Goal: Task Accomplishment & Management: Manage account settings

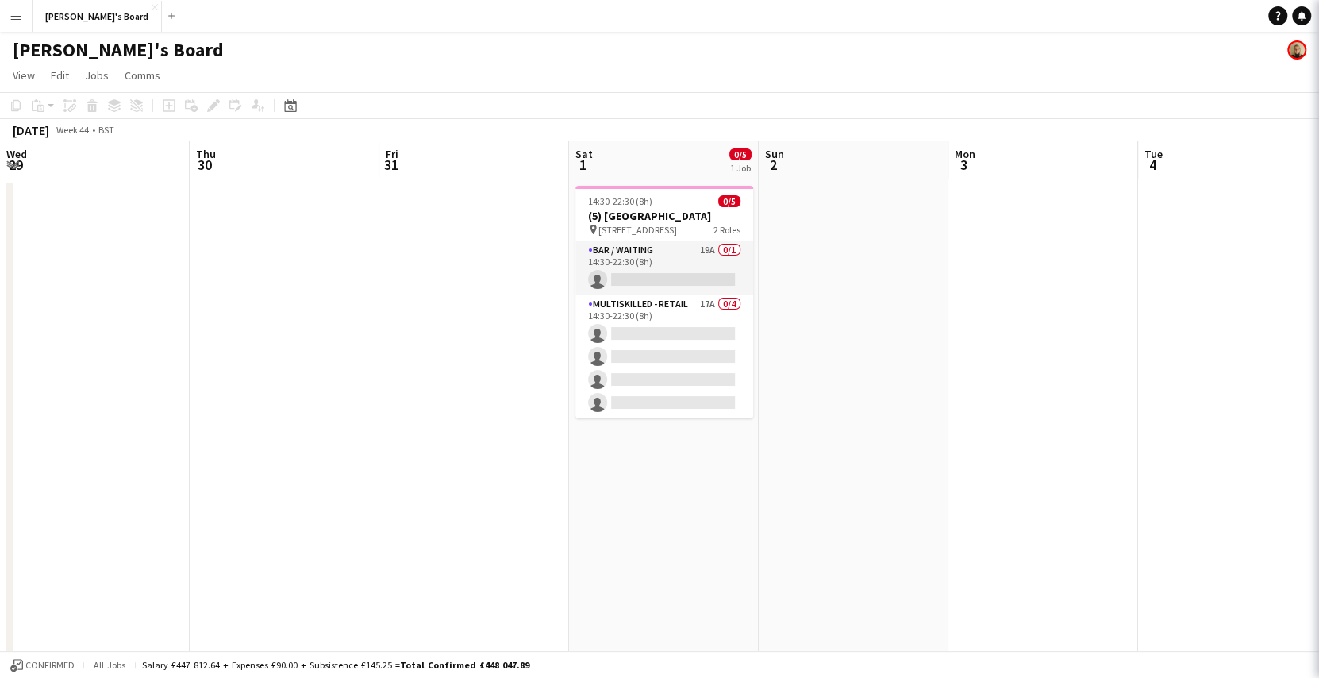
scroll to position [0, 378]
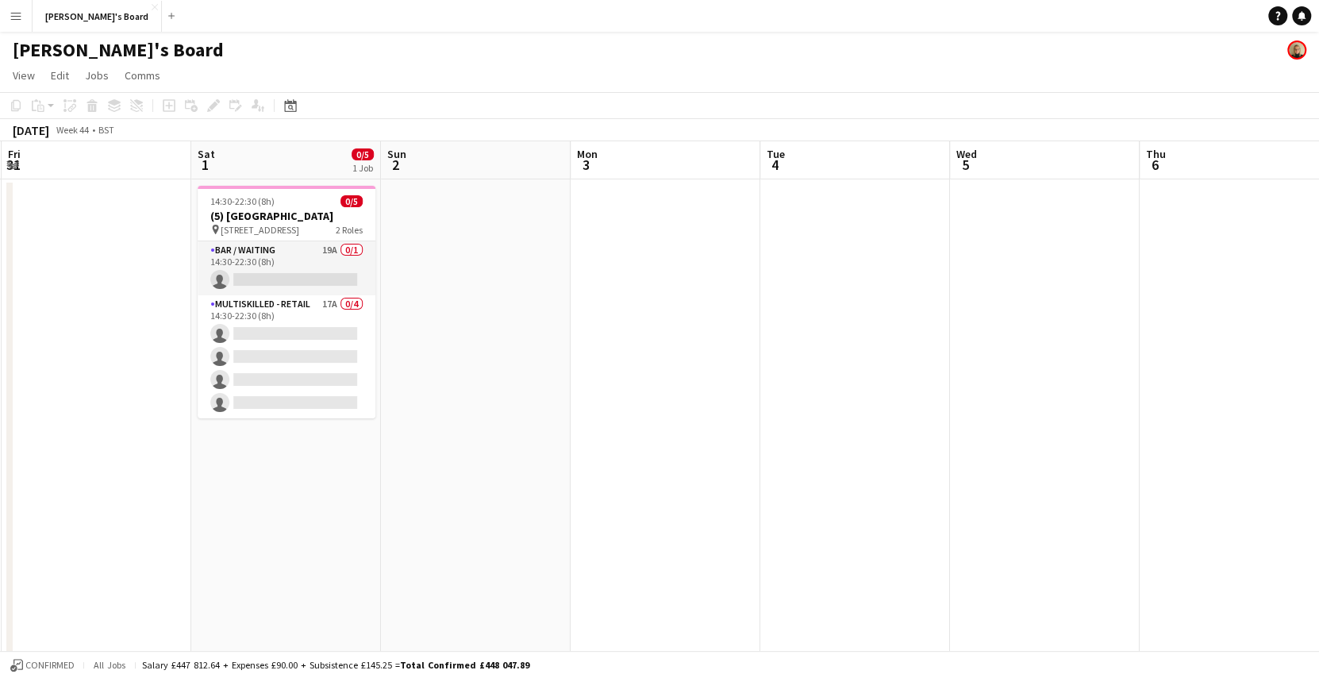
click at [6, 10] on button "Menu" at bounding box center [16, 16] width 32 height 32
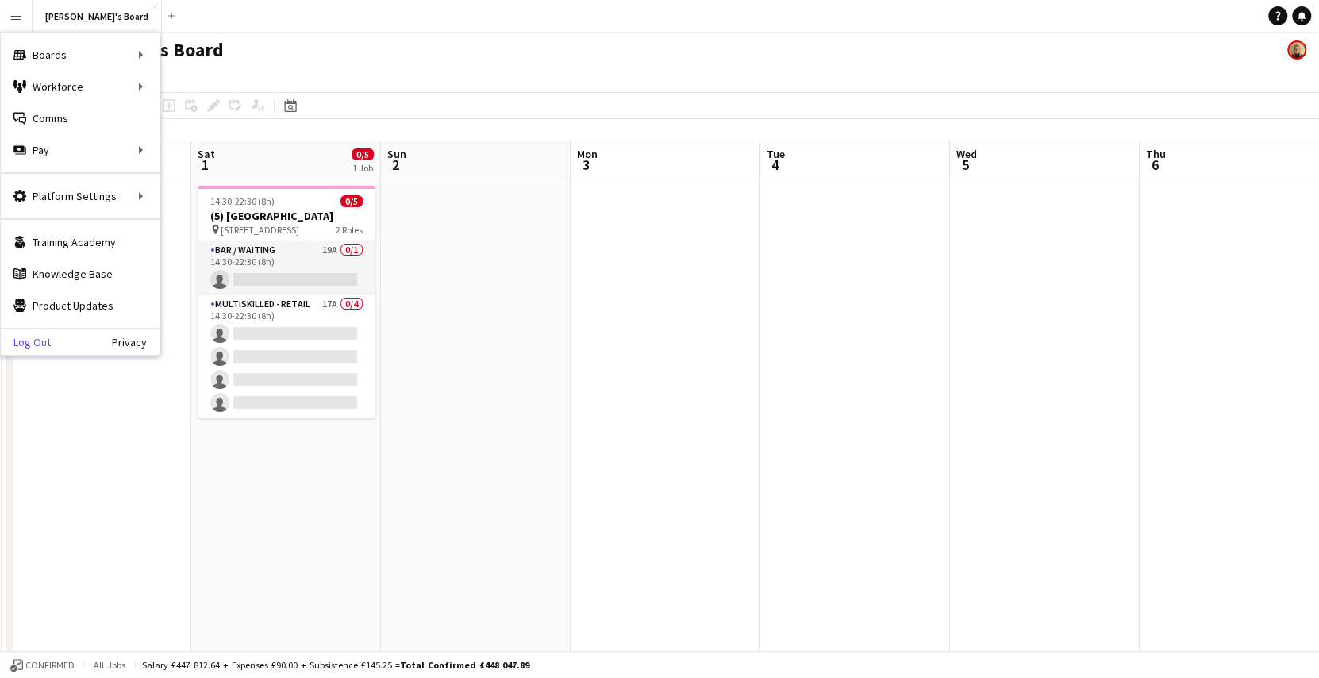
click at [43, 337] on link "Log Out" at bounding box center [26, 342] width 50 height 13
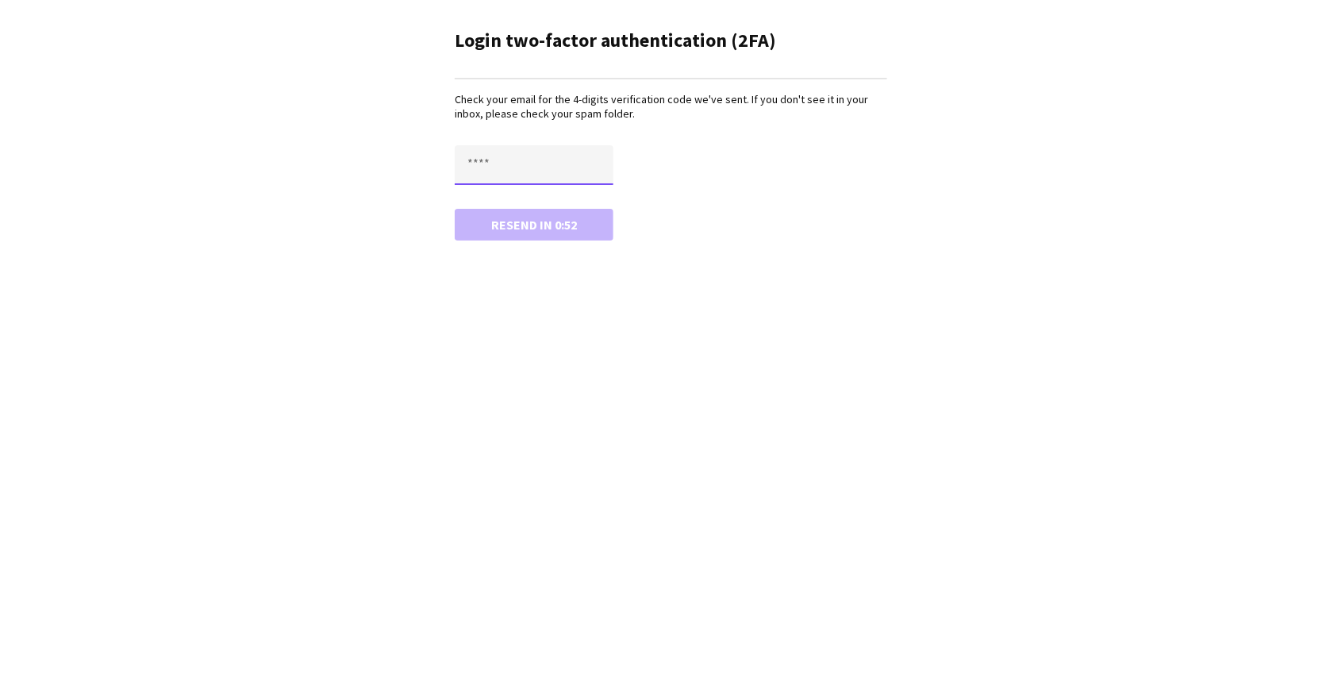
click at [472, 158] on input "text" at bounding box center [534, 165] width 159 height 40
paste input "****"
type input "****"
click at [455, 209] on button "Confirm" at bounding box center [534, 225] width 159 height 32
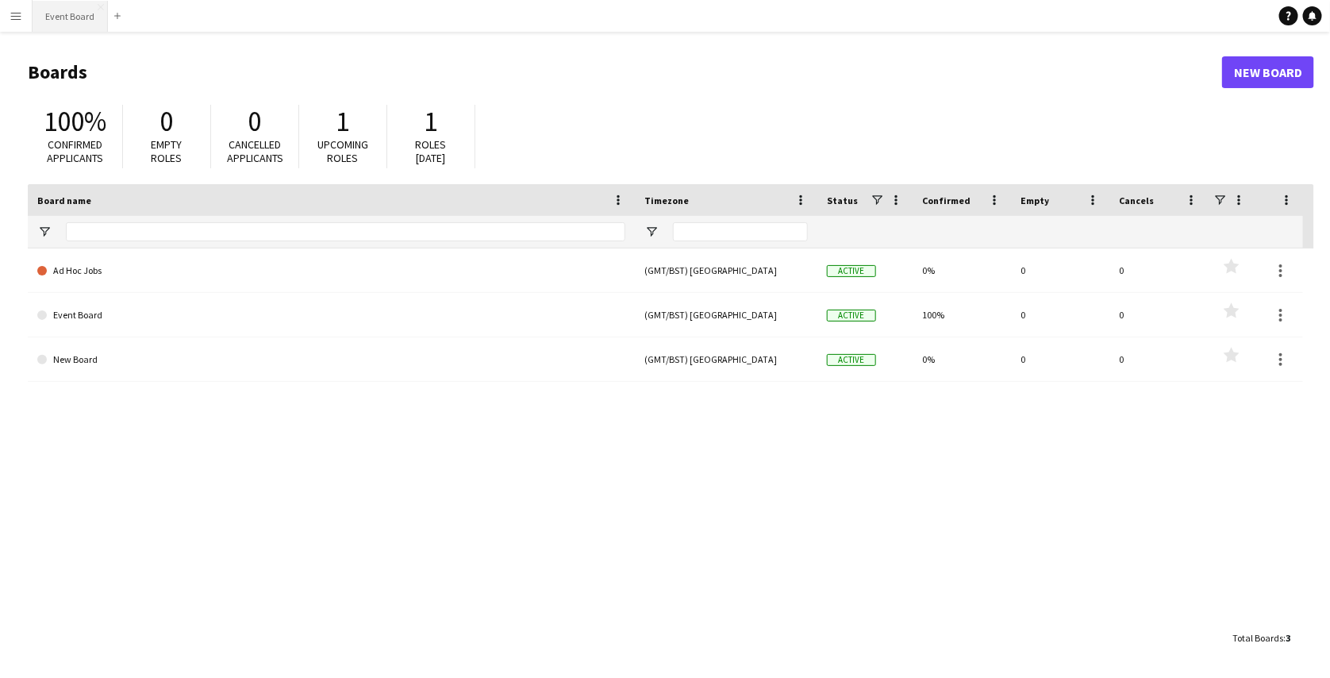
click at [71, 26] on button "Event Board Close" at bounding box center [70, 16] width 75 height 31
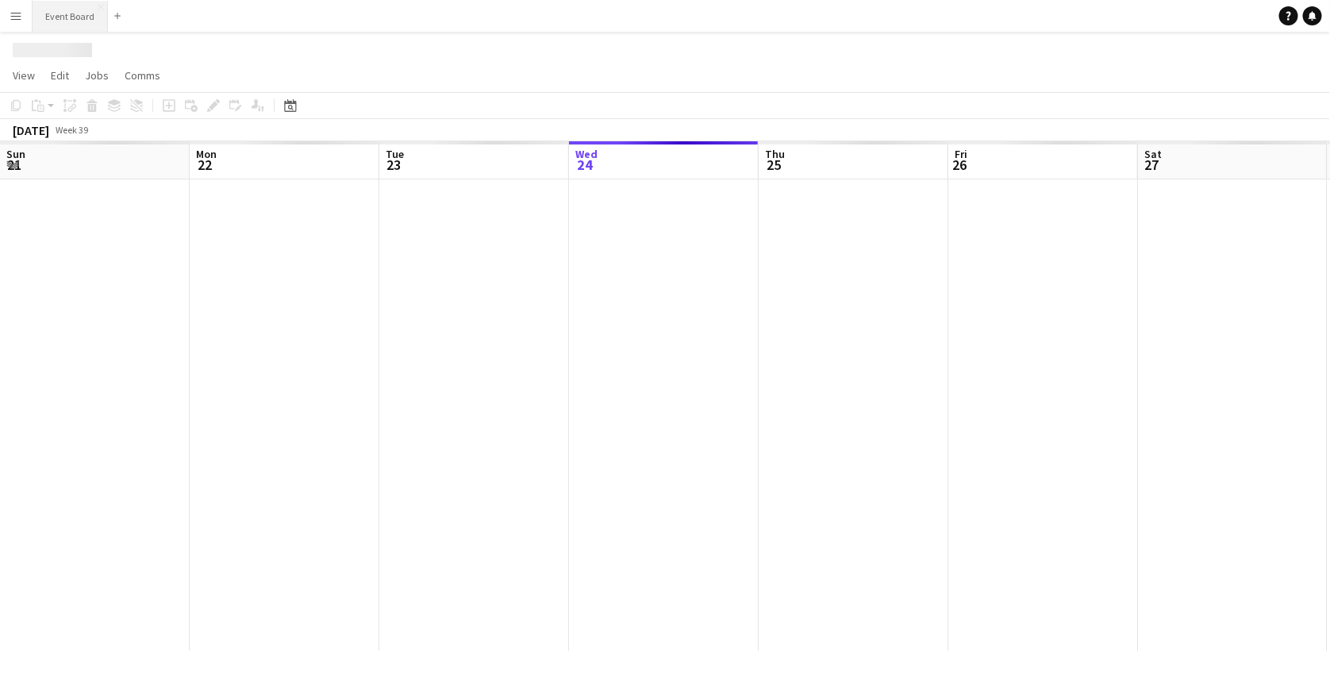
scroll to position [0, 379]
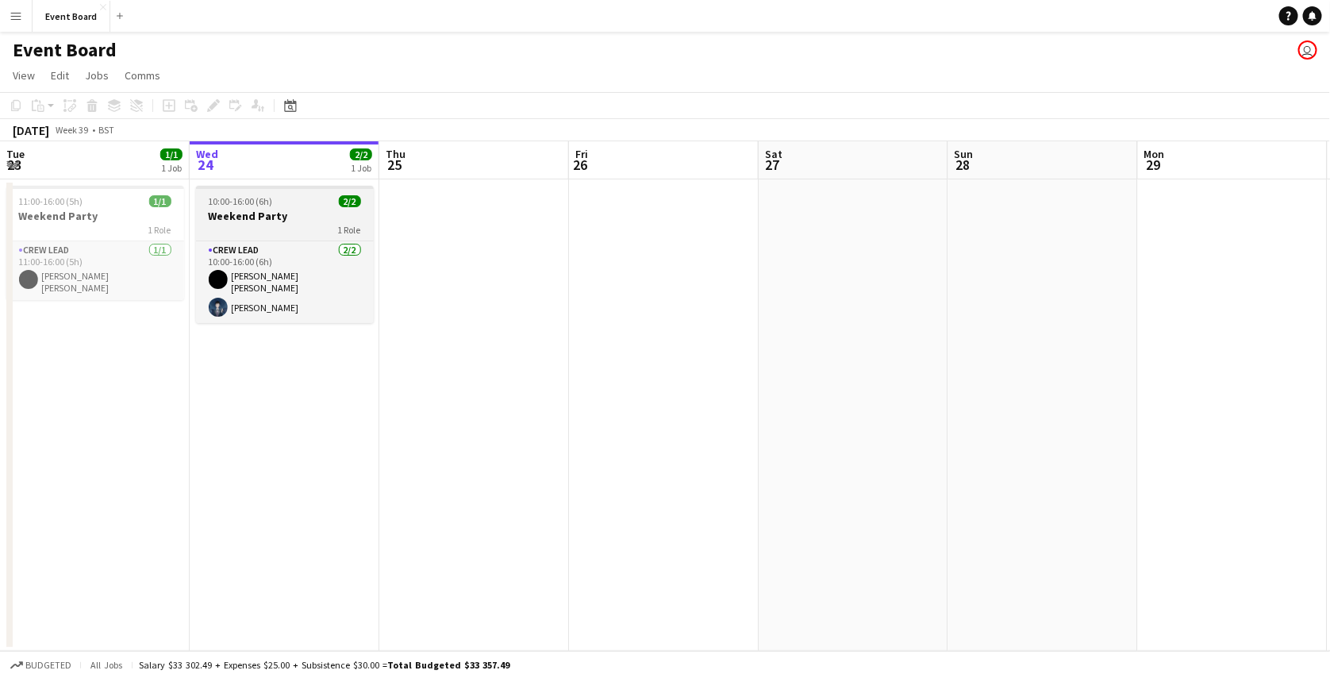
click at [296, 230] on div "1 Role" at bounding box center [285, 229] width 178 height 13
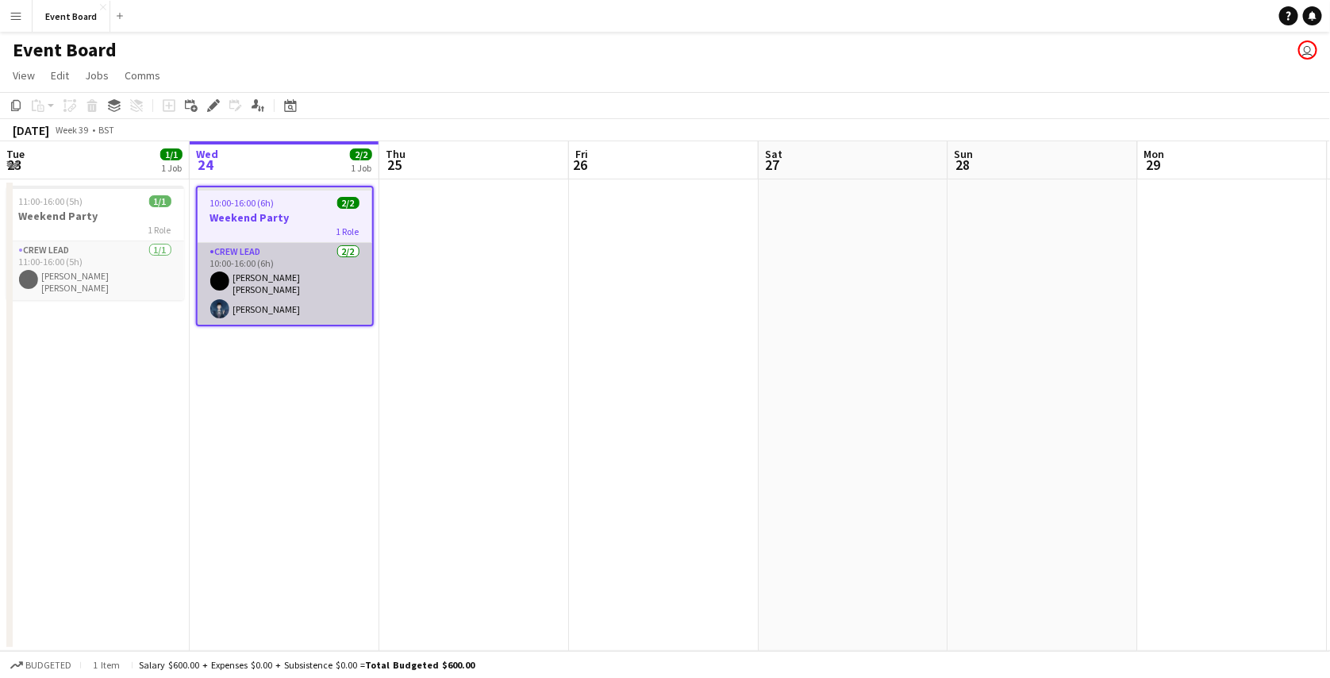
click at [291, 257] on app-card-role "Crew Lead 2/2 10:00-16:00 (6h) Mary Jane Oswald Cobblepot" at bounding box center [285, 284] width 175 height 82
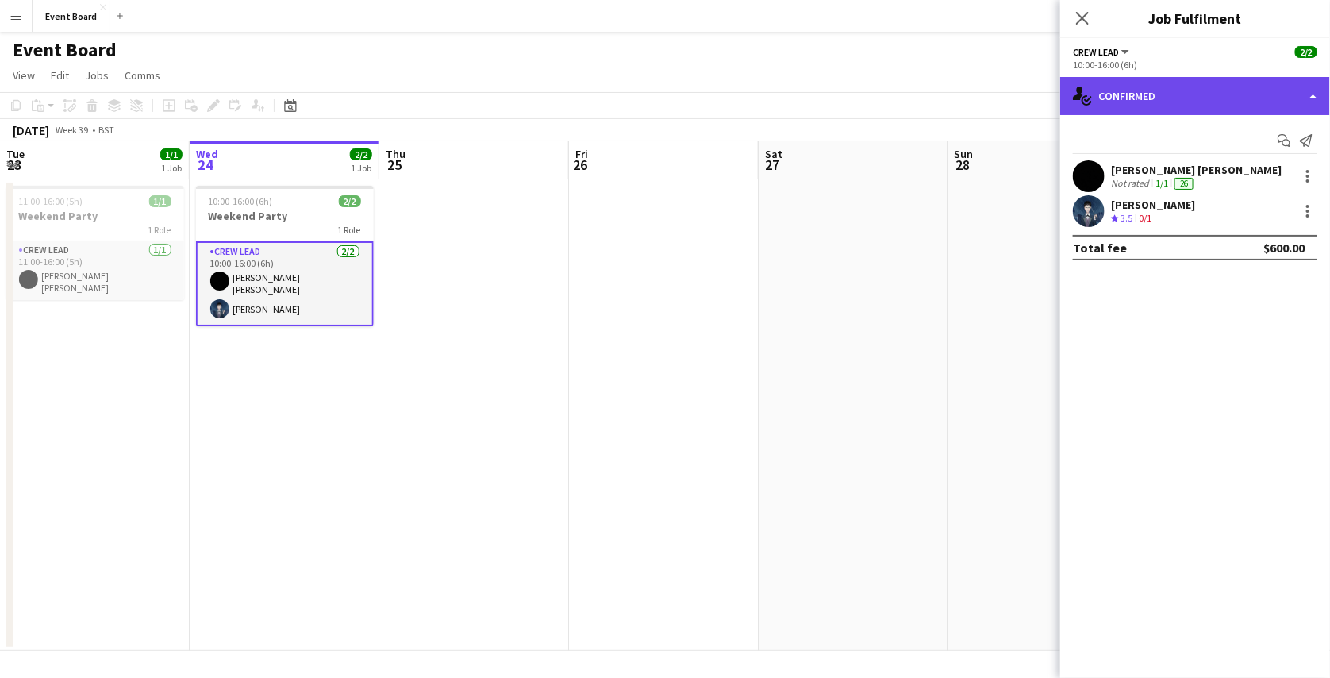
click at [1160, 77] on div "single-neutral-actions-check-2 Confirmed" at bounding box center [1195, 96] width 270 height 38
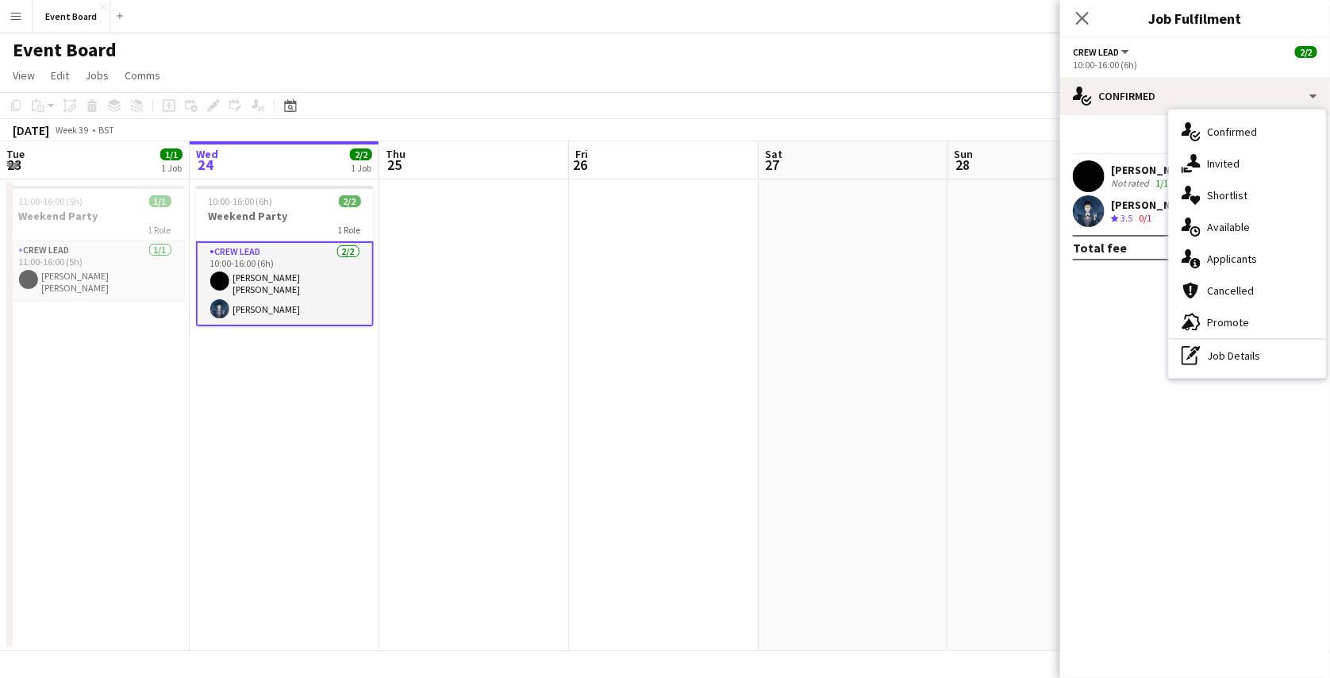
click at [1157, 283] on mat-expansion-panel "check Confirmed Start chat Send notification Mary Jane Not rated 1/1 26 Oswald …" at bounding box center [1195, 396] width 270 height 563
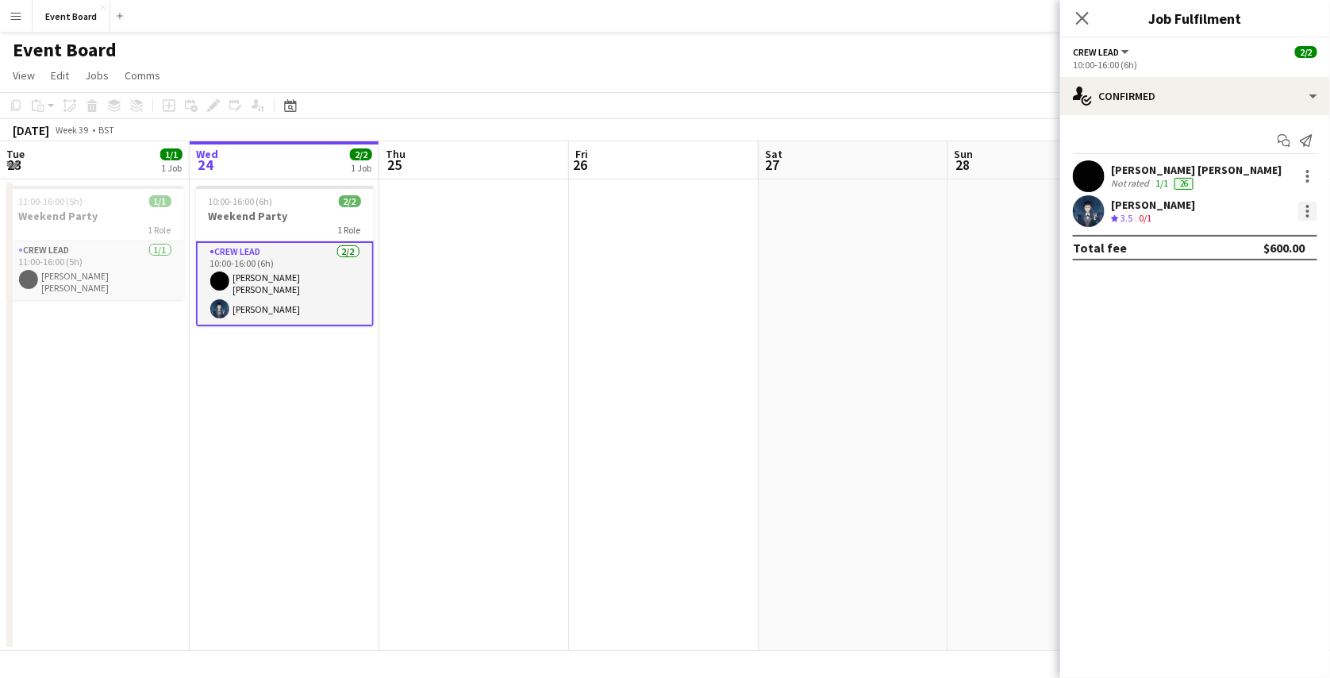
click at [1308, 209] on div at bounding box center [1307, 210] width 3 height 3
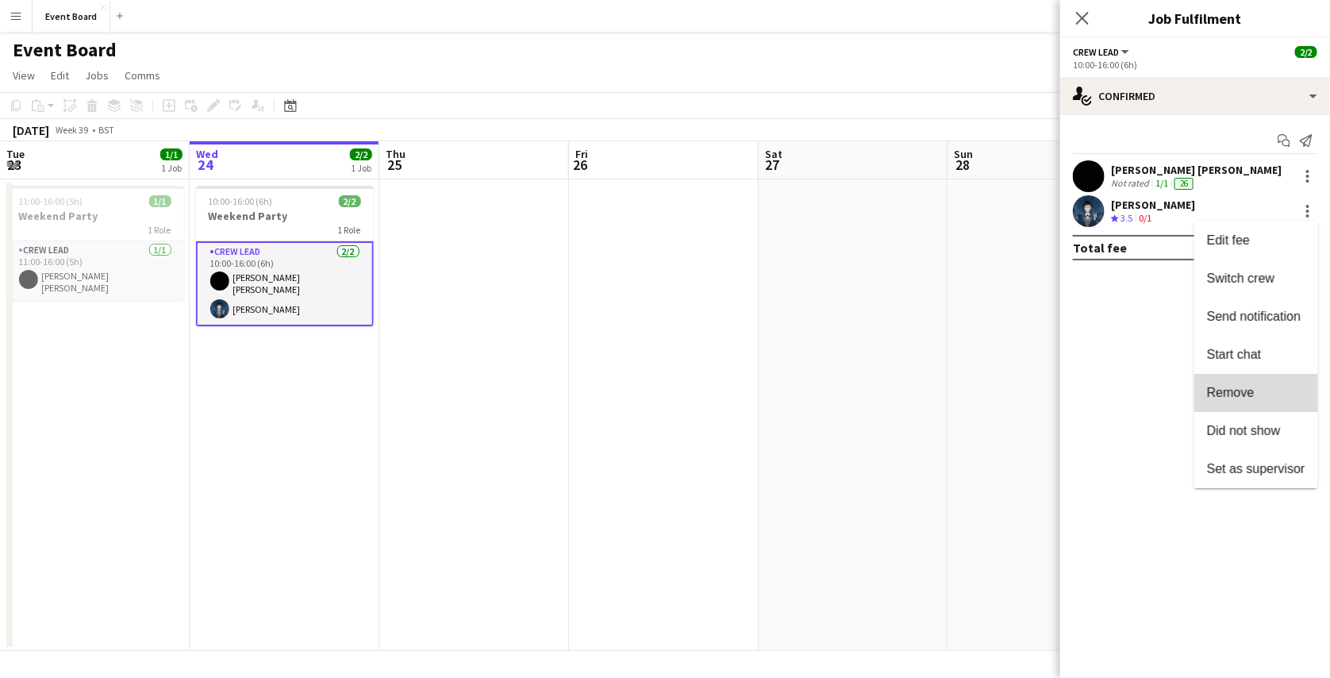
click at [1251, 401] on button "Remove" at bounding box center [1256, 393] width 124 height 38
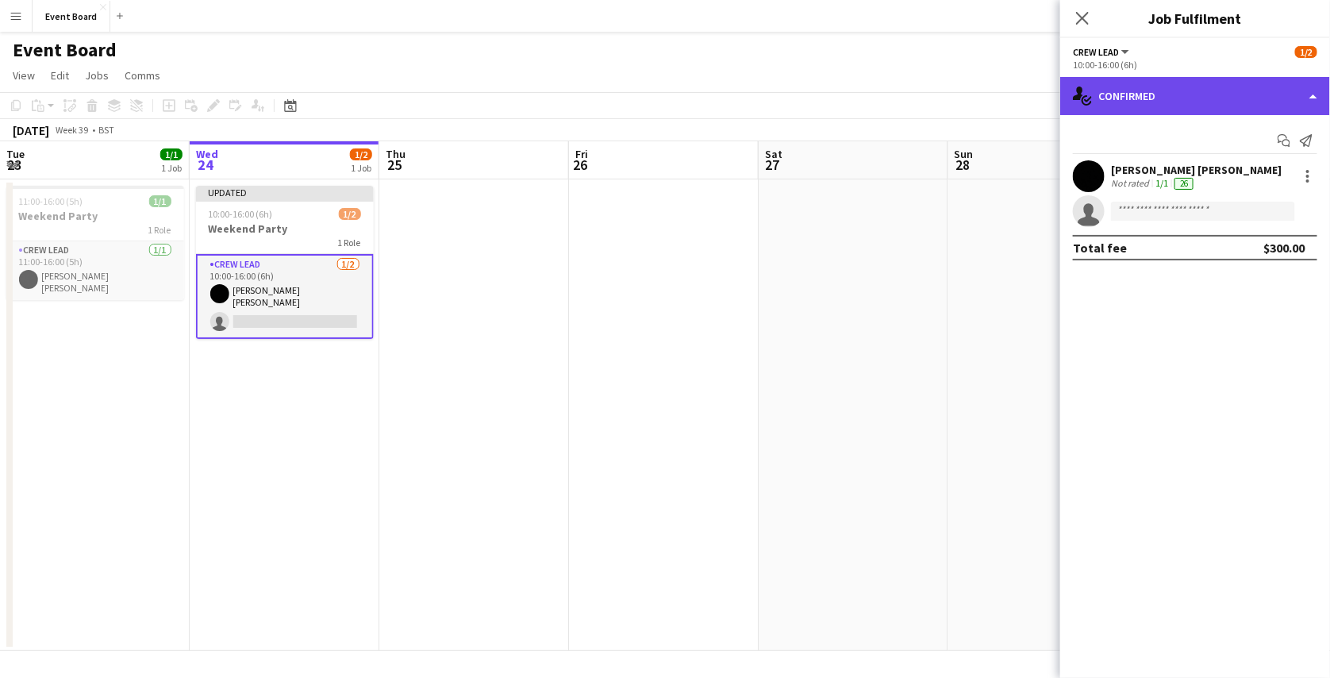
click at [1176, 90] on div "single-neutral-actions-check-2 Confirmed" at bounding box center [1195, 96] width 270 height 38
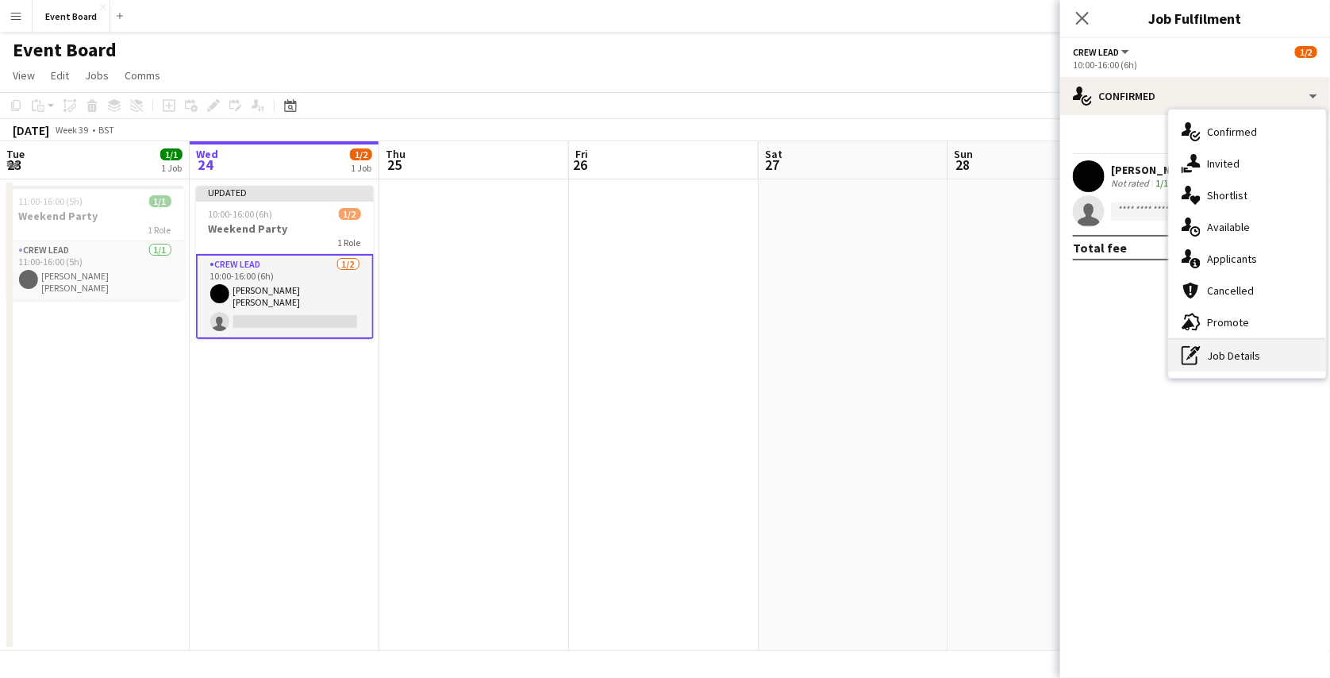
click at [1203, 356] on div "pen-write Job Details" at bounding box center [1247, 356] width 157 height 32
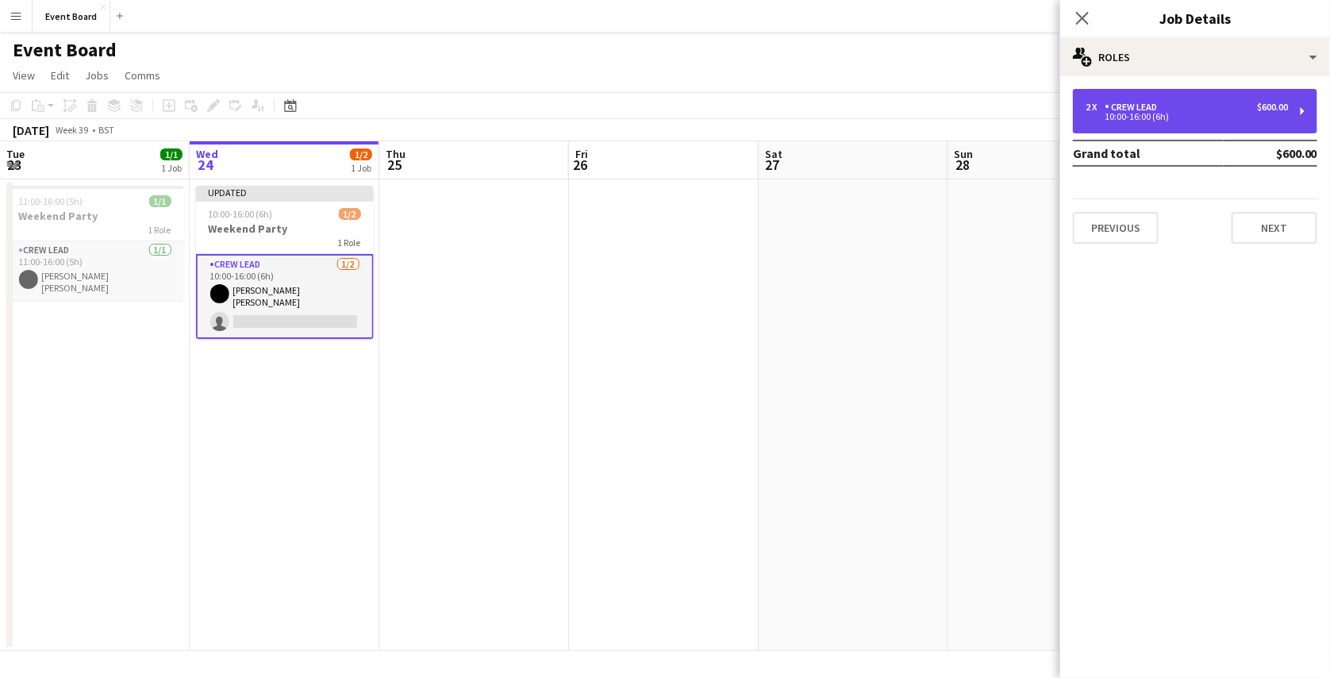
click at [1161, 117] on div "10:00-16:00 (6h)" at bounding box center [1186, 117] width 202 height 8
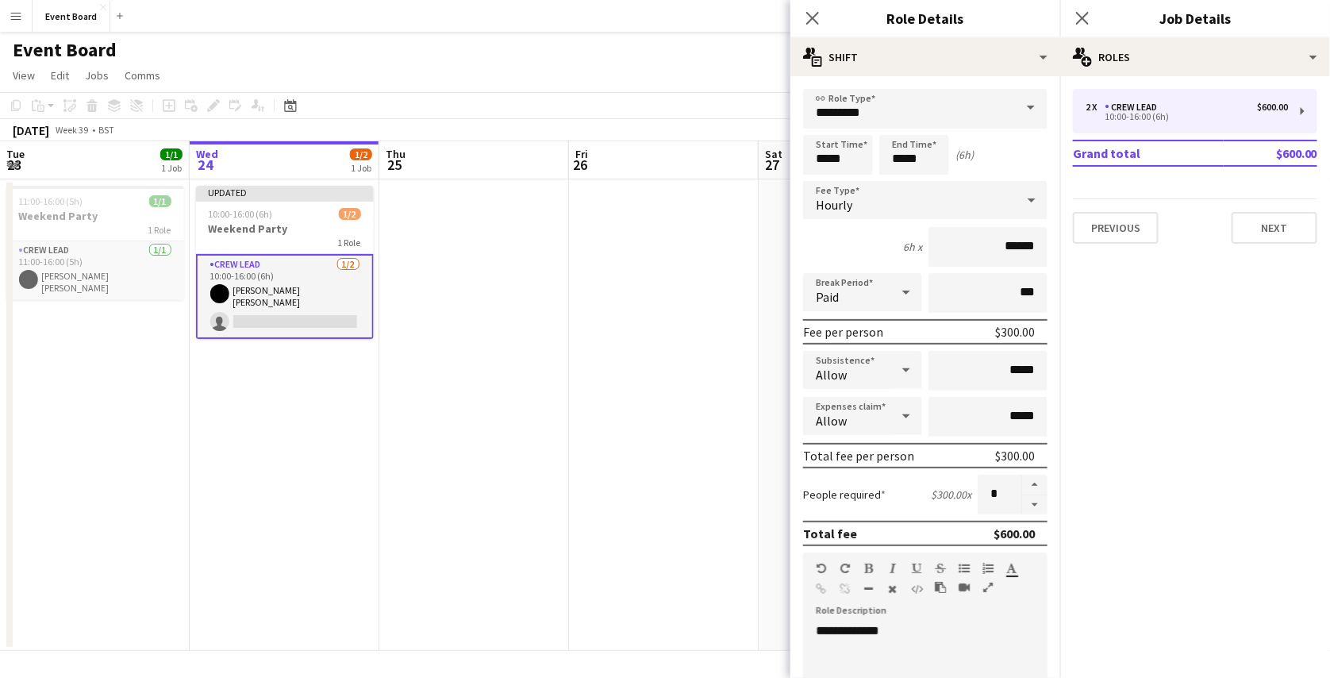
click at [707, 49] on div "Event Board user" at bounding box center [665, 47] width 1330 height 30
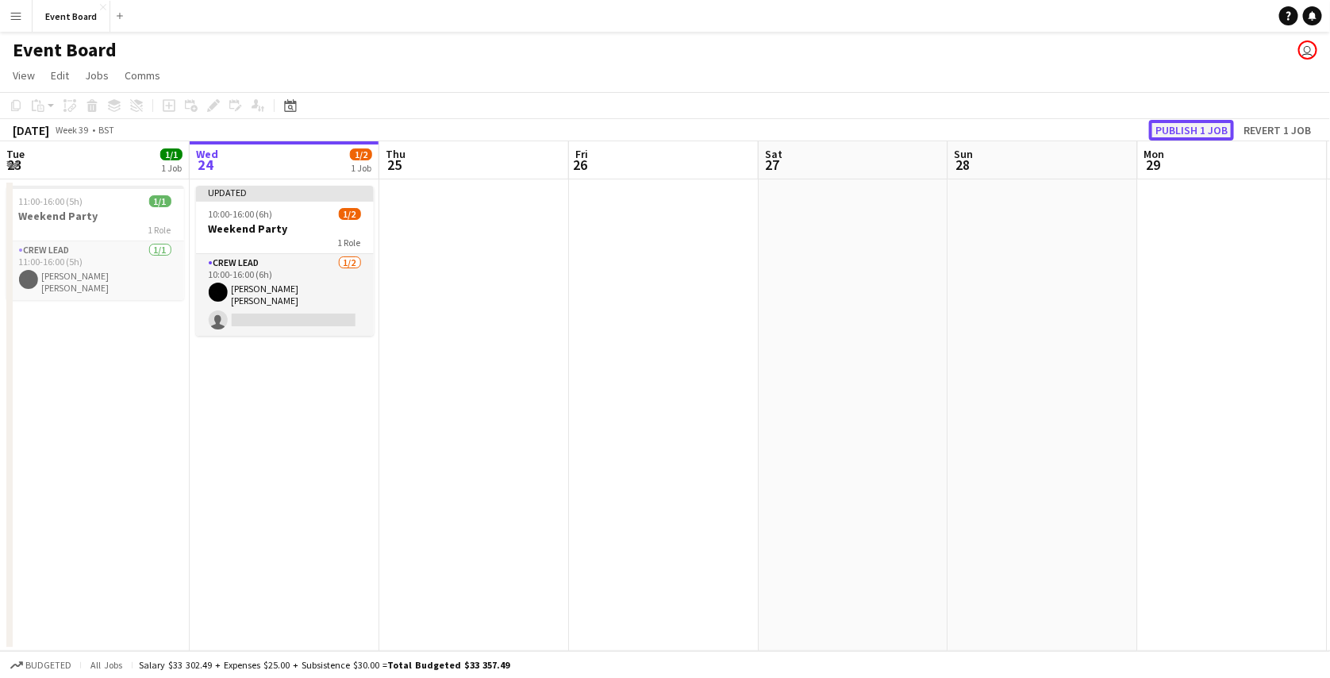
click at [1191, 123] on button "Publish 1 job" at bounding box center [1191, 130] width 85 height 21
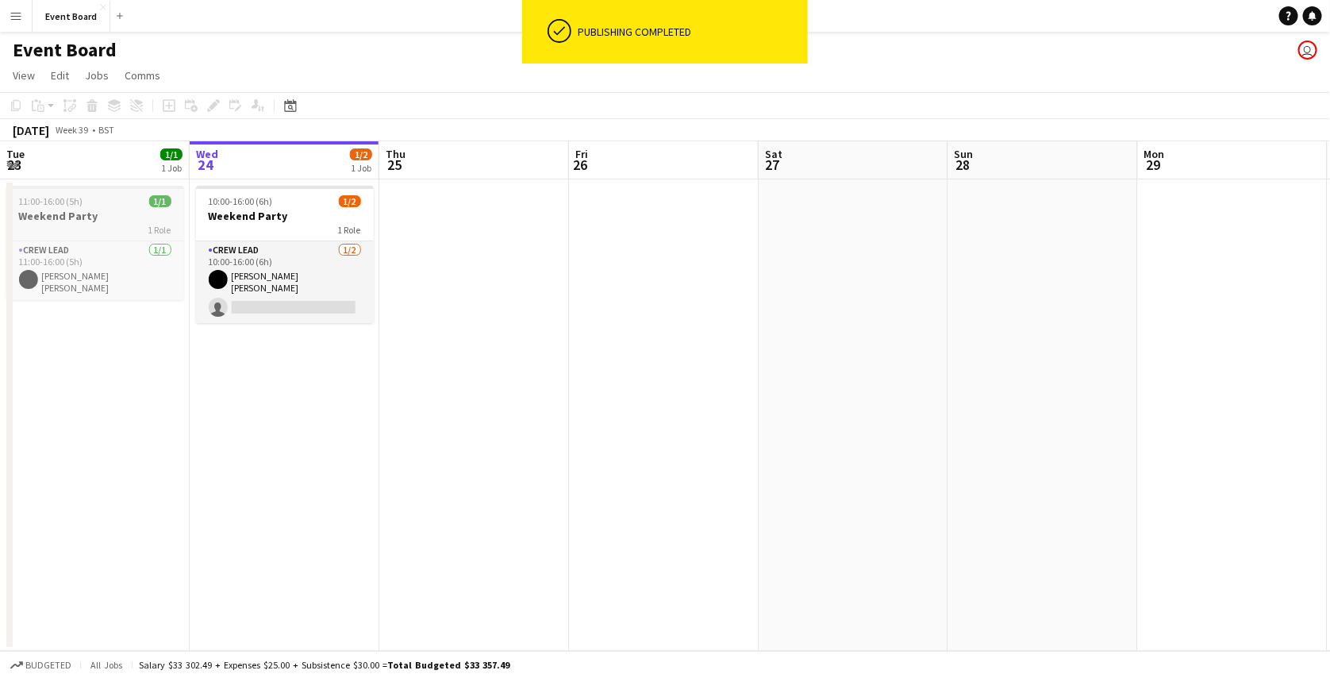
click at [134, 217] on h3 "Weekend Party" at bounding box center [95, 216] width 178 height 14
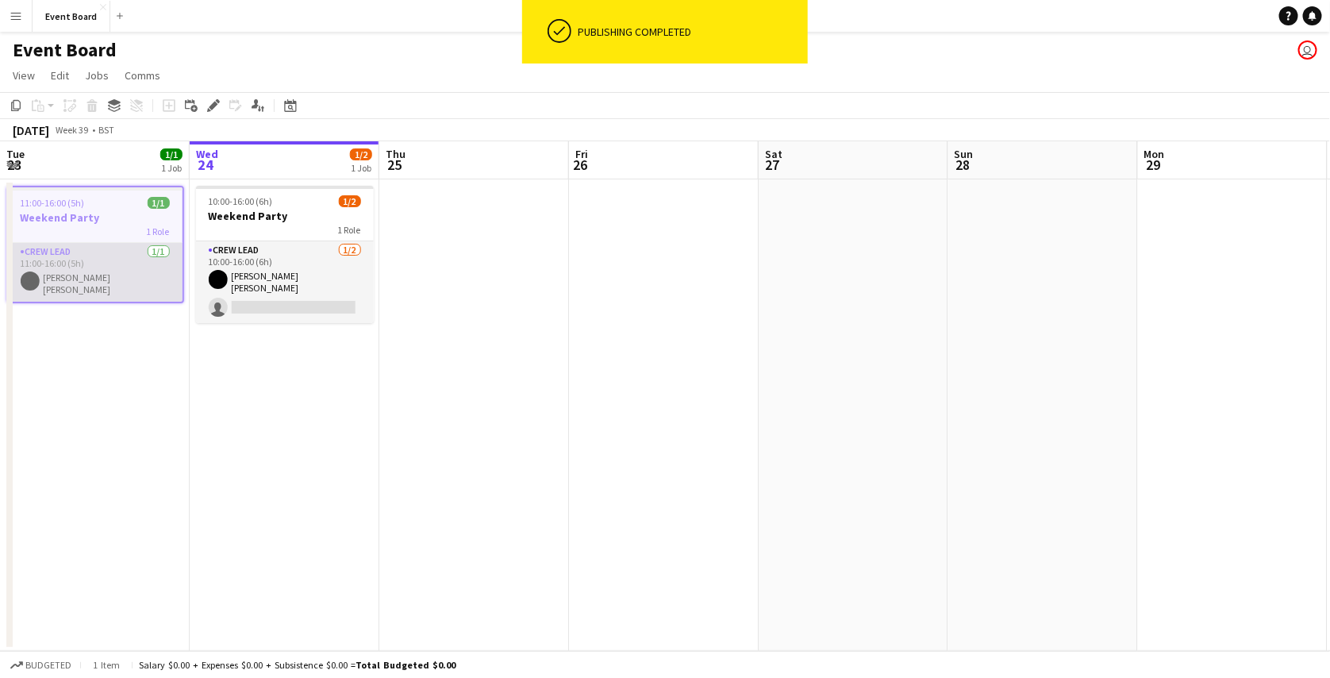
click at [116, 262] on app-card-role "Crew Lead 1/1 11:00-16:00 (5h) Mary Jane" at bounding box center [95, 272] width 175 height 59
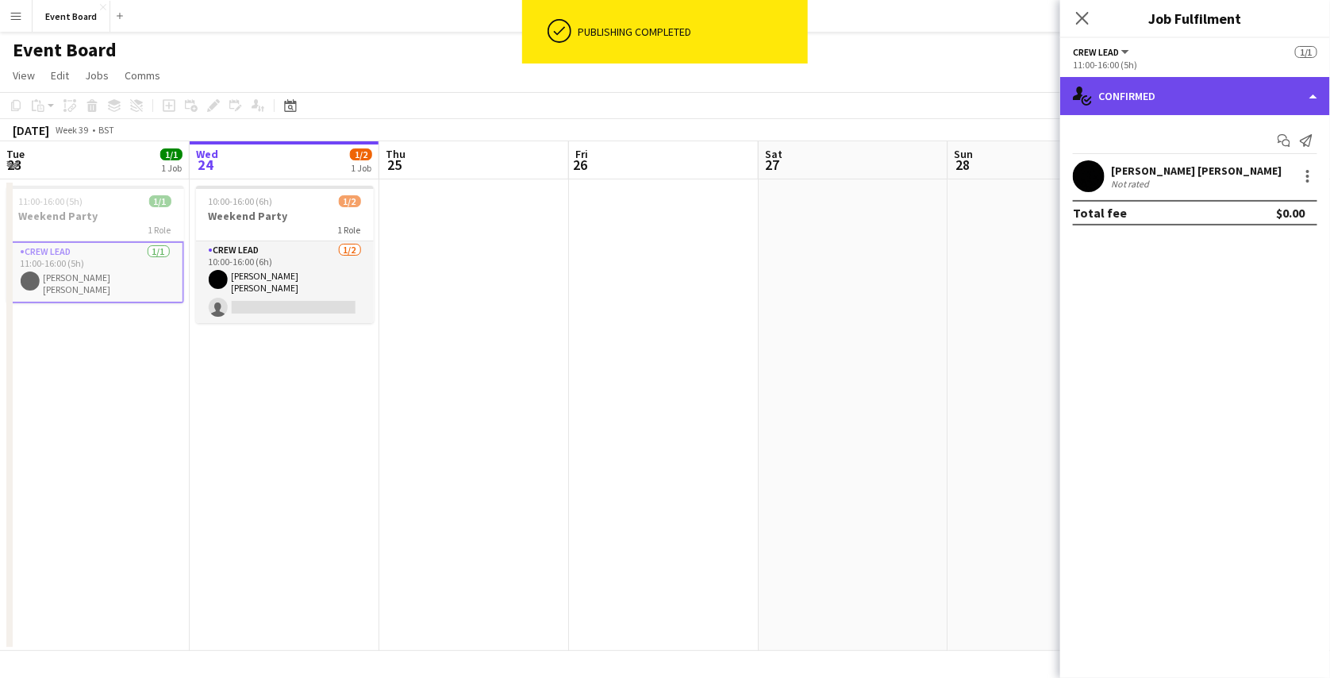
click at [1173, 107] on div "single-neutral-actions-check-2 Confirmed" at bounding box center [1195, 96] width 270 height 38
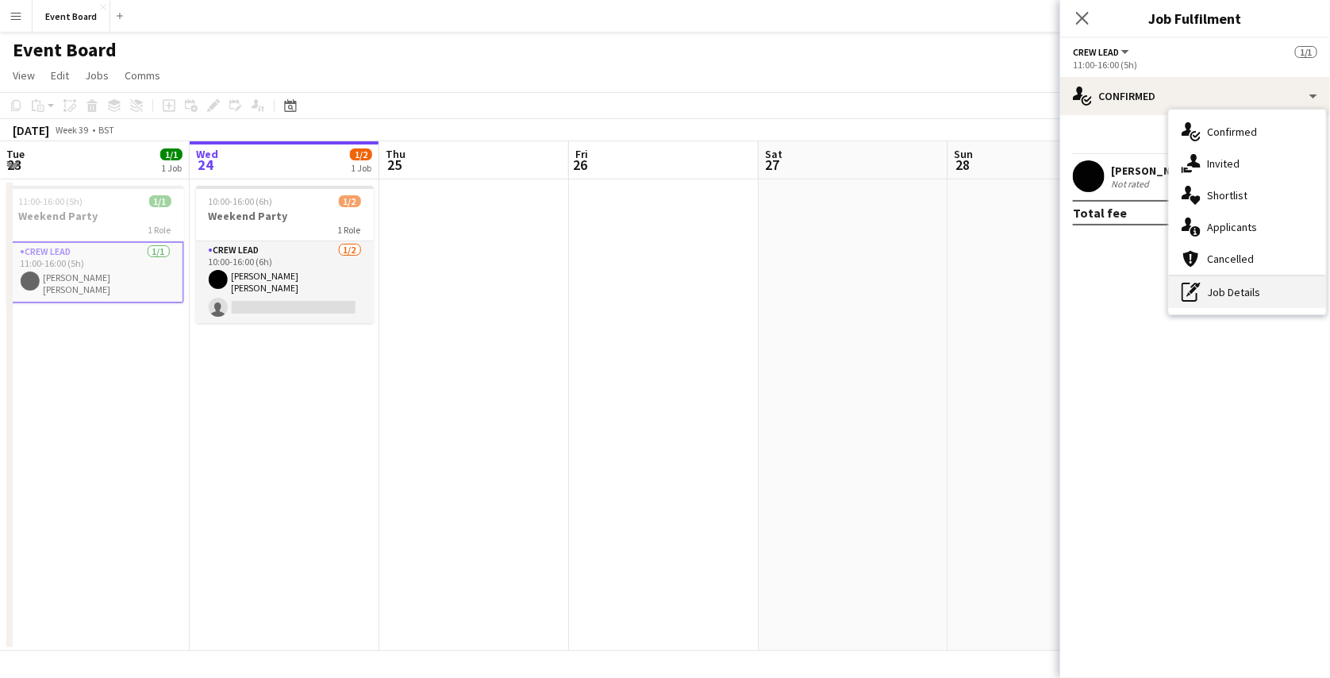
click at [1218, 284] on div "pen-write Job Details" at bounding box center [1247, 292] width 157 height 32
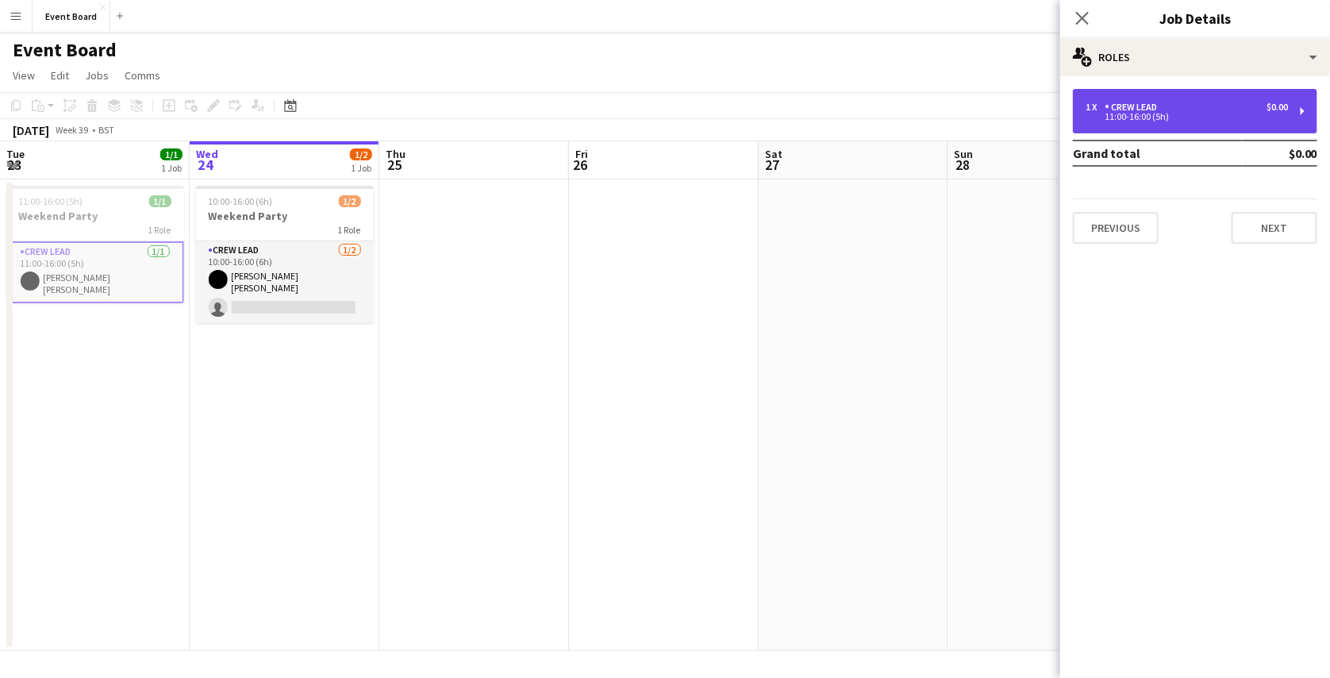
click at [1202, 122] on div "1 x Crew Lead $0.00 11:00-16:00 (5h)" at bounding box center [1195, 111] width 244 height 44
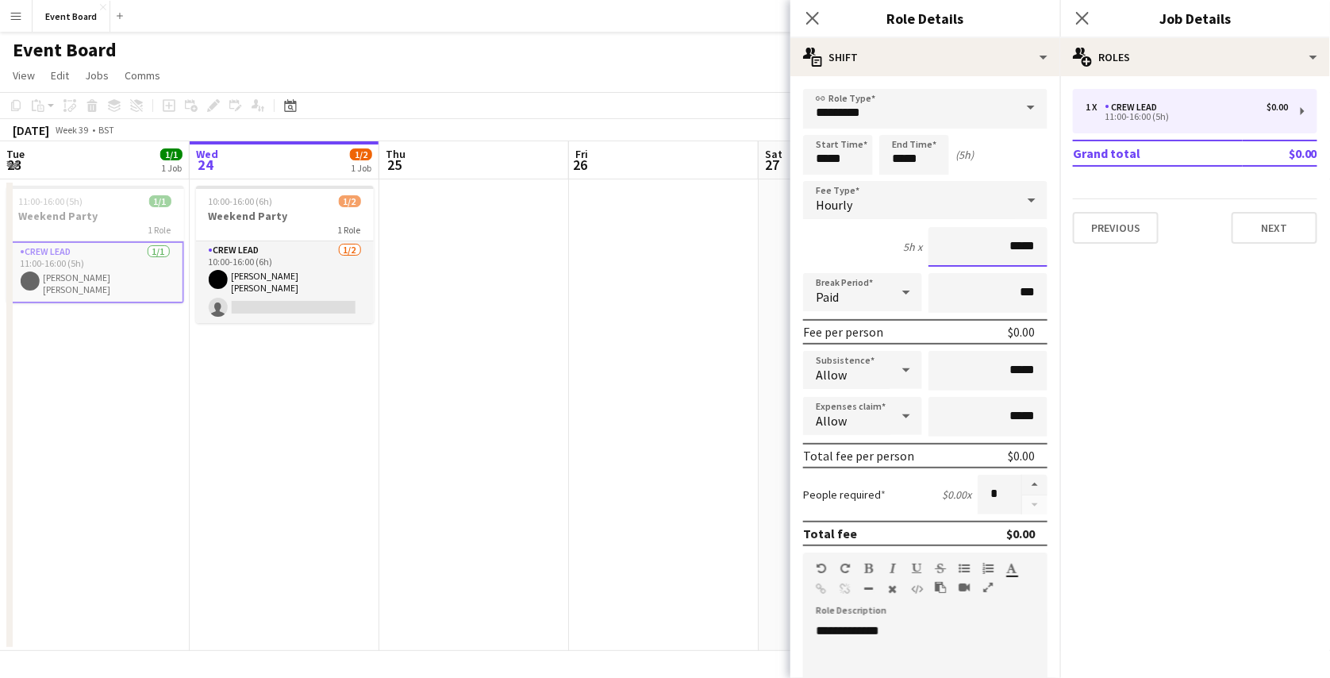
click at [1001, 251] on input "*****" at bounding box center [987, 247] width 119 height 40
type input "******"
click at [733, 60] on div "Event Board user" at bounding box center [665, 47] width 1330 height 30
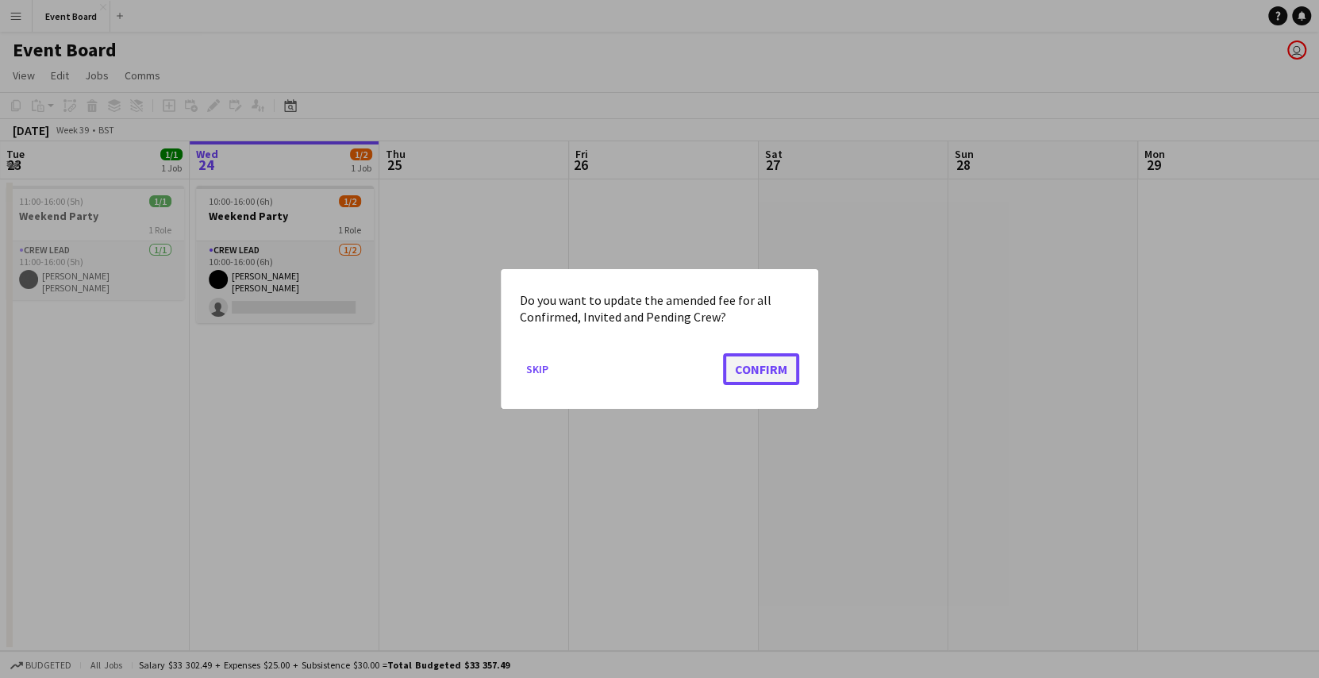
click at [772, 360] on button "Confirm" at bounding box center [761, 369] width 76 height 32
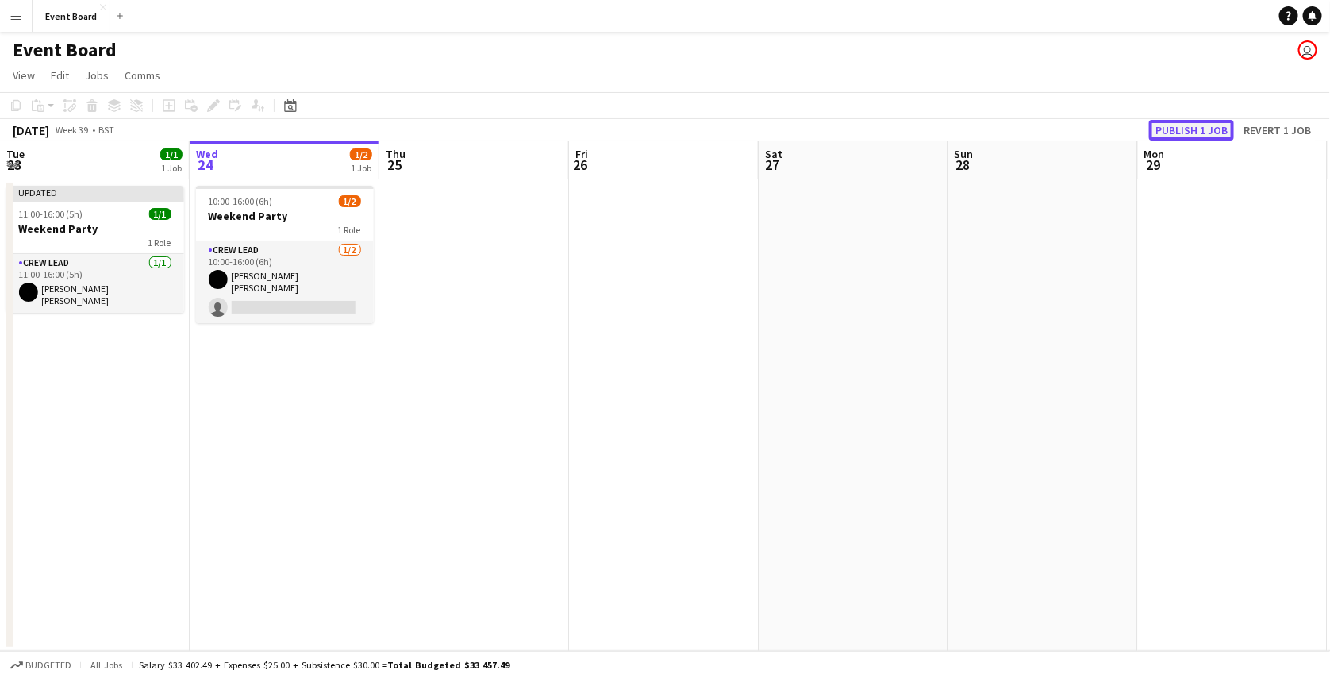
click at [1192, 133] on button "Publish 1 job" at bounding box center [1191, 130] width 85 height 21
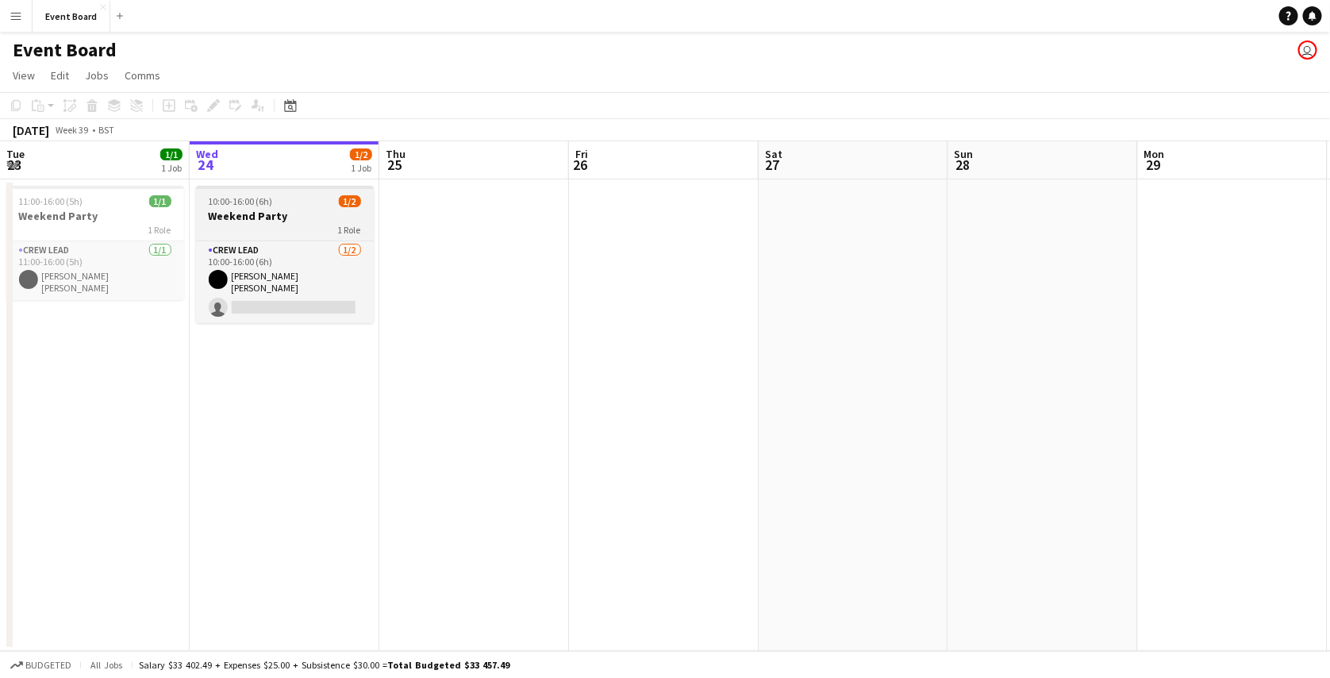
click at [293, 226] on div "1 Role" at bounding box center [285, 229] width 178 height 13
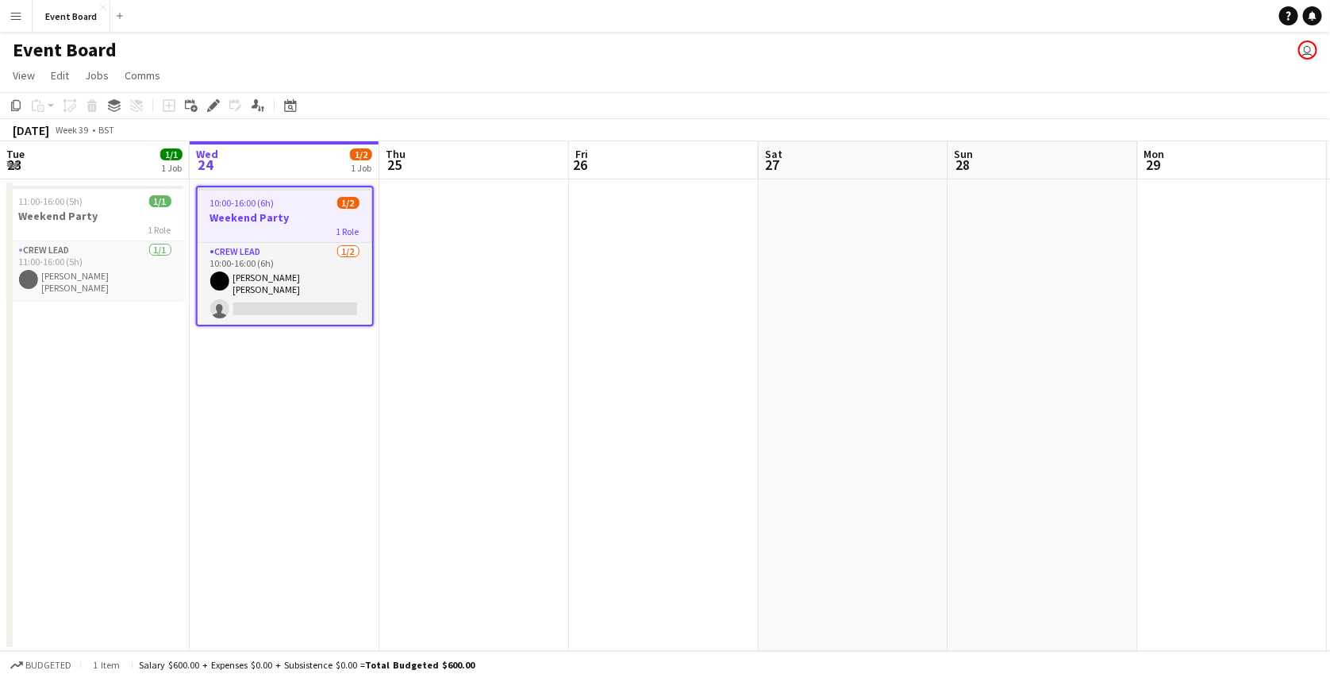
click at [423, 231] on app-date-cell at bounding box center [474, 414] width 190 height 471
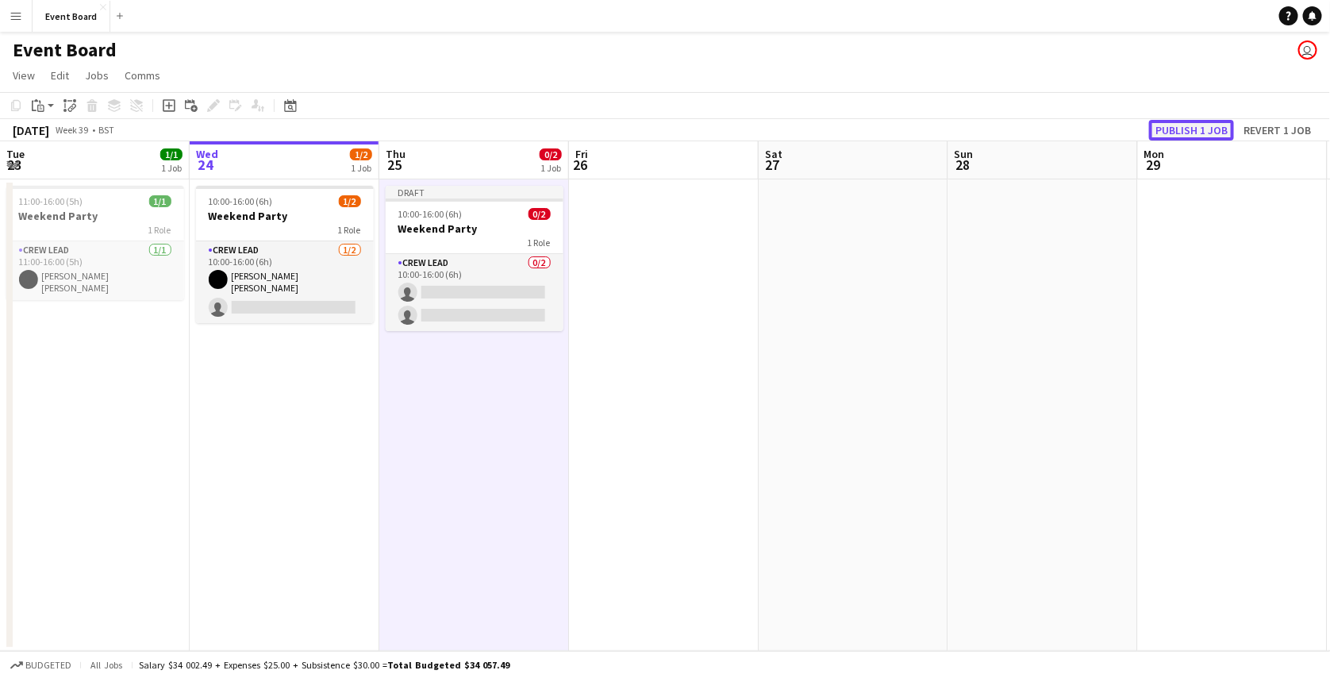
click at [1196, 132] on button "Publish 1 job" at bounding box center [1191, 130] width 85 height 21
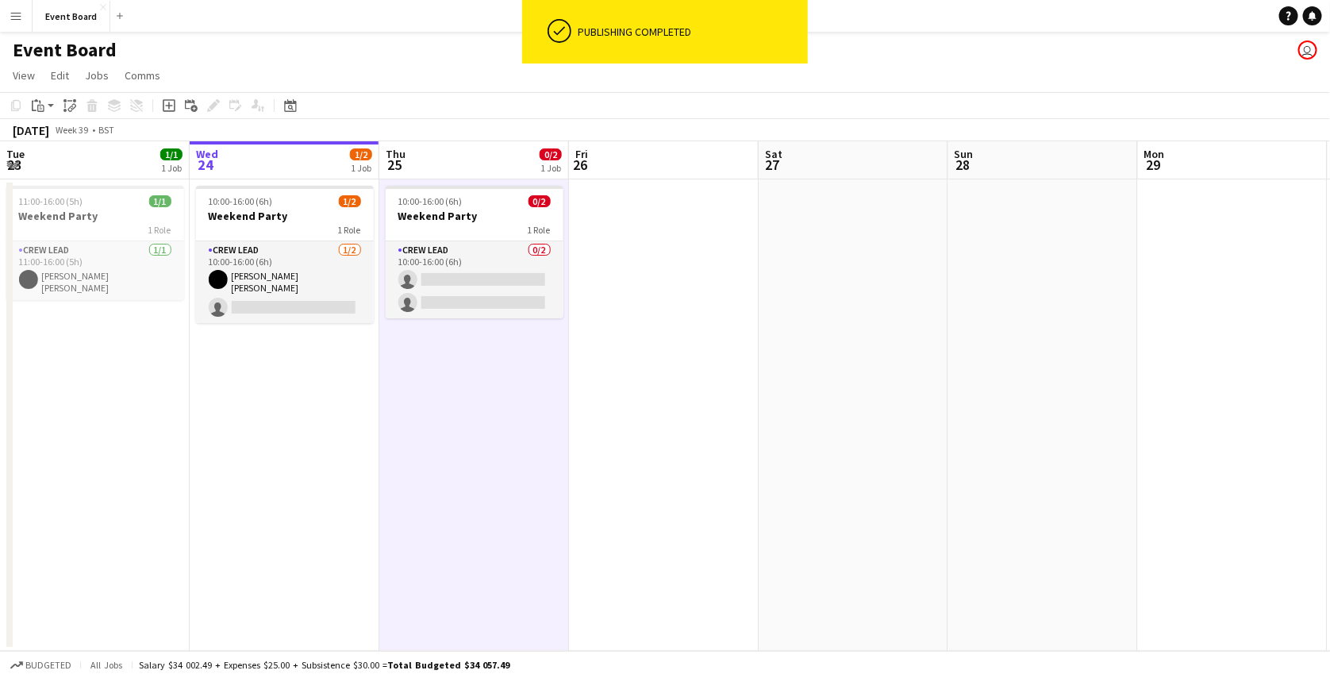
click at [697, 235] on app-date-cell at bounding box center [664, 414] width 190 height 471
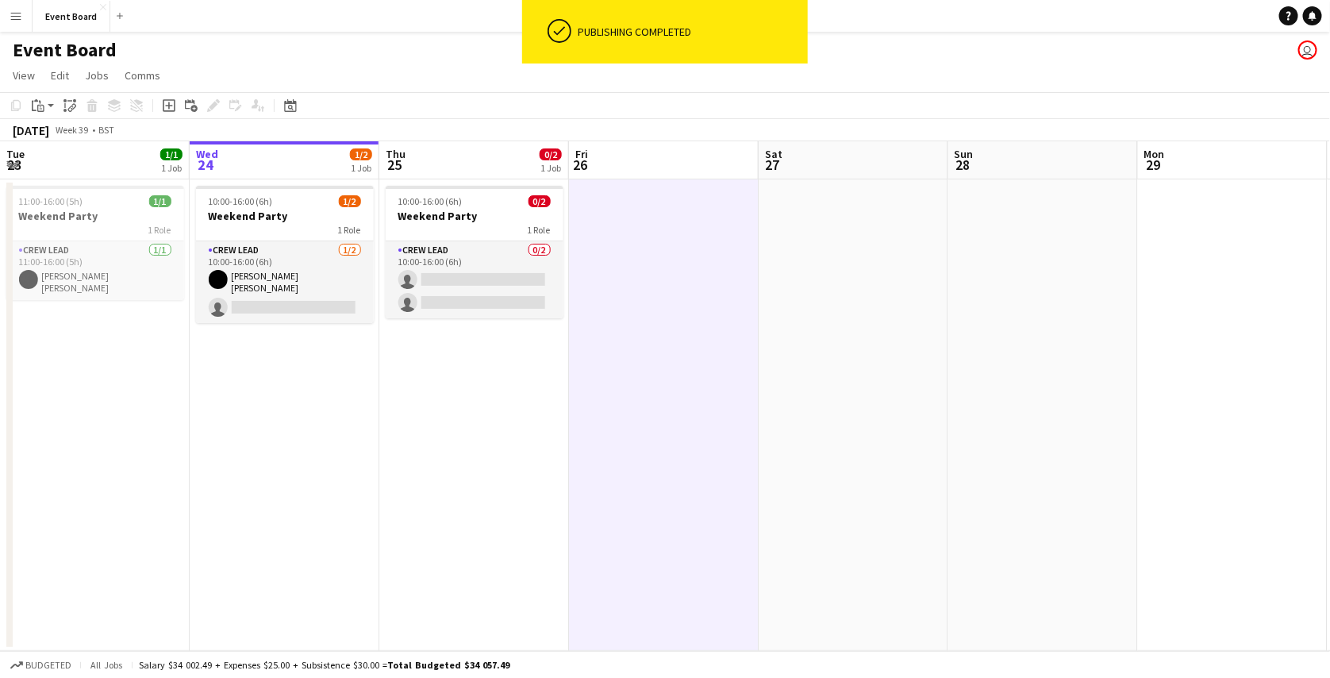
click at [791, 216] on app-date-cell at bounding box center [854, 414] width 190 height 471
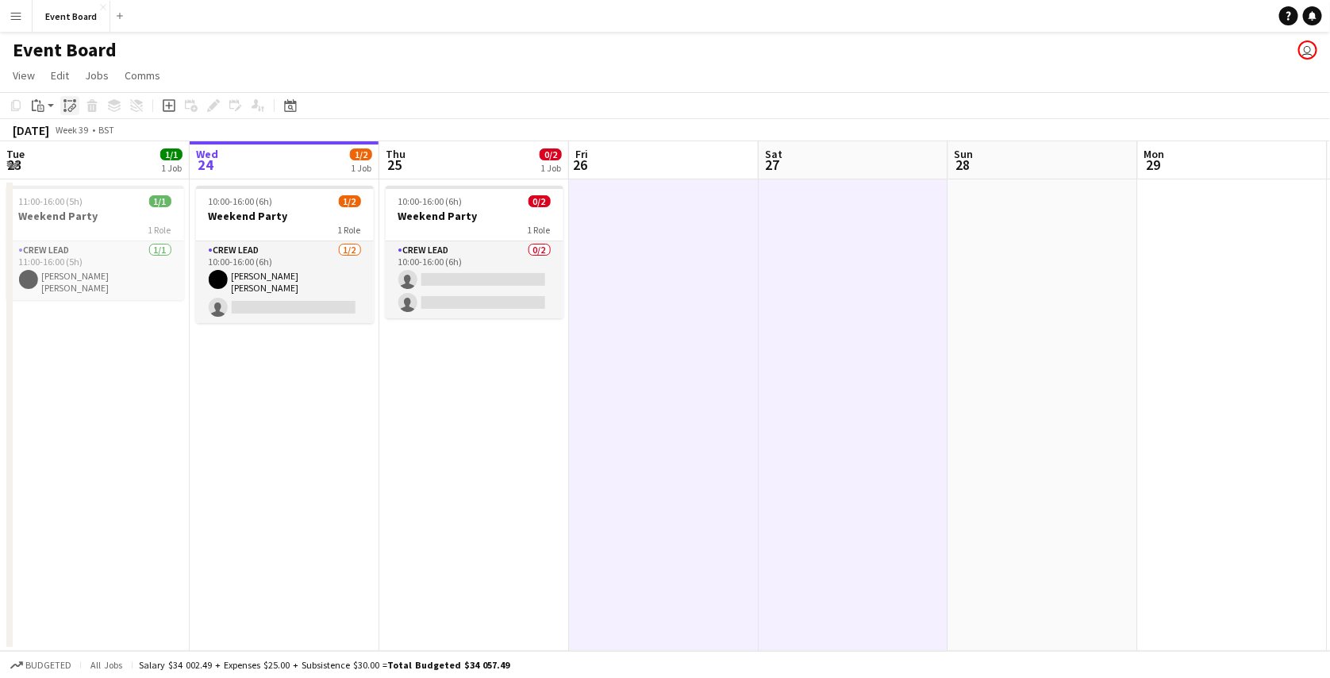
click at [71, 99] on icon "Paste linked Job" at bounding box center [69, 105] width 13 height 13
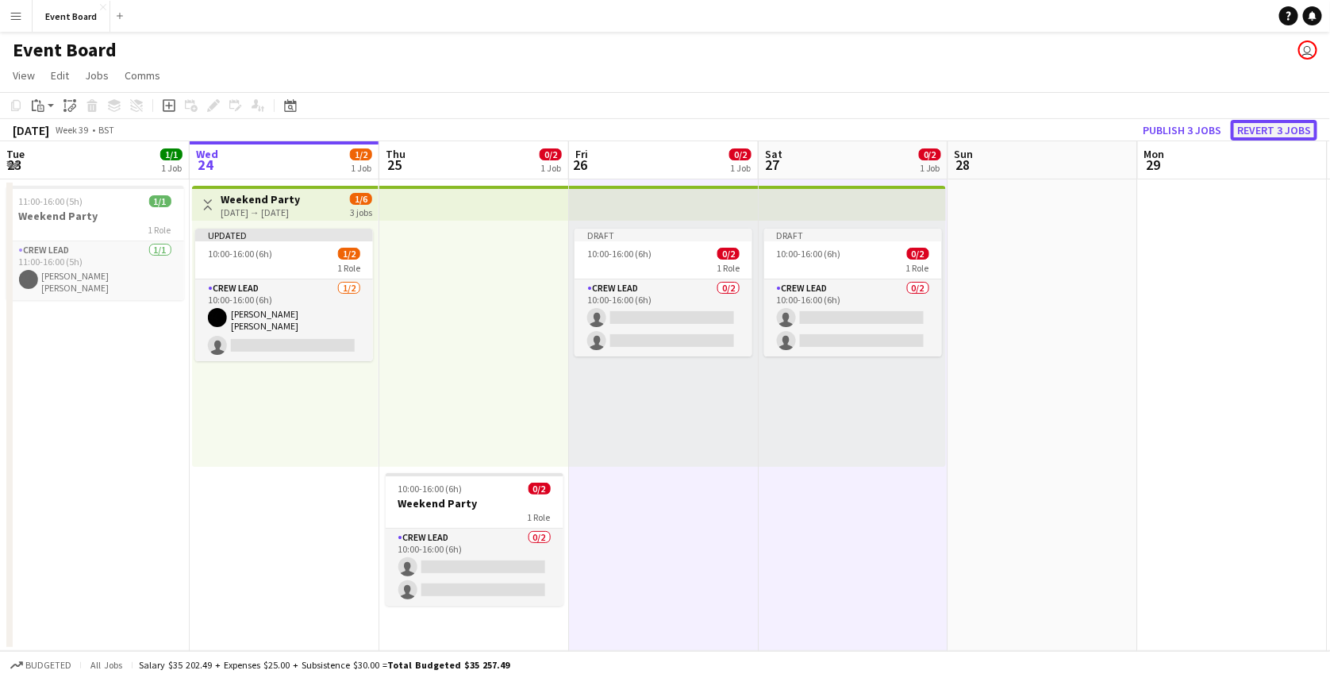
click at [1275, 121] on button "Revert 3 jobs" at bounding box center [1274, 130] width 86 height 21
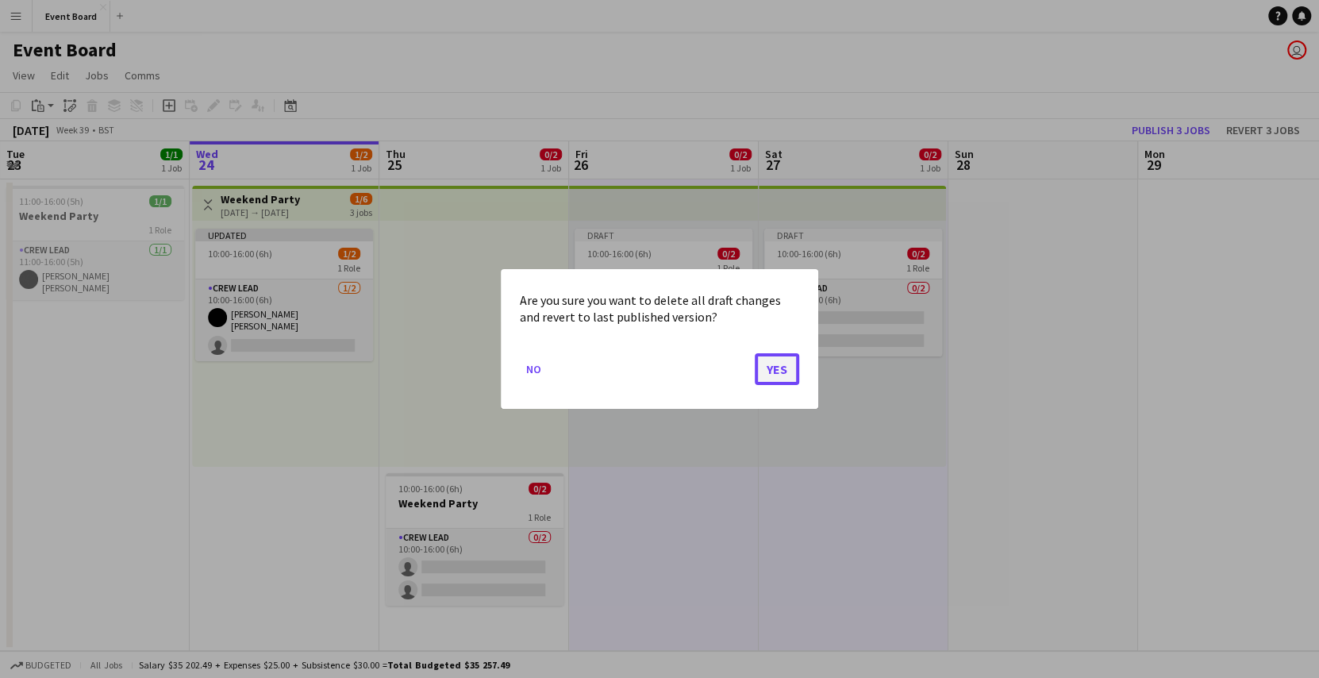
click at [778, 374] on button "Yes" at bounding box center [777, 369] width 44 height 32
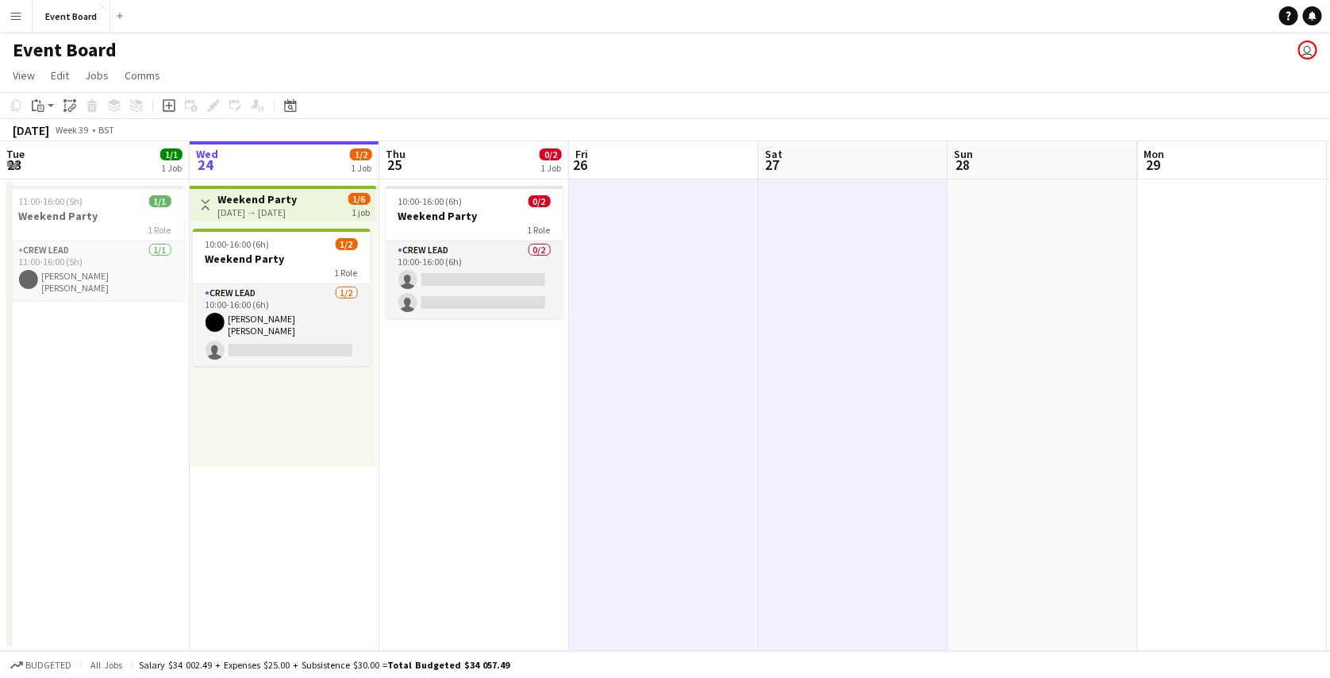
click at [278, 216] on div "24-09-2025 → 24-09-2025" at bounding box center [257, 212] width 79 height 12
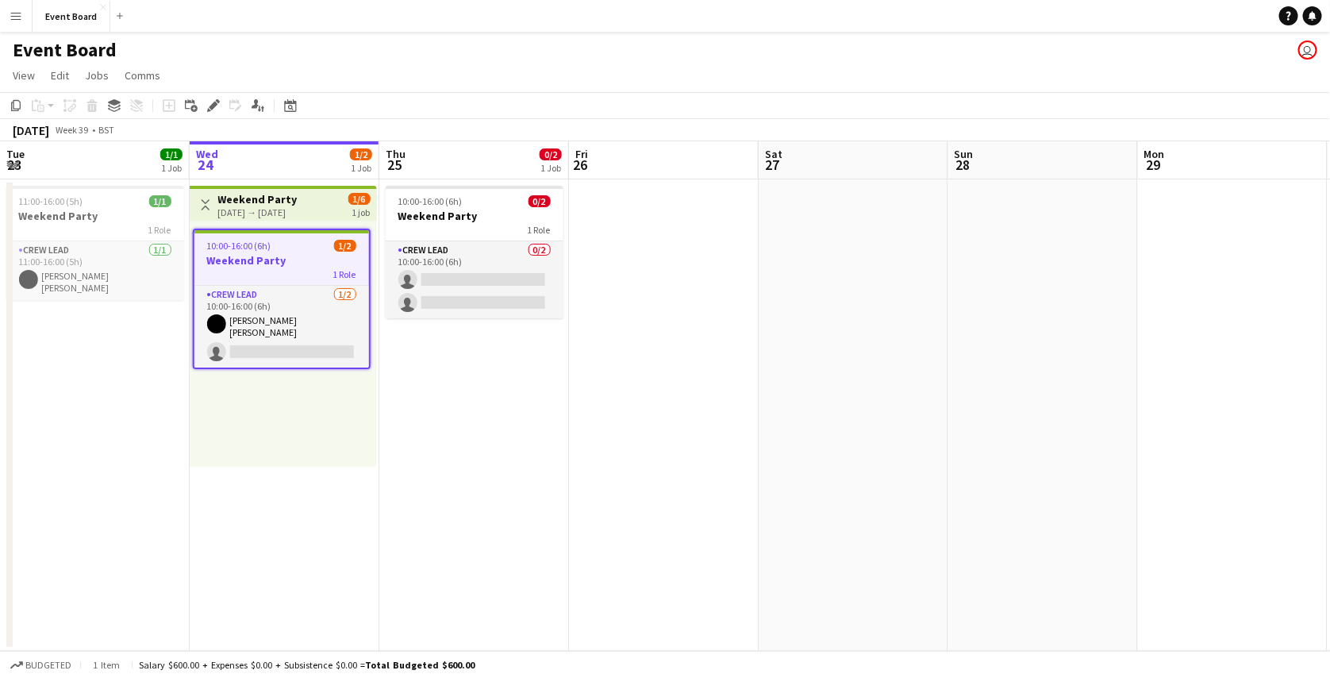
click at [624, 250] on app-date-cell at bounding box center [664, 414] width 190 height 471
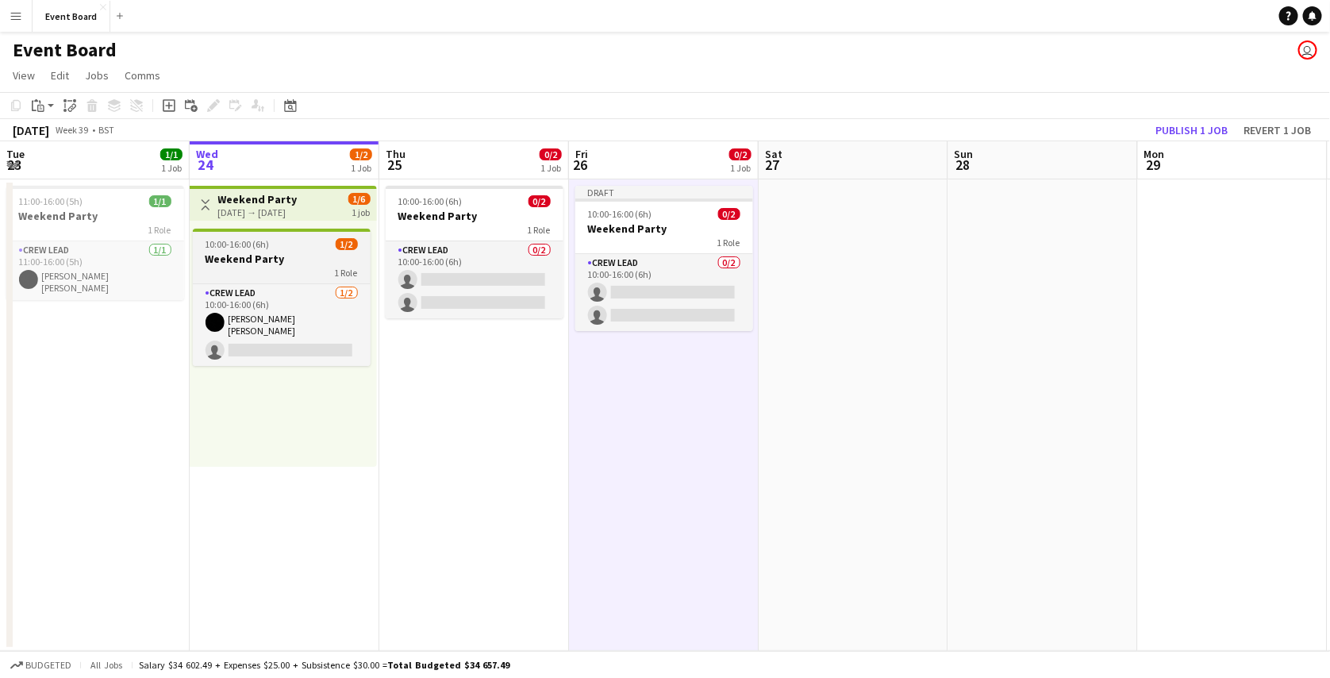
click at [308, 242] on div "10:00-16:00 (6h) 1/2" at bounding box center [282, 244] width 178 height 12
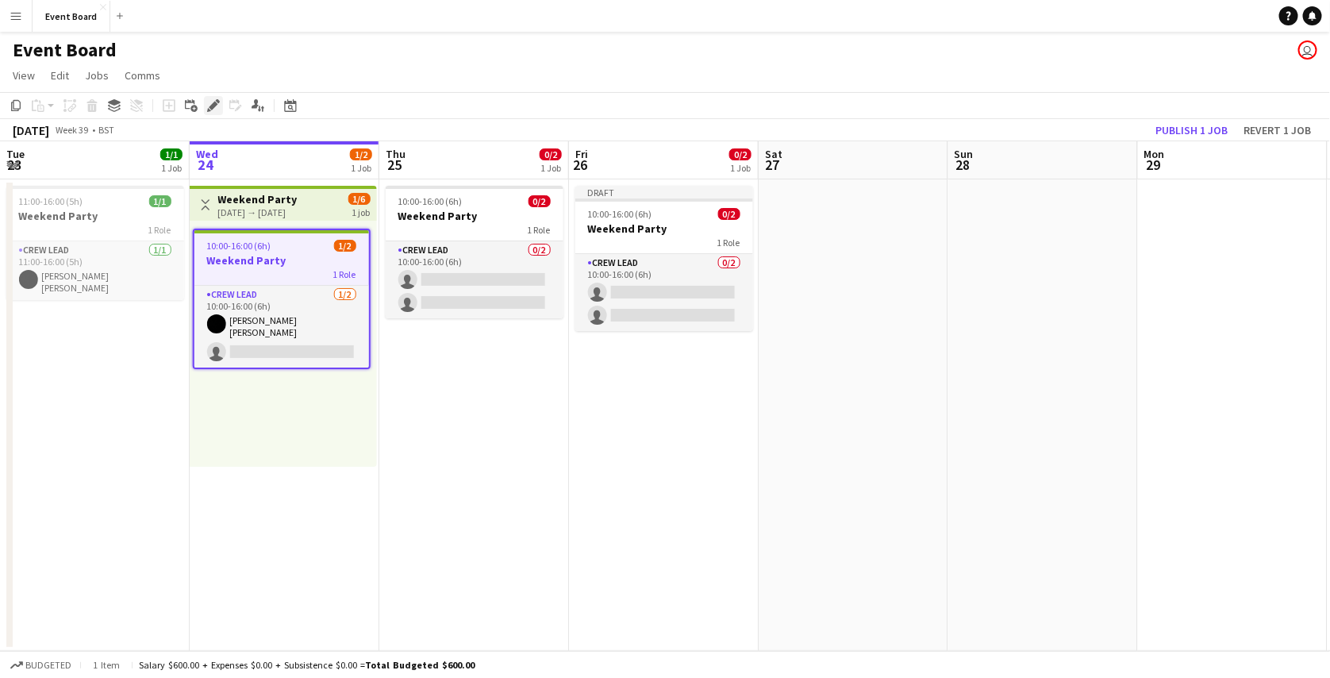
click at [215, 100] on div "Add job Add linked Job Edit Edit linked Job Applicants" at bounding box center [206, 105] width 121 height 19
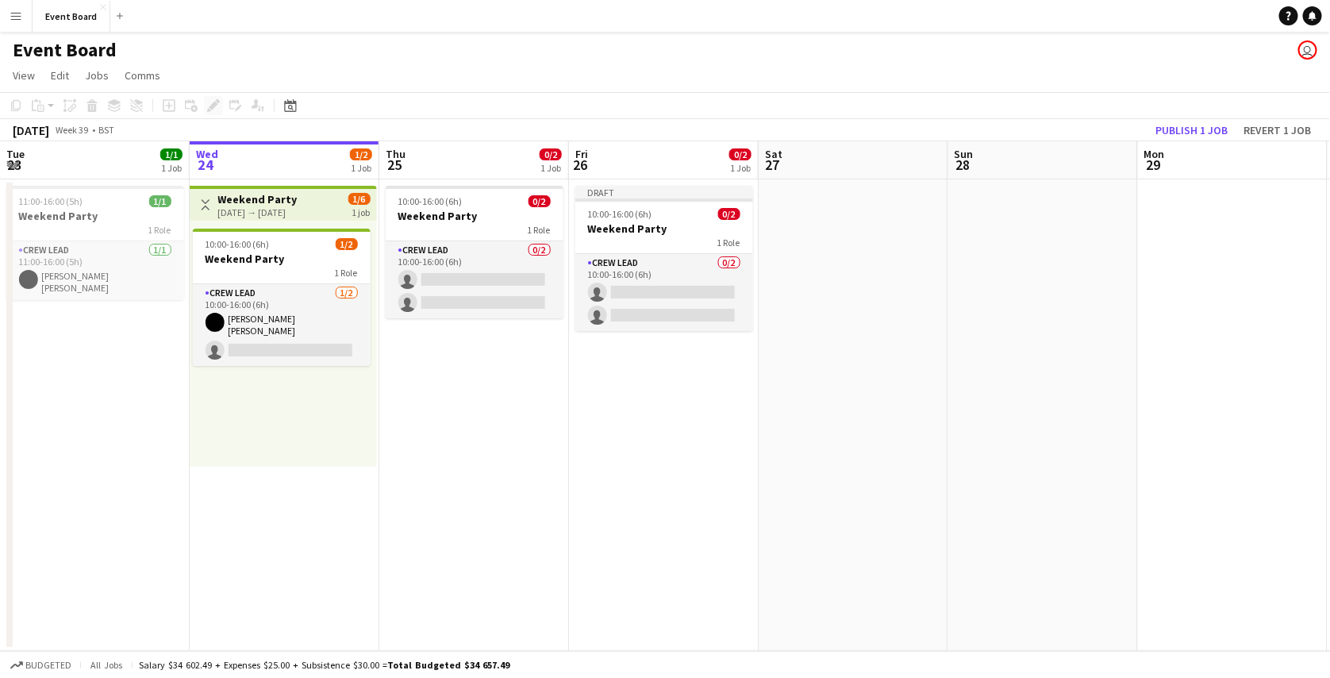
click at [215, 100] on div "Add job Add linked Job Edit Edit linked Job Applicants" at bounding box center [206, 105] width 121 height 19
click at [252, 243] on span "10:00-16:00 (6h)" at bounding box center [237, 244] width 64 height 12
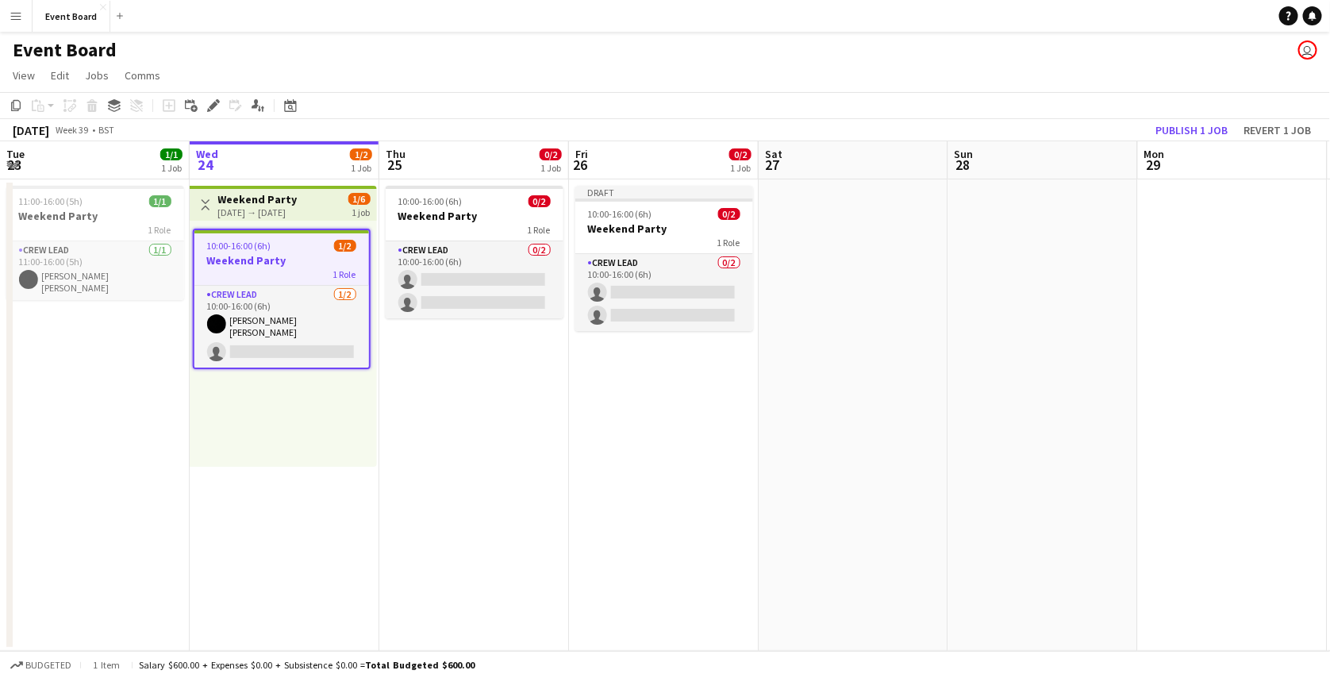
click at [298, 206] on div "24-09-2025 → 24-09-2025" at bounding box center [257, 212] width 79 height 12
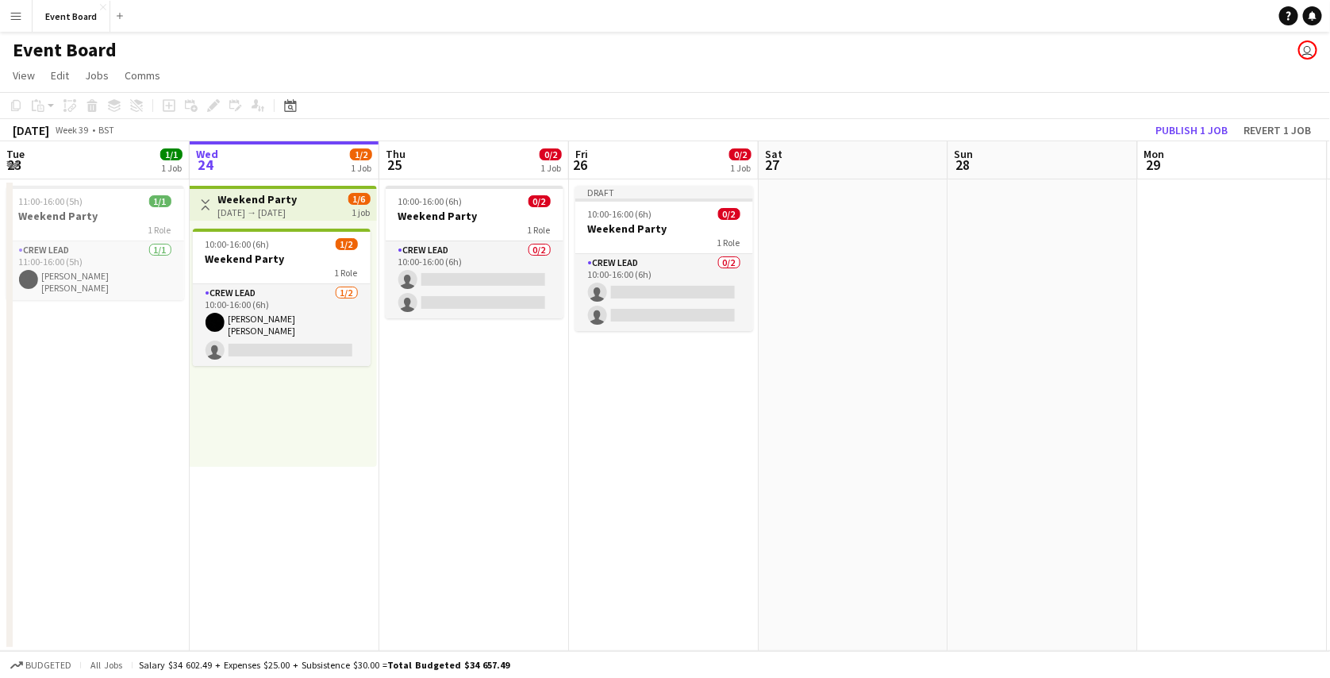
click at [298, 206] on div "24-09-2025 → 24-09-2025" at bounding box center [257, 212] width 79 height 12
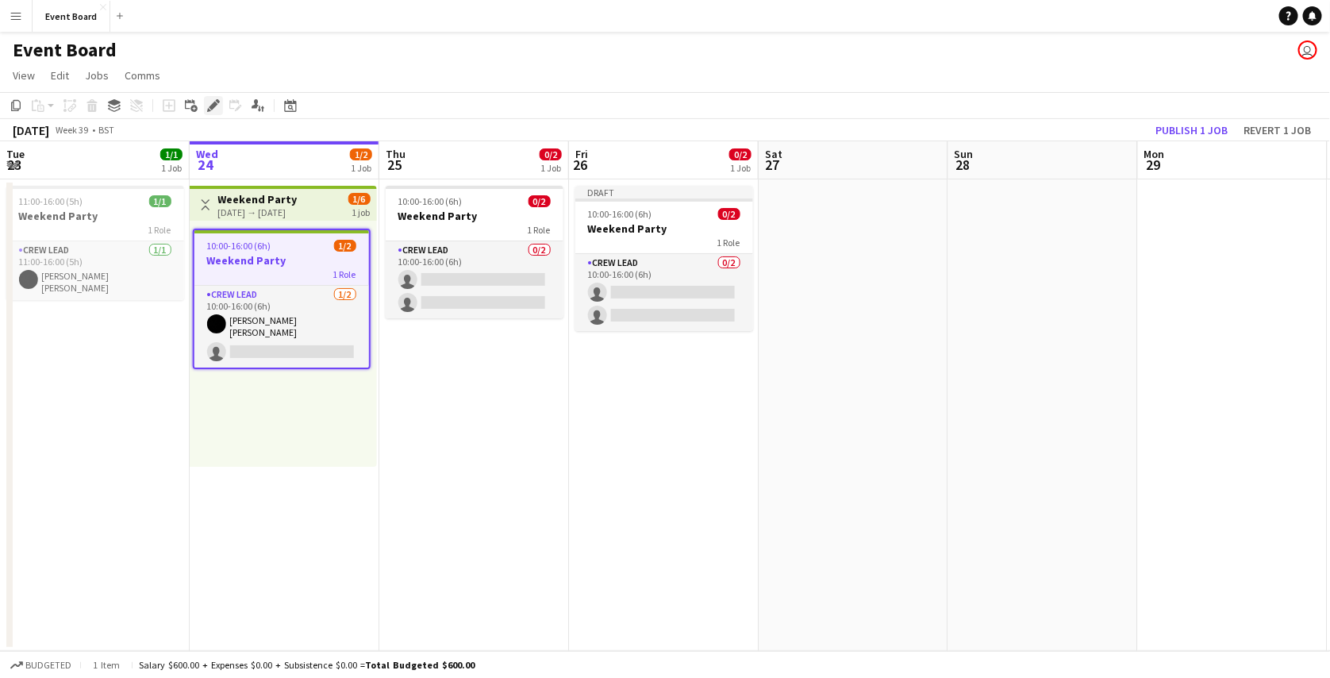
click at [214, 105] on icon at bounding box center [213, 106] width 9 height 9
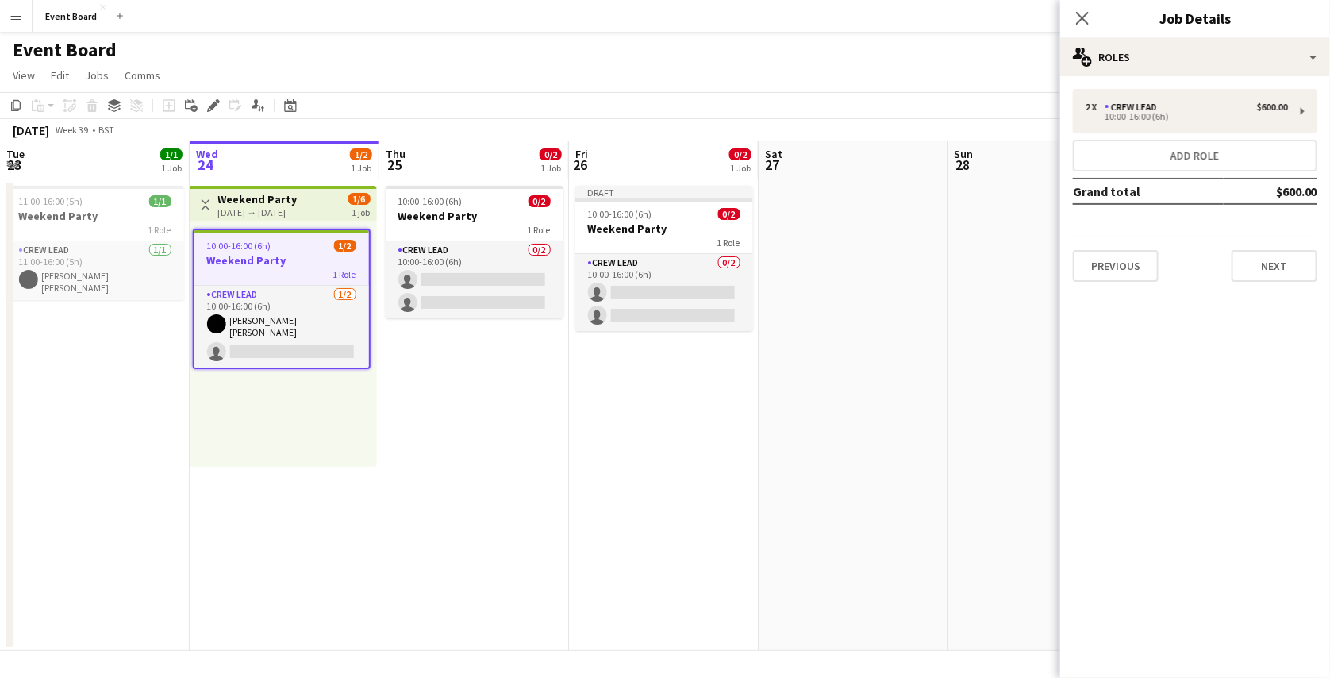
click at [870, 257] on app-date-cell at bounding box center [854, 414] width 190 height 471
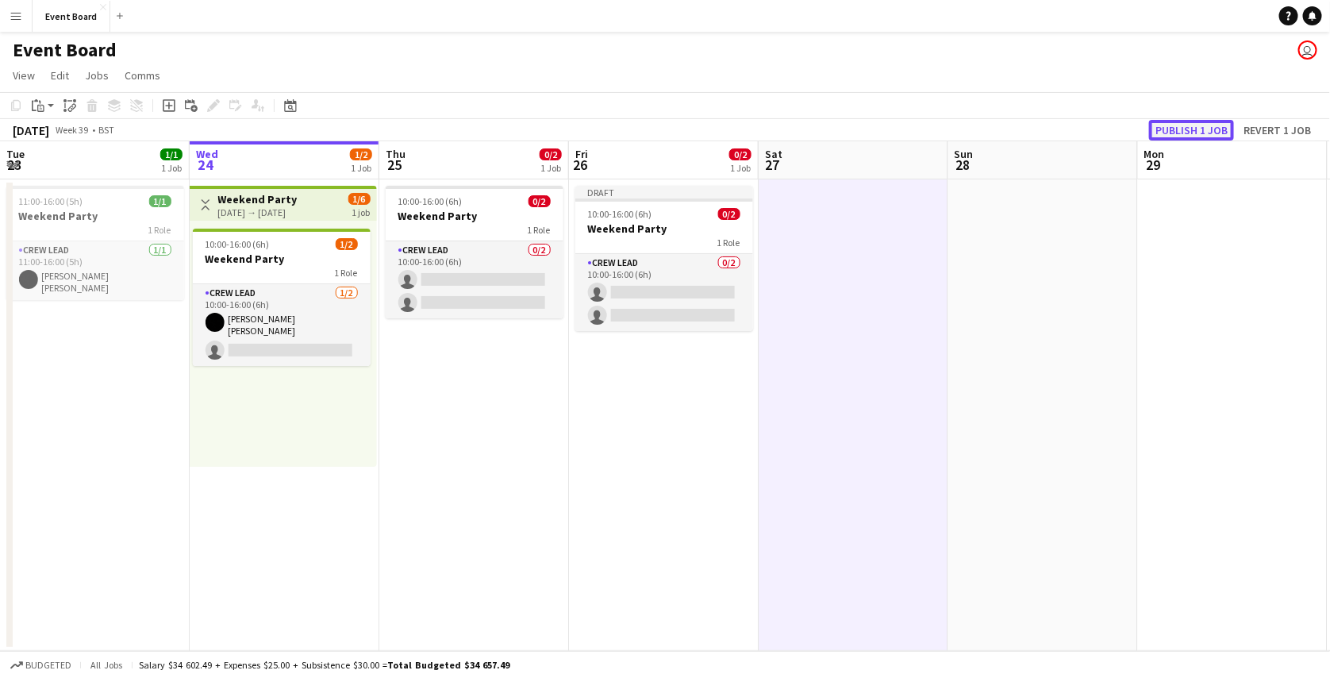
click at [1224, 125] on button "Publish 1 job" at bounding box center [1191, 130] width 85 height 21
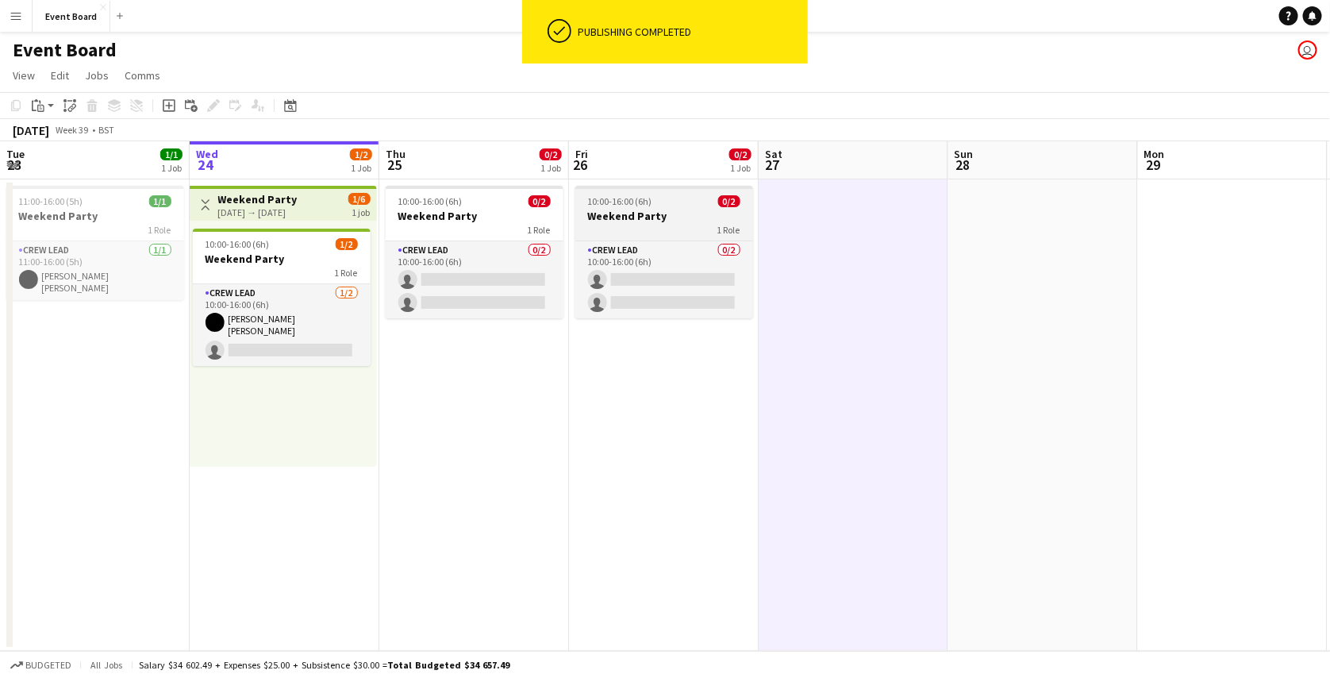
click at [718, 225] on span "1 Role" at bounding box center [728, 230] width 23 height 12
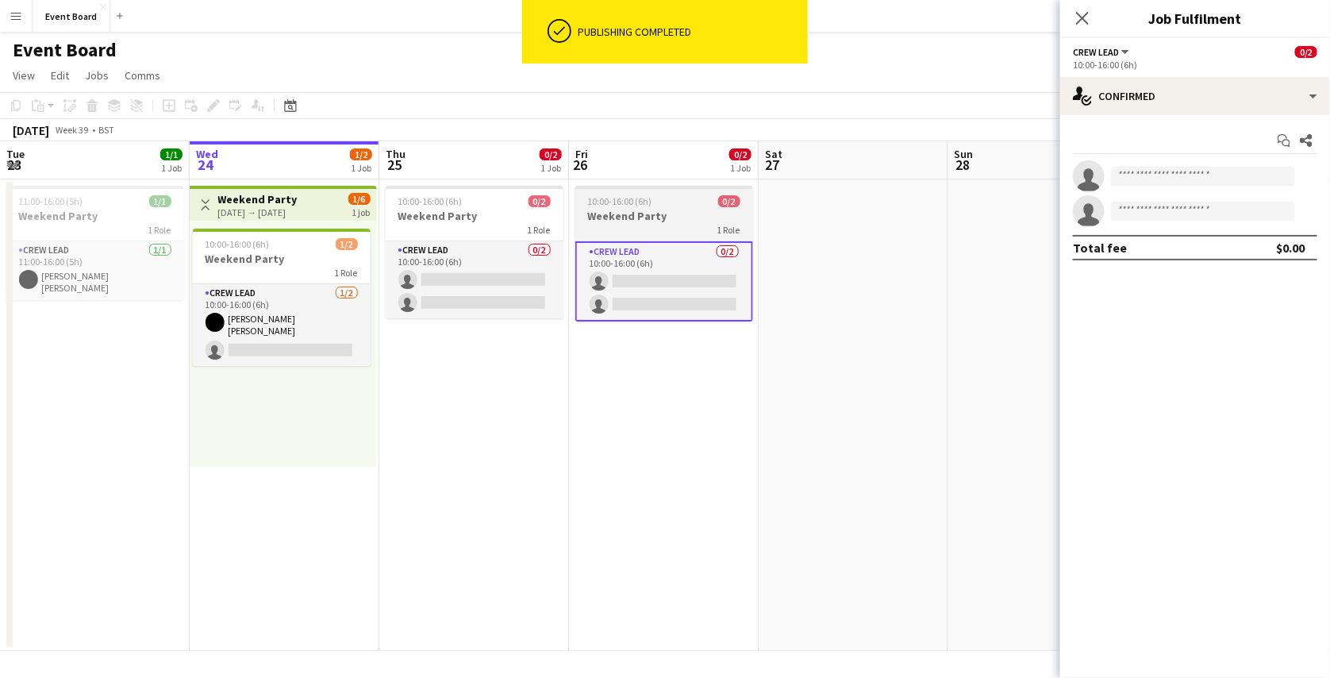
click at [670, 202] on div "10:00-16:00 (6h) 0/2" at bounding box center [664, 201] width 178 height 12
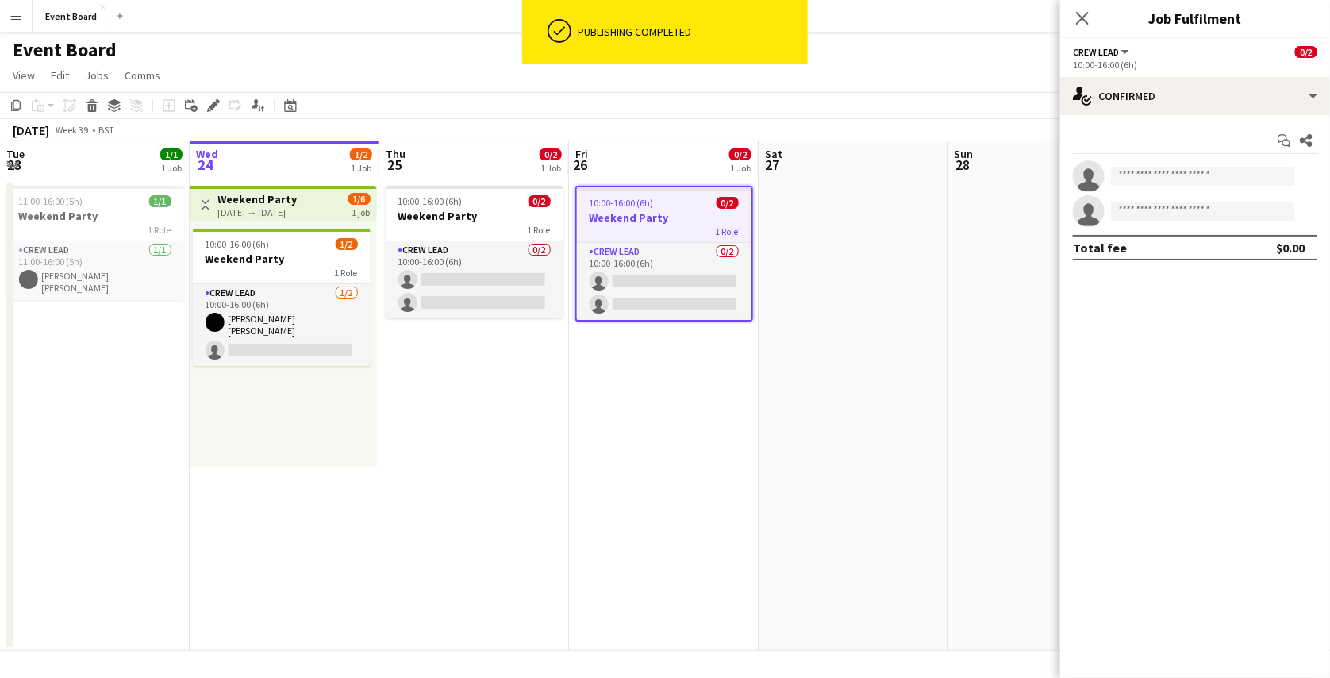
click at [840, 239] on app-date-cell at bounding box center [854, 414] width 190 height 471
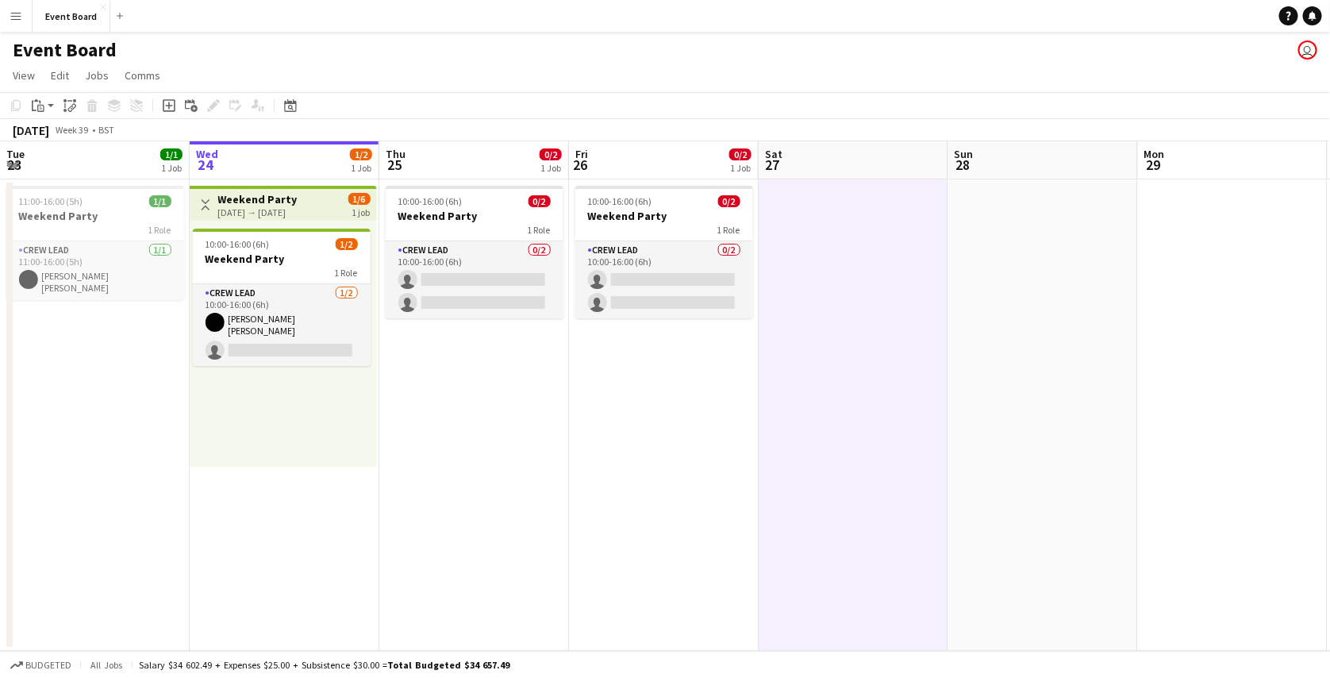
click at [1001, 208] on app-date-cell at bounding box center [1043, 414] width 190 height 471
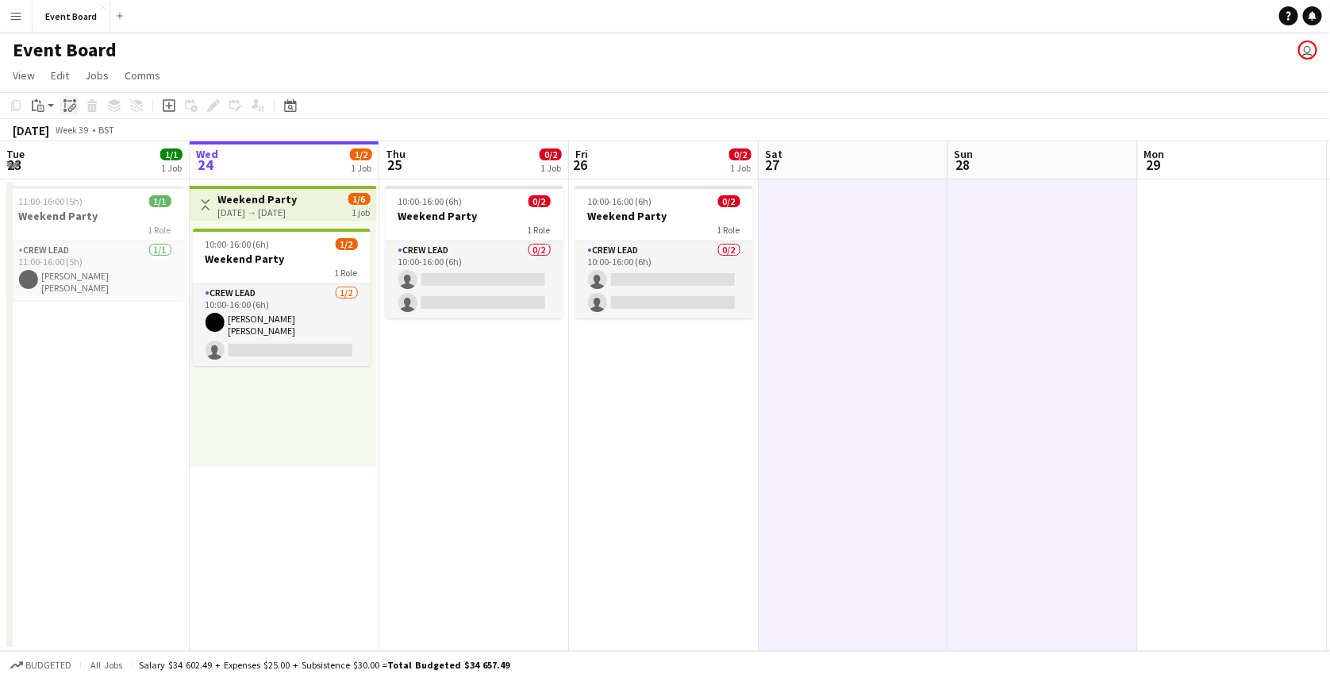
click at [69, 101] on icon at bounding box center [69, 101] width 5 height 1
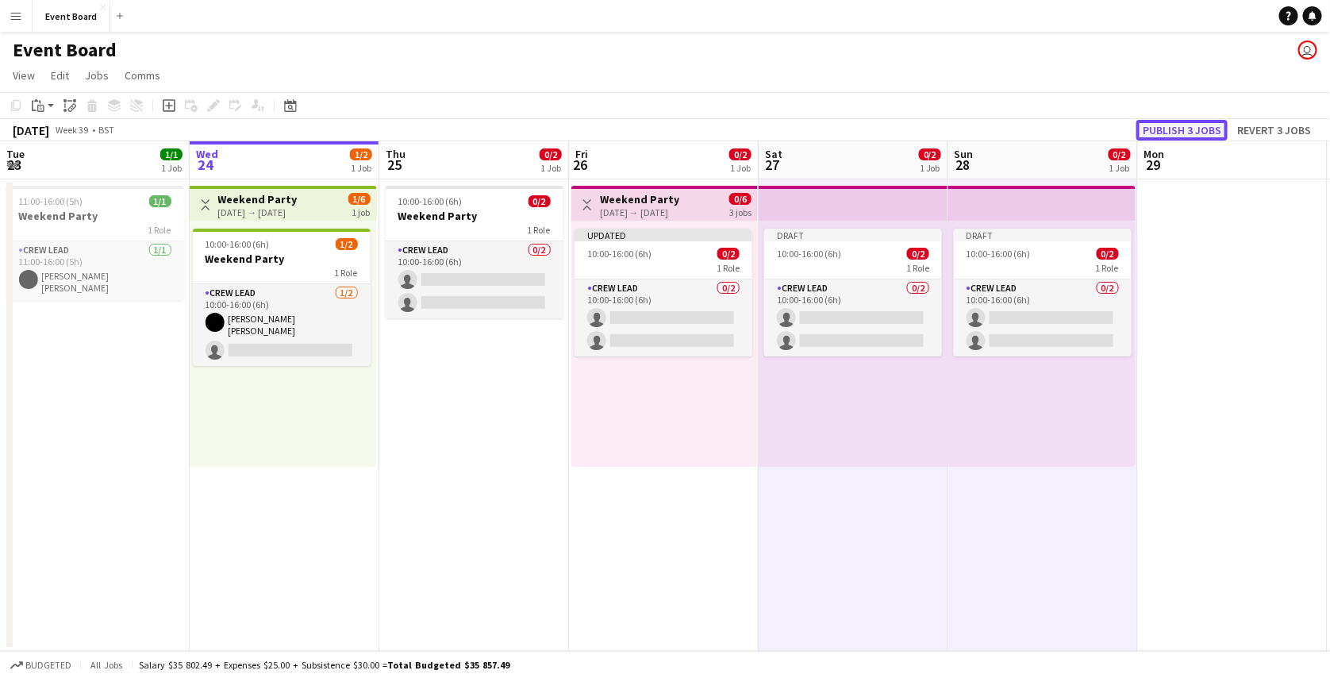
click at [1219, 129] on button "Publish 3 jobs" at bounding box center [1181, 130] width 91 height 21
click at [24, 15] on button "Menu" at bounding box center [16, 16] width 32 height 32
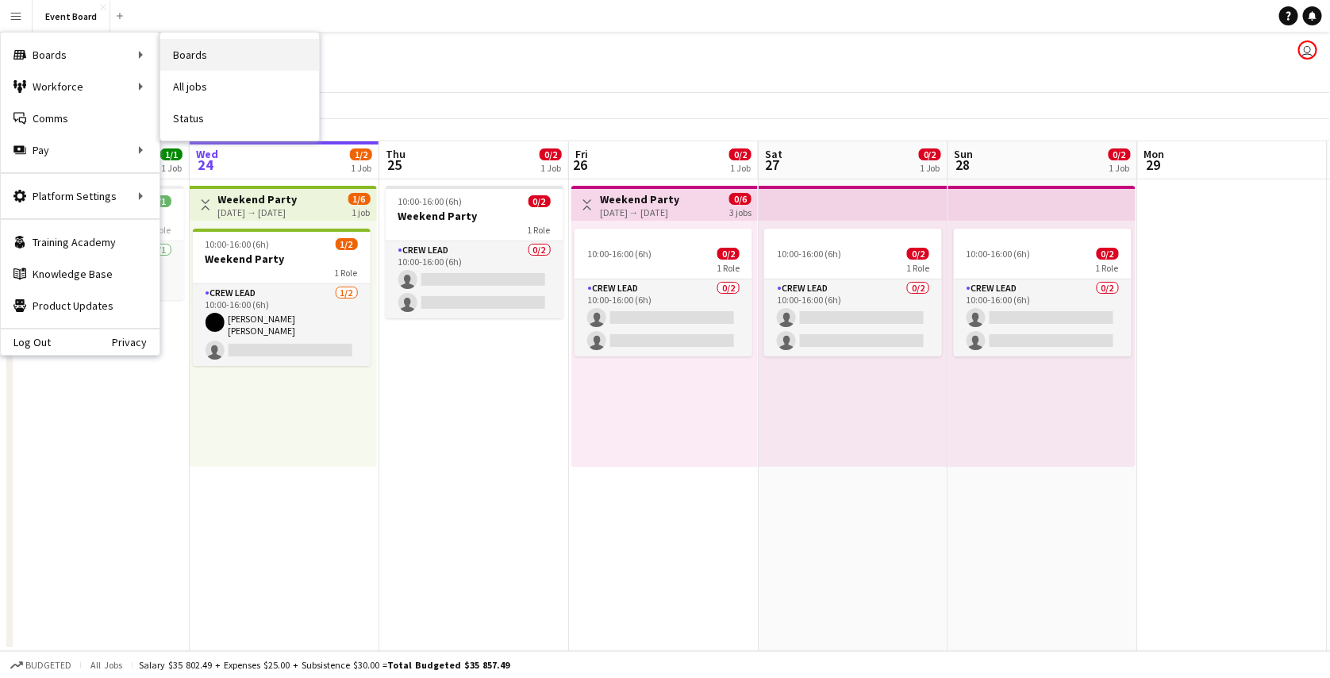
click at [171, 50] on link "Boards" at bounding box center [239, 55] width 159 height 32
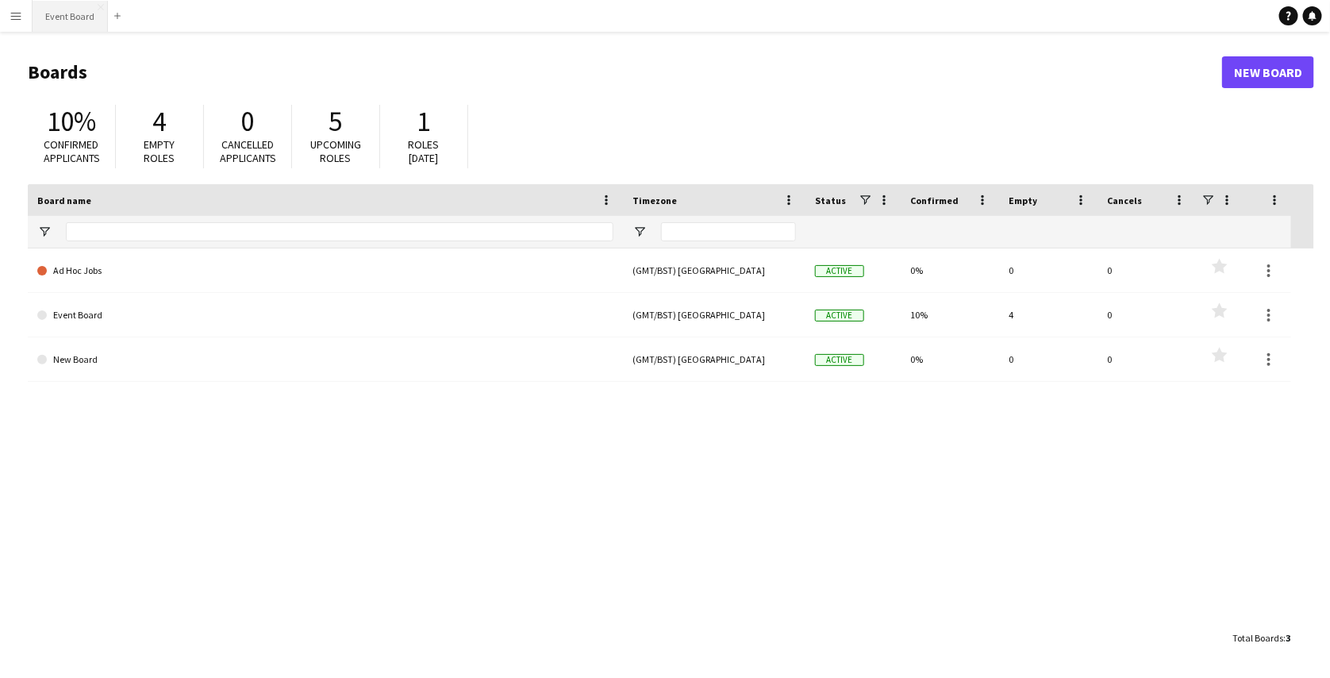
click at [66, 21] on button "Event Board Close" at bounding box center [70, 16] width 75 height 31
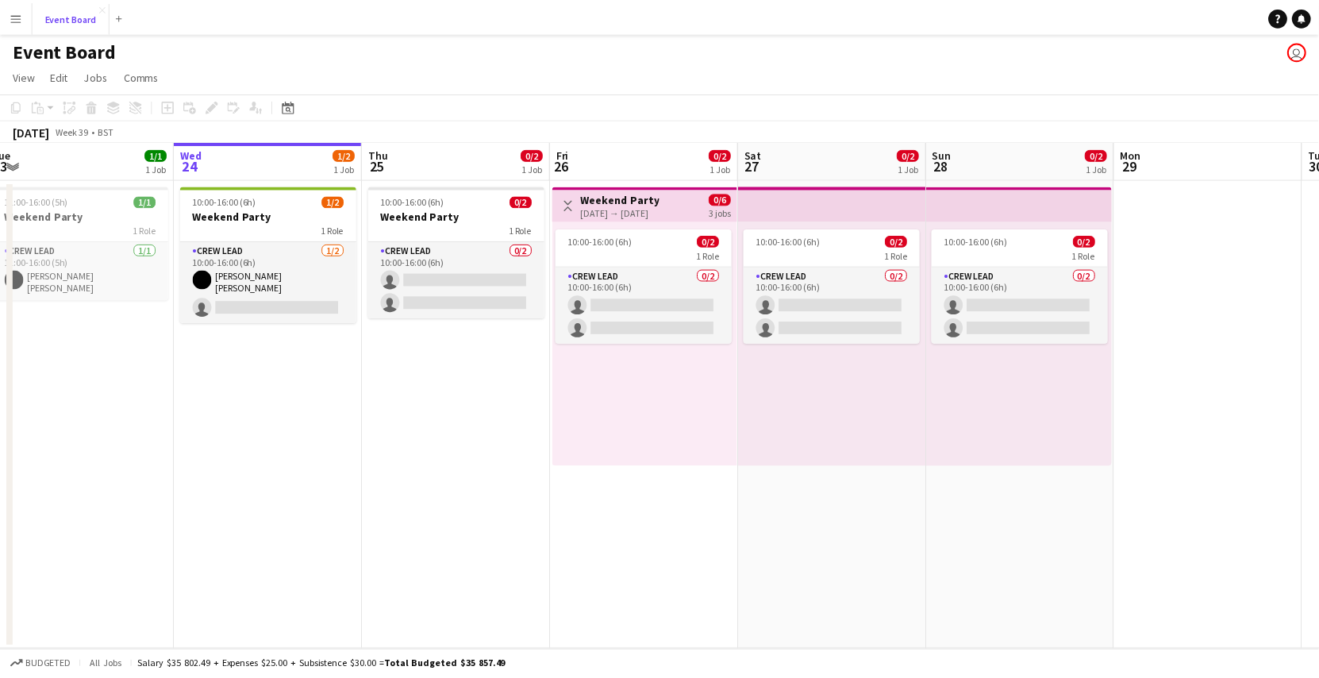
scroll to position [0, 392]
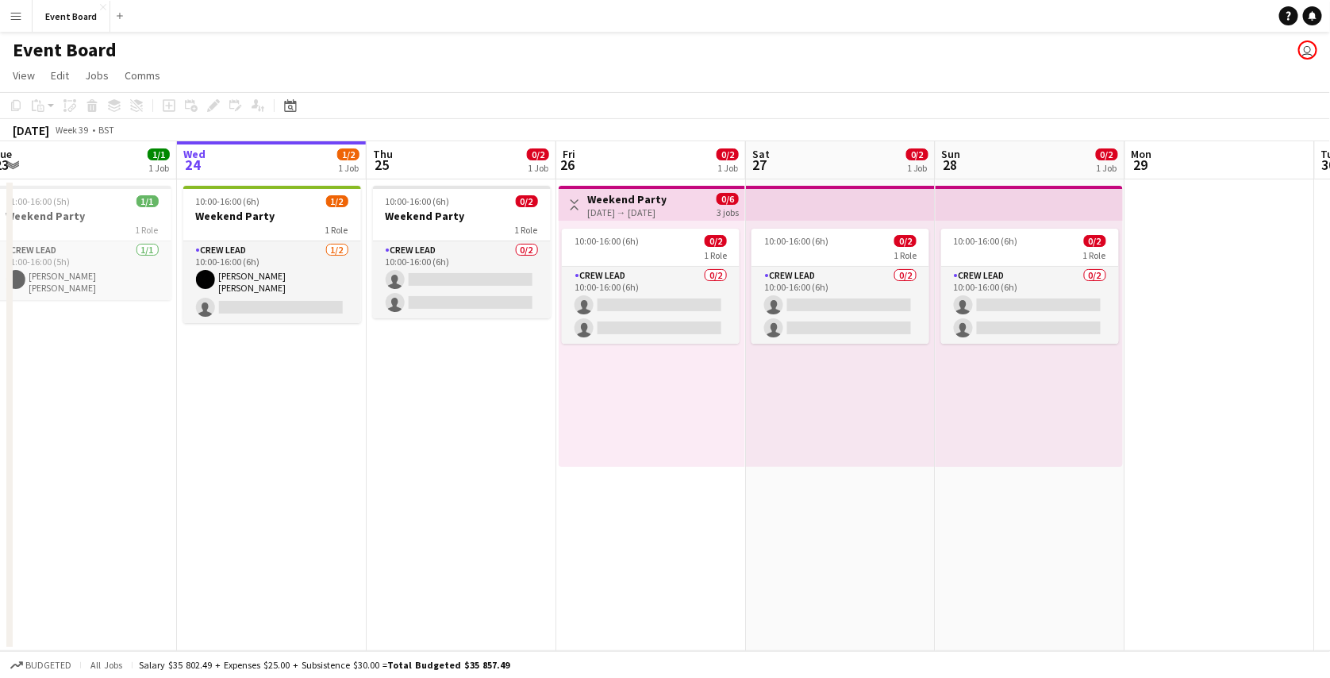
click at [16, 13] on app-icon "Menu" at bounding box center [16, 16] width 13 height 13
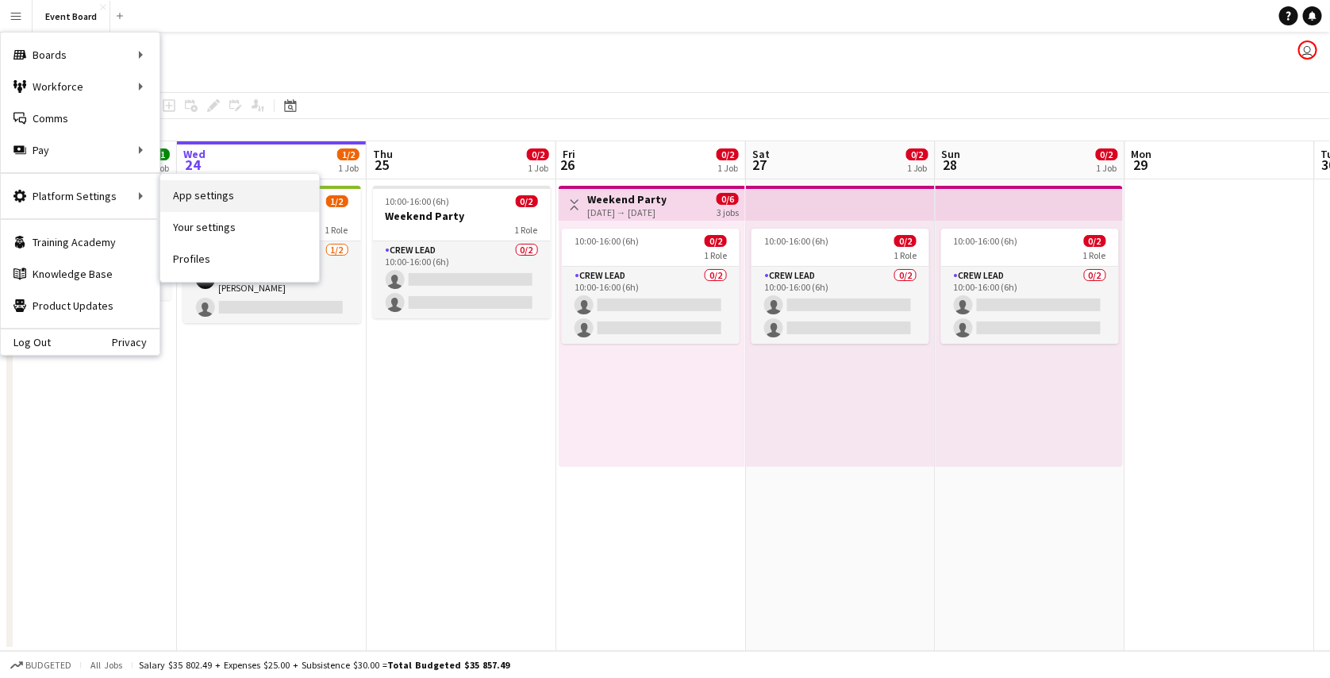
click at [232, 203] on link "App settings" at bounding box center [239, 196] width 159 height 32
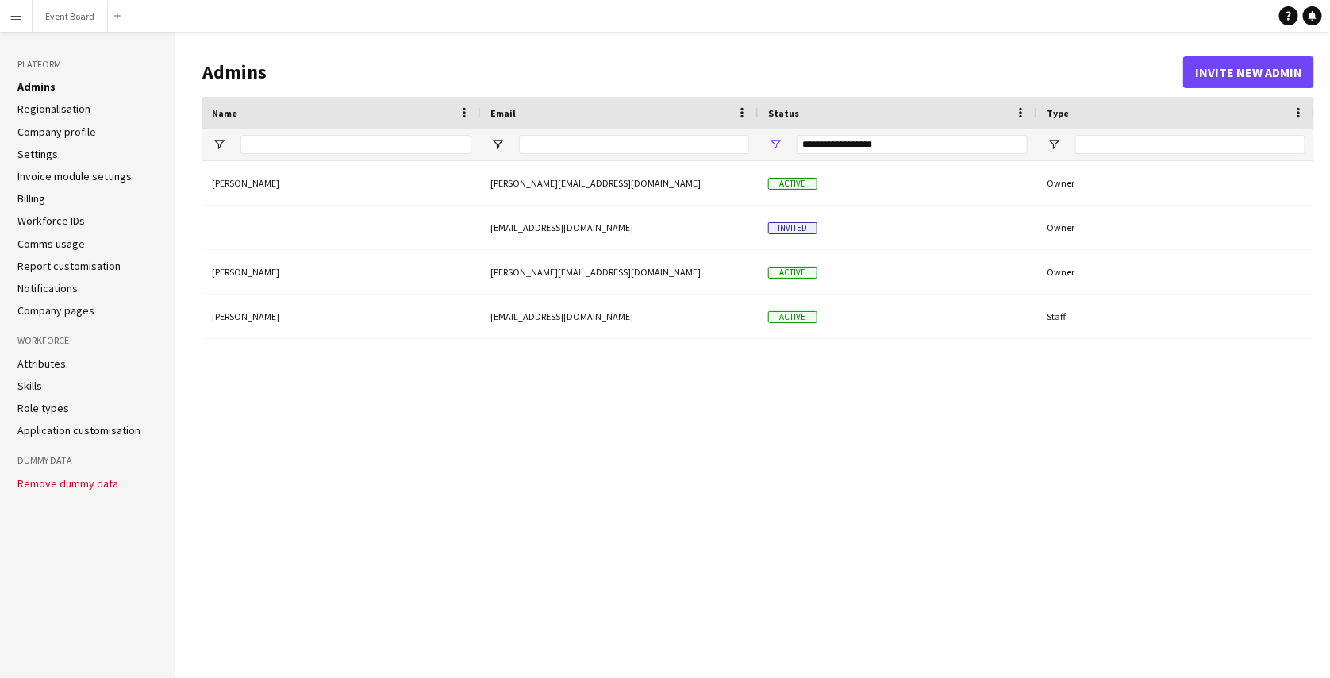
click at [17, 15] on app-icon "Menu" at bounding box center [16, 16] width 13 height 13
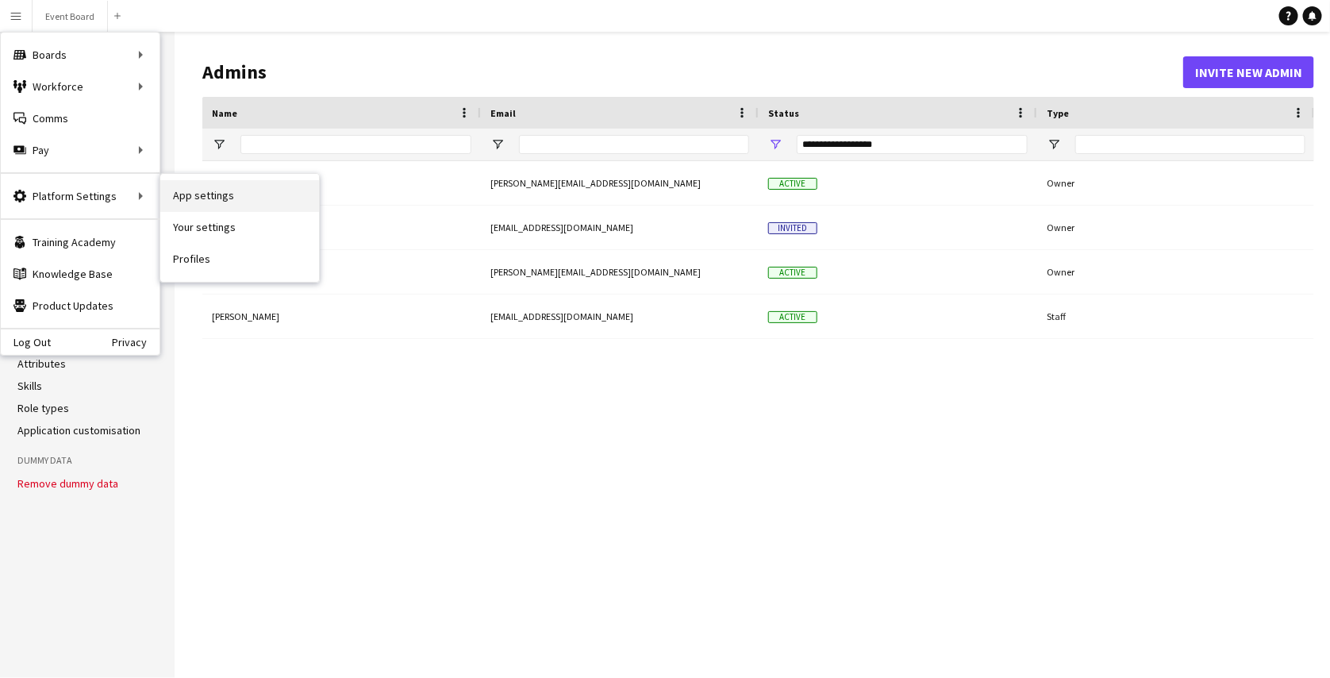
click at [200, 202] on link "App settings" at bounding box center [239, 196] width 159 height 32
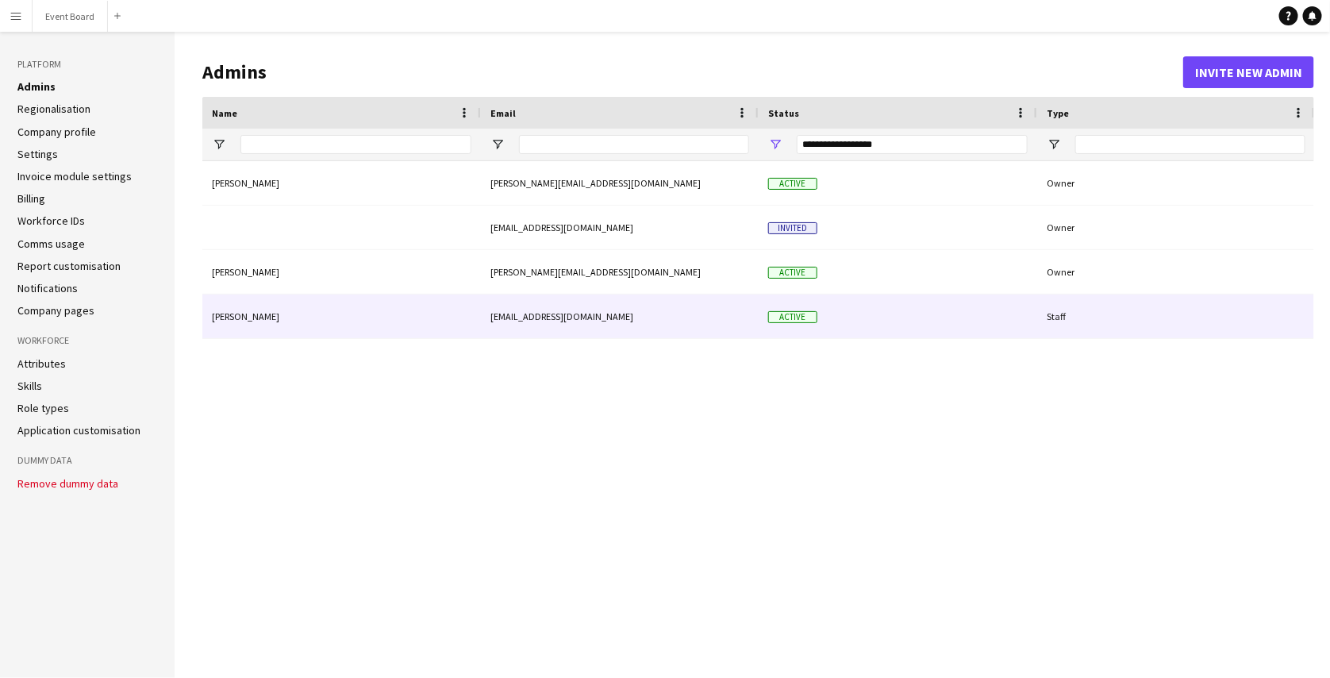
click at [1063, 330] on div "Staff" at bounding box center [1176, 316] width 278 height 44
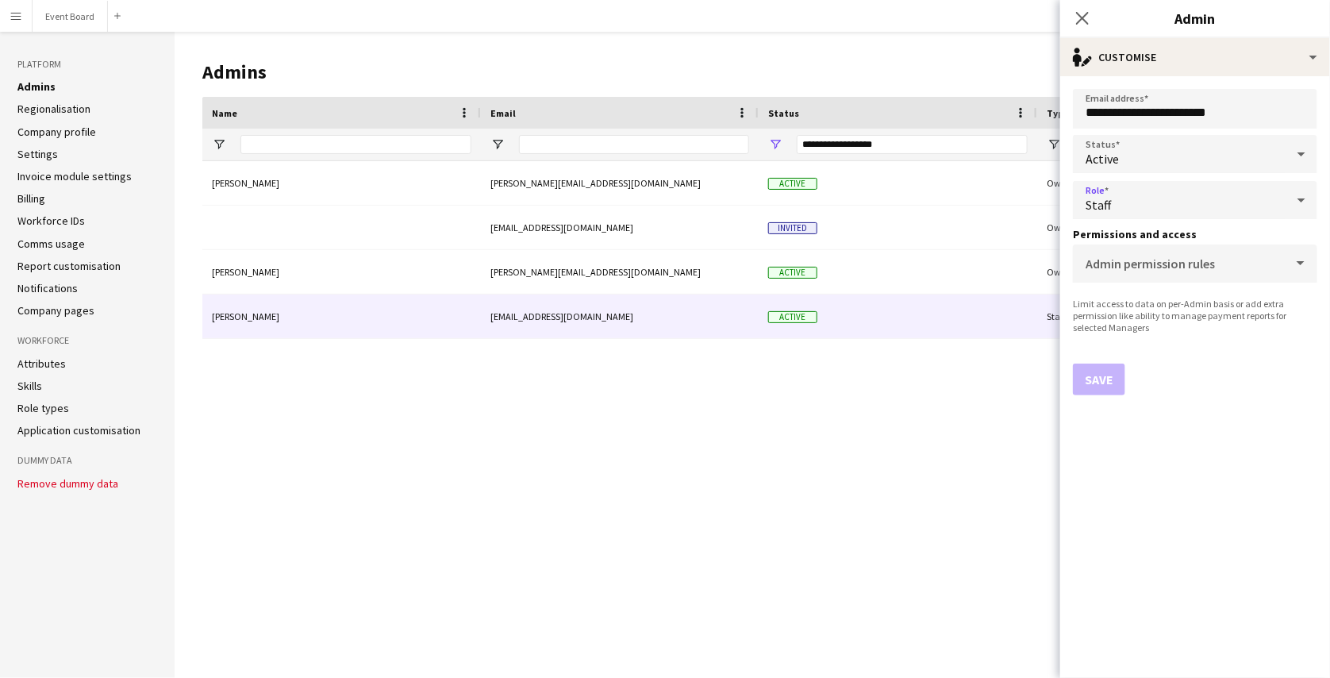
click at [1154, 213] on div "Staff" at bounding box center [1179, 200] width 213 height 38
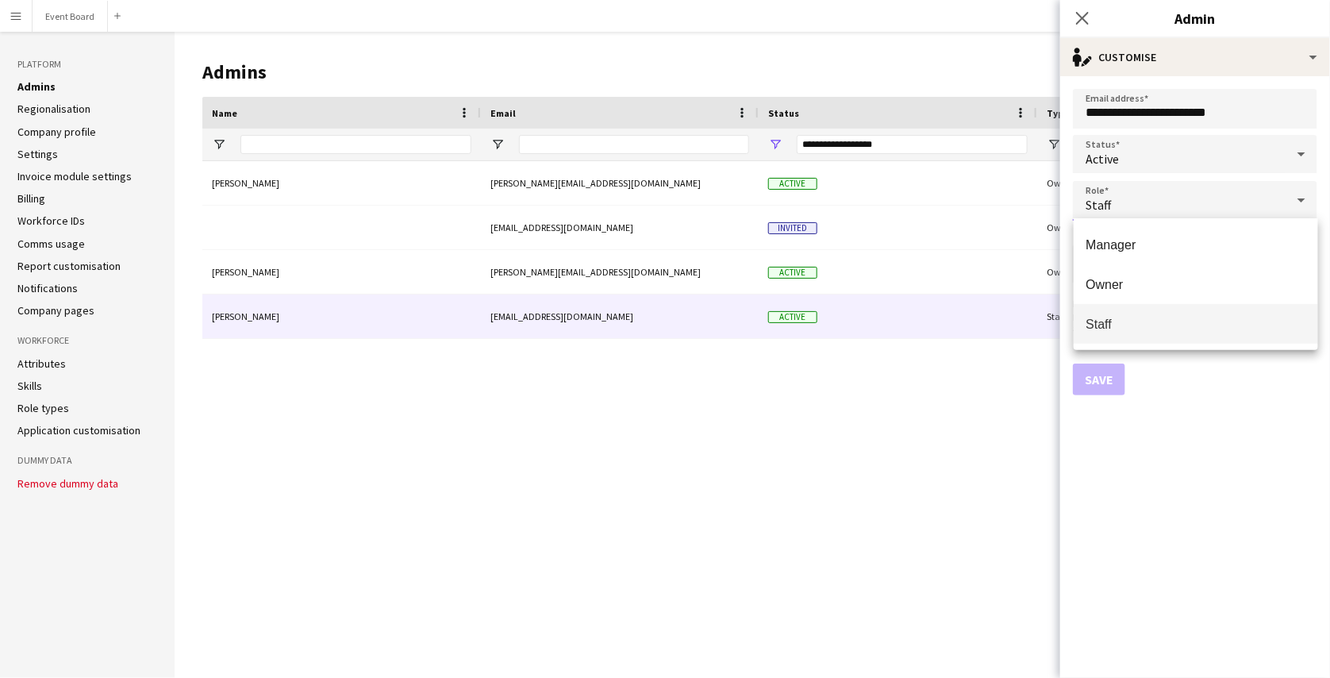
click at [1182, 370] on div at bounding box center [665, 339] width 1330 height 678
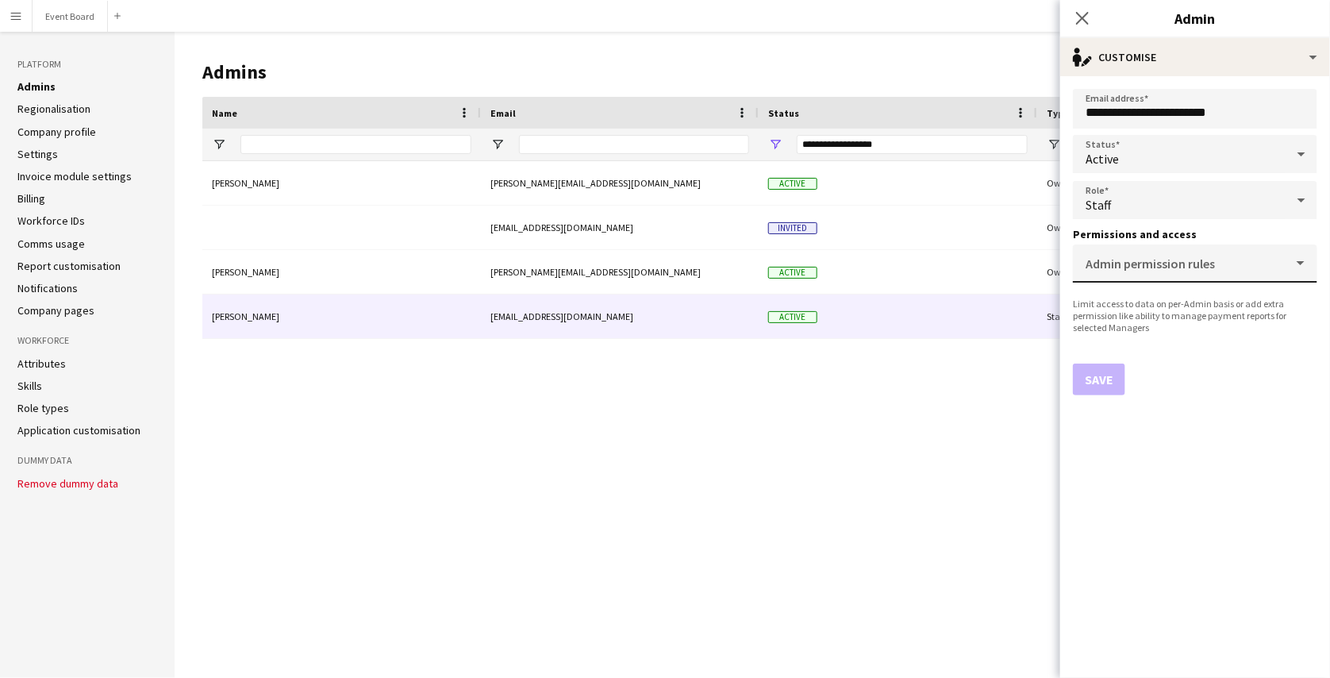
click at [1137, 260] on mat-label "Admin permission rules" at bounding box center [1149, 263] width 129 height 16
click at [1137, 263] on input "Admin permission rules" at bounding box center [1191, 269] width 213 height 12
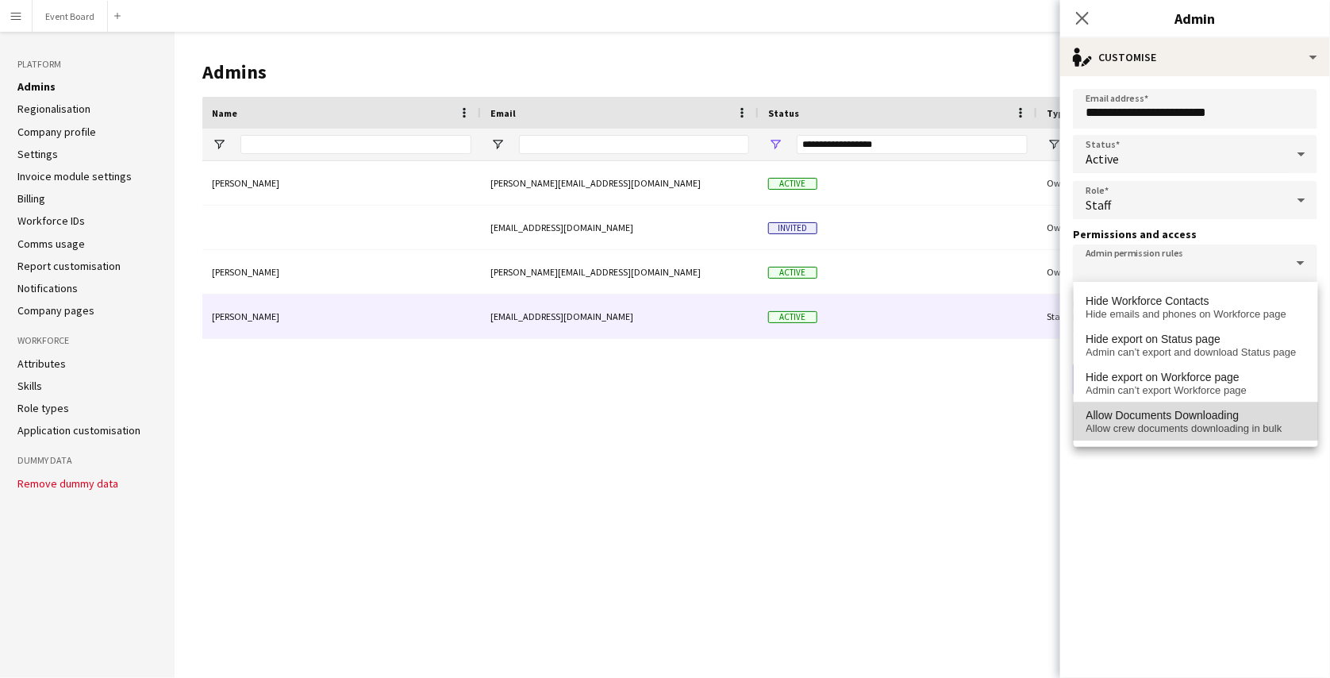
click at [1233, 429] on span "Allow crew documents downloading in bulk" at bounding box center [1195, 428] width 219 height 13
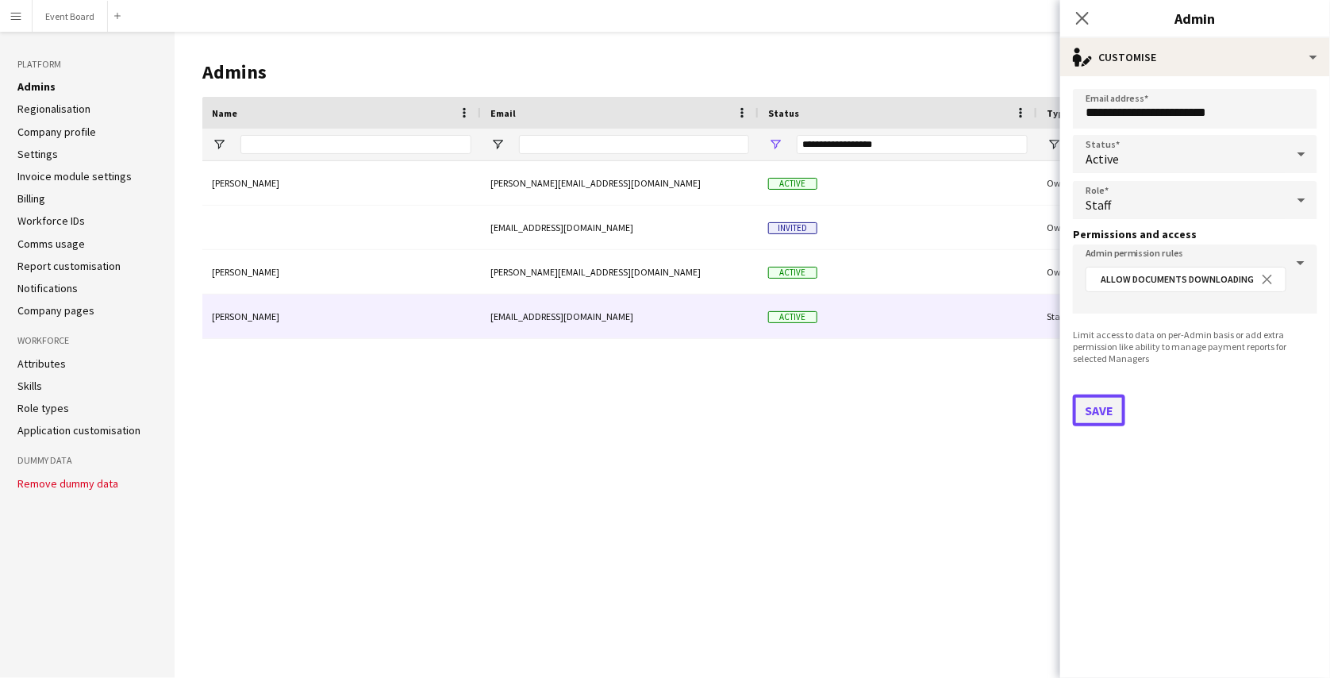
click at [1109, 414] on button "Save" at bounding box center [1099, 410] width 52 height 32
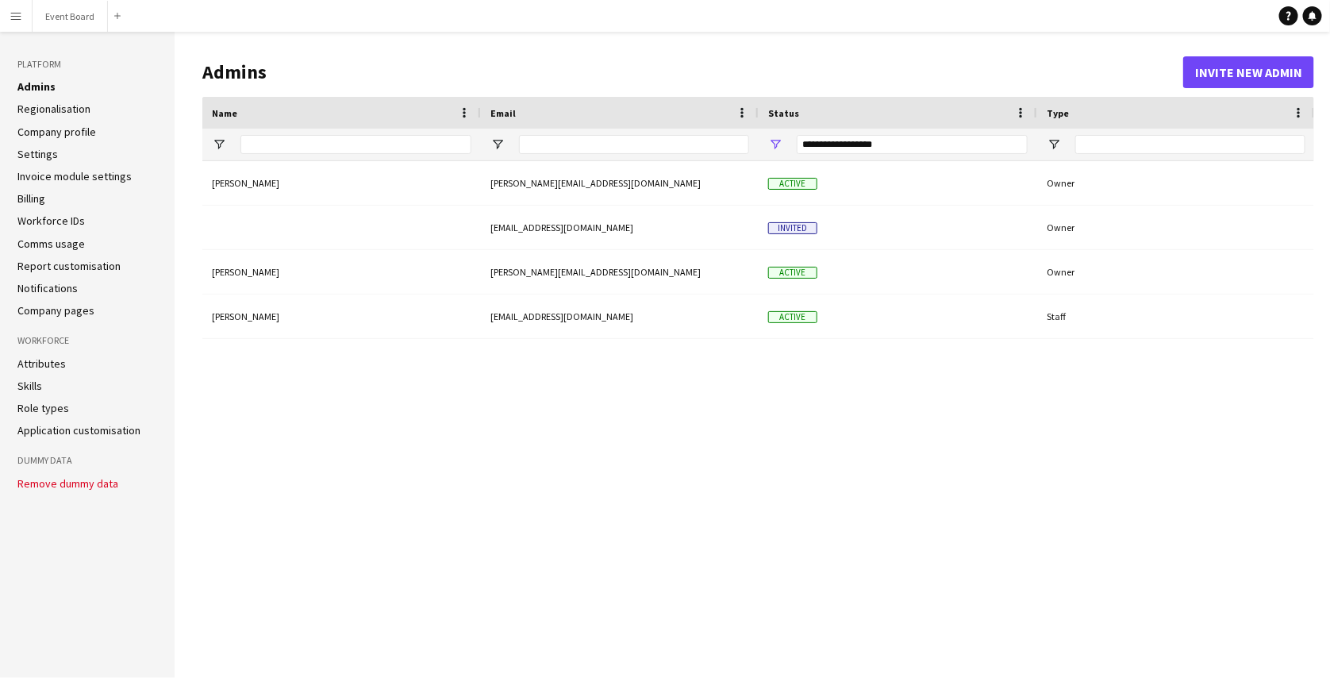
click at [65, 109] on link "Regionalisation" at bounding box center [53, 109] width 73 height 14
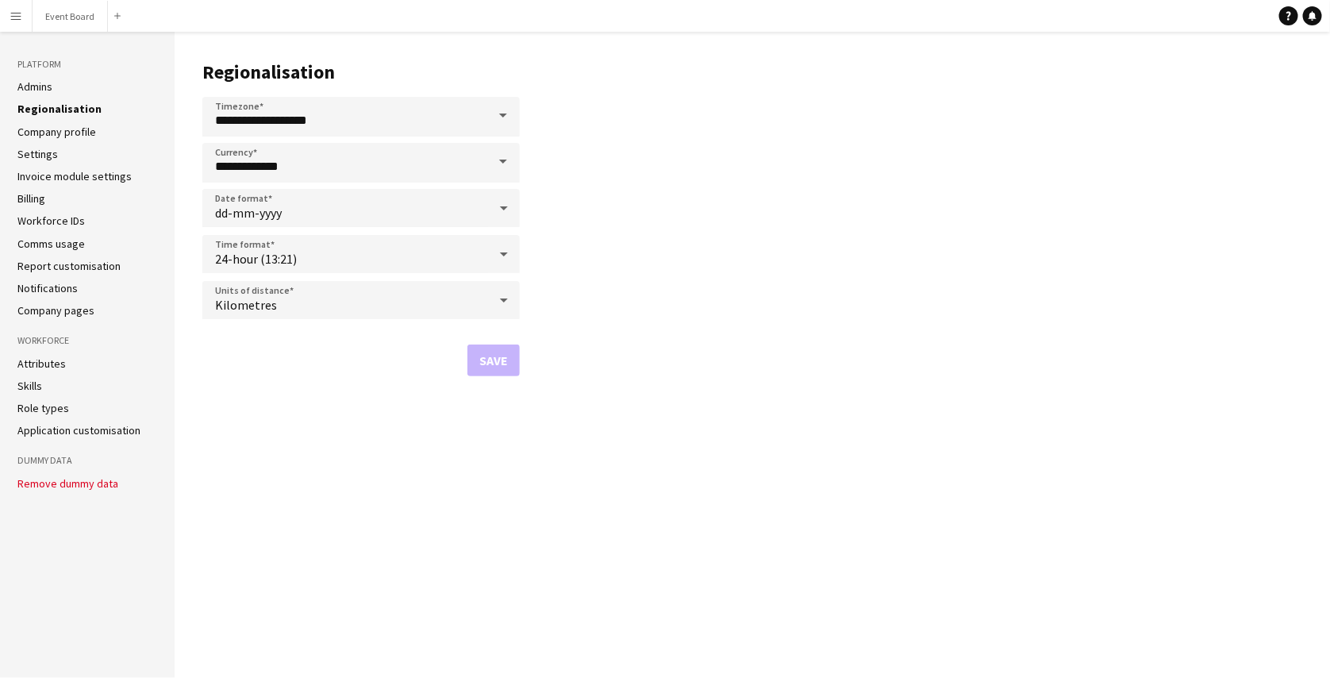
click at [84, 132] on link "Company profile" at bounding box center [56, 132] width 79 height 14
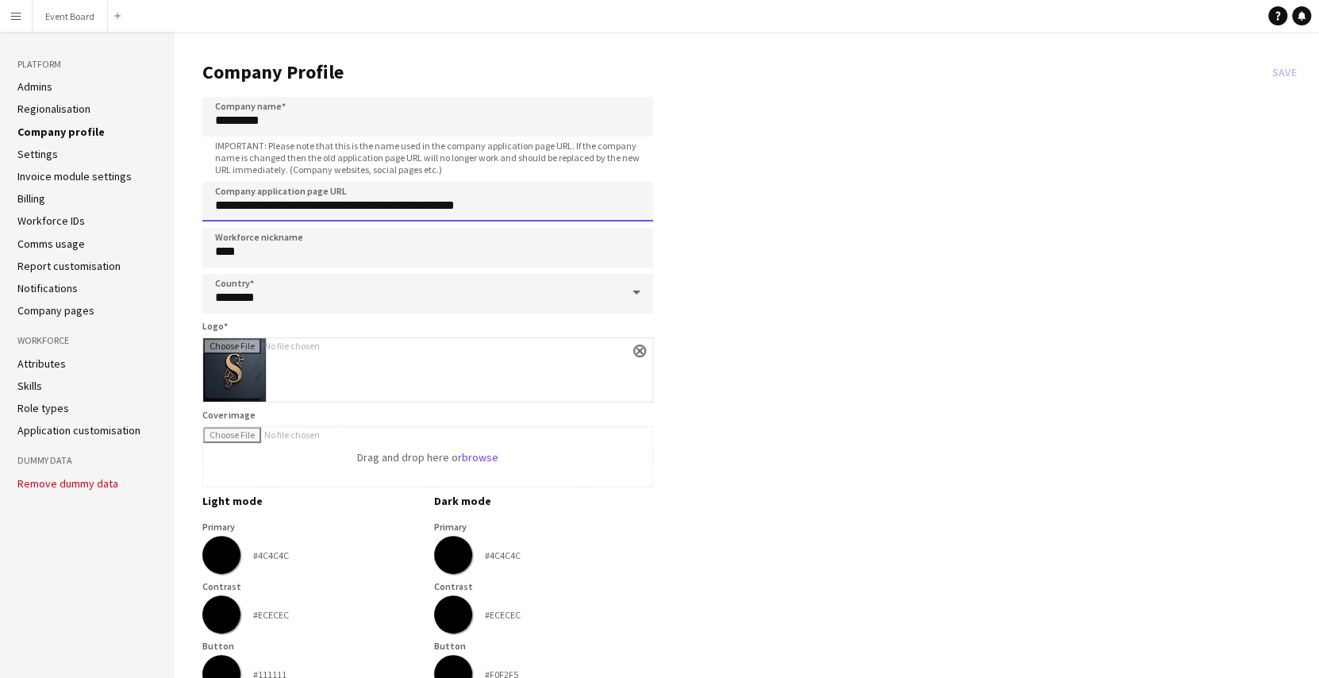
click at [497, 207] on input "**********" at bounding box center [427, 202] width 451 height 40
click at [43, 151] on link "Settings" at bounding box center [37, 154] width 40 height 14
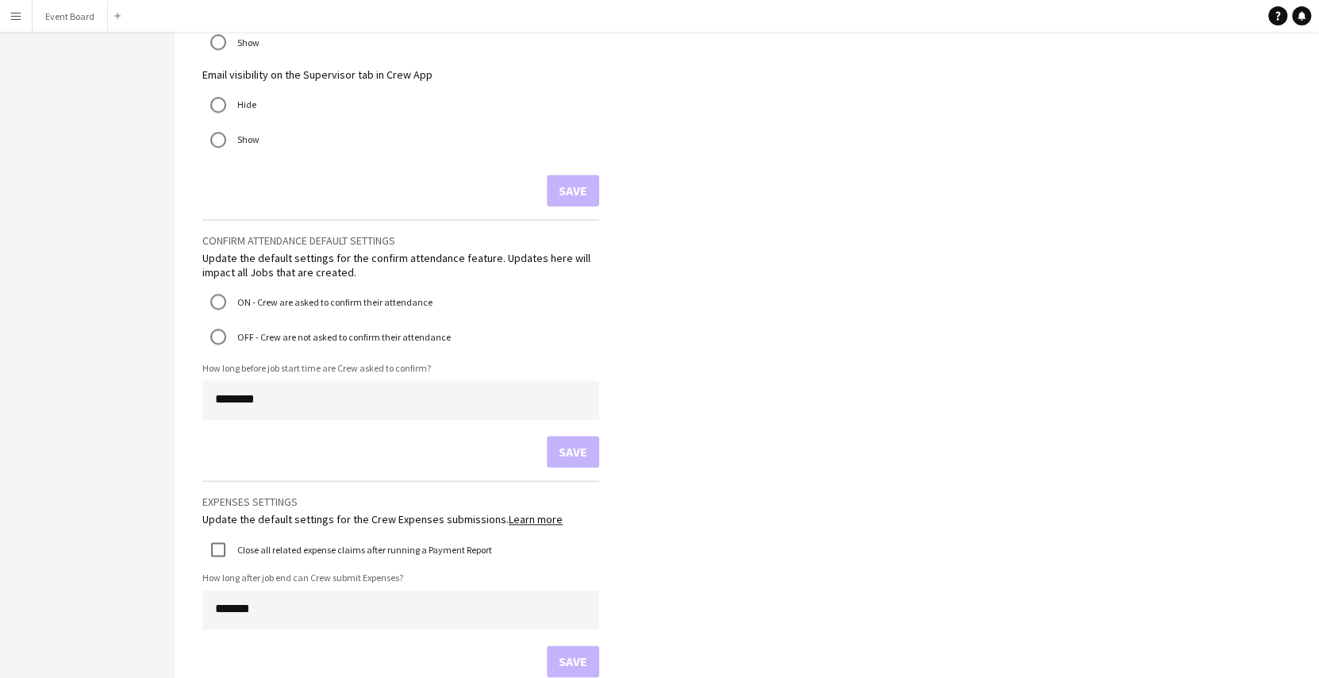
scroll to position [1020, 0]
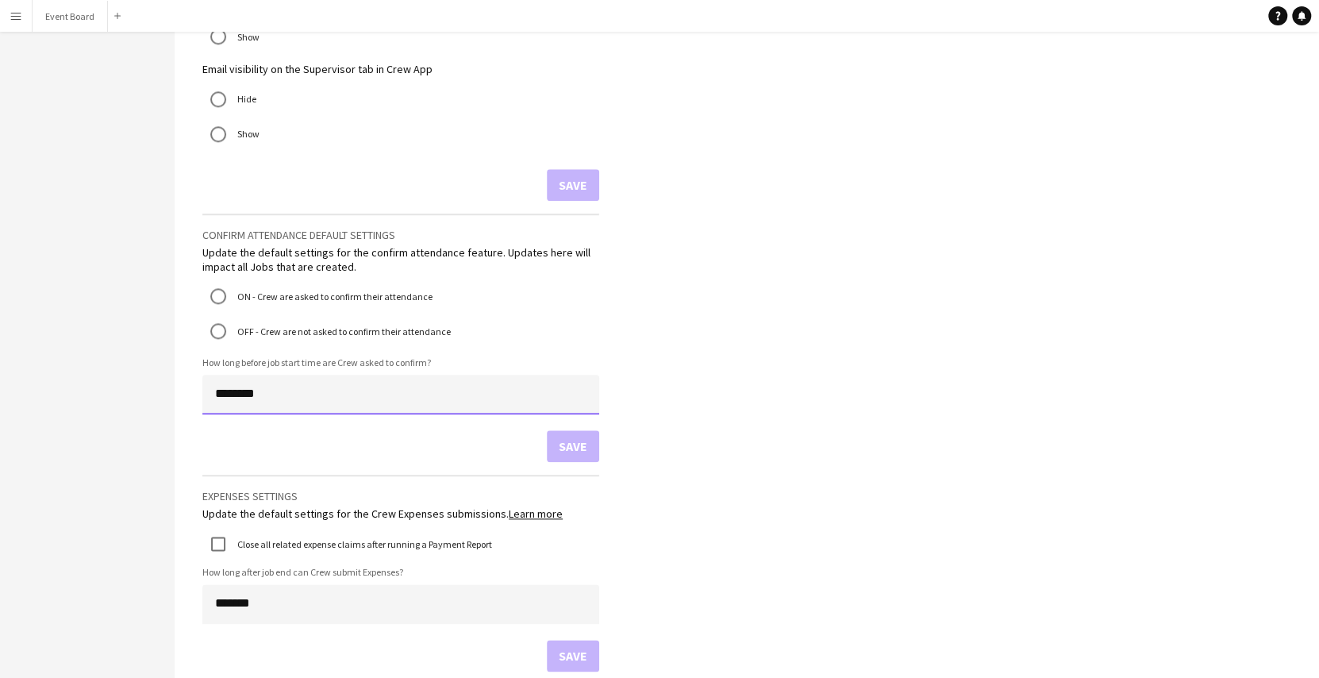
click at [221, 392] on input "********" at bounding box center [400, 394] width 397 height 40
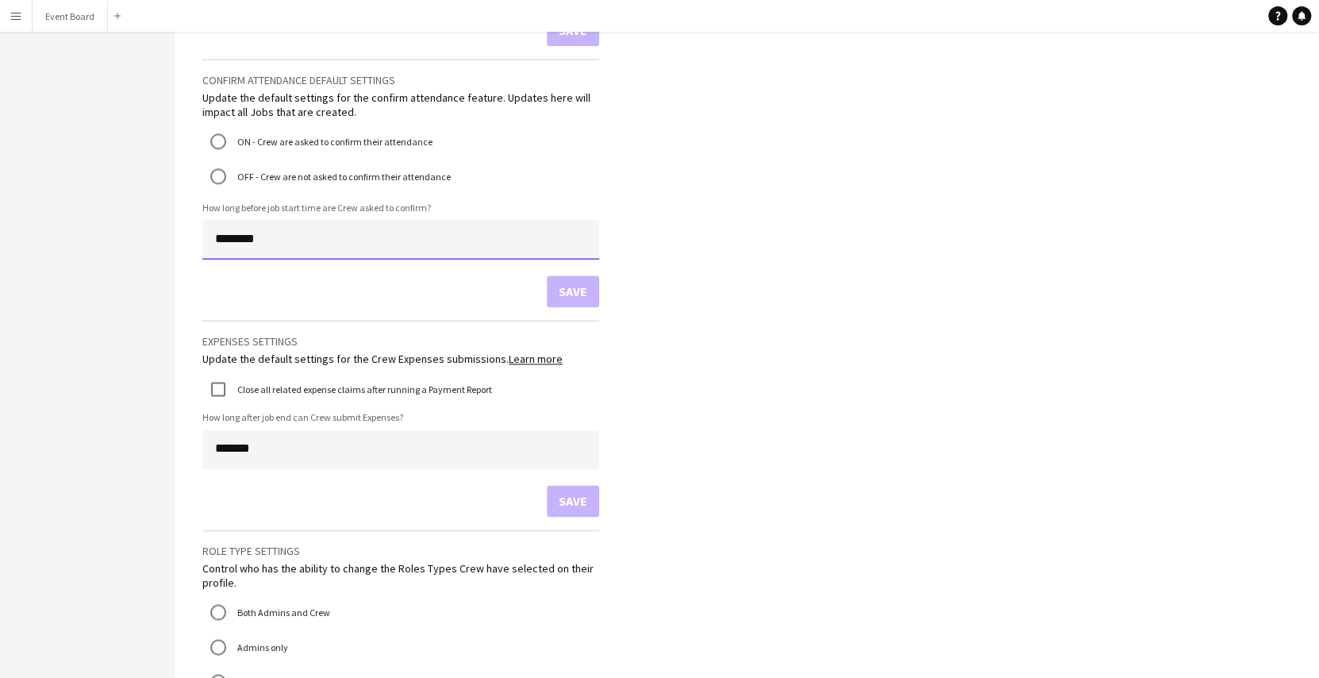
scroll to position [1173, 0]
click at [353, 290] on div "Save" at bounding box center [400, 293] width 397 height 32
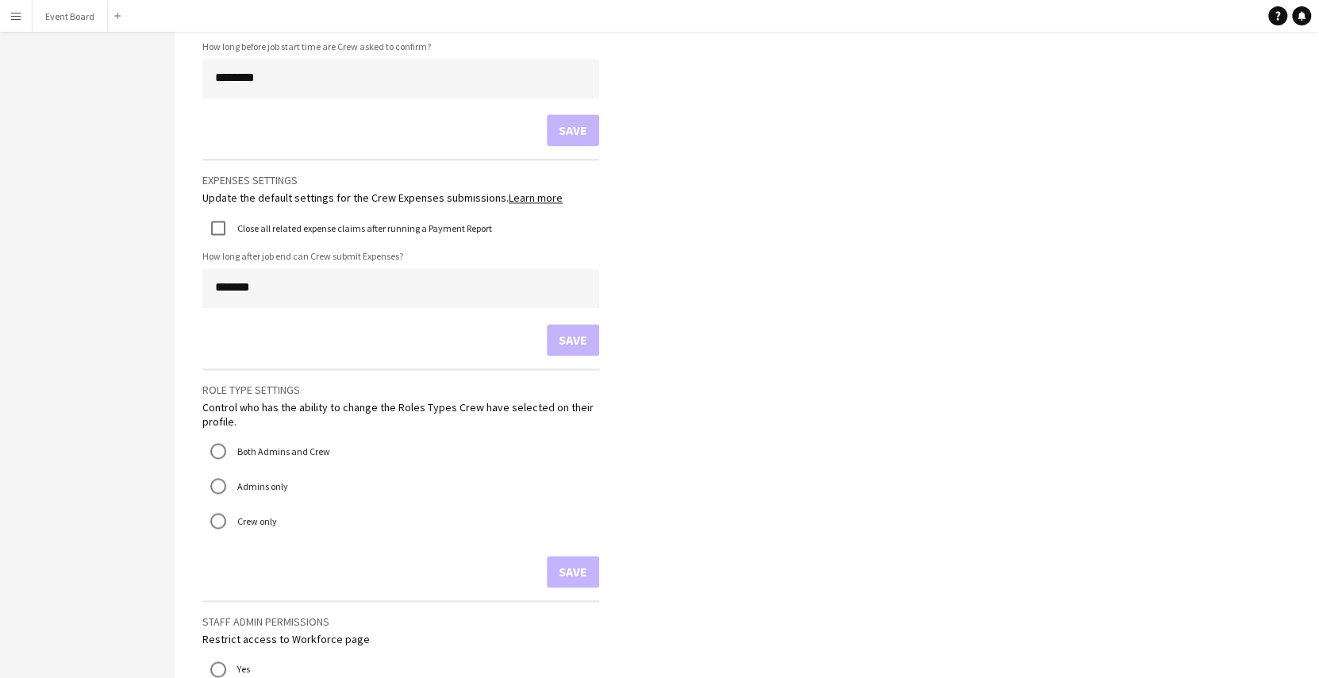
scroll to position [1337, 0]
click at [217, 282] on input "*******" at bounding box center [400, 287] width 397 height 40
click at [254, 309] on form "Expenses settings Update the default settings for the Crew Expenses submissions…" at bounding box center [400, 256] width 397 height 196
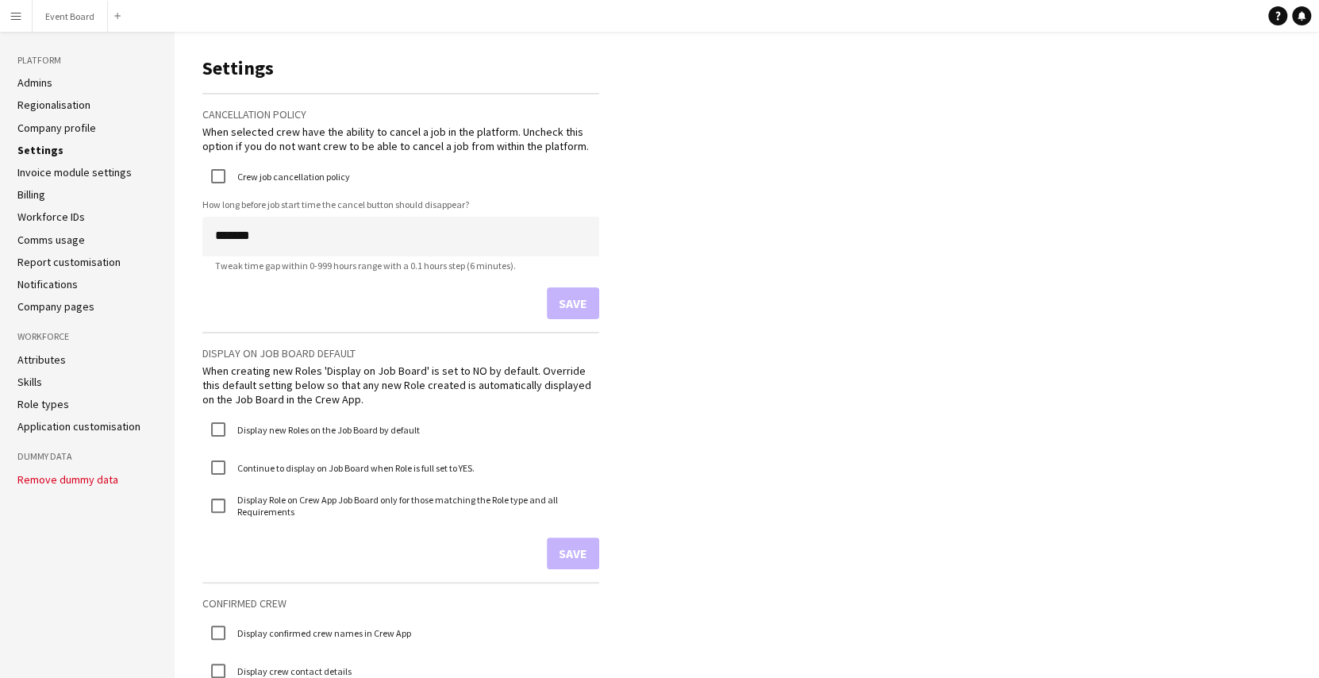
scroll to position [5, 0]
click at [77, 170] on link "Invoice module settings" at bounding box center [74, 171] width 114 height 14
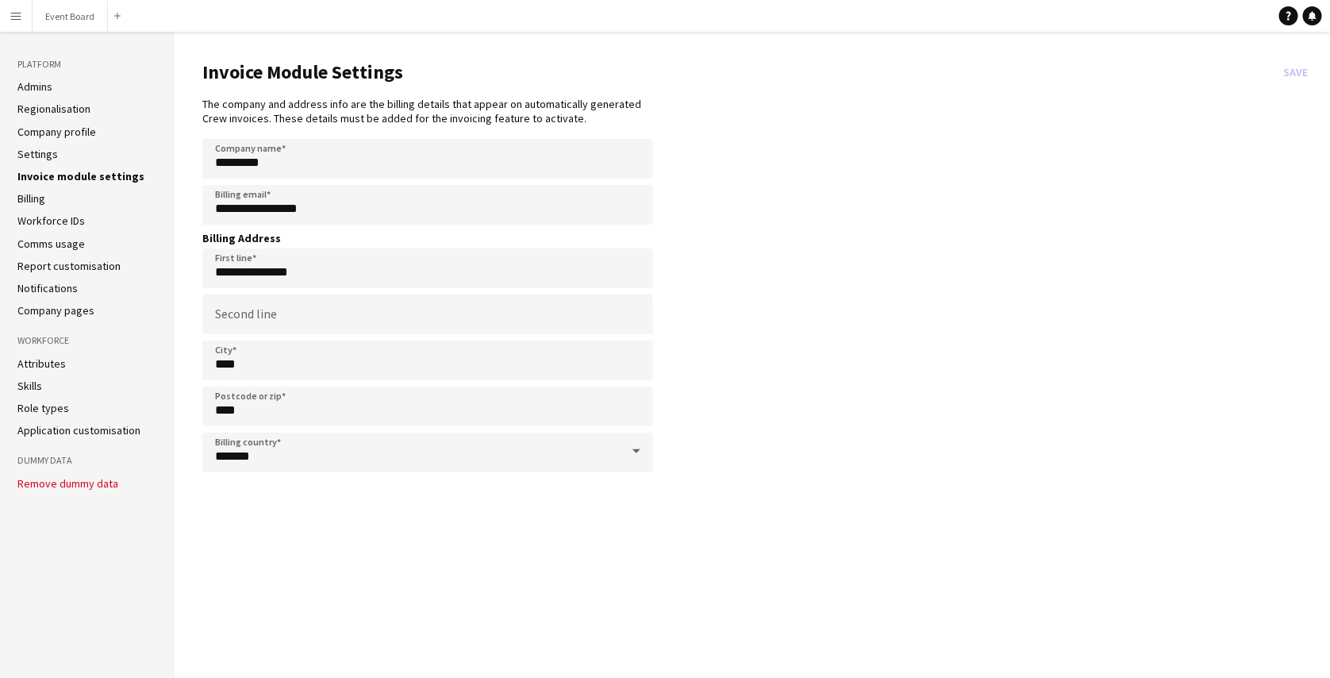
click at [37, 198] on link "Billing" at bounding box center [31, 198] width 28 height 14
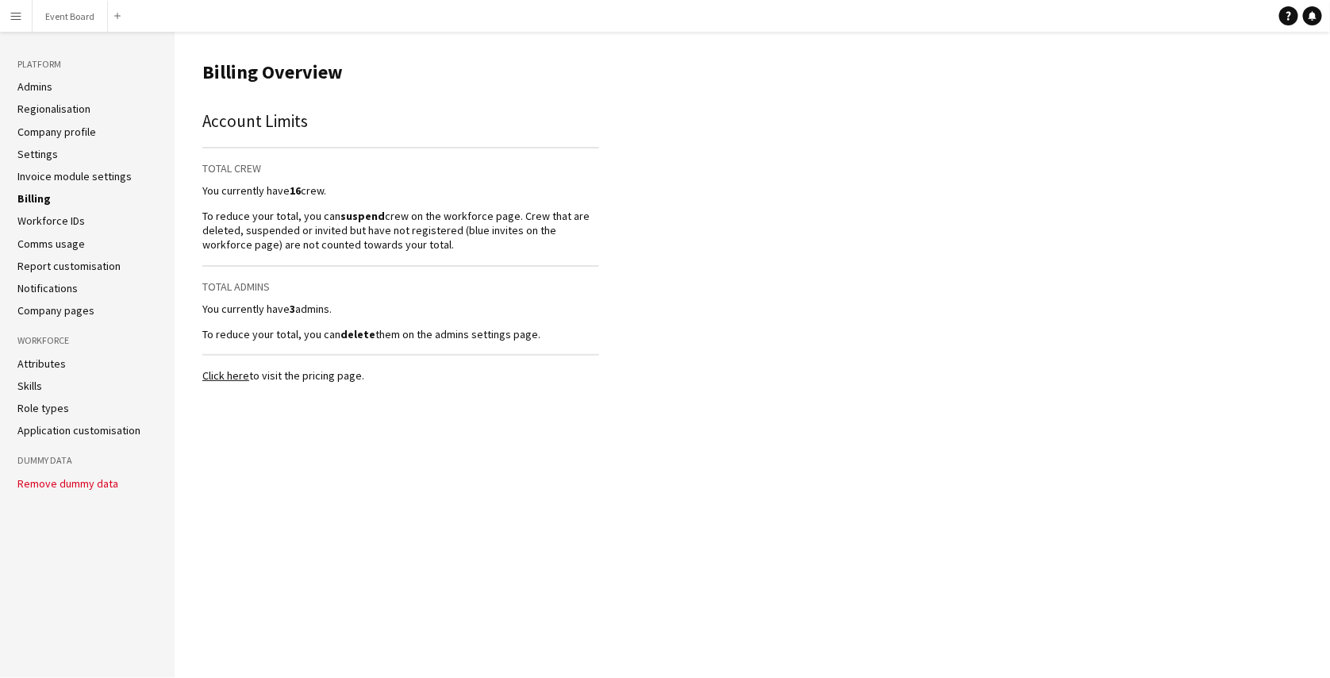
click at [59, 231] on ul "Admins Regionalisation Company profile Settings Invoice module settings Billing…" at bounding box center [87, 198] width 140 height 238
click at [53, 227] on link "Workforce IDs" at bounding box center [50, 220] width 67 height 14
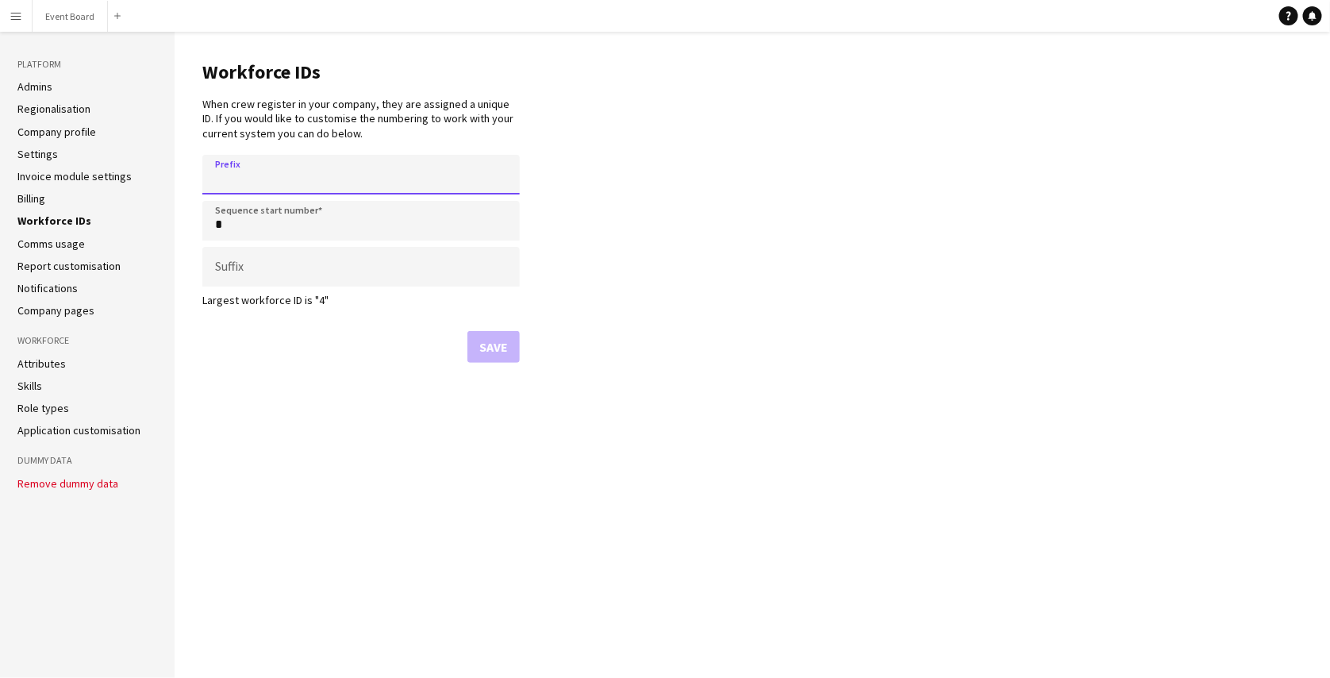
click at [233, 173] on input "Prefix" at bounding box center [360, 175] width 317 height 40
click at [63, 246] on link "Comms usage" at bounding box center [50, 243] width 67 height 14
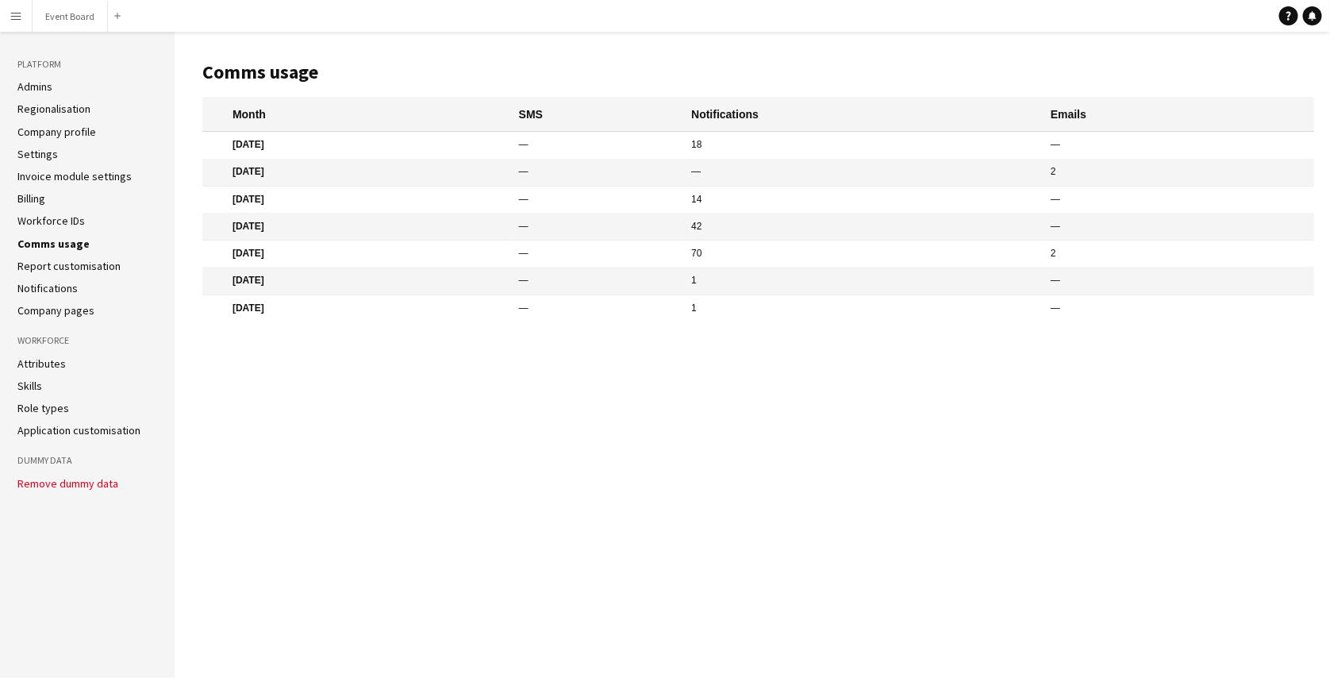
click at [67, 264] on link "Report customisation" at bounding box center [68, 266] width 103 height 14
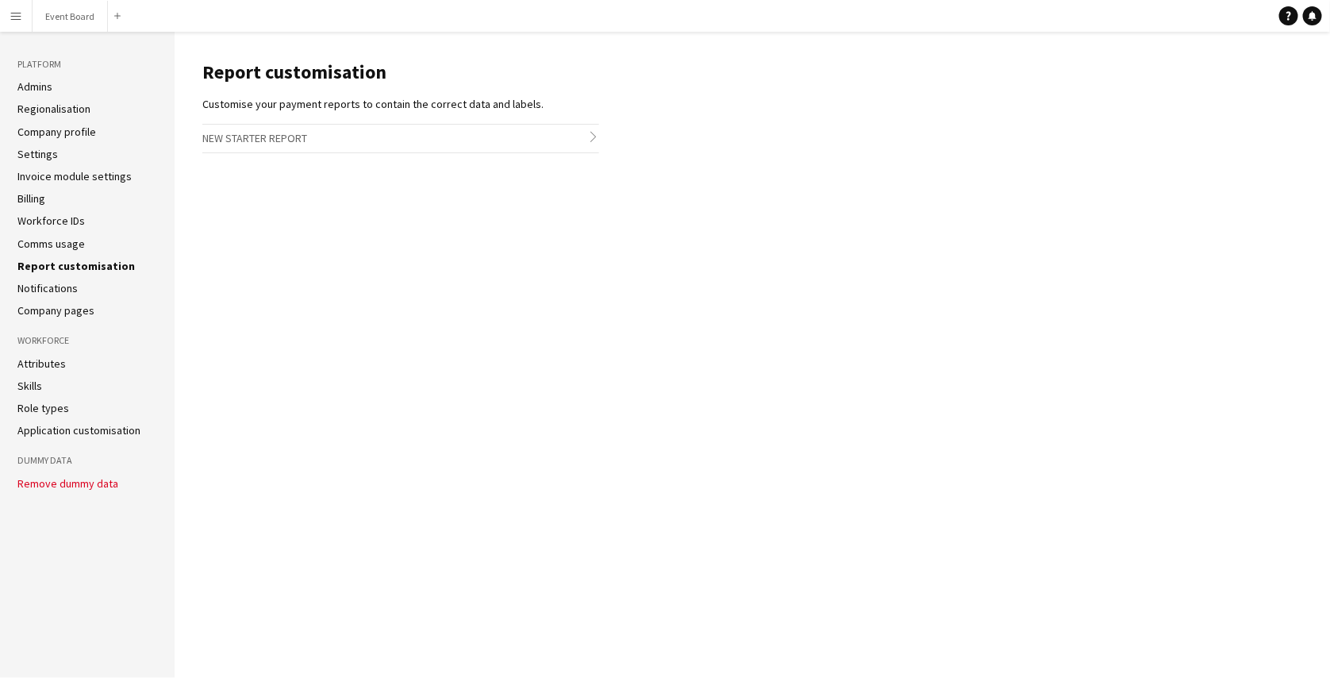
click at [63, 290] on link "Notifications" at bounding box center [47, 288] width 60 height 14
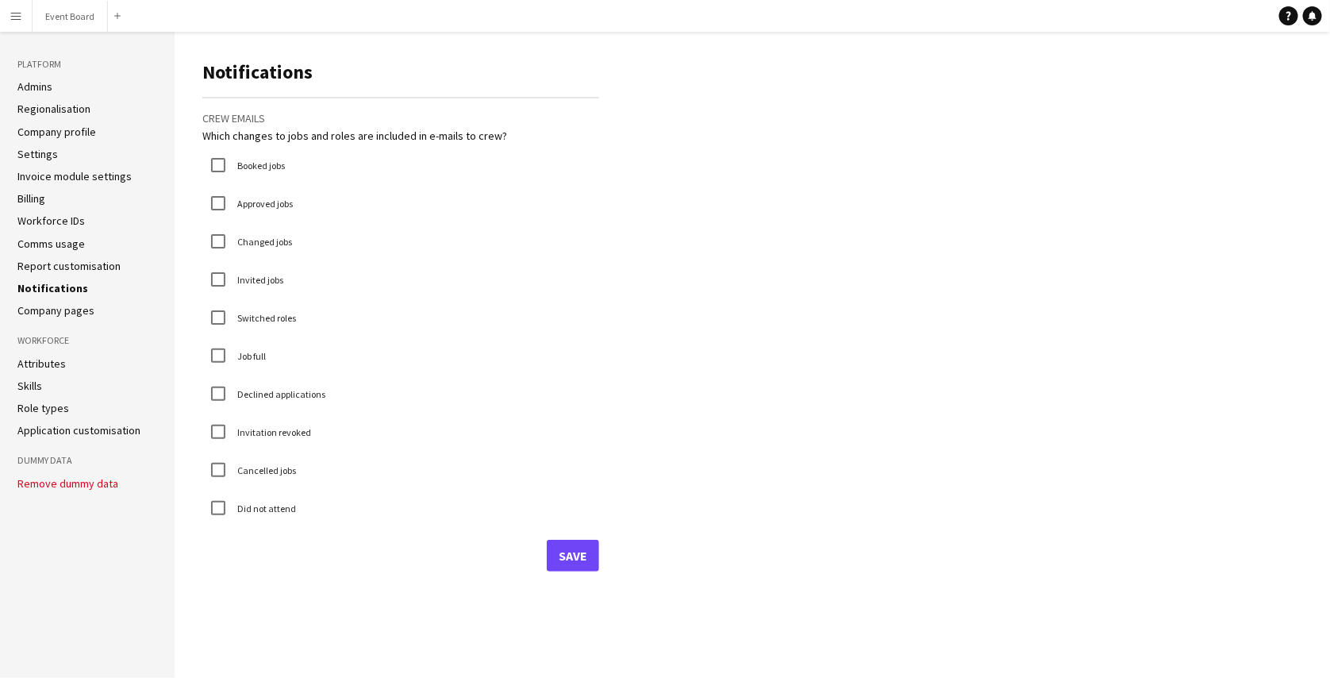
click at [273, 470] on label "Cancelled jobs" at bounding box center [265, 470] width 62 height 12
click at [68, 313] on link "Company pages" at bounding box center [55, 310] width 77 height 14
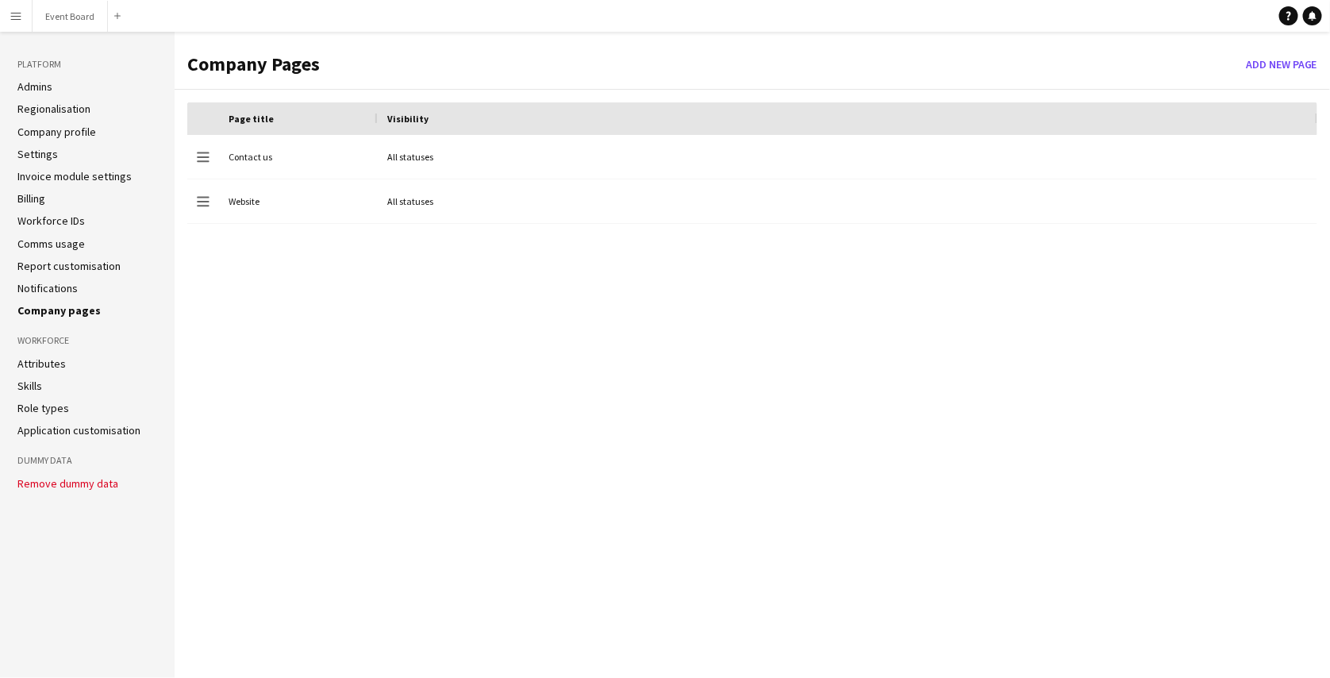
click at [63, 365] on li "Attributes" at bounding box center [87, 363] width 140 height 14
click at [43, 367] on link "Attributes" at bounding box center [41, 363] width 48 height 14
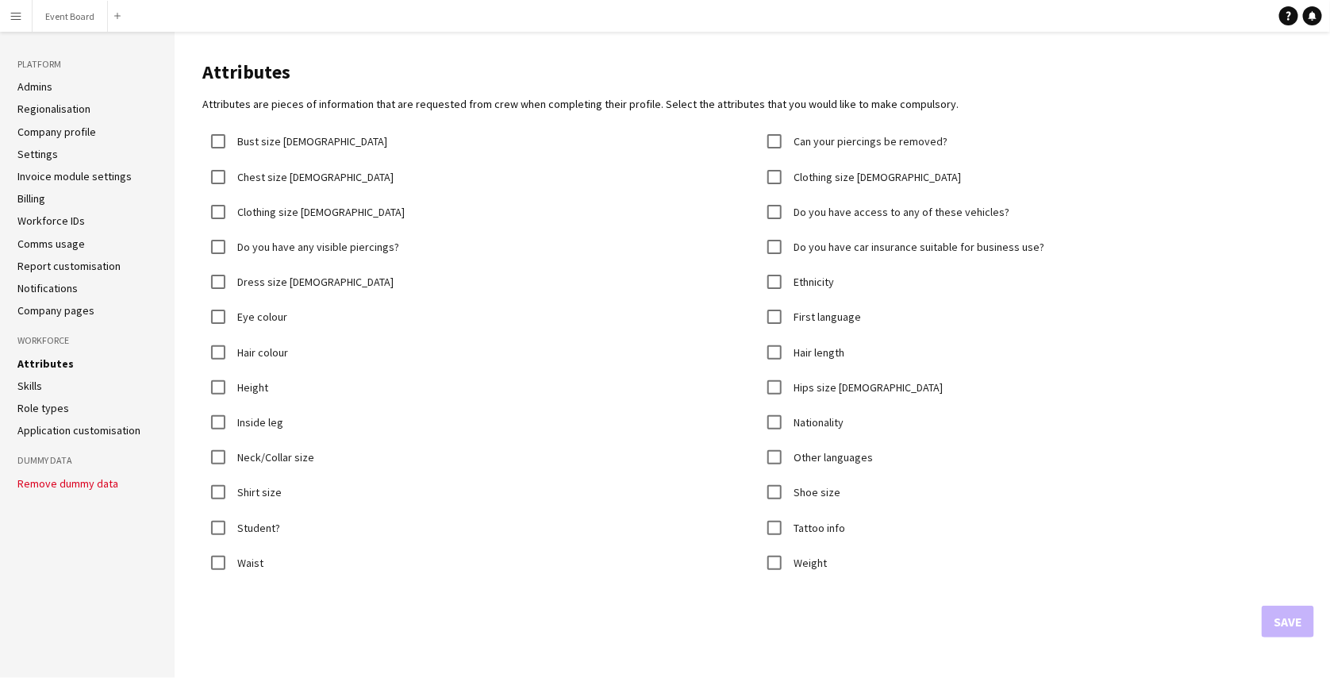
click at [36, 382] on link "Skills" at bounding box center [29, 385] width 25 height 14
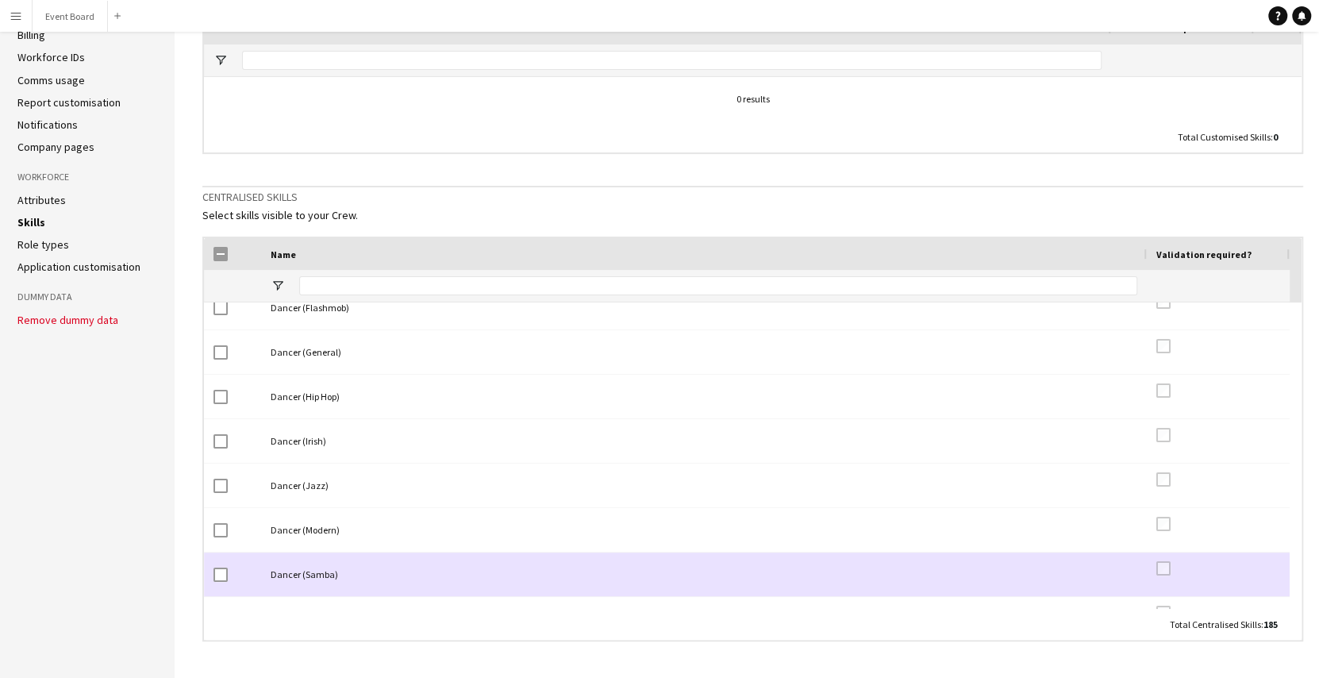
scroll to position [1088, 0]
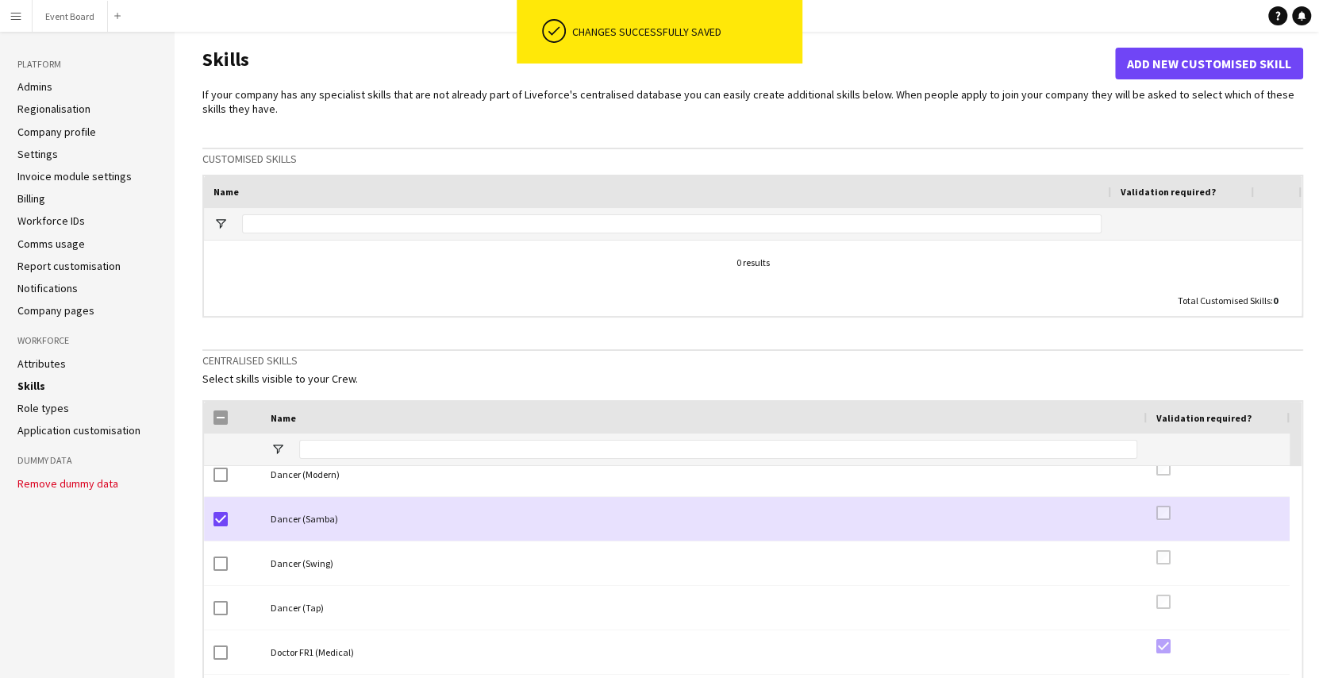
click at [58, 408] on link "Role types" at bounding box center [43, 408] width 52 height 14
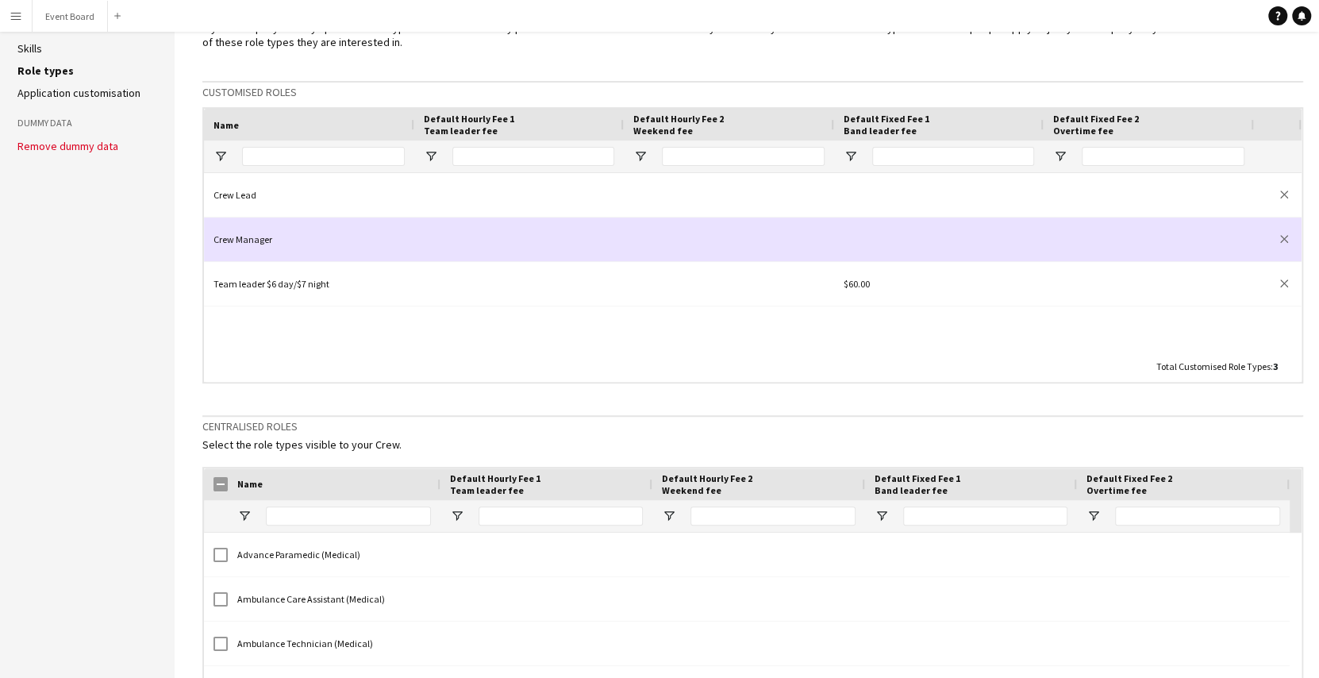
click at [482, 235] on div at bounding box center [518, 239] width 209 height 44
click at [482, 235] on input at bounding box center [519, 240] width 190 height 33
type input "**"
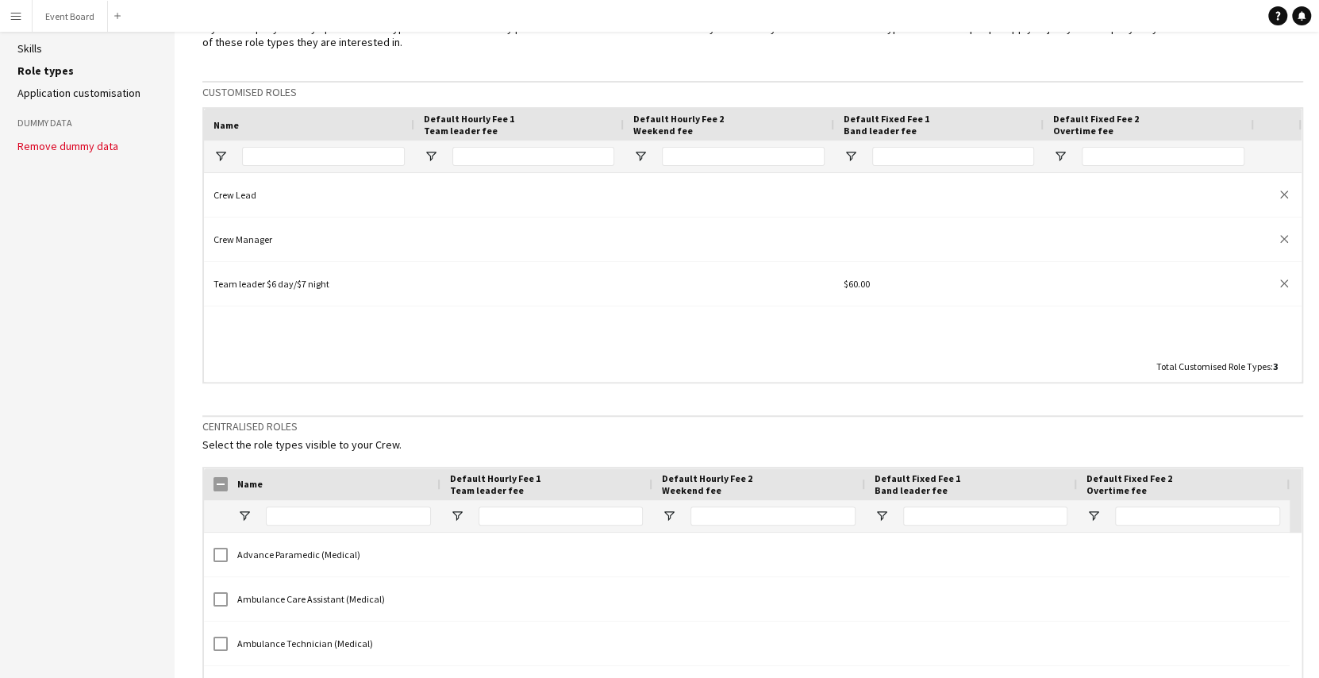
click at [433, 343] on div "Crew Lead close Crew Manager close Team leader $6 day/$7 night $60.00 close" at bounding box center [752, 262] width 1097 height 178
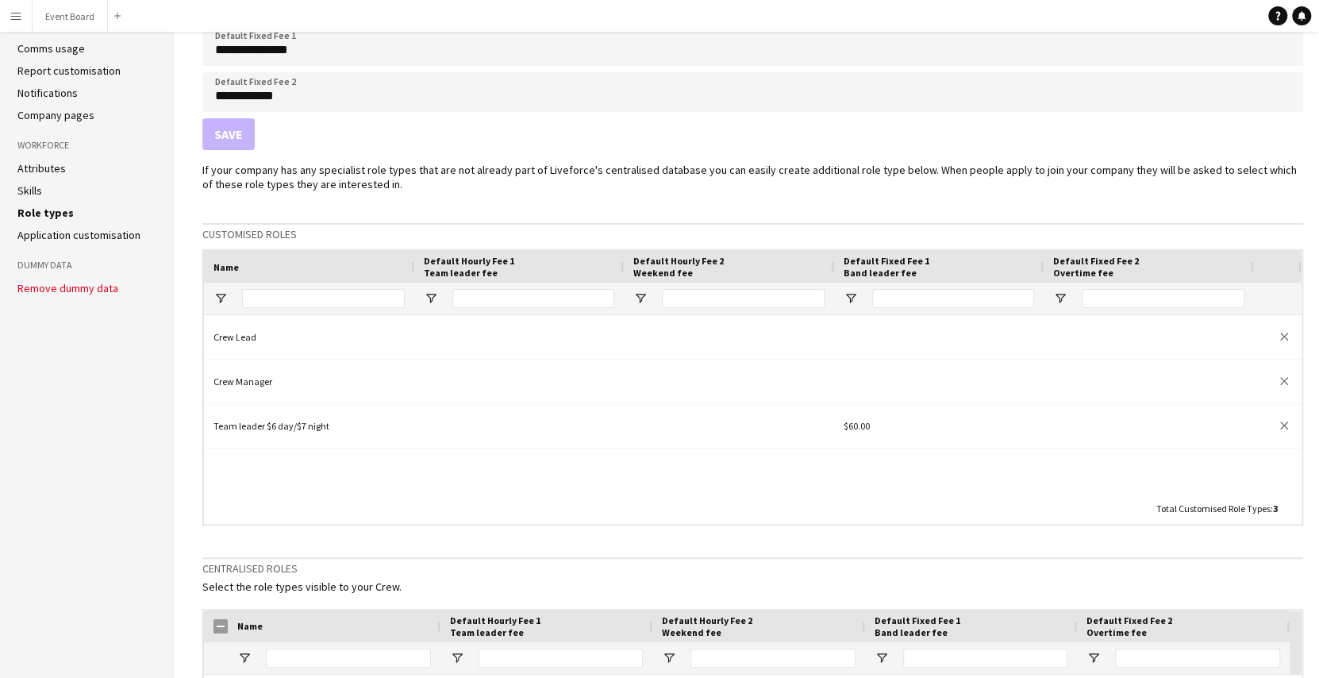
click at [99, 233] on link "Application customisation" at bounding box center [78, 235] width 123 height 14
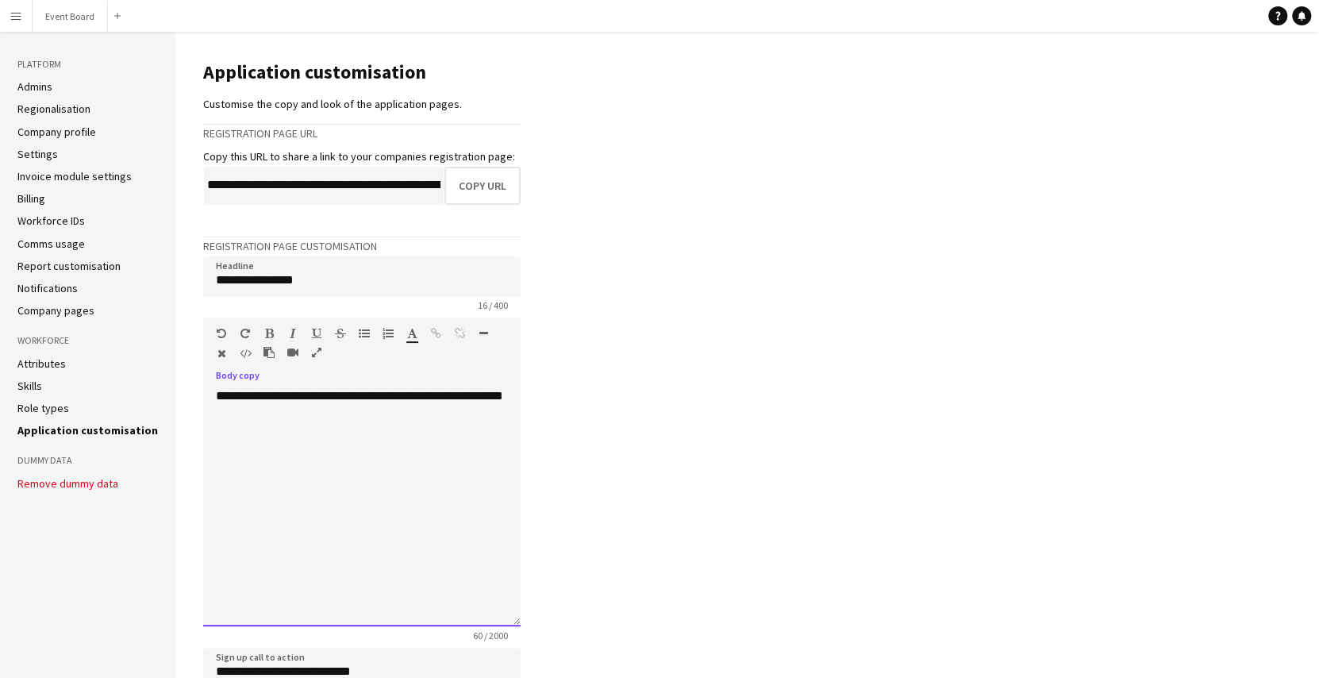
click at [308, 415] on div "**********" at bounding box center [361, 507] width 317 height 238
drag, startPoint x: 308, startPoint y: 415, endPoint x: 232, endPoint y: 408, distance: 76.5
click at [232, 408] on div "**********" at bounding box center [361, 507] width 317 height 238
click at [294, 412] on div "**********" at bounding box center [361, 507] width 317 height 238
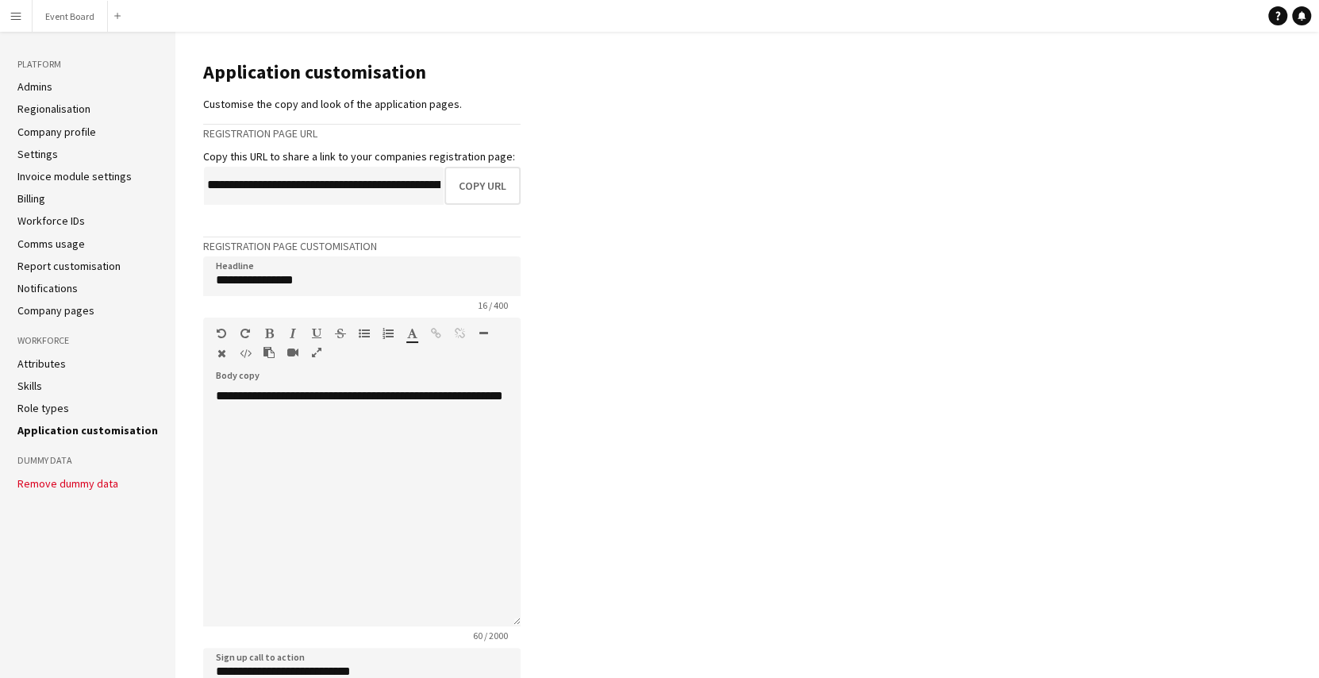
click at [18, 15] on app-icon "Menu" at bounding box center [16, 16] width 13 height 13
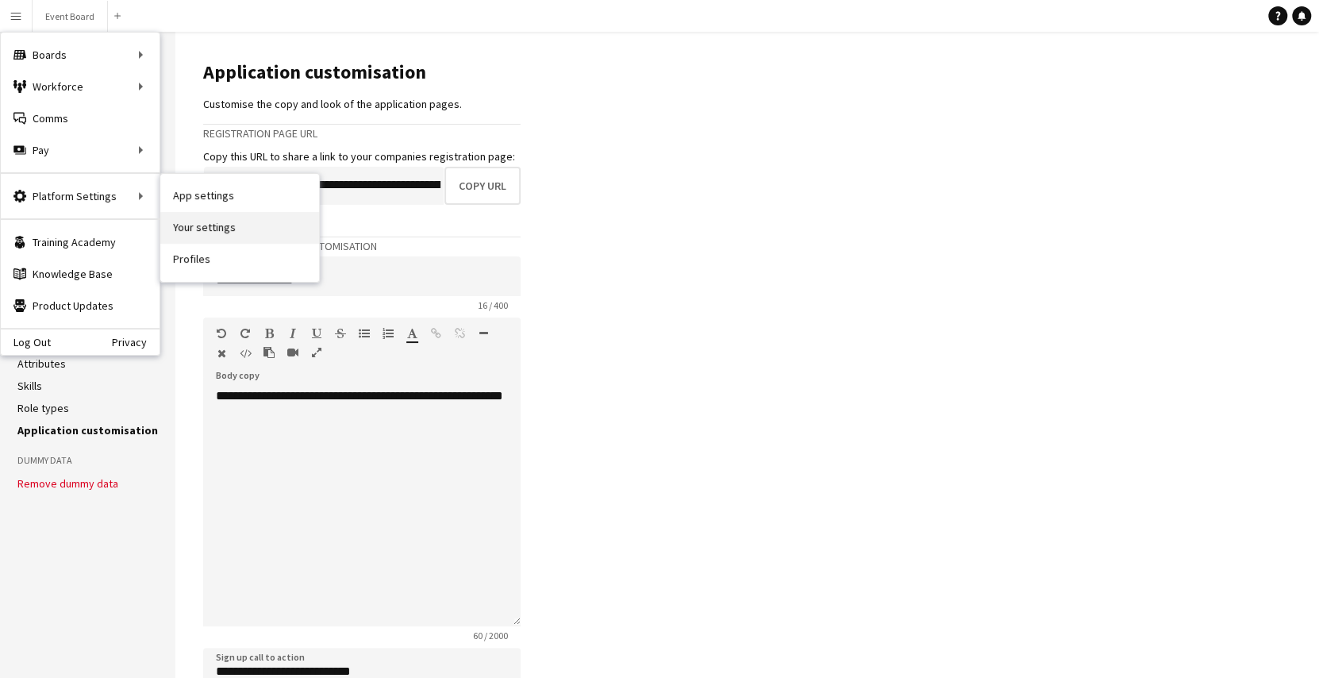
click at [195, 234] on link "Your settings" at bounding box center [239, 228] width 159 height 32
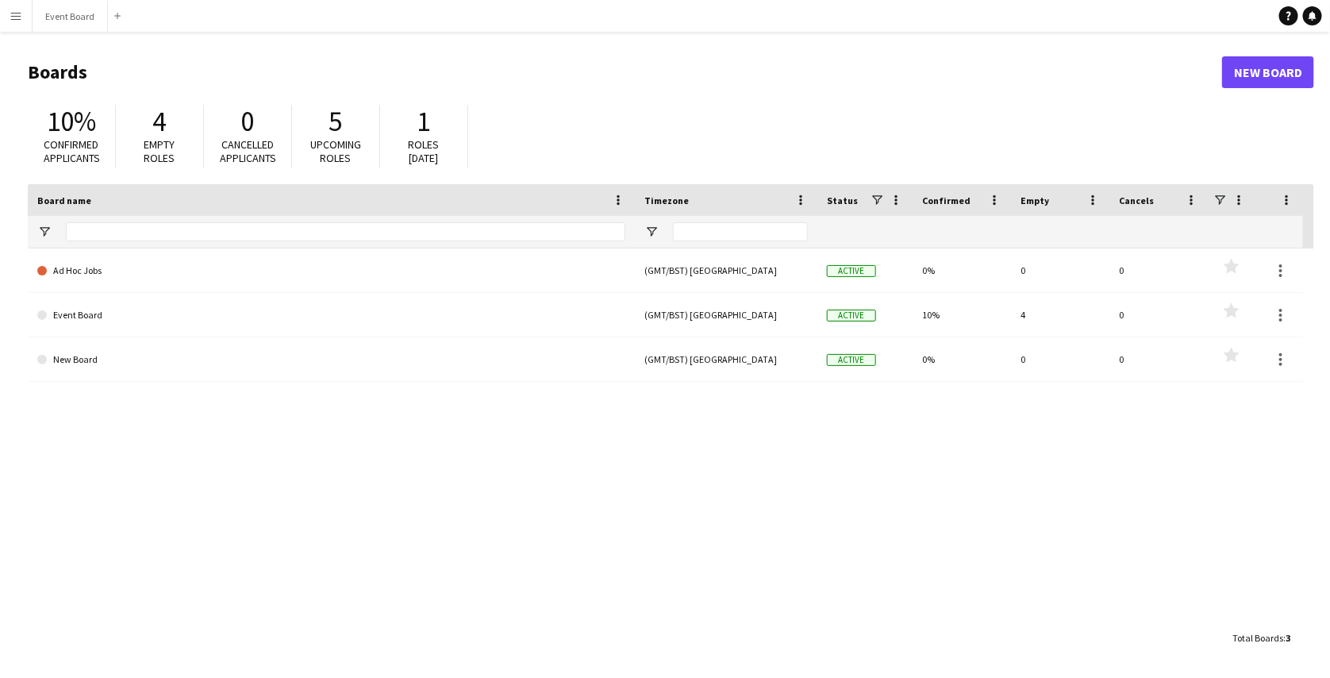
click at [11, 13] on app-icon "Menu" at bounding box center [16, 16] width 13 height 13
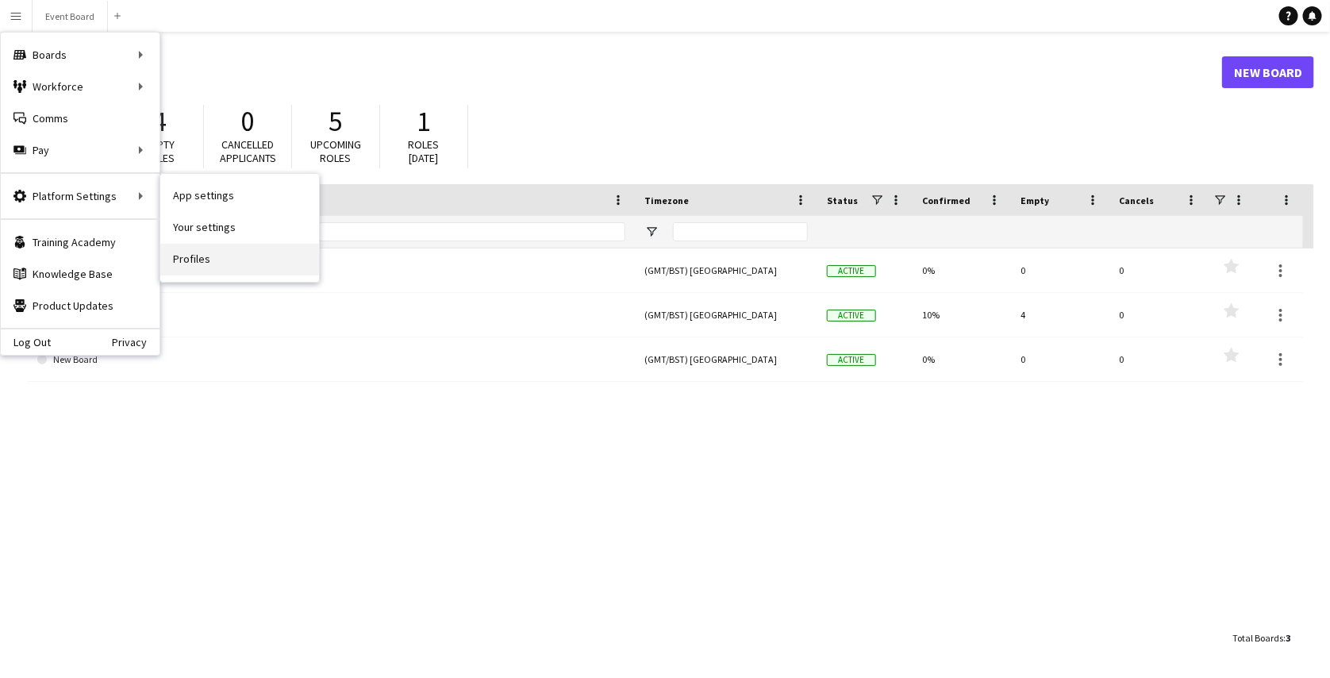
click at [193, 252] on link "Profiles" at bounding box center [239, 260] width 159 height 32
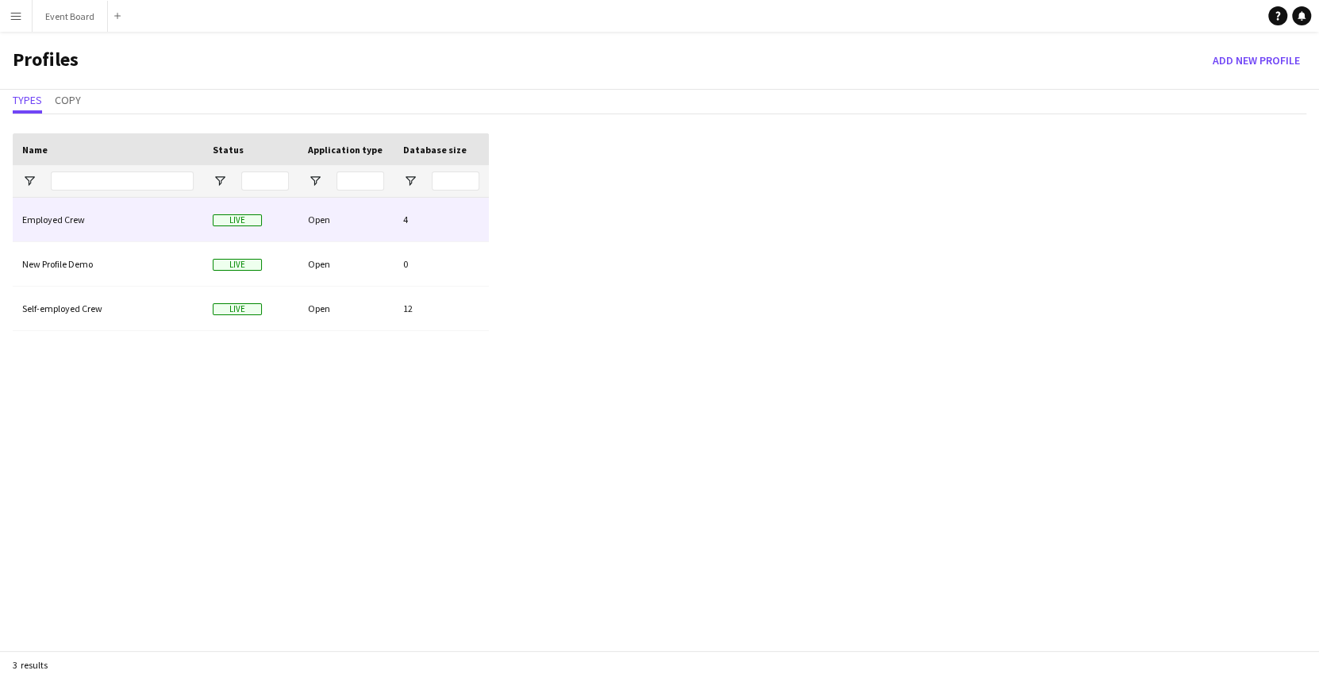
click at [177, 210] on div "Employed Crew" at bounding box center [108, 220] width 190 height 44
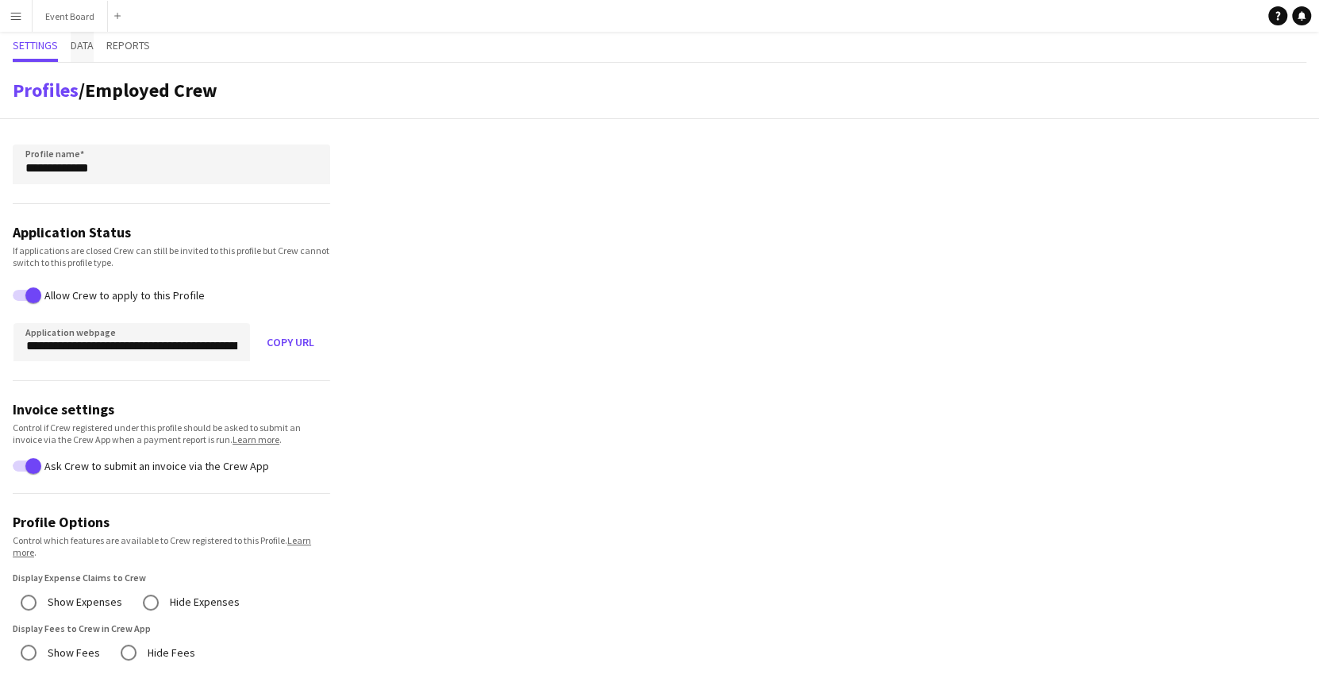
click at [81, 47] on span "Data" at bounding box center [82, 45] width 23 height 11
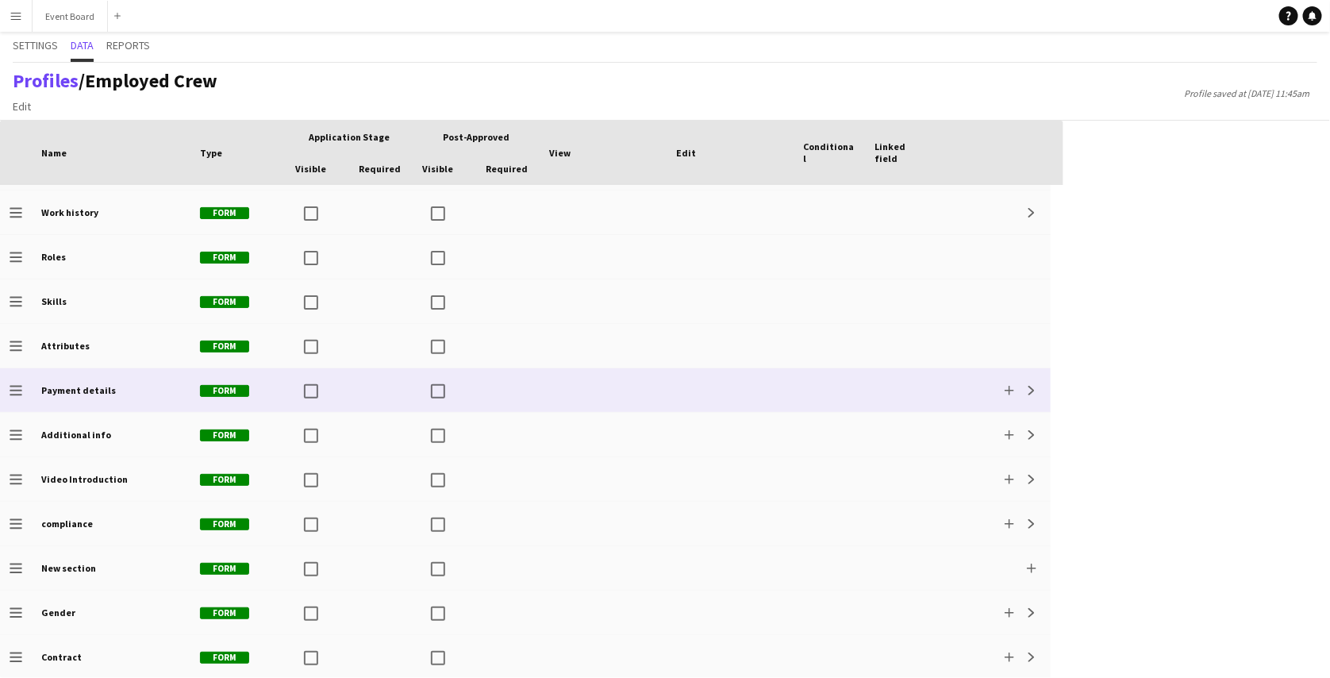
scroll to position [262, 0]
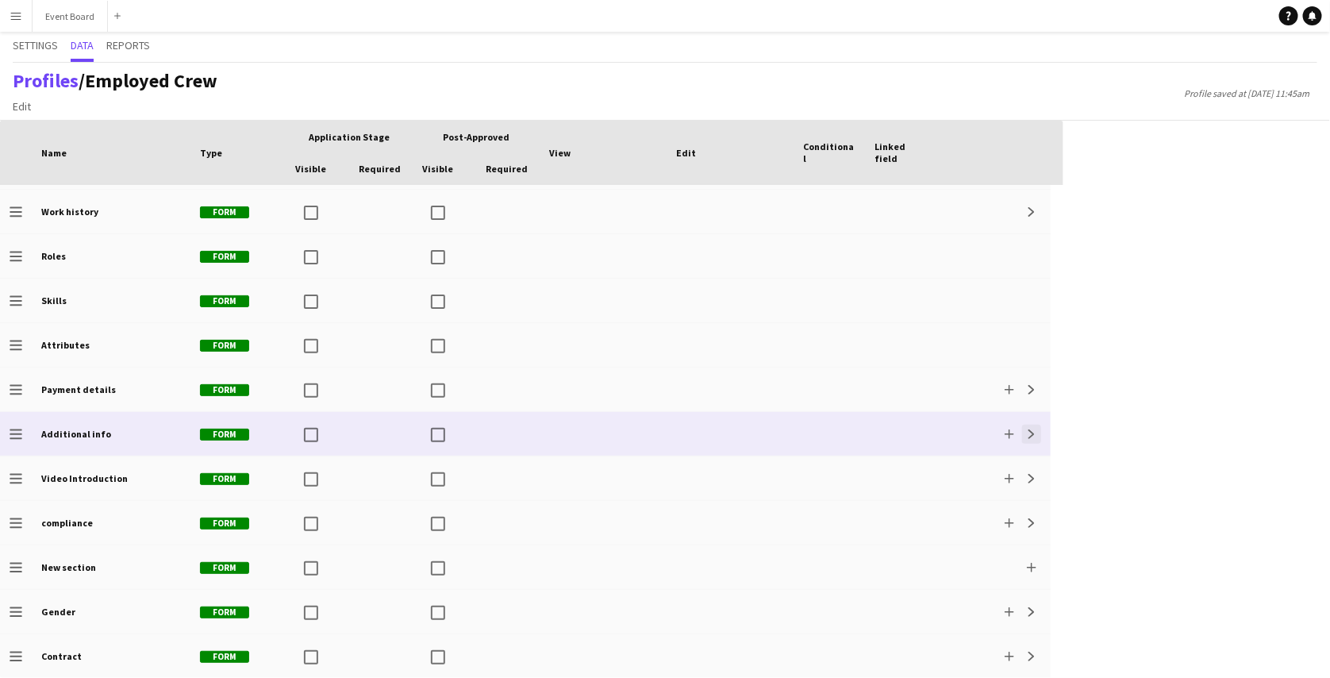
click at [1031, 432] on app-icon "Expand" at bounding box center [1032, 434] width 10 height 10
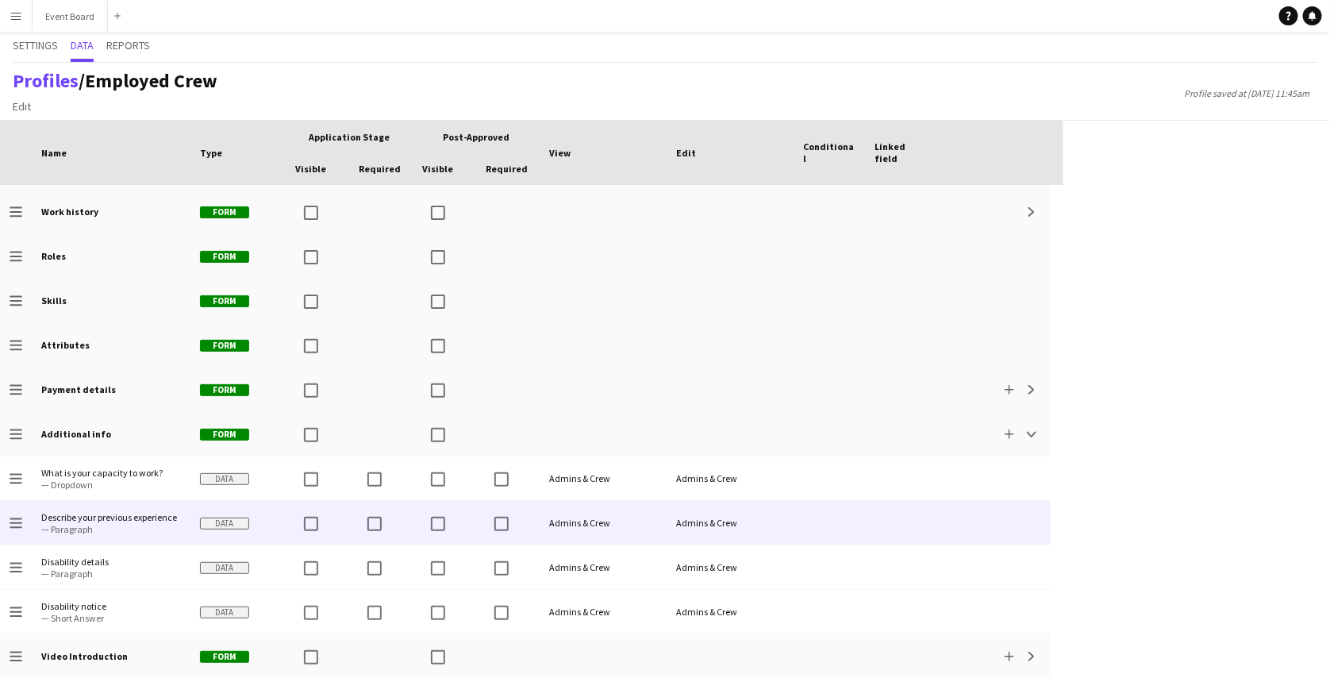
scroll to position [0, 0]
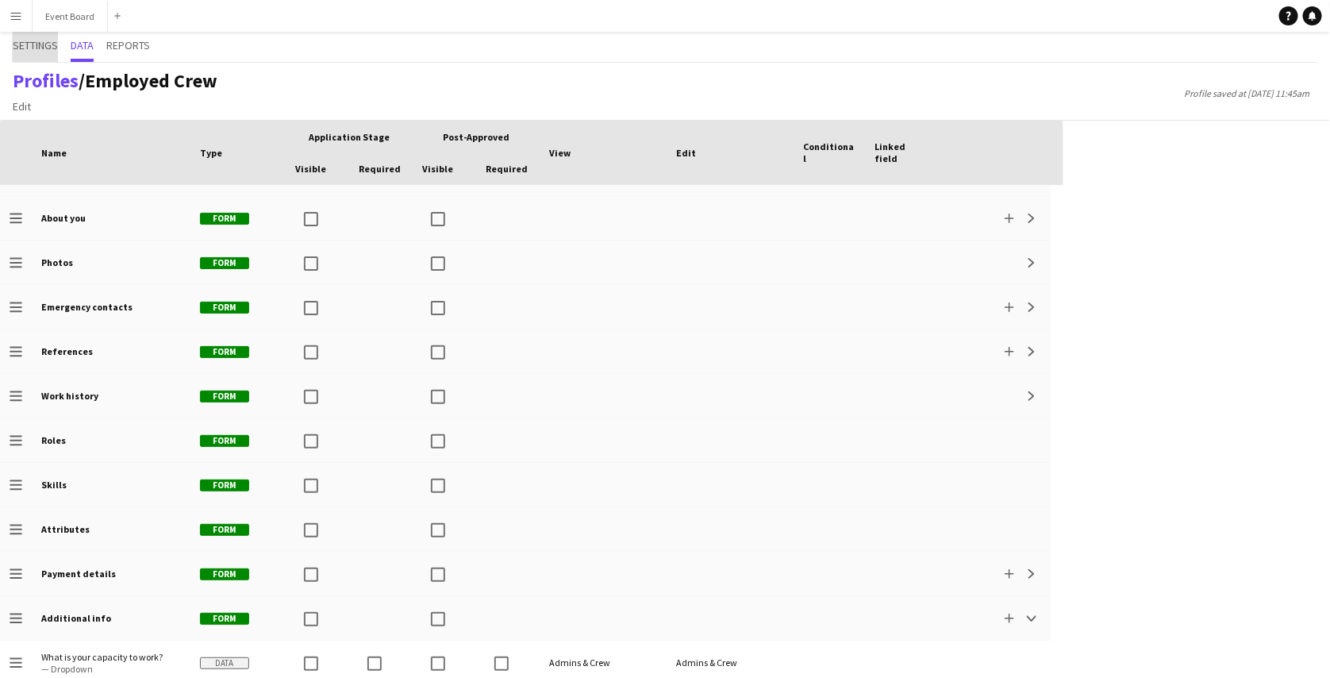
click at [48, 48] on span "Settings" at bounding box center [35, 45] width 45 height 11
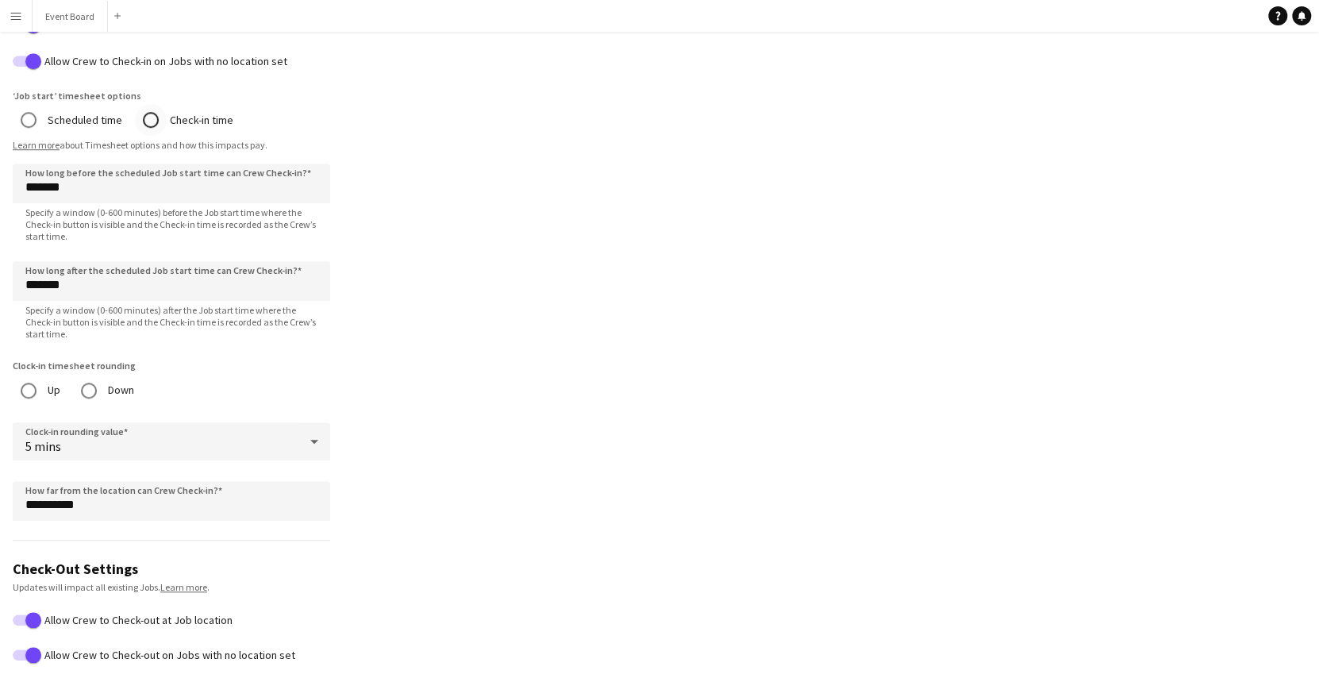
scroll to position [728, 0]
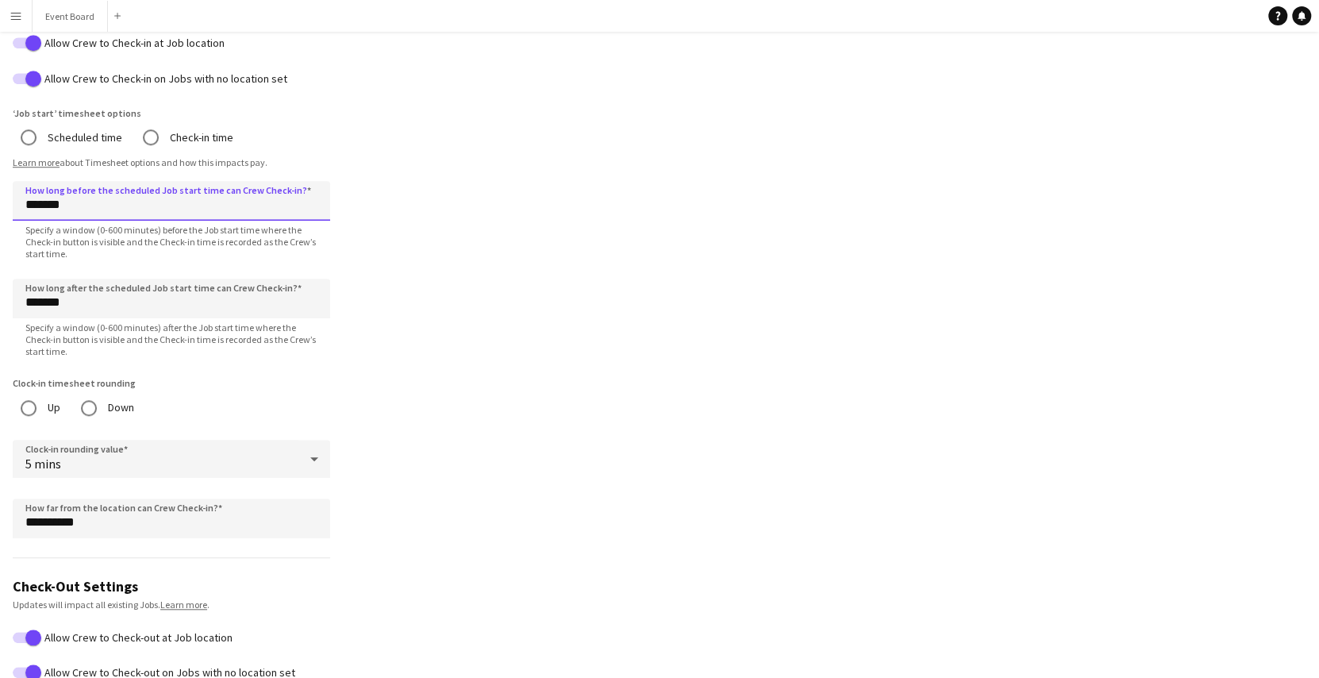
drag, startPoint x: 36, startPoint y: 202, endPoint x: 26, endPoint y: 202, distance: 10.3
click at [26, 202] on input "*******" at bounding box center [171, 201] width 317 height 40
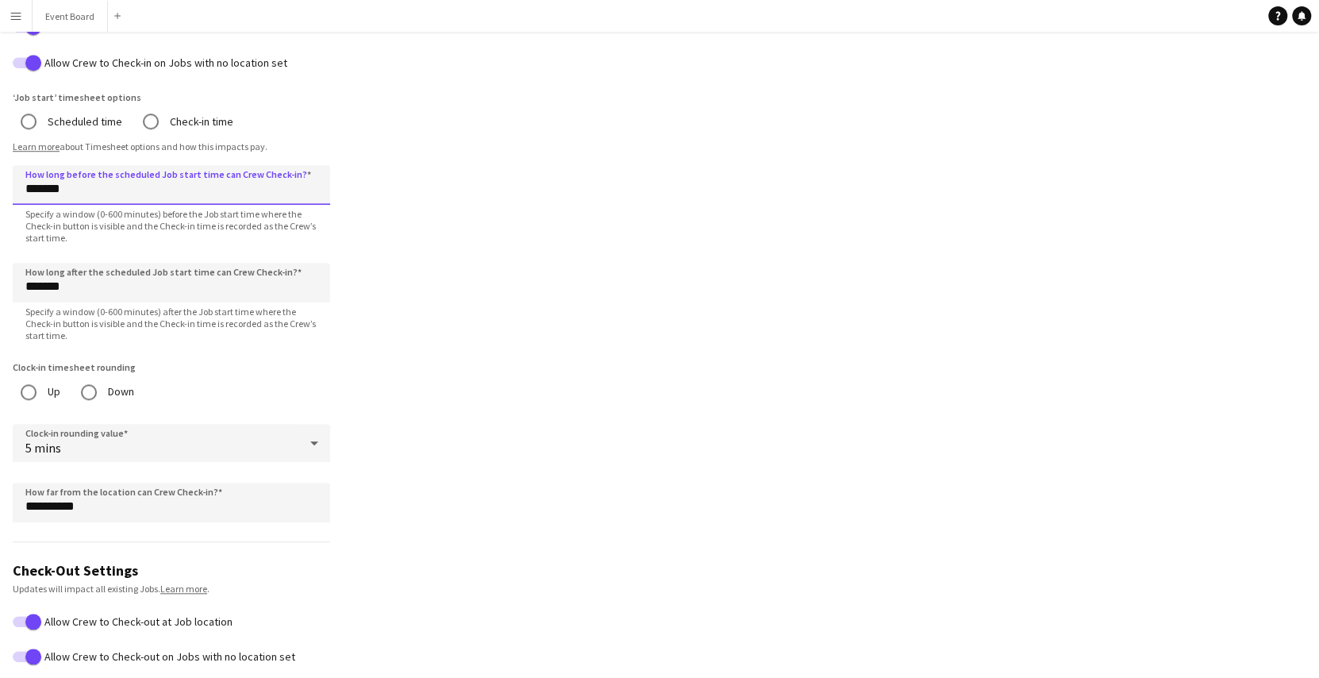
scroll to position [749, 0]
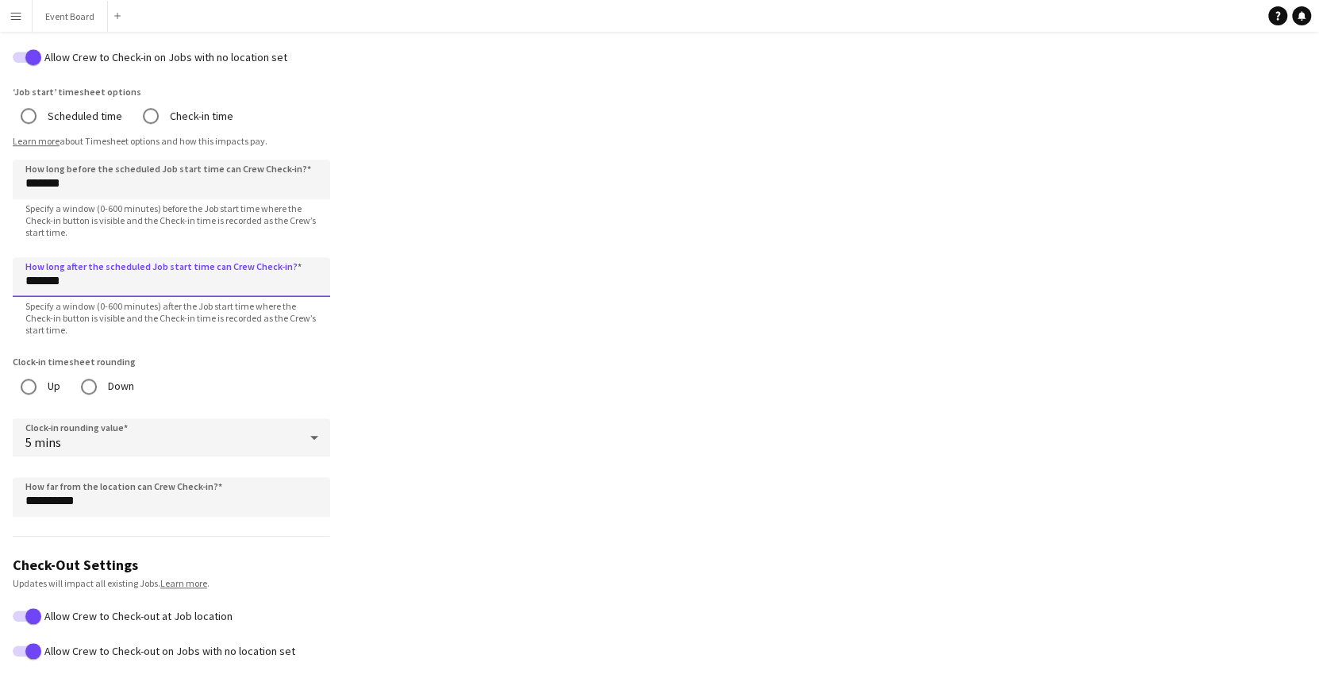
click at [39, 282] on input "*******" at bounding box center [171, 277] width 317 height 40
click at [30, 284] on input "*******" at bounding box center [171, 277] width 317 height 40
click at [80, 328] on form "**********" at bounding box center [171, 359] width 343 height 1979
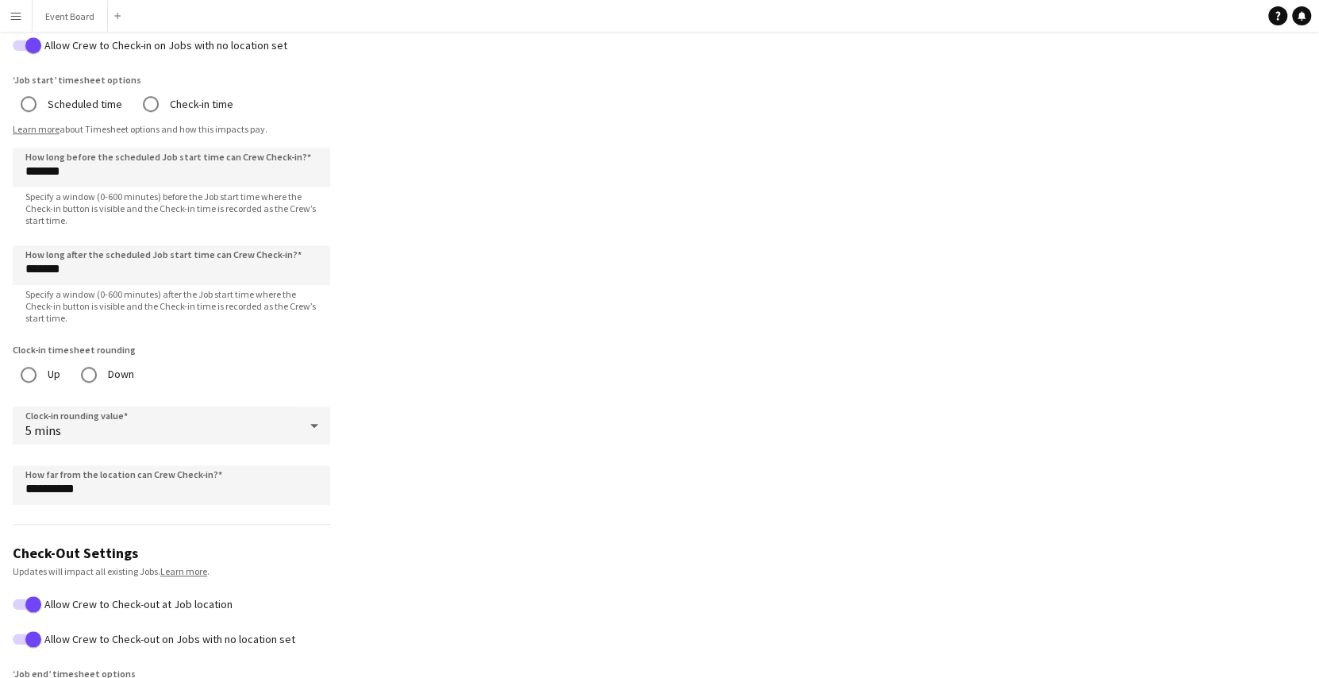
click at [395, 317] on app-profile-settings "**********" at bounding box center [659, 319] width 1319 height 2035
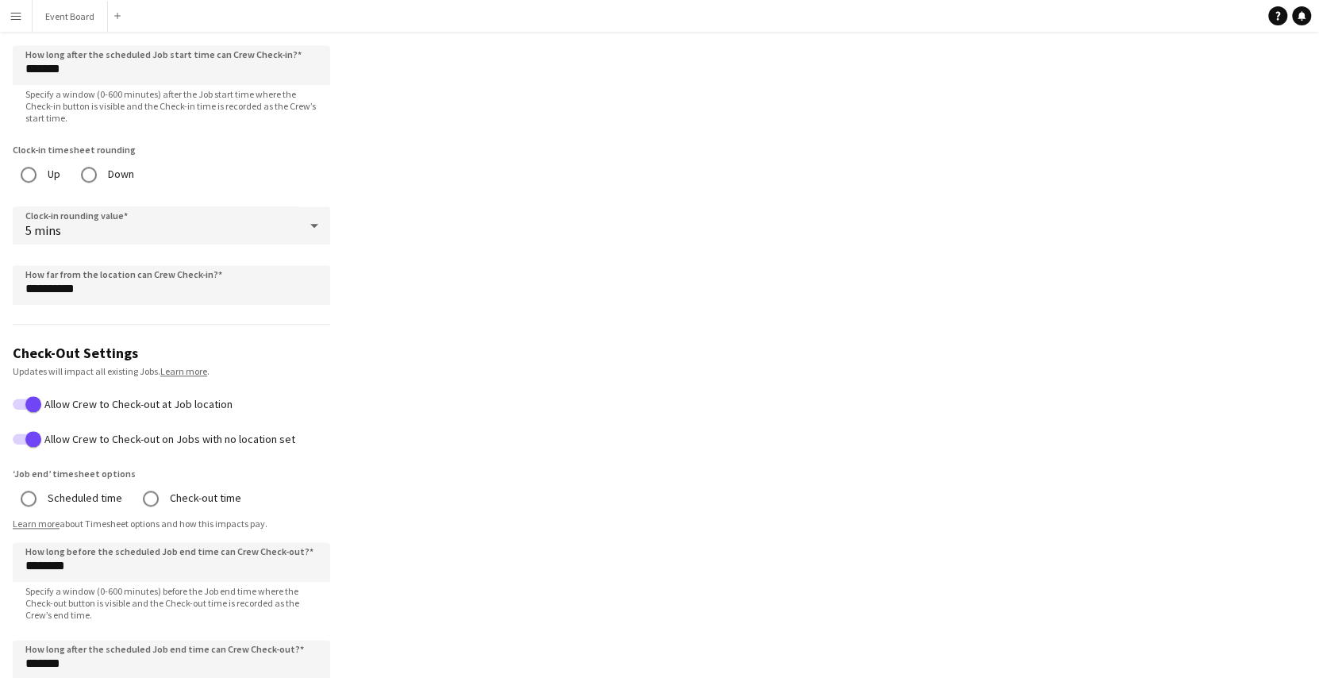
scroll to position [962, 0]
click at [110, 225] on div "5 mins" at bounding box center [156, 224] width 286 height 38
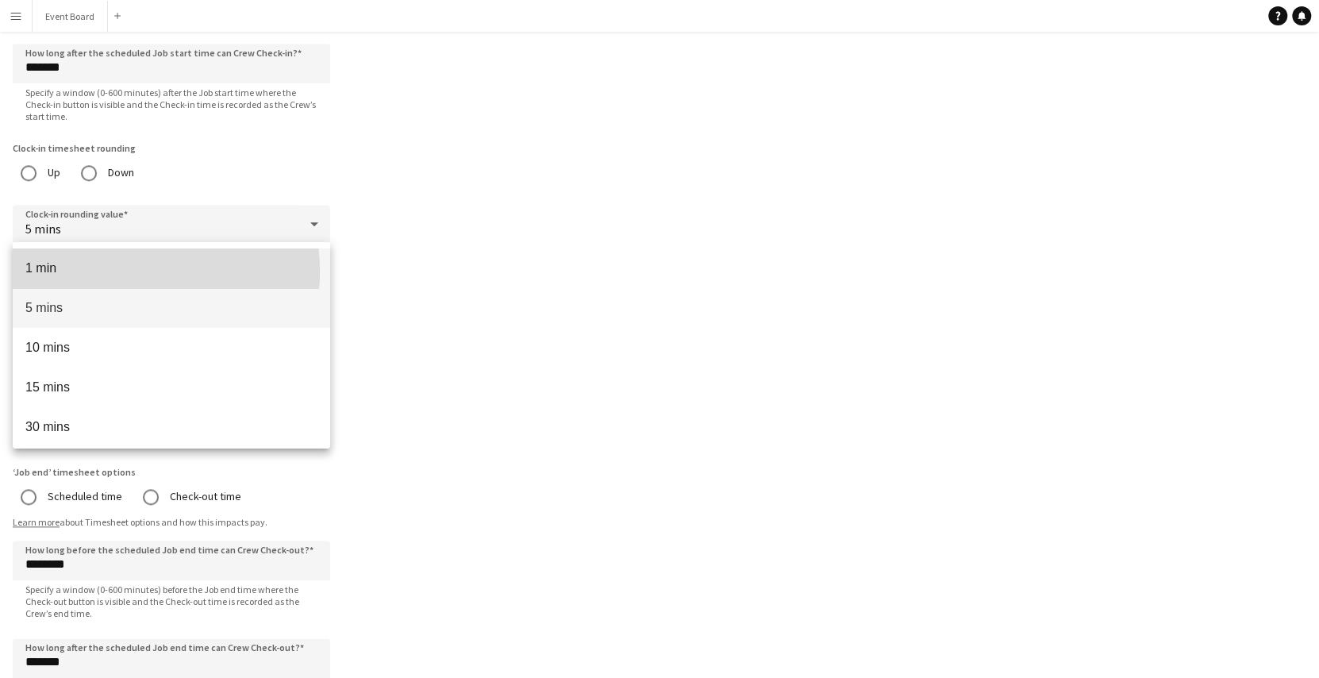
click at [115, 271] on span "1 min" at bounding box center [171, 267] width 292 height 15
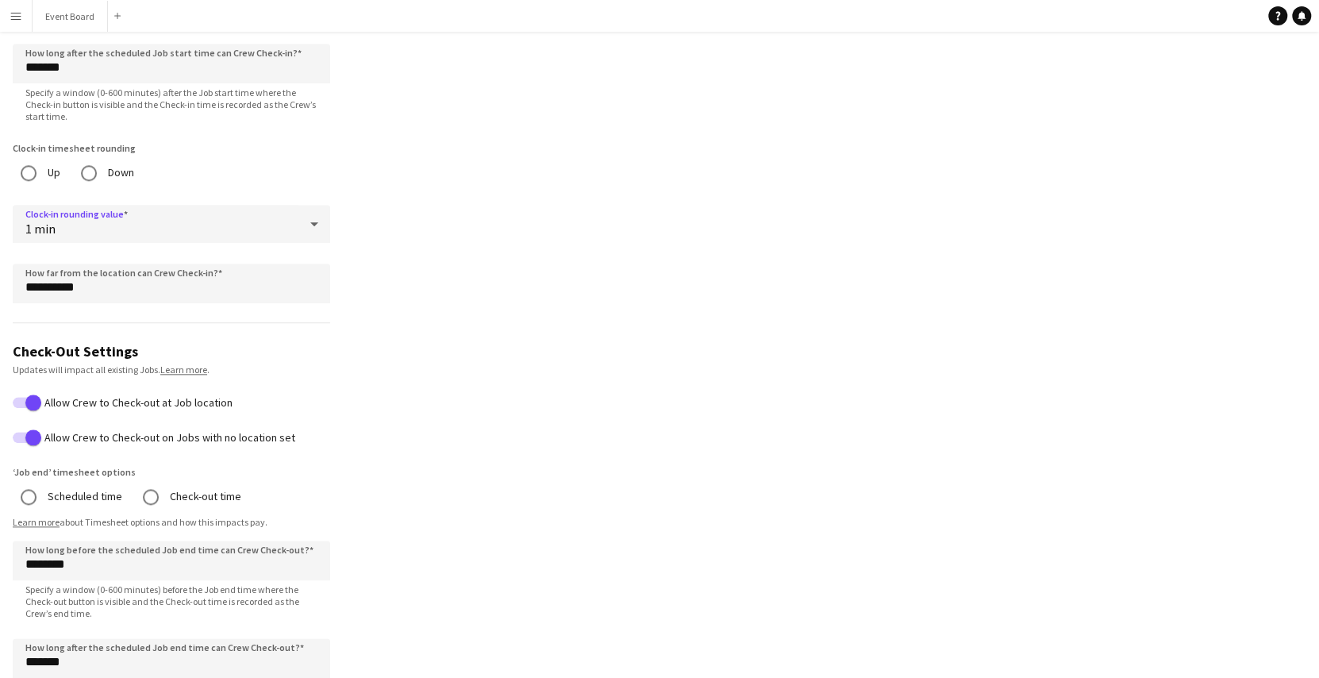
click at [490, 312] on app-profile-settings "**********" at bounding box center [659, 117] width 1319 height 2035
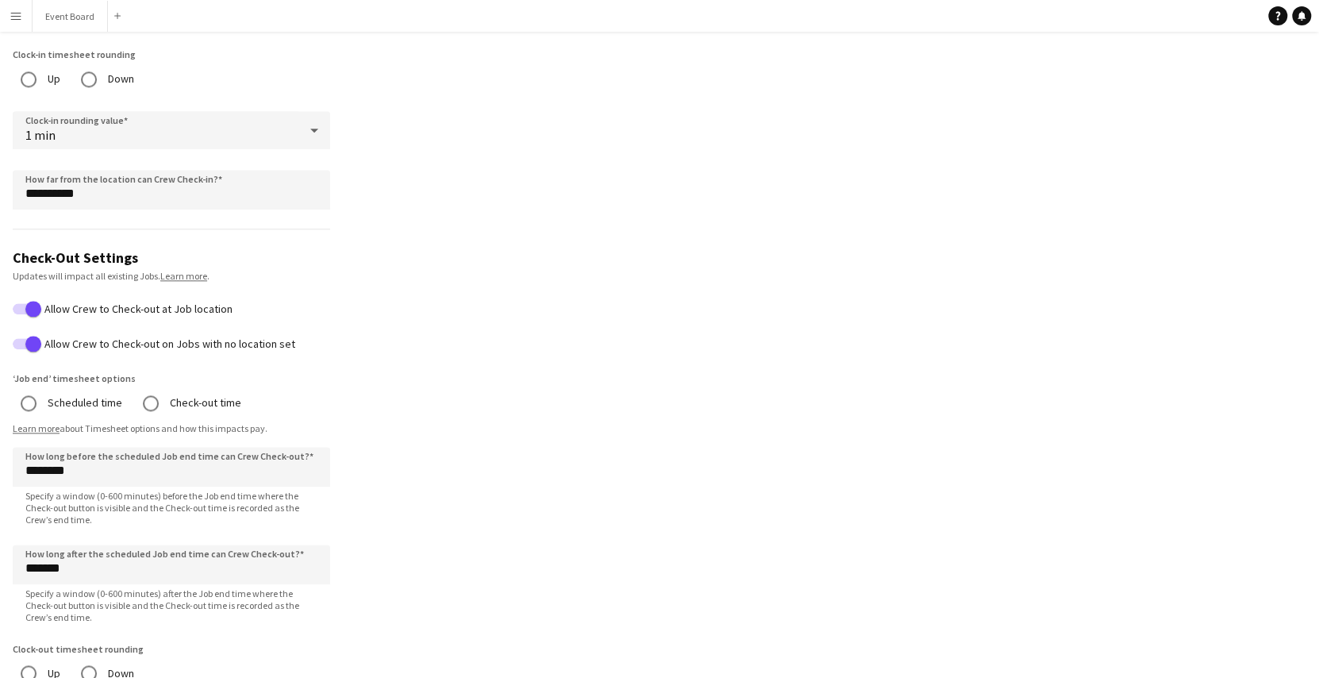
scroll to position [1055, 0]
click at [43, 199] on input "**********" at bounding box center [171, 191] width 317 height 40
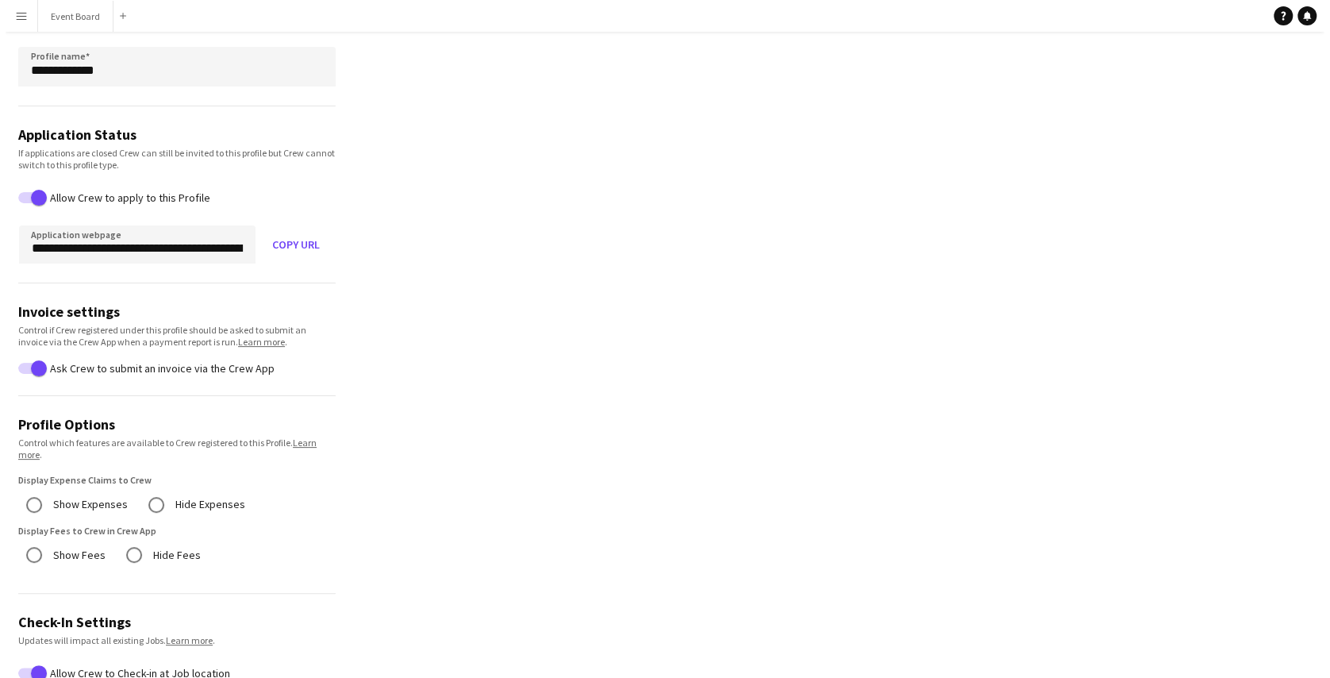
scroll to position [0, 0]
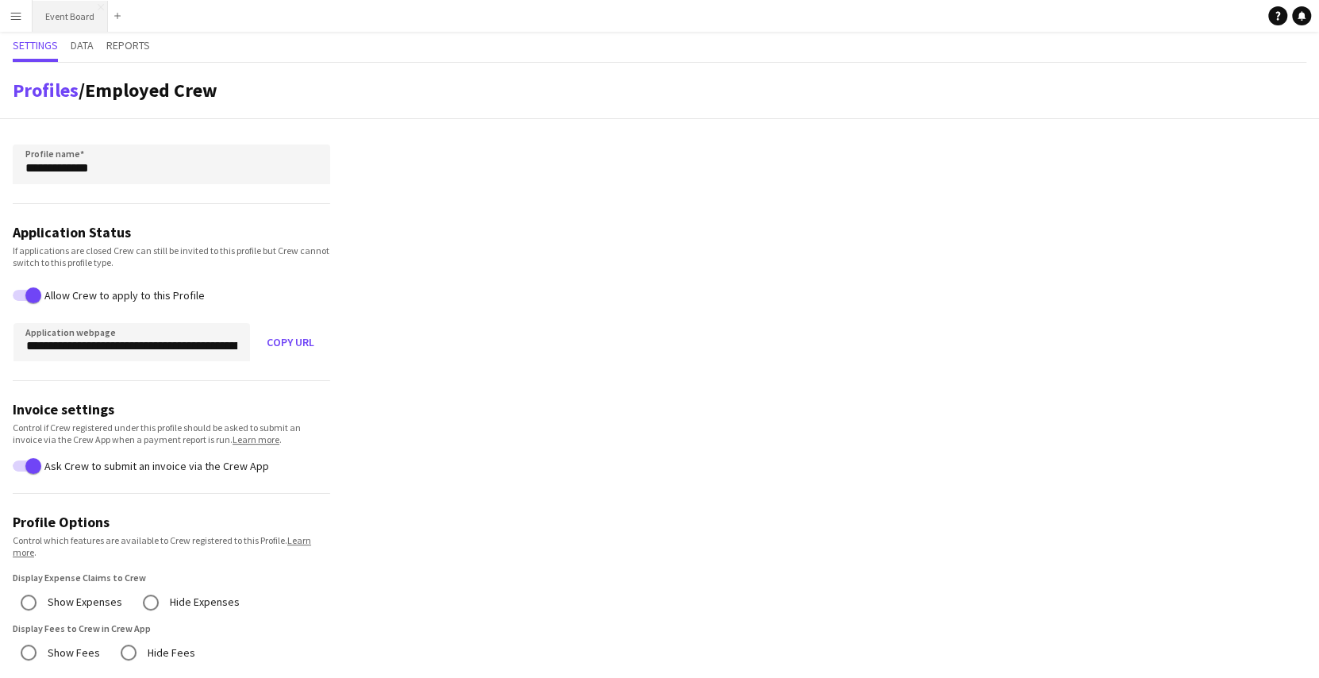
type input "*********"
click at [71, 17] on button "Event Board Close" at bounding box center [70, 16] width 75 height 31
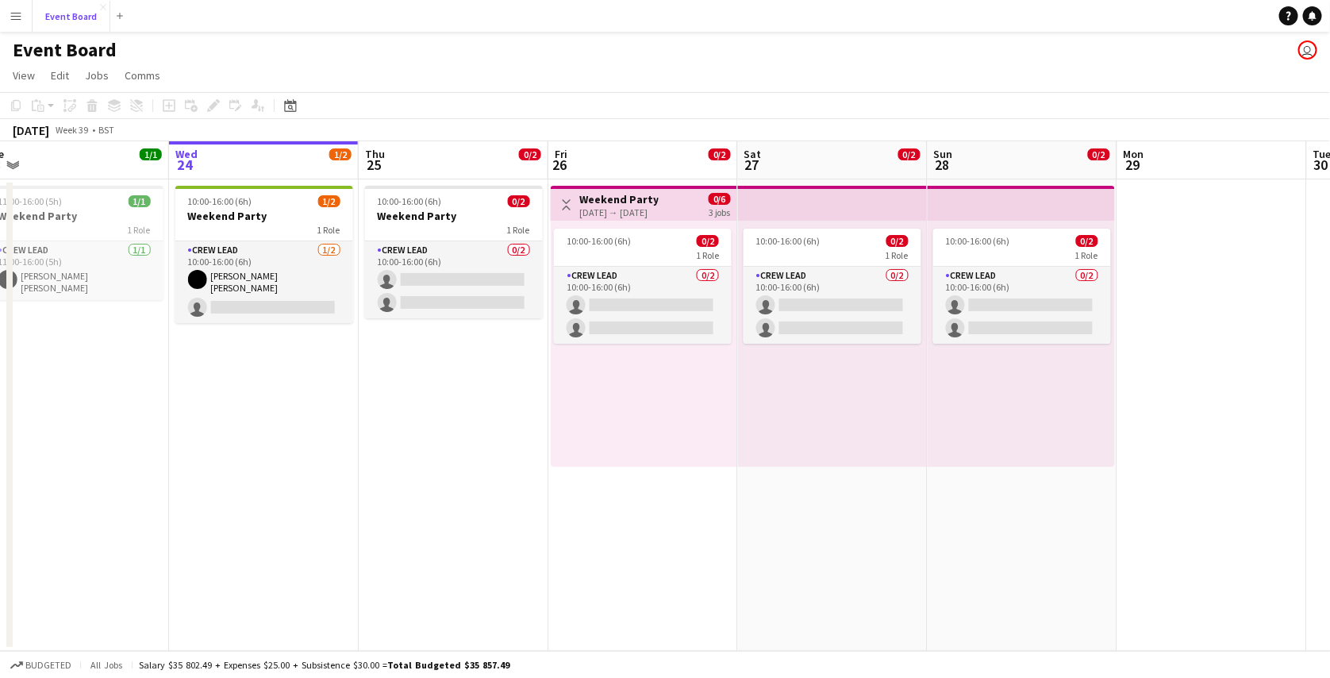
scroll to position [0, 593]
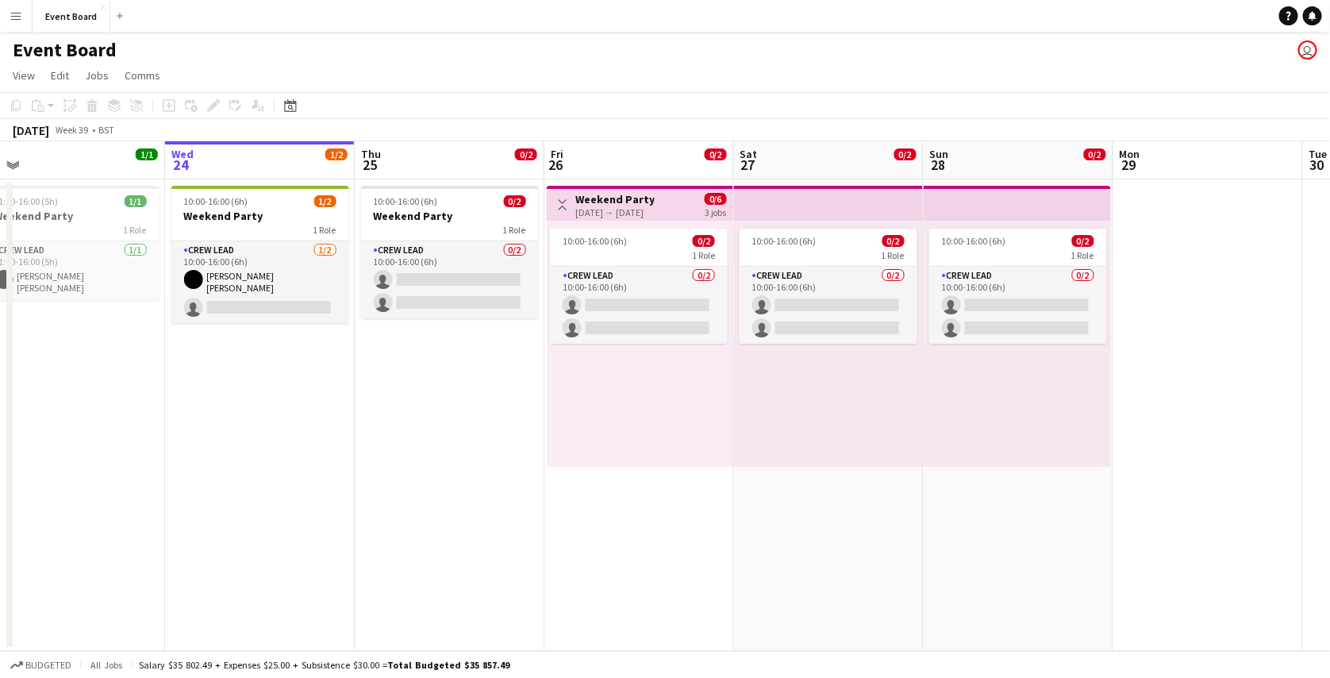
click at [457, 387] on app-date-cell "10:00-16:00 (6h) 0/2 Weekend Party 1 Role Crew Lead 0/2 10:00-16:00 (6h) single…" at bounding box center [450, 414] width 190 height 471
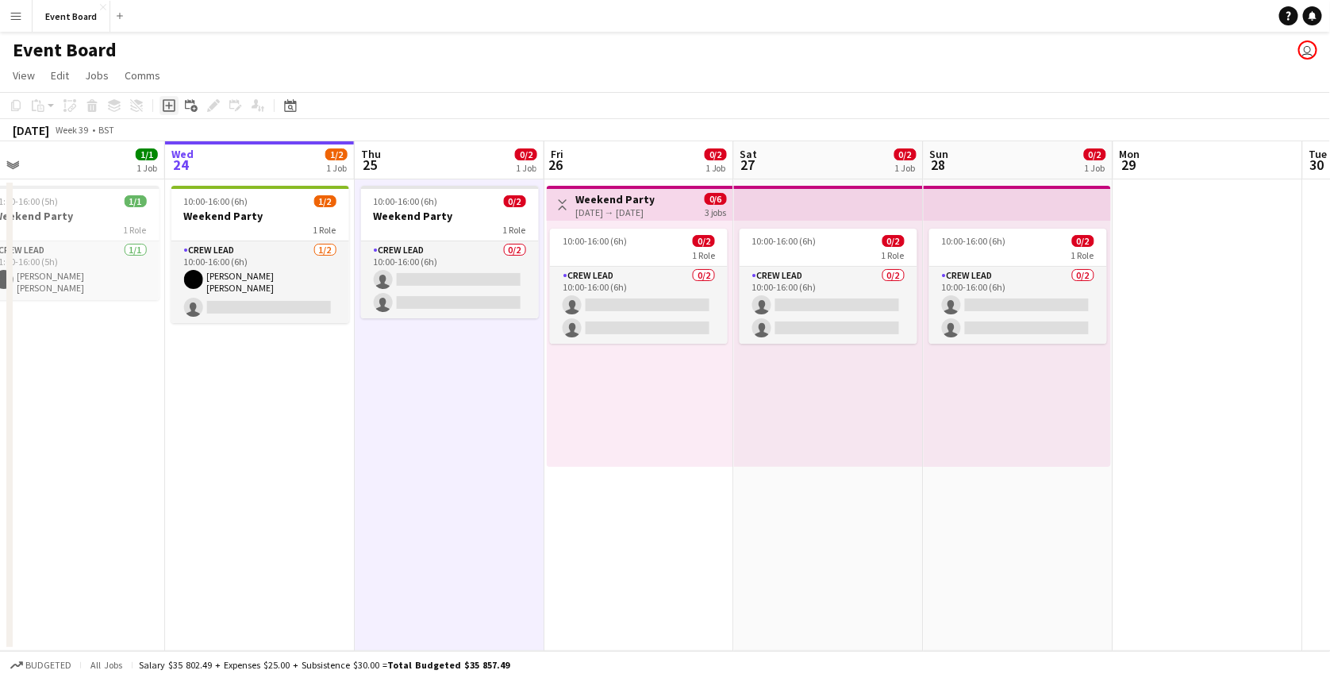
click at [168, 106] on icon "Add job" at bounding box center [169, 105] width 13 height 13
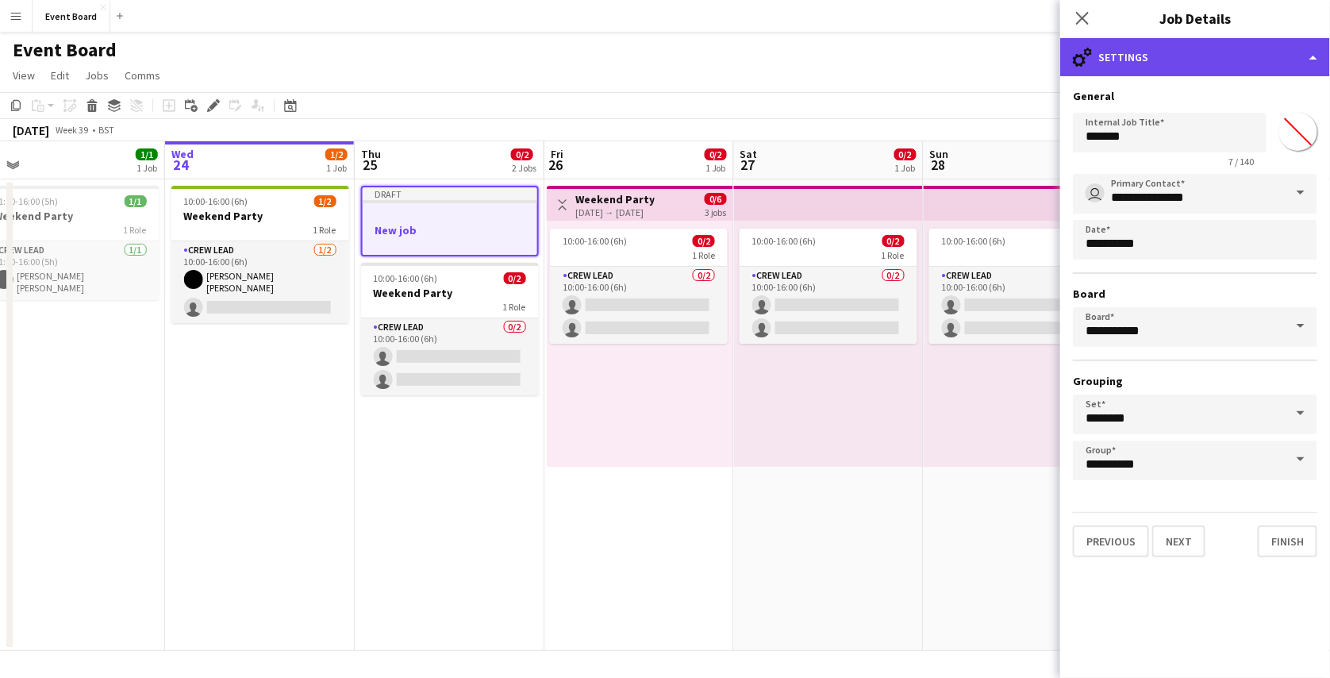
click at [1198, 61] on div "cog-double-3 Settings" at bounding box center [1195, 57] width 270 height 38
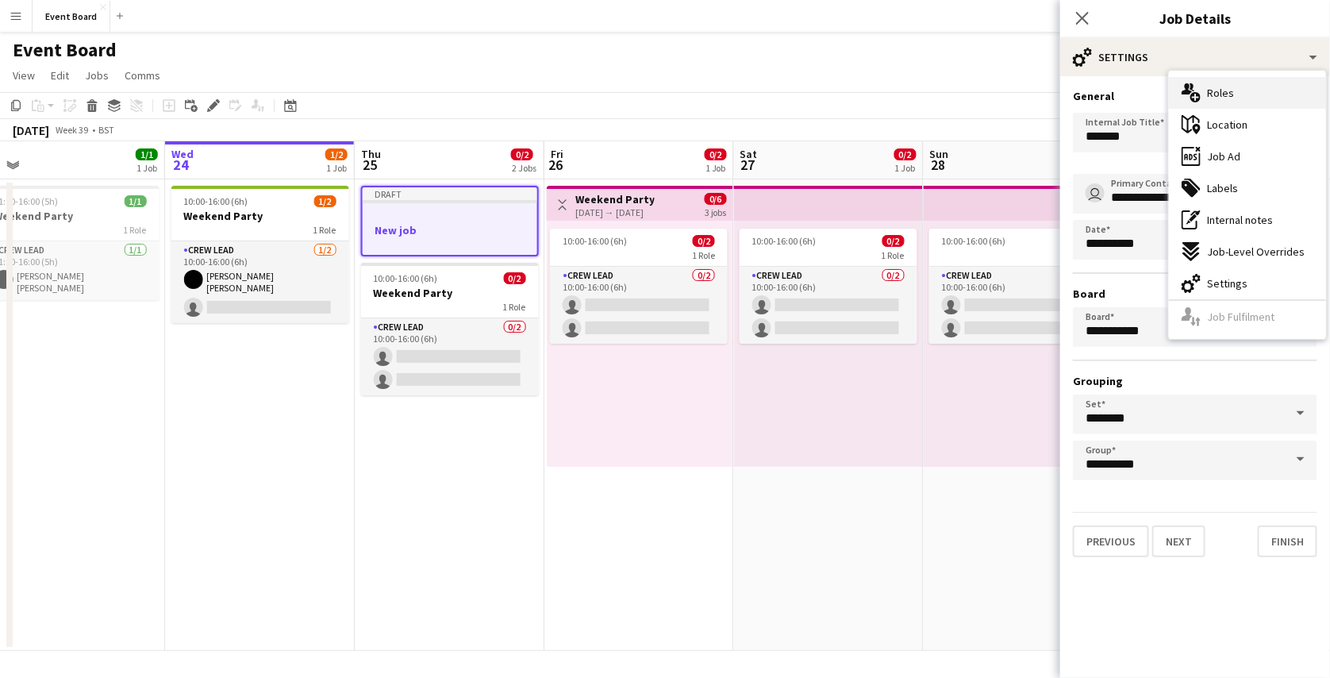
click at [1243, 90] on div "multiple-users-add Roles" at bounding box center [1247, 93] width 157 height 32
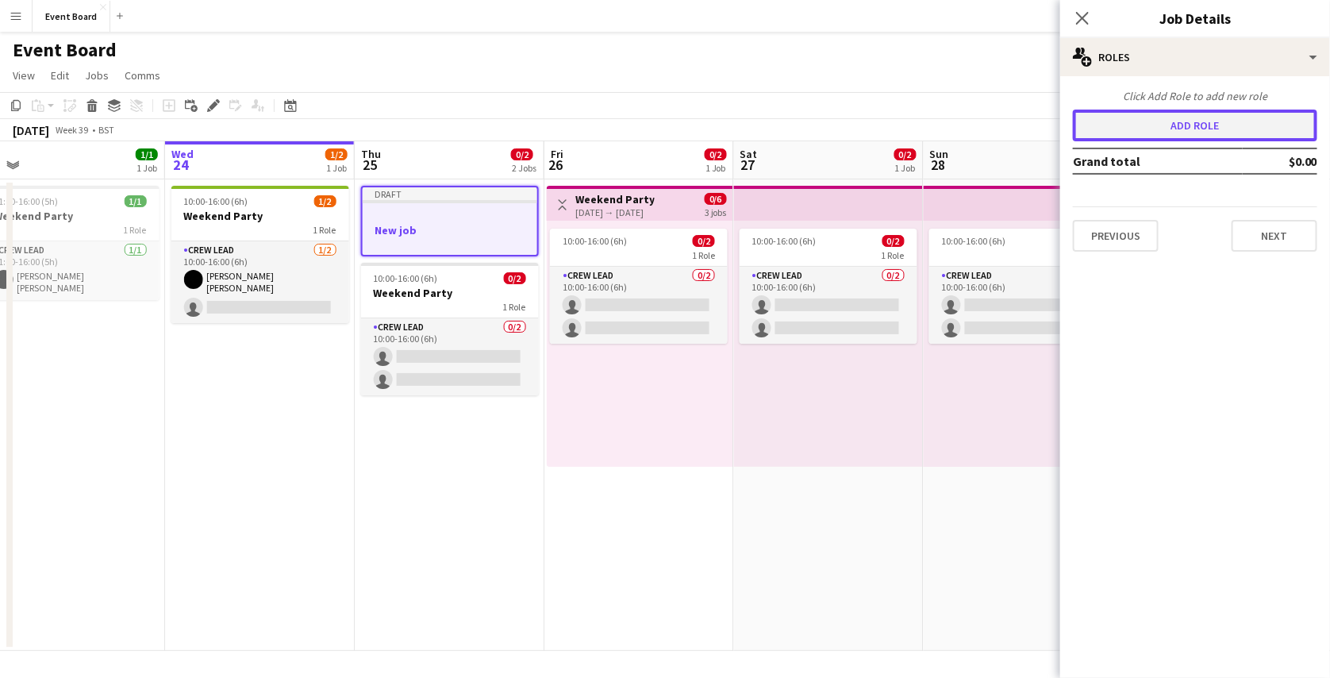
click at [1220, 127] on button "Add role" at bounding box center [1195, 125] width 244 height 32
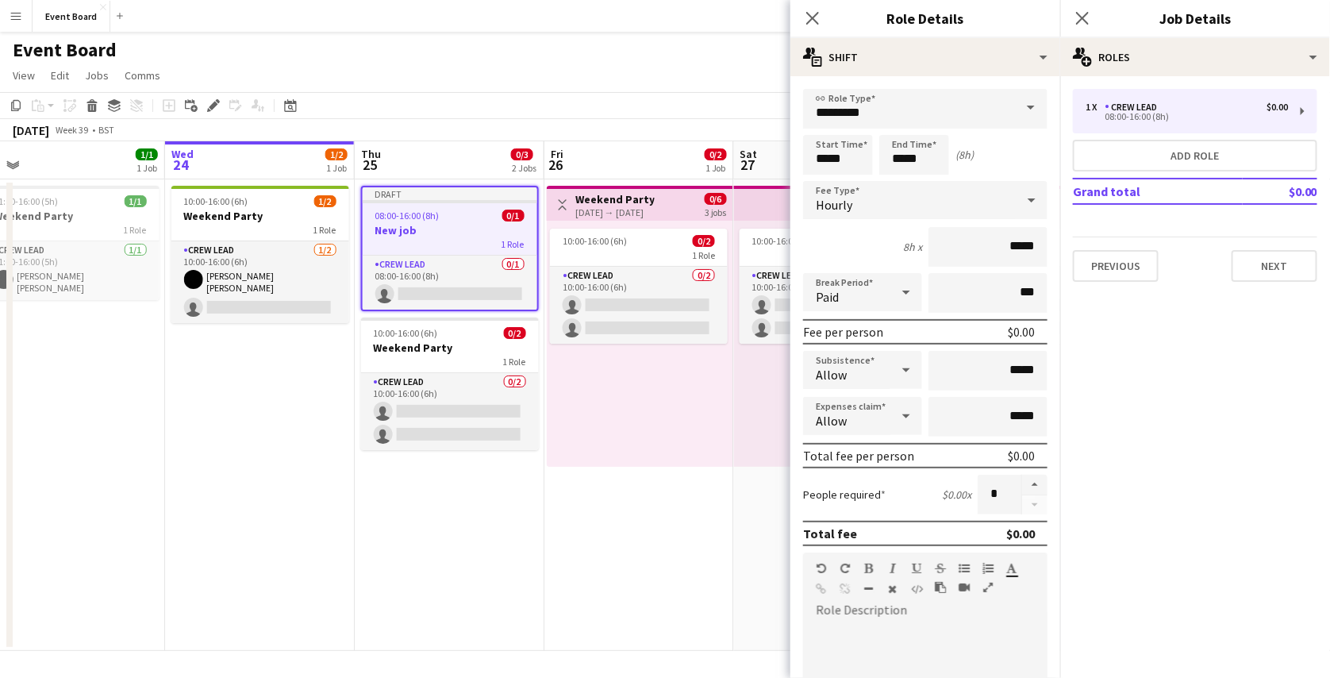
click at [1024, 114] on span at bounding box center [1030, 108] width 33 height 38
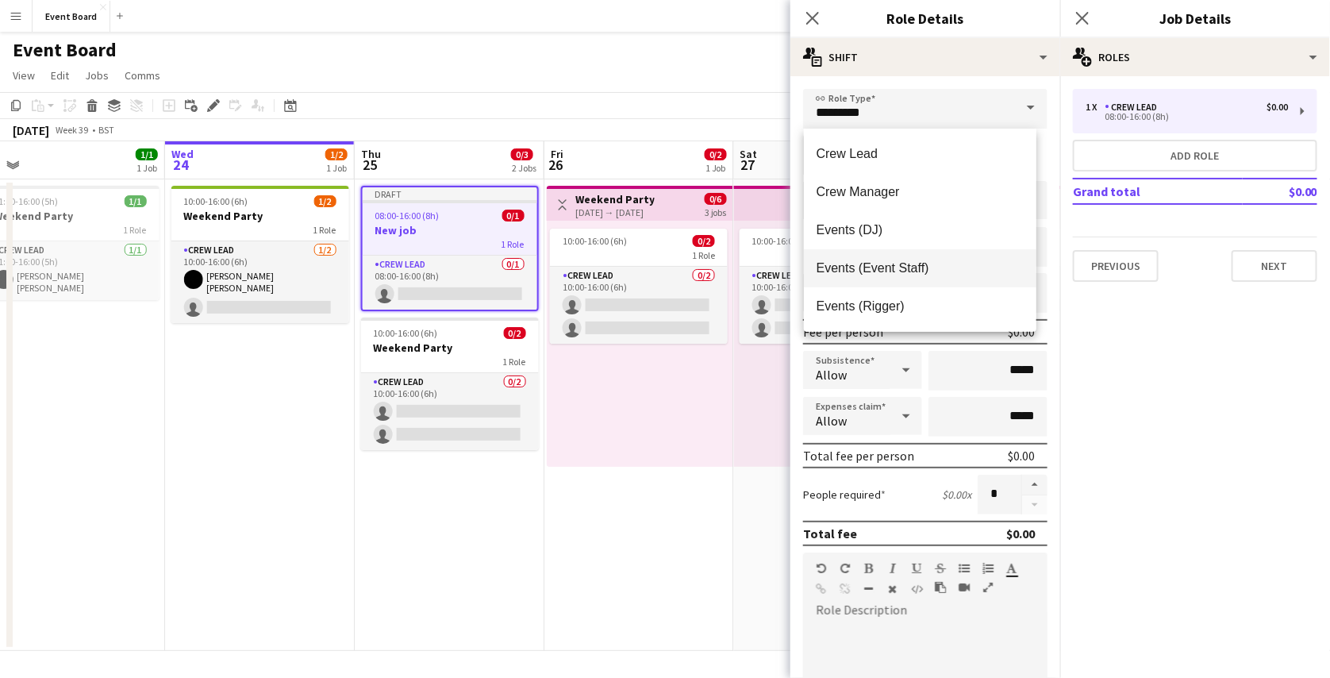
scroll to position [38, 0]
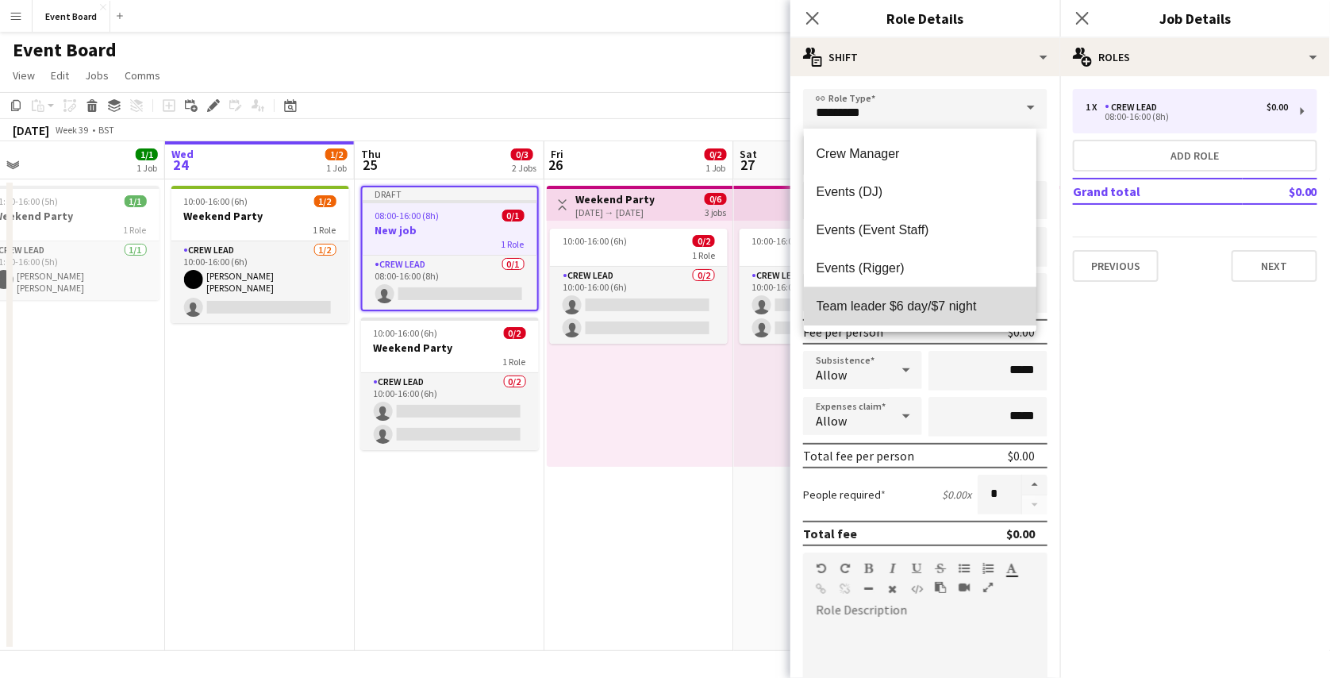
click at [947, 311] on span "Team leader $6 day/$7 night" at bounding box center [919, 305] width 207 height 15
type input "**********"
type input "******"
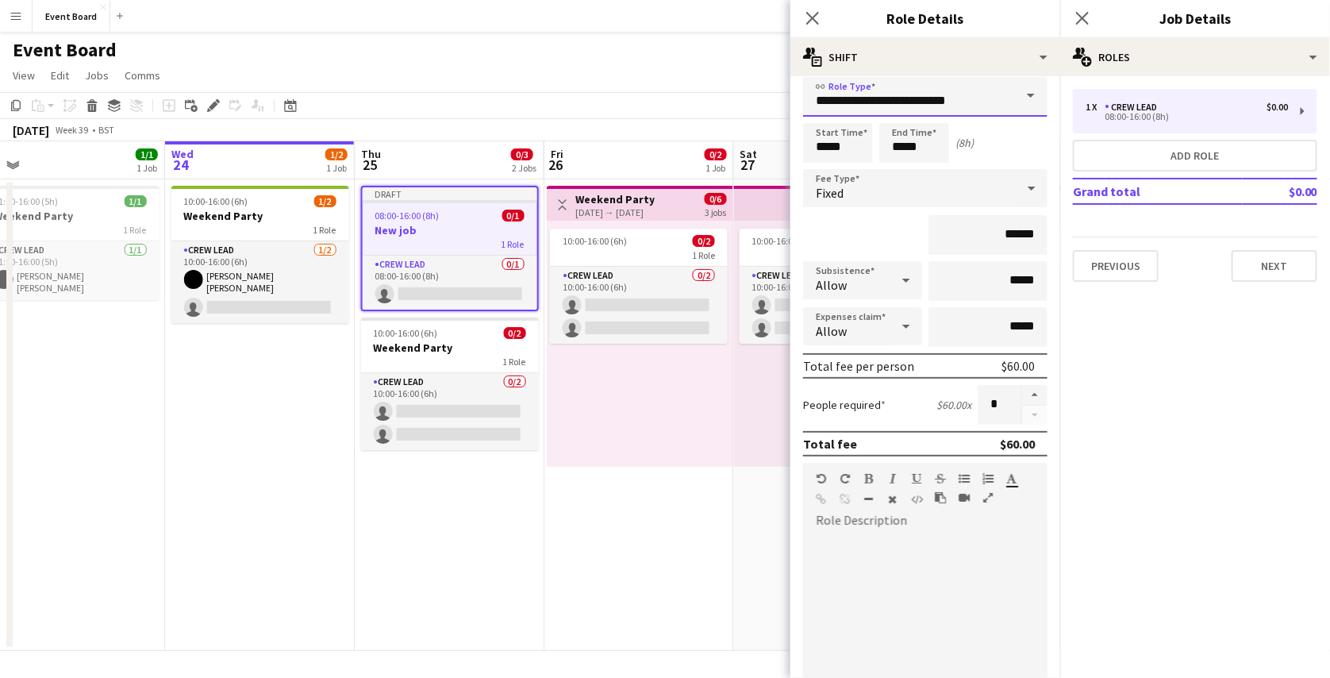
scroll to position [11, 0]
click at [933, 152] on input "*****" at bounding box center [914, 144] width 70 height 40
click at [902, 112] on div at bounding box center [898, 116] width 32 height 16
click at [897, 171] on div at bounding box center [898, 171] width 32 height 16
click at [903, 150] on input "*****" at bounding box center [914, 144] width 70 height 40
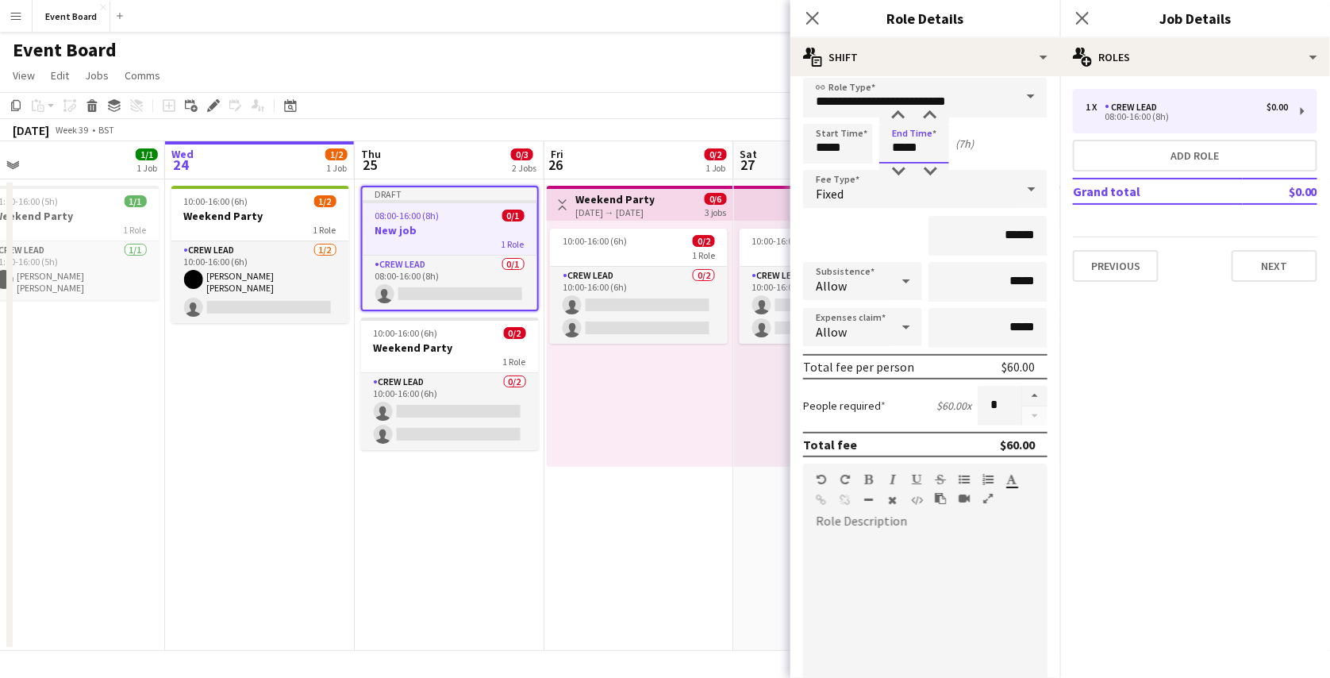
type input "*****"
click at [993, 148] on div "Start Time ***** End Time ***** (7h)" at bounding box center [925, 144] width 244 height 40
click at [972, 186] on div "Fixed" at bounding box center [909, 189] width 213 height 38
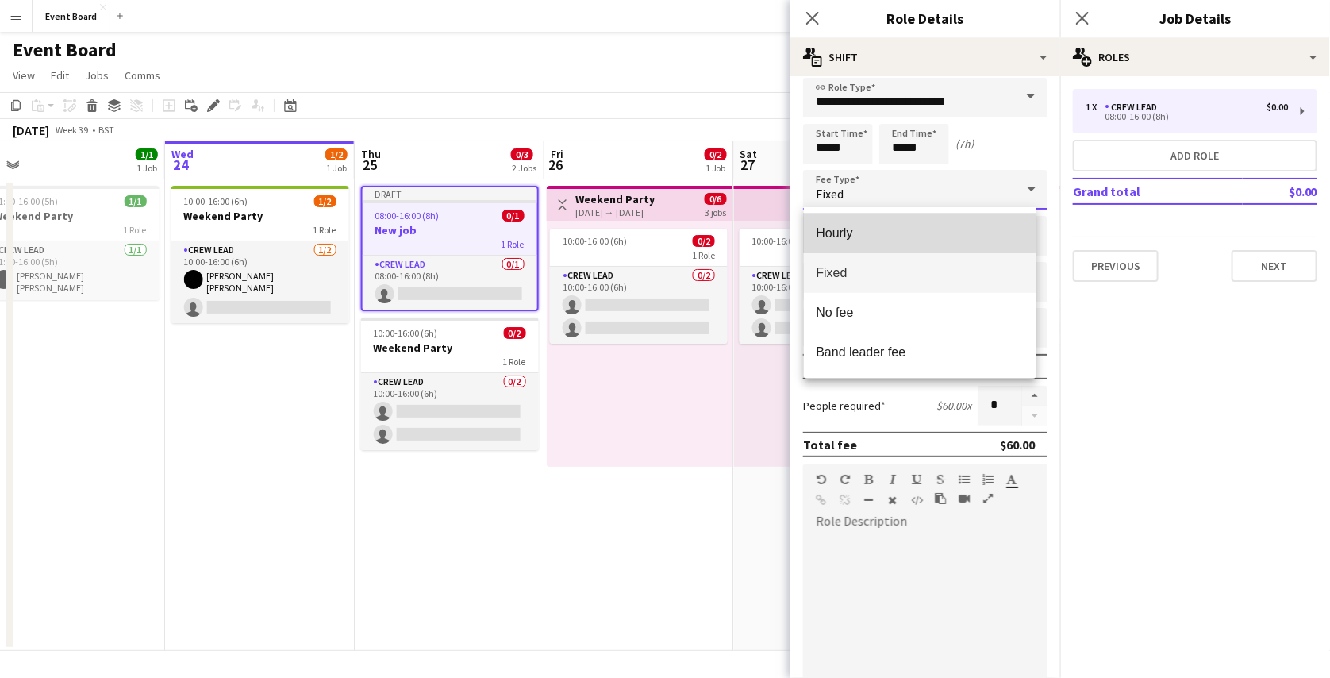
click at [913, 232] on span "Hourly" at bounding box center [919, 232] width 207 height 15
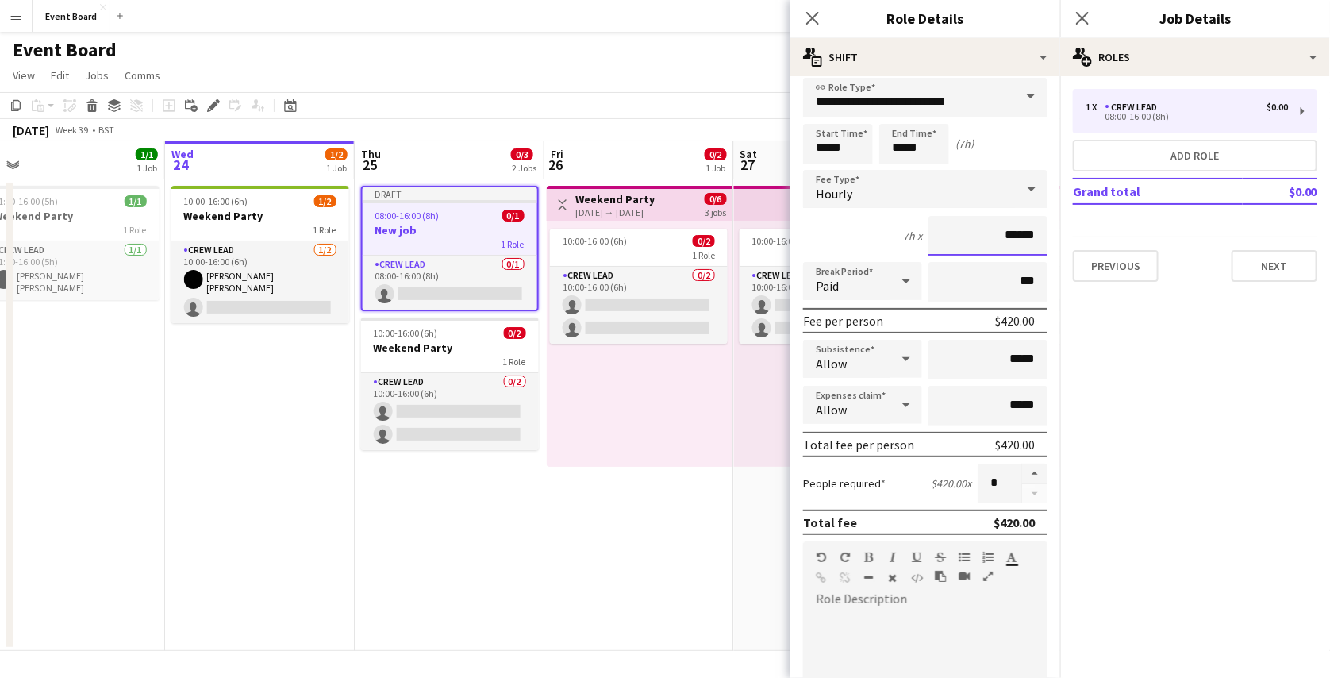
click at [1003, 240] on input "******" at bounding box center [987, 236] width 119 height 40
type input "**"
type input "***"
click at [1097, 355] on mat-expansion-panel "pencil3 General details 1 x Crew Lead $0.00 08:00-16:00 (8h) Add role Grand tot…" at bounding box center [1195, 376] width 270 height 601
click at [897, 363] on icon at bounding box center [906, 359] width 19 height 32
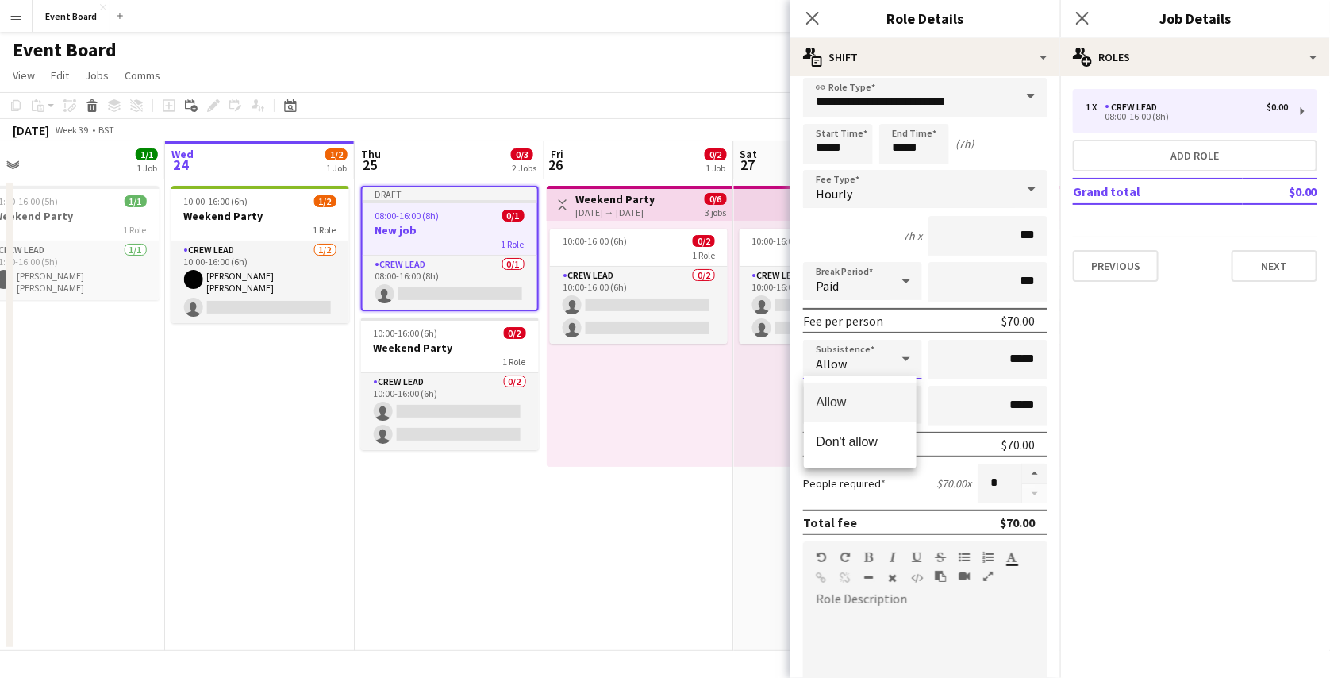
click at [1120, 382] on div at bounding box center [665, 339] width 1330 height 678
click at [1001, 359] on input "*****" at bounding box center [987, 360] width 119 height 40
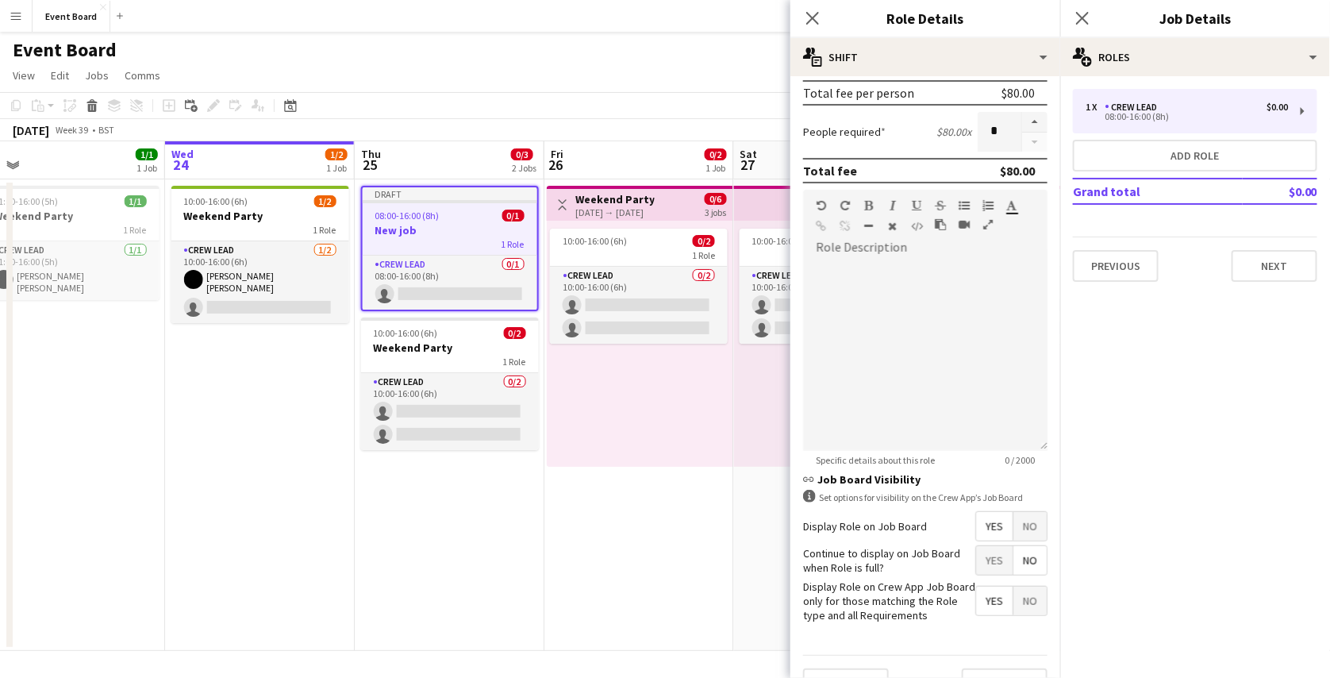
scroll to position [368, 0]
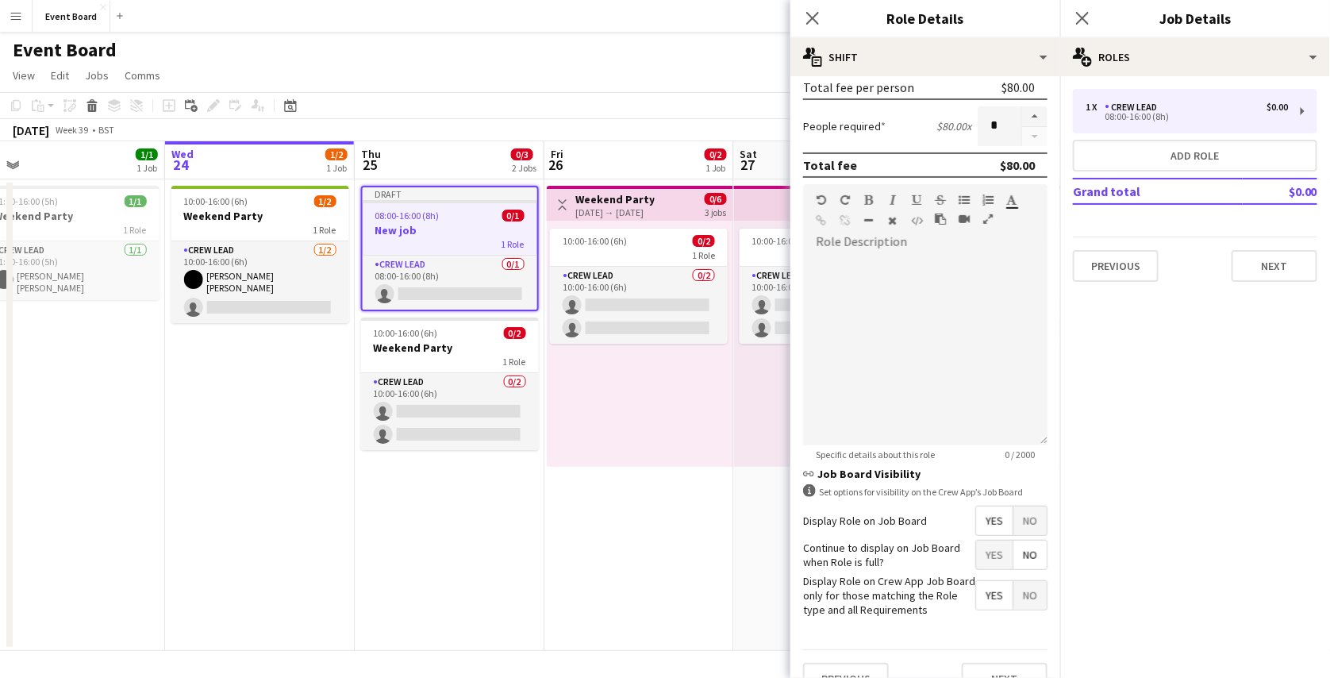
type input "******"
click at [899, 250] on div at bounding box center [925, 345] width 244 height 202
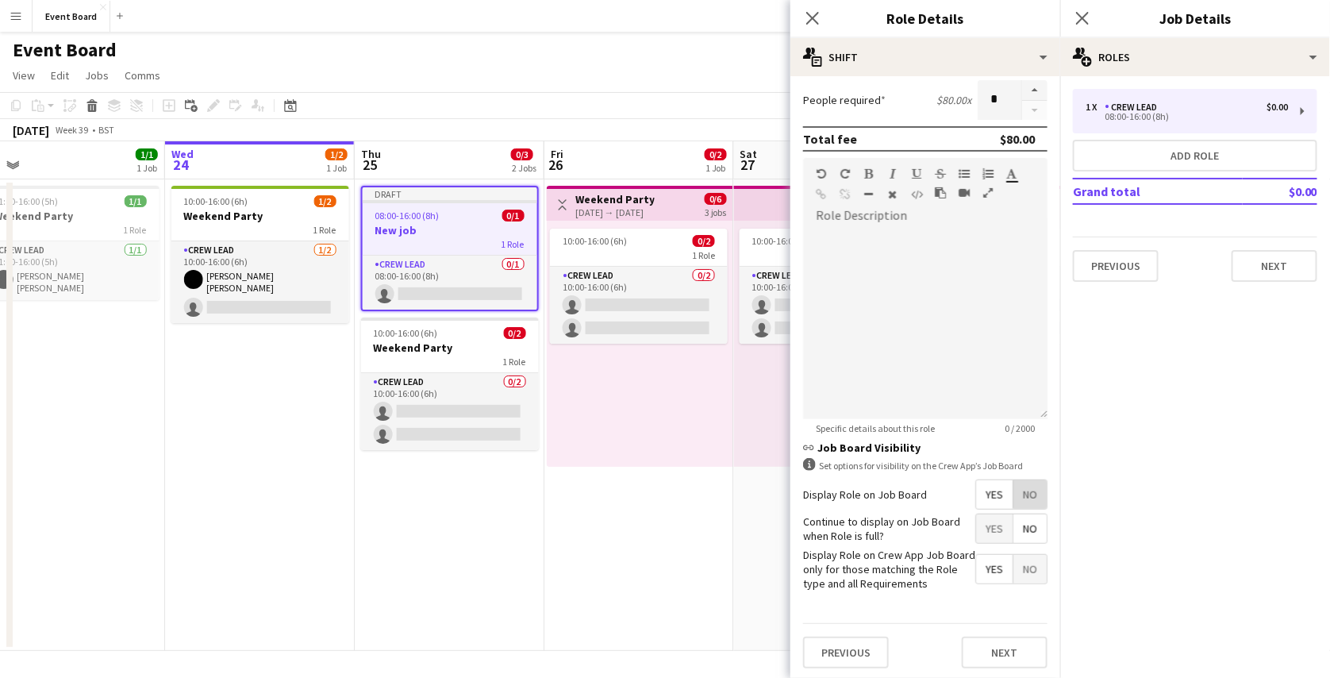
click at [1020, 491] on span "No" at bounding box center [1029, 494] width 33 height 29
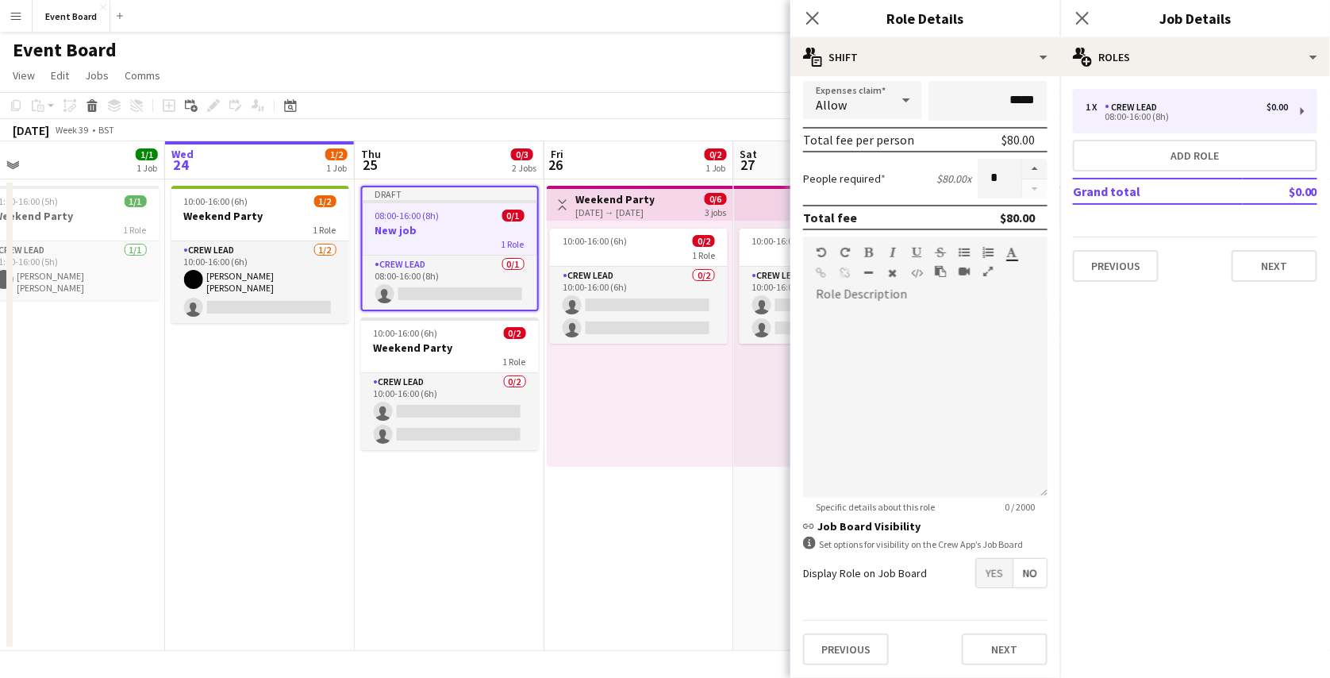
scroll to position [313, 0]
click at [981, 581] on span "Yes" at bounding box center [994, 575] width 36 height 29
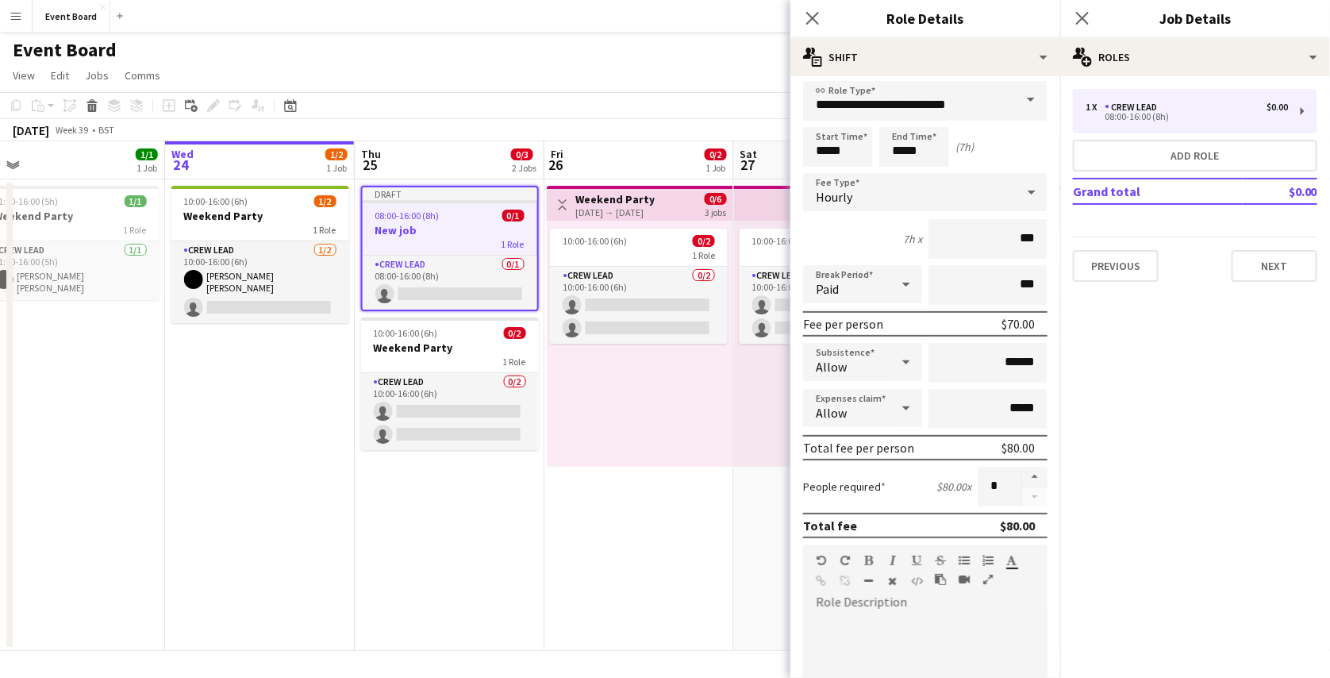
scroll to position [0, 0]
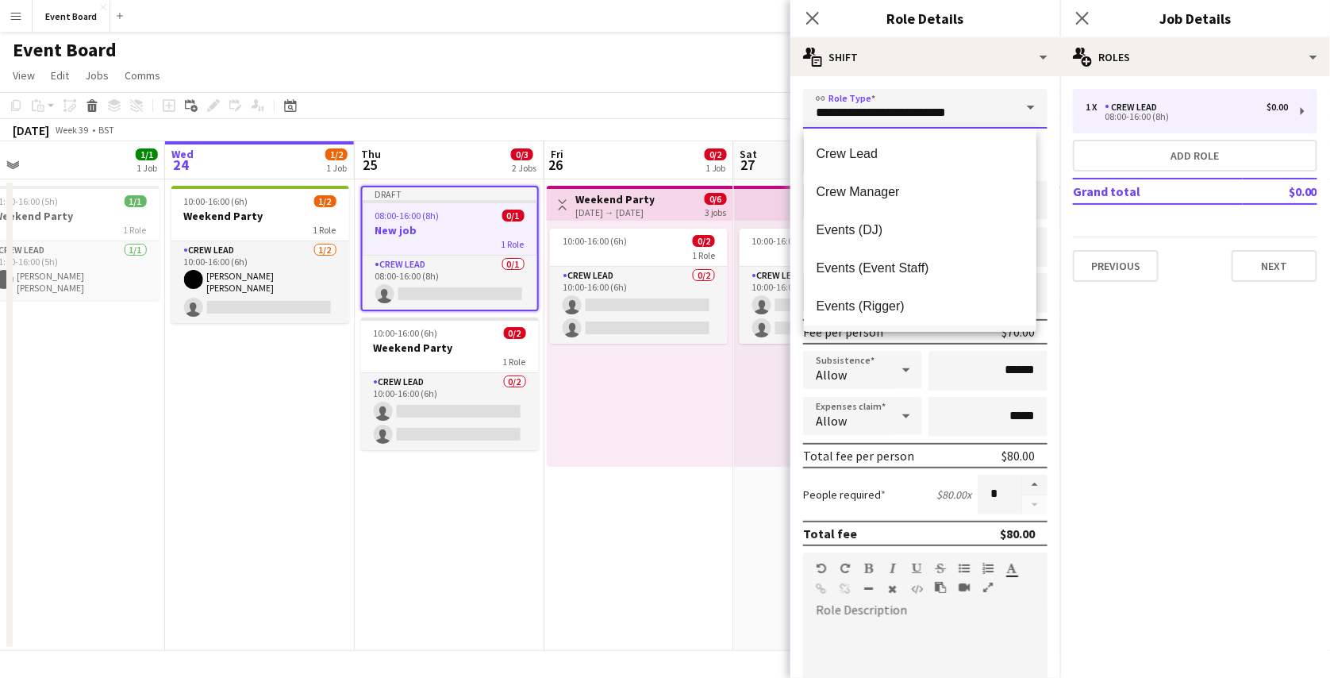
drag, startPoint x: 810, startPoint y: 113, endPoint x: 969, endPoint y: 122, distance: 158.9
click at [969, 122] on input "**********" at bounding box center [925, 109] width 244 height 40
click at [908, 110] on input "**********" at bounding box center [925, 109] width 244 height 40
click at [1108, 321] on mat-expansion-panel "pencil3 General details 1 x Crew Lead $0.00 08:00-16:00 (8h) Add role Grand tot…" at bounding box center [1195, 376] width 270 height 601
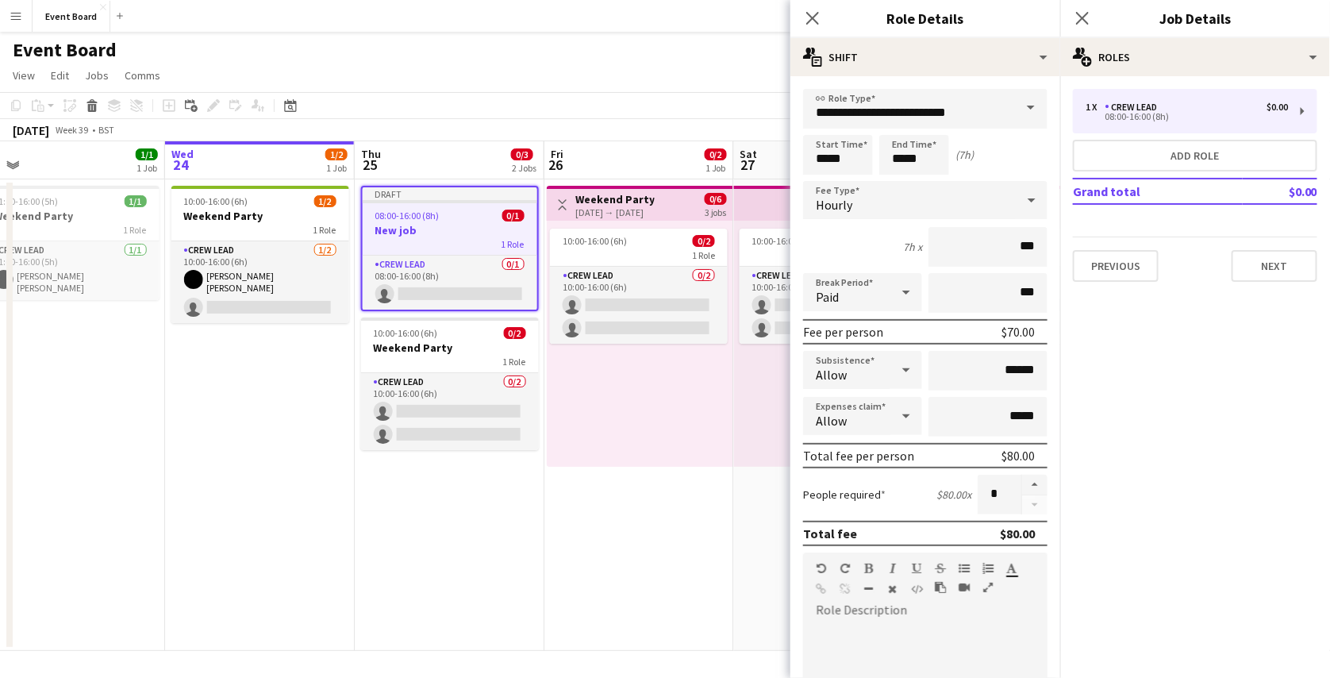
click at [738, 59] on div "Event Board user" at bounding box center [665, 47] width 1330 height 30
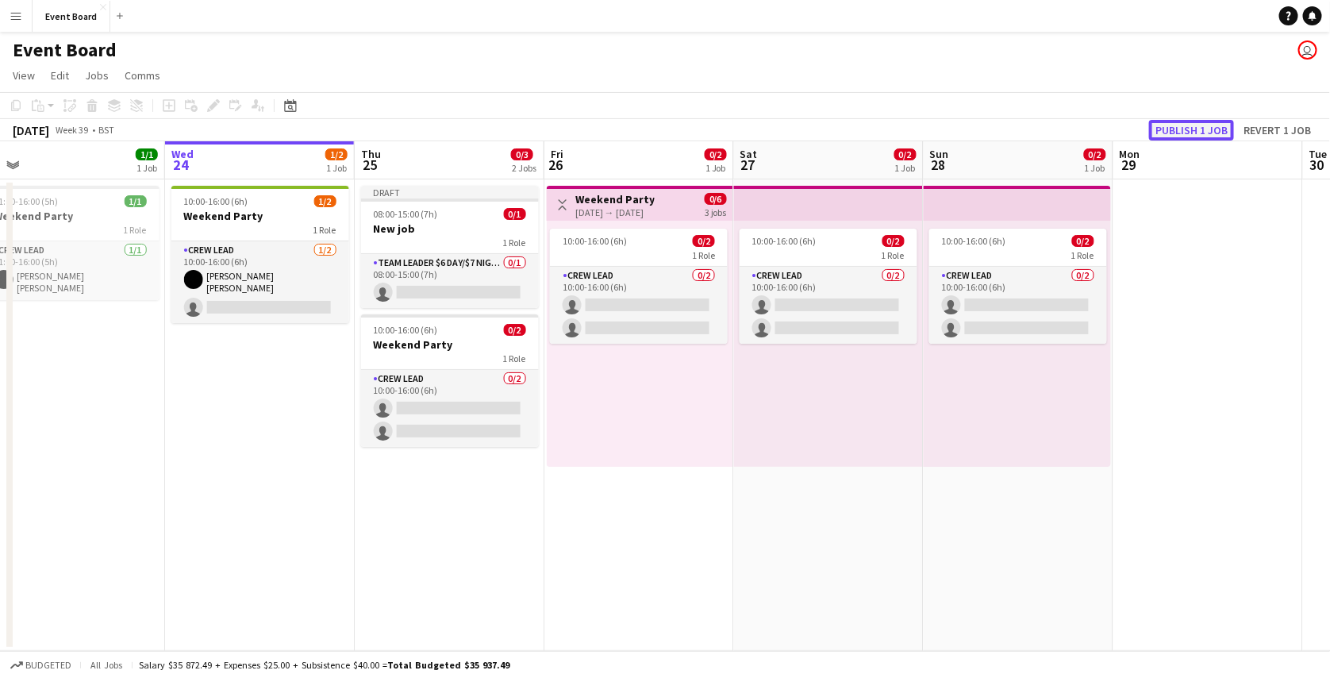
click at [1193, 135] on button "Publish 1 job" at bounding box center [1191, 130] width 85 height 21
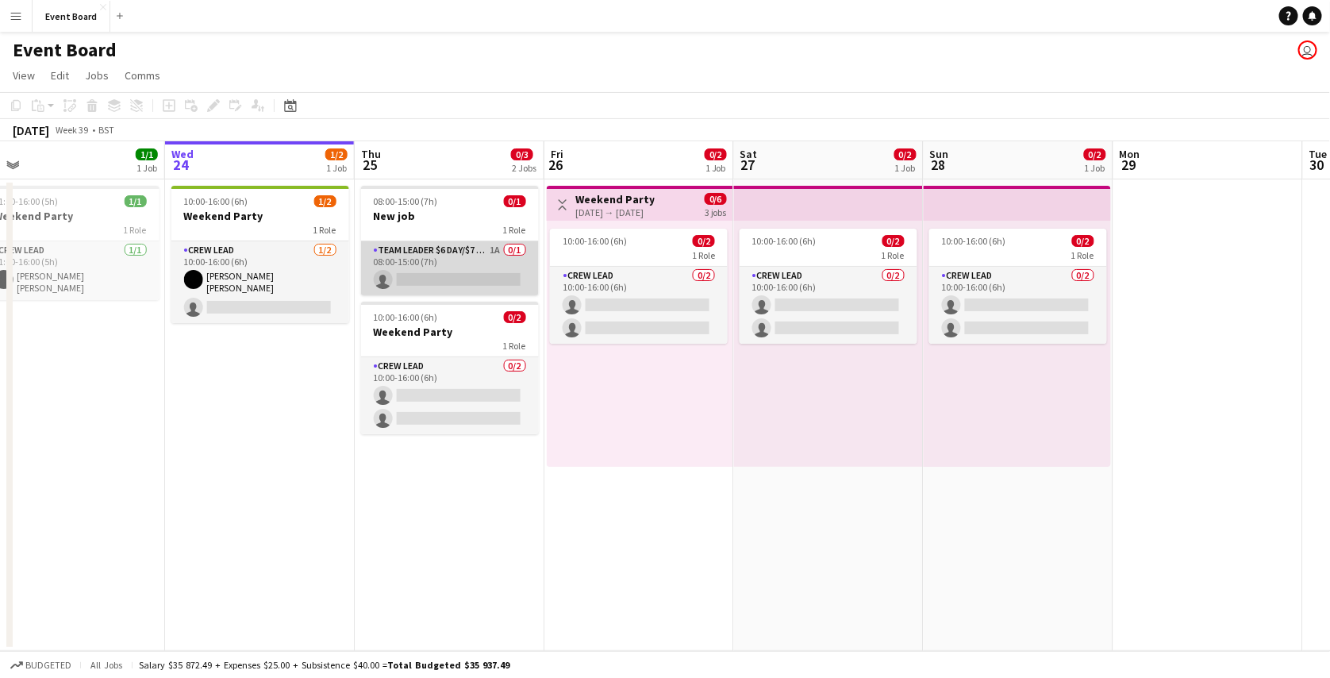
click at [460, 267] on app-card-role "Team leader $6 day/$7 night 1A 0/1 08:00-15:00 (7h) single-neutral-actions" at bounding box center [450, 268] width 178 height 54
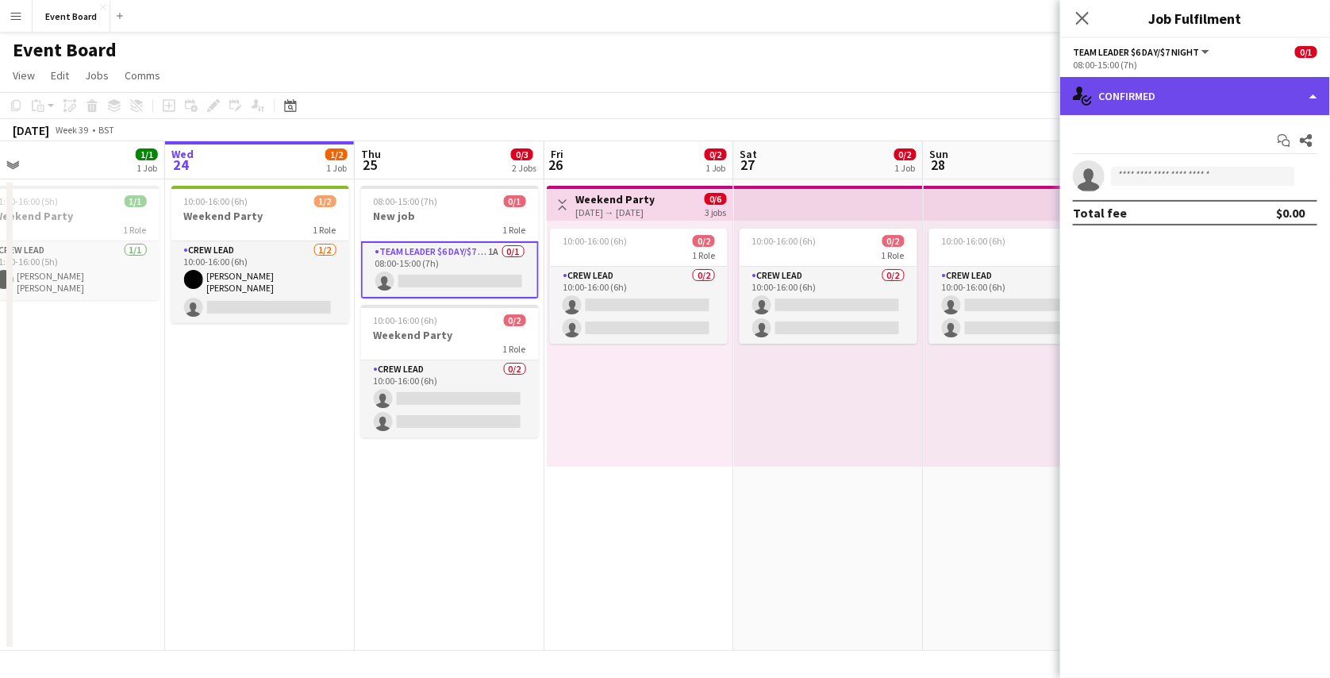
click at [1212, 94] on div "single-neutral-actions-check-2 Confirmed" at bounding box center [1195, 96] width 270 height 38
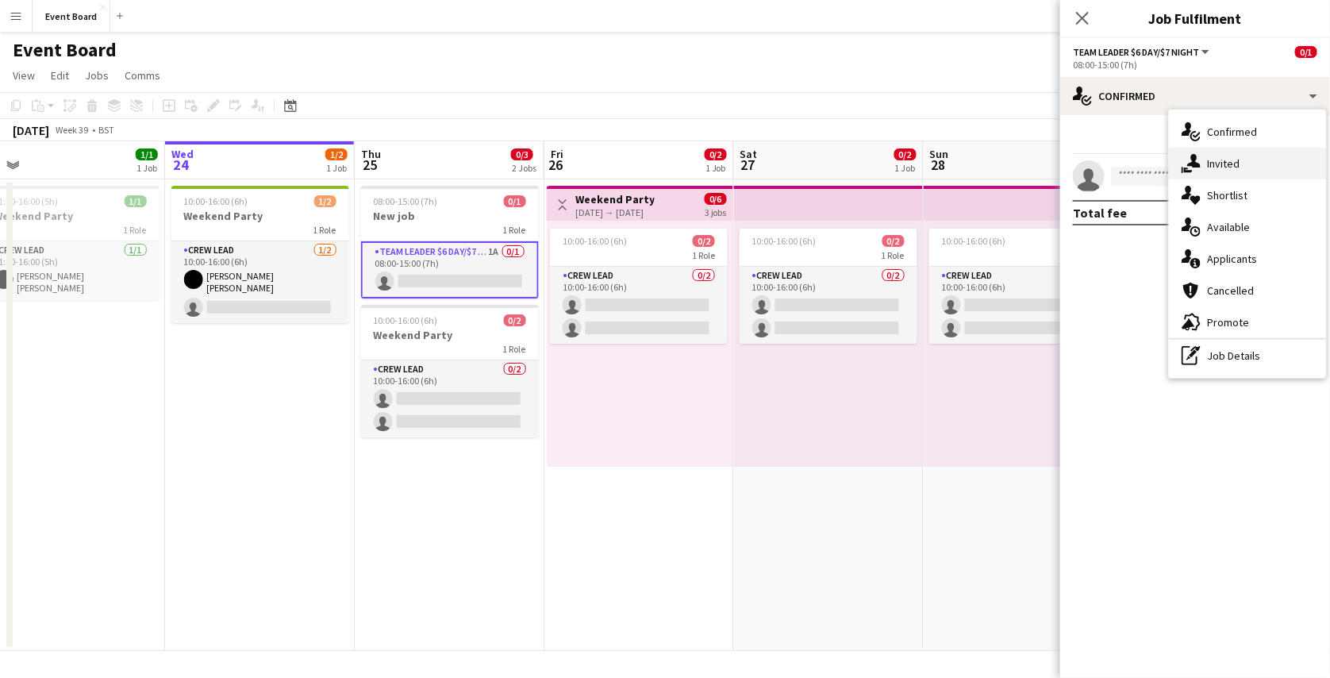
click at [1260, 167] on div "single-neutral-actions-share-1 Invited" at bounding box center [1247, 164] width 157 height 32
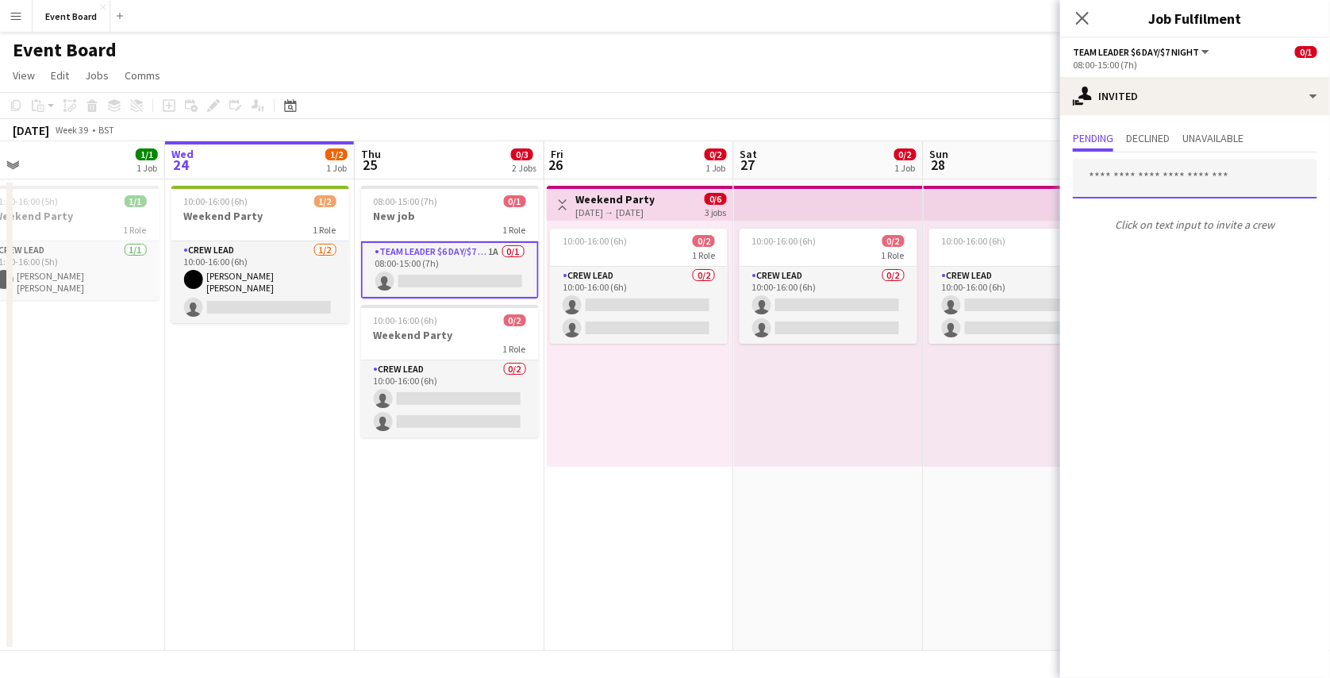
click at [1181, 179] on input "text" at bounding box center [1195, 179] width 244 height 40
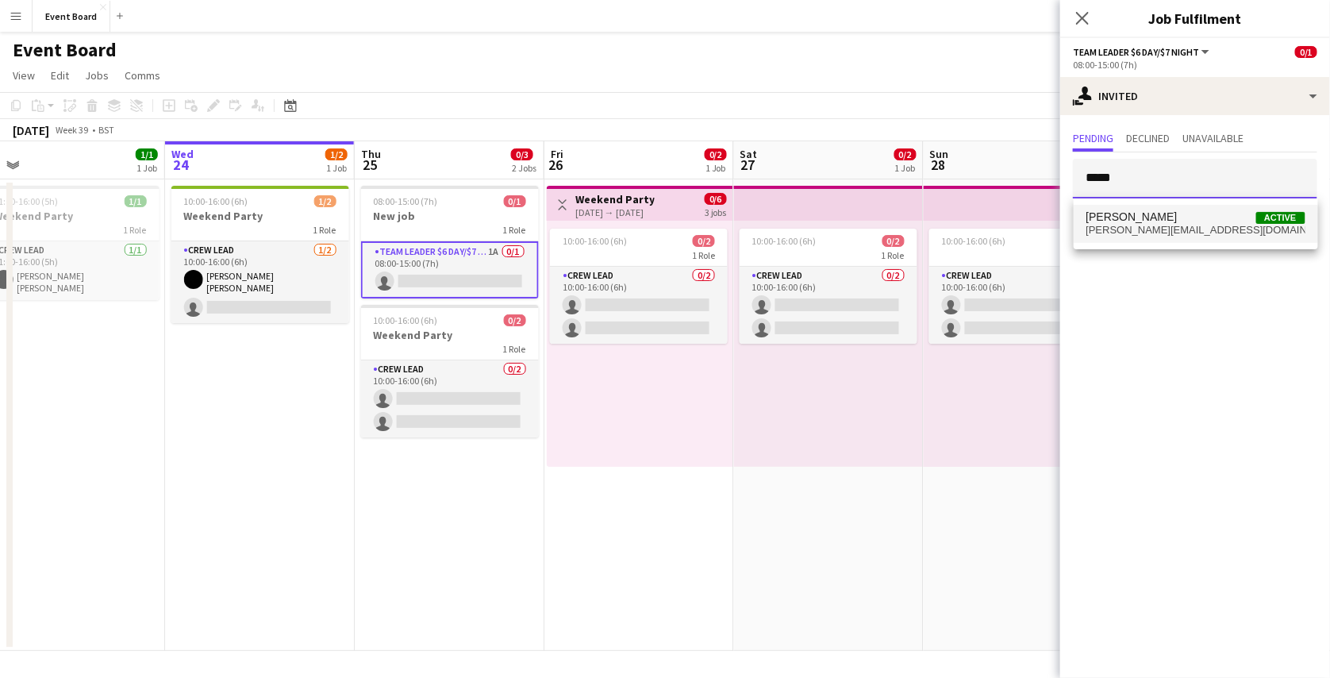
type input "*****"
click at [1191, 226] on span "oswald+demo--guly@liveforce.co" at bounding box center [1195, 230] width 219 height 13
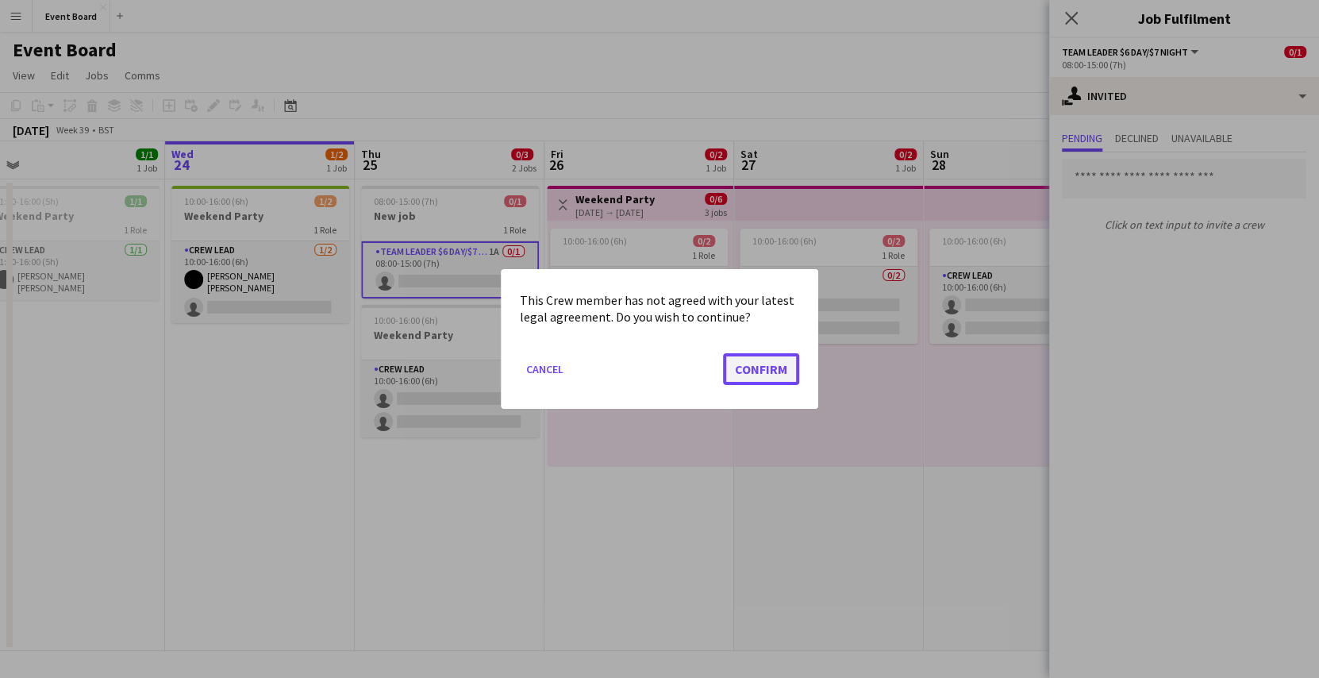
click at [762, 365] on button "Confirm" at bounding box center [761, 369] width 76 height 32
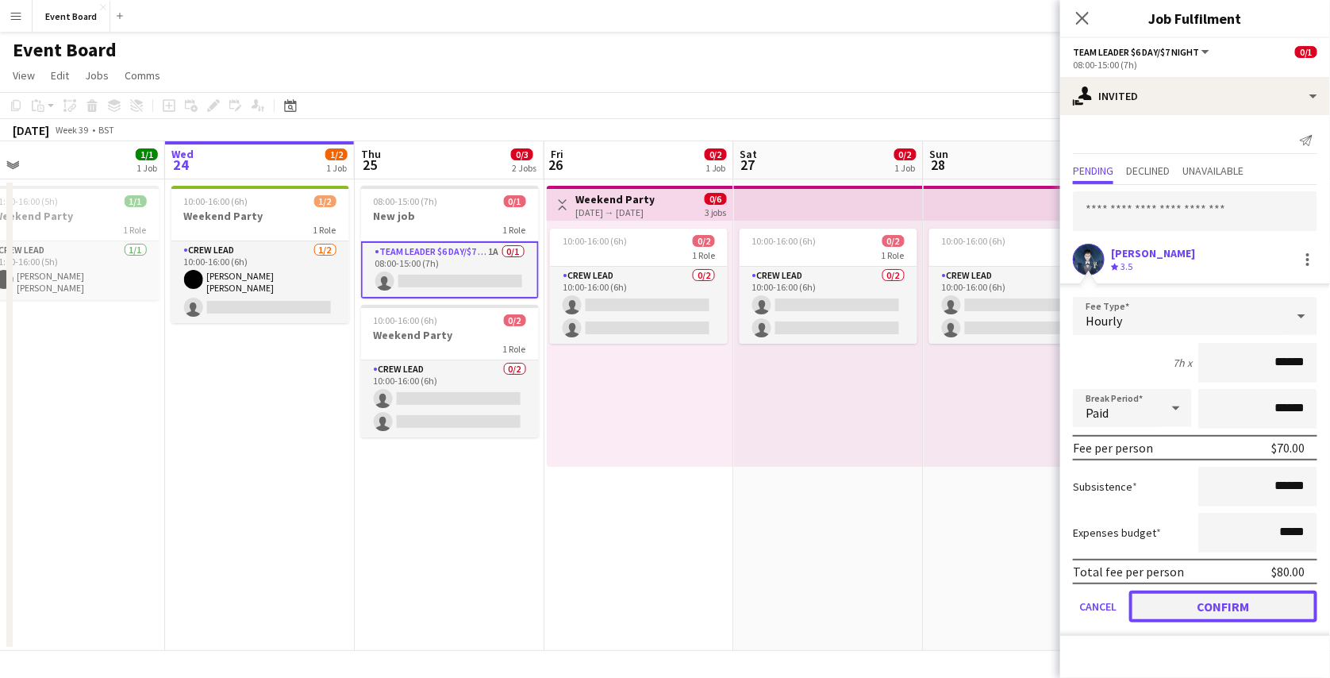
click at [1208, 600] on button "Confirm" at bounding box center [1223, 606] width 188 height 32
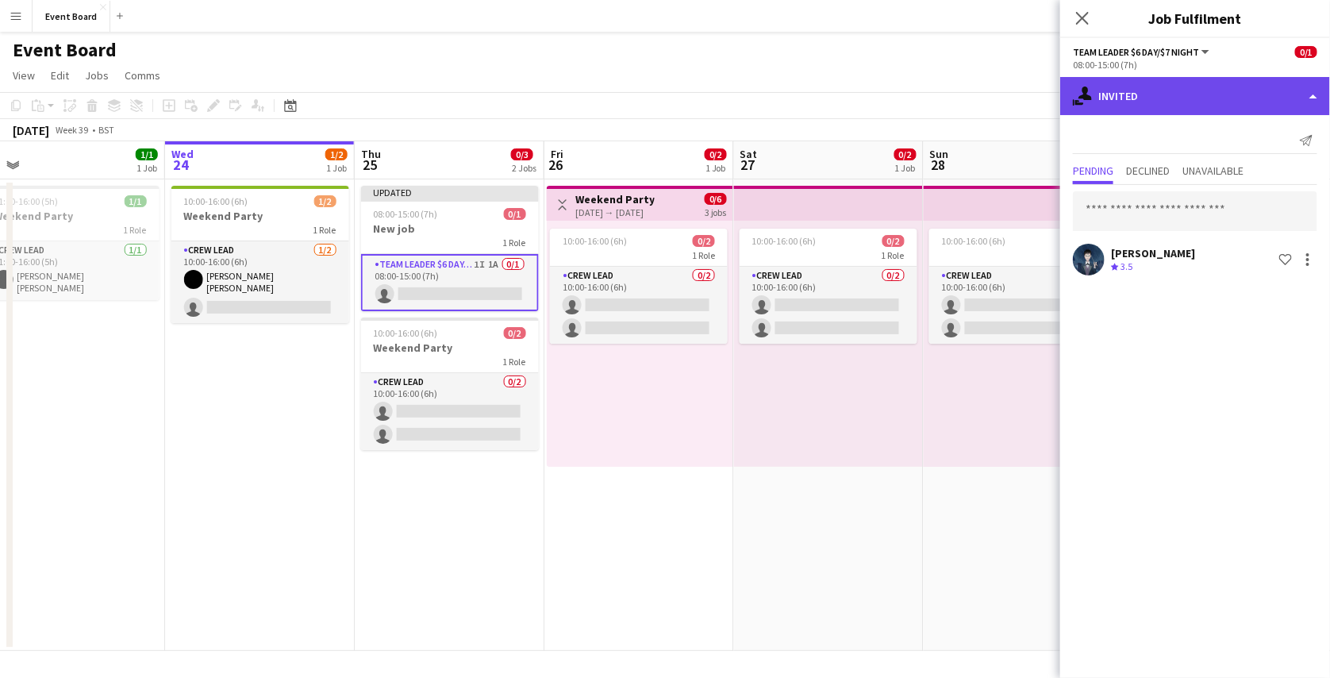
click at [1213, 105] on div "single-neutral-actions-share-1 Invited" at bounding box center [1195, 96] width 270 height 38
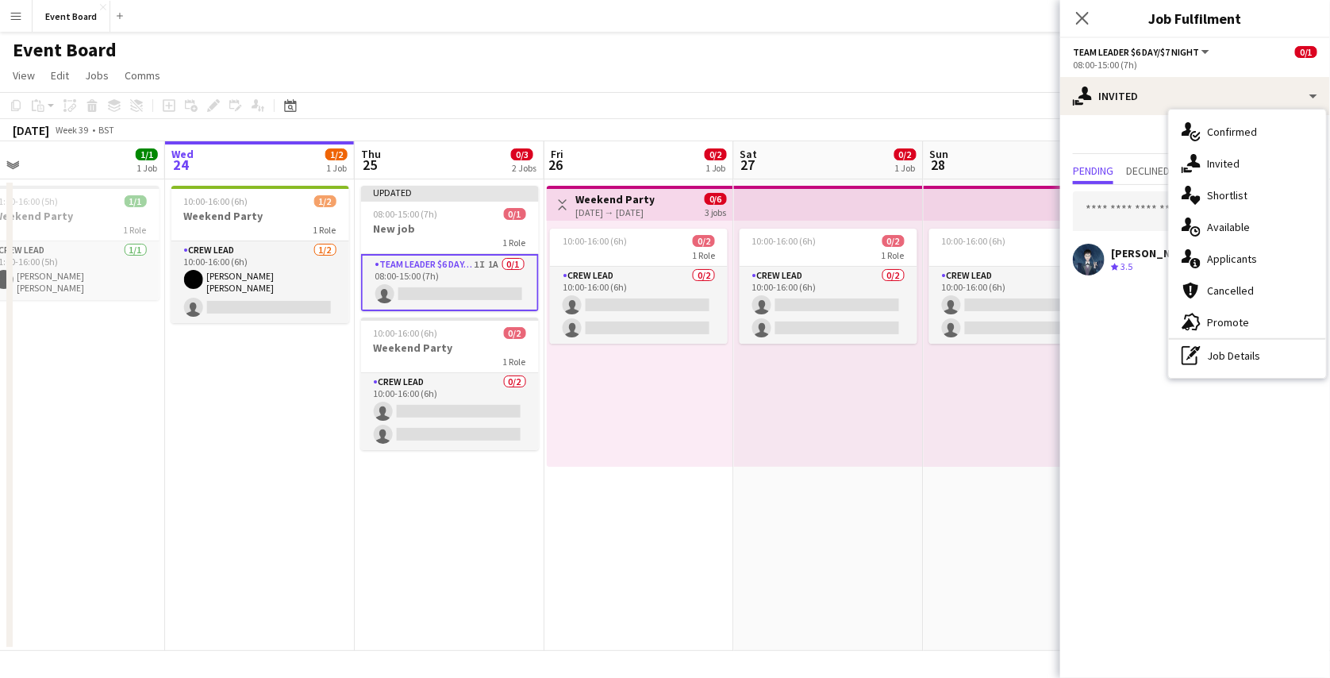
click at [1006, 67] on app-page-menu "View Day view expanded Day view collapsed Month view Date picker Jump to today …" at bounding box center [665, 77] width 1330 height 30
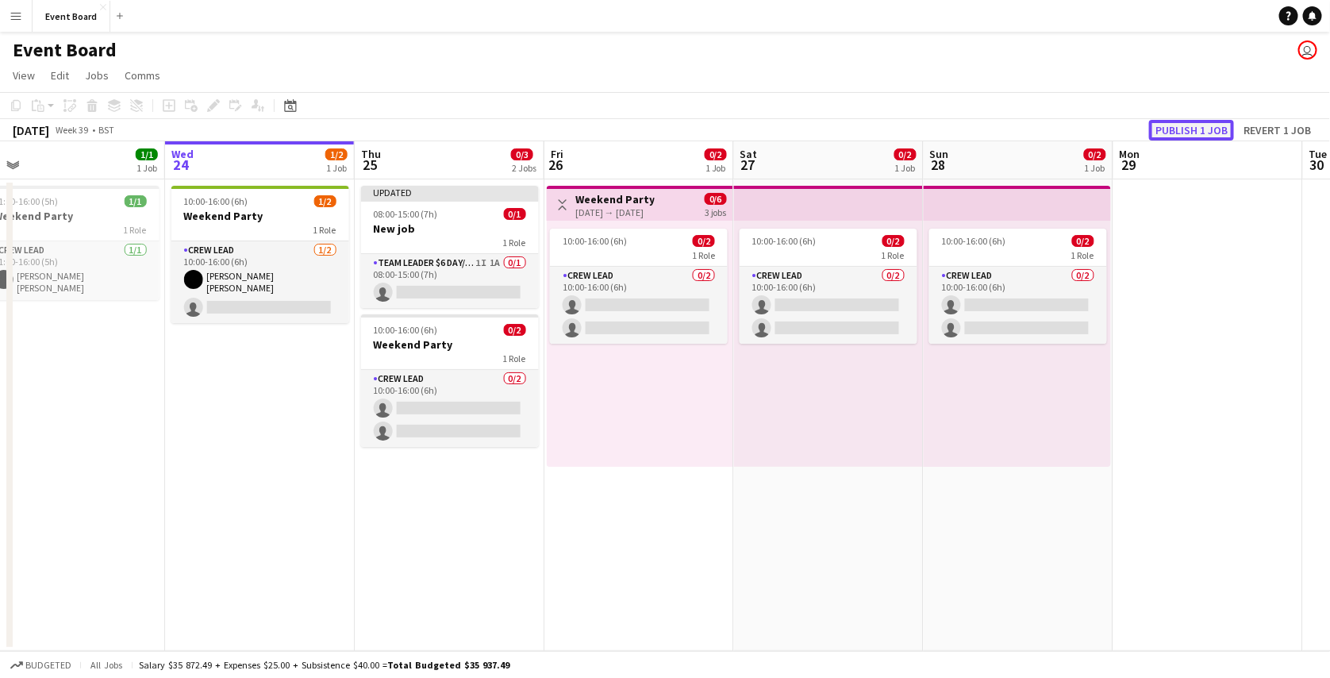
click at [1204, 130] on button "Publish 1 job" at bounding box center [1191, 130] width 85 height 21
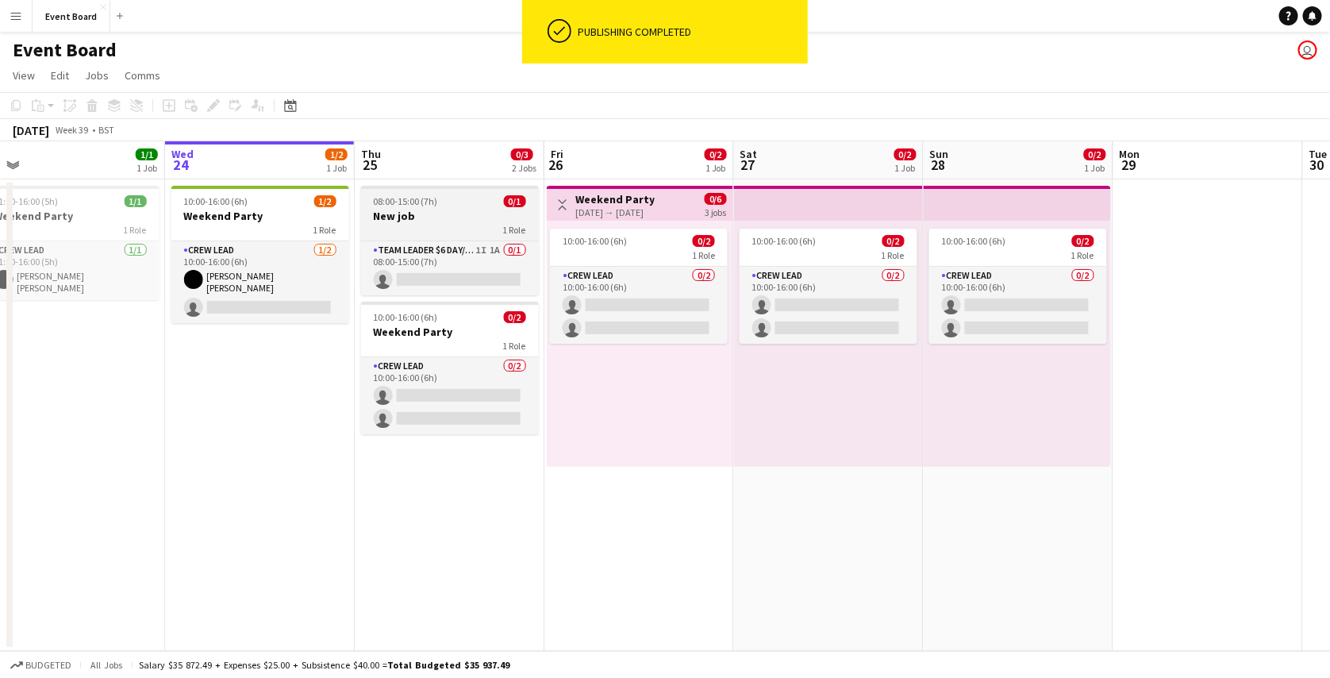
click at [473, 208] on app-job-card "08:00-15:00 (7h) 0/1 New job 1 Role Team leader $6 day/$7 night 1I 1A 0/1 08:00…" at bounding box center [450, 240] width 178 height 109
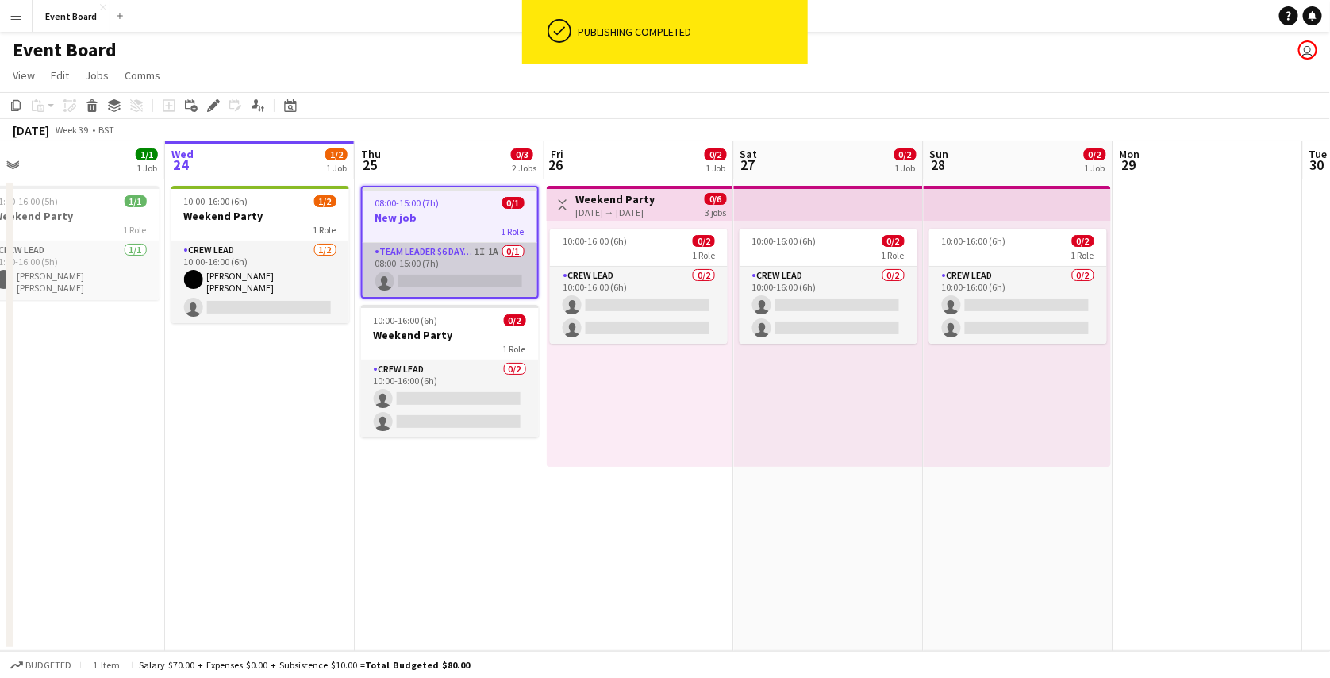
click at [478, 250] on app-card-role "Team leader $6 day/$7 night 1I 1A 0/1 08:00-15:00 (7h) single-neutral-actions" at bounding box center [450, 270] width 175 height 54
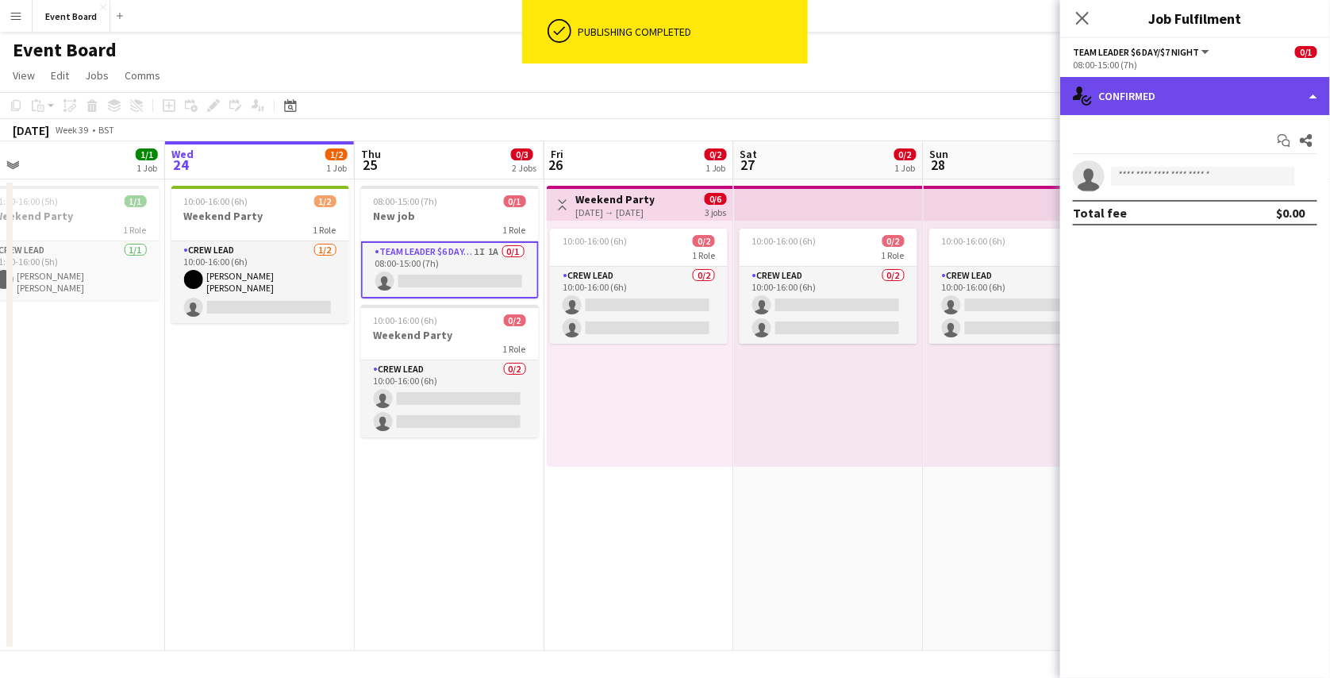
click at [1173, 103] on div "single-neutral-actions-check-2 Confirmed" at bounding box center [1195, 96] width 270 height 38
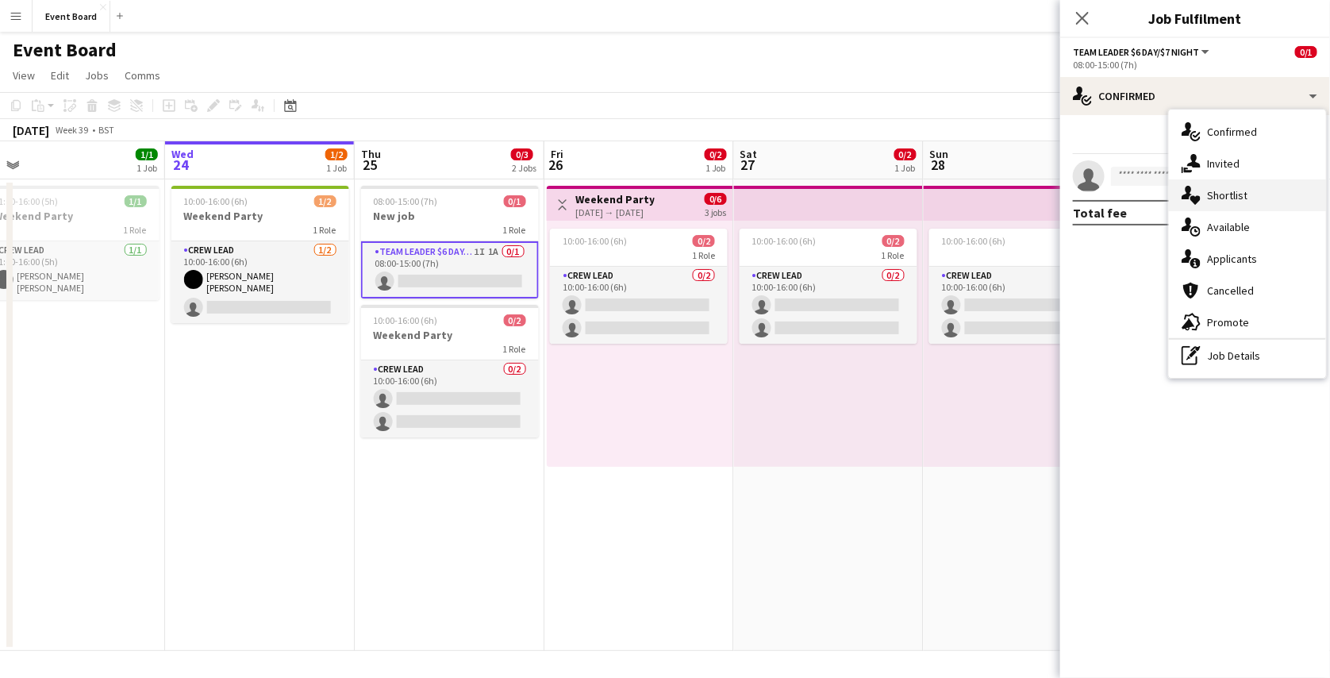
click at [1250, 197] on div "single-neutral-actions-heart Shortlist" at bounding box center [1247, 195] width 157 height 32
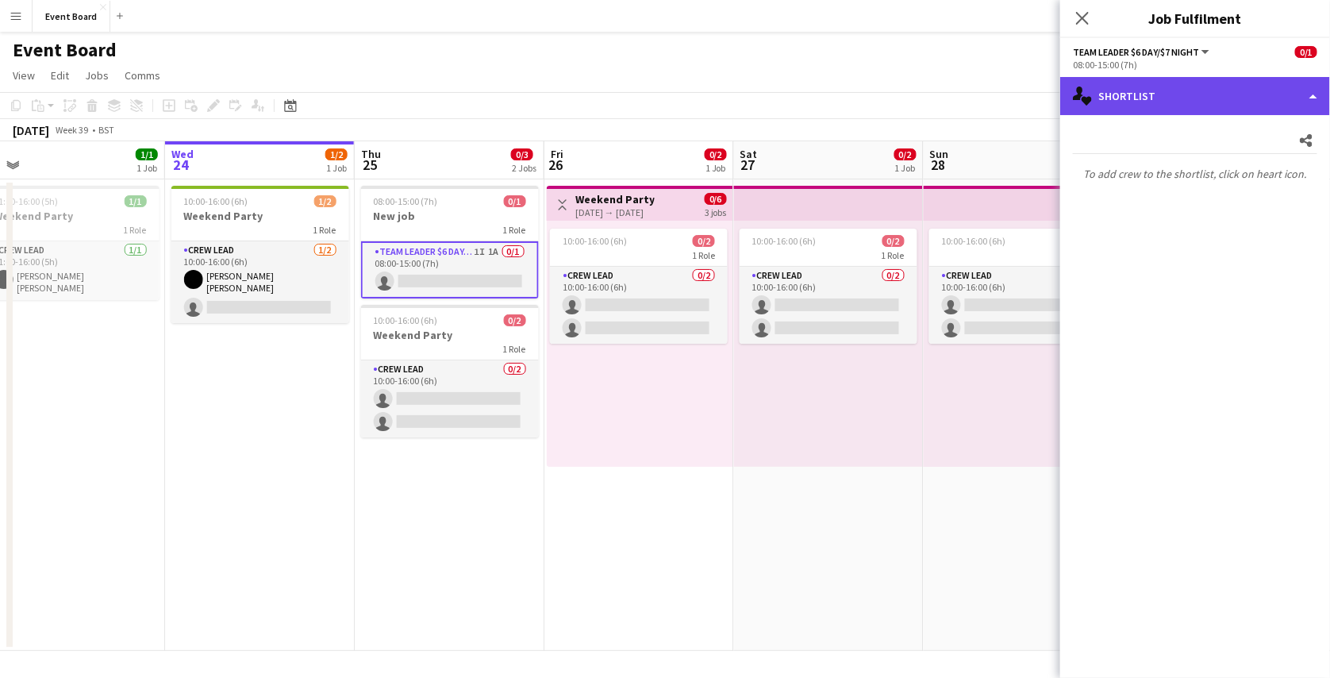
click at [1195, 94] on div "single-neutral-actions-heart Shortlist" at bounding box center [1195, 96] width 270 height 38
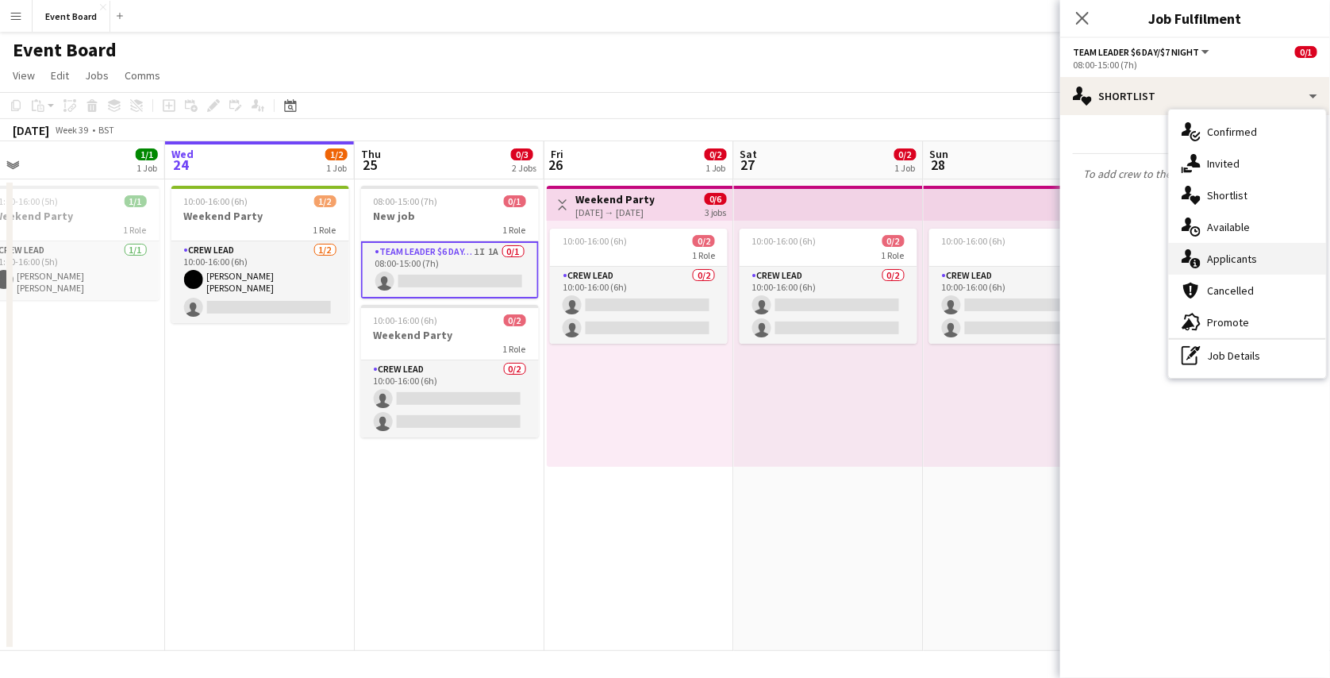
click at [1227, 255] on span "Applicants" at bounding box center [1232, 259] width 50 height 14
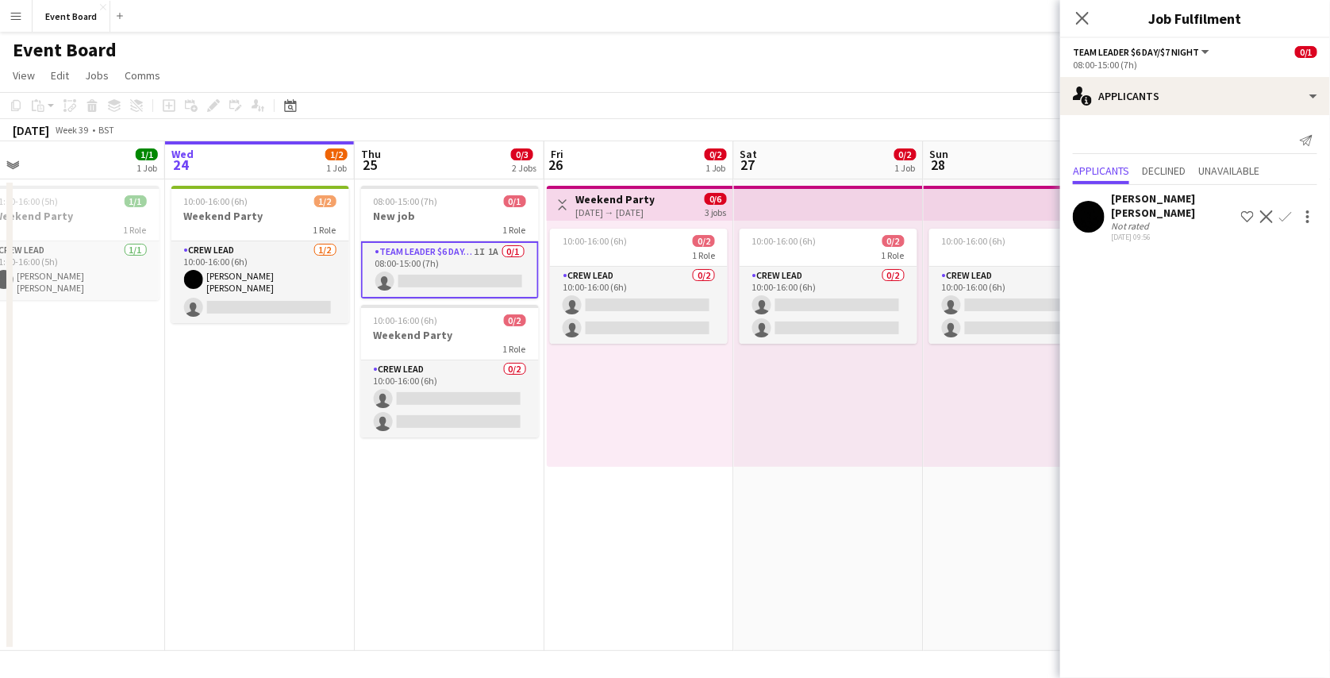
click at [1245, 213] on app-icon "Shortlist crew" at bounding box center [1247, 216] width 13 height 13
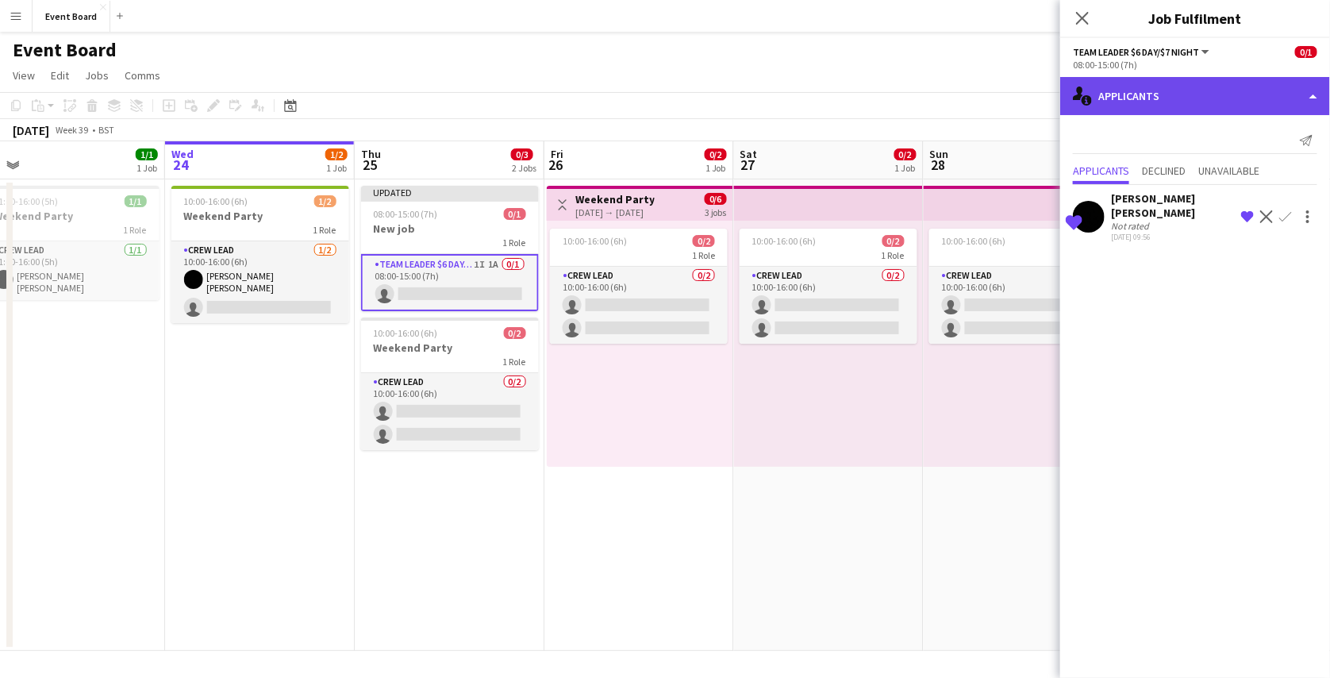
click at [1237, 90] on div "single-neutral-actions-information Applicants" at bounding box center [1195, 96] width 270 height 38
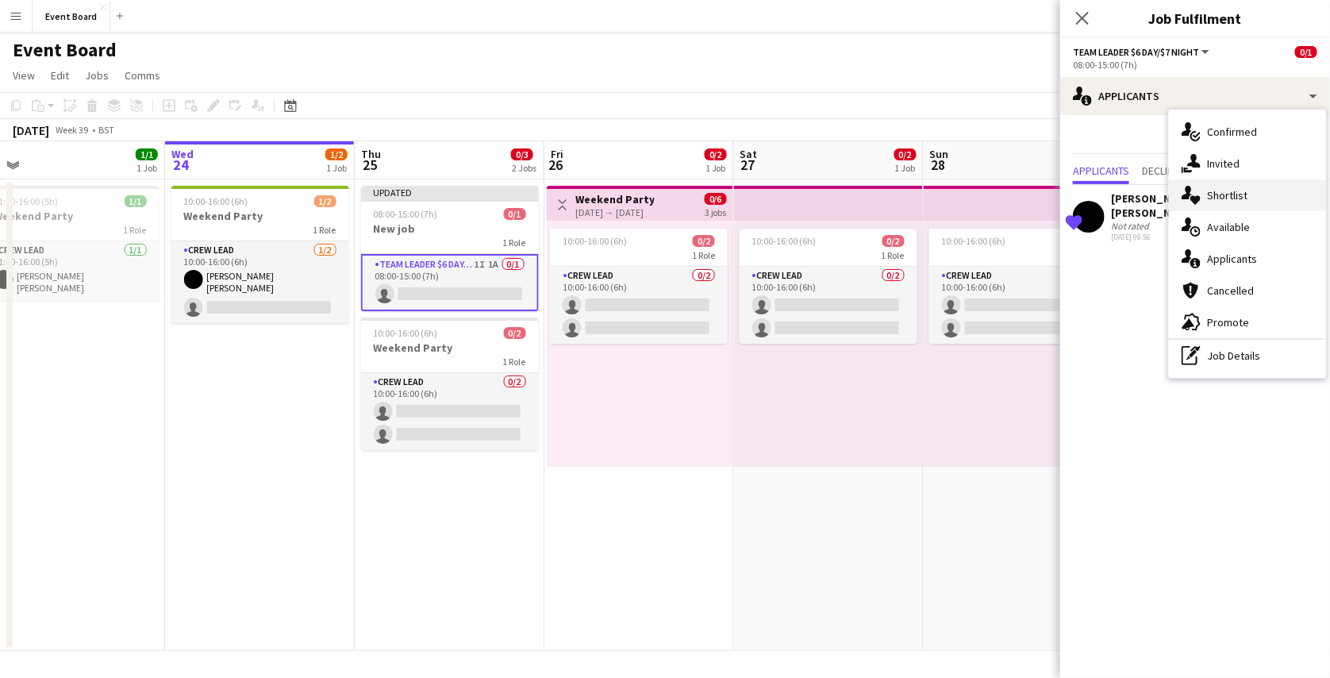
click at [1231, 205] on div "single-neutral-actions-heart Shortlist" at bounding box center [1247, 195] width 157 height 32
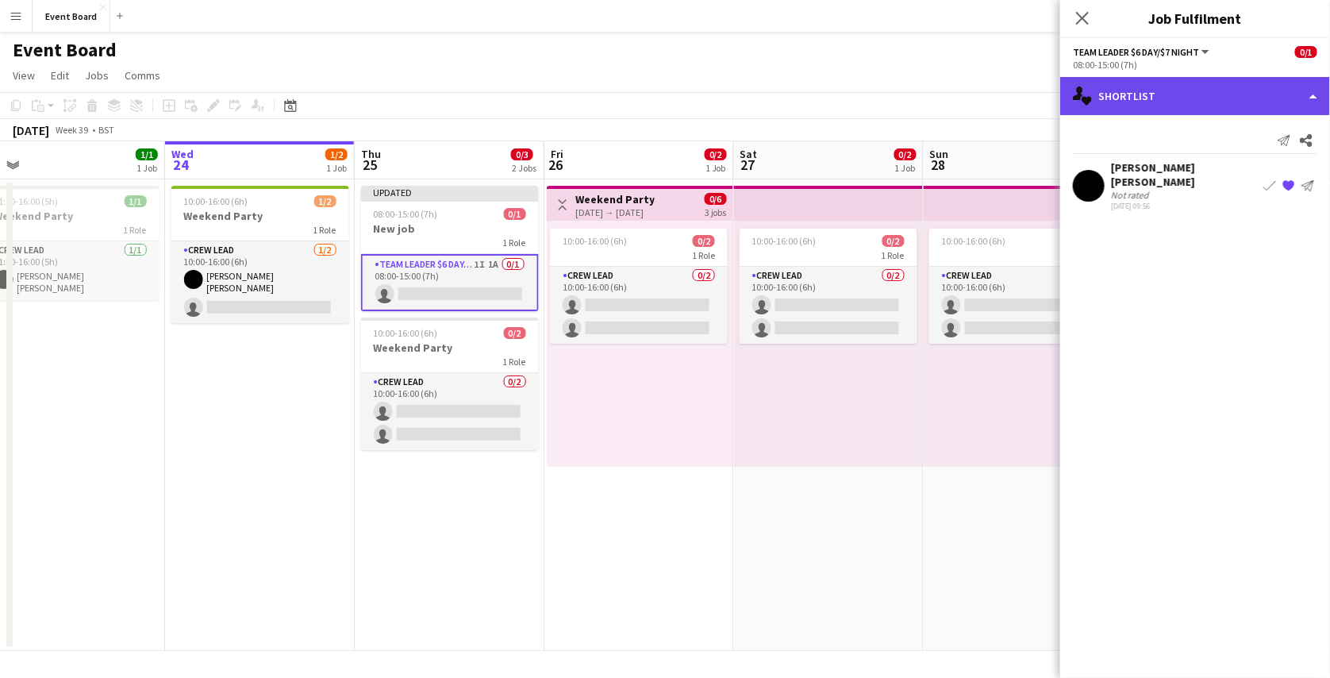
click at [1212, 105] on div "single-neutral-actions-heart Shortlist" at bounding box center [1195, 96] width 270 height 38
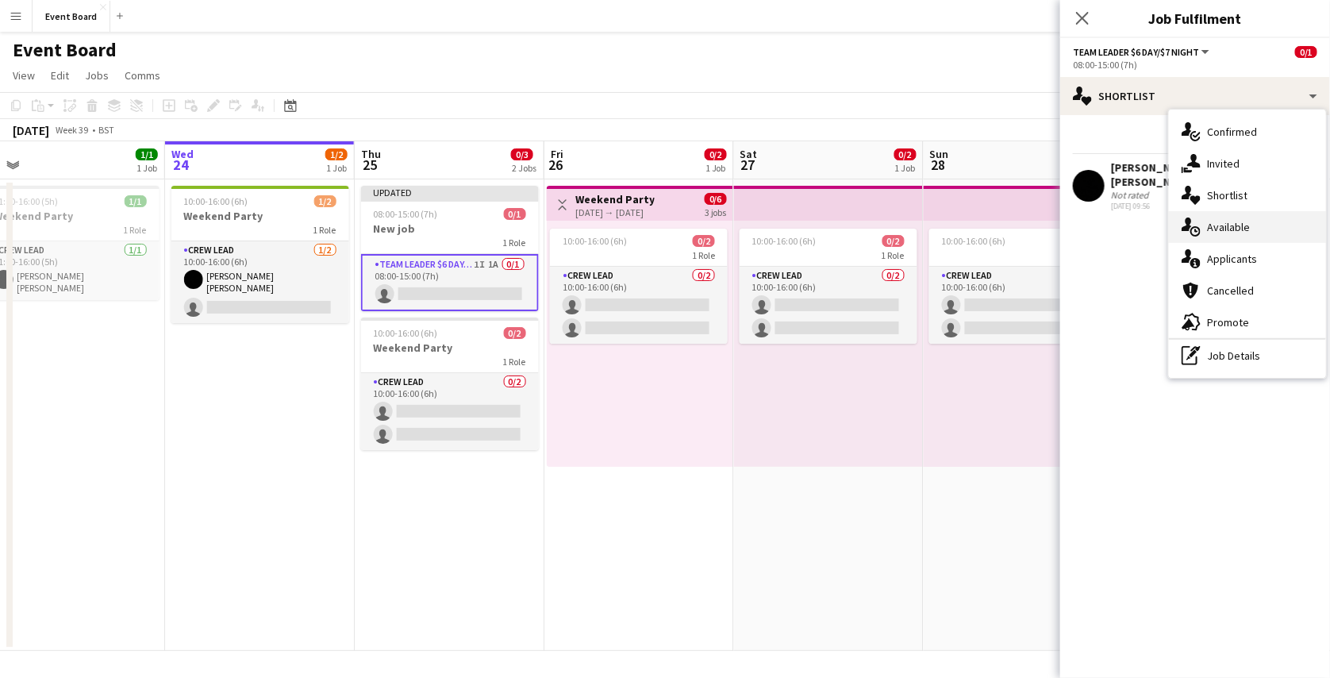
click at [1243, 222] on span "Available" at bounding box center [1228, 227] width 43 height 14
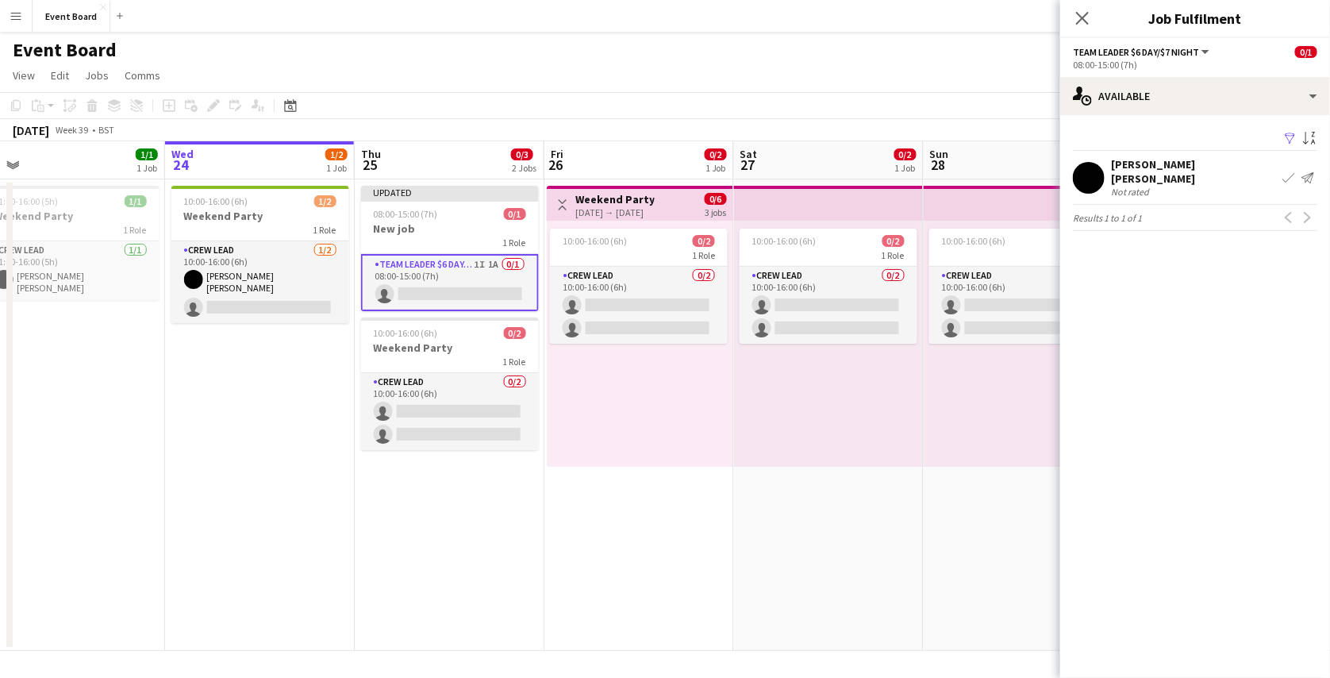
click at [1292, 143] on app-icon "Filter" at bounding box center [1290, 139] width 13 height 15
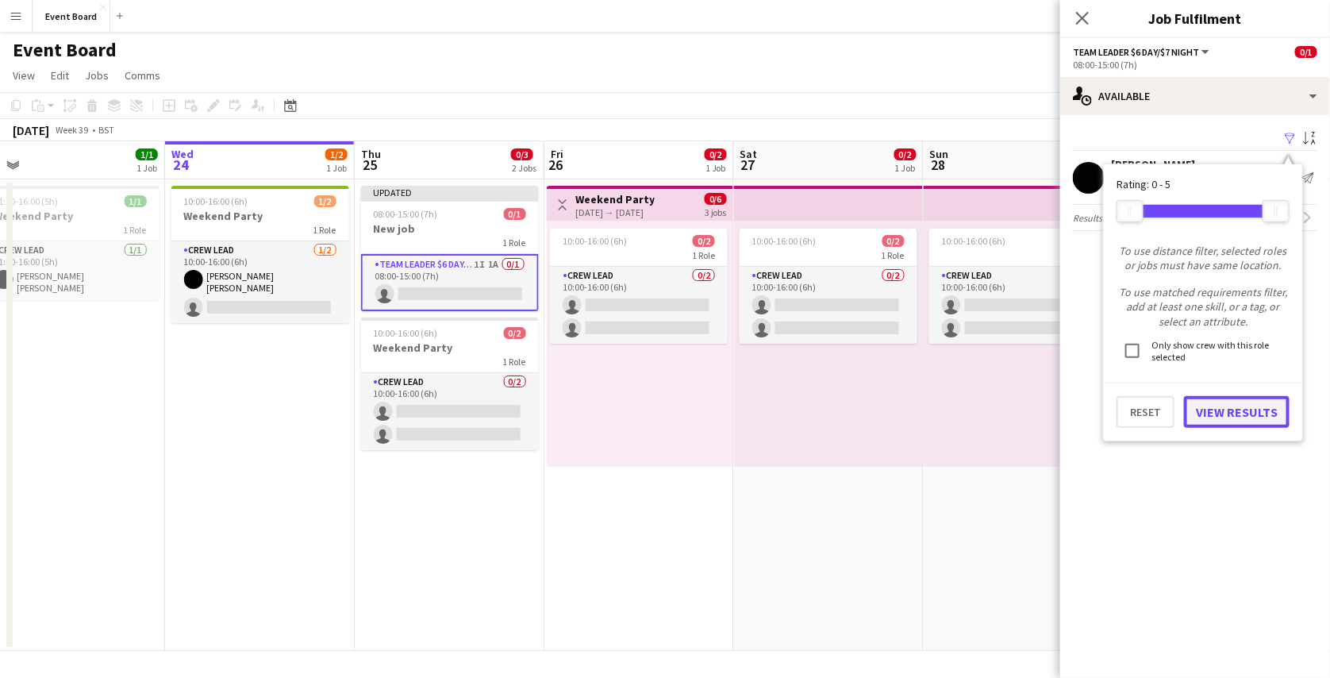
click at [1246, 405] on button "View Results" at bounding box center [1237, 412] width 106 height 32
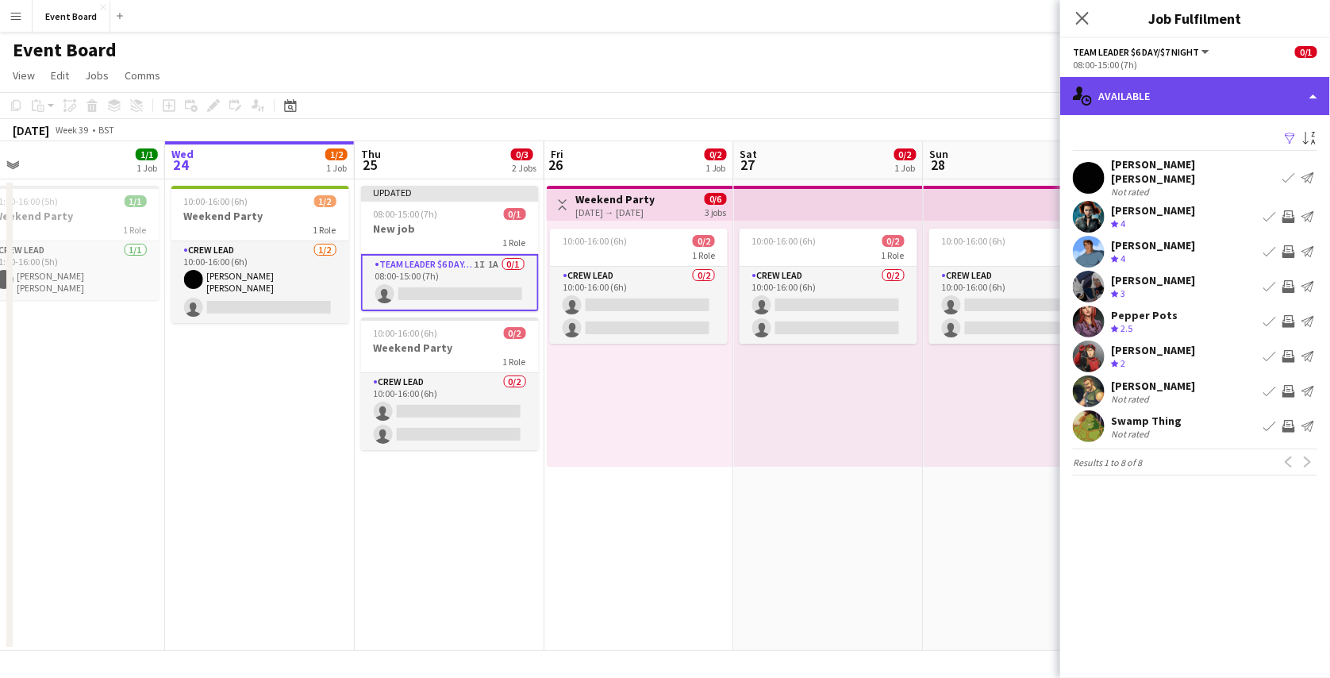
click at [1200, 106] on div "single-neutral-actions-upload Available" at bounding box center [1195, 96] width 270 height 38
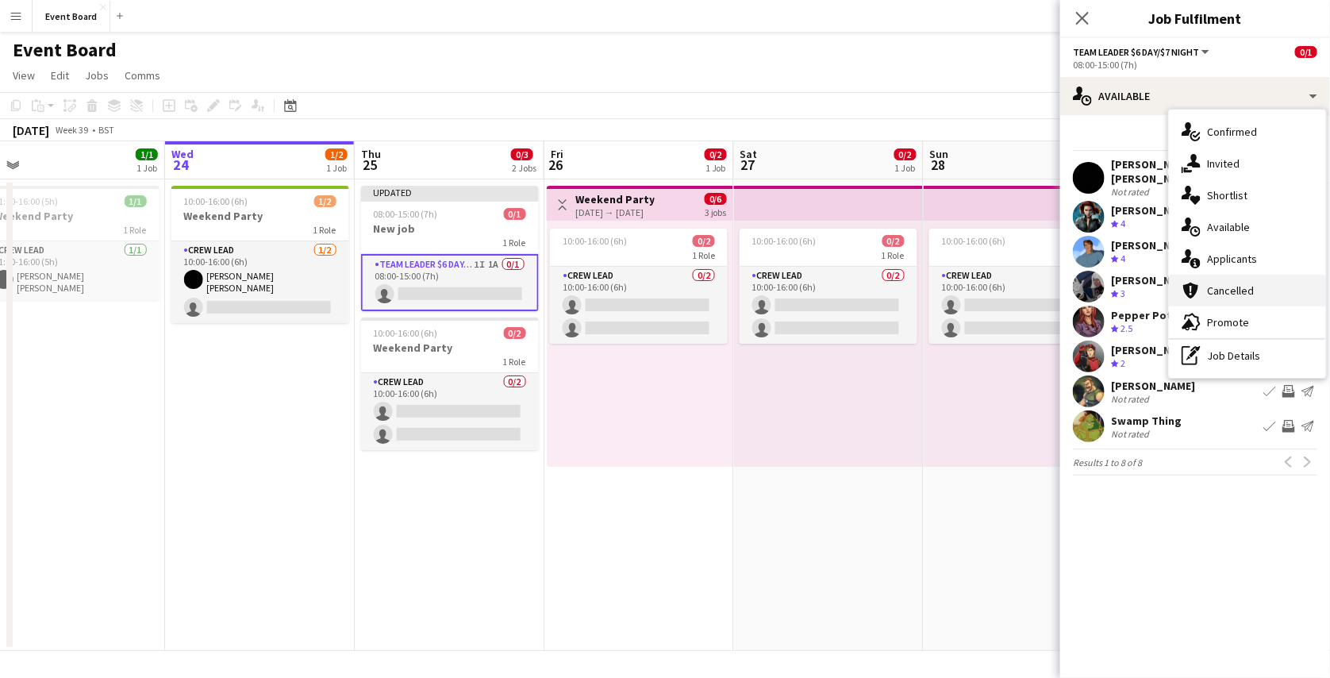
click at [1239, 302] on div "cancellation Cancelled" at bounding box center [1247, 291] width 157 height 32
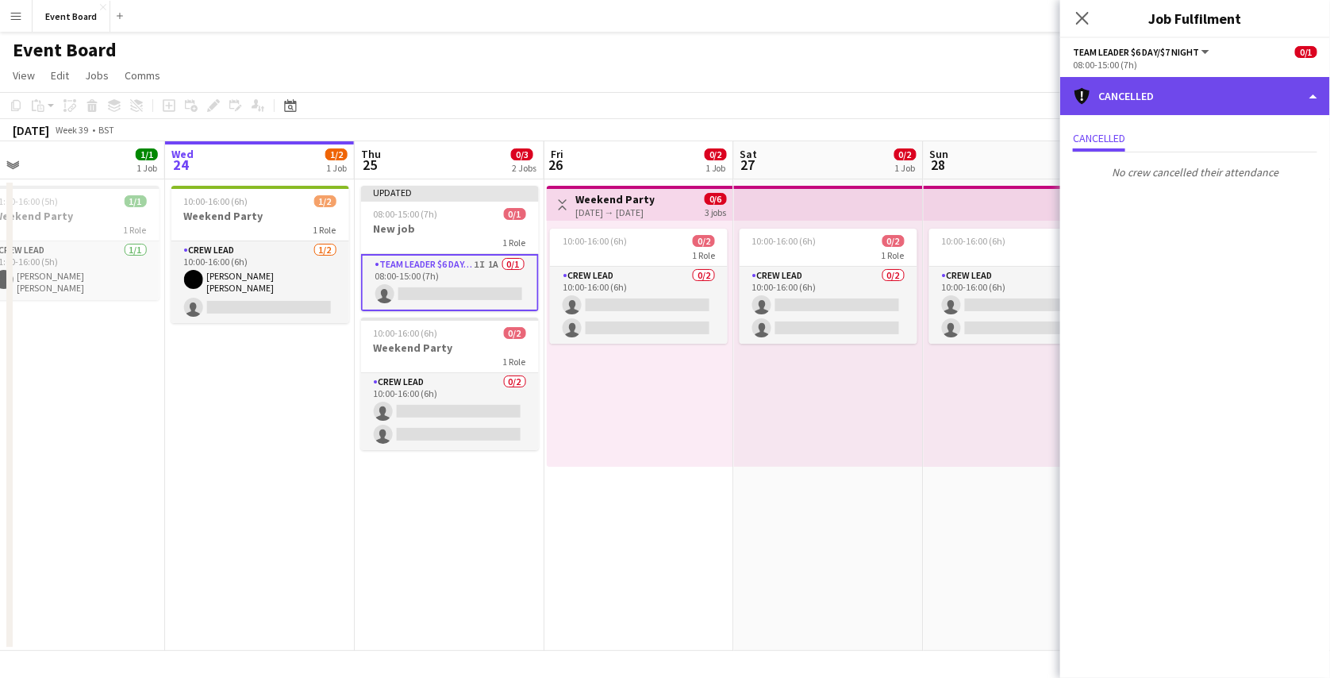
click at [1249, 106] on div "cancellation Cancelled" at bounding box center [1195, 96] width 270 height 38
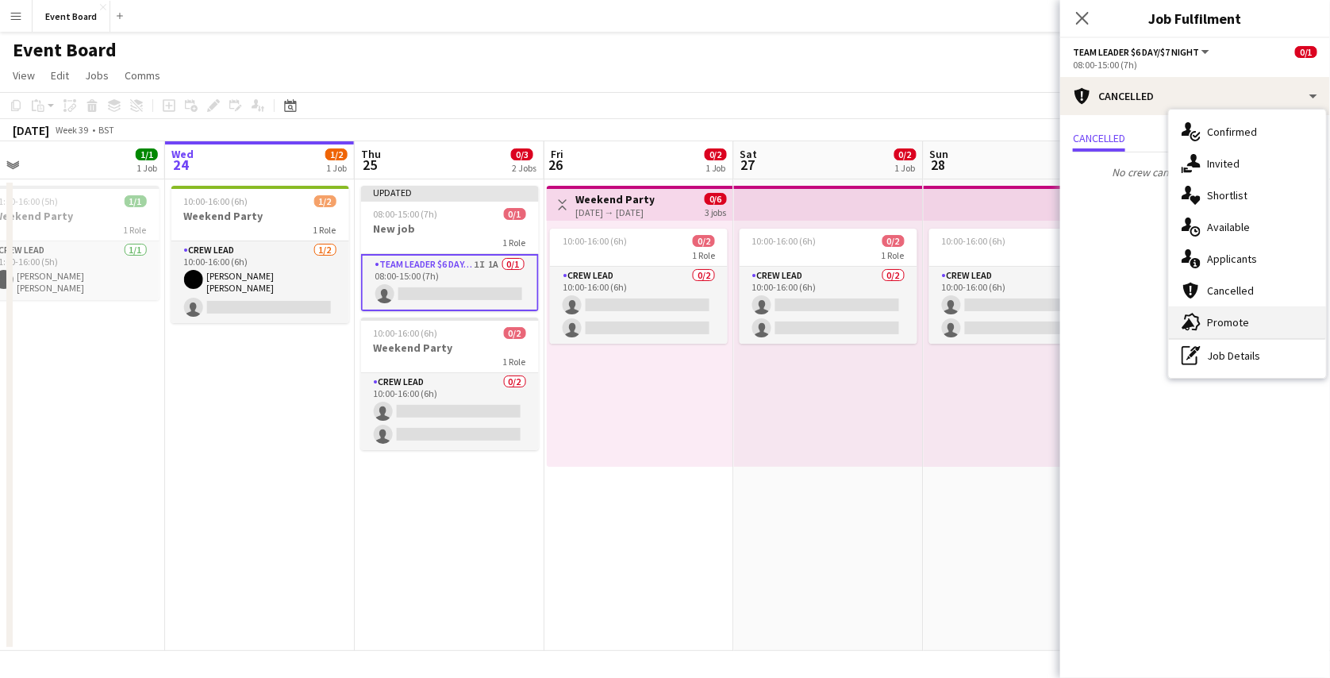
click at [1240, 317] on span "Promote" at bounding box center [1228, 322] width 42 height 14
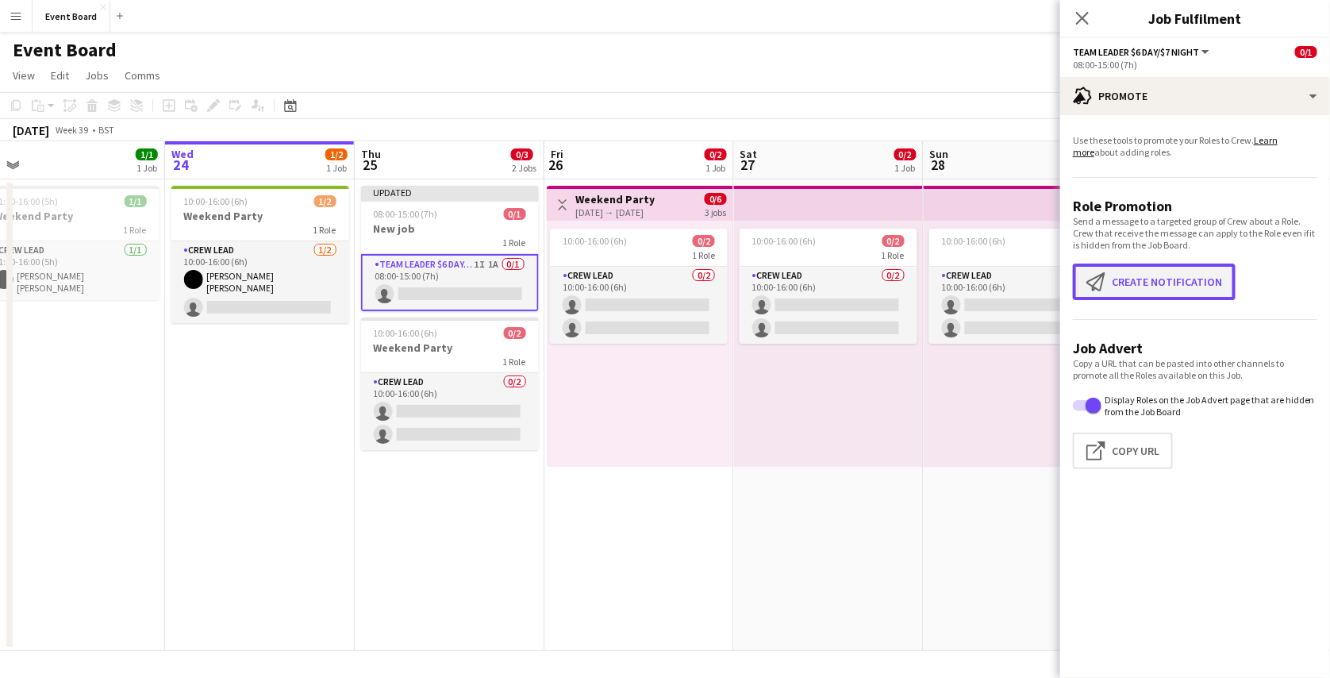
click at [1156, 298] on button "Create notification Create notification" at bounding box center [1154, 281] width 163 height 36
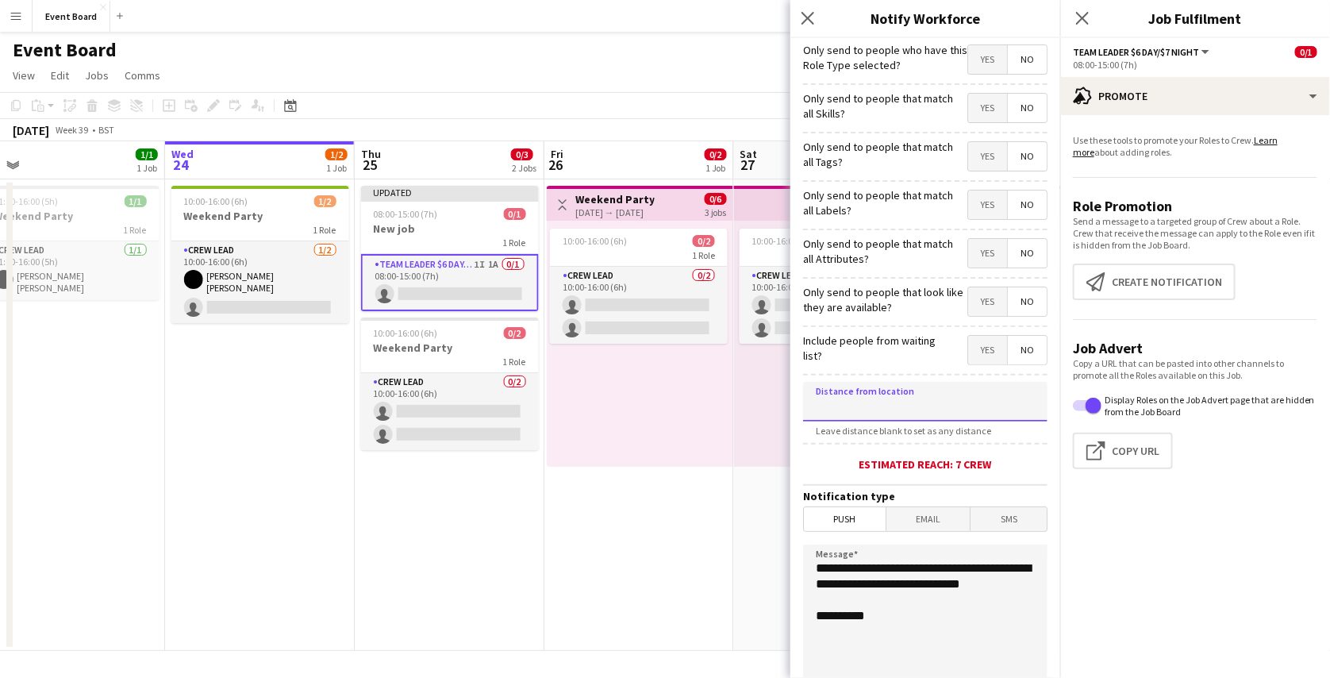
click at [895, 408] on input at bounding box center [925, 402] width 244 height 40
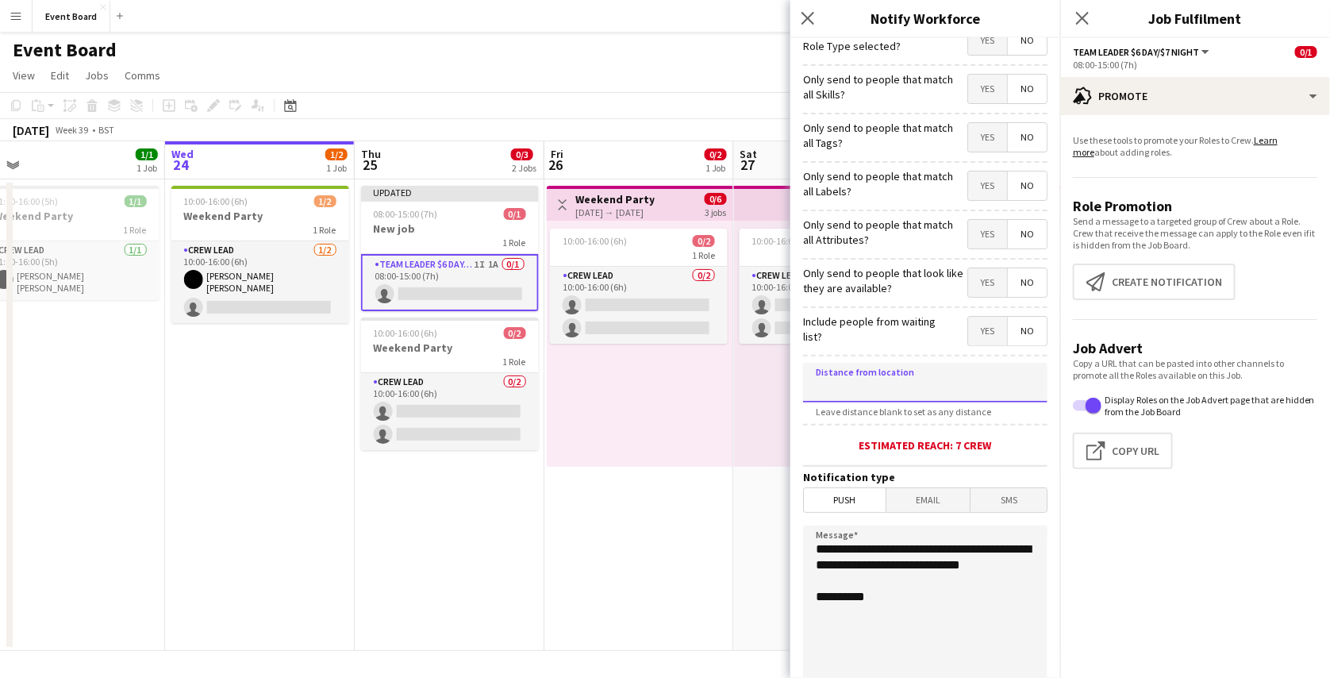
scroll to position [25, 0]
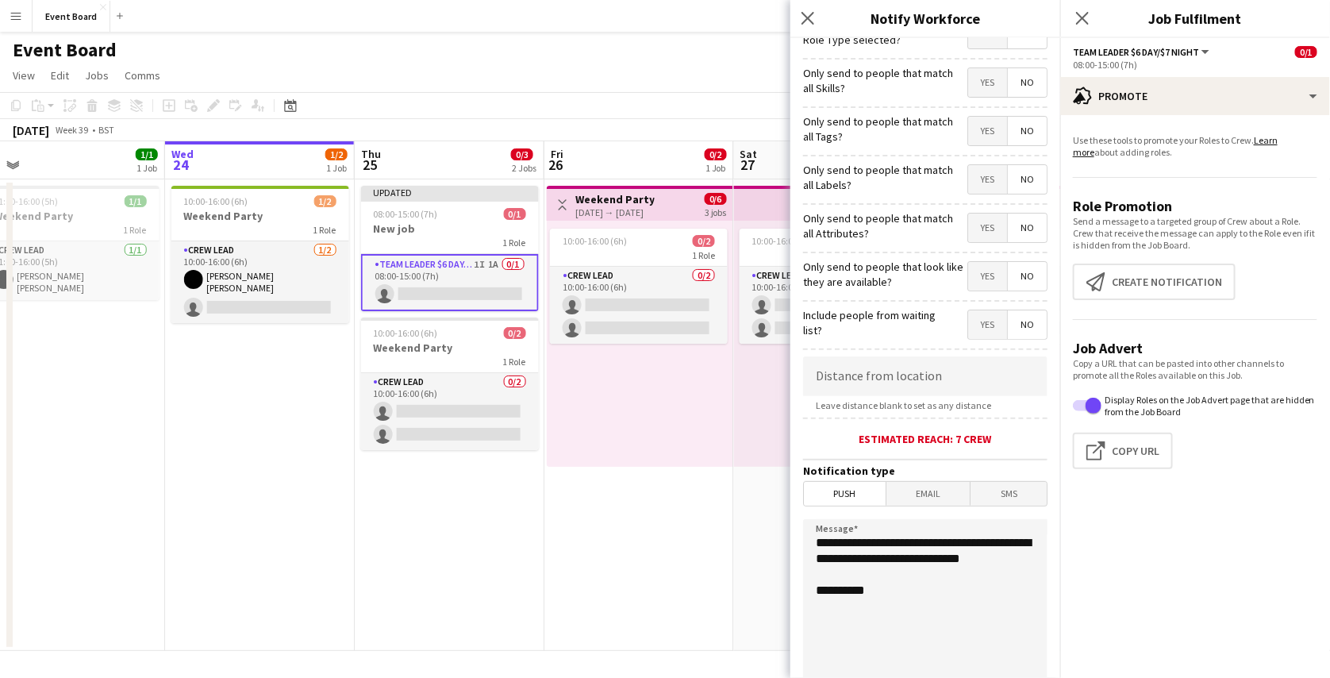
drag, startPoint x: 985, startPoint y: 445, endPoint x: 905, endPoint y: 445, distance: 80.1
click at [905, 445] on div "Estimated reach: 7 crew" at bounding box center [925, 439] width 244 height 14
click at [947, 447] on form "**********" at bounding box center [925, 430] width 270 height 835
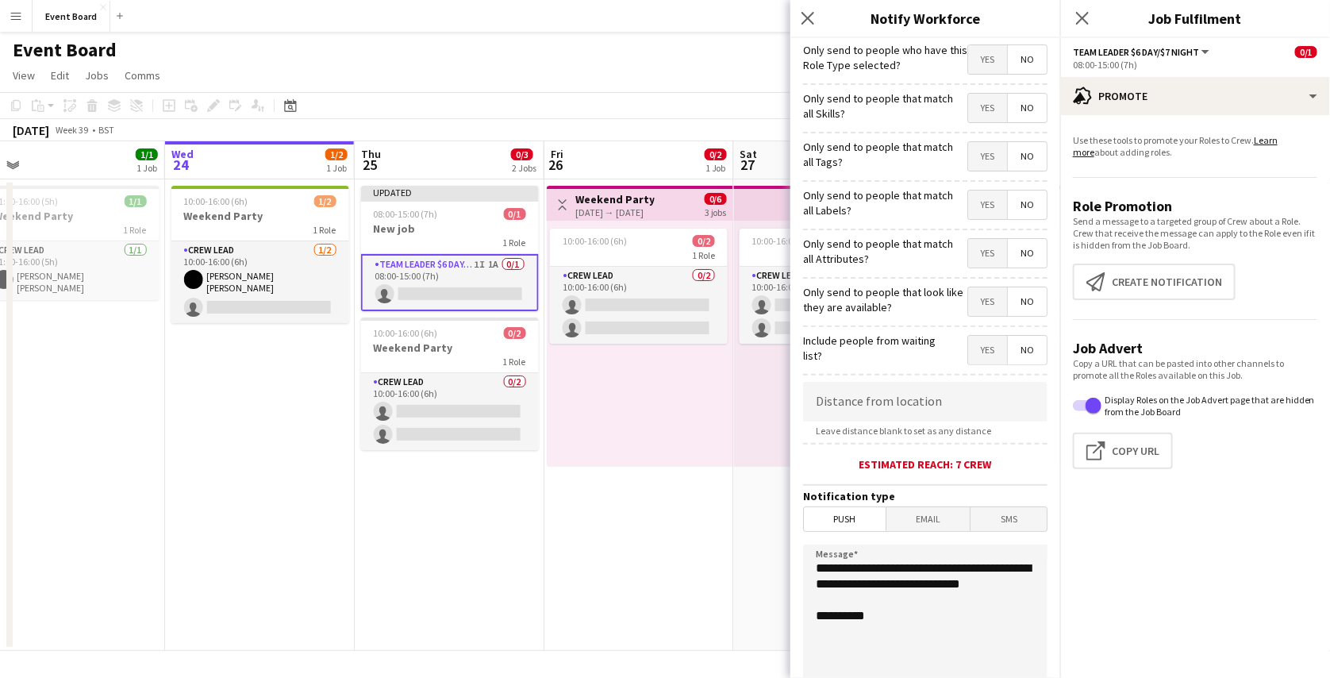
scroll to position [195, 0]
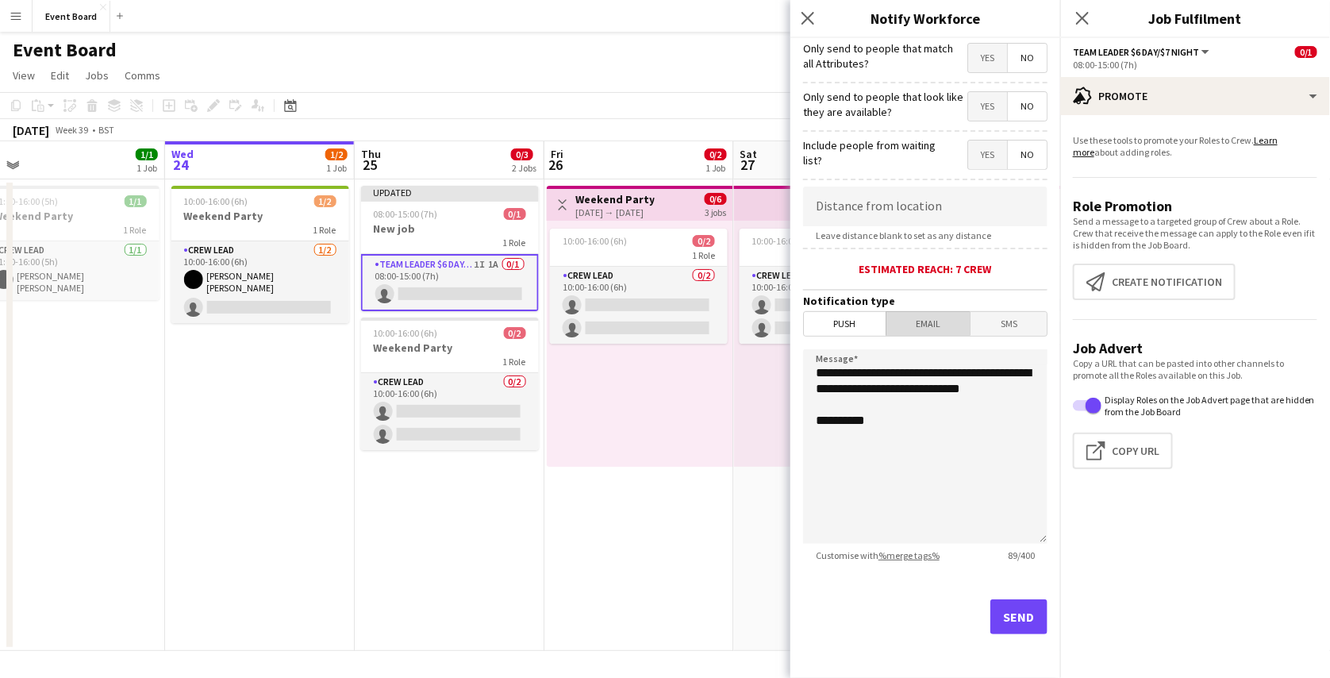
click at [930, 322] on span "Email" at bounding box center [928, 324] width 84 height 24
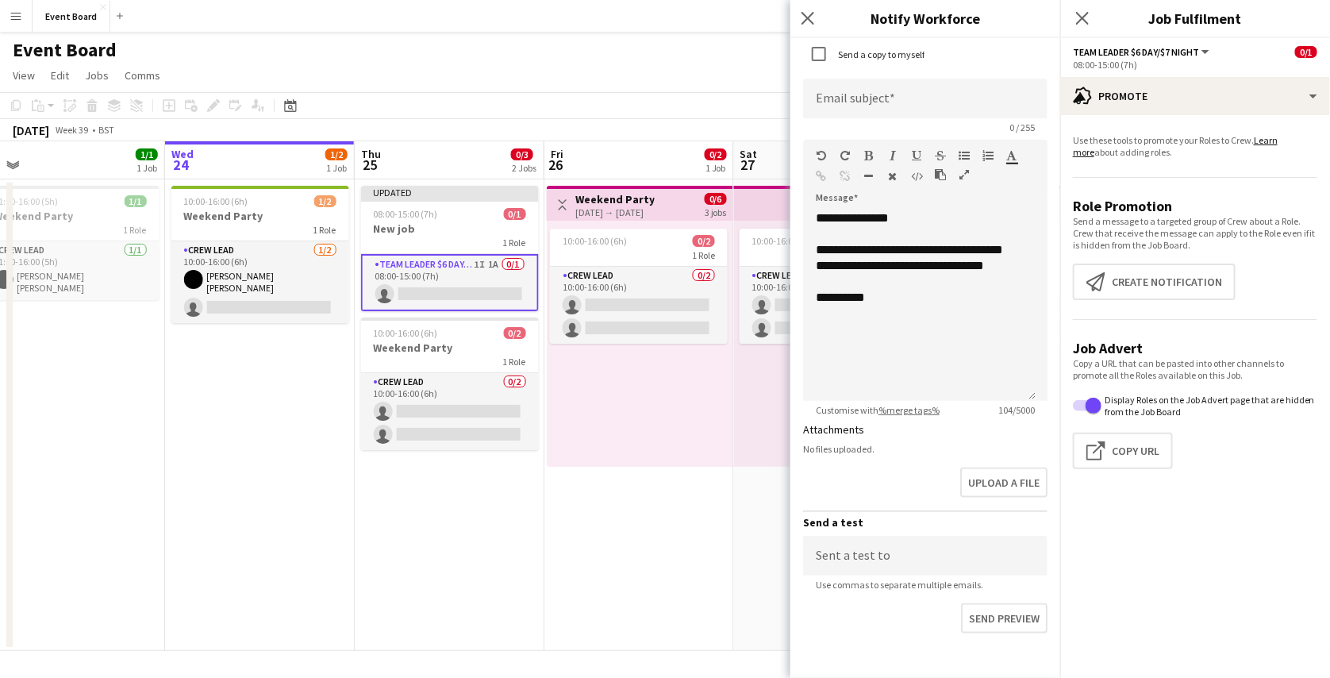
scroll to position [553, 0]
click at [908, 554] on input at bounding box center [925, 555] width 244 height 40
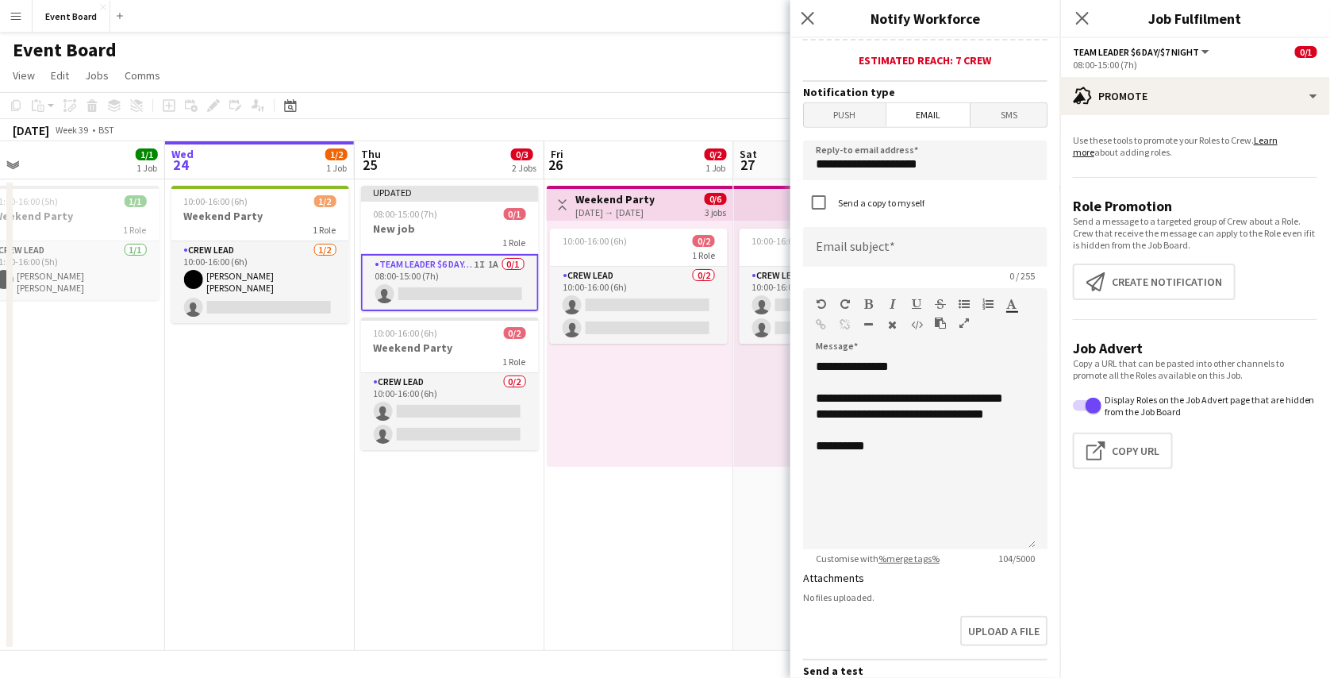
scroll to position [402, 0]
click at [1001, 109] on span "SMS" at bounding box center [1008, 117] width 76 height 24
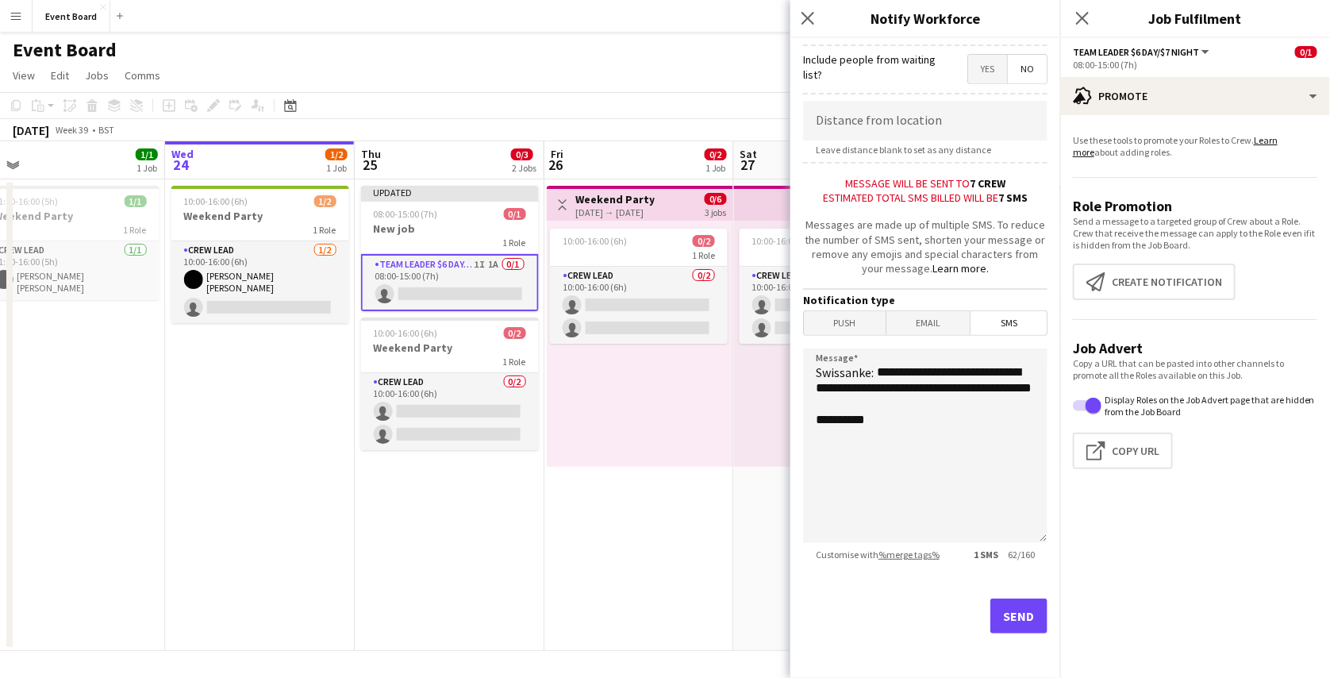
scroll to position [289, 0]
click at [947, 447] on textarea "**********" at bounding box center [925, 445] width 244 height 194
drag, startPoint x: 891, startPoint y: 433, endPoint x: 875, endPoint y: 366, distance: 69.3
click at [875, 366] on textarea "**********" at bounding box center [925, 445] width 244 height 194
click at [916, 427] on textarea "**********" at bounding box center [925, 445] width 244 height 194
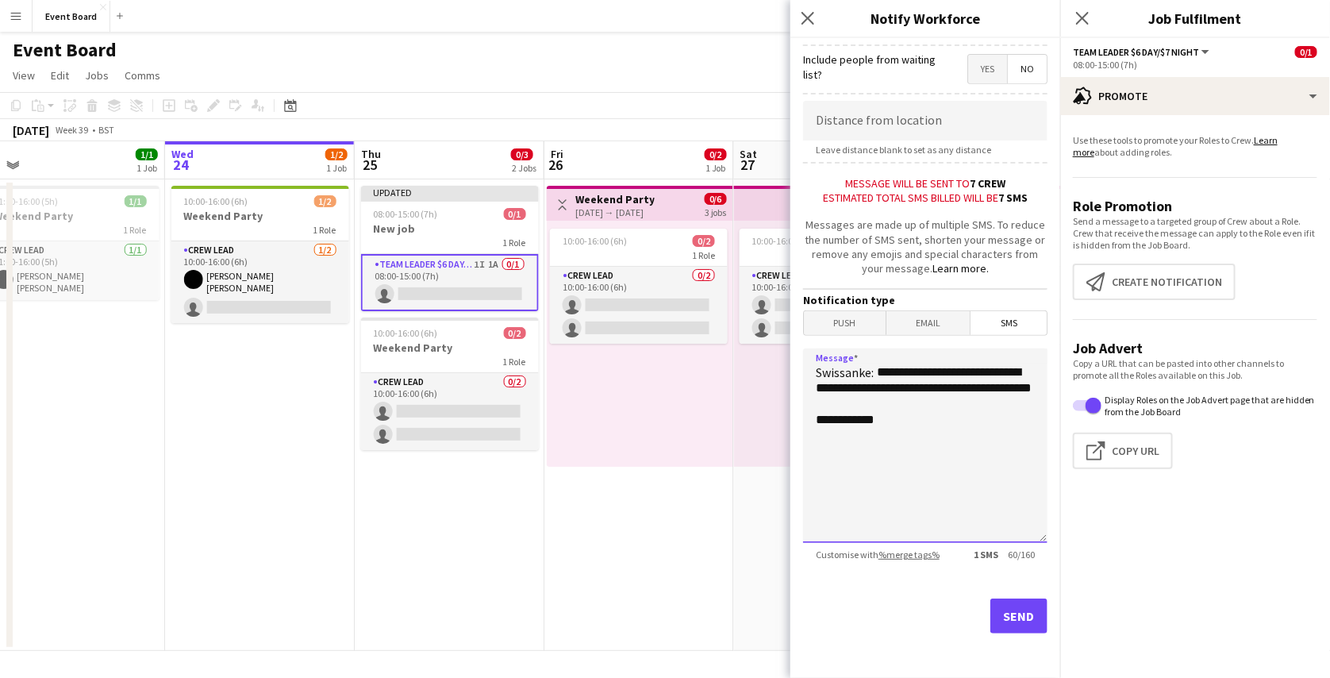
paste textarea "**********"
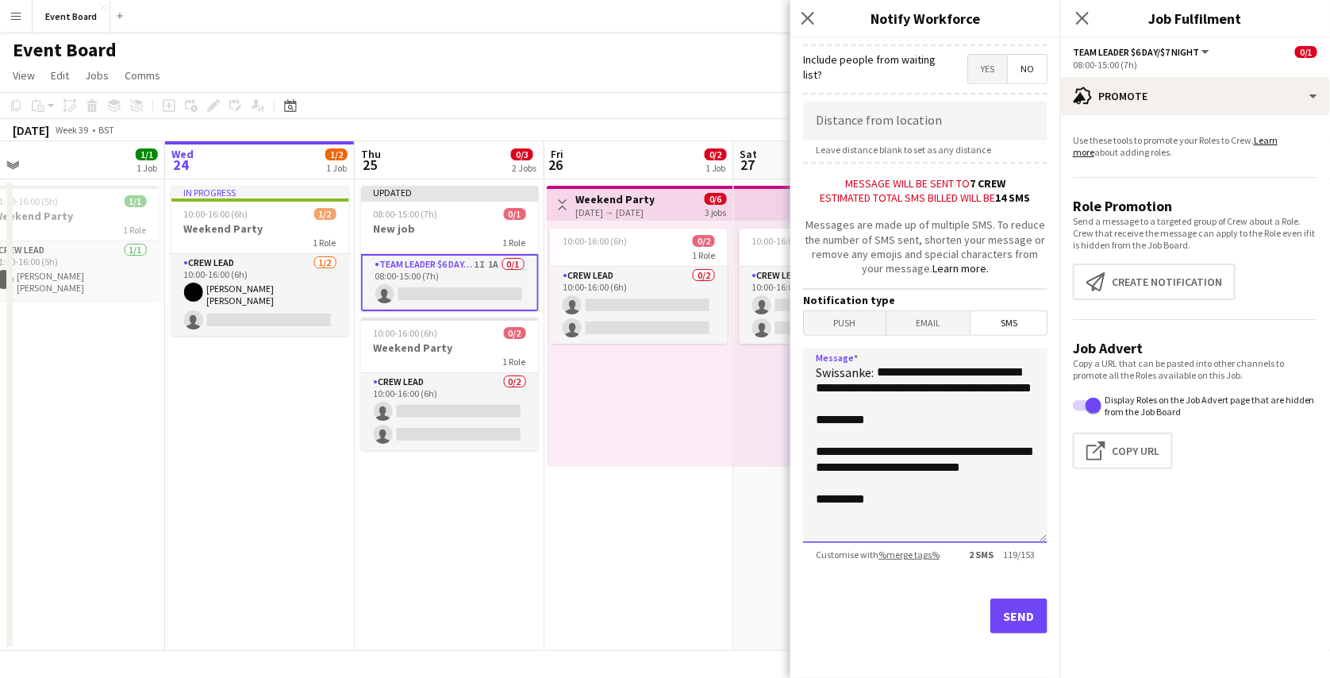
type textarea "**********"
drag, startPoint x: 947, startPoint y: 554, endPoint x: 979, endPoint y: 553, distance: 31.7
click at [979, 553] on span "2 SMS 119 / 153" at bounding box center [1001, 554] width 91 height 12
click at [815, 366] on textarea "**********" at bounding box center [925, 445] width 244 height 194
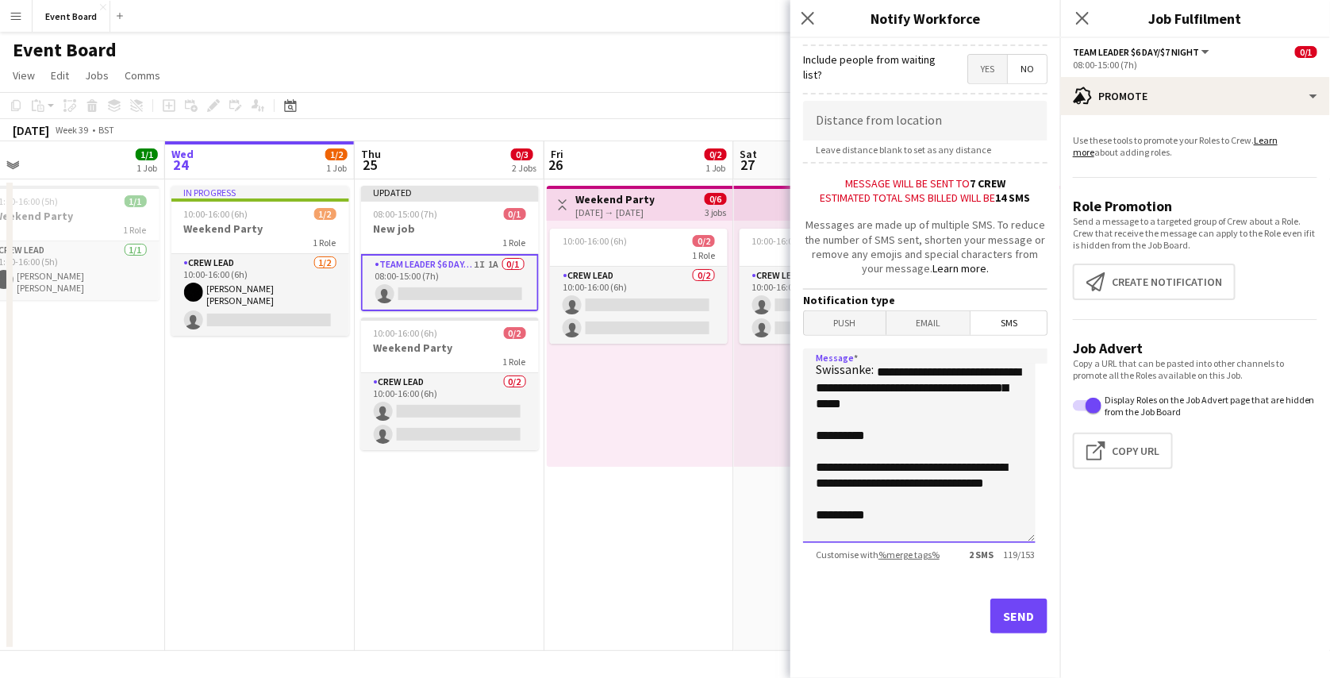
scroll to position [0, 0]
drag, startPoint x: 1027, startPoint y: 556, endPoint x: 989, endPoint y: 556, distance: 38.9
click at [989, 556] on span "2 SMS 119 / 153" at bounding box center [1001, 554] width 91 height 12
drag, startPoint x: 869, startPoint y: 193, endPoint x: 929, endPoint y: 194, distance: 60.3
click at [929, 194] on div "Estimated total SMS billed will be 14 SMS" at bounding box center [925, 197] width 244 height 14
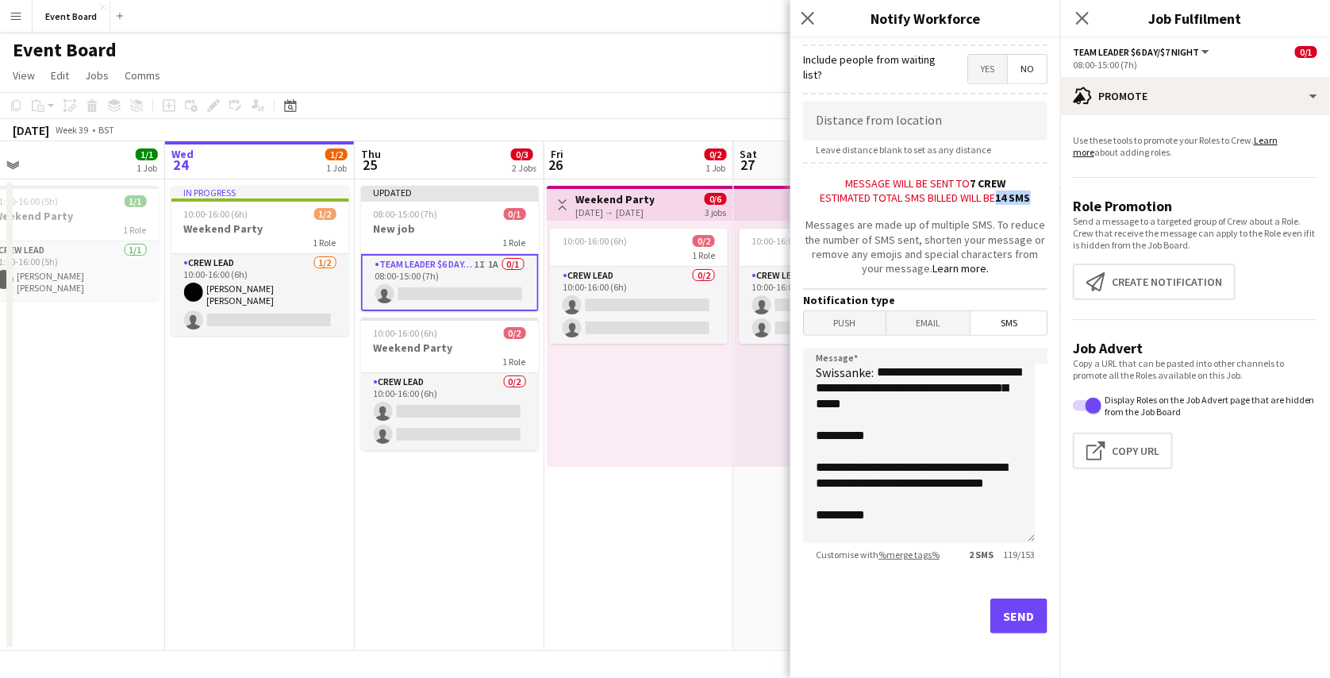
drag, startPoint x: 1032, startPoint y: 190, endPoint x: 991, endPoint y: 190, distance: 41.3
click at [991, 190] on div "Estimated total SMS billed will be 14 SMS" at bounding box center [925, 197] width 244 height 14
click at [927, 324] on span "Email" at bounding box center [928, 323] width 84 height 24
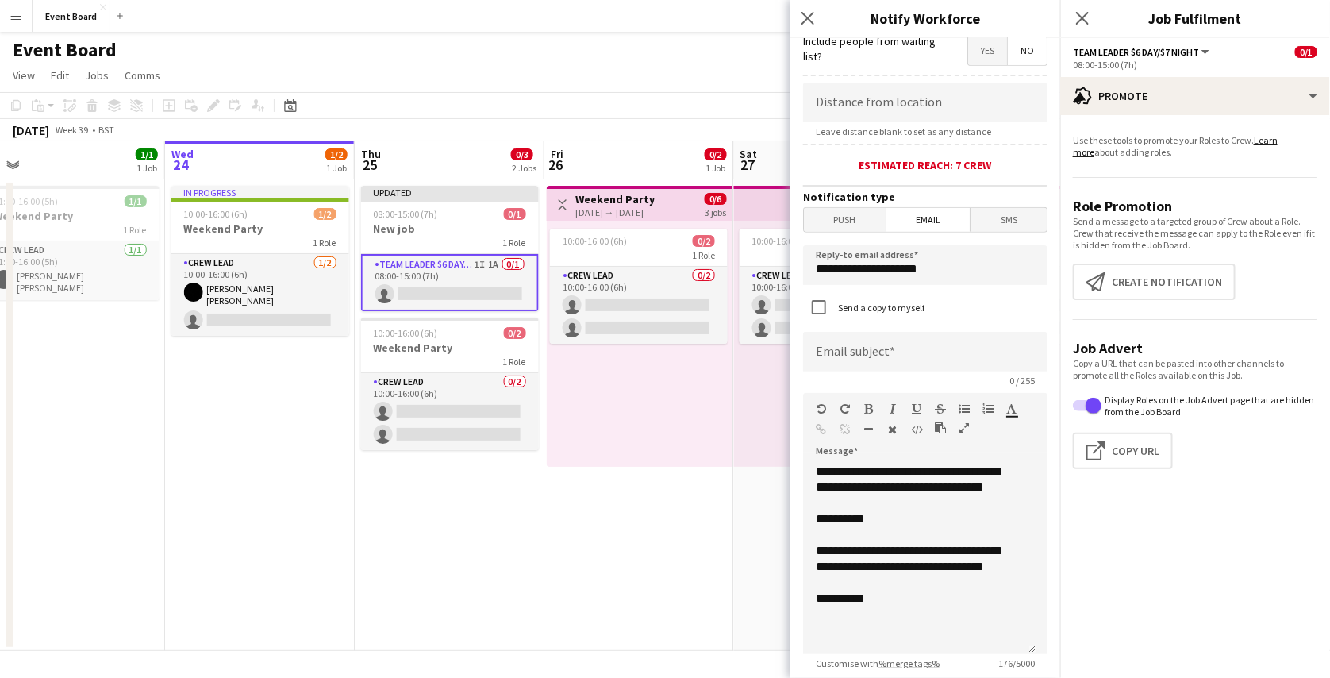
scroll to position [317, 0]
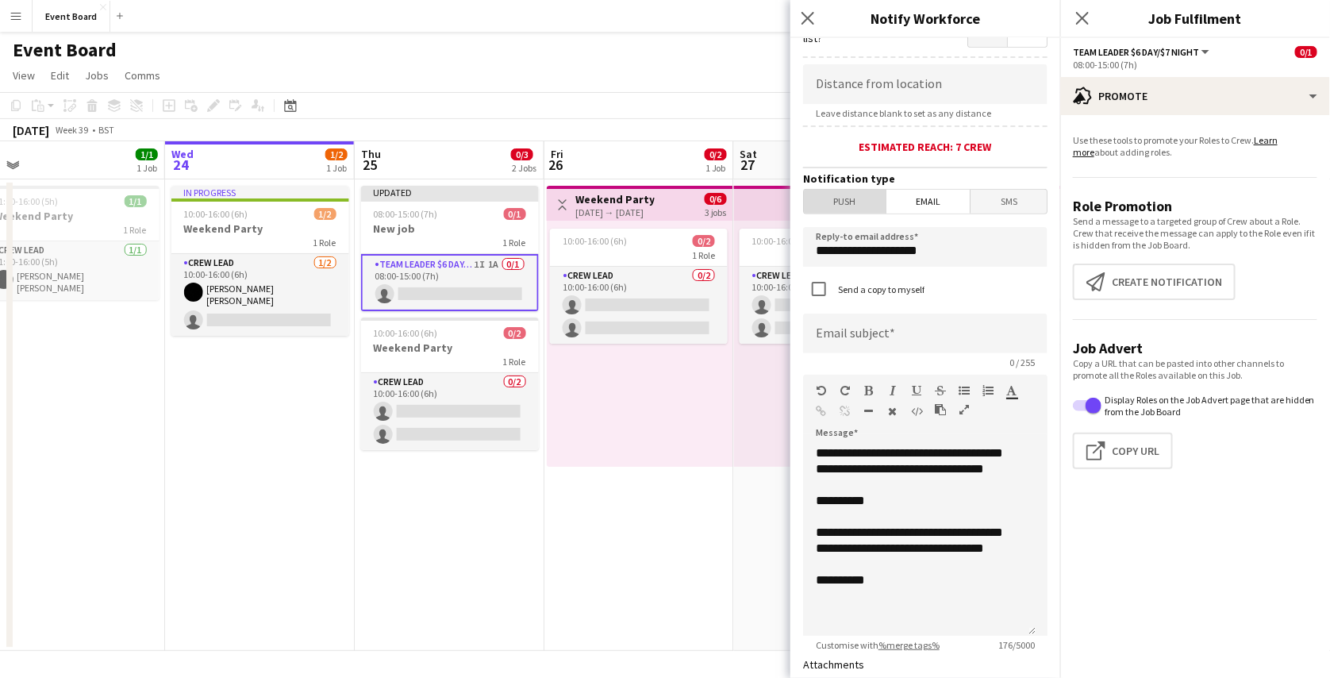
click at [855, 210] on span "Push" at bounding box center [845, 202] width 82 height 24
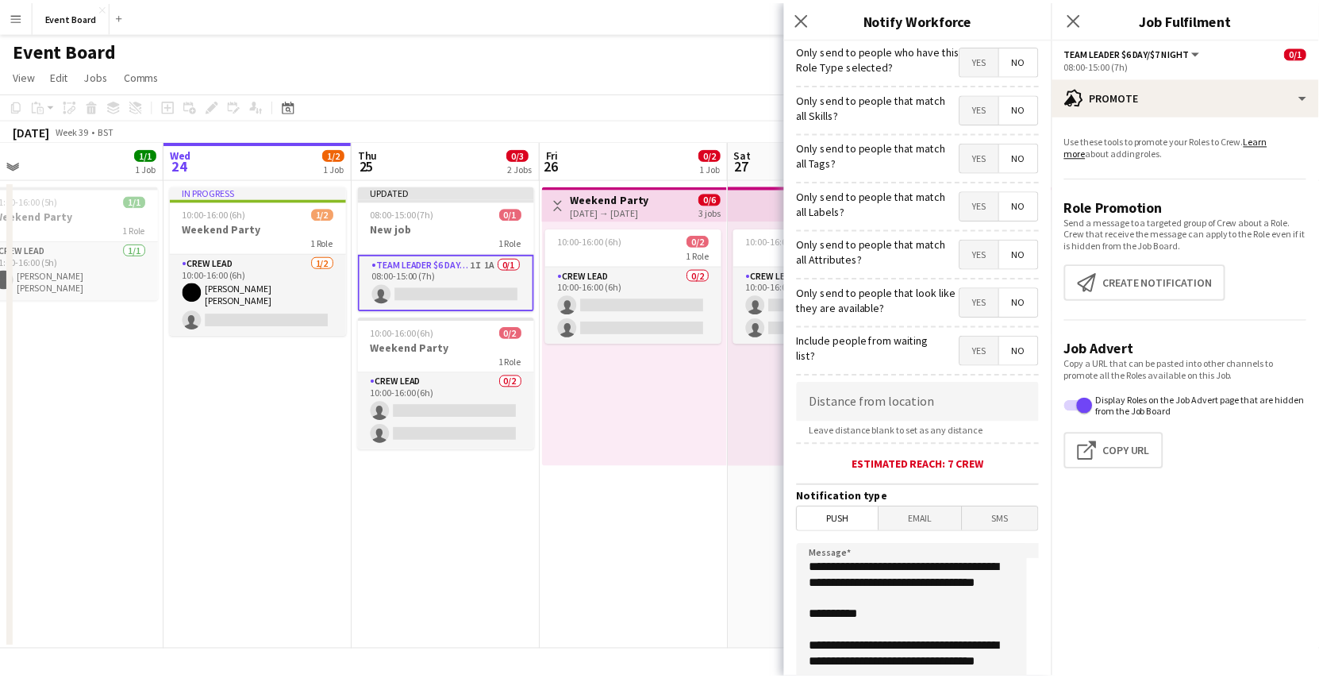
scroll to position [195, 0]
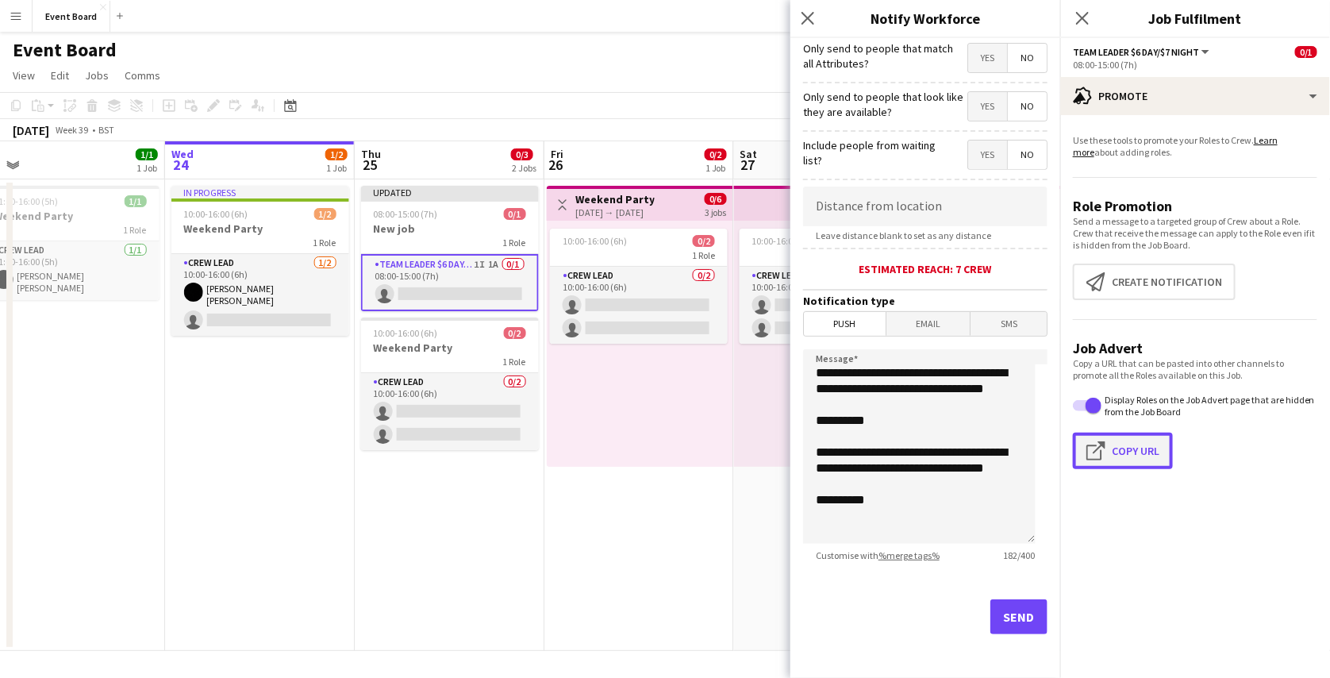
click at [1112, 461] on button "Click to copy URL Copy Url" at bounding box center [1123, 450] width 100 height 36
click at [807, 13] on icon "Close pop-in" at bounding box center [807, 17] width 15 height 15
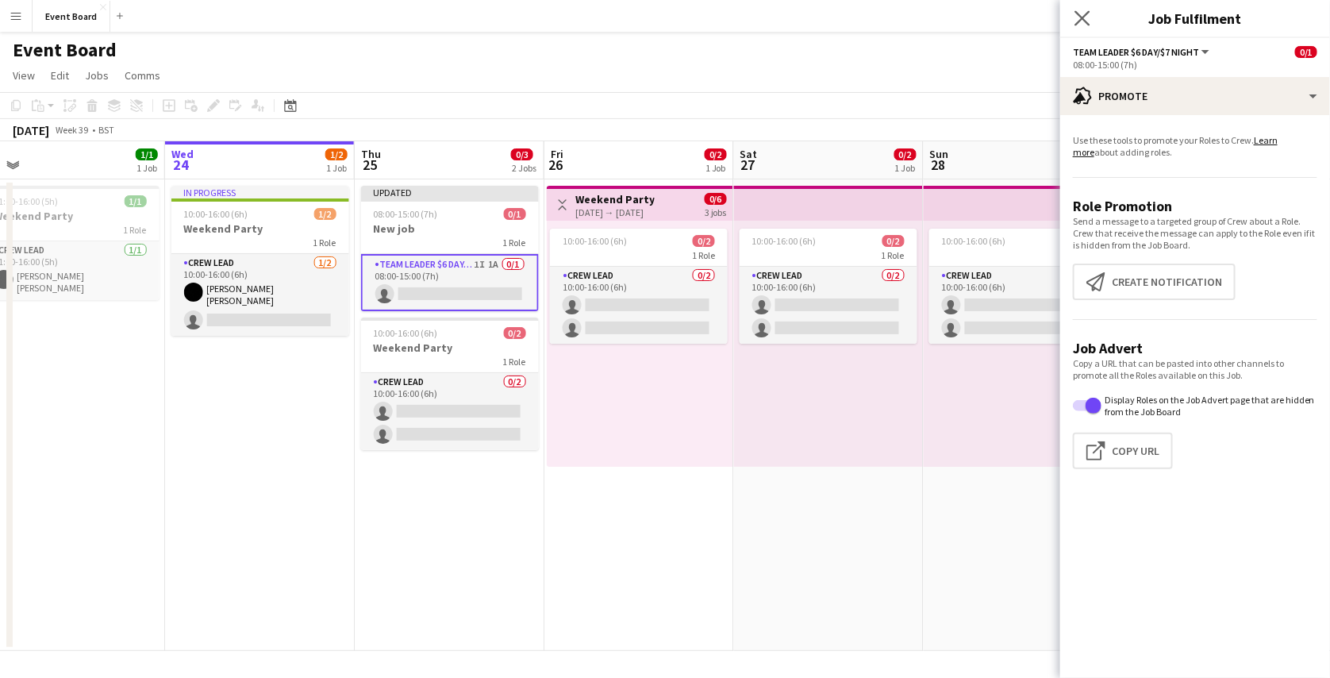
click at [1089, 12] on app-icon "Close pop-in" at bounding box center [1082, 18] width 23 height 23
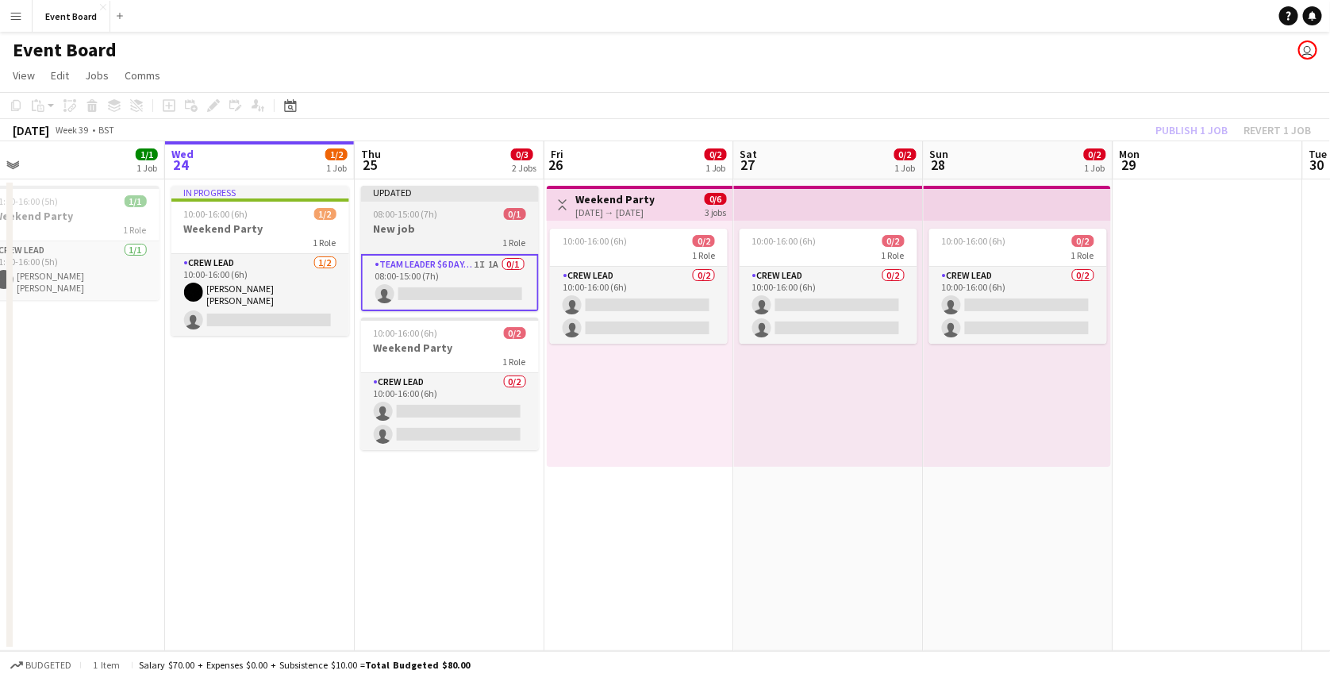
click at [444, 199] on div at bounding box center [450, 199] width 178 height 3
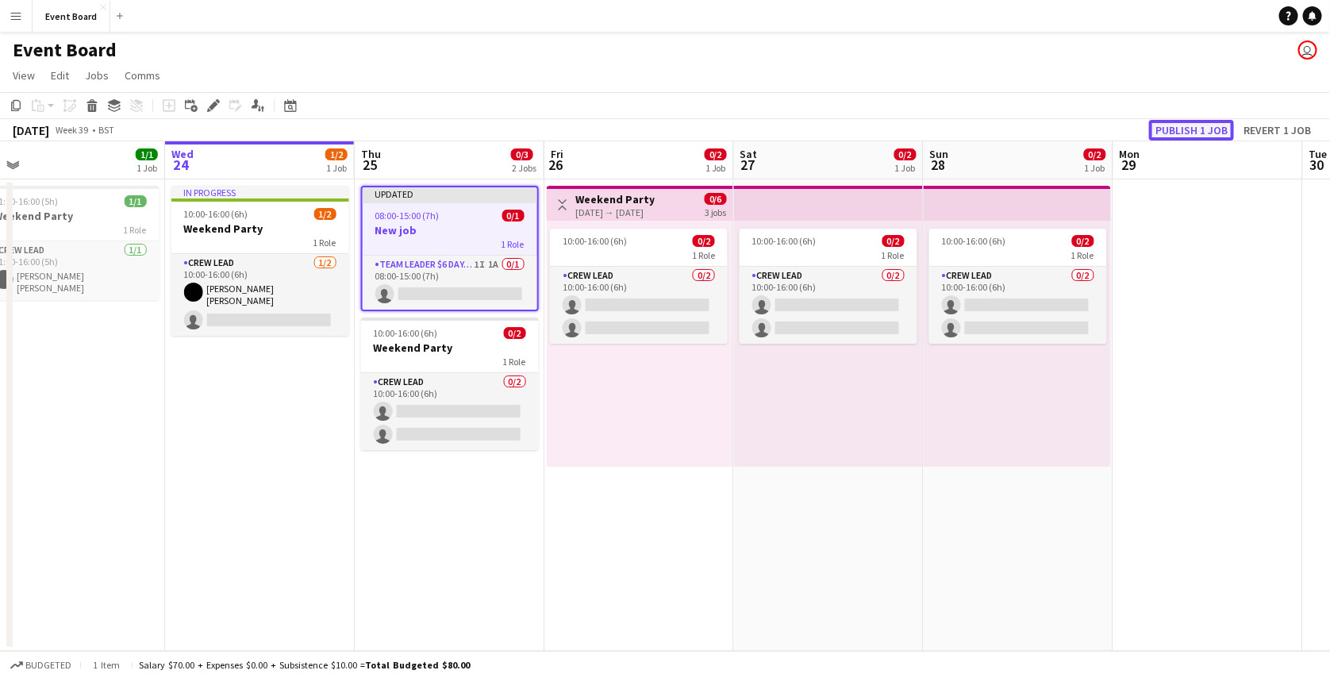
click at [1202, 134] on button "Publish 1 job" at bounding box center [1191, 130] width 85 height 21
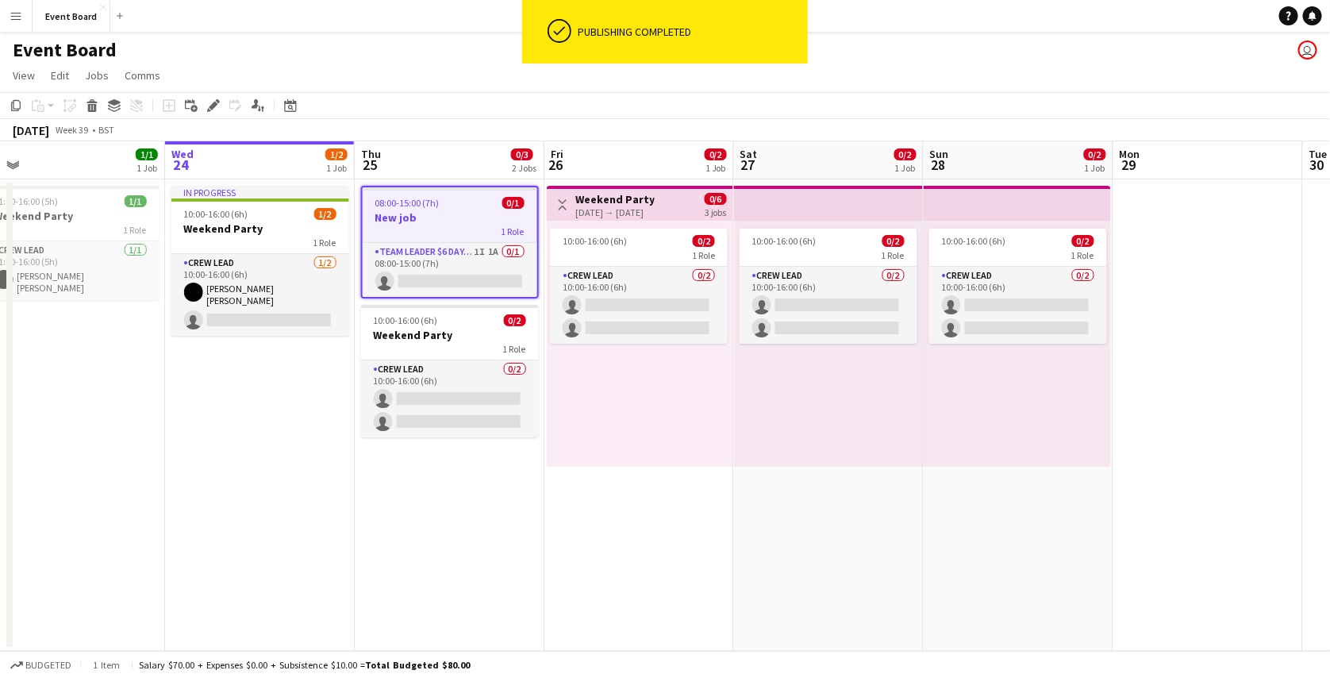
click at [474, 129] on div "September 2025 Week 39 • BST" at bounding box center [665, 130] width 1330 height 22
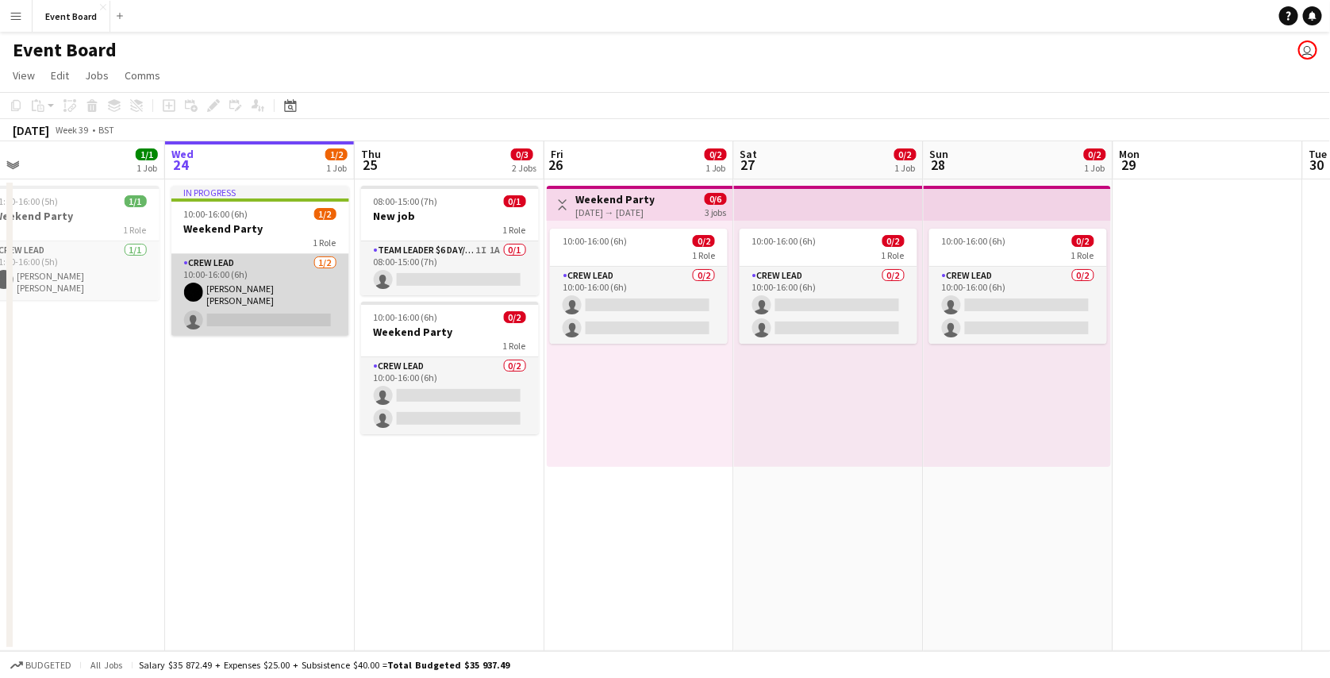
click at [276, 288] on app-card-role "Crew Lead 1/2 10:00-16:00 (6h) Mary Jane single-neutral-actions" at bounding box center [260, 295] width 178 height 82
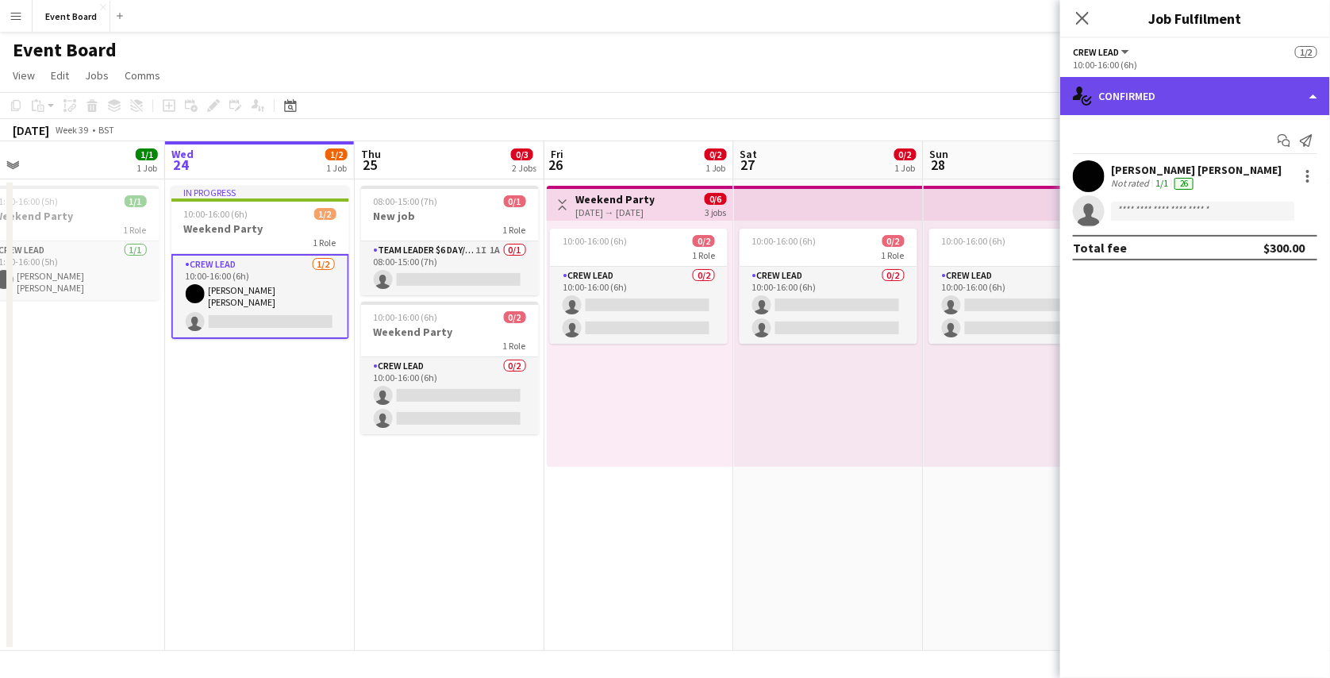
click at [1150, 88] on div "single-neutral-actions-check-2 Confirmed" at bounding box center [1195, 96] width 270 height 38
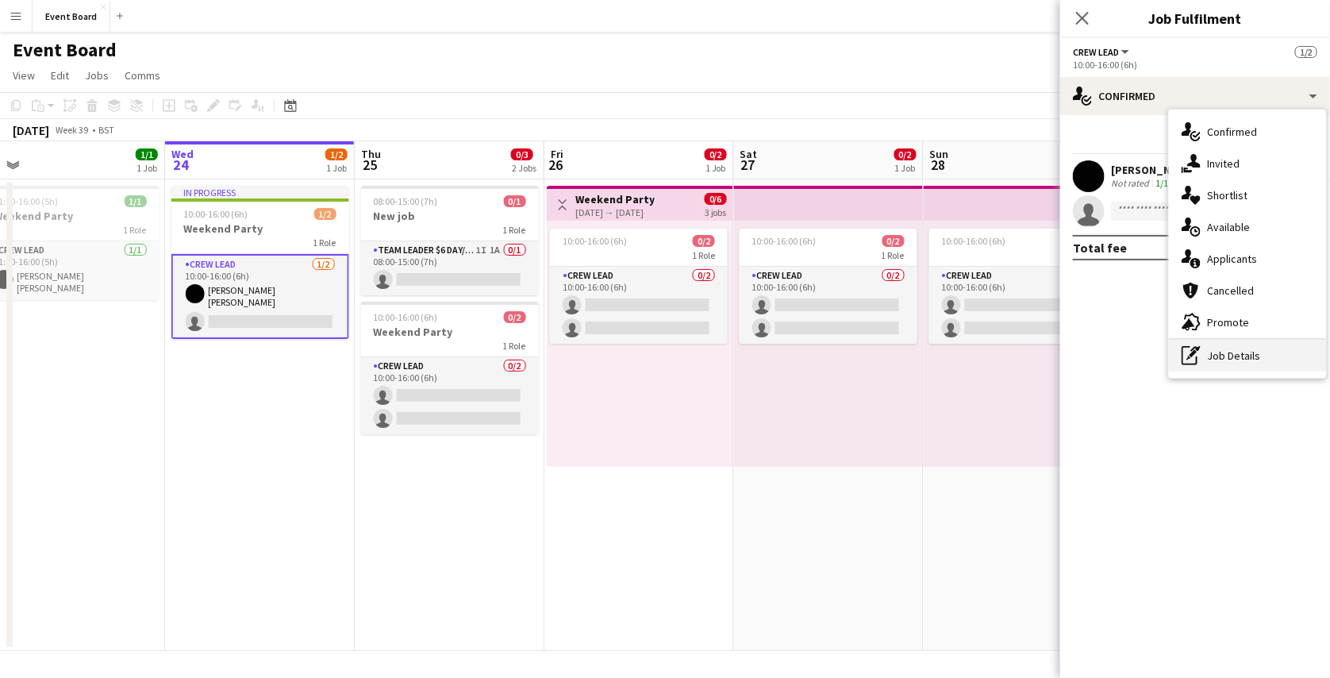
click at [1240, 341] on div "pen-write Job Details" at bounding box center [1247, 356] width 157 height 32
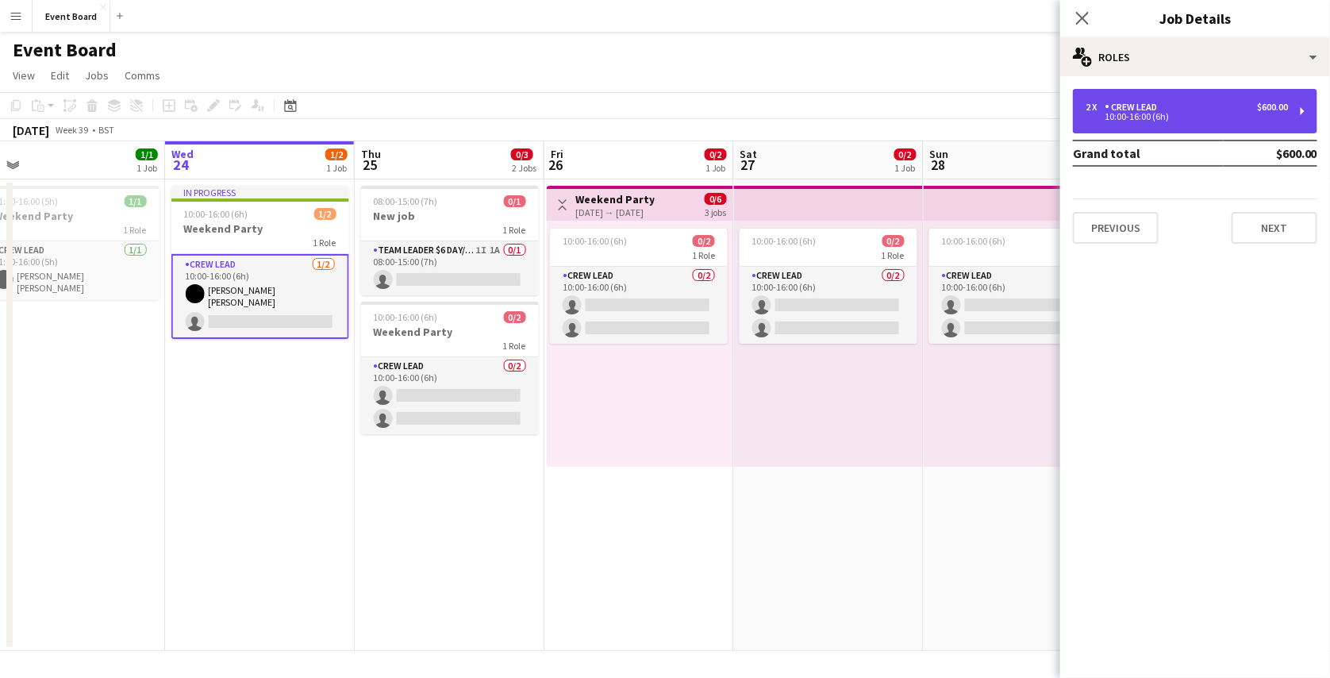
click at [1177, 116] on div "10:00-16:00 (6h)" at bounding box center [1186, 117] width 202 height 8
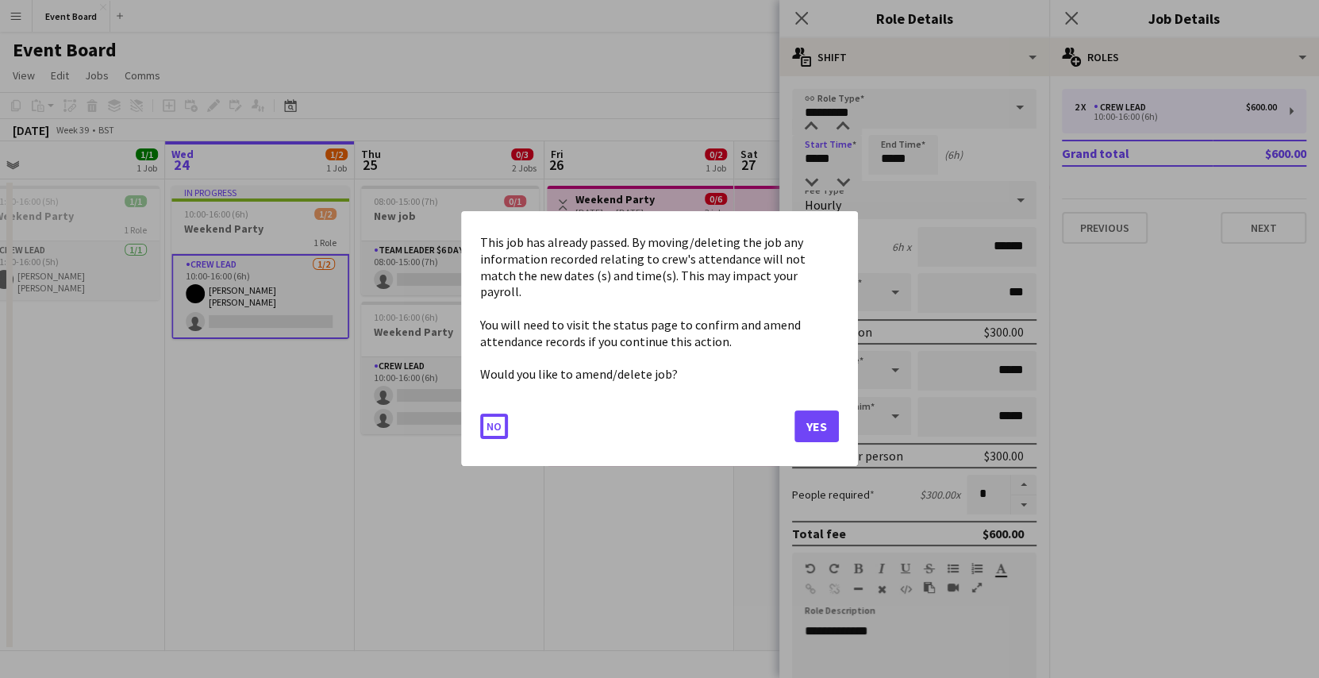
click at [843, 161] on body "Menu Boards Boards Boards All jobs Status Workforce Workforce My Workforce Recr…" at bounding box center [659, 339] width 1319 height 678
click at [835, 421] on button "Yes" at bounding box center [816, 427] width 44 height 32
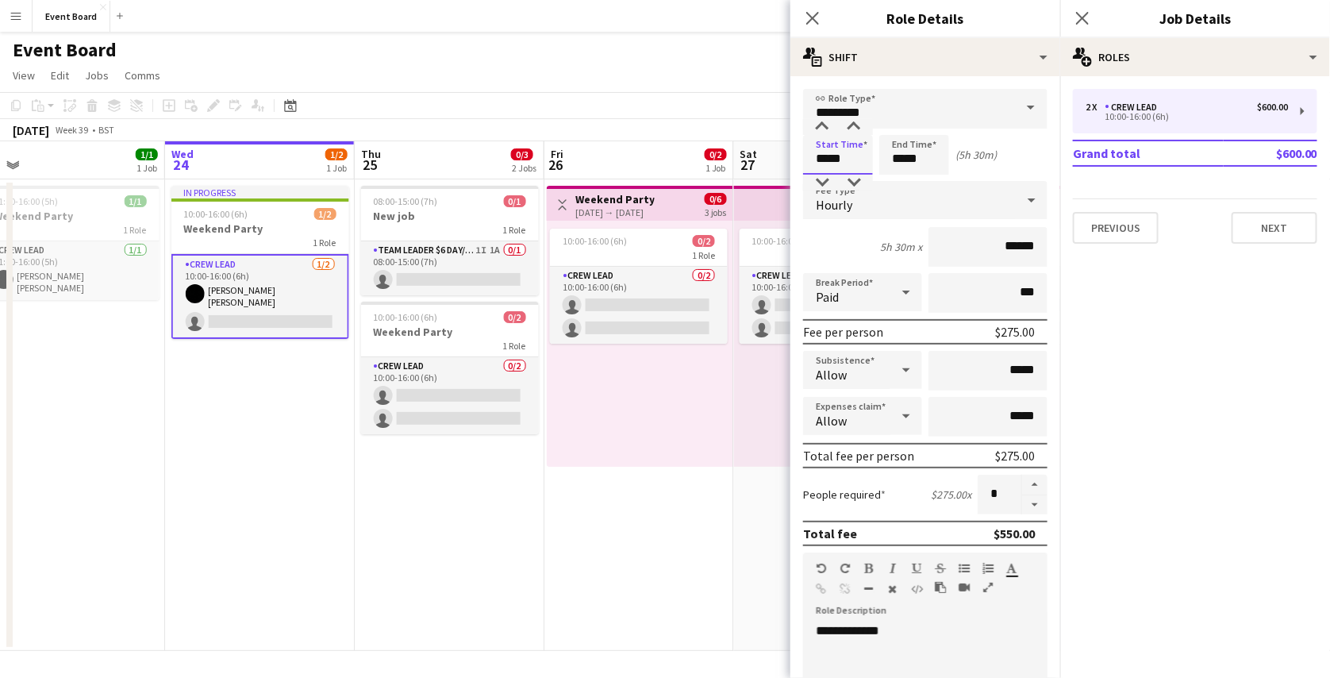
type input "*****"
click at [904, 161] on input "*****" at bounding box center [914, 155] width 70 height 40
type input "*****"
click at [988, 148] on div "(1h 30m)" at bounding box center [975, 155] width 41 height 14
click at [773, 102] on app-toolbar "Copy Paste Paste Ctrl+V Paste with crew Ctrl+Shift+V Paste linked Job Delete Gr…" at bounding box center [665, 105] width 1330 height 27
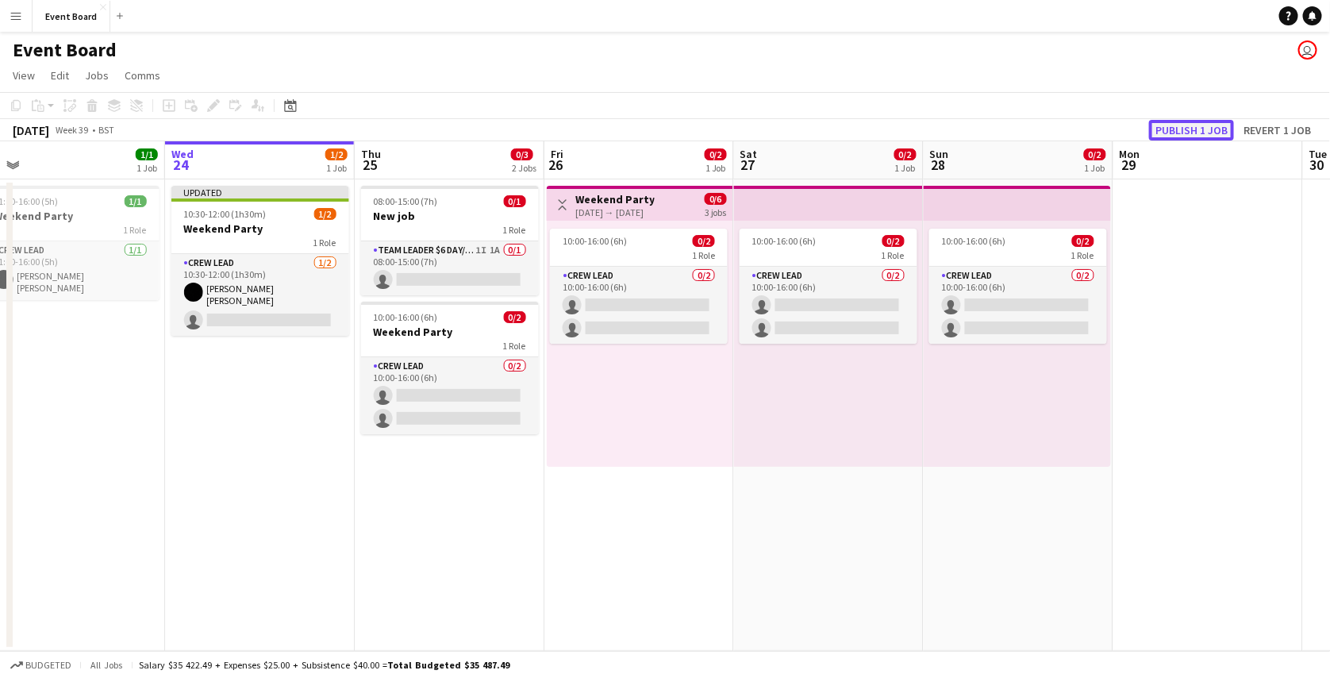
click at [1179, 129] on button "Publish 1 job" at bounding box center [1191, 130] width 85 height 21
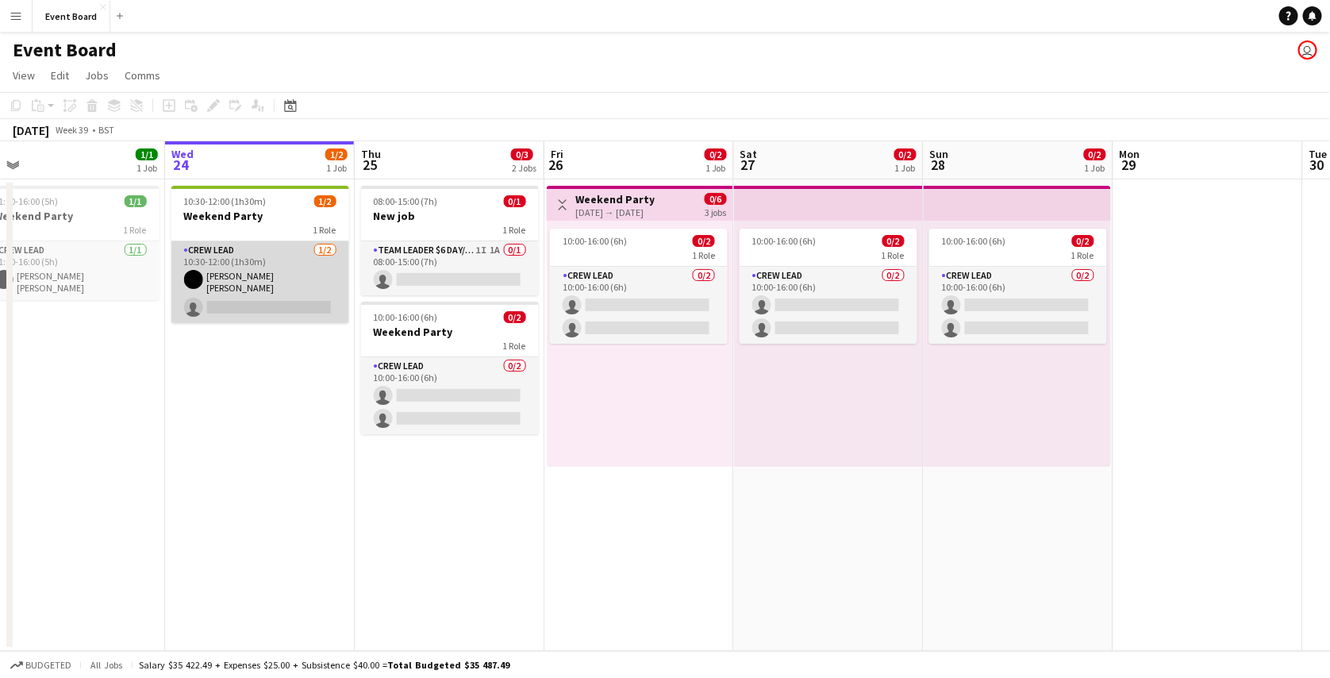
click at [288, 258] on app-card-role "Crew Lead 1/2 10:30-12:00 (1h30m) Mary Jane single-neutral-actions" at bounding box center [260, 282] width 178 height 82
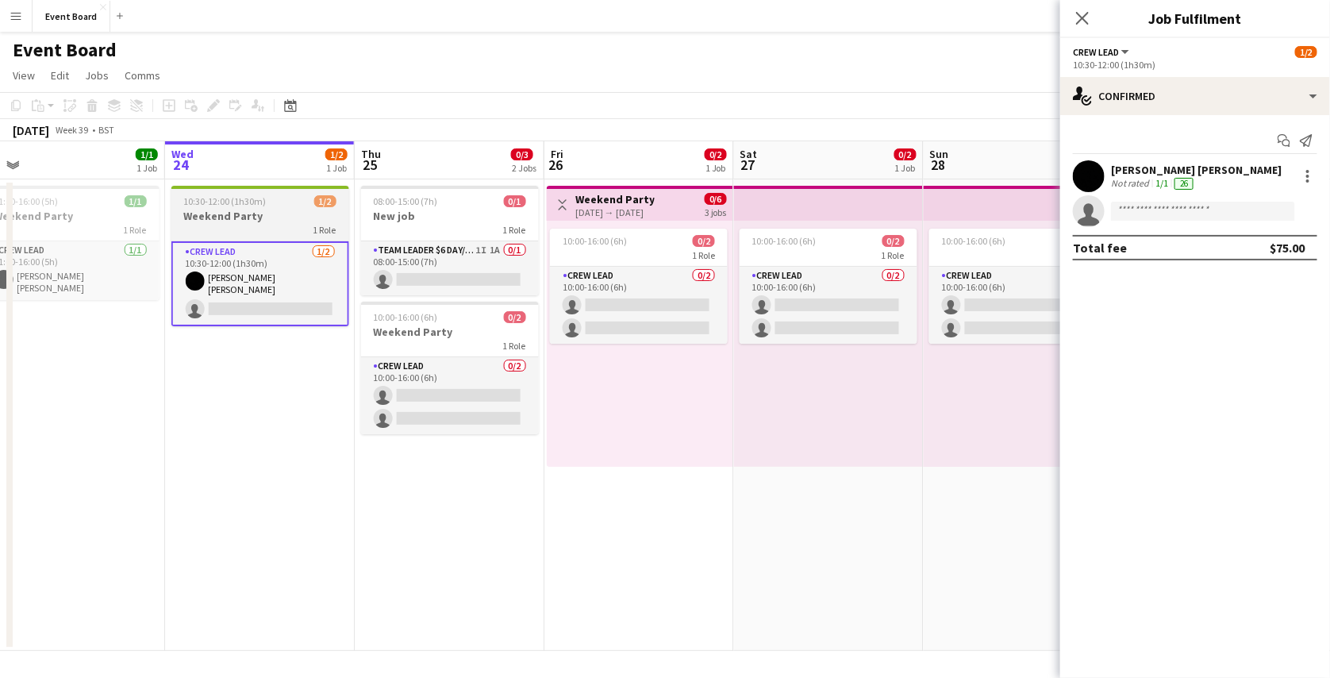
click at [288, 217] on h3 "Weekend Party" at bounding box center [260, 216] width 178 height 14
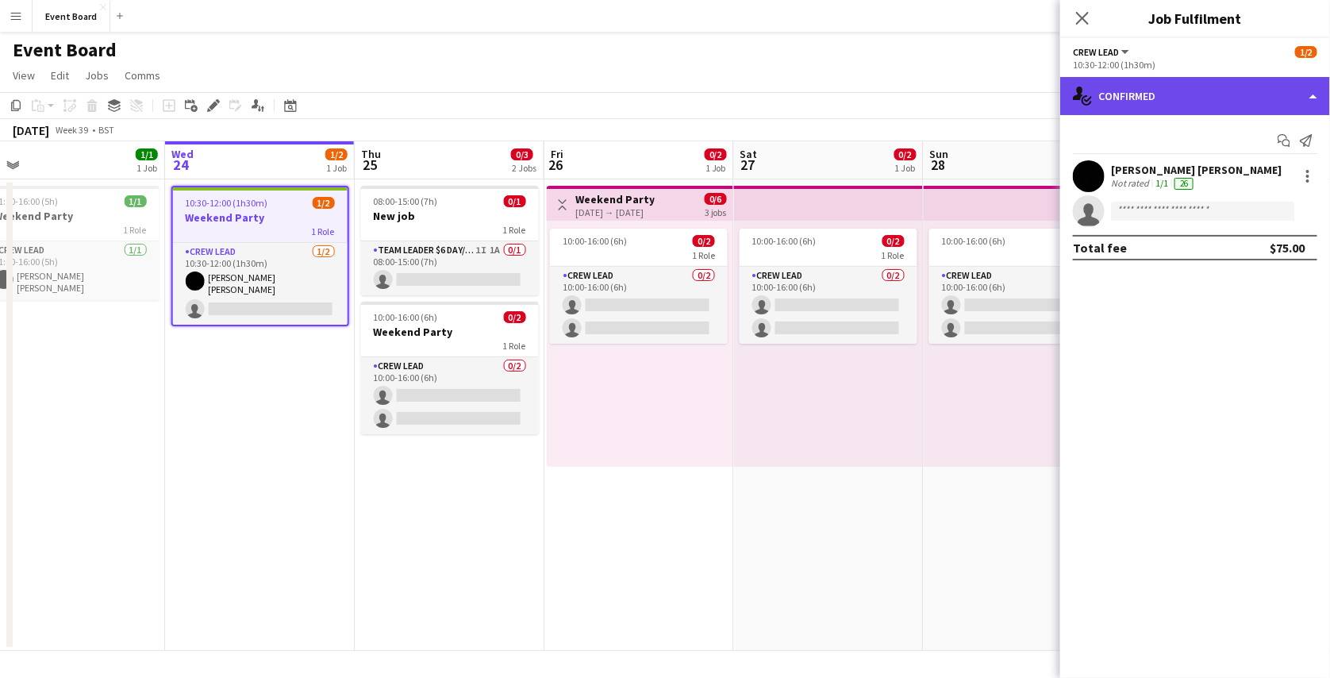
click at [1177, 89] on div "single-neutral-actions-check-2 Confirmed" at bounding box center [1195, 96] width 270 height 38
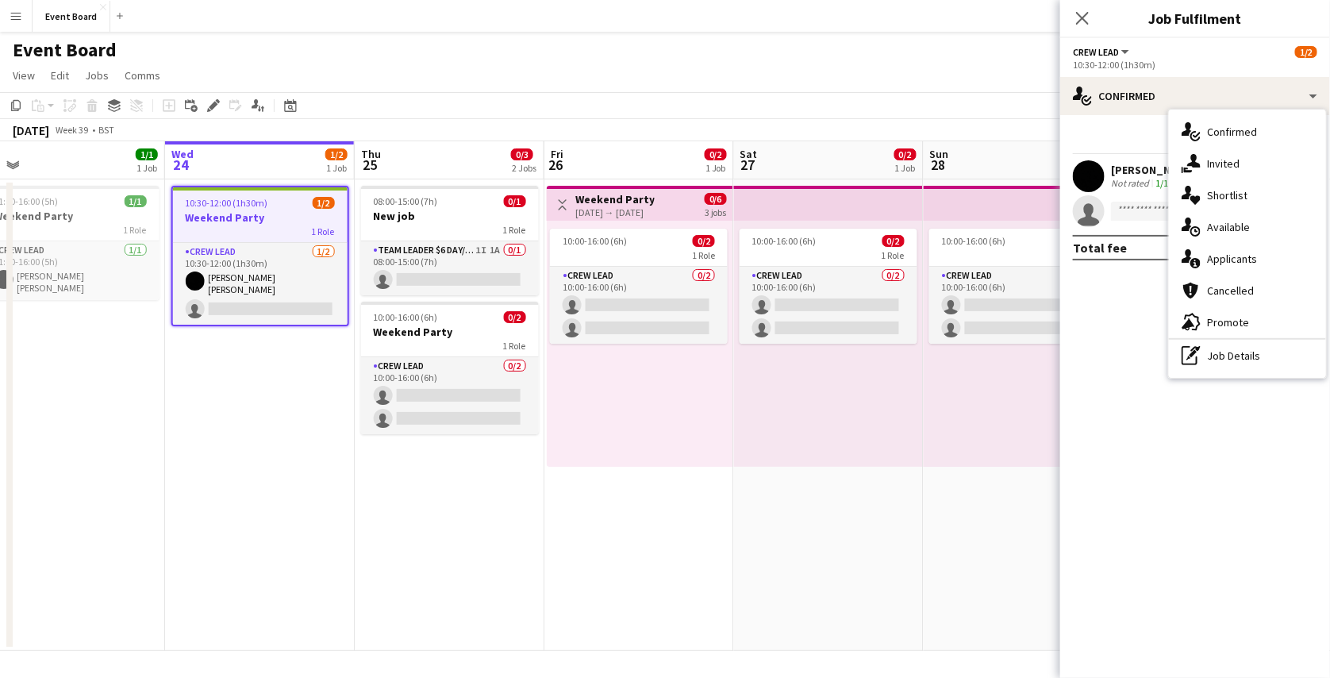
click at [25, 21] on button "Menu" at bounding box center [16, 16] width 32 height 32
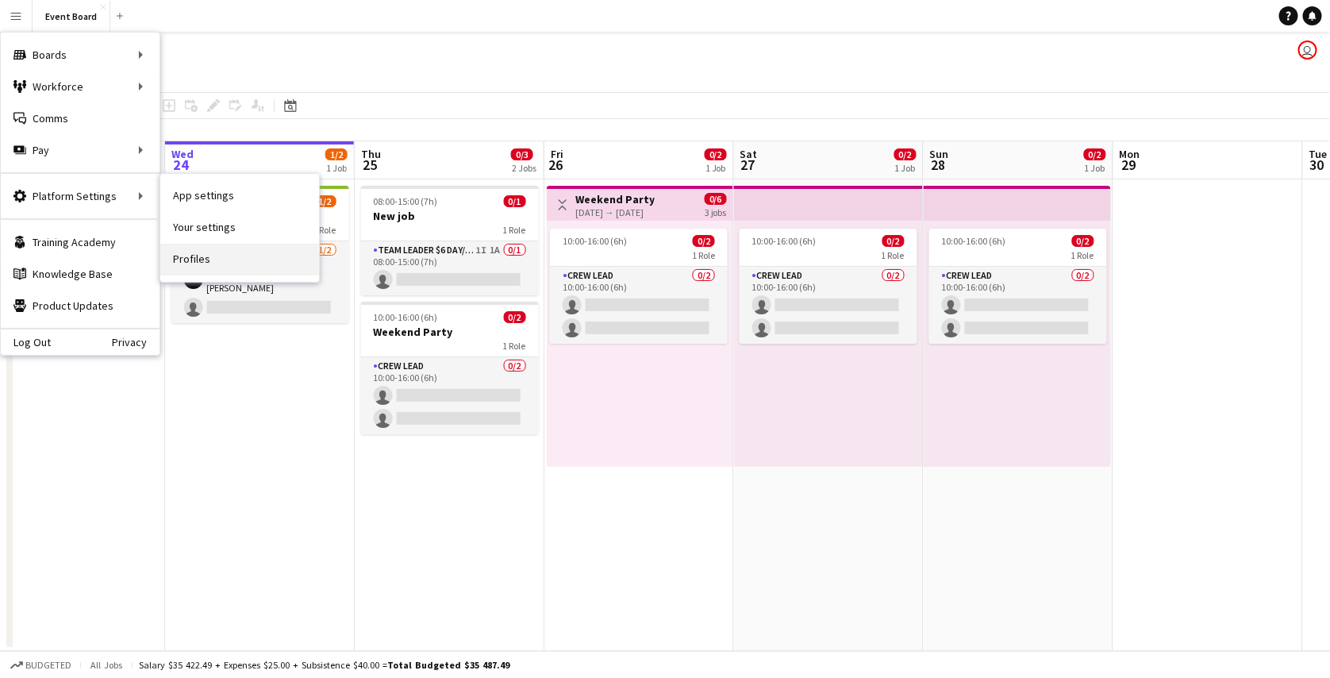
click at [190, 252] on link "Profiles" at bounding box center [239, 260] width 159 height 32
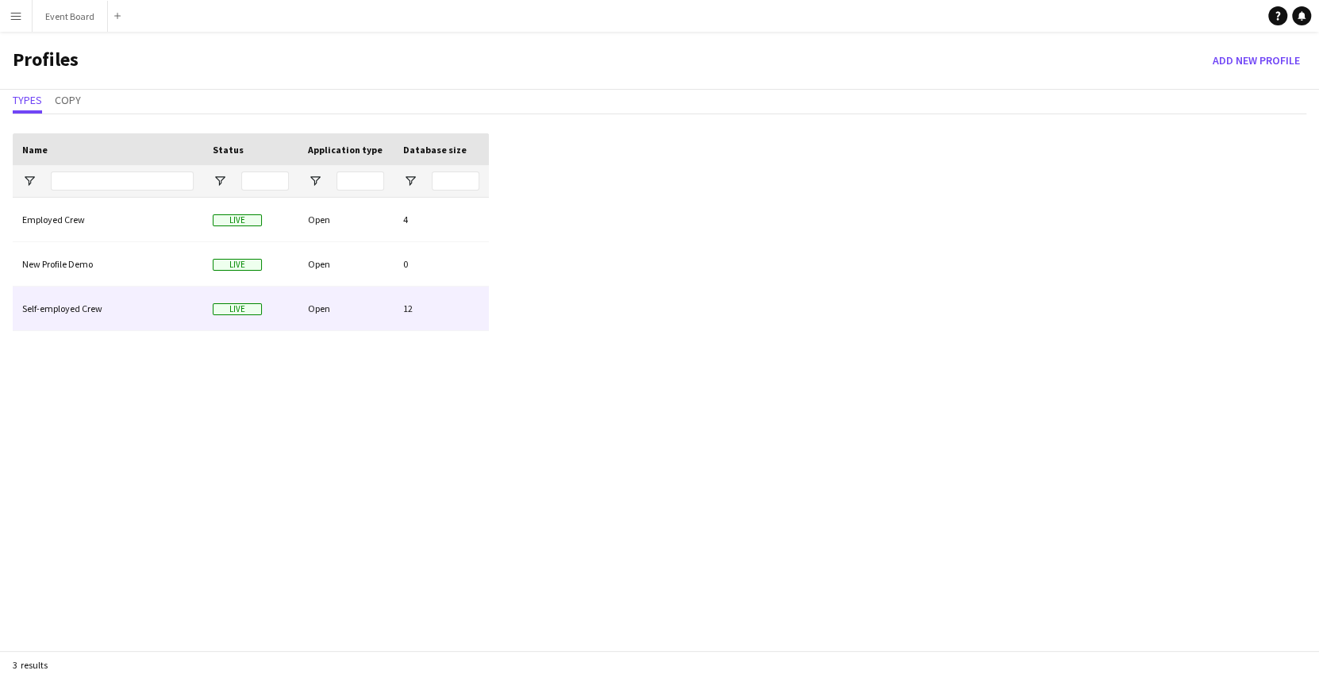
click at [136, 326] on div "Self-employed Crew" at bounding box center [108, 308] width 190 height 44
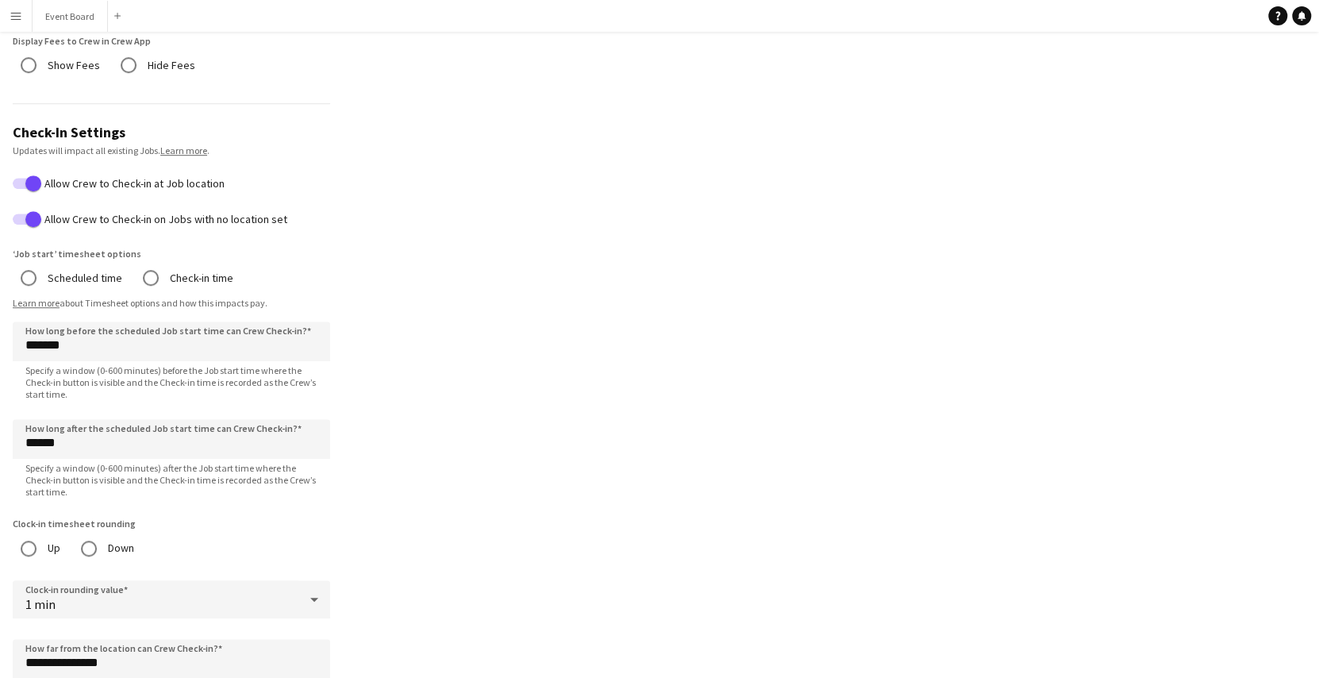
scroll to position [610, 0]
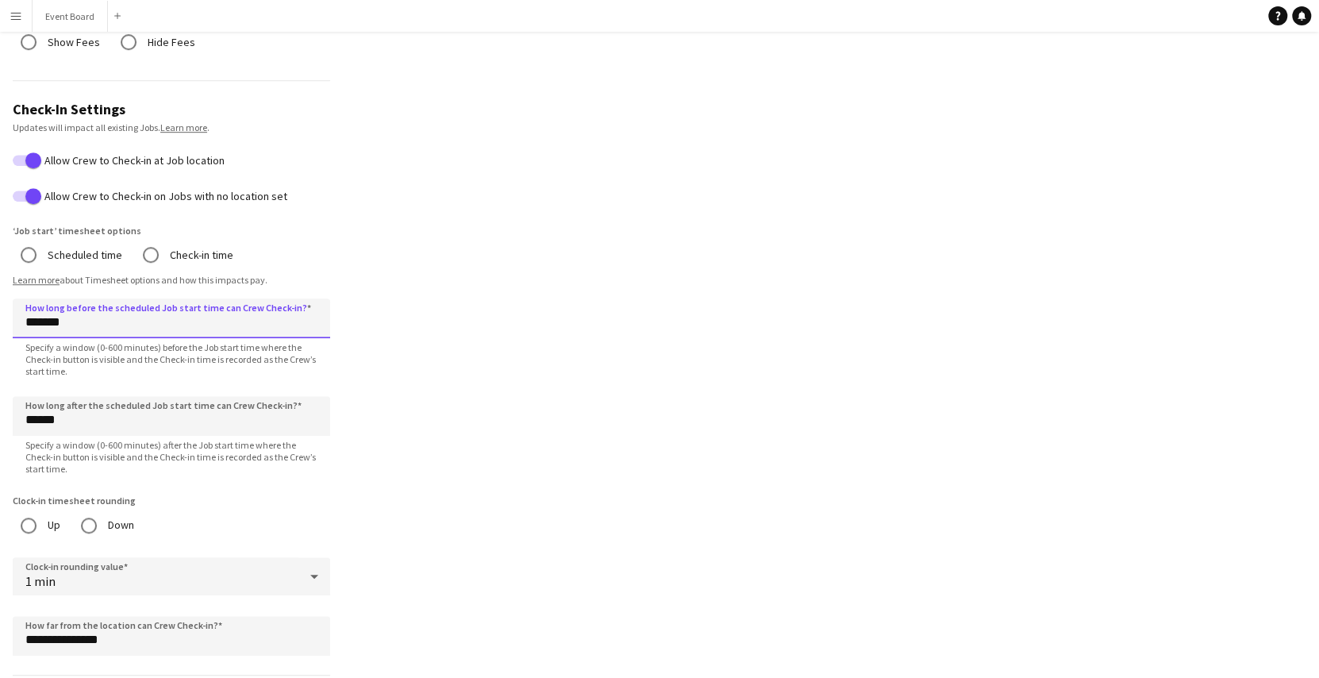
click at [29, 324] on input "*******" at bounding box center [171, 318] width 317 height 40
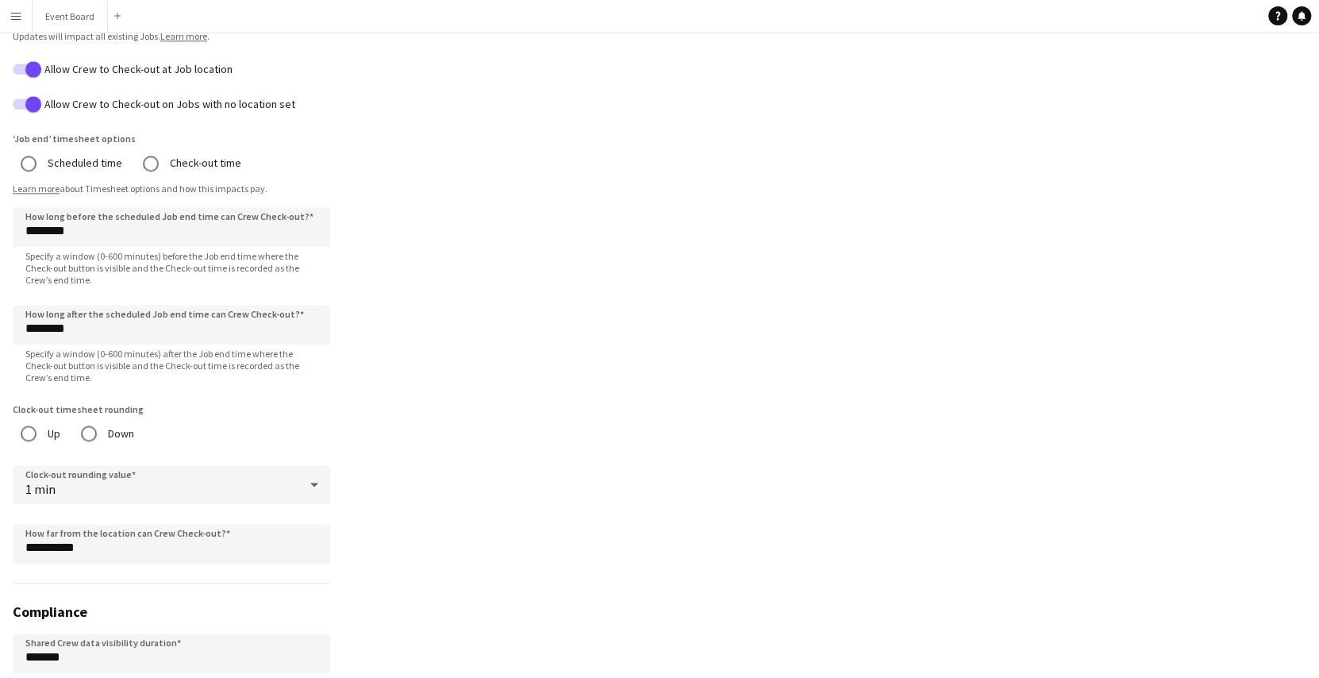
scroll to position [1419, 0]
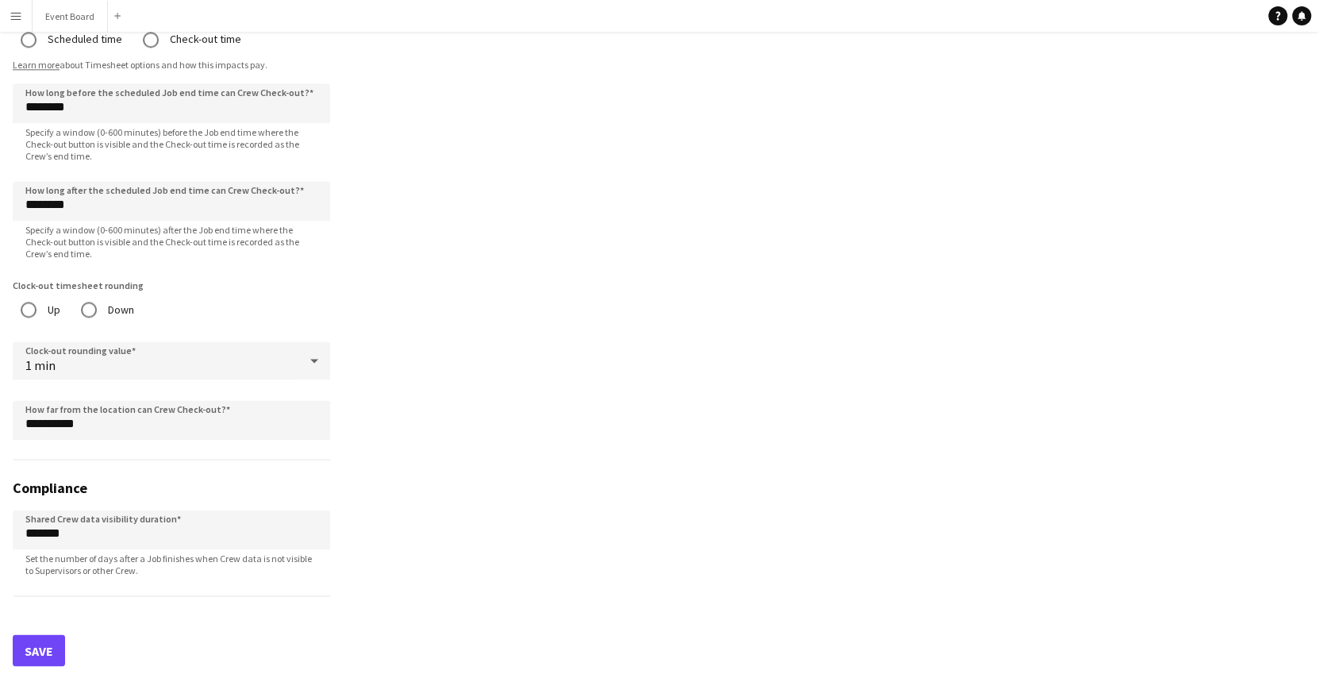
type input "*******"
click at [48, 641] on button "Save" at bounding box center [39, 650] width 52 height 32
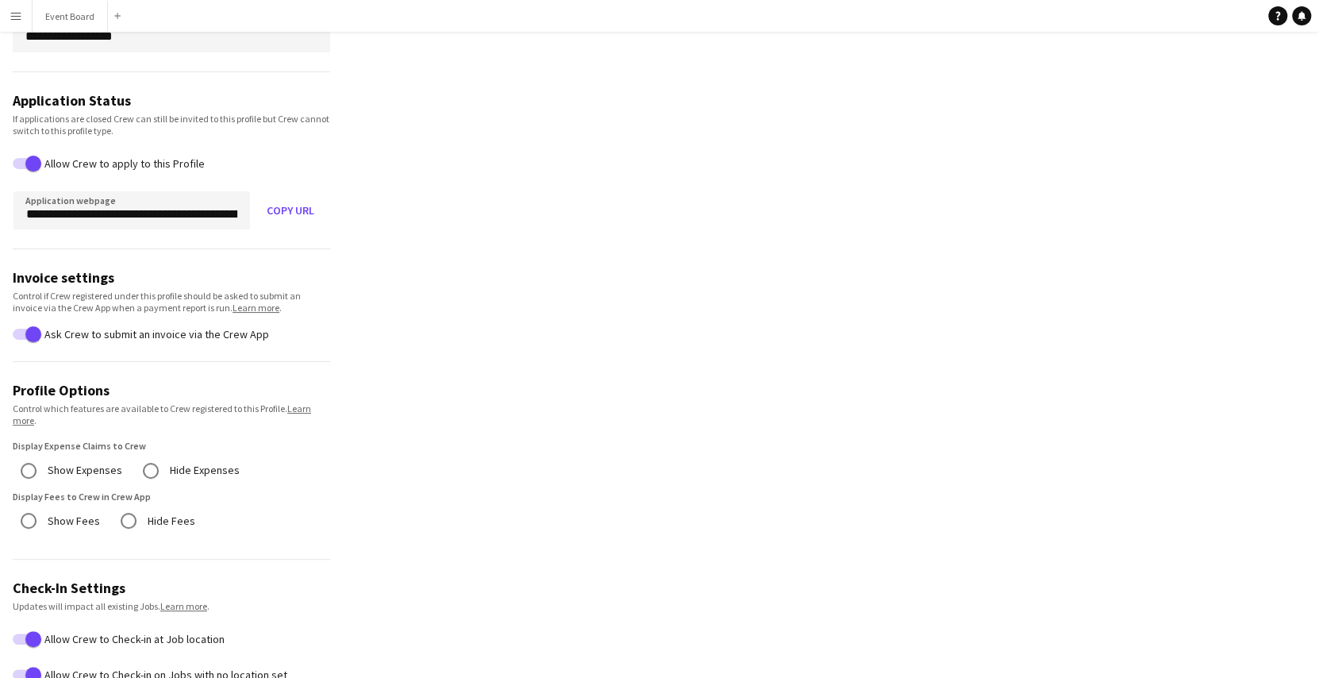
scroll to position [43, 0]
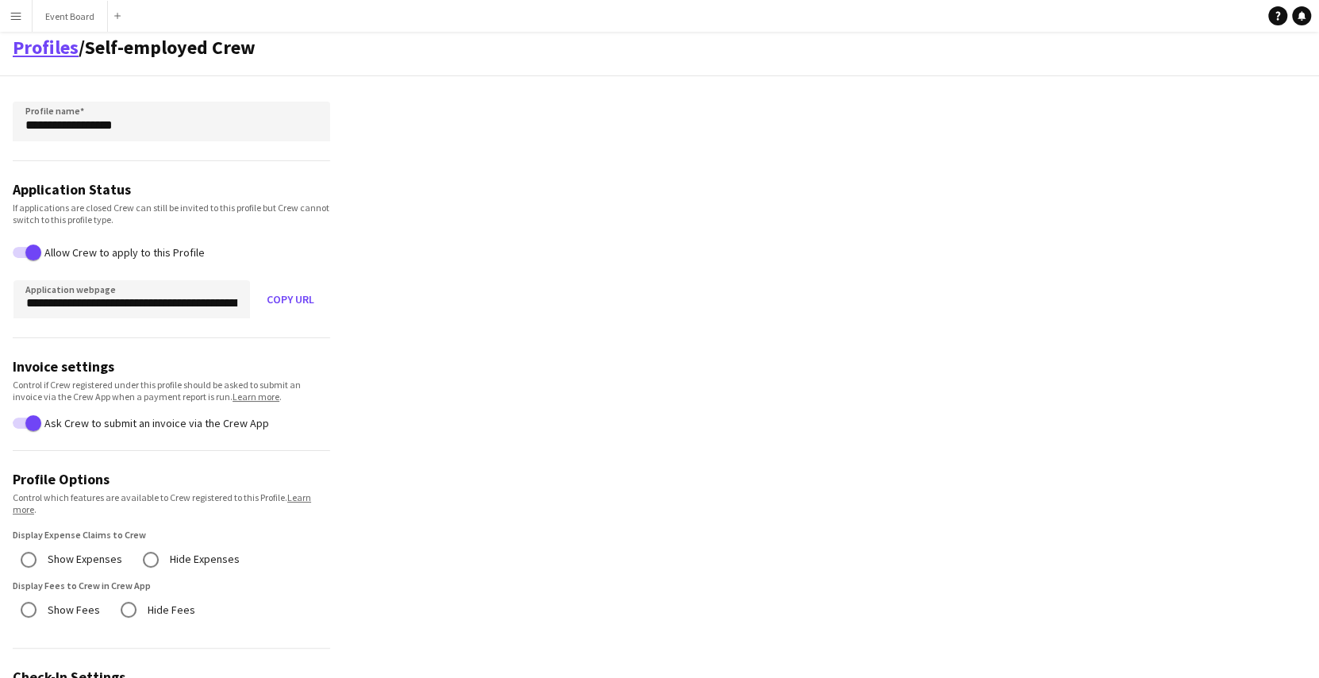
click at [51, 49] on link "Profiles" at bounding box center [46, 47] width 66 height 25
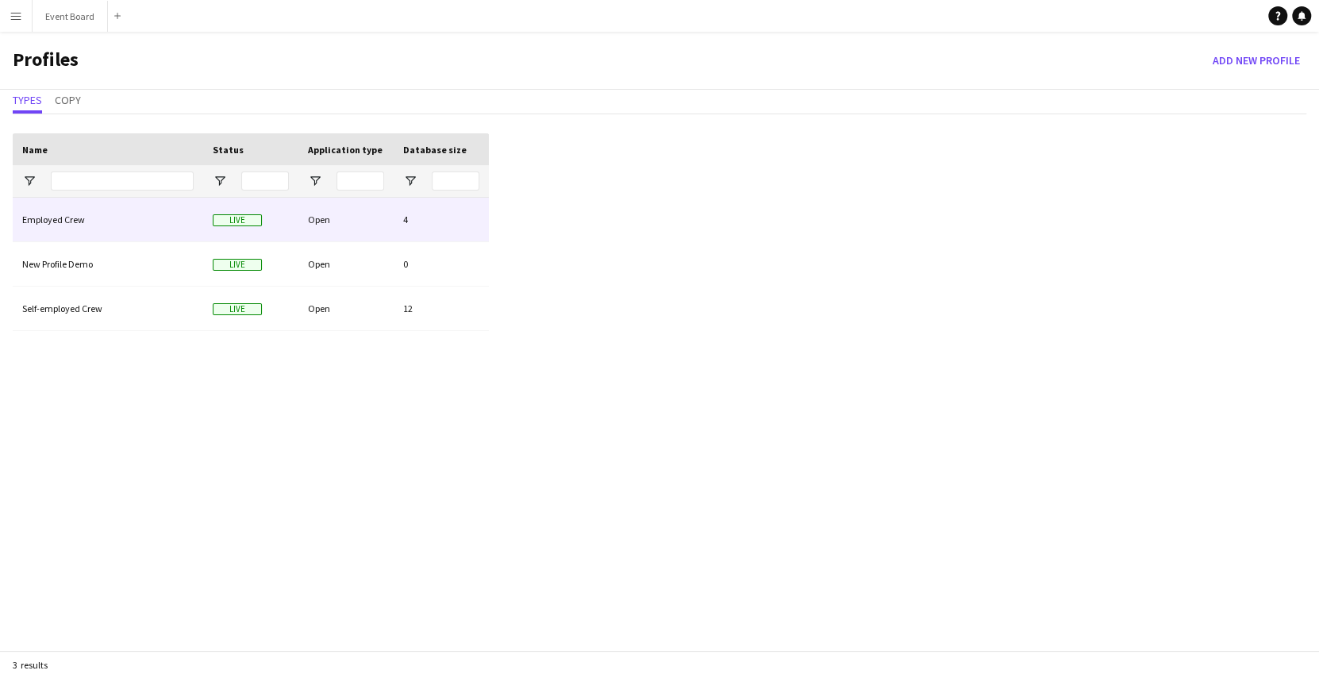
click at [119, 232] on div "Employed Crew" at bounding box center [108, 220] width 190 height 44
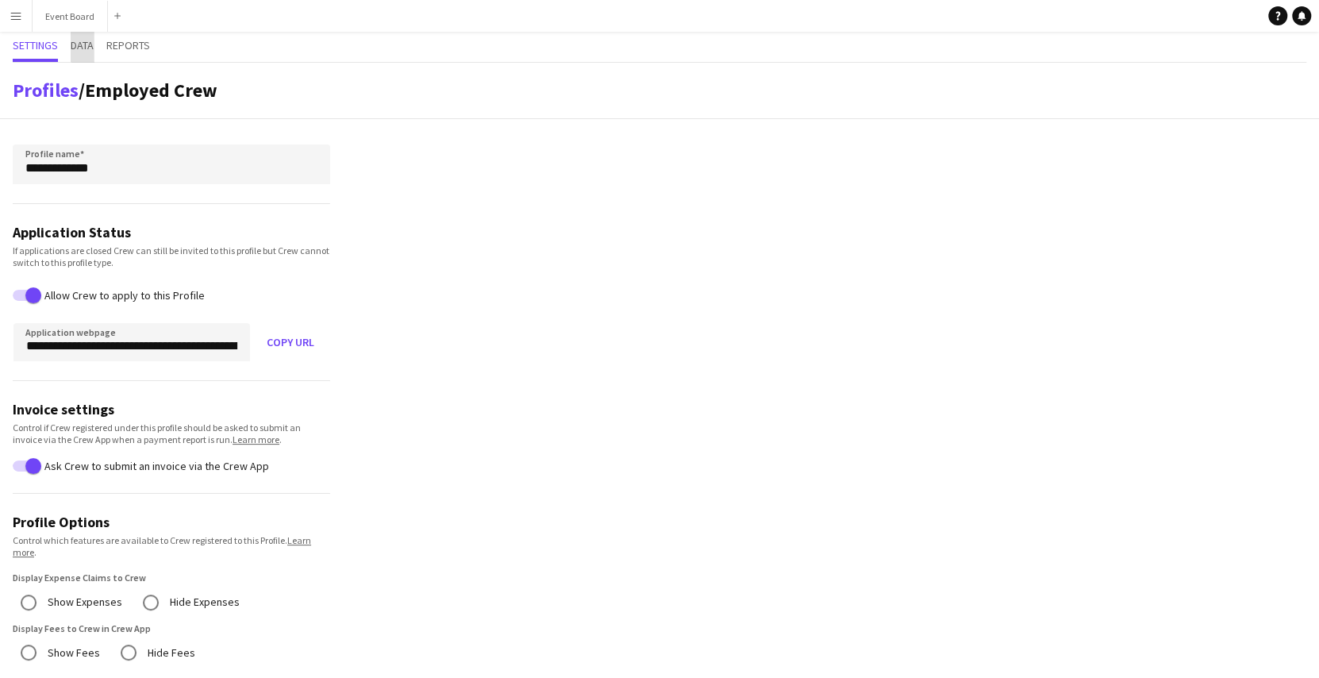
click at [90, 40] on span "Data" at bounding box center [82, 45] width 23 height 11
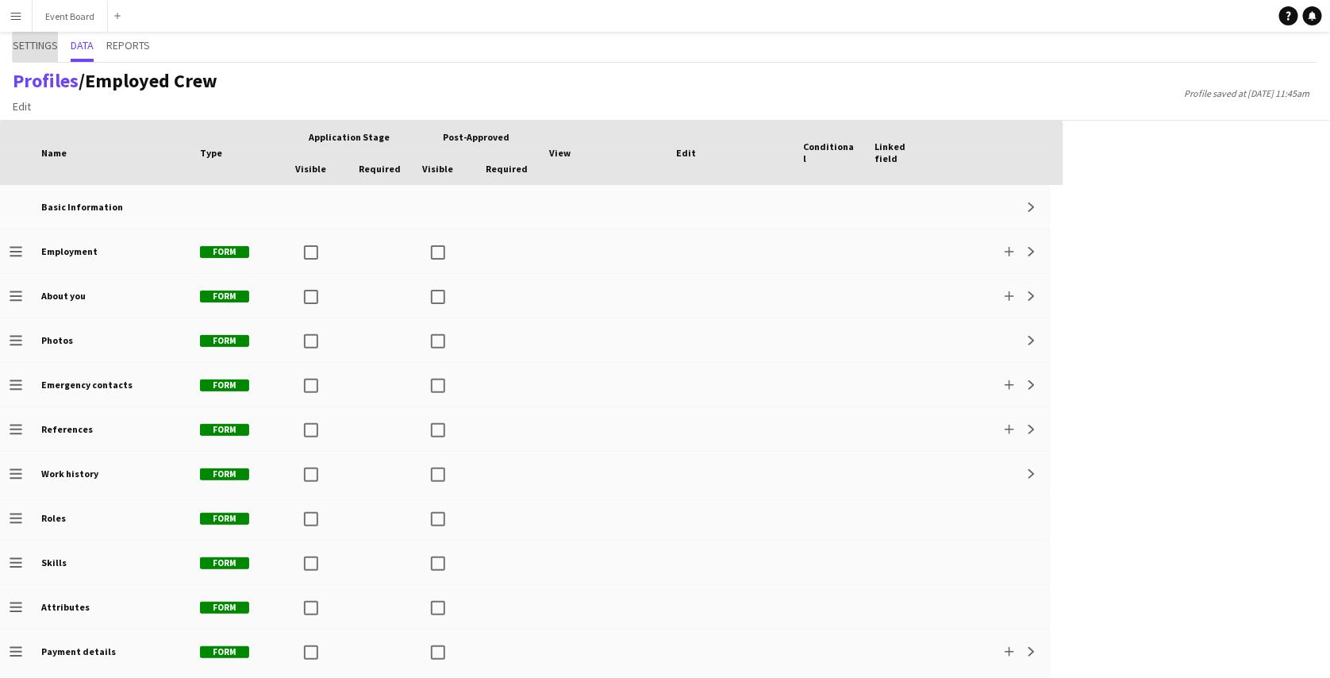
click at [40, 47] on span "Settings" at bounding box center [35, 45] width 45 height 11
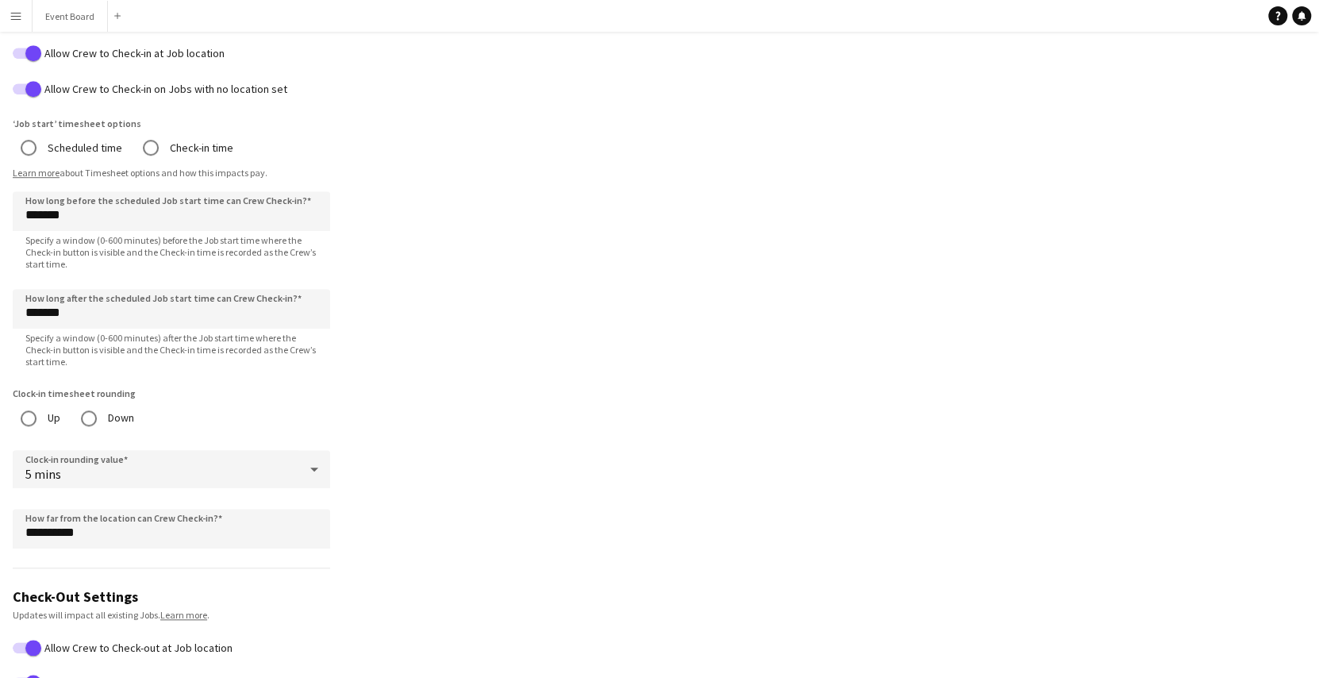
scroll to position [749, 0]
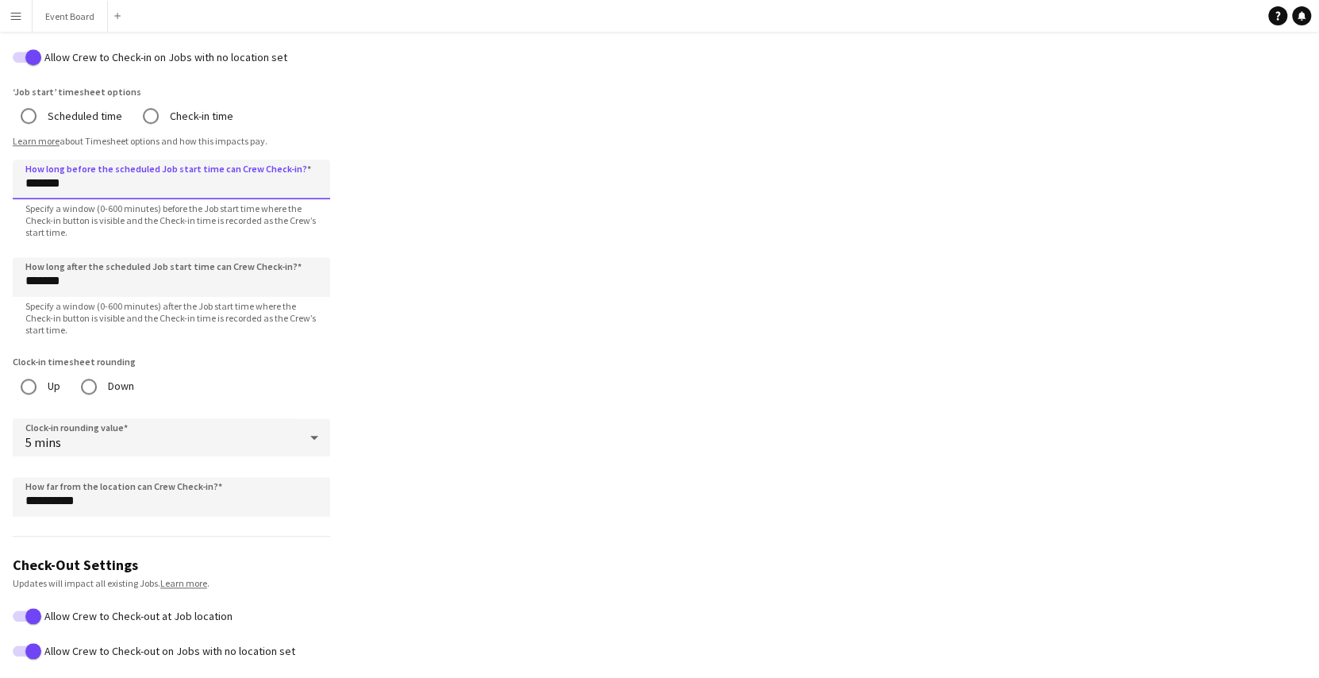
click at [34, 180] on input "*******" at bounding box center [171, 179] width 317 height 40
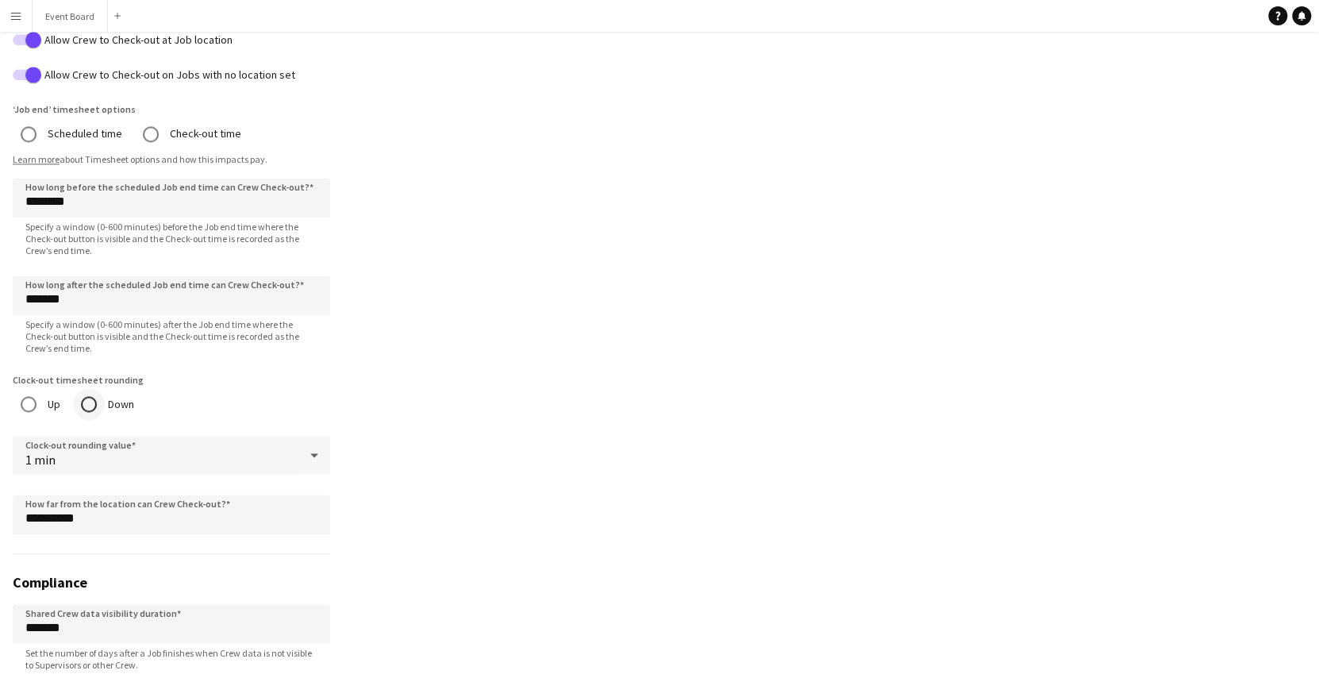
scroll to position [1419, 0]
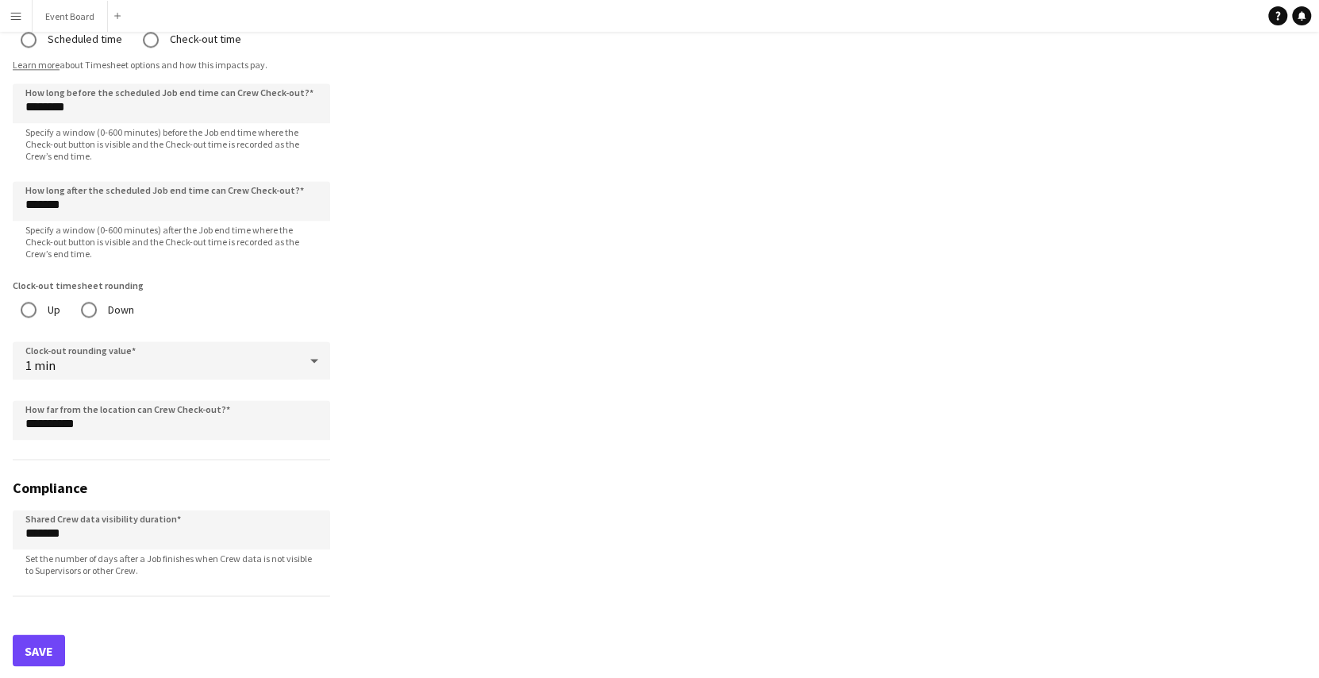
type input "*******"
click at [44, 643] on button "Save" at bounding box center [39, 650] width 52 height 32
click at [48, 651] on button "Save" at bounding box center [39, 654] width 52 height 32
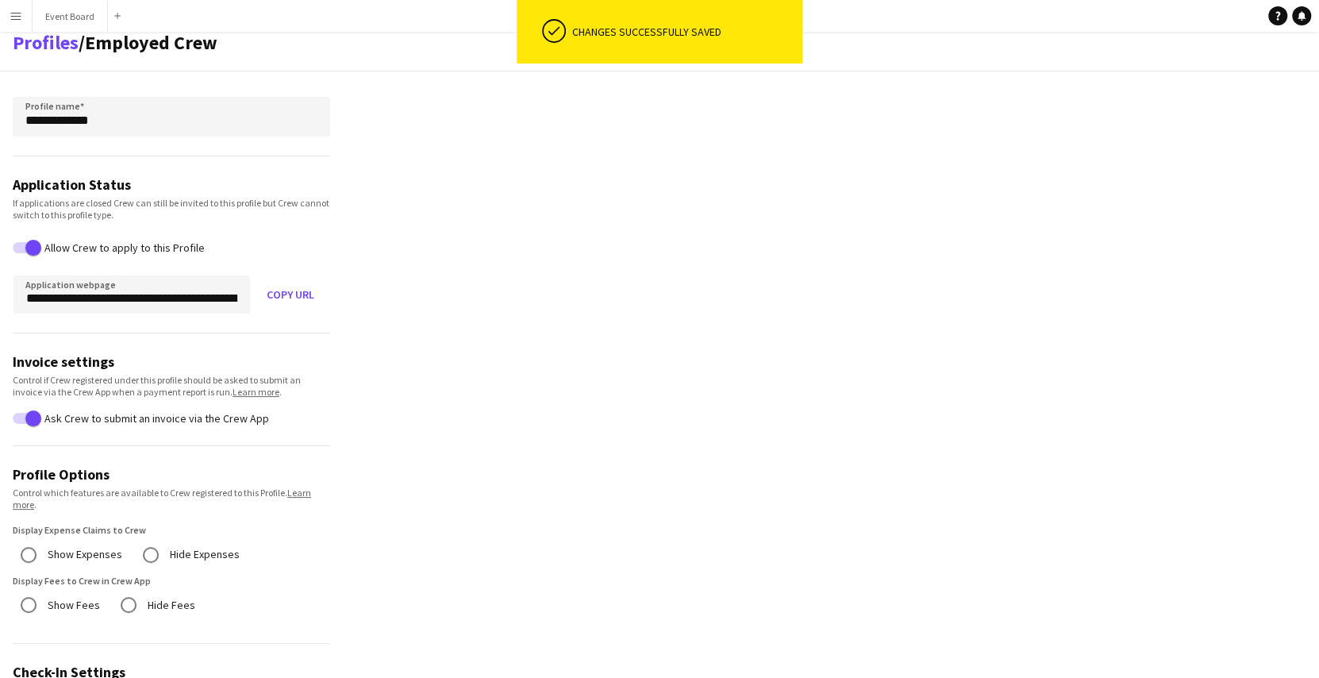
scroll to position [0, 0]
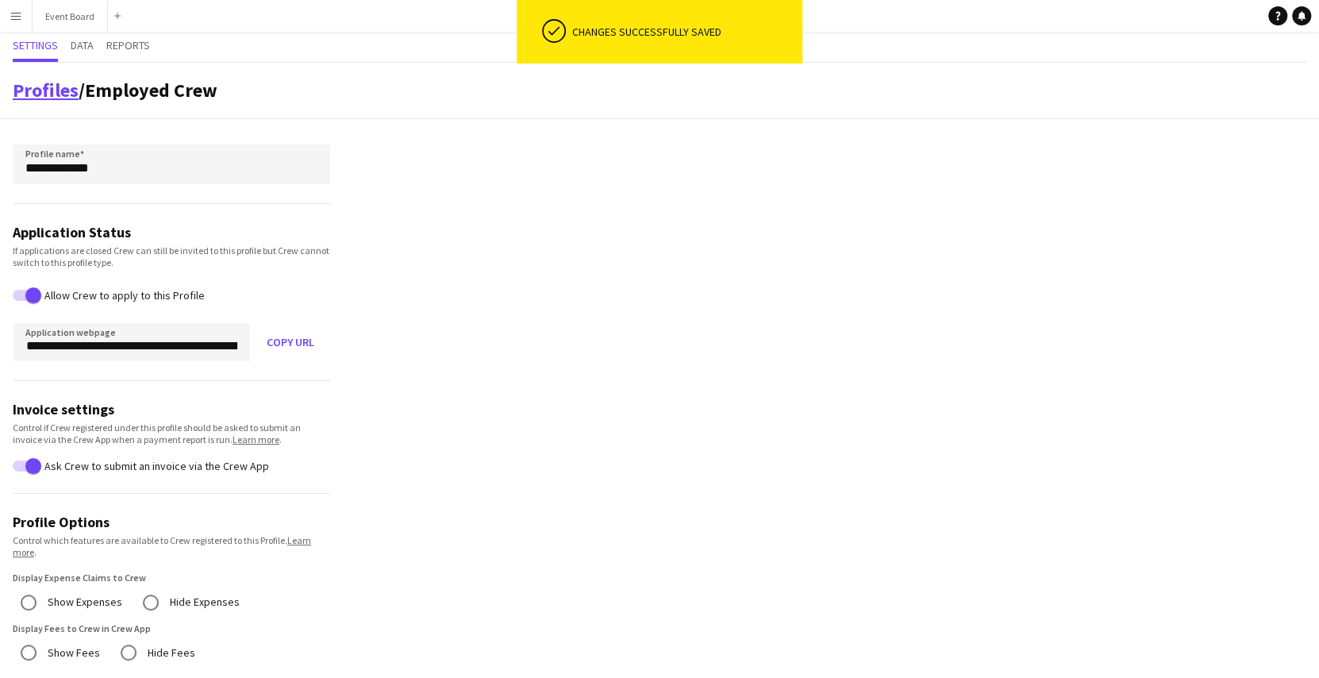
click at [52, 90] on link "Profiles" at bounding box center [46, 90] width 66 height 25
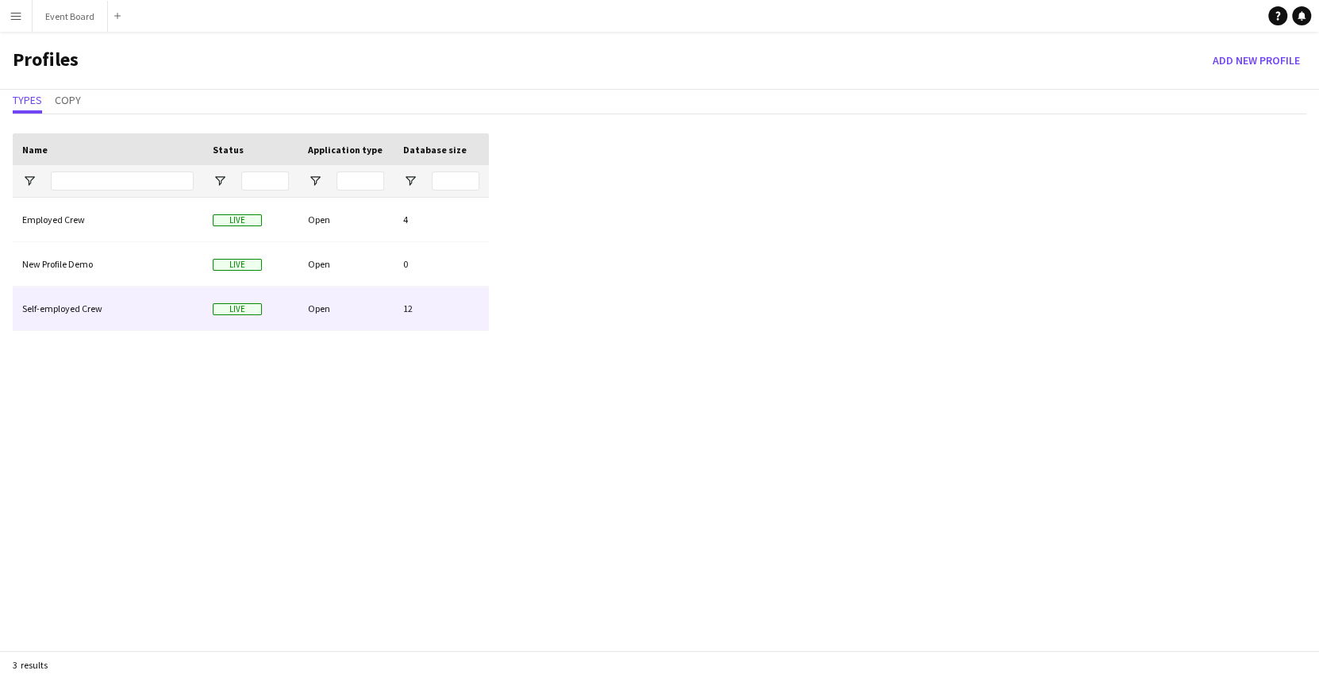
click at [130, 311] on div "Self-employed Crew" at bounding box center [108, 308] width 190 height 44
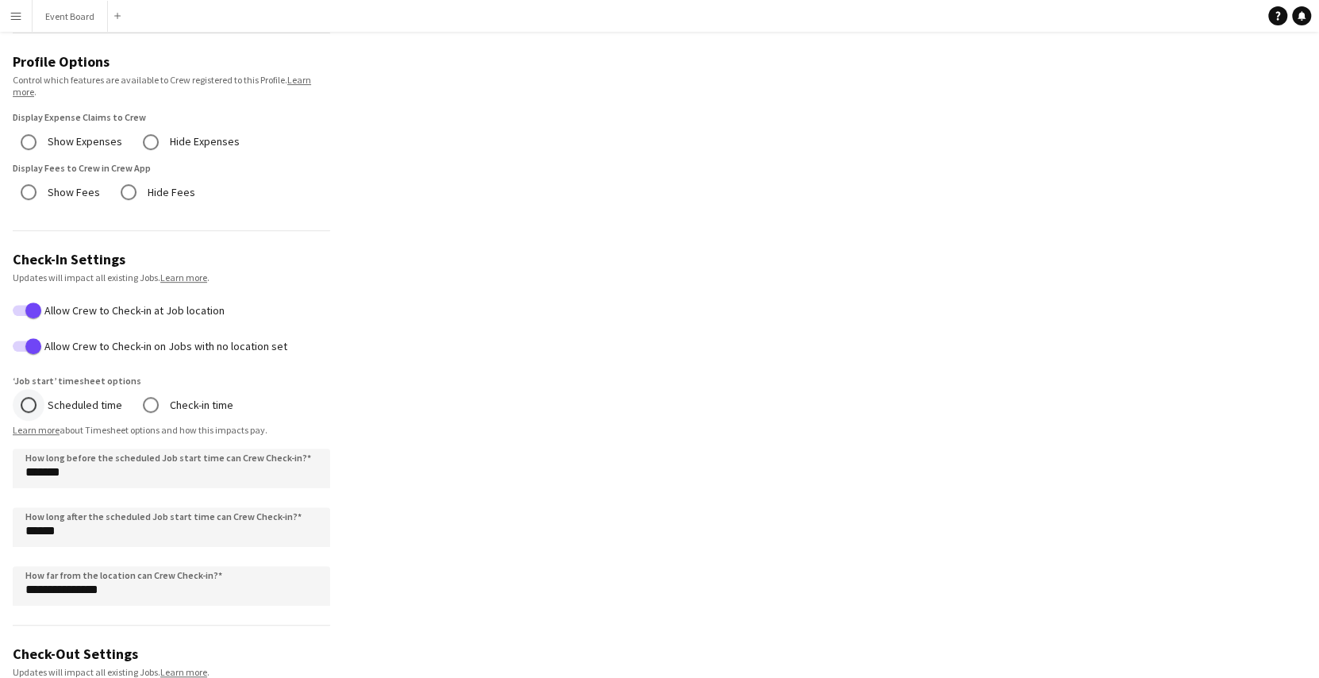
scroll to position [558, 0]
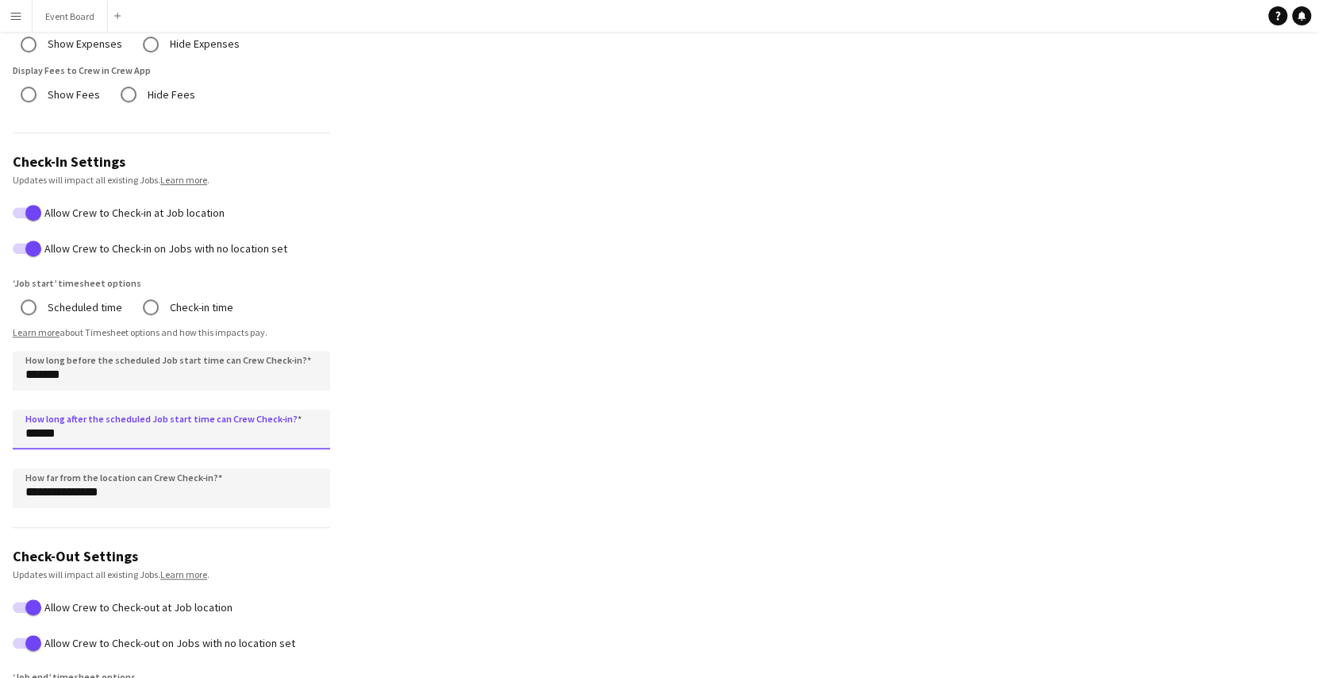
click at [26, 427] on input "******" at bounding box center [171, 429] width 317 height 40
click at [29, 432] on input "******" at bounding box center [171, 429] width 317 height 40
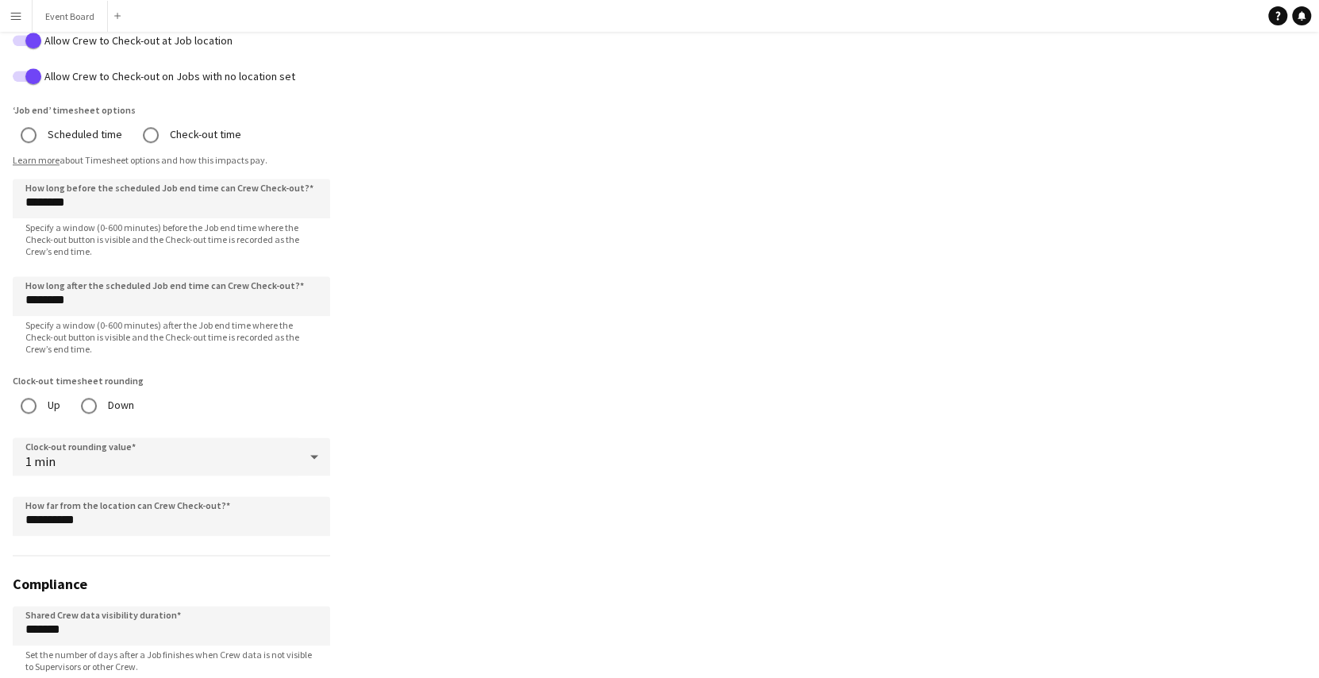
scroll to position [1217, 0]
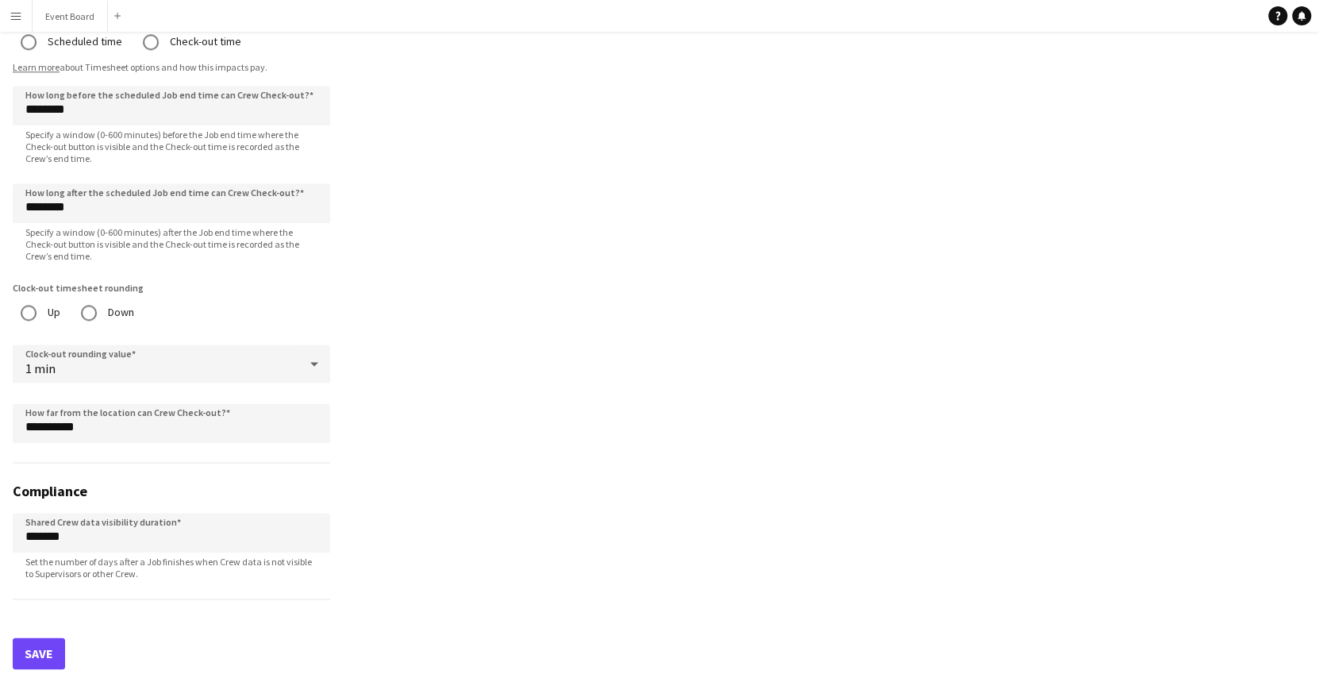
type input "*******"
click at [35, 643] on button "Save" at bounding box center [39, 653] width 52 height 32
click at [58, 13] on button "Event Board Close" at bounding box center [70, 16] width 75 height 31
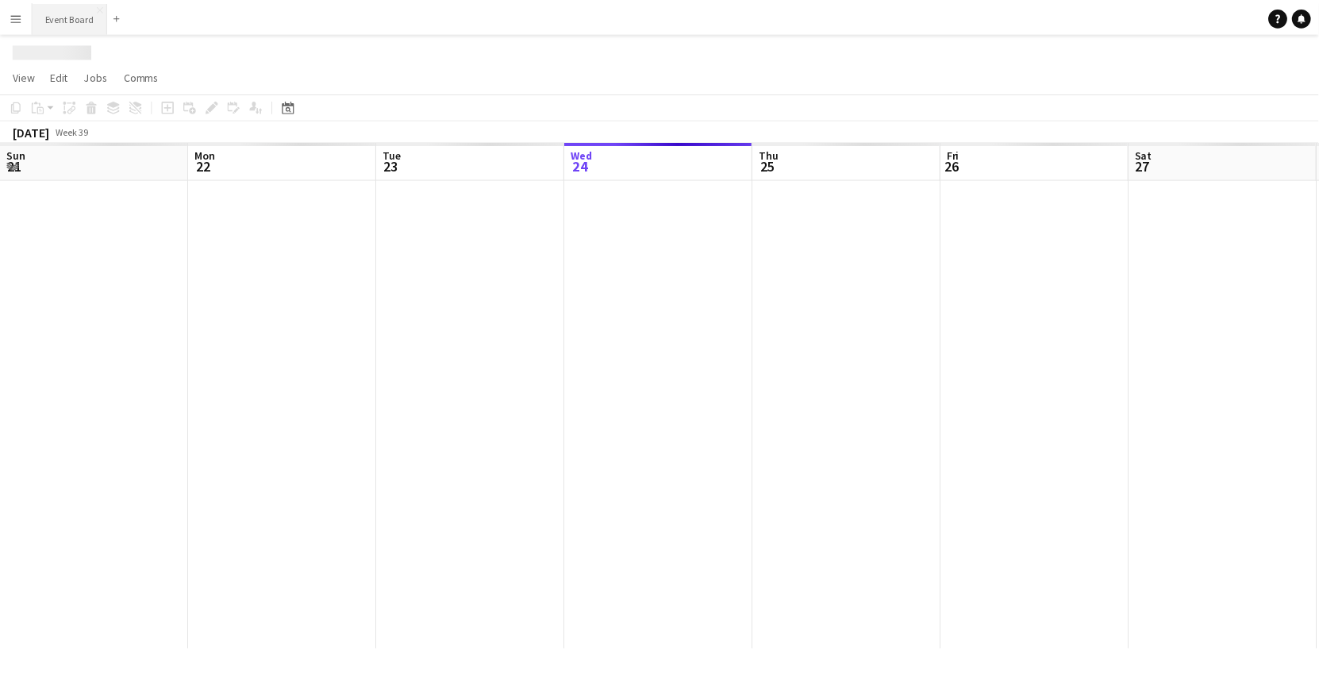
scroll to position [0, 379]
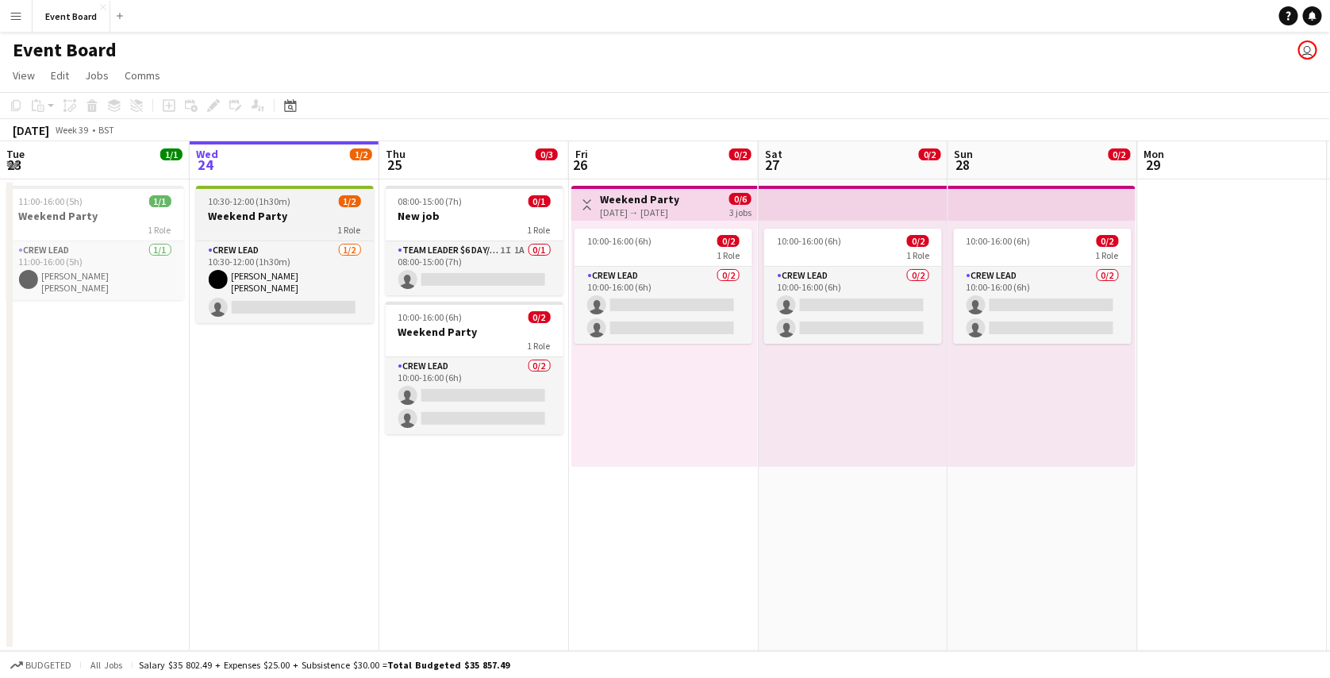
click at [305, 215] on h3 "Weekend Party" at bounding box center [285, 216] width 178 height 14
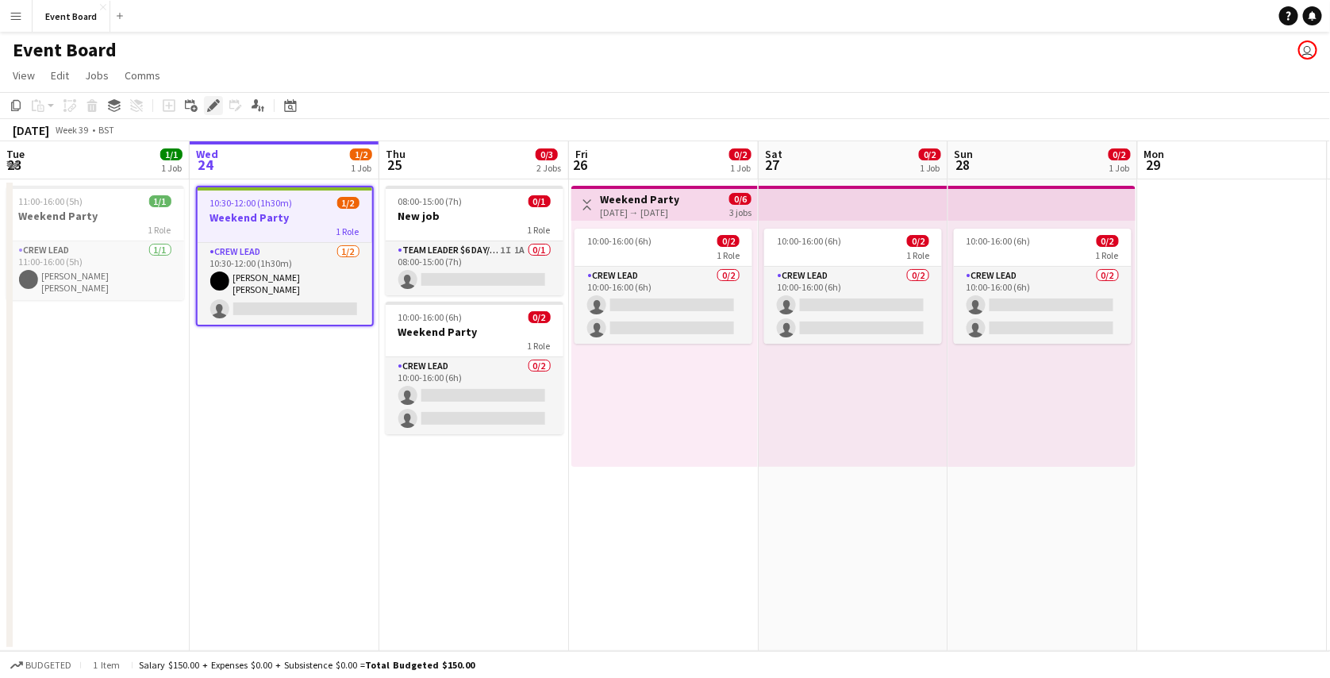
click at [213, 96] on div "Edit" at bounding box center [213, 105] width 19 height 19
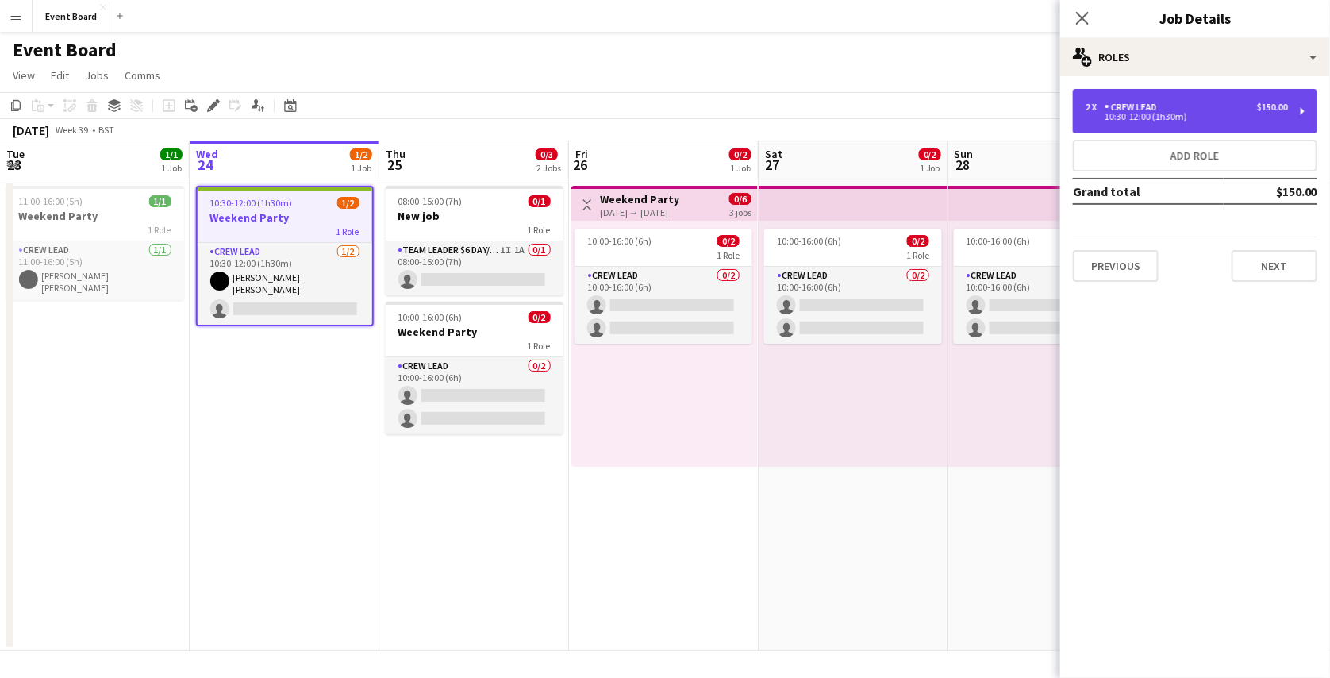
click at [1152, 109] on div "Crew Lead" at bounding box center [1133, 107] width 59 height 11
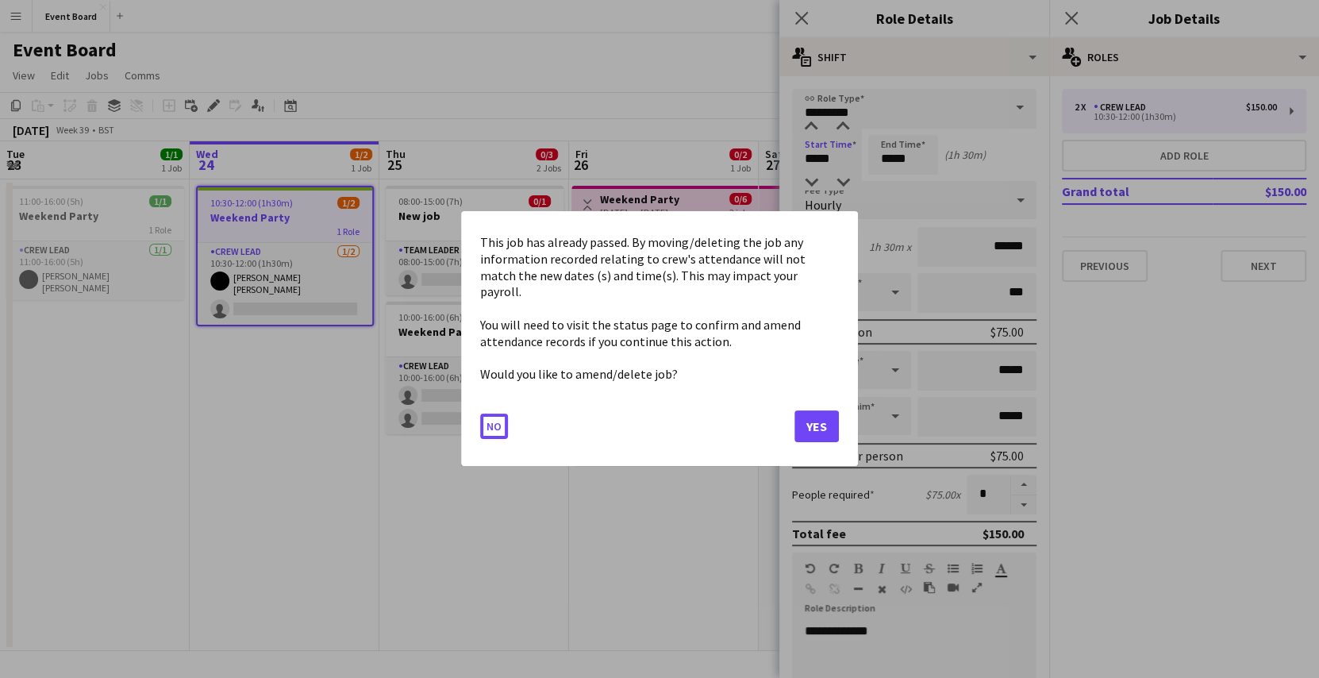
click at [847, 158] on body "Menu Boards Boards Boards All jobs Status Workforce Workforce My Workforce Recr…" at bounding box center [659, 339] width 1319 height 678
click at [815, 411] on button "Yes" at bounding box center [816, 427] width 44 height 32
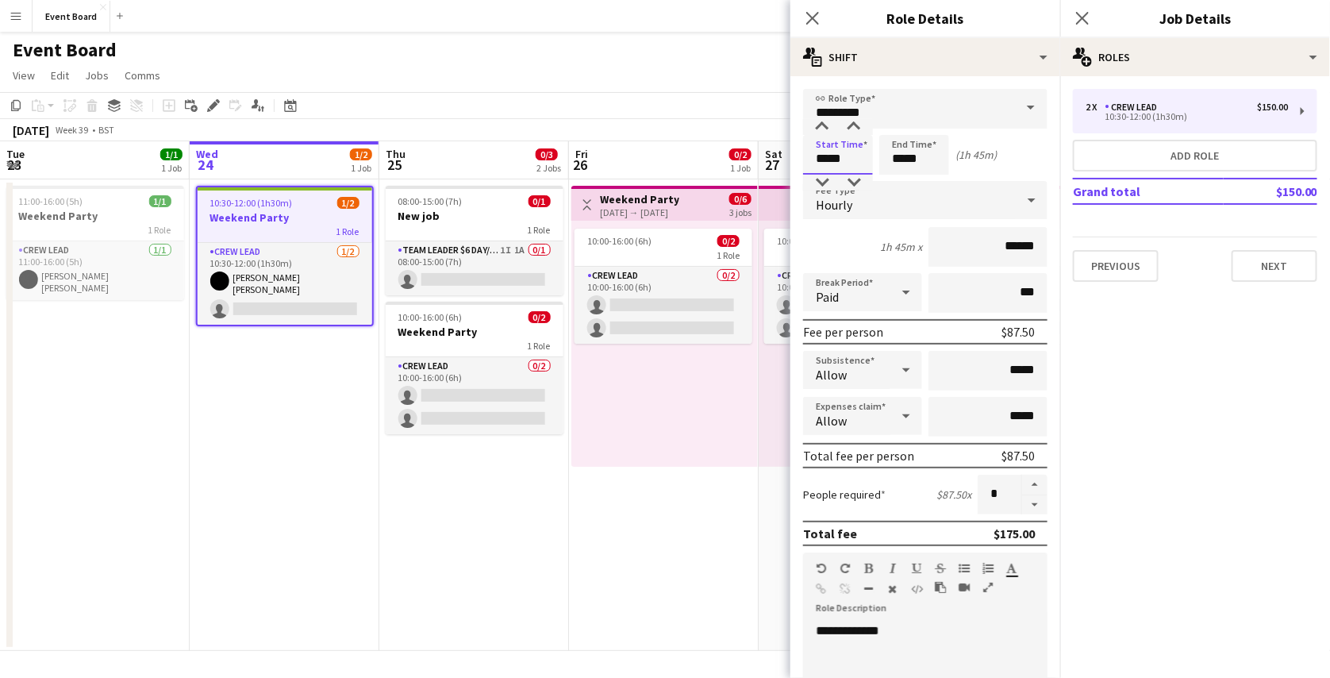
type input "*****"
click at [772, 78] on app-page-menu "View Day view expanded Day view collapsed Month view Date picker Jump to today …" at bounding box center [665, 77] width 1330 height 30
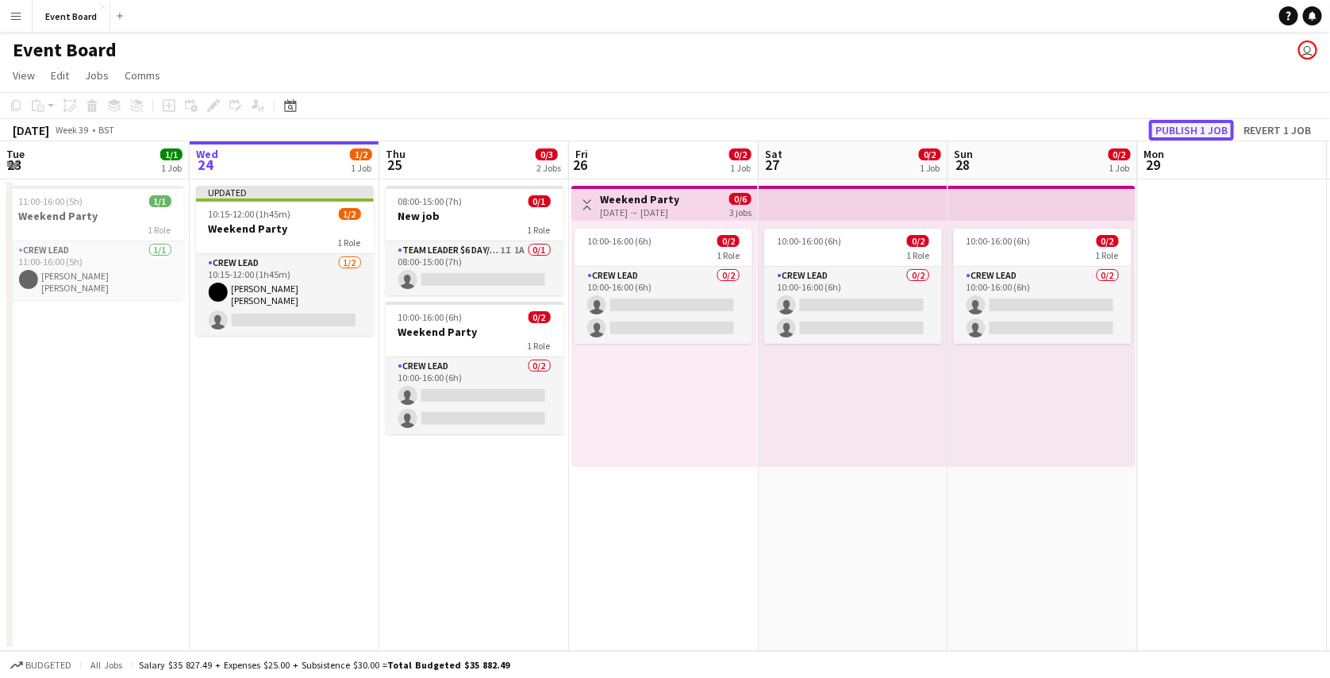
click at [1182, 128] on button "Publish 1 job" at bounding box center [1191, 130] width 85 height 21
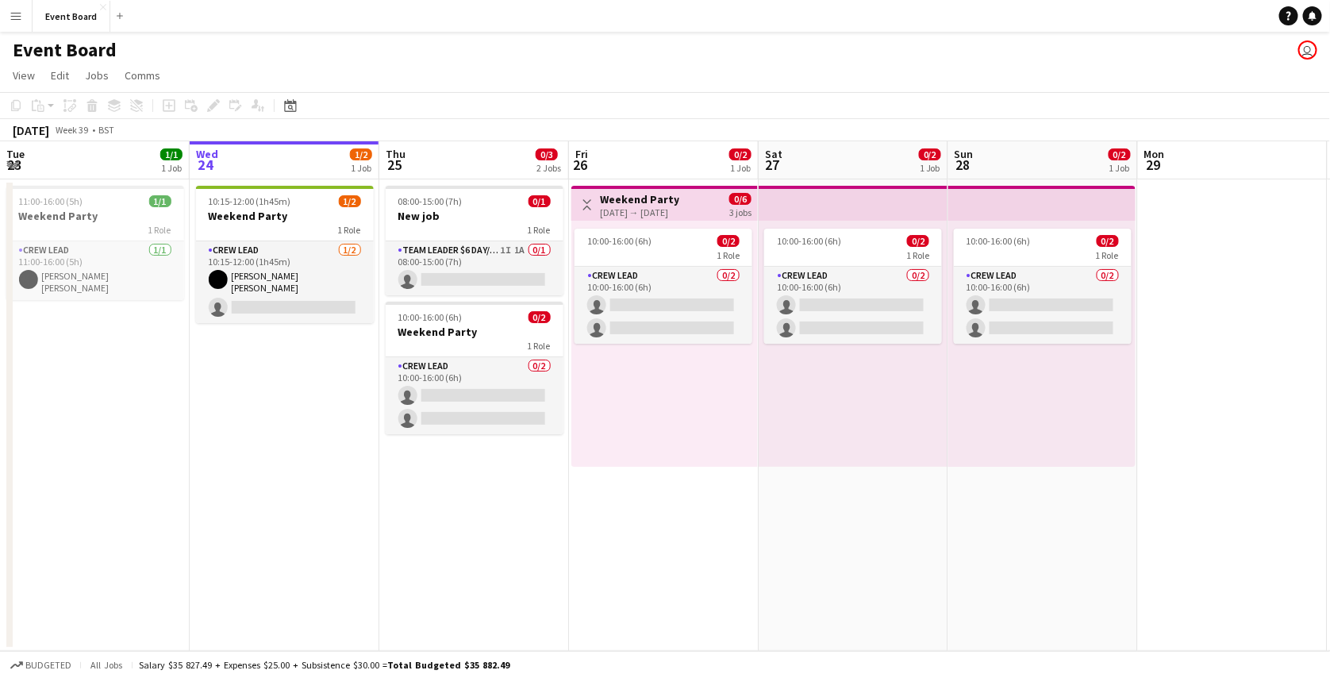
click at [20, 12] on app-icon "Menu" at bounding box center [16, 16] width 13 height 13
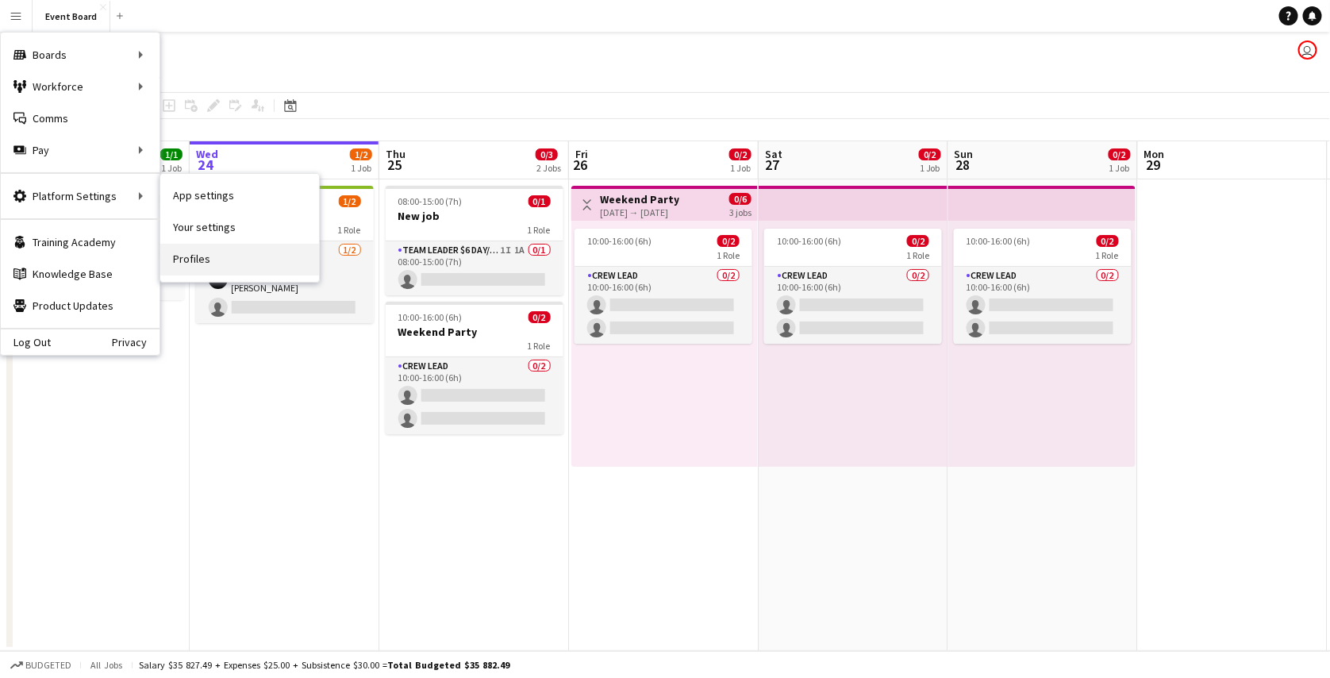
click at [189, 253] on link "Profiles" at bounding box center [239, 260] width 159 height 32
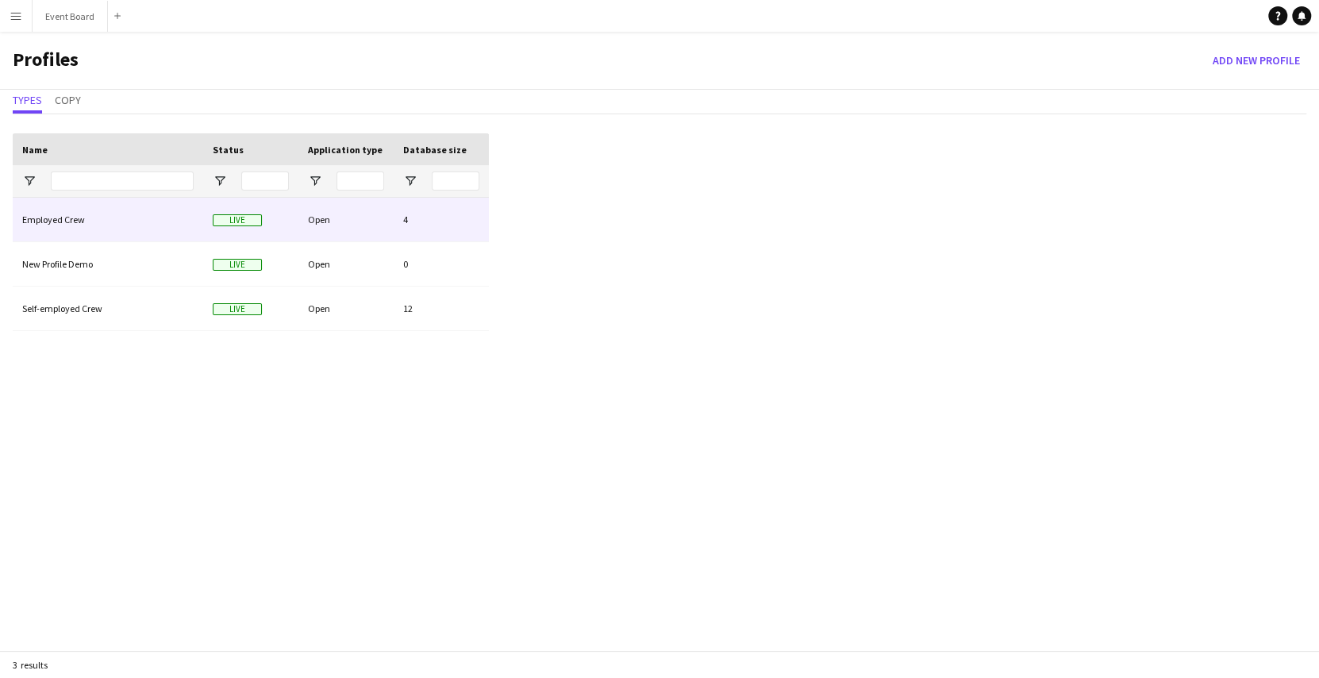
click at [149, 235] on div "Employed Crew" at bounding box center [108, 220] width 190 height 44
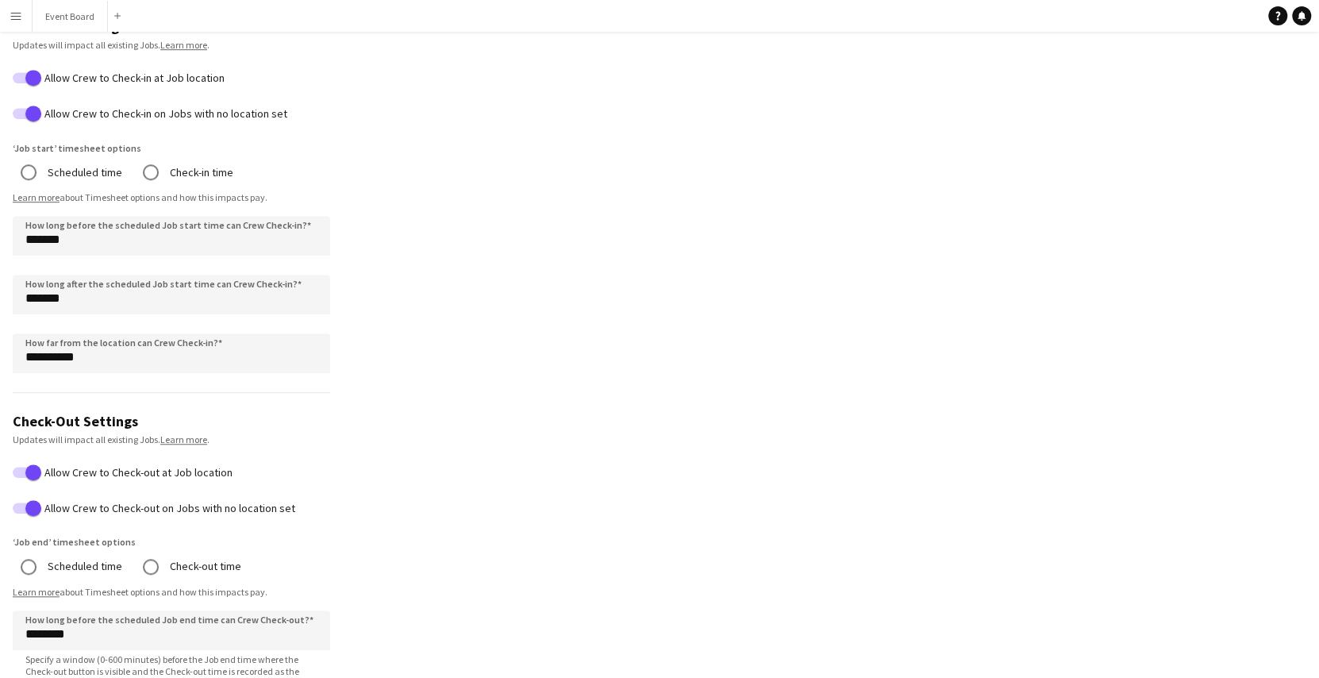
scroll to position [707, 0]
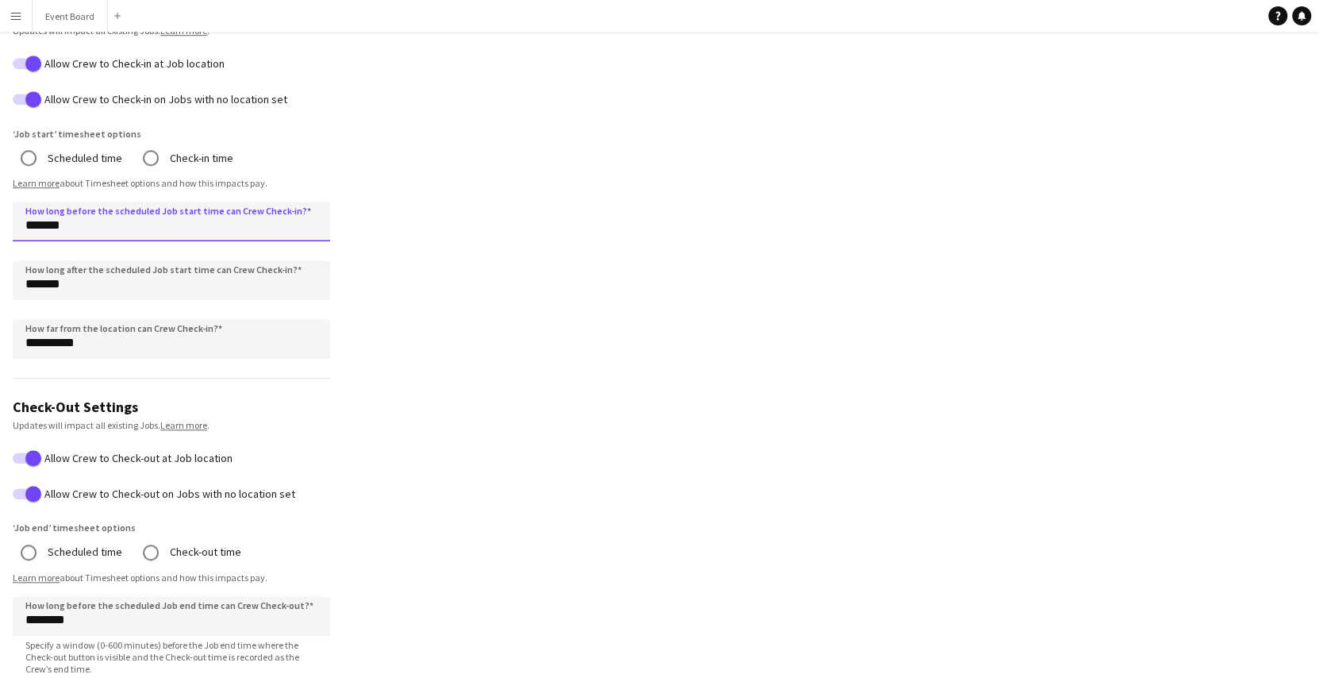
click at [33, 222] on input "*******" at bounding box center [171, 222] width 317 height 40
type input "********"
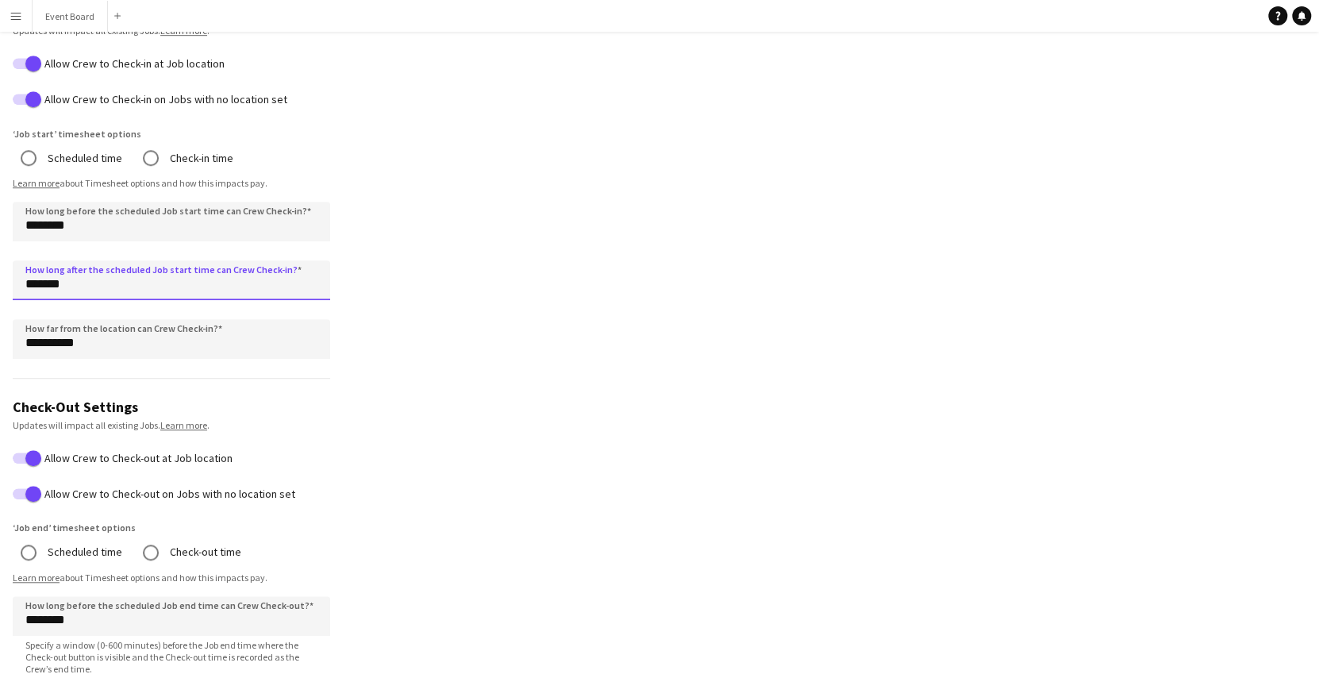
click at [28, 288] on input "*******" at bounding box center [171, 280] width 317 height 40
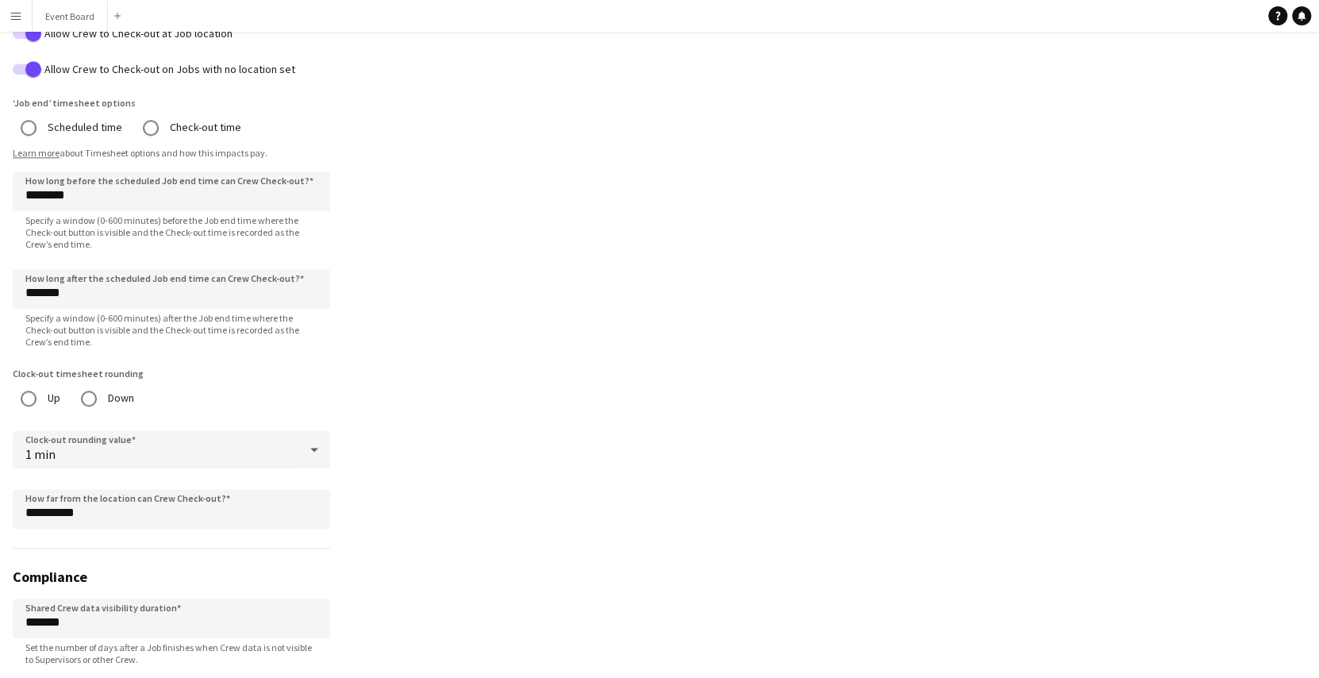
scroll to position [1217, 0]
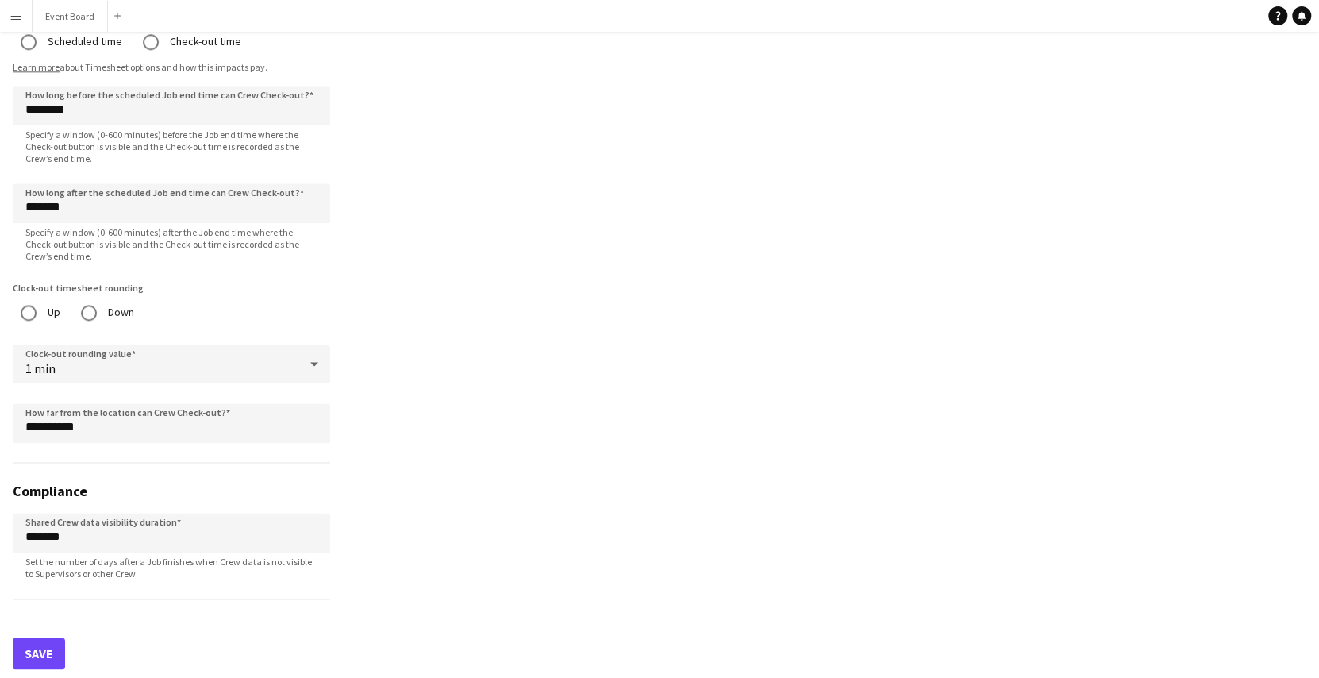
type input "********"
click at [44, 641] on button "Save" at bounding box center [39, 653] width 52 height 32
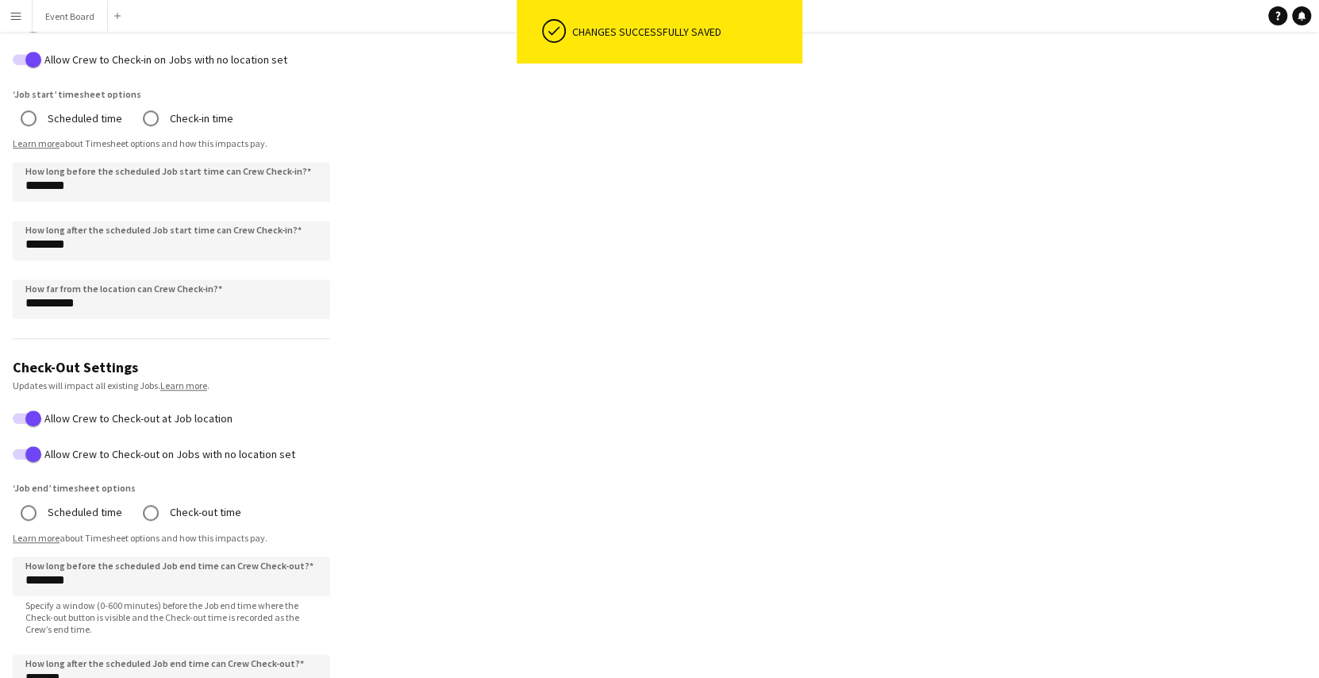
scroll to position [0, 0]
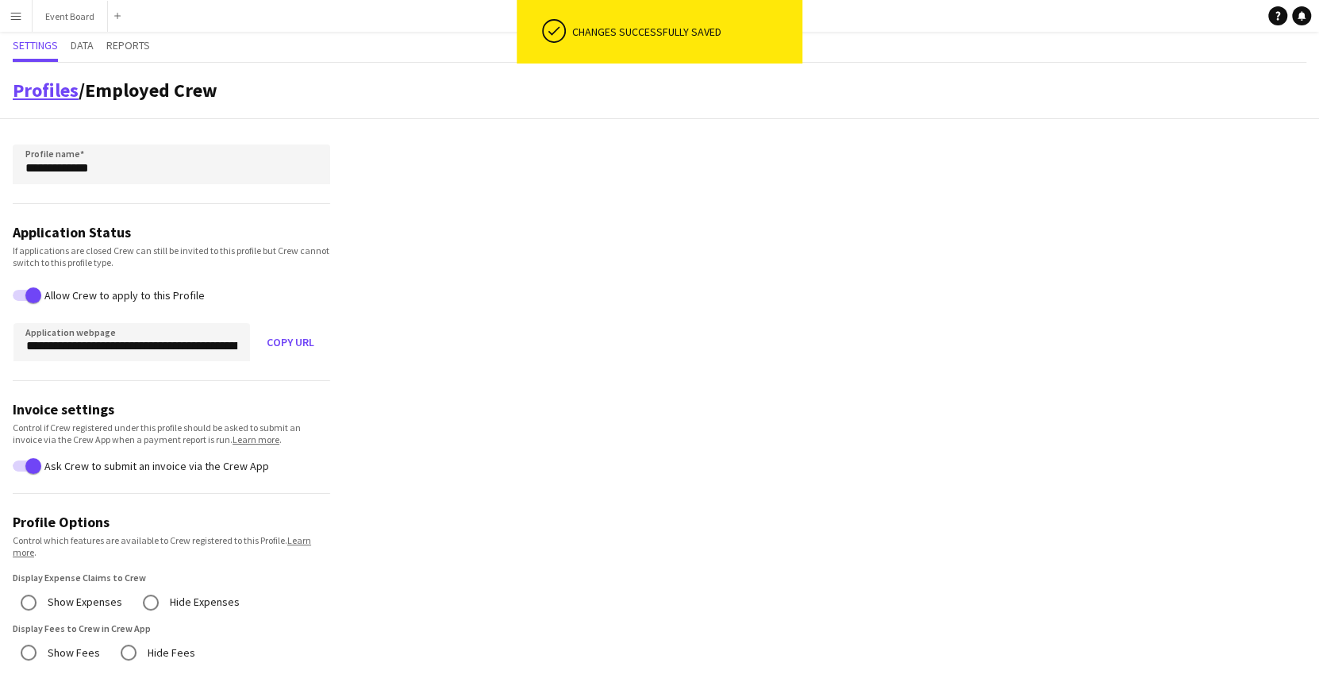
drag, startPoint x: 44, startPoint y: 75, endPoint x: 44, endPoint y: 87, distance: 11.9
click at [44, 87] on div "Profiles / Employed Crew" at bounding box center [659, 91] width 1319 height 56
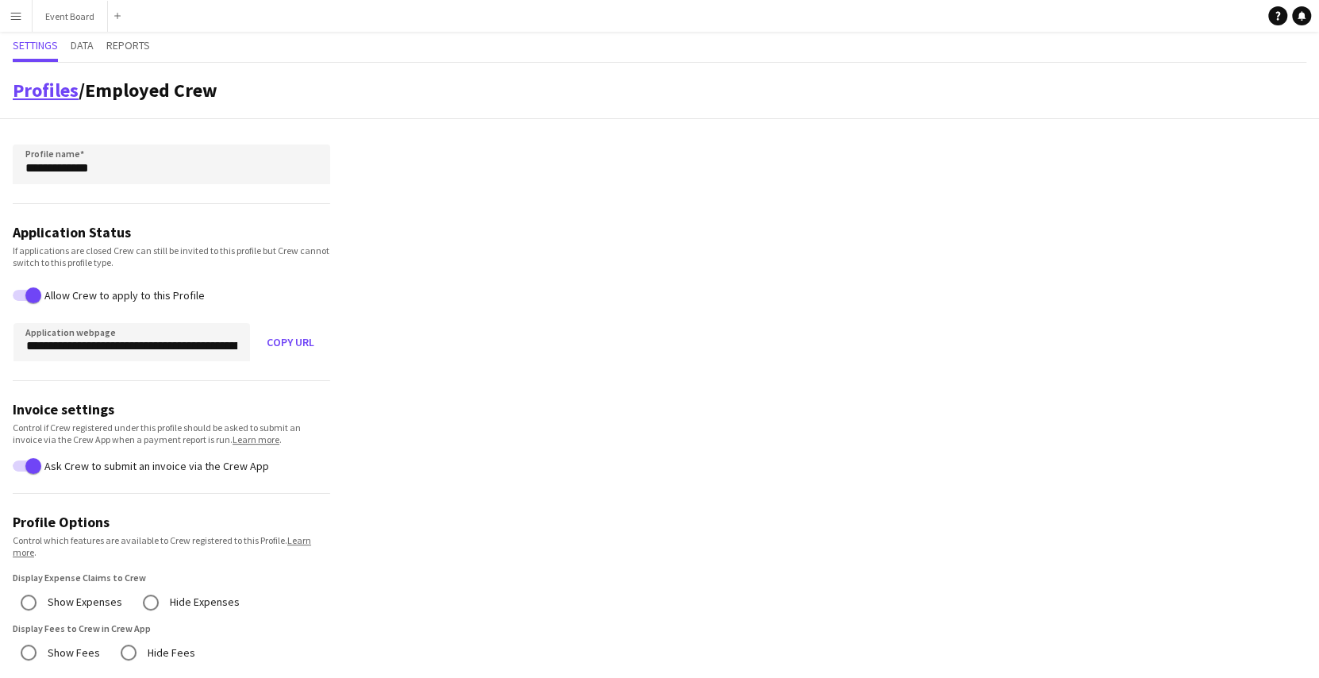
click at [44, 87] on link "Profiles" at bounding box center [46, 90] width 66 height 25
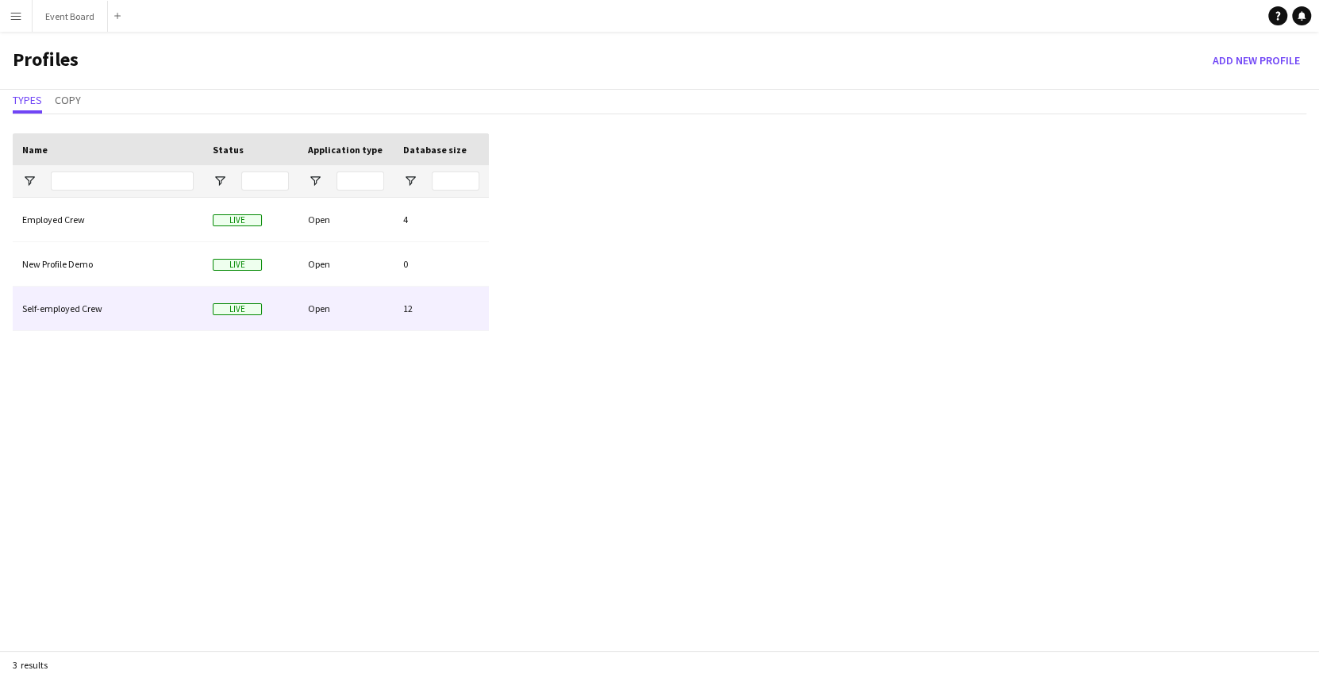
click at [93, 290] on div "Self-employed Crew" at bounding box center [108, 308] width 190 height 44
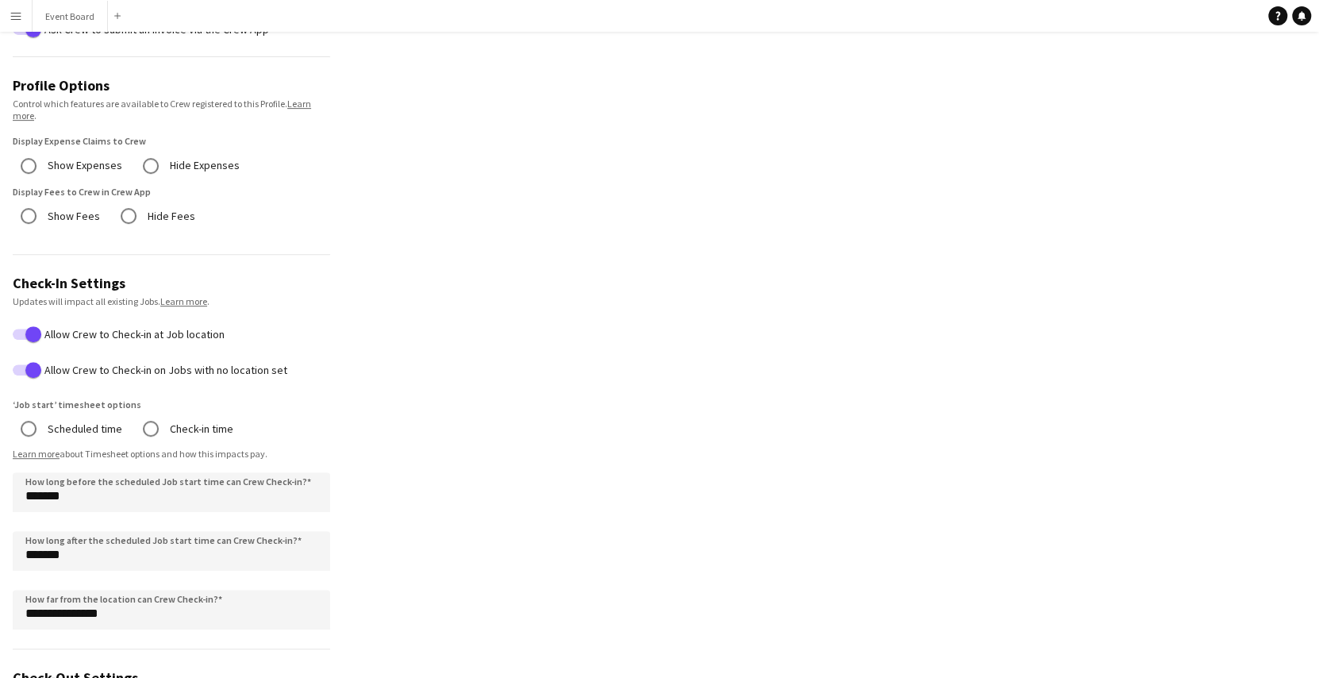
scroll to position [479, 0]
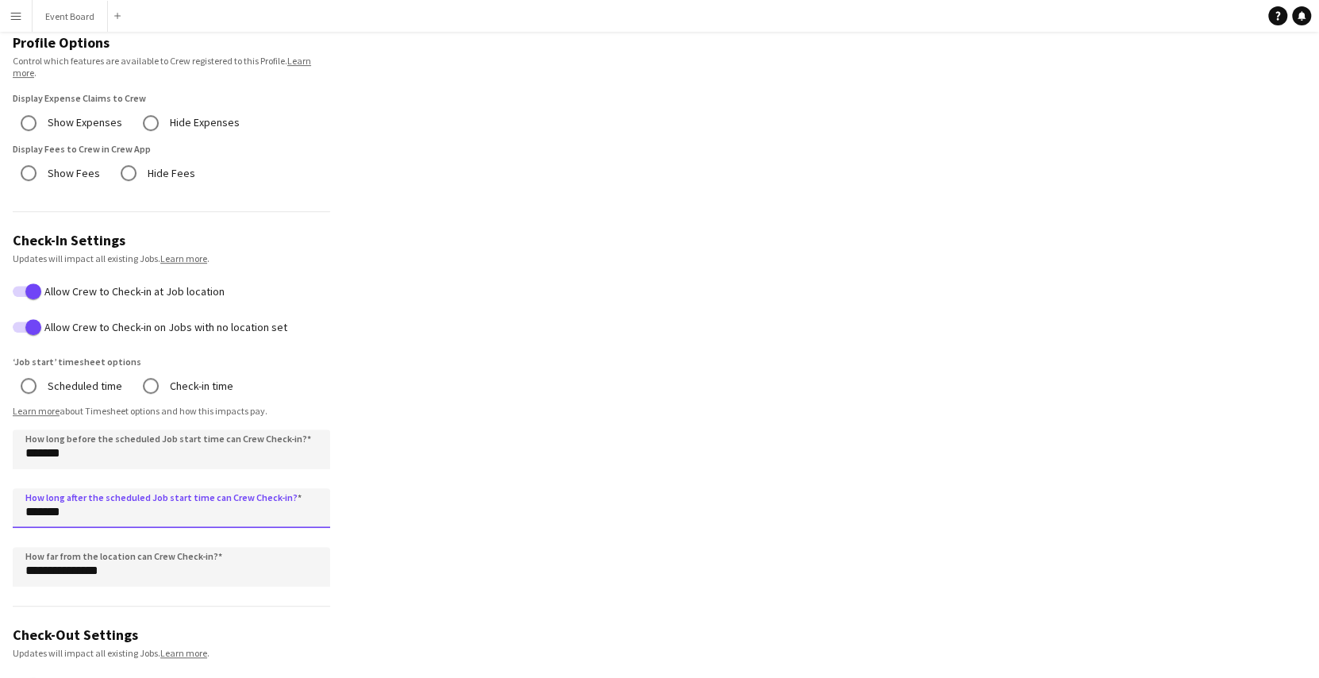
click at [30, 509] on input "*******" at bounding box center [171, 508] width 317 height 40
type input "********"
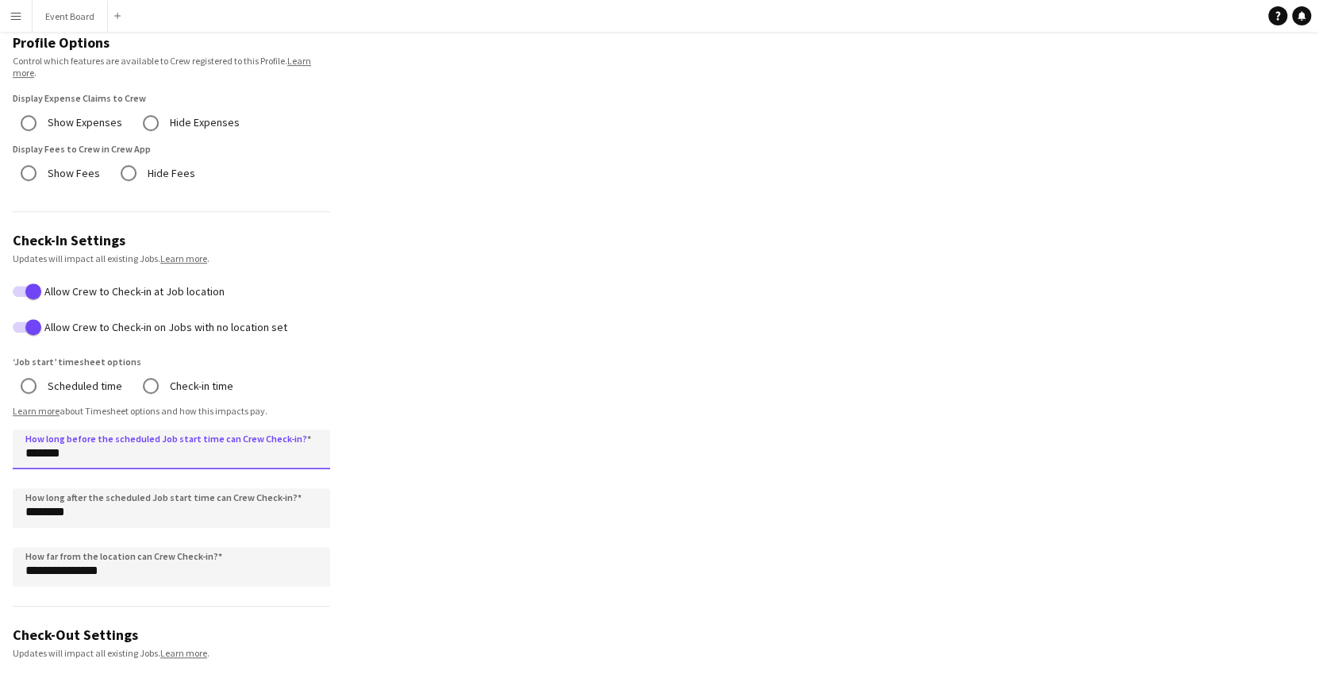
click at [29, 459] on input "*******" at bounding box center [171, 449] width 317 height 40
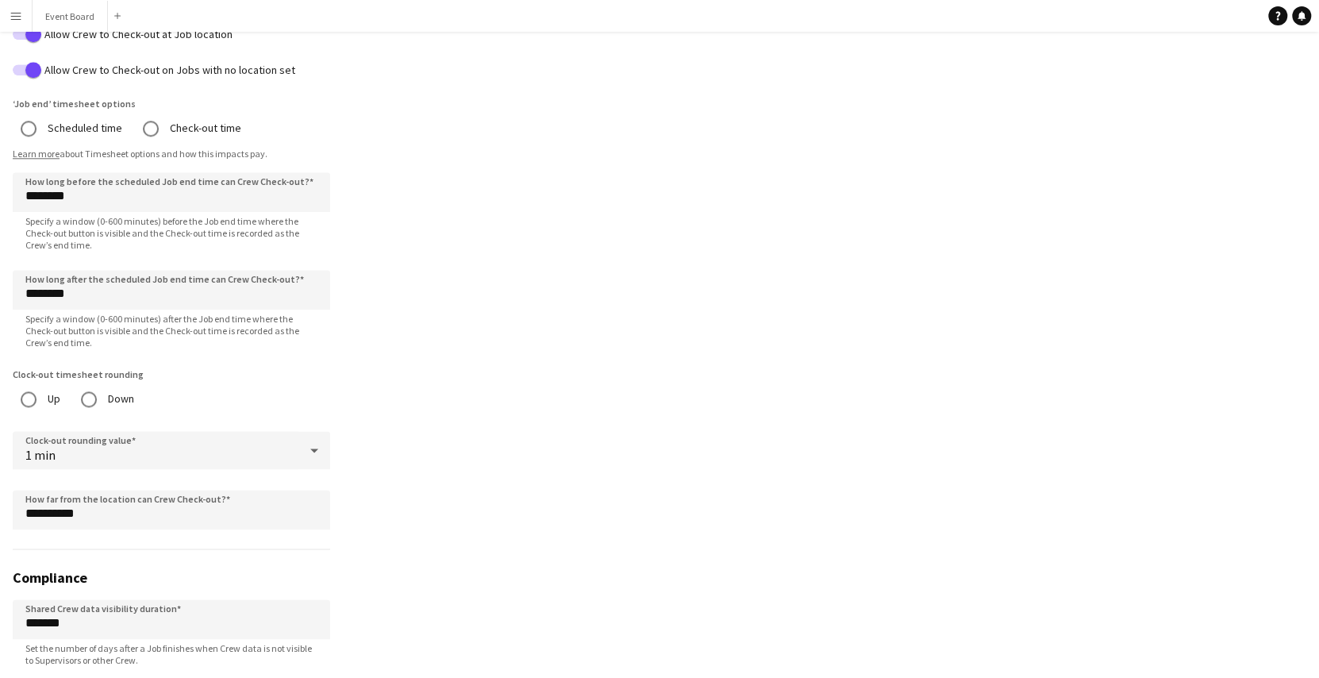
scroll to position [1217, 0]
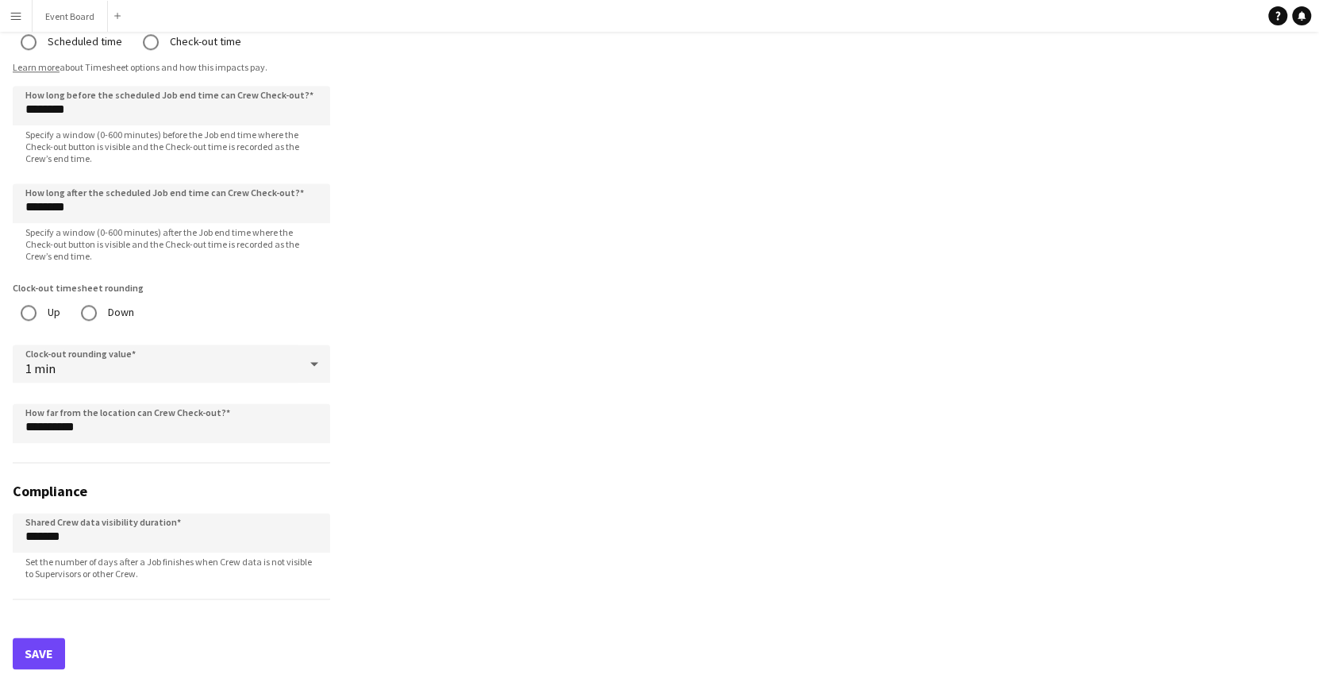
type input "********"
click at [42, 648] on button "Save" at bounding box center [39, 653] width 52 height 32
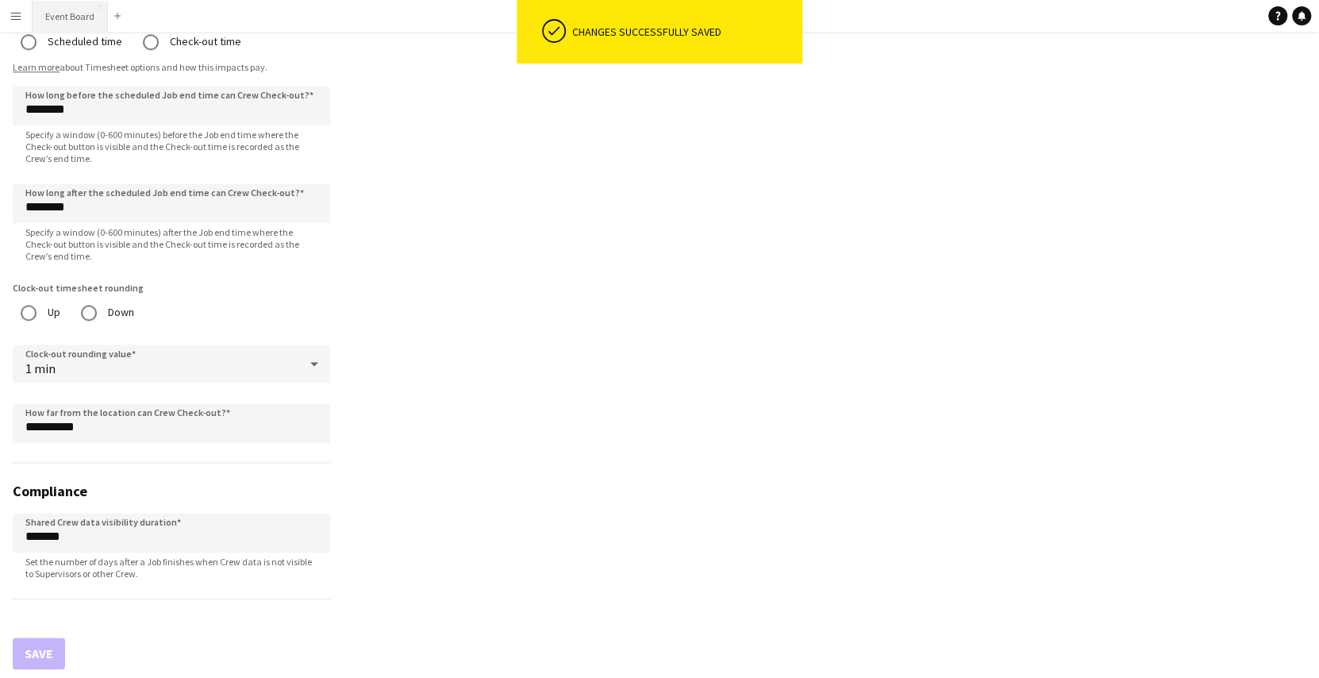
click at [75, 8] on button "Event Board Close" at bounding box center [70, 16] width 75 height 31
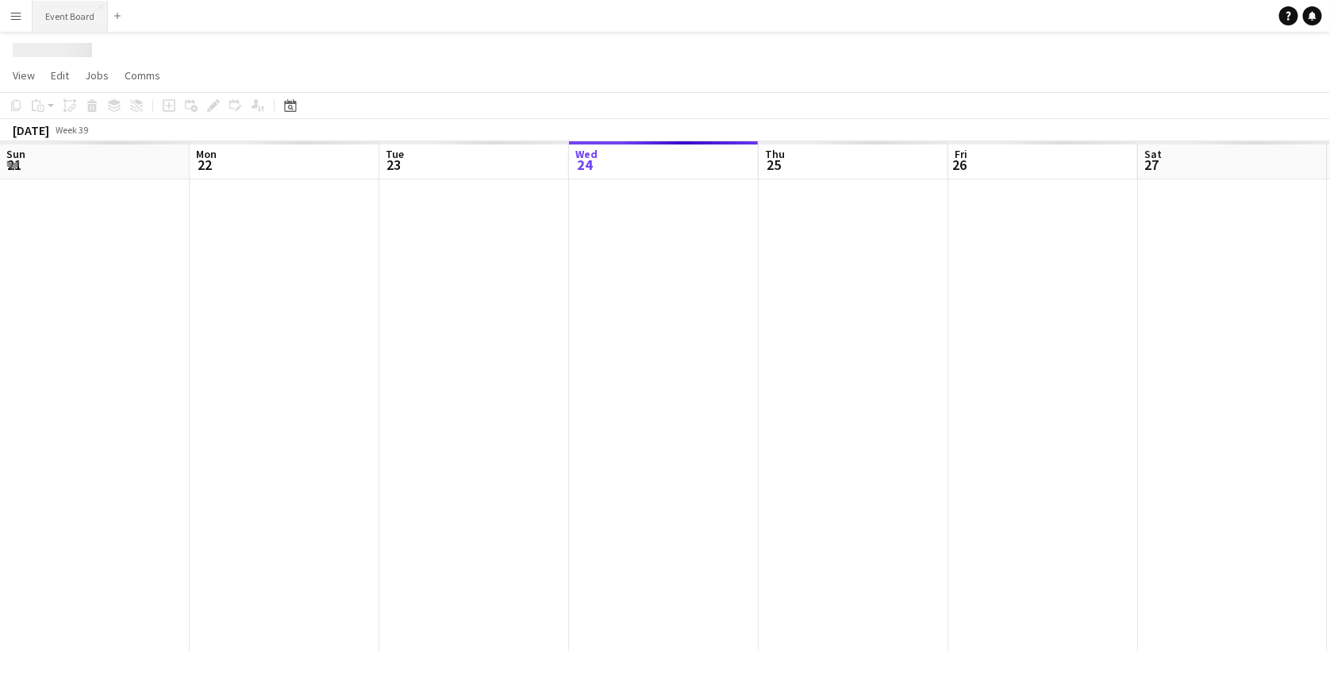
scroll to position [0, 379]
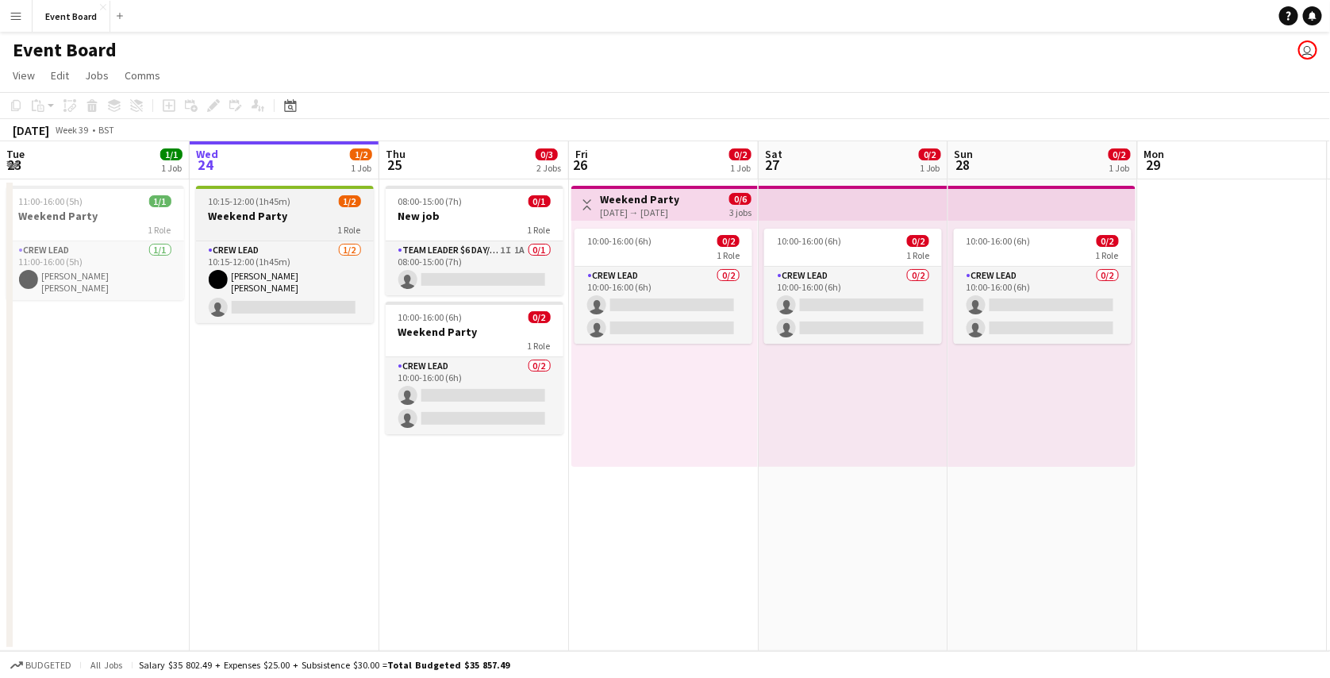
click at [271, 230] on div "1 Role" at bounding box center [285, 229] width 178 height 13
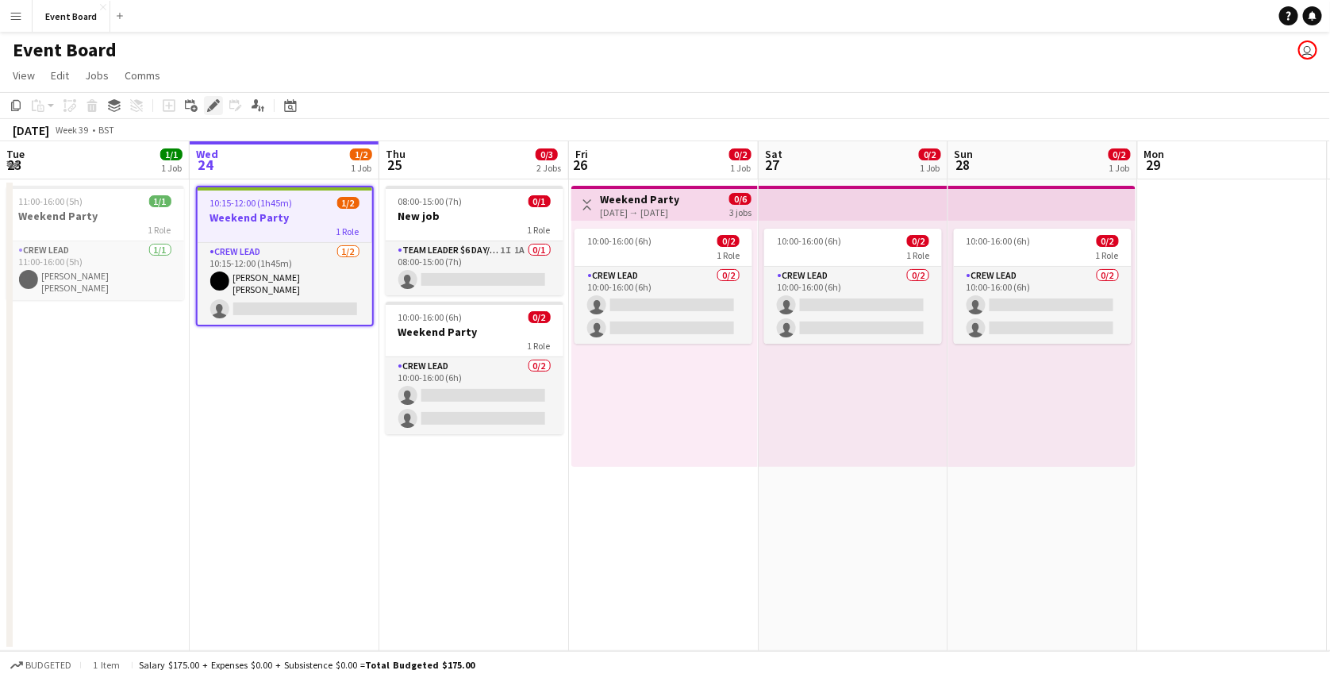
click at [209, 98] on div "Edit" at bounding box center [213, 105] width 19 height 19
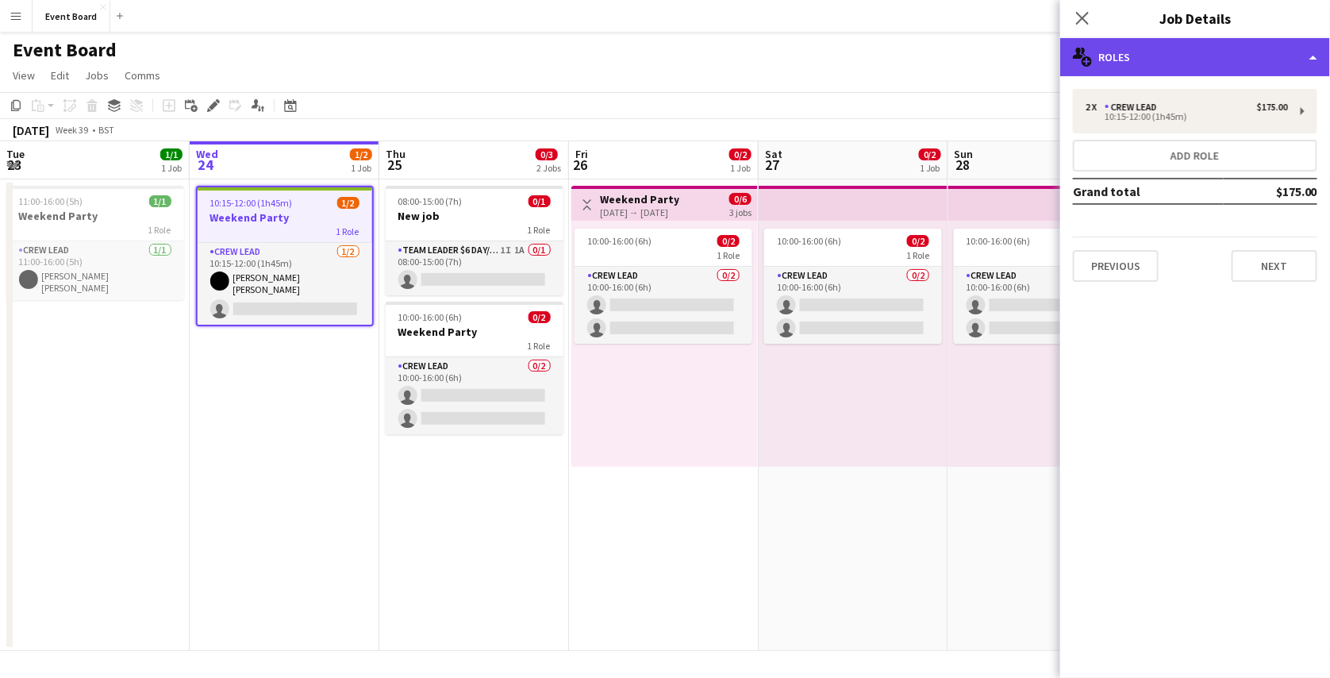
click at [1239, 49] on div "multiple-users-add Roles" at bounding box center [1195, 57] width 270 height 38
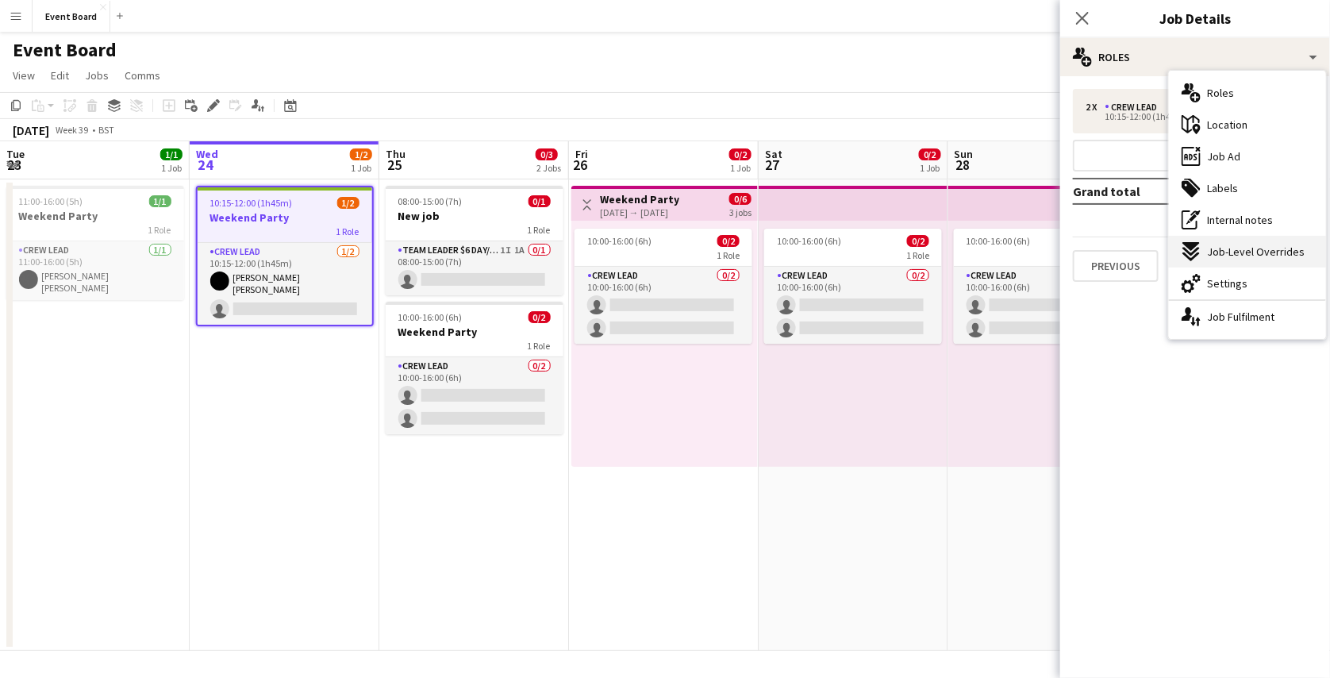
click at [1231, 244] on span "Job-Level Overrides" at bounding box center [1256, 251] width 98 height 14
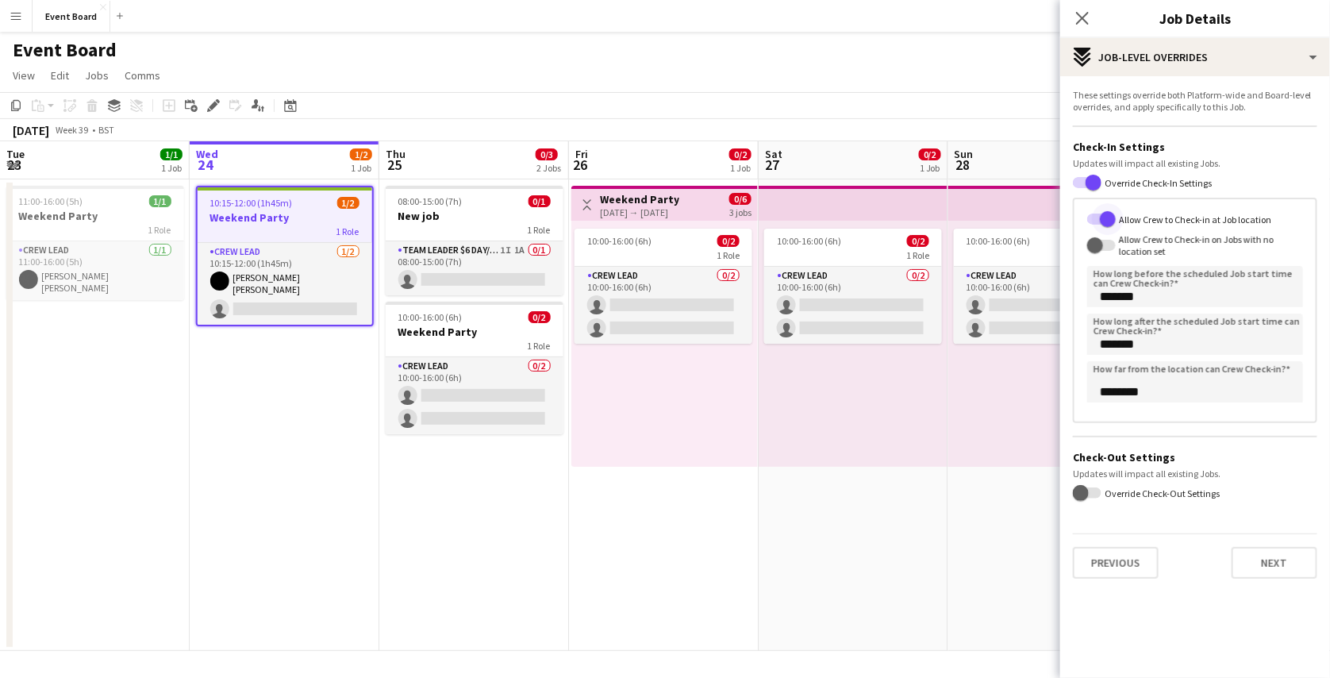
click at [1108, 214] on span "button" at bounding box center [1108, 219] width 16 height 16
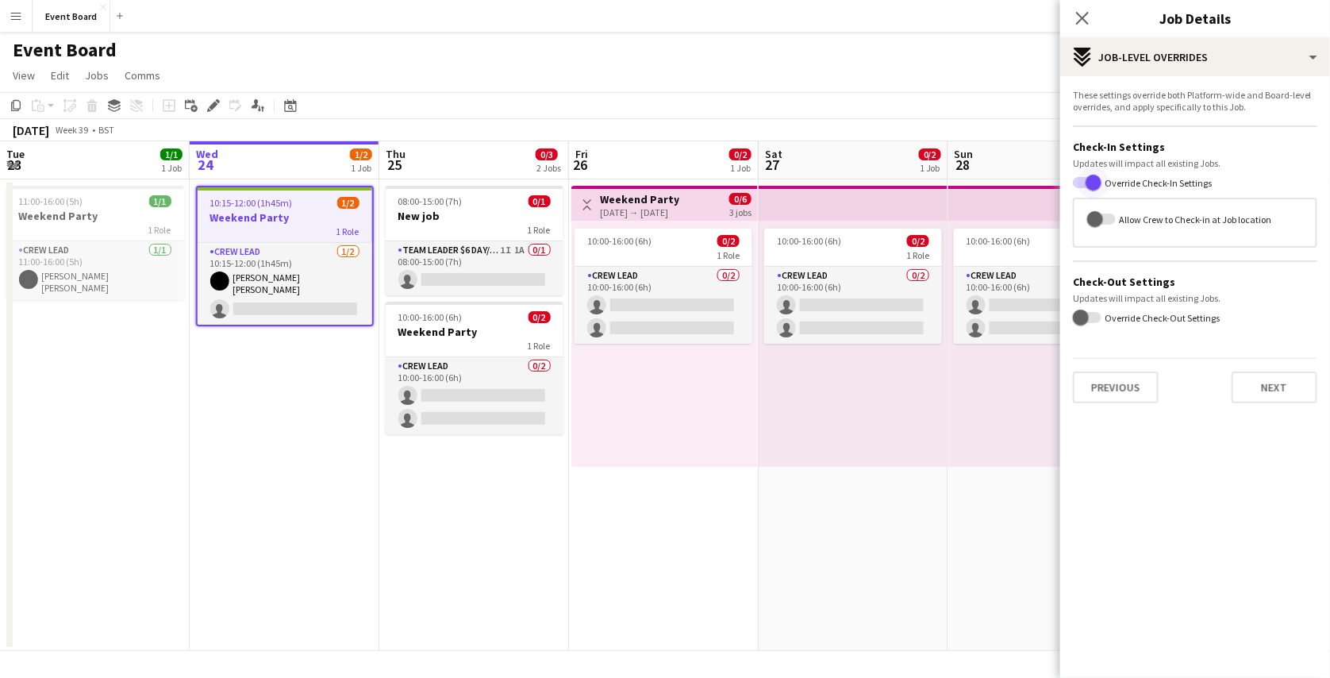
click at [1093, 182] on span "button" at bounding box center [1093, 183] width 16 height 16
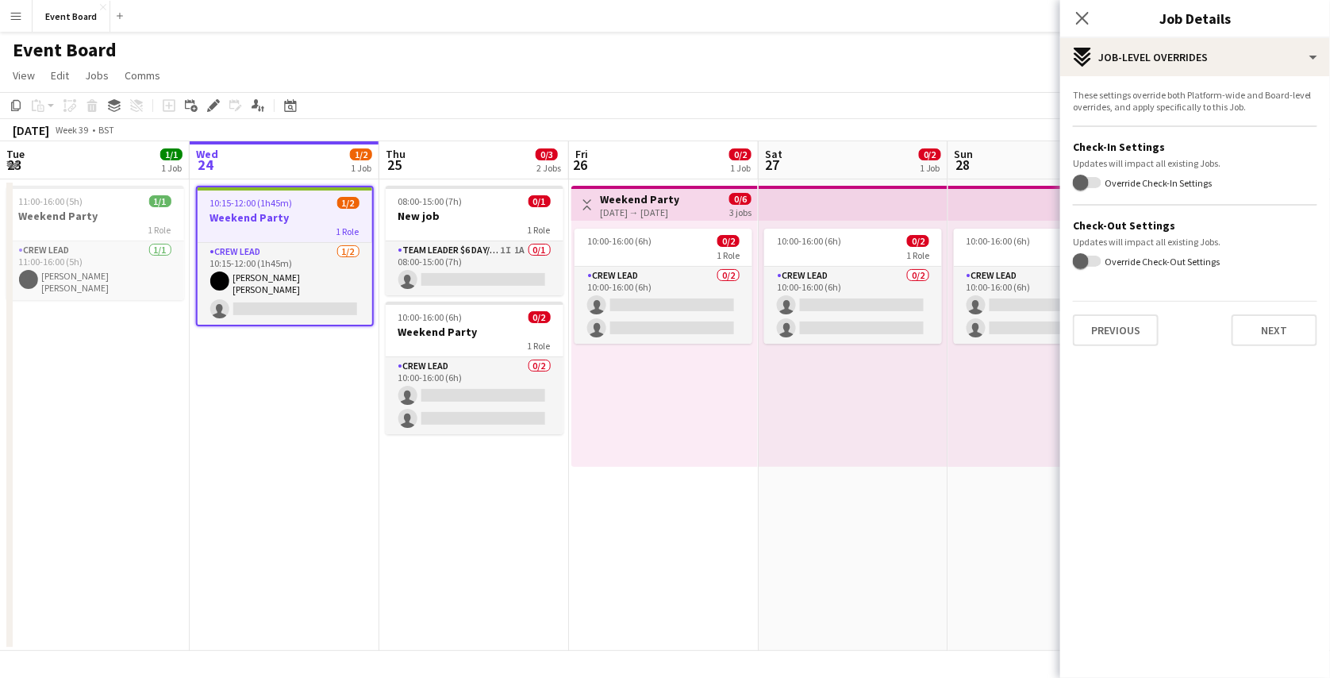
click at [1027, 88] on app-page-menu "View Day view expanded Day view collapsed Month view Date picker Jump to today …" at bounding box center [665, 77] width 1330 height 30
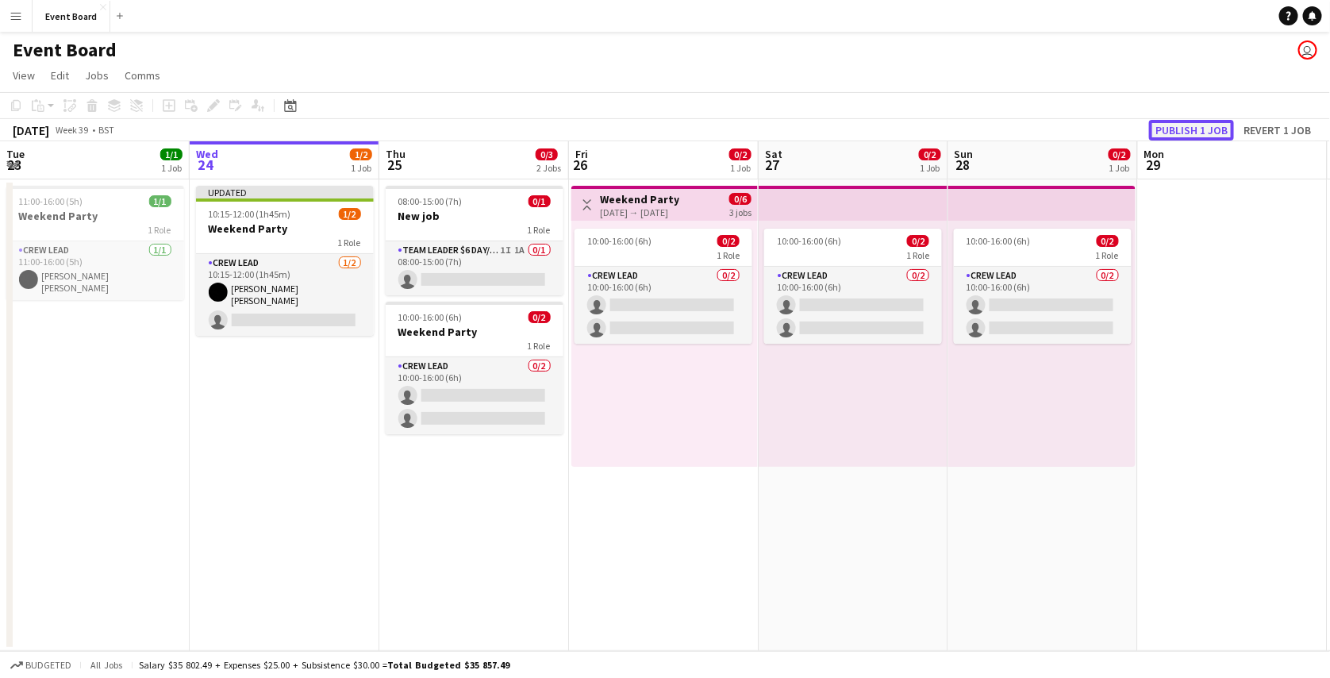
click at [1190, 130] on button "Publish 1 job" at bounding box center [1191, 130] width 85 height 21
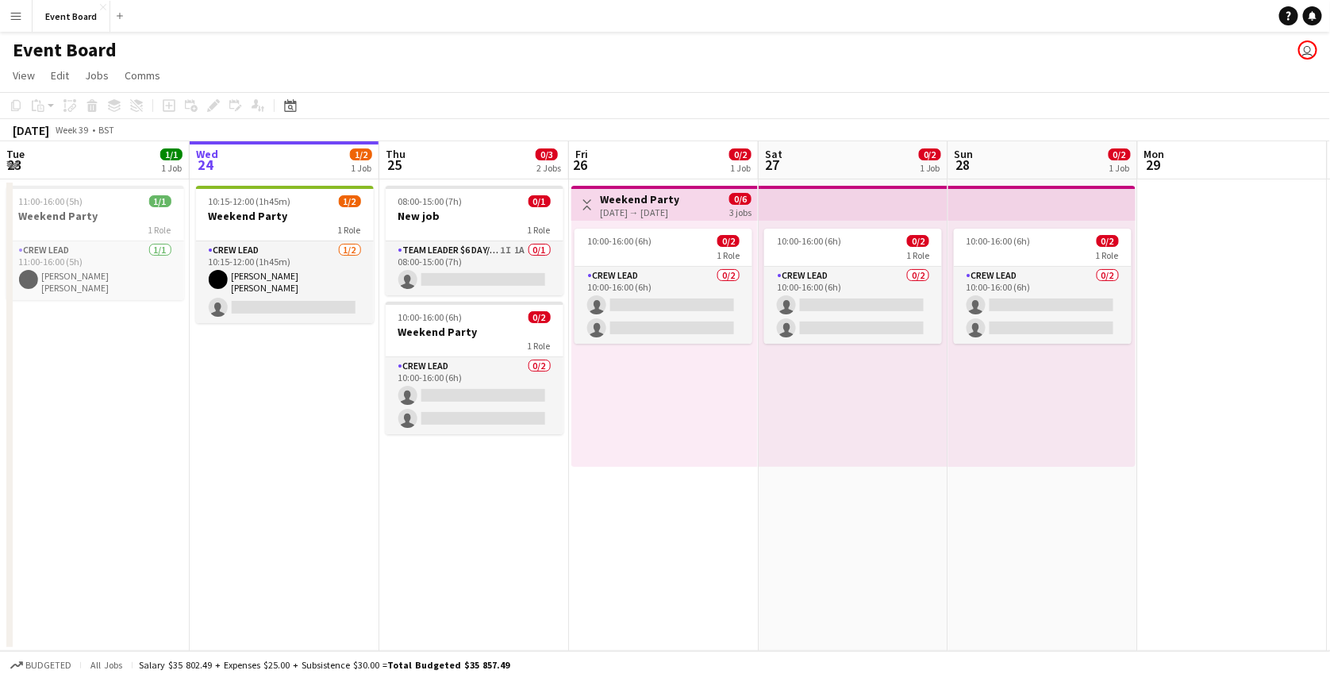
click at [13, 10] on app-icon "Menu" at bounding box center [16, 16] width 13 height 13
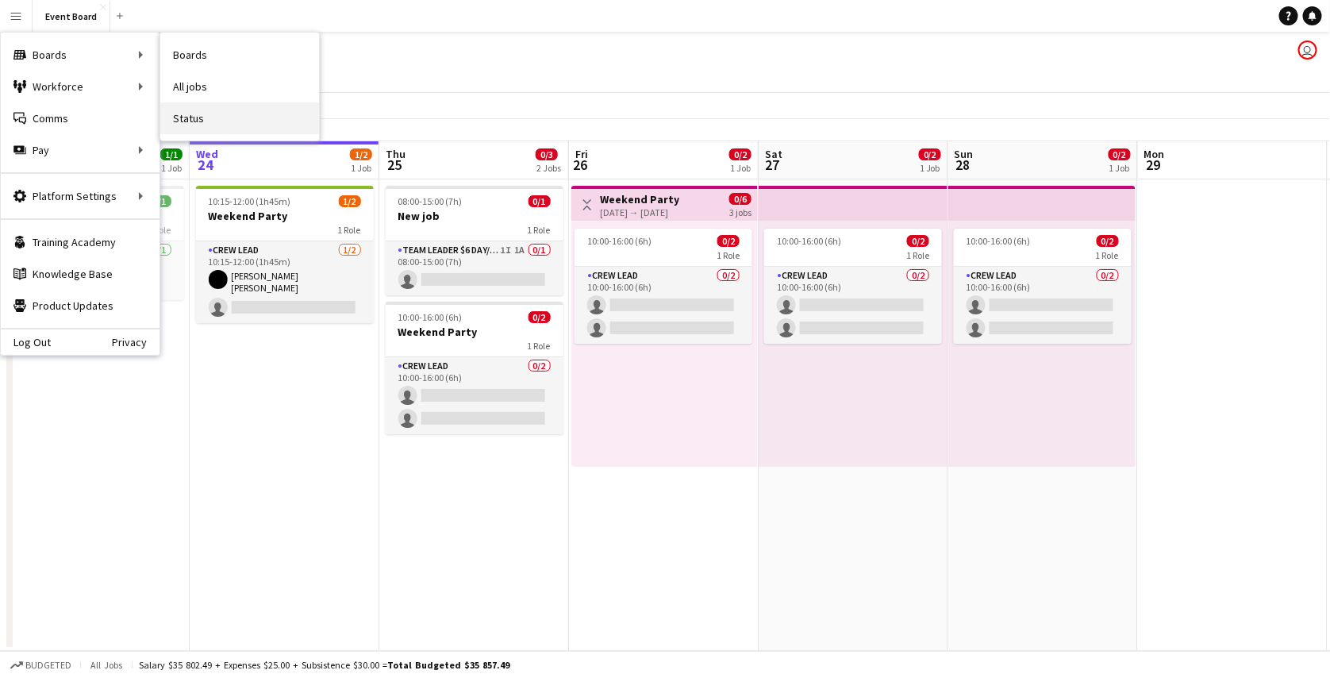
click at [198, 126] on link "Status" at bounding box center [239, 118] width 159 height 32
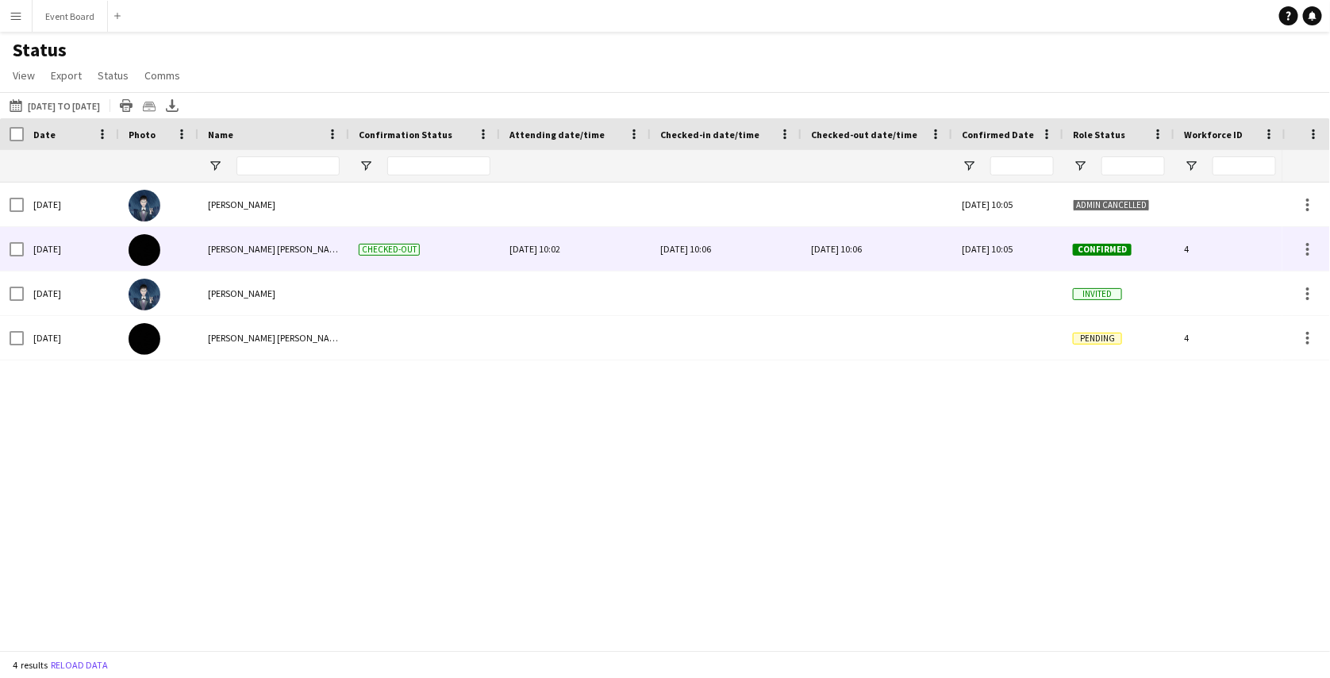
click at [735, 250] on div "Wed, 24 Sep 2025 10:06" at bounding box center [726, 249] width 132 height 44
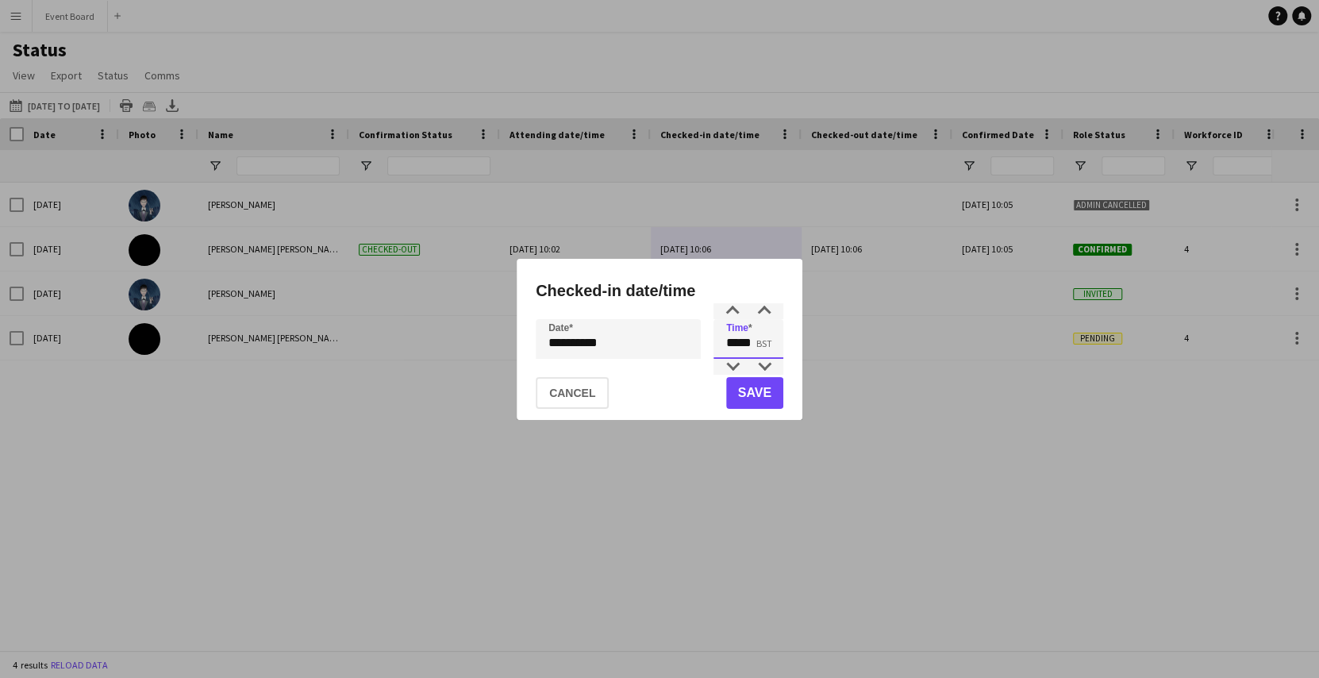
click at [758, 346] on input "*****" at bounding box center [748, 339] width 70 height 40
type input "*****"
click at [749, 398] on button "Save" at bounding box center [754, 393] width 57 height 32
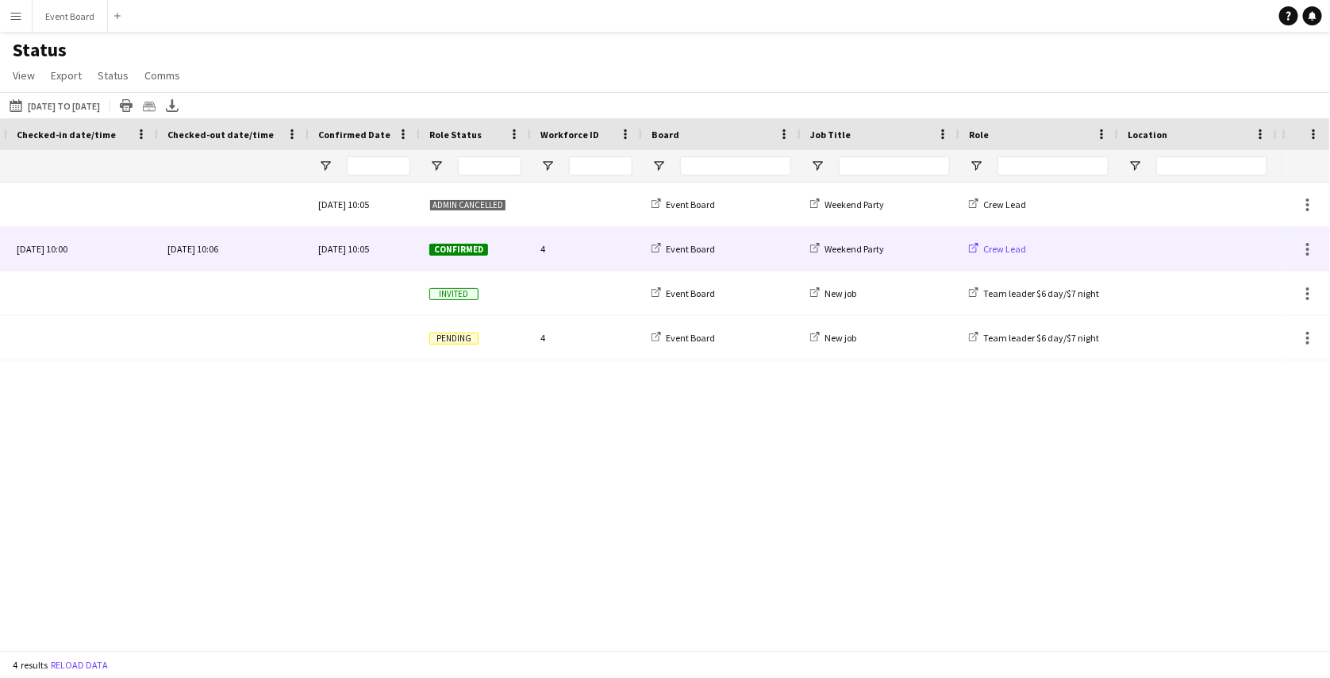
click at [981, 252] on link "Crew Lead" at bounding box center [997, 249] width 57 height 12
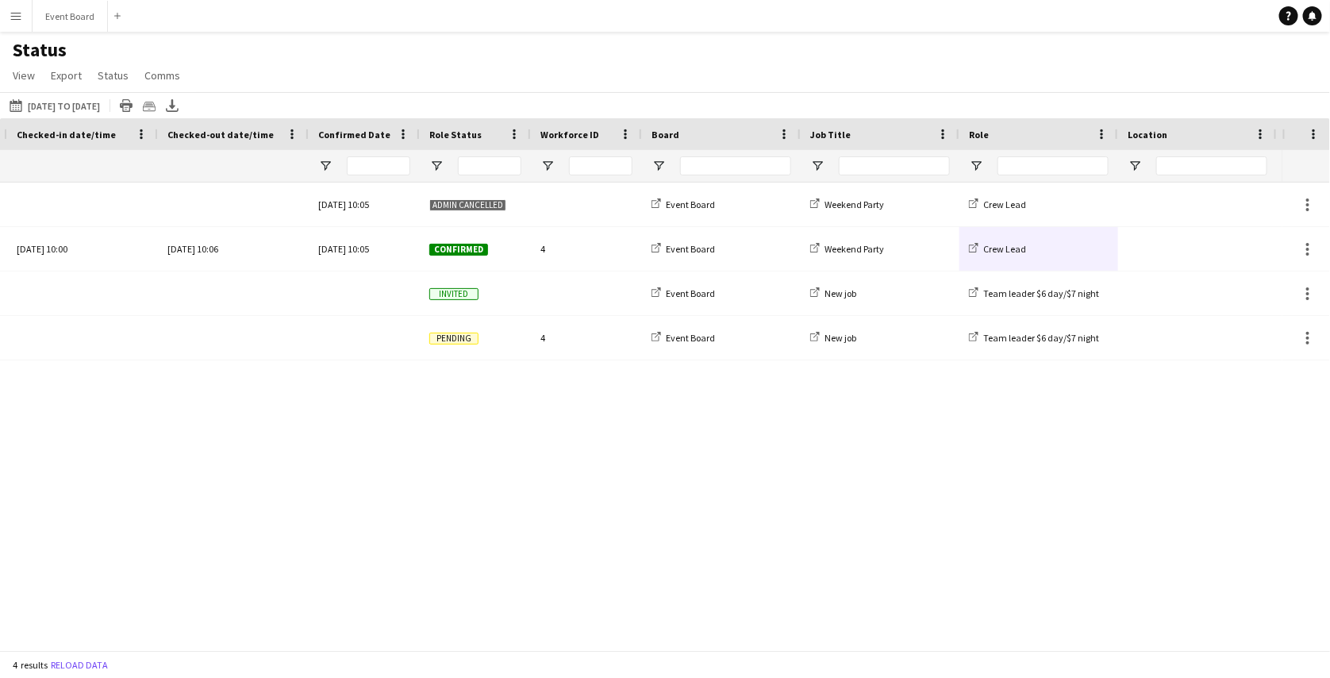
click at [18, 13] on app-icon "Menu" at bounding box center [16, 16] width 13 height 13
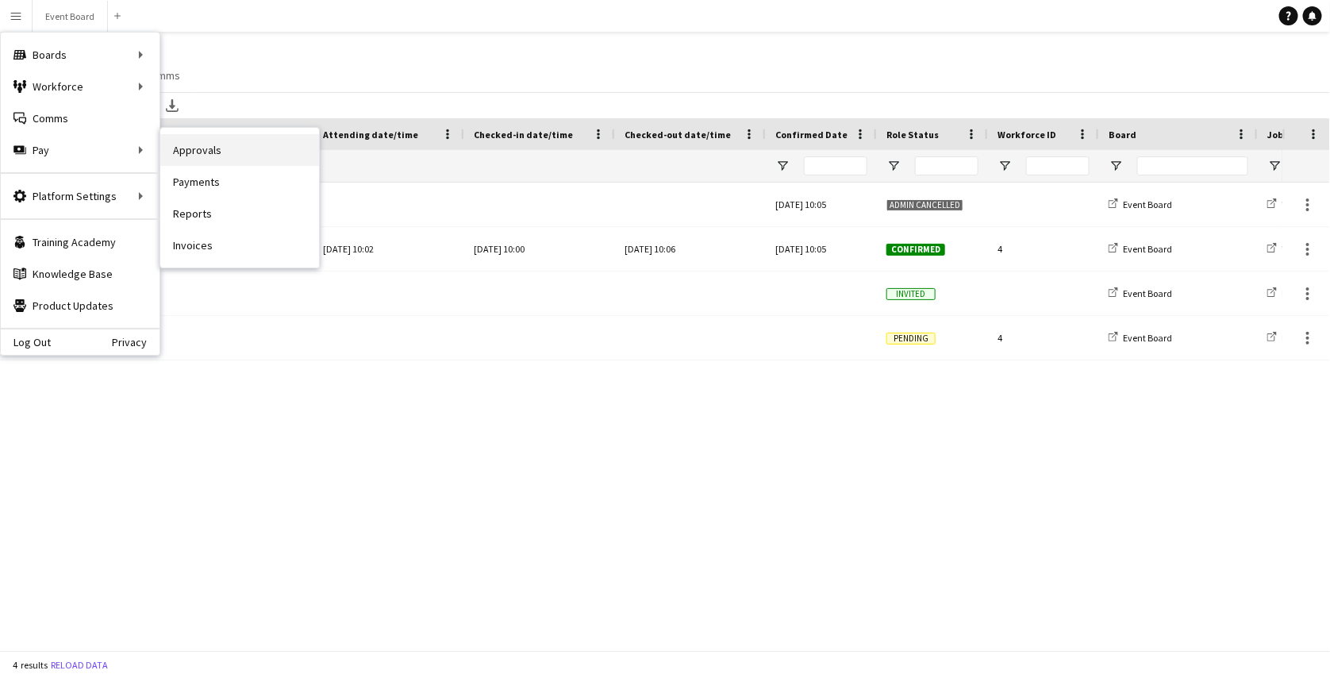
click at [191, 151] on link "Approvals" at bounding box center [239, 150] width 159 height 32
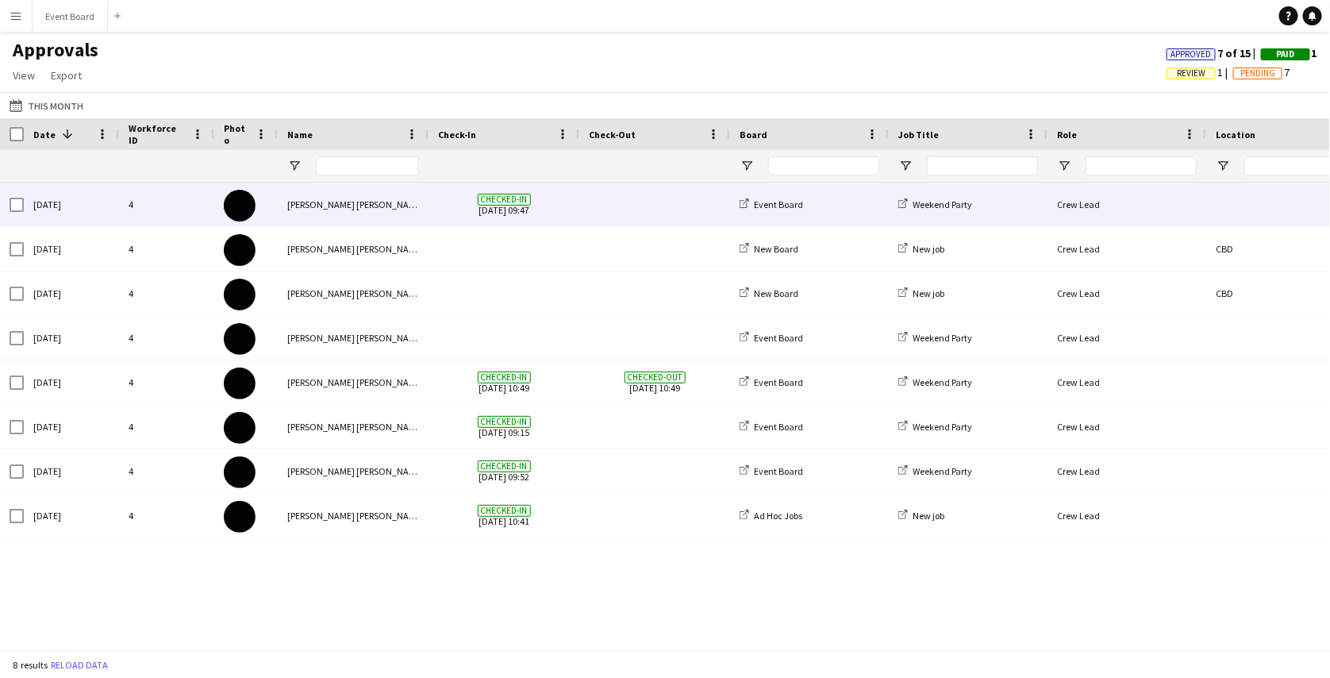
click at [638, 203] on span at bounding box center [655, 204] width 132 height 44
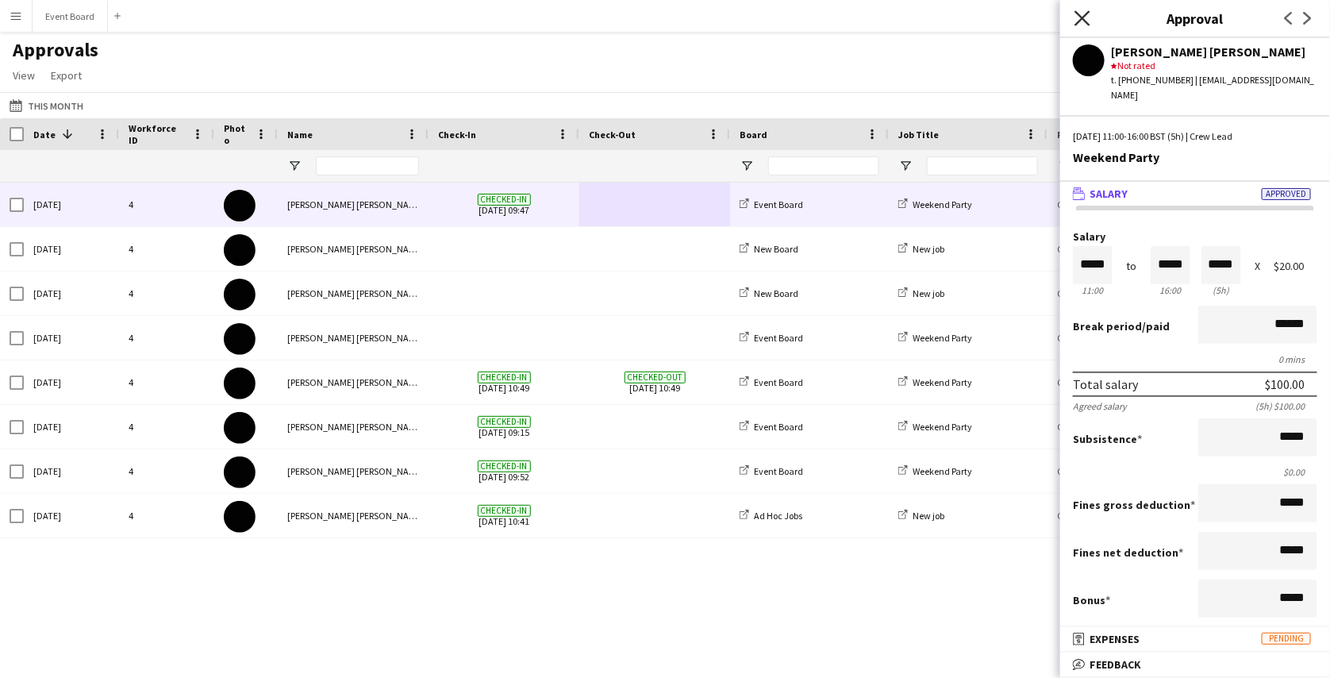
click at [1082, 17] on icon at bounding box center [1081, 17] width 15 height 15
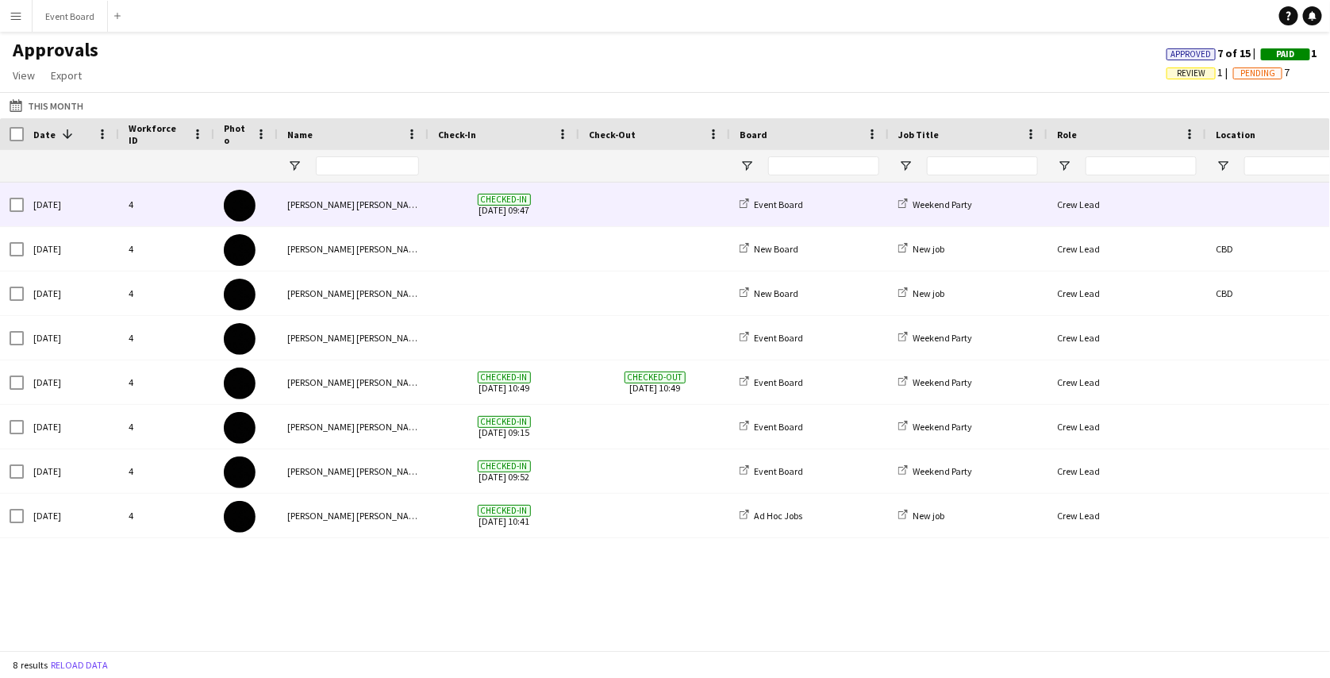
click at [648, 197] on span at bounding box center [655, 204] width 132 height 44
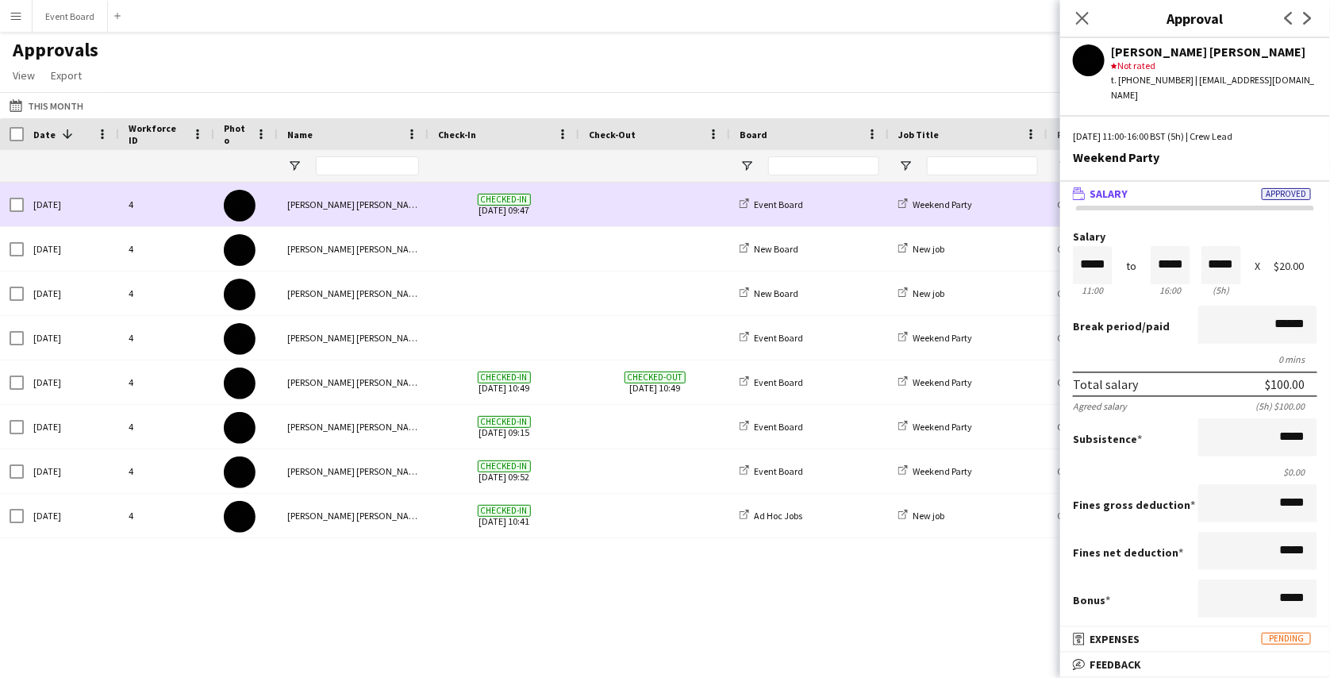
click at [655, 210] on span at bounding box center [655, 204] width 132 height 44
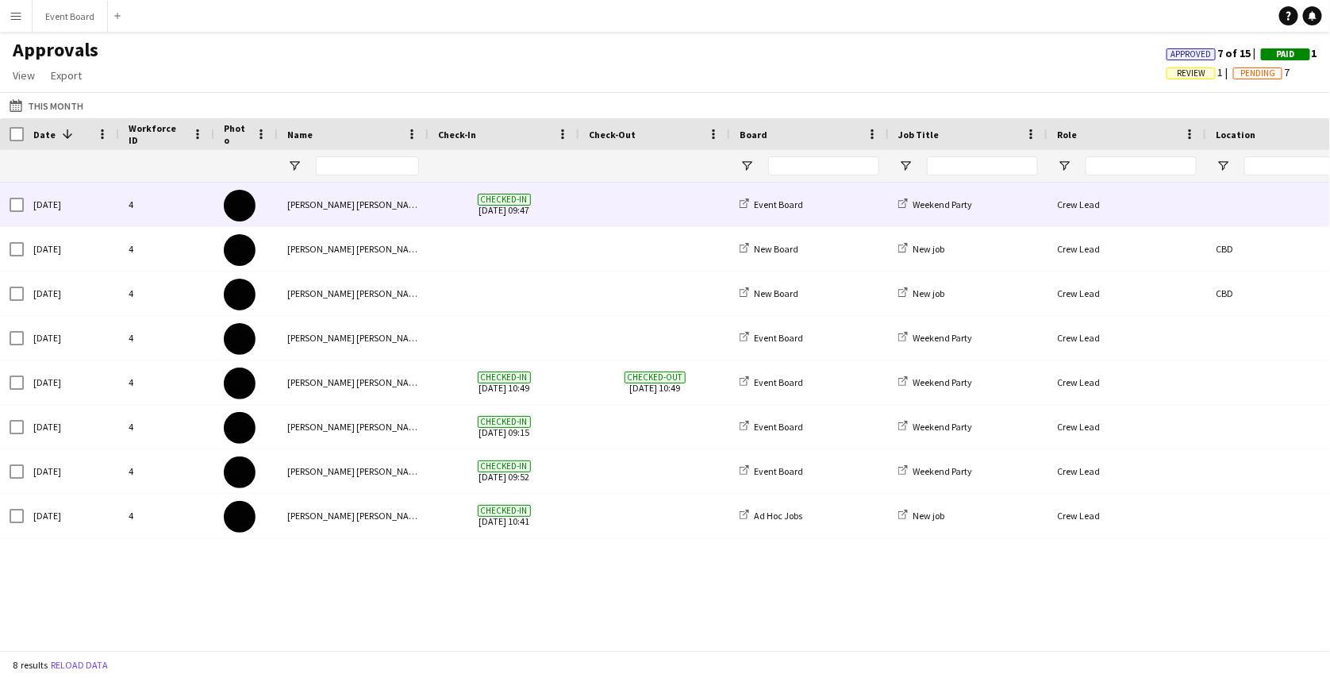
click at [655, 210] on span at bounding box center [655, 204] width 132 height 44
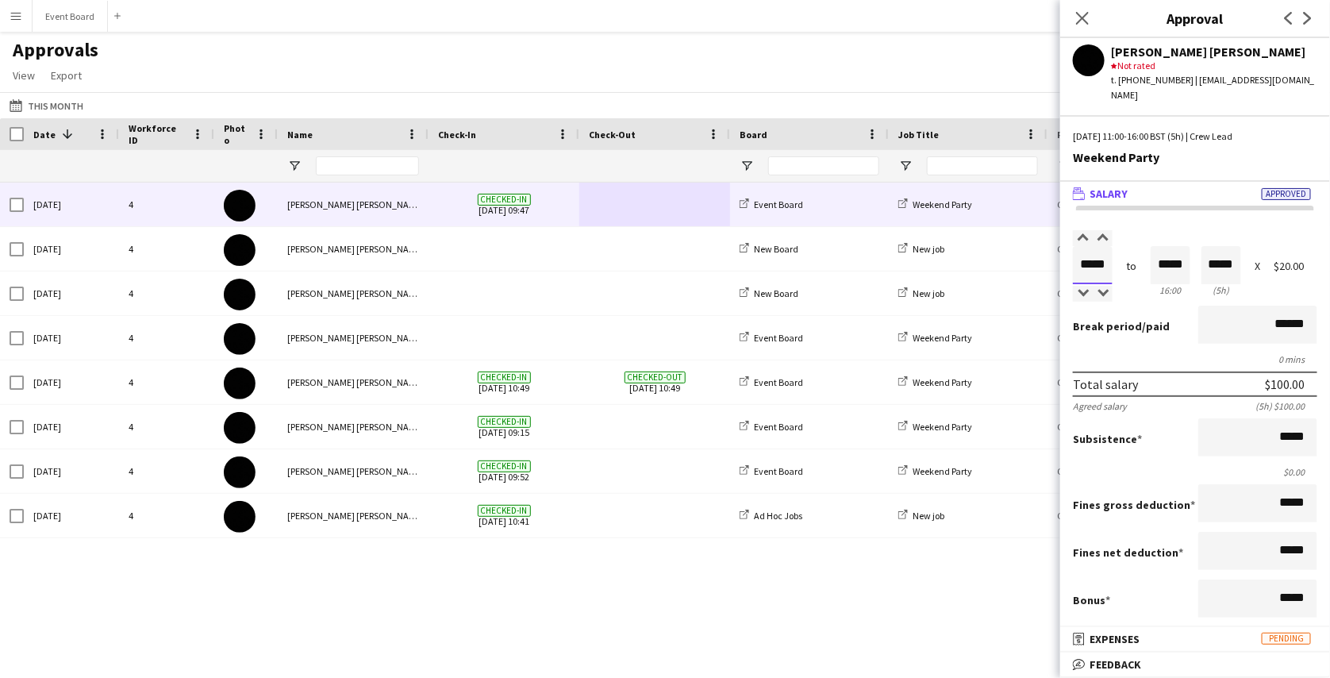
click at [1098, 251] on input "*****" at bounding box center [1093, 265] width 40 height 38
type input "*****"
click at [1082, 286] on div at bounding box center [1083, 294] width 20 height 16
click at [1152, 213] on div "Salary ***** 11:00 to ***** 16:00 ***** (5h) X $20.00 Break period /paid ******…" at bounding box center [1195, 603] width 270 height 797
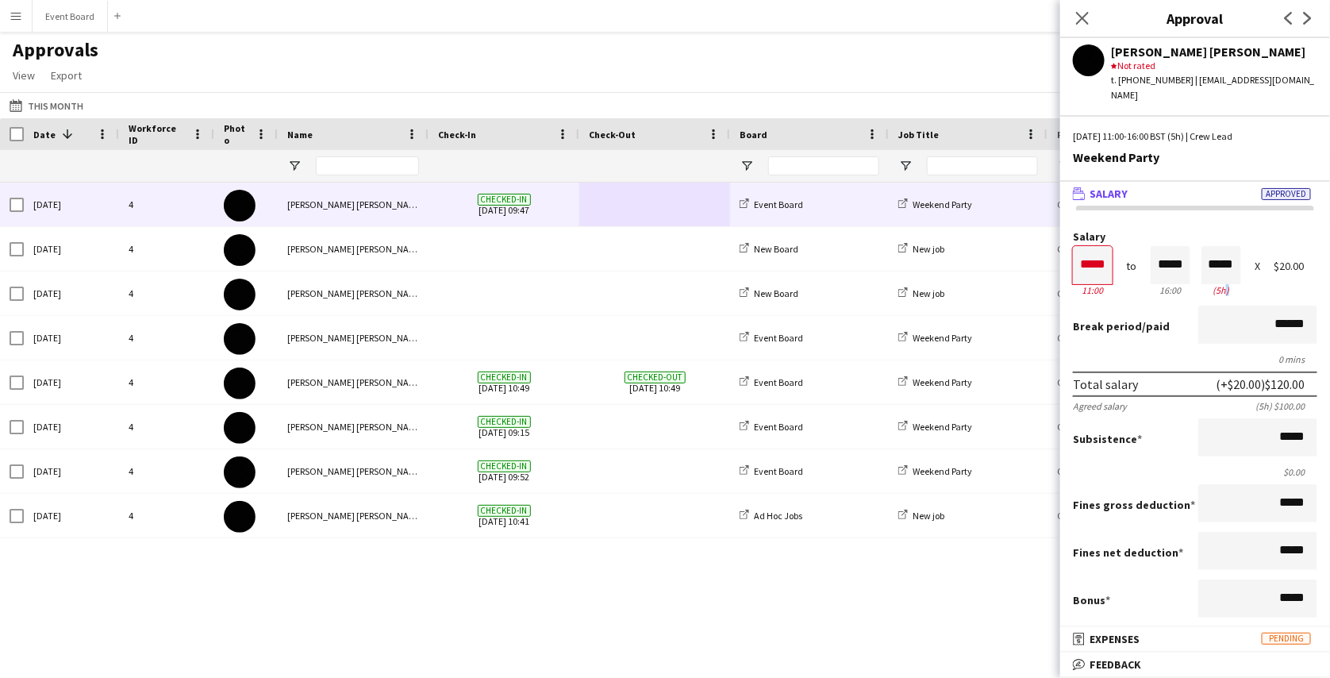
drag, startPoint x: 1211, startPoint y: 275, endPoint x: 1218, endPoint y: 280, distance: 8.6
click at [1218, 284] on div "(5h)" at bounding box center [1221, 290] width 40 height 12
click at [1231, 284] on div "(5h)" at bounding box center [1221, 290] width 40 height 12
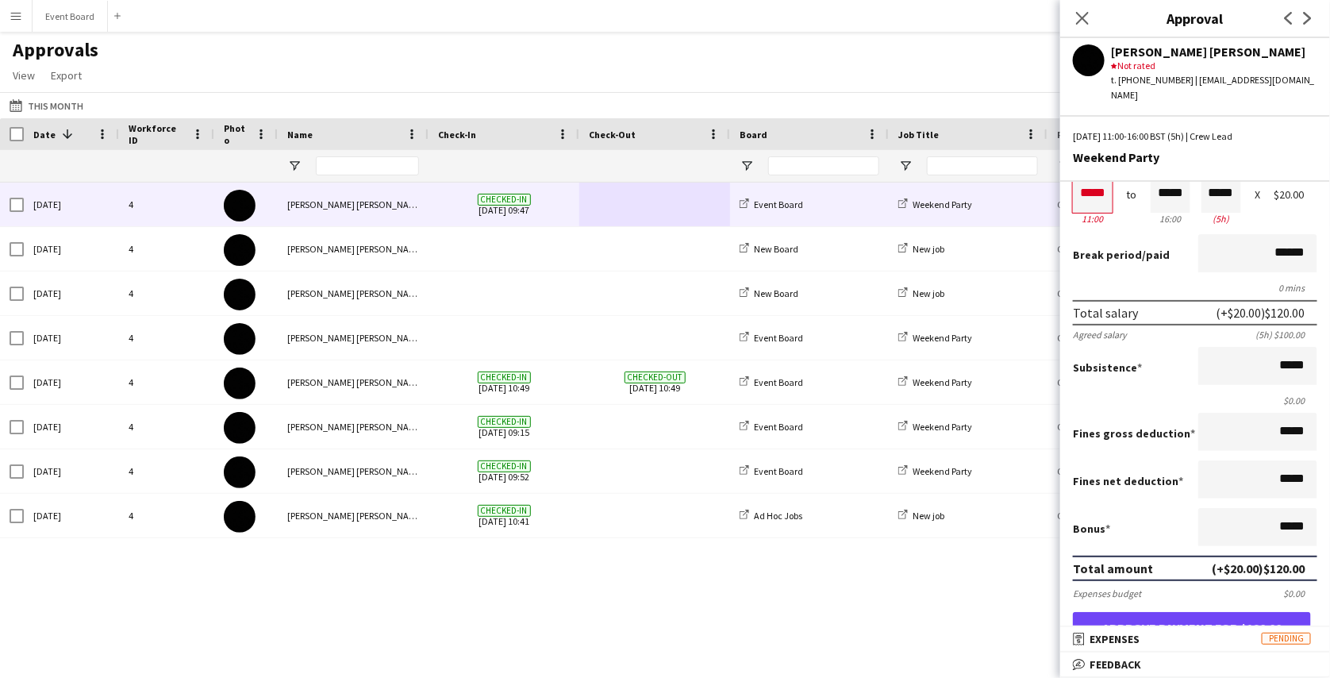
scroll to position [72, 0]
click at [1272, 349] on input "*****" at bounding box center [1257, 365] width 119 height 38
type input "******"
click at [1269, 507] on input "*****" at bounding box center [1257, 526] width 119 height 38
type input "******"
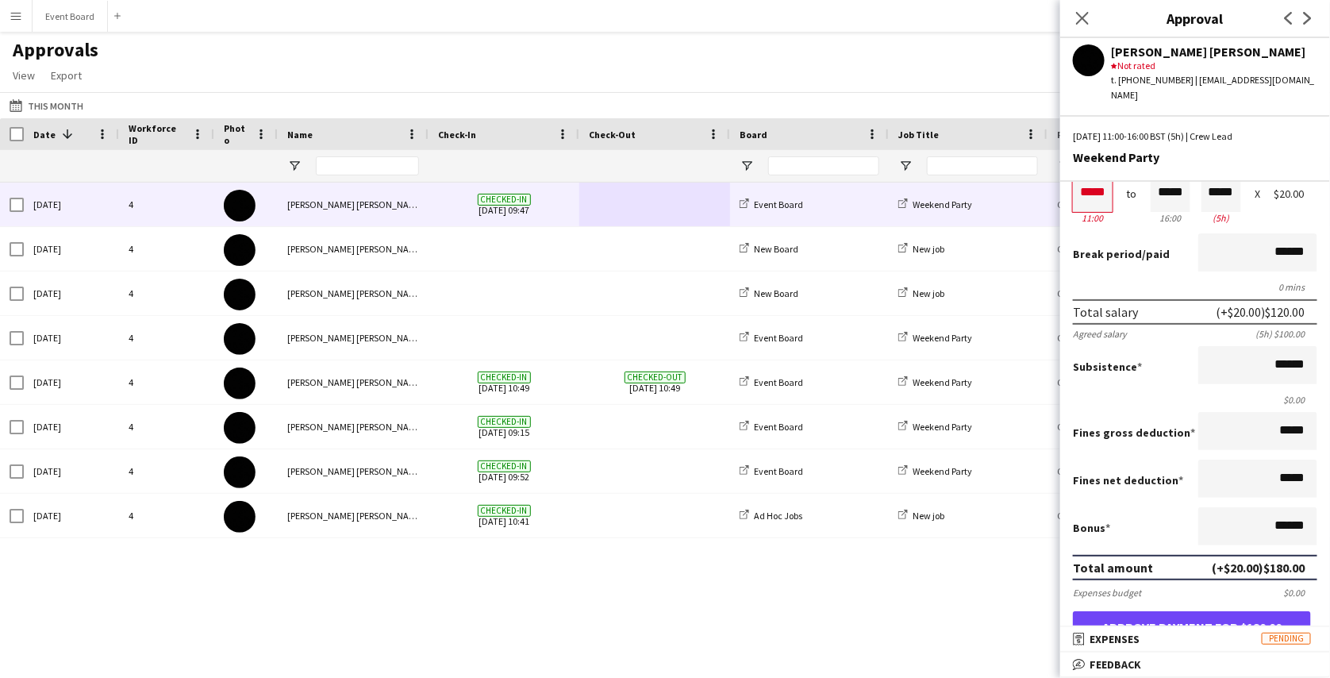
click at [1156, 513] on div "Bonus ******" at bounding box center [1195, 527] width 244 height 41
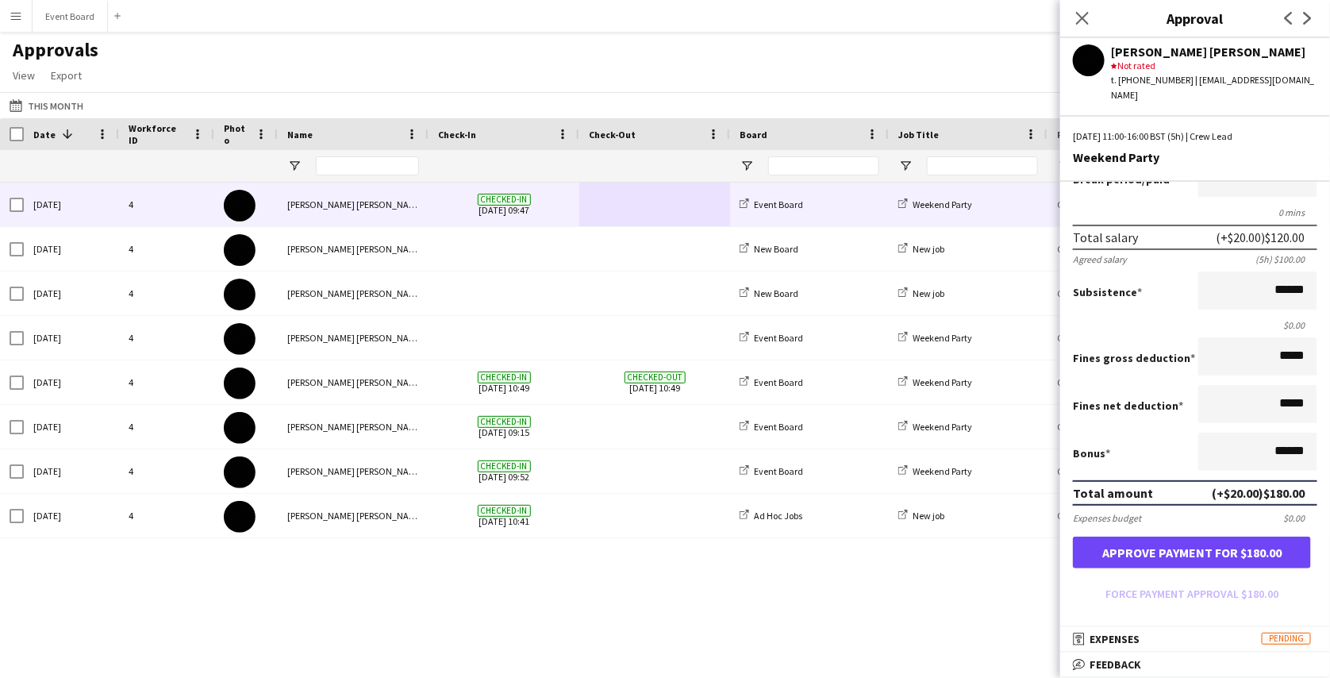
scroll to position [148, 0]
click at [1266, 285] on input "******" at bounding box center [1257, 289] width 119 height 38
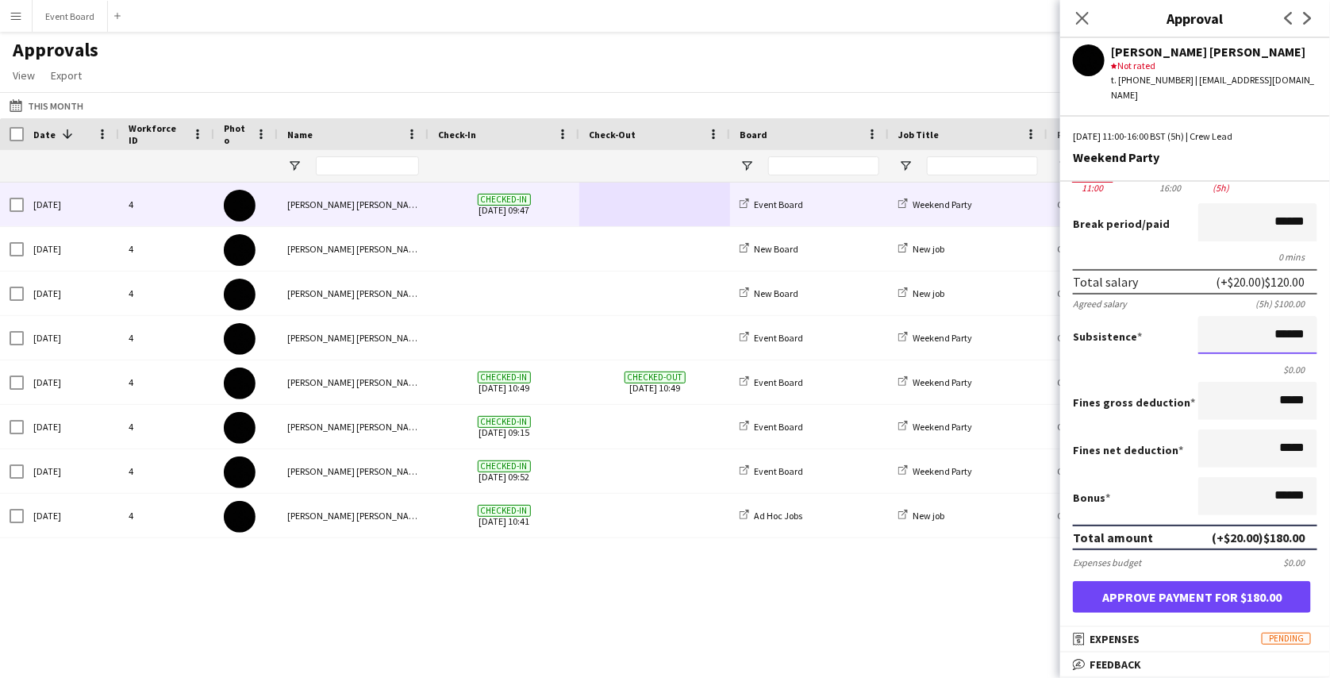
scroll to position [103, 0]
click at [1270, 387] on input "*****" at bounding box center [1257, 400] width 119 height 38
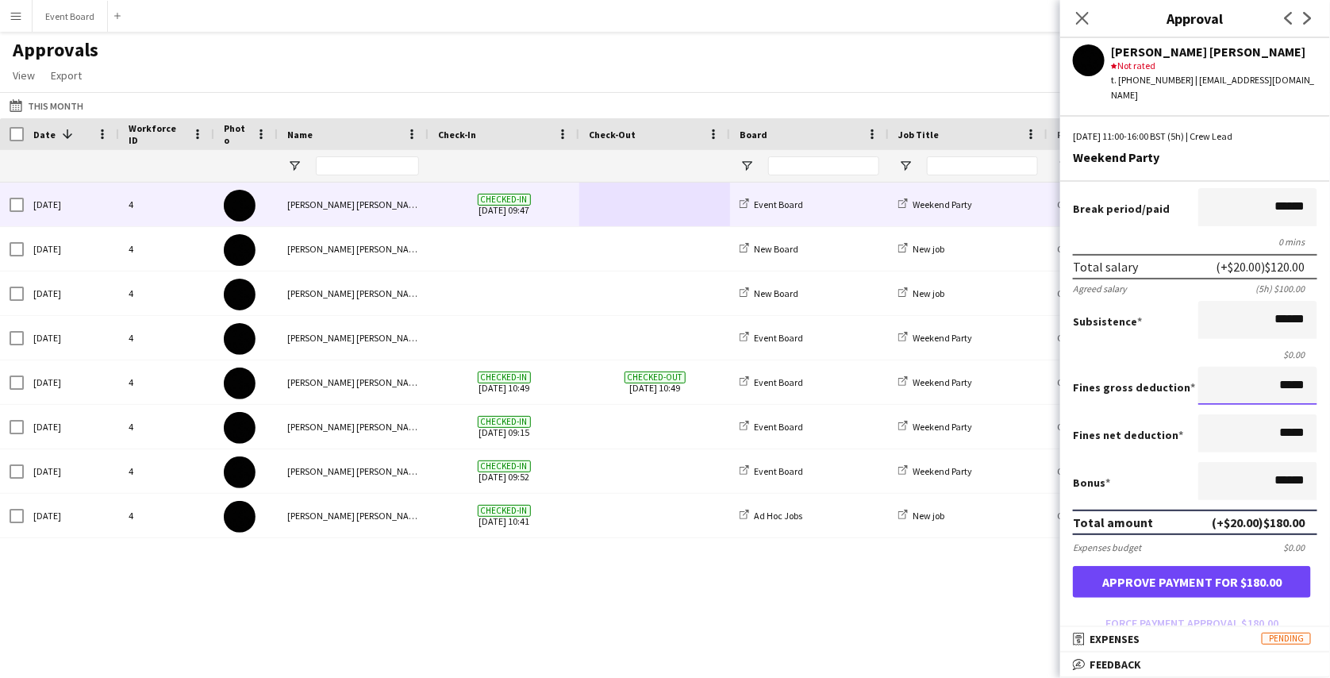
scroll to position [123, 0]
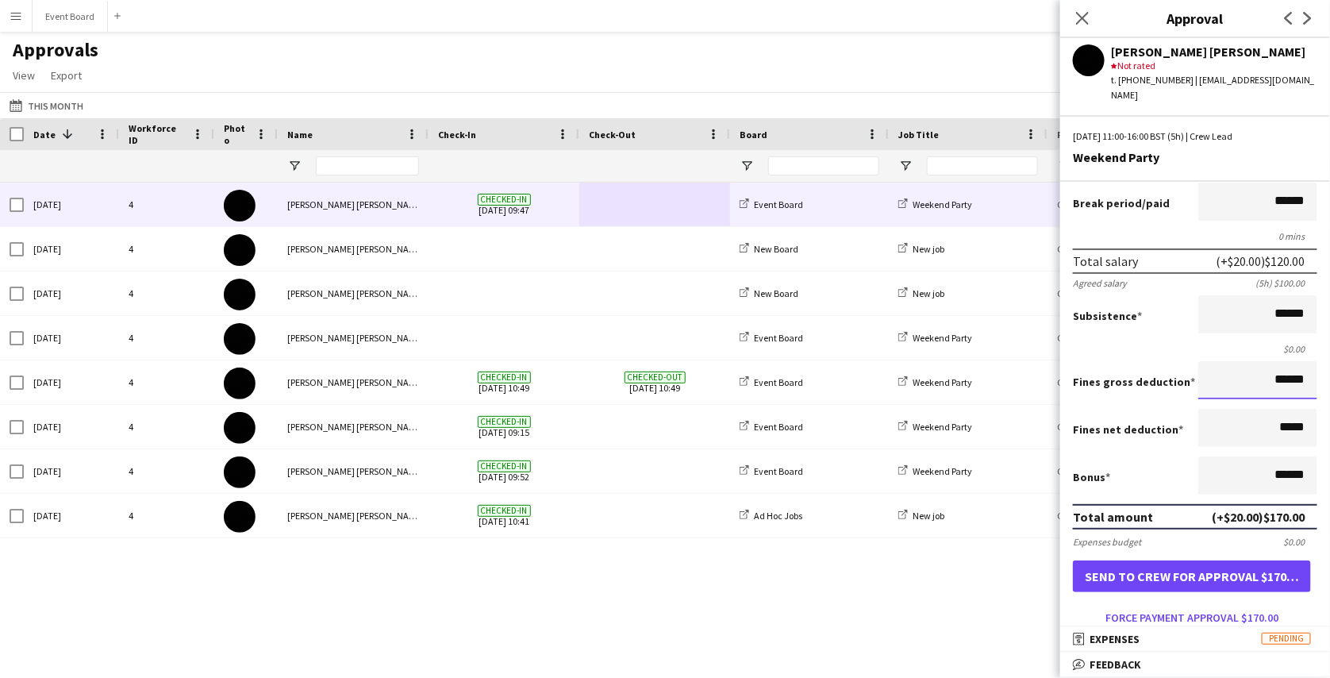
type input "******"
click at [1265, 465] on input "******" at bounding box center [1257, 475] width 119 height 38
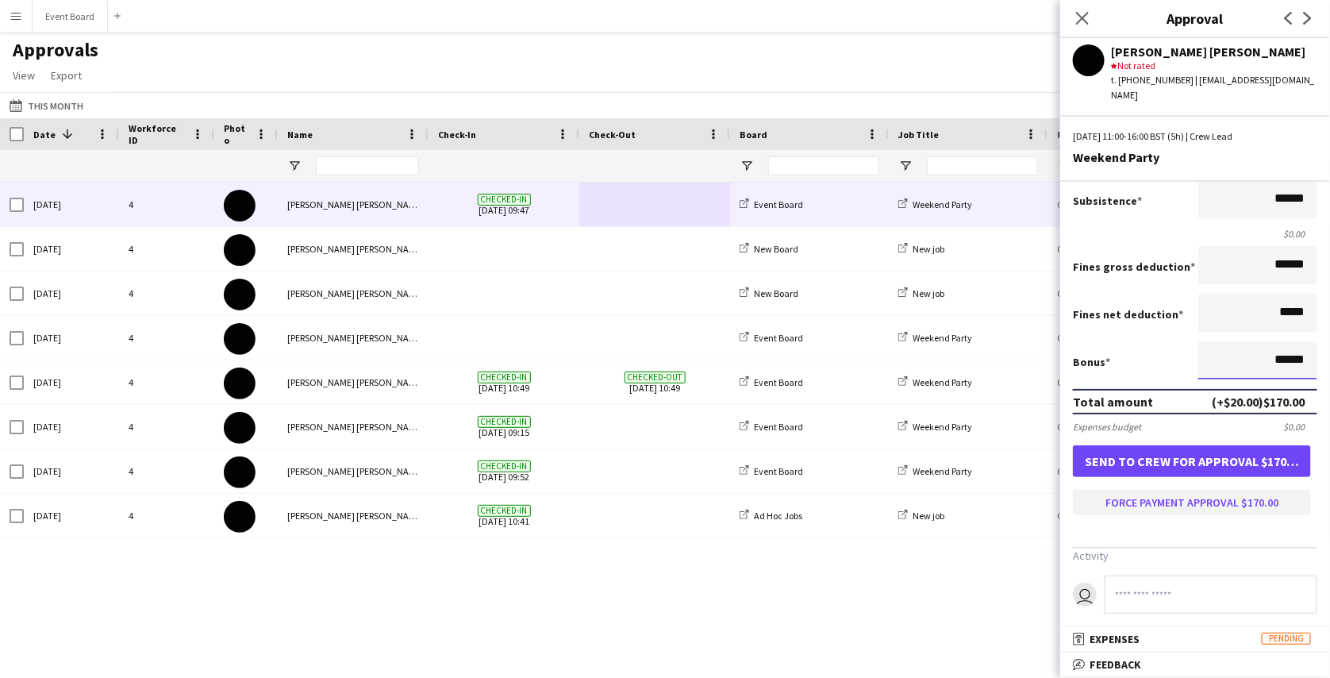
scroll to position [235, 0]
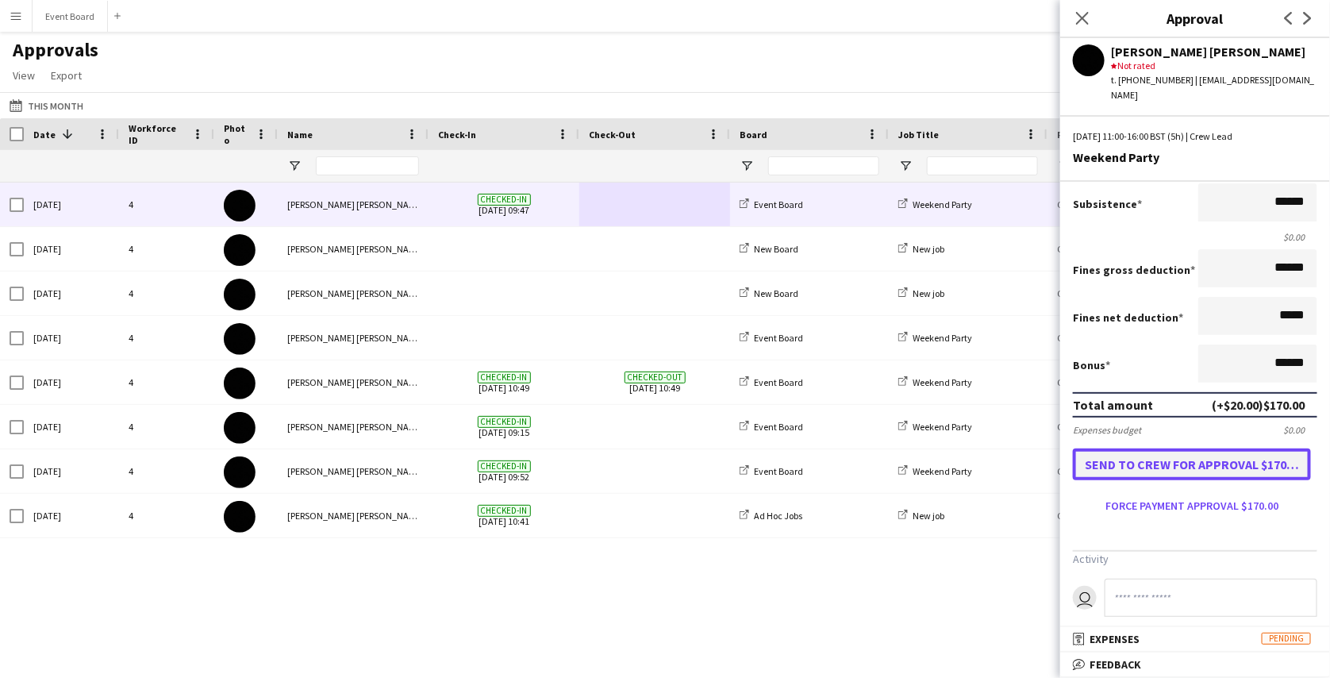
click at [1239, 448] on button "Send to crew for approval $170.00" at bounding box center [1192, 464] width 238 height 32
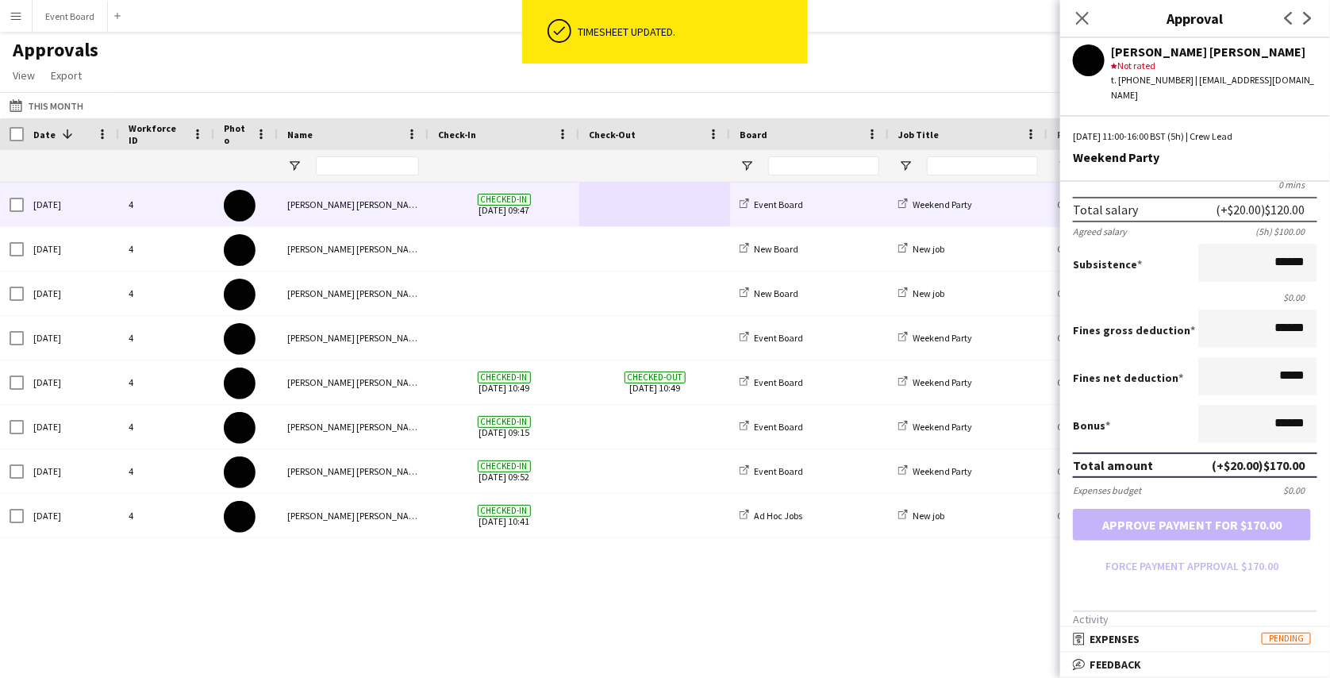
scroll to position [171, 0]
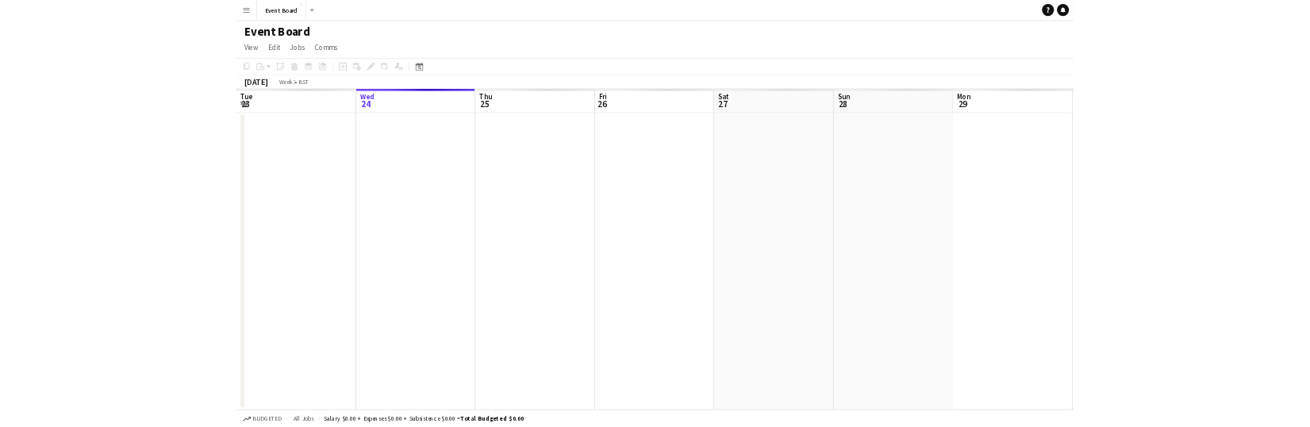
scroll to position [0, 545]
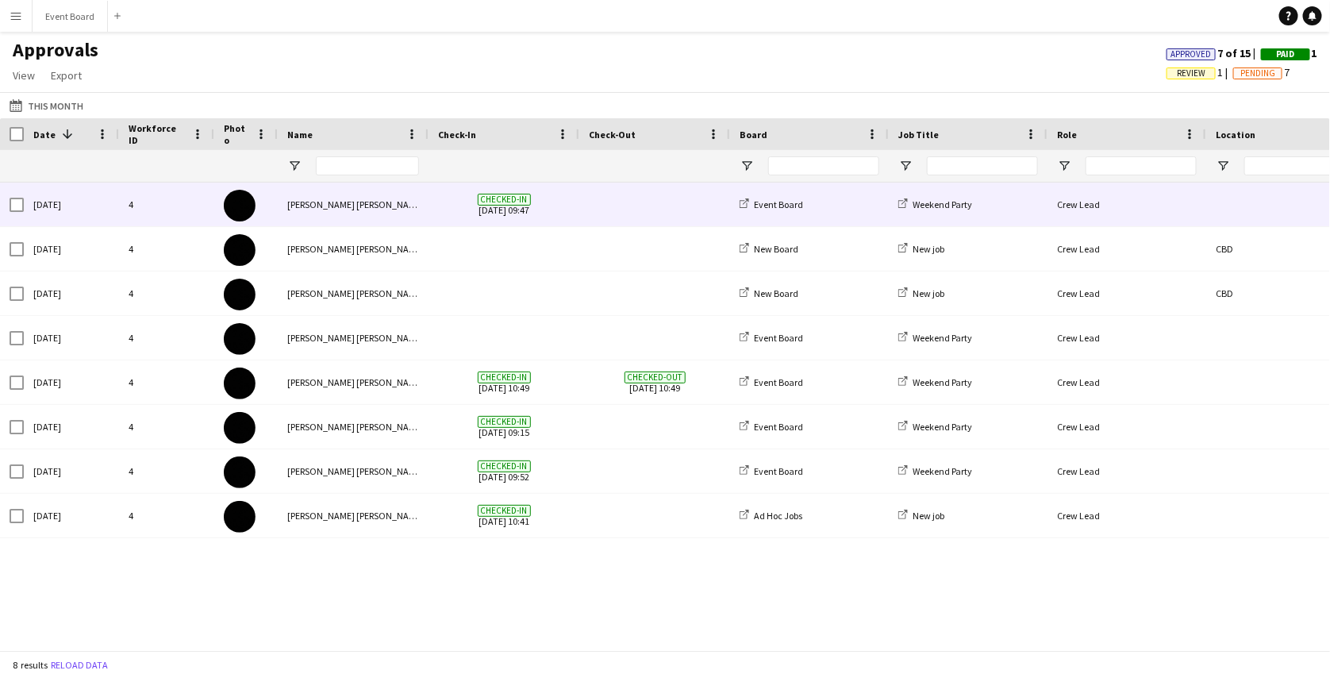
click at [621, 218] on span at bounding box center [655, 204] width 132 height 44
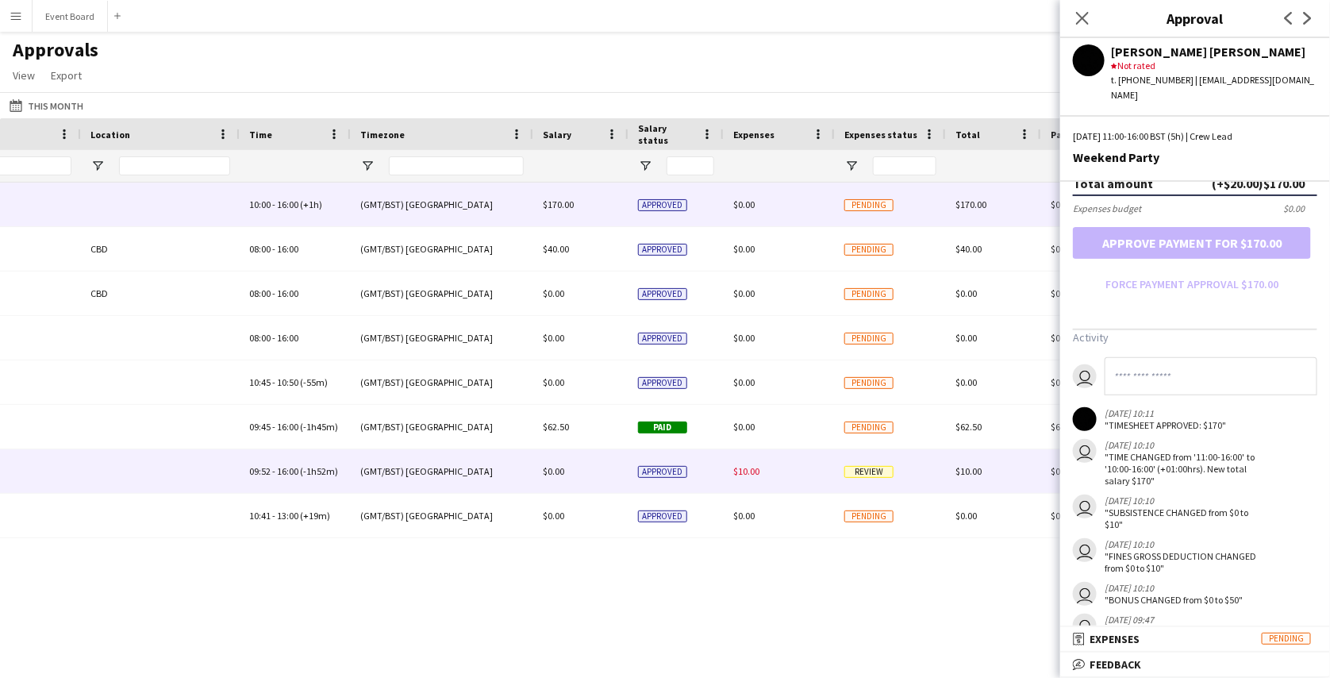
click at [784, 474] on div "$10.00" at bounding box center [779, 471] width 111 height 44
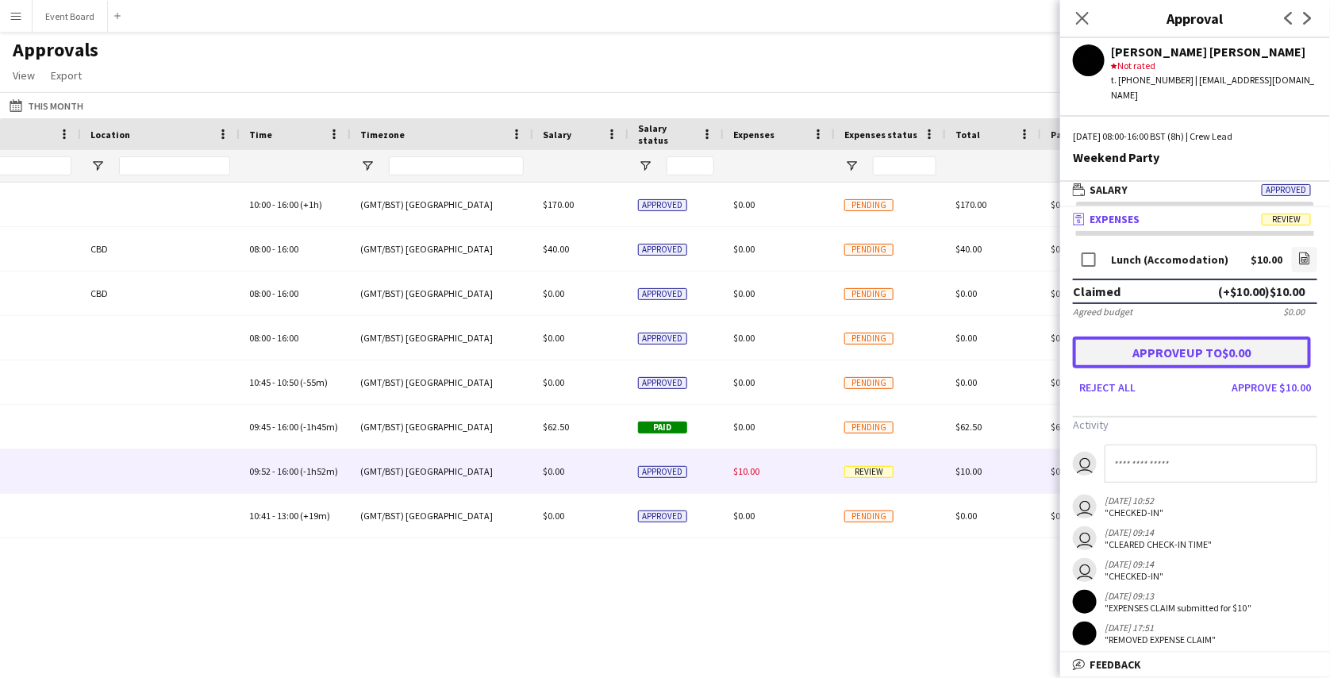
click at [1201, 345] on button "Approve up to $0.00" at bounding box center [1192, 352] width 238 height 32
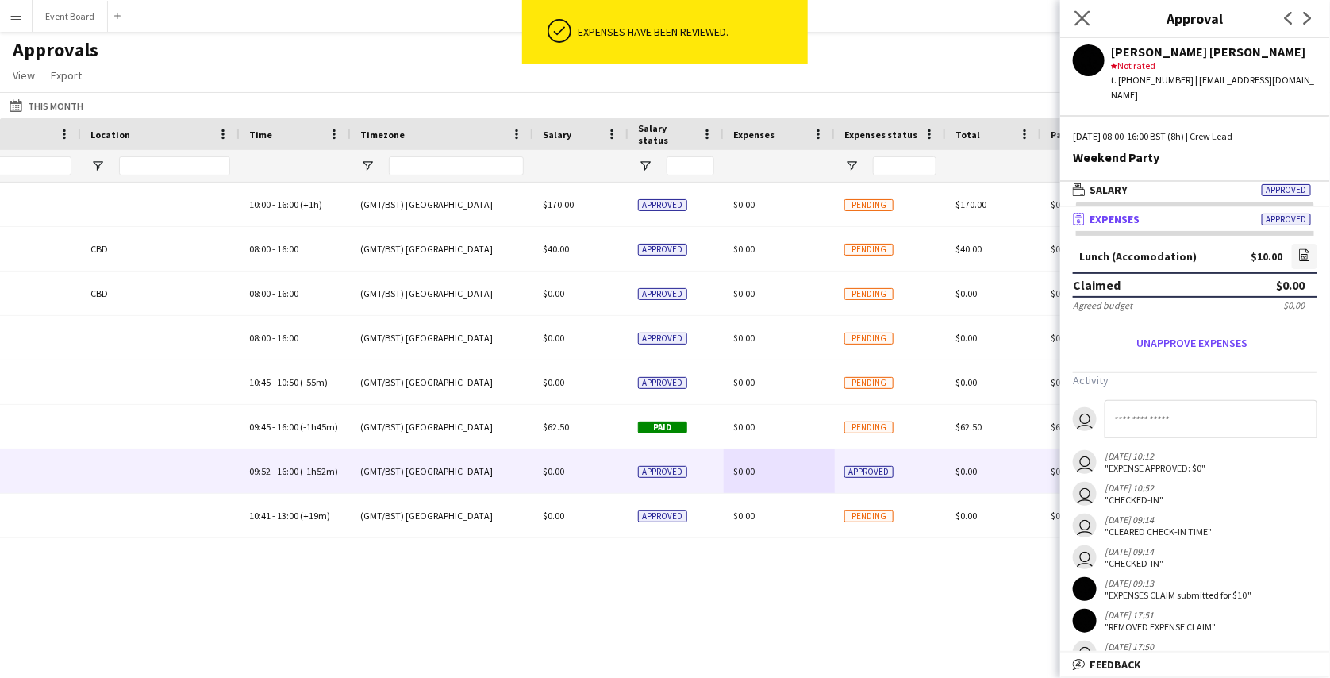
click at [1091, 17] on app-icon "Close pop-in" at bounding box center [1082, 18] width 23 height 23
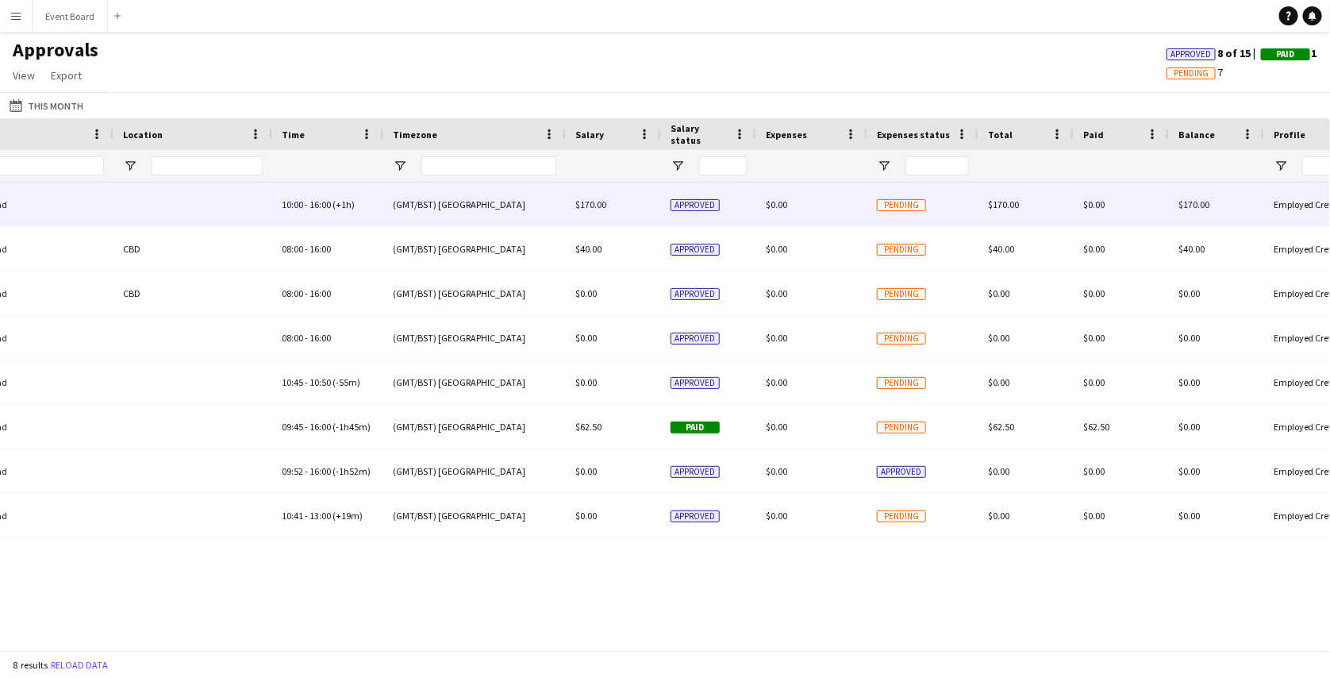
click at [657, 214] on div "$170.00" at bounding box center [613, 204] width 95 height 44
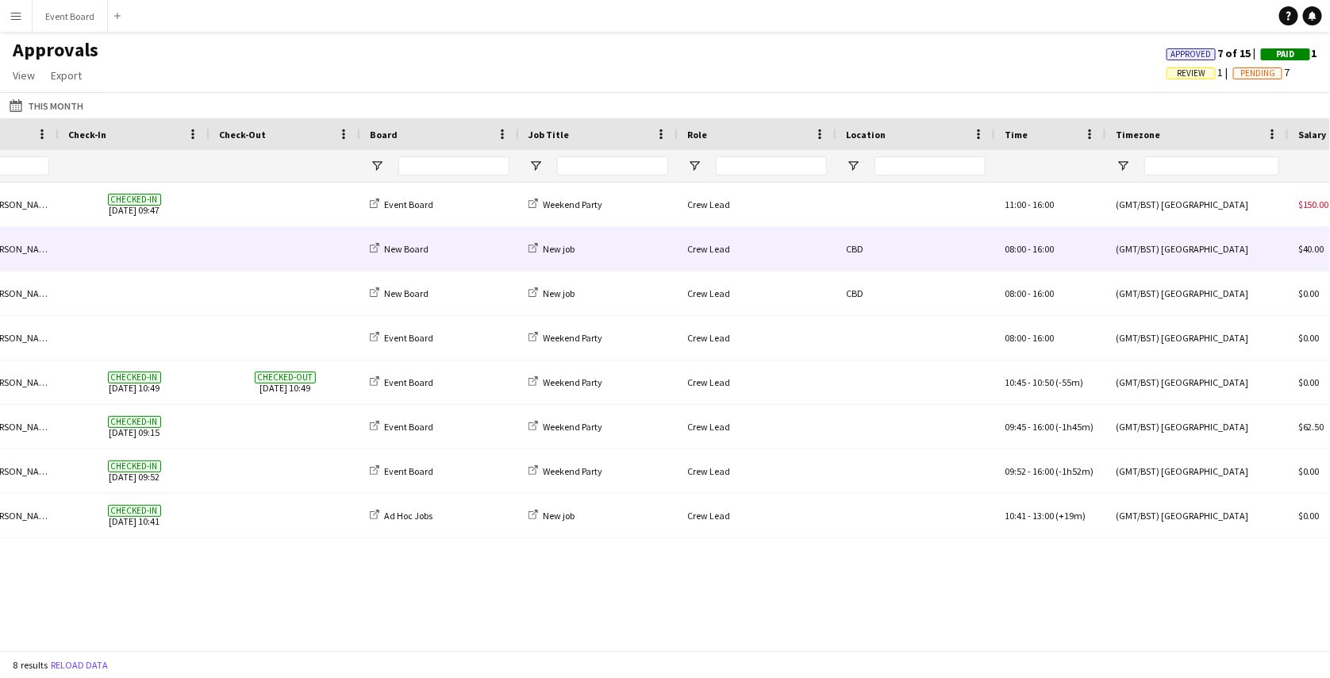
click at [1173, 236] on div "(GMT/BST) London" at bounding box center [1197, 249] width 182 height 44
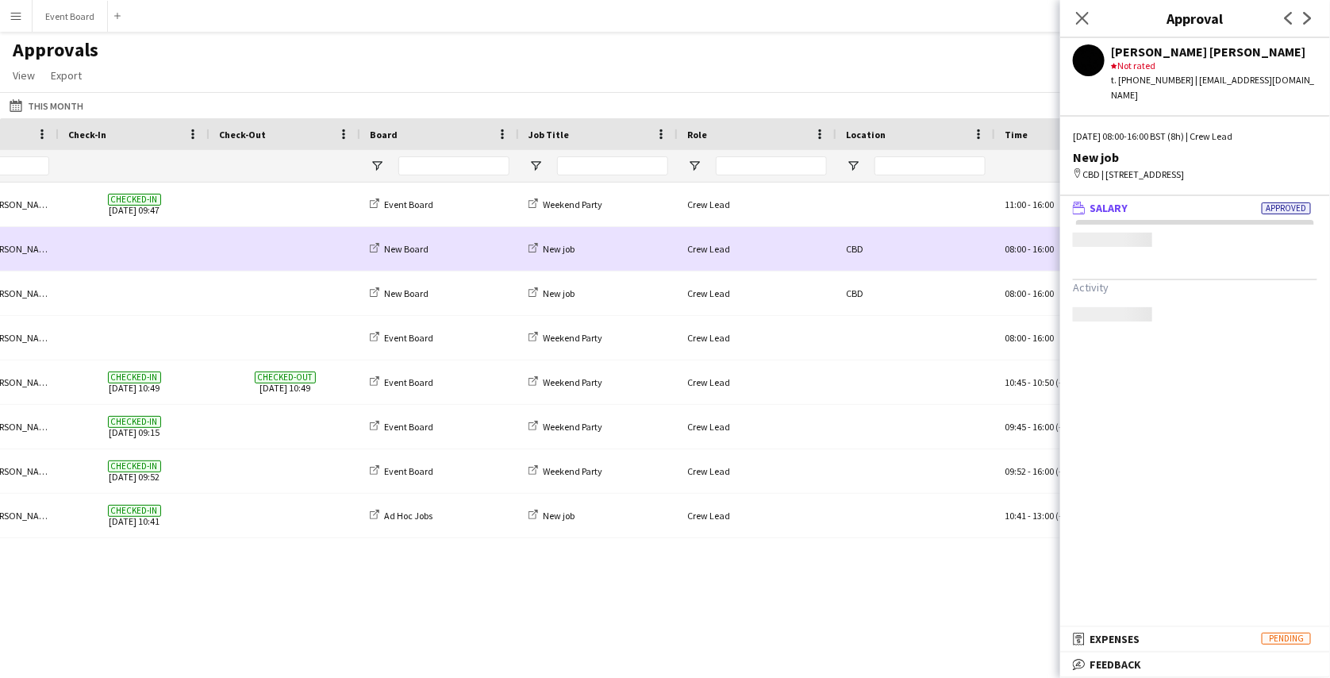
scroll to position [0, 466]
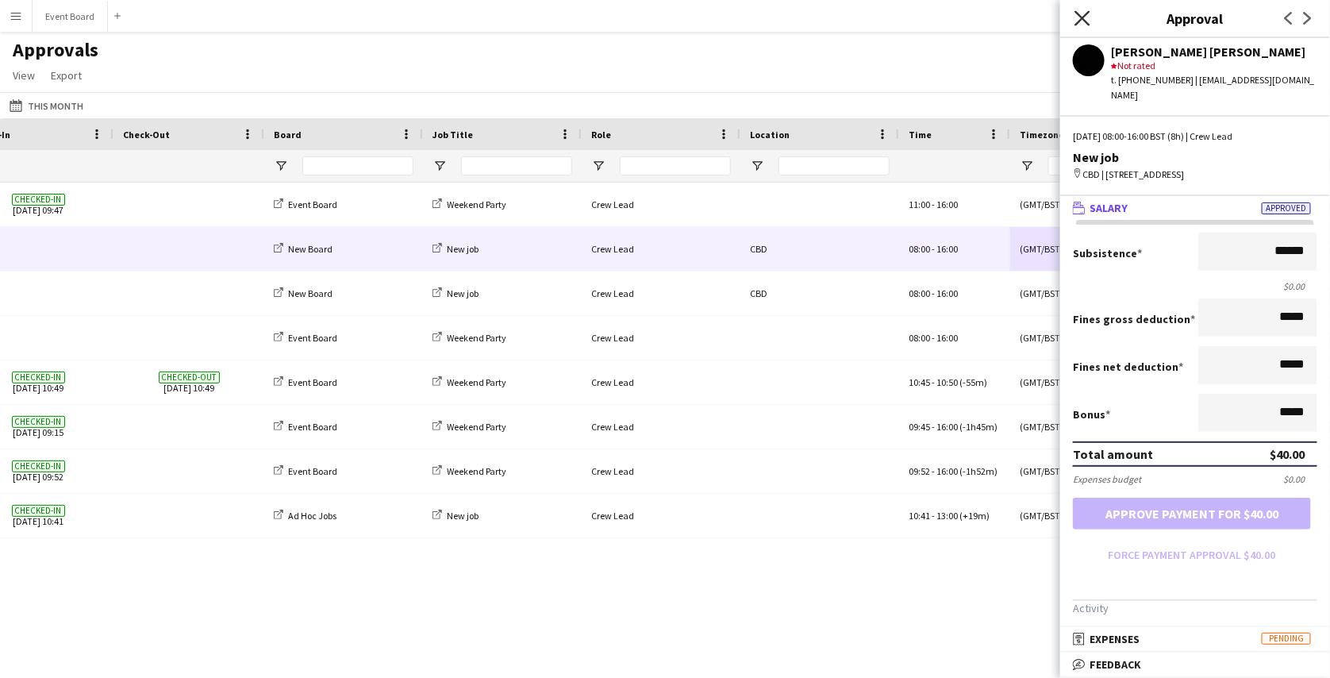
click at [1079, 21] on icon at bounding box center [1081, 17] width 15 height 15
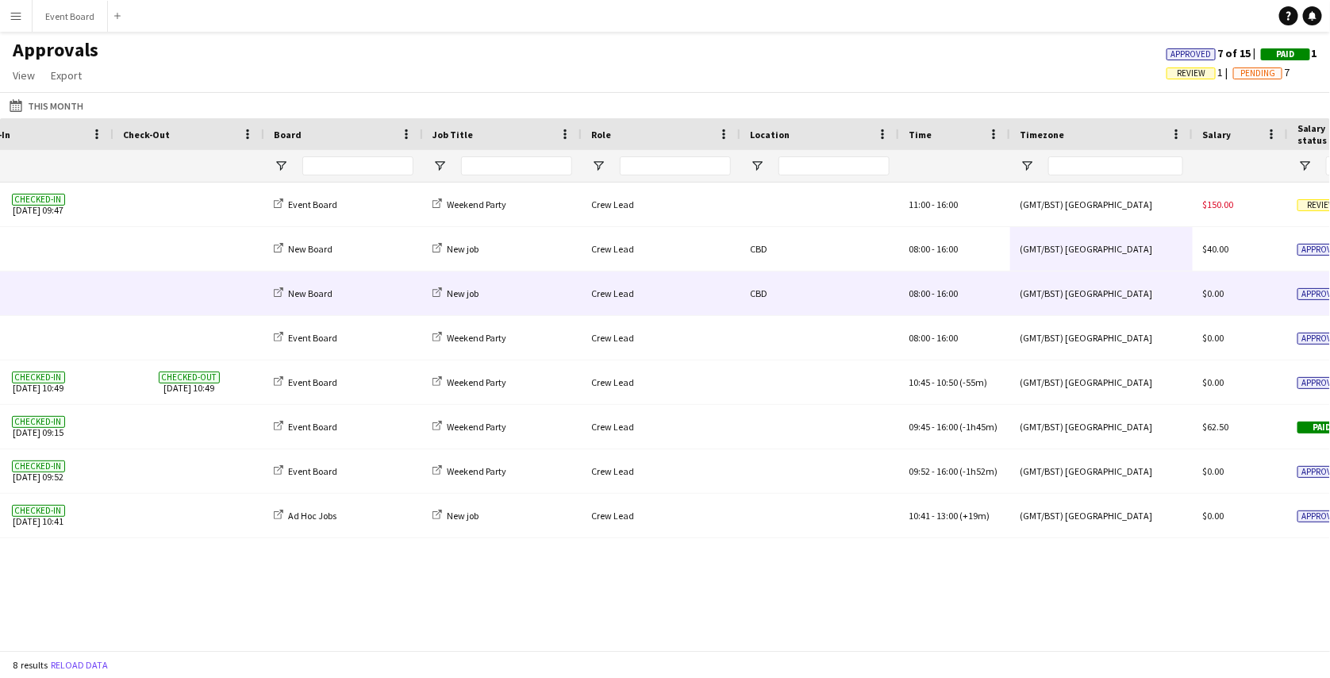
scroll to position [0, 695]
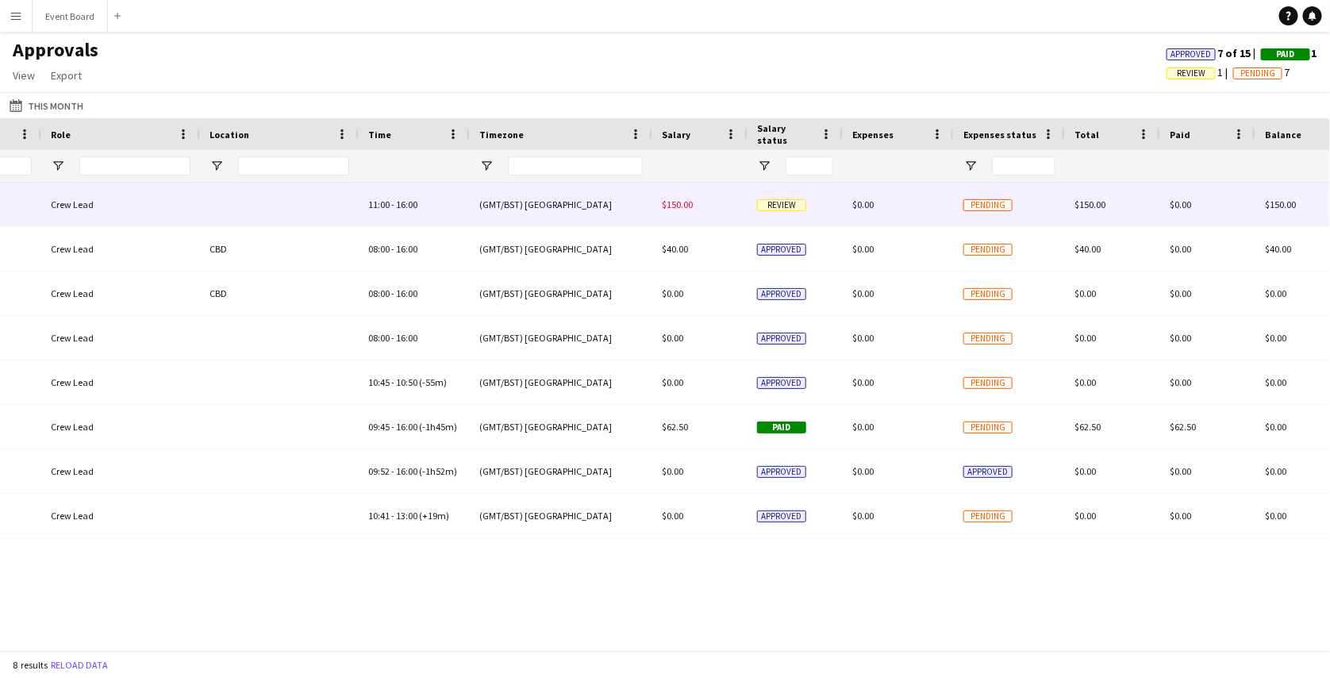
click at [728, 217] on div "$150.00" at bounding box center [699, 204] width 95 height 44
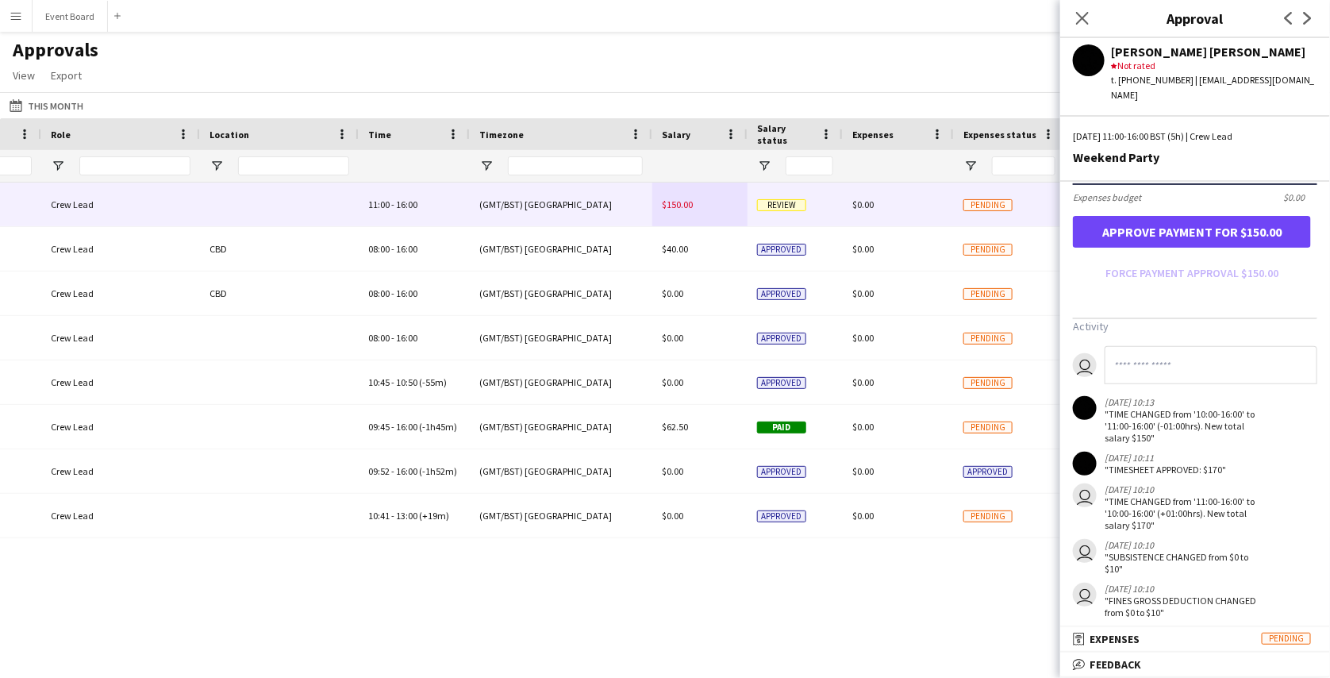
click at [1109, 408] on div ""TIME CHANGED from '10:00-16:00' to '11:00-16:00' (-01:00hrs). New total salary…" at bounding box center [1185, 426] width 163 height 36
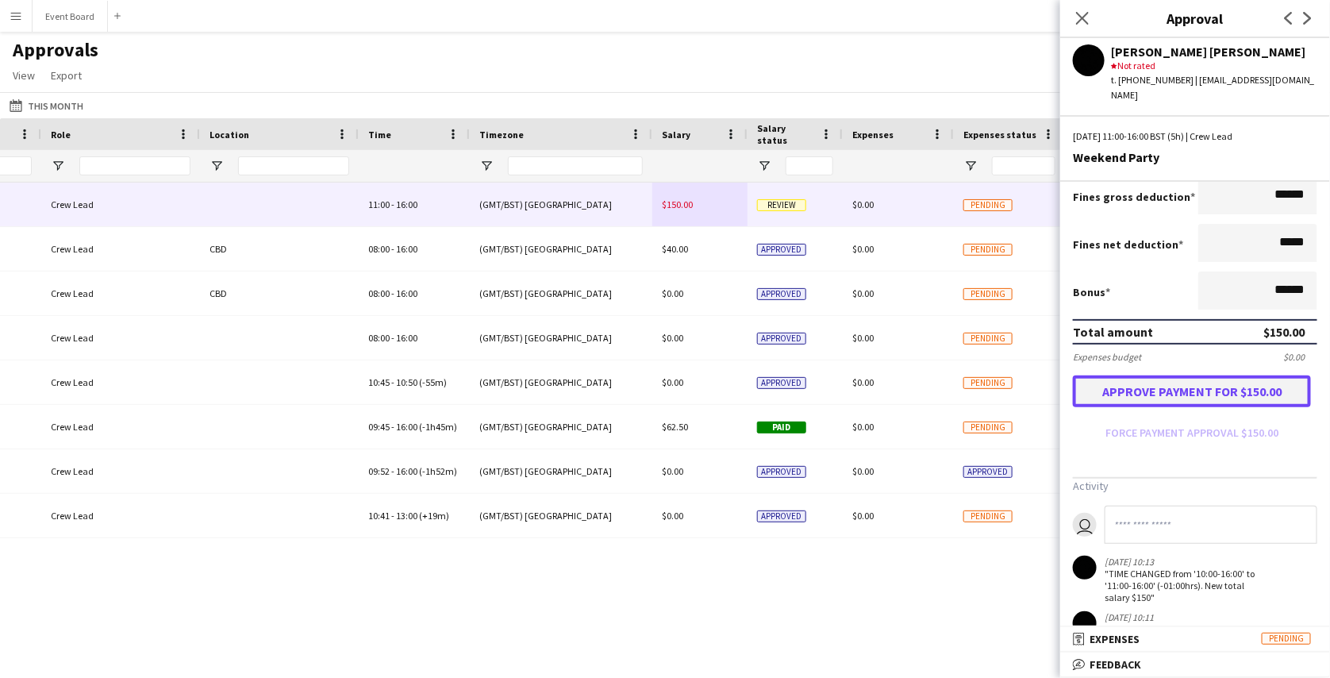
click at [1243, 375] on button "Approve payment for $150.00" at bounding box center [1192, 391] width 238 height 32
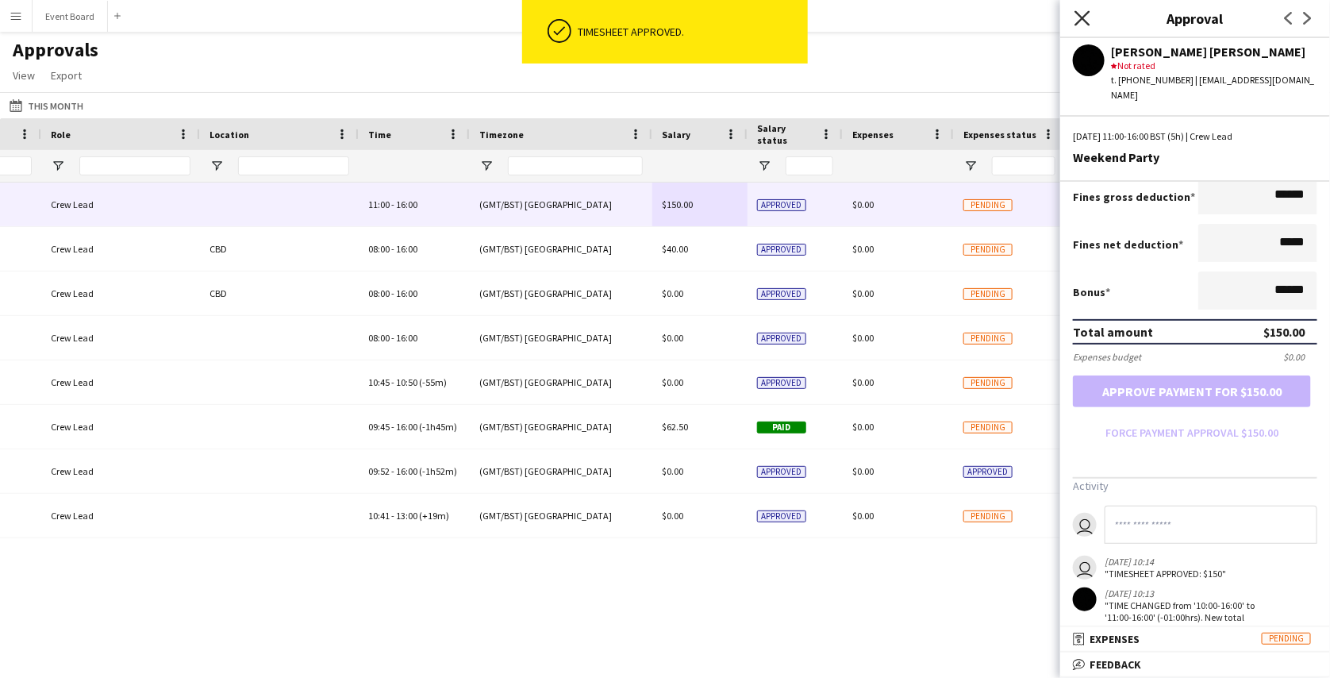
click at [1081, 12] on icon "Close pop-in" at bounding box center [1081, 17] width 15 height 15
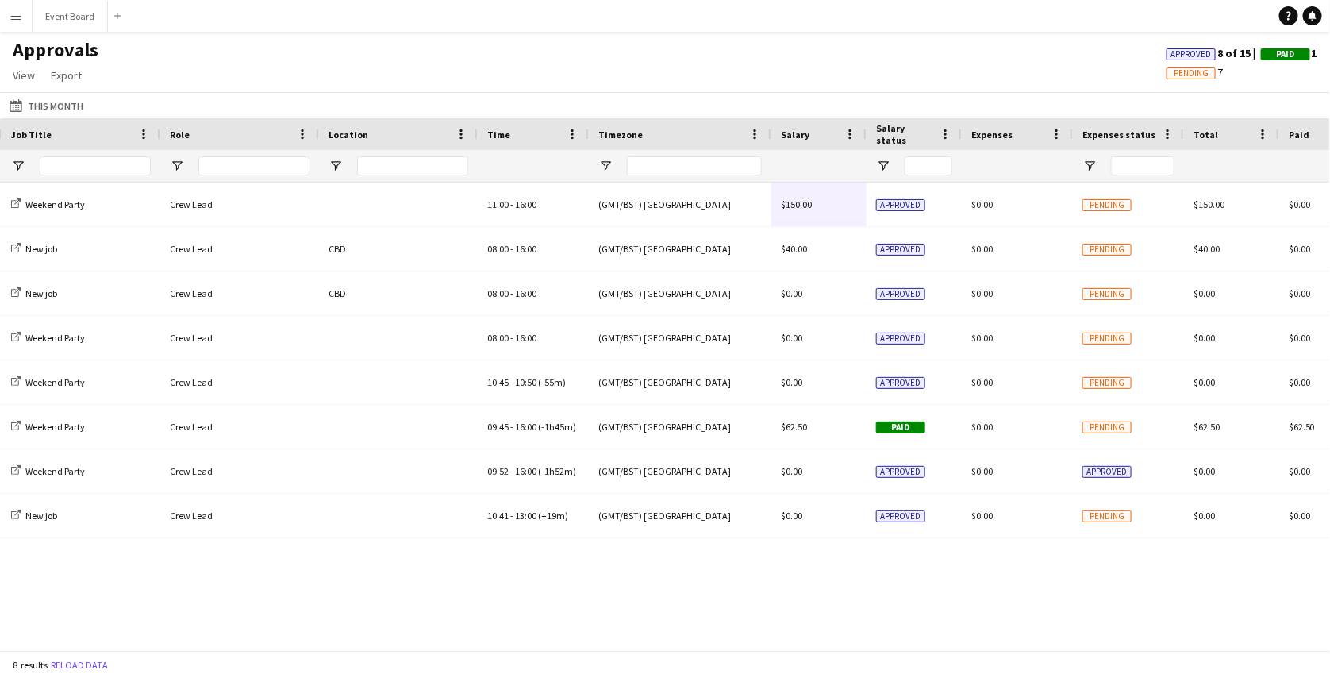
click at [17, 17] on app-icon "Menu" at bounding box center [16, 16] width 13 height 13
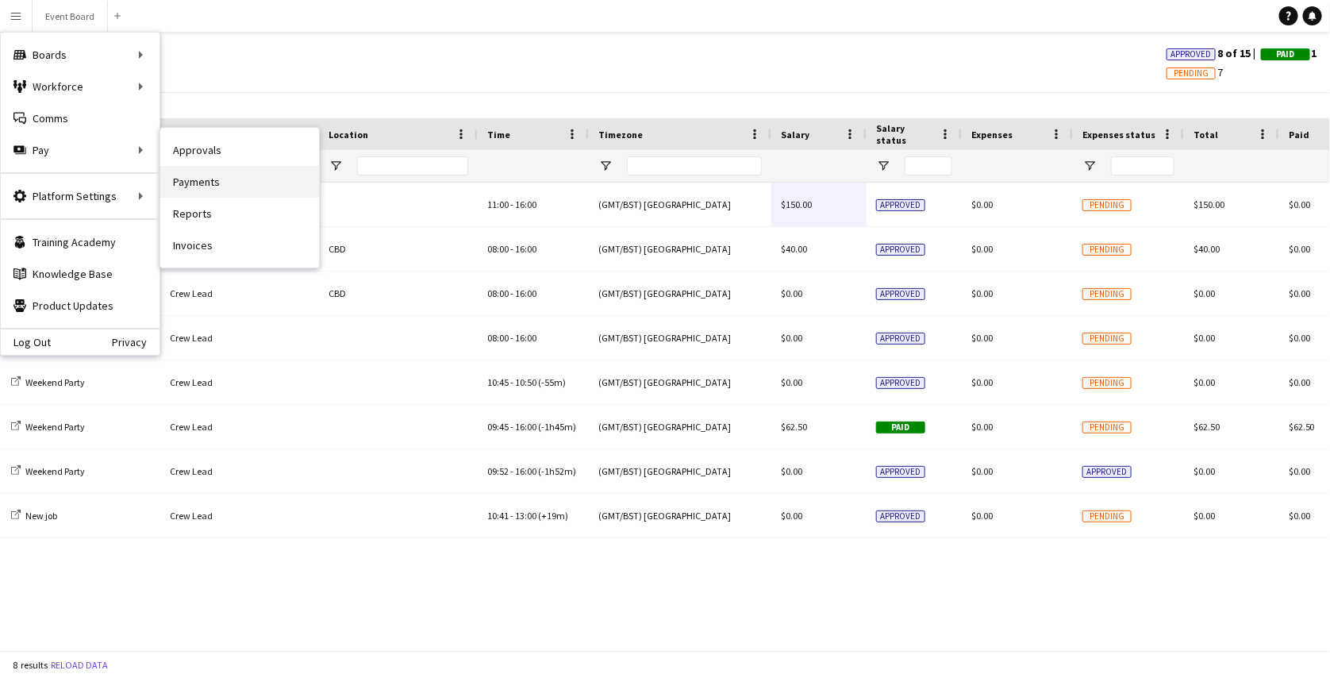
click at [206, 177] on link "Payments" at bounding box center [239, 182] width 159 height 32
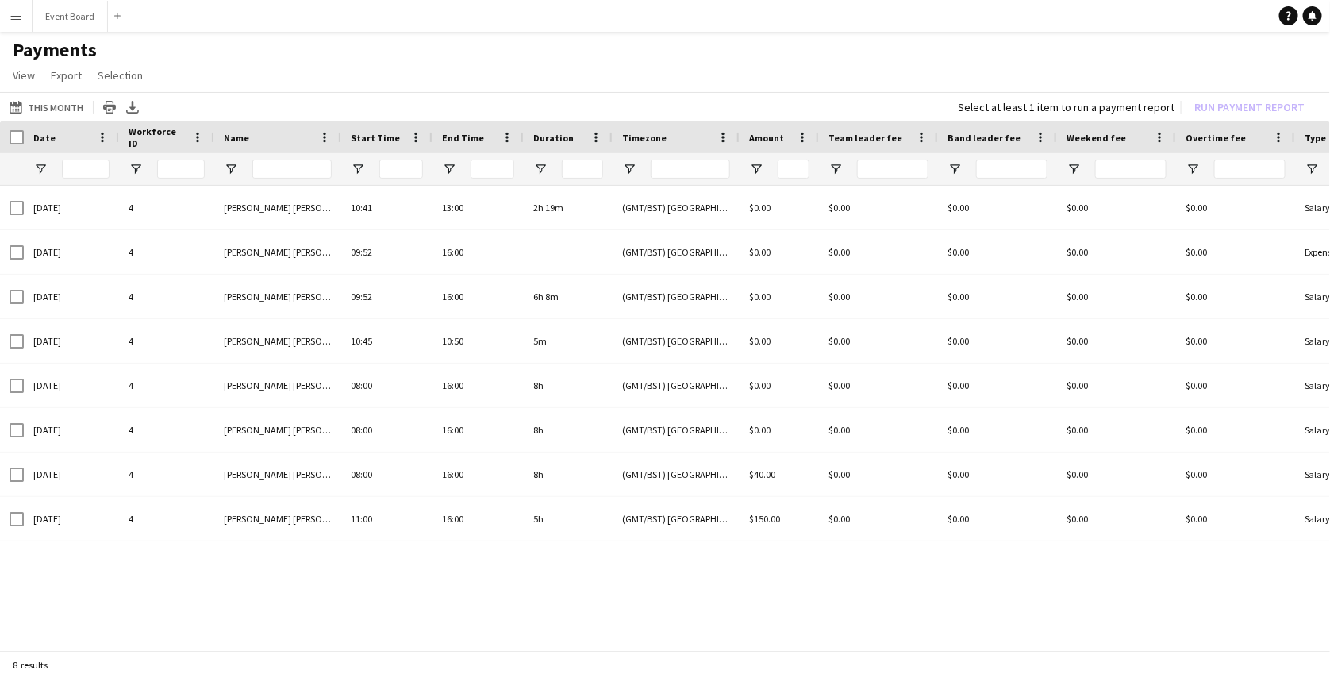
click at [647, 85] on app-page-menu "View Customise view Customise filters Reset Filters Reset View Reset All Export…" at bounding box center [665, 77] width 1330 height 30
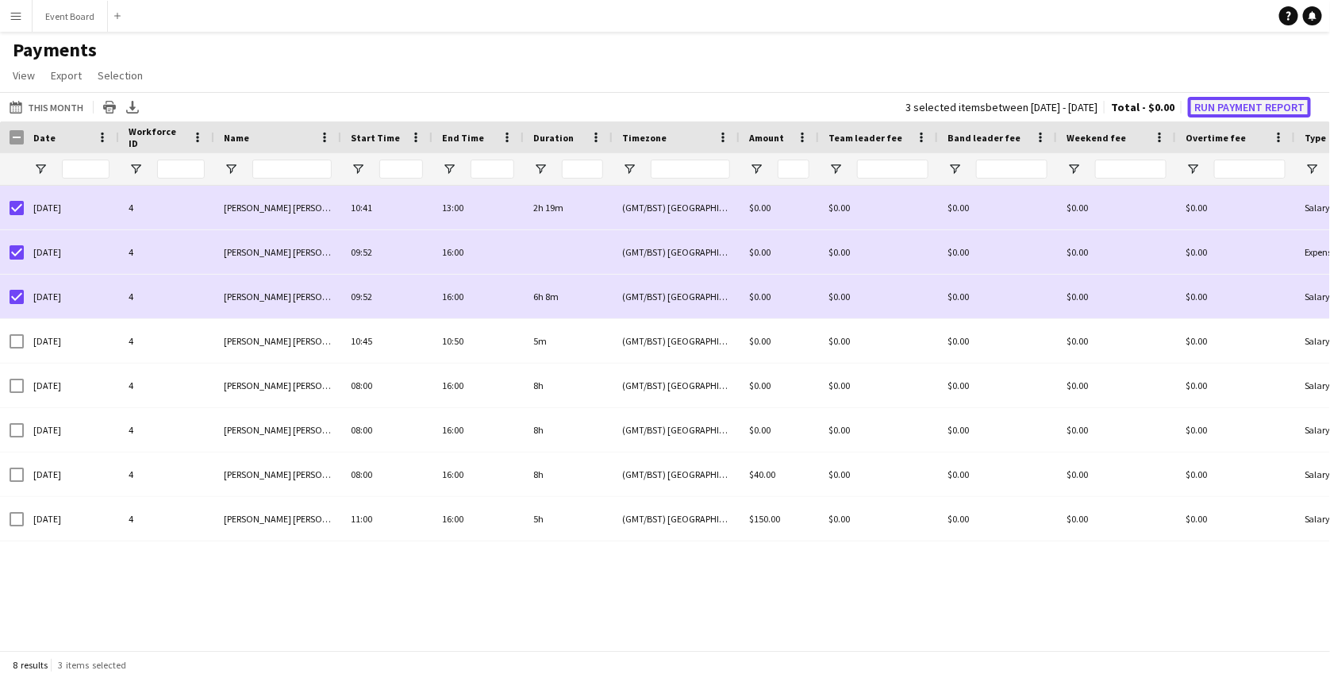
click at [1196, 110] on button "Run Payment Report" at bounding box center [1249, 107] width 123 height 21
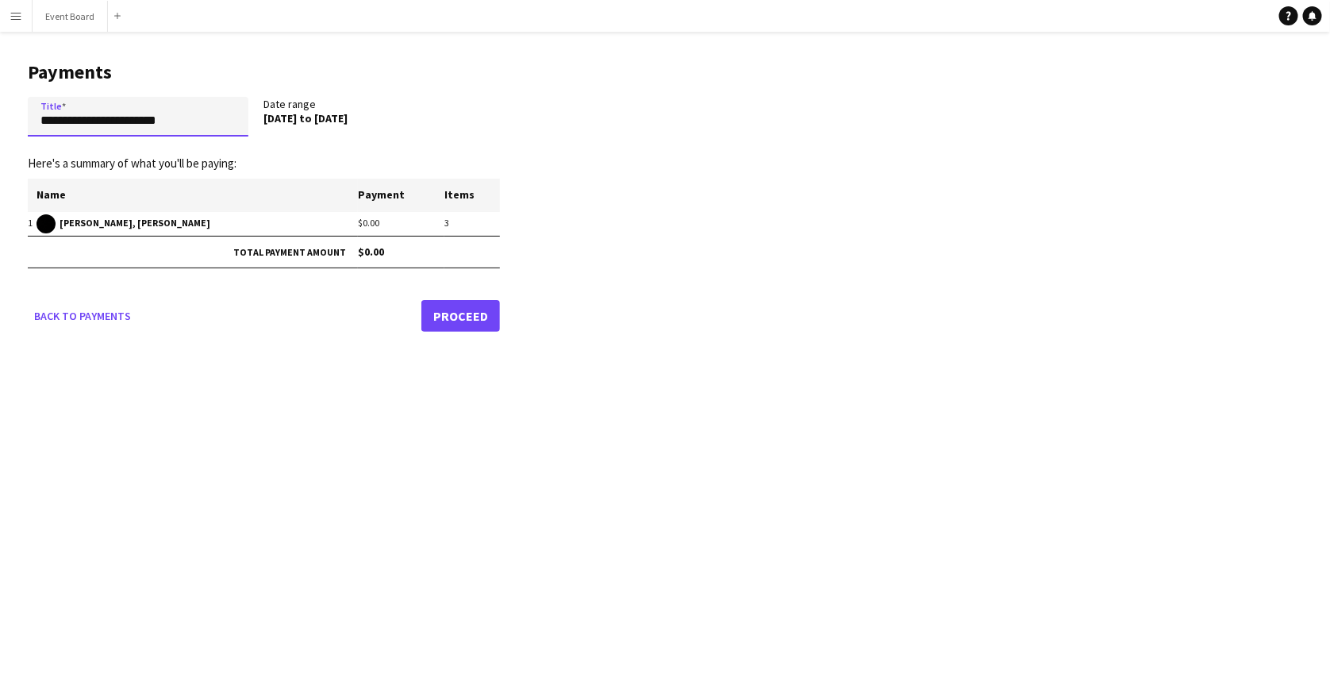
click at [157, 119] on input "**********" at bounding box center [138, 117] width 221 height 40
click at [198, 121] on input "**********" at bounding box center [138, 117] width 221 height 40
click at [41, 121] on input "**********" at bounding box center [138, 117] width 221 height 40
type input "**********"
click at [147, 94] on header "Payments" at bounding box center [264, 72] width 472 height 49
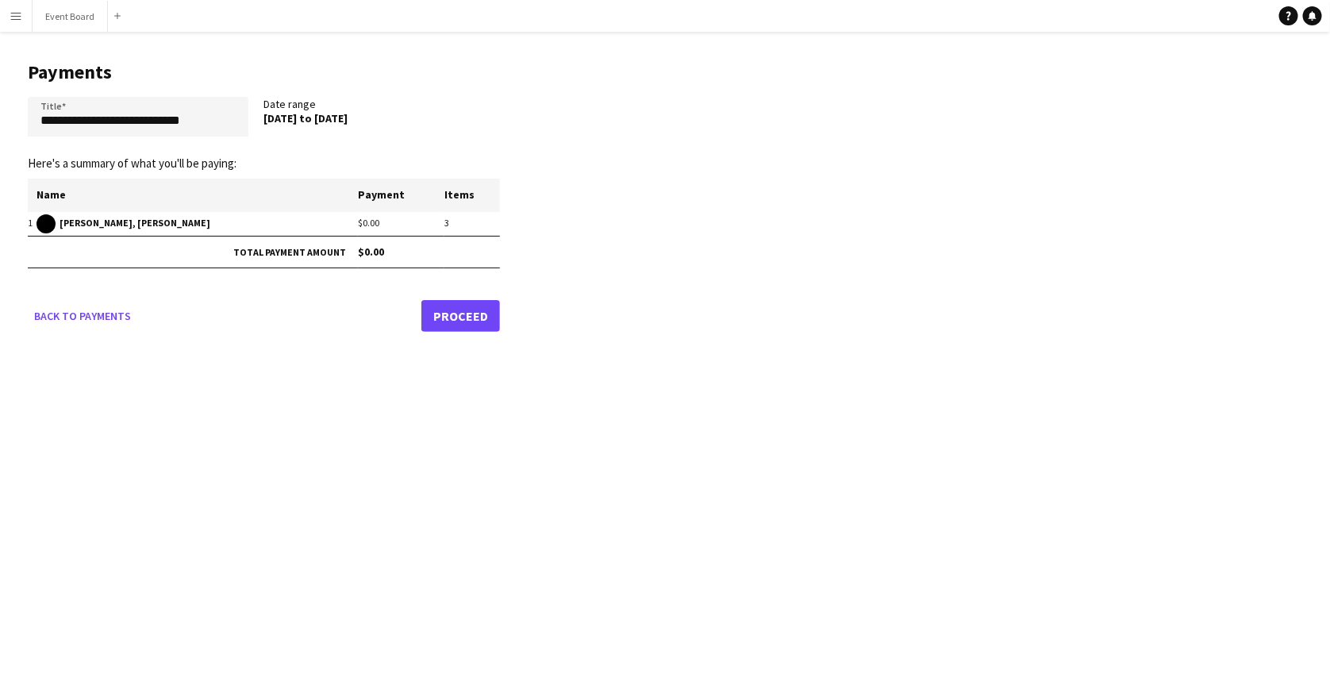
click at [459, 315] on link "Proceed" at bounding box center [460, 316] width 79 height 32
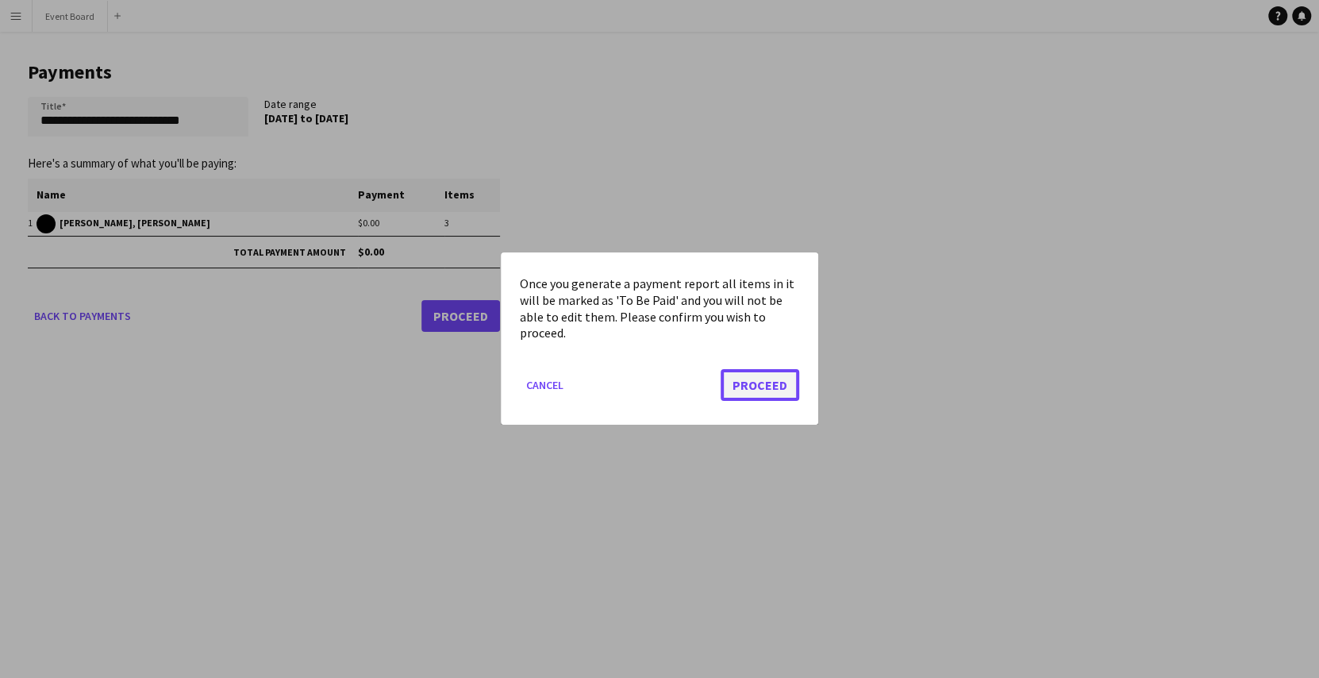
click at [755, 387] on button "Proceed" at bounding box center [759, 386] width 79 height 32
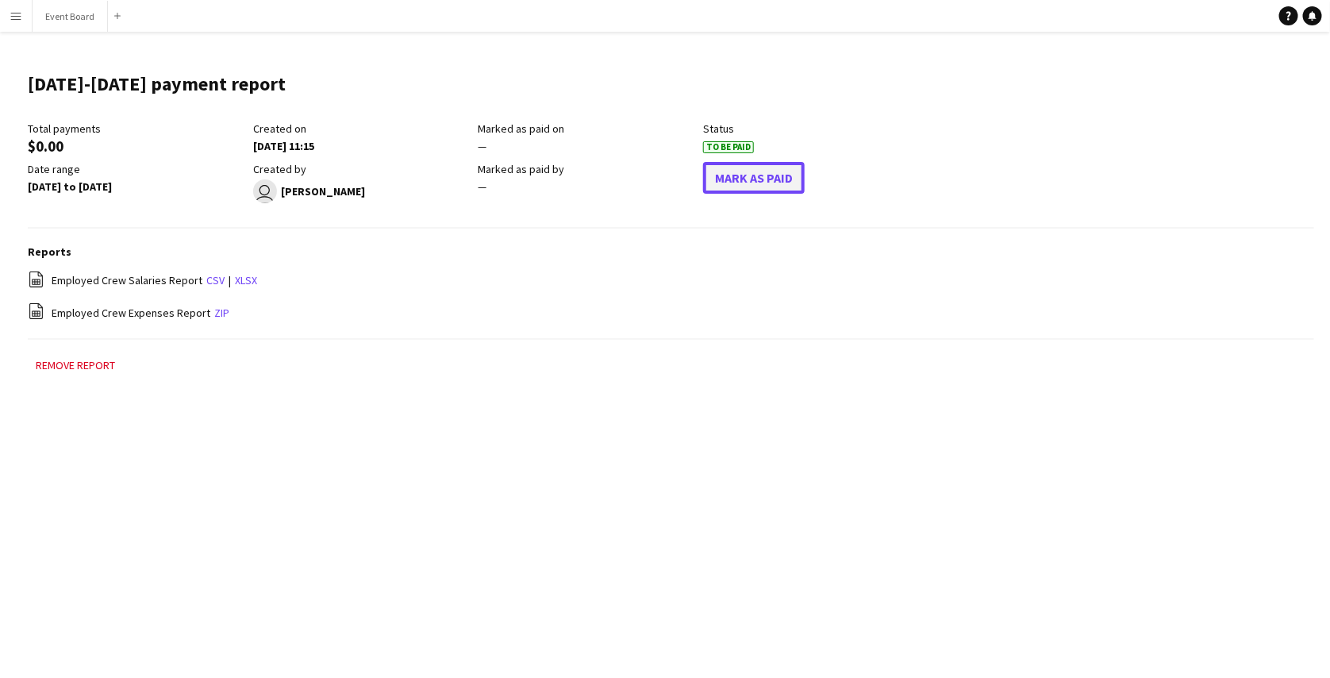
click at [743, 173] on button "Mark As Paid" at bounding box center [754, 178] width 102 height 32
click at [755, 192] on button "Undo Paid" at bounding box center [743, 178] width 81 height 32
click at [437, 79] on header "3-4 September payment report Edit this field" at bounding box center [671, 91] width 1286 height 62
click at [11, 21] on app-icon "Menu" at bounding box center [16, 16] width 13 height 13
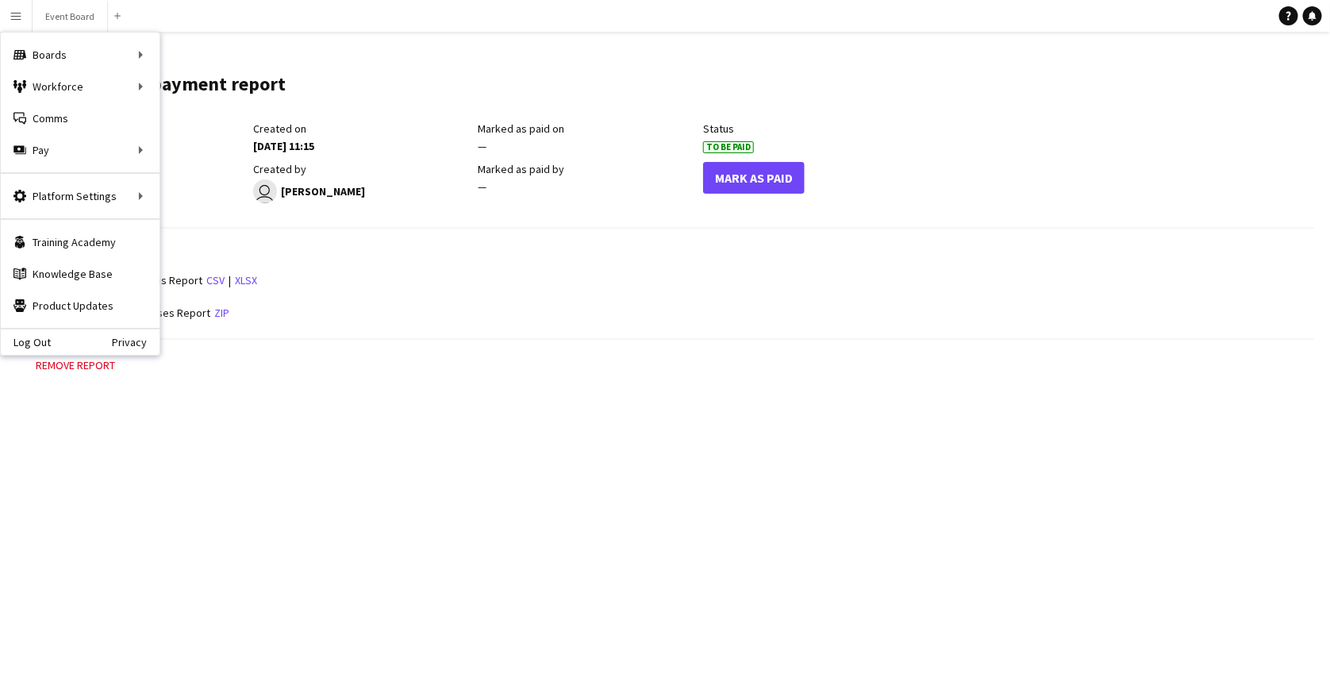
click at [384, 95] on header "3-4 September payment report Edit this field" at bounding box center [671, 91] width 1286 height 62
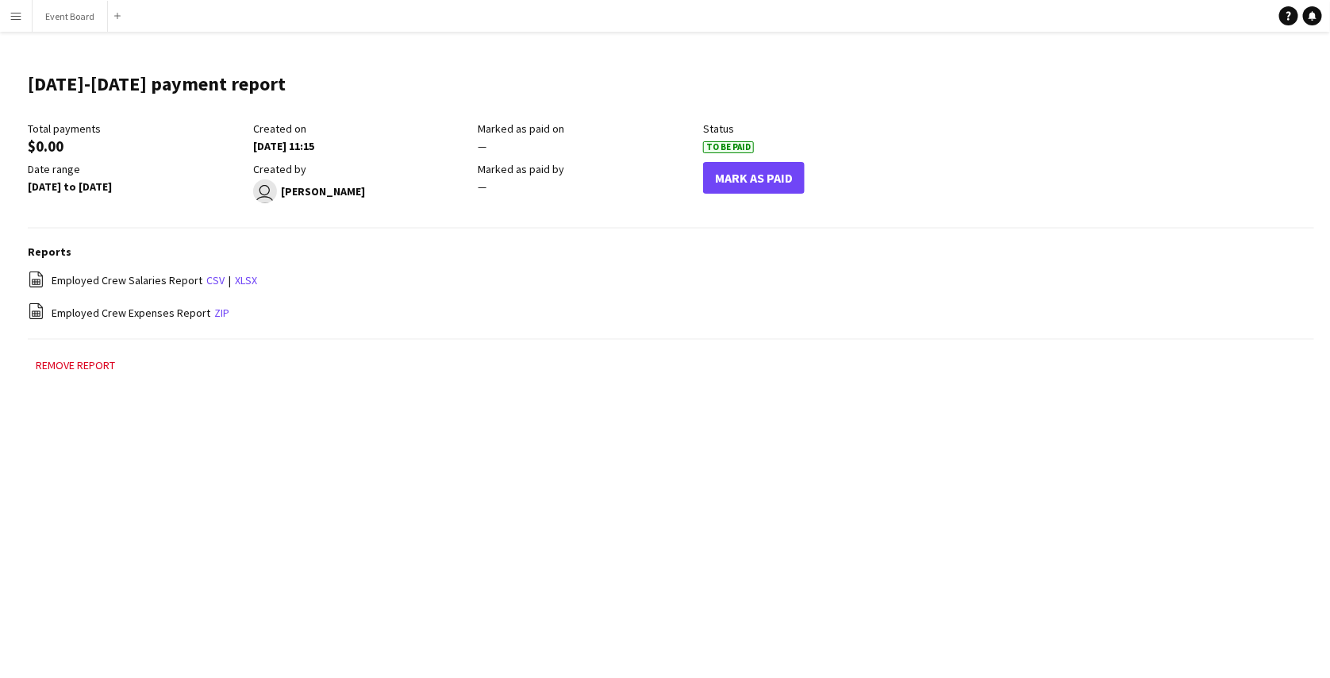
click at [384, 95] on header "3-4 September payment report Edit this field" at bounding box center [671, 91] width 1286 height 62
click at [13, 13] on app-icon "Menu" at bounding box center [16, 16] width 13 height 13
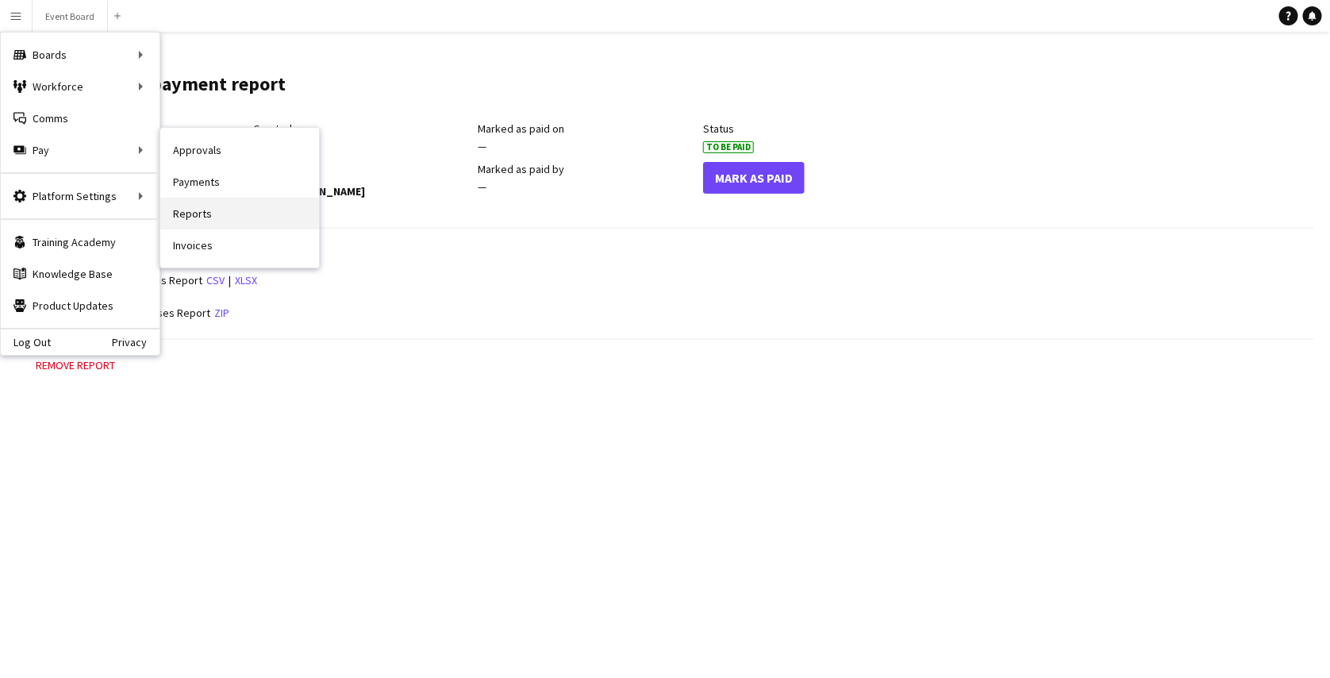
click at [203, 218] on link "Reports" at bounding box center [239, 214] width 159 height 32
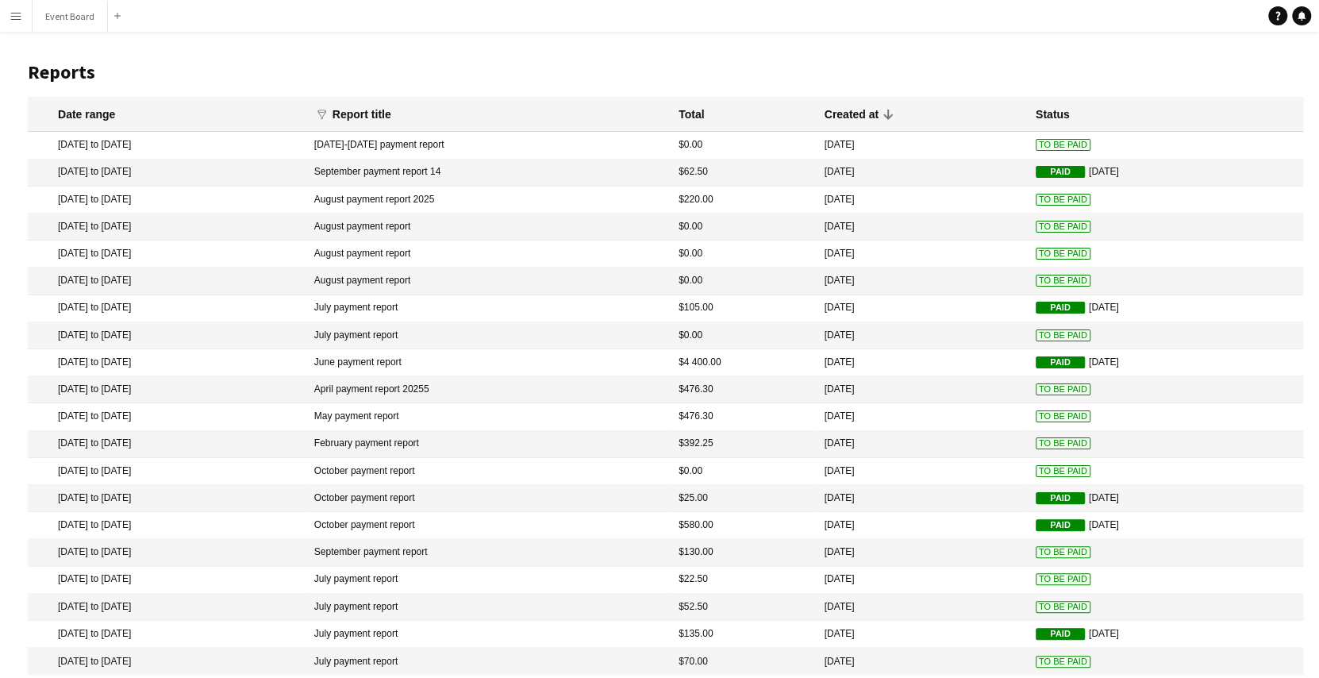
click at [974, 229] on mat-cell "18 Aug 2025" at bounding box center [921, 226] width 211 height 27
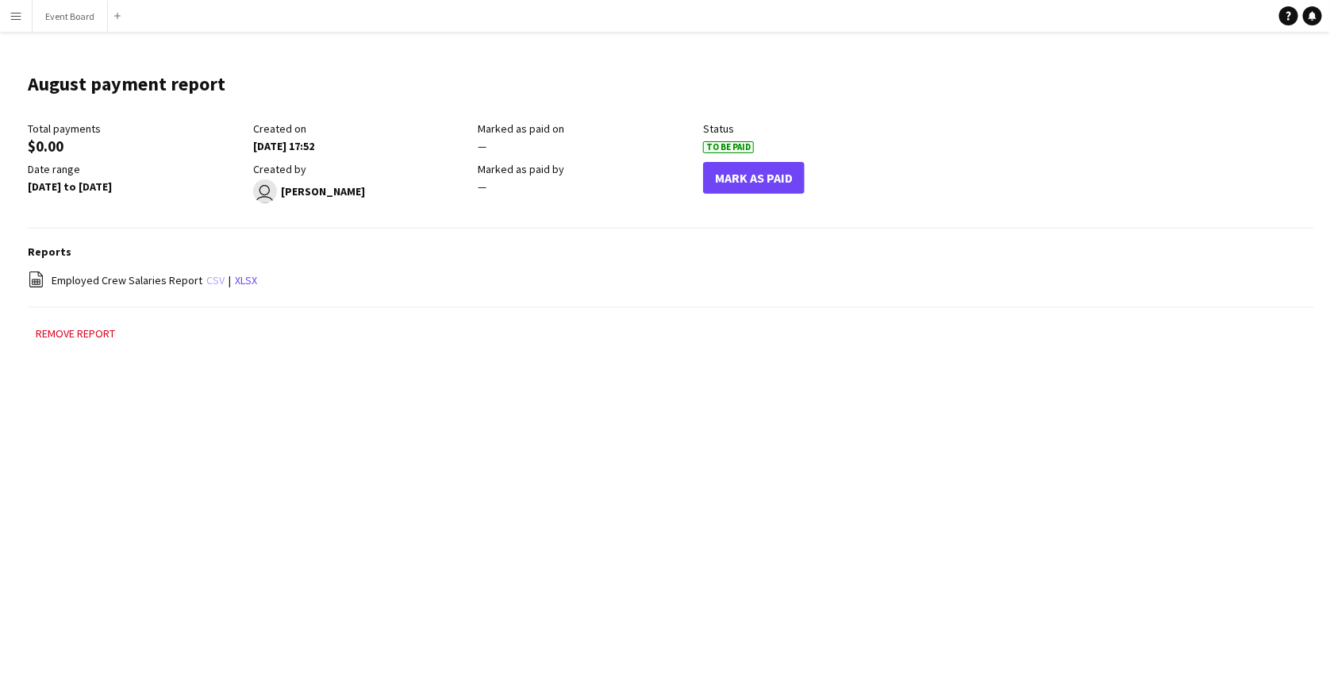
click at [211, 284] on link "csv" at bounding box center [215, 280] width 18 height 14
click at [11, 20] on app-icon "Menu" at bounding box center [16, 16] width 13 height 13
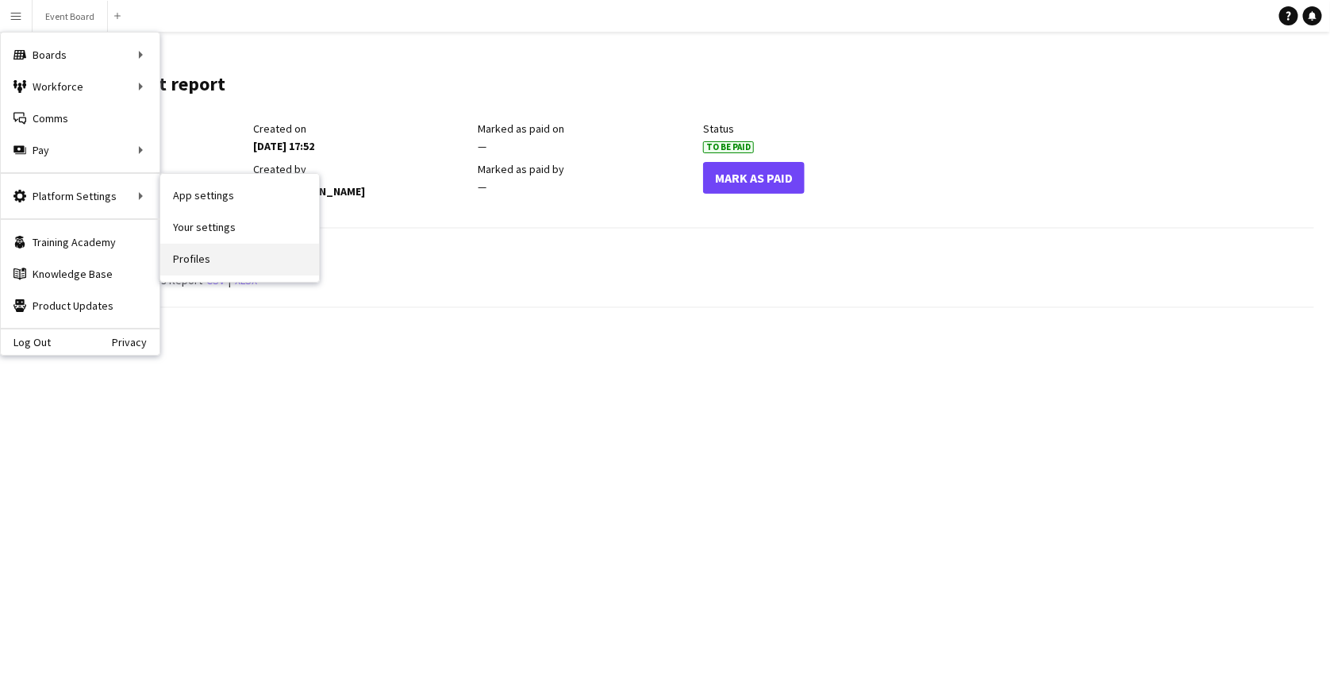
click at [200, 257] on link "Profiles" at bounding box center [239, 260] width 159 height 32
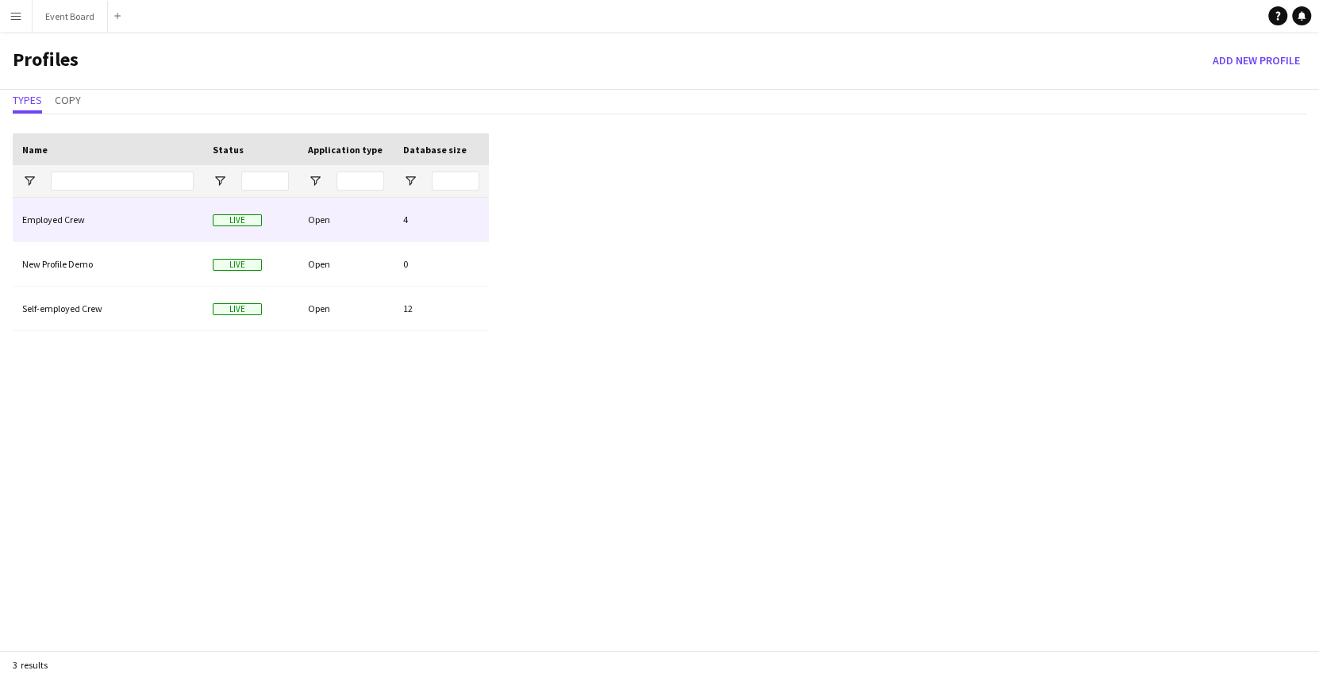
click at [143, 217] on div "Employed Crew" at bounding box center [108, 220] width 190 height 44
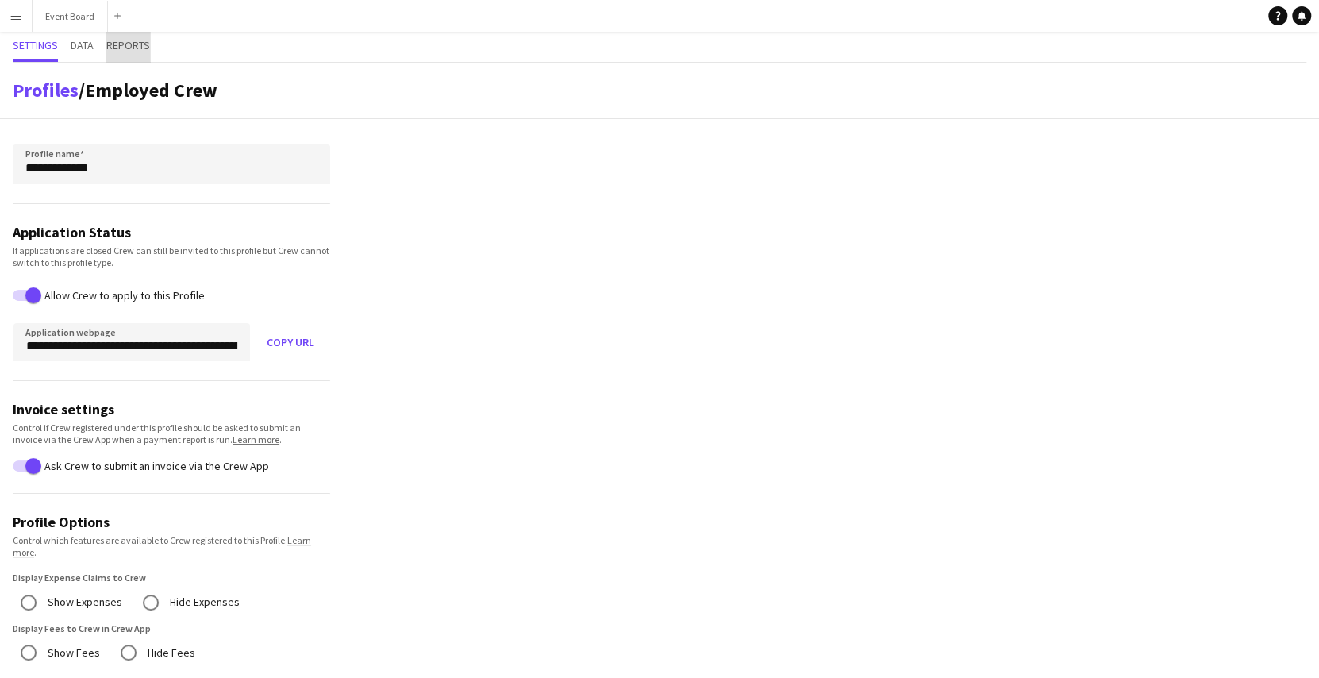
click at [140, 41] on span "Reports" at bounding box center [128, 45] width 44 height 11
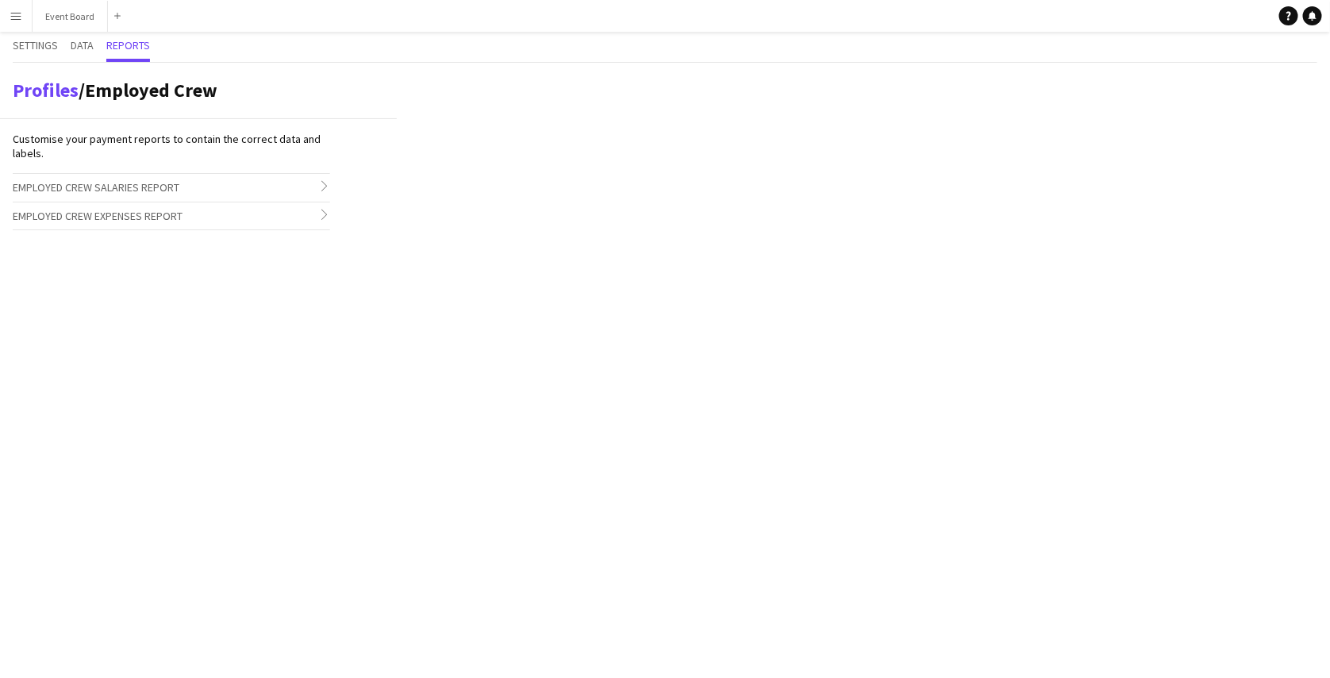
click at [321, 185] on icon "chevron-right" at bounding box center [324, 185] width 11 height 11
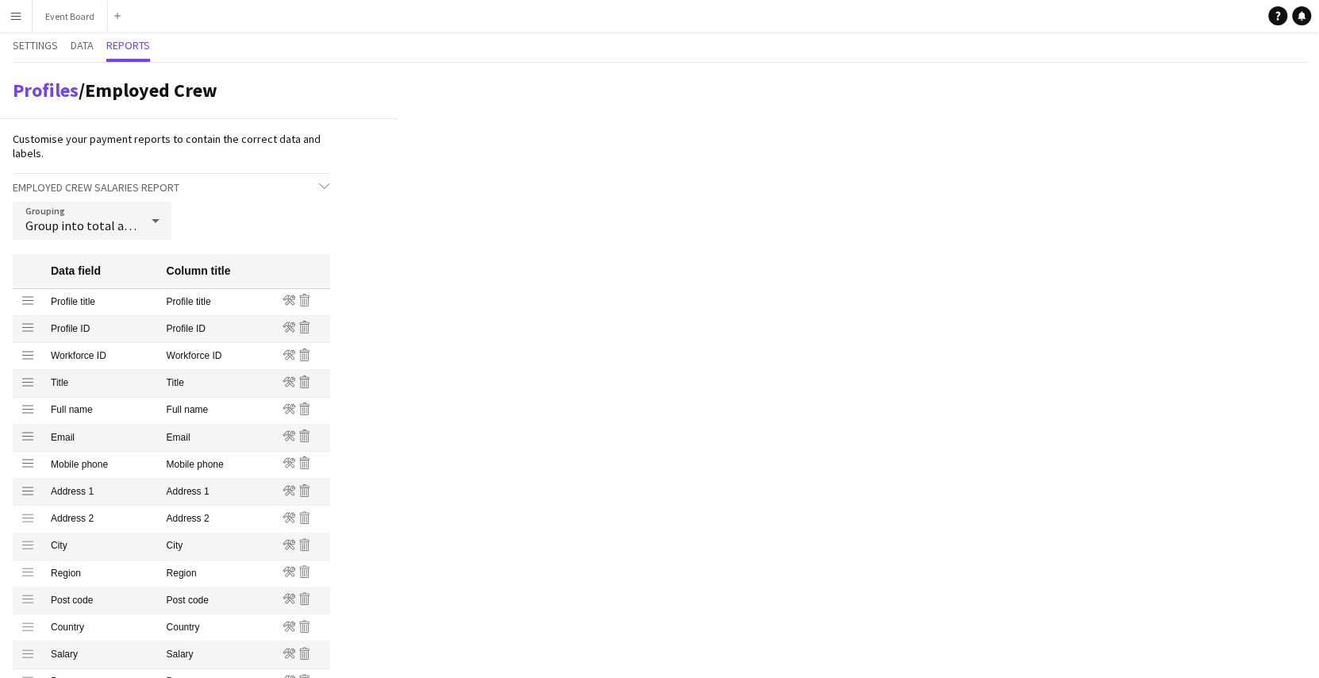
click at [408, 278] on div "Profiles / Employed Crew Customise your payment reports to contain the correct …" at bounding box center [659, 582] width 1319 height 1039
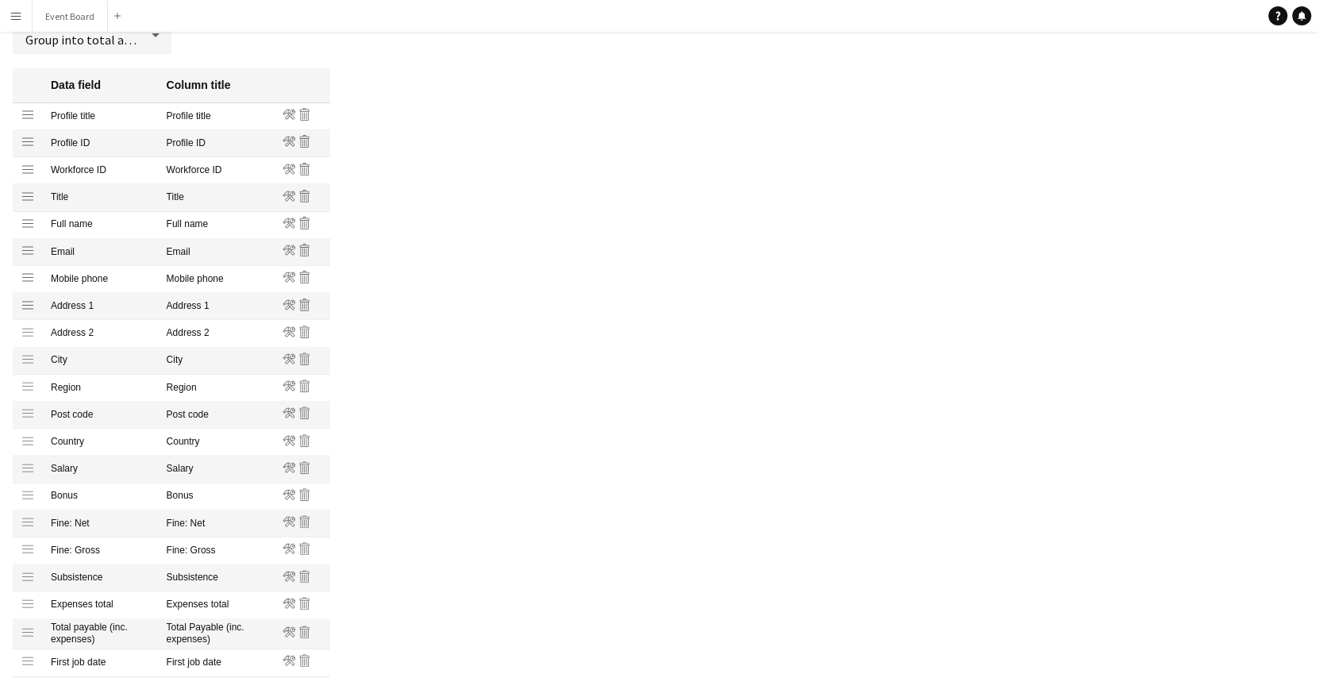
scroll to position [172, 0]
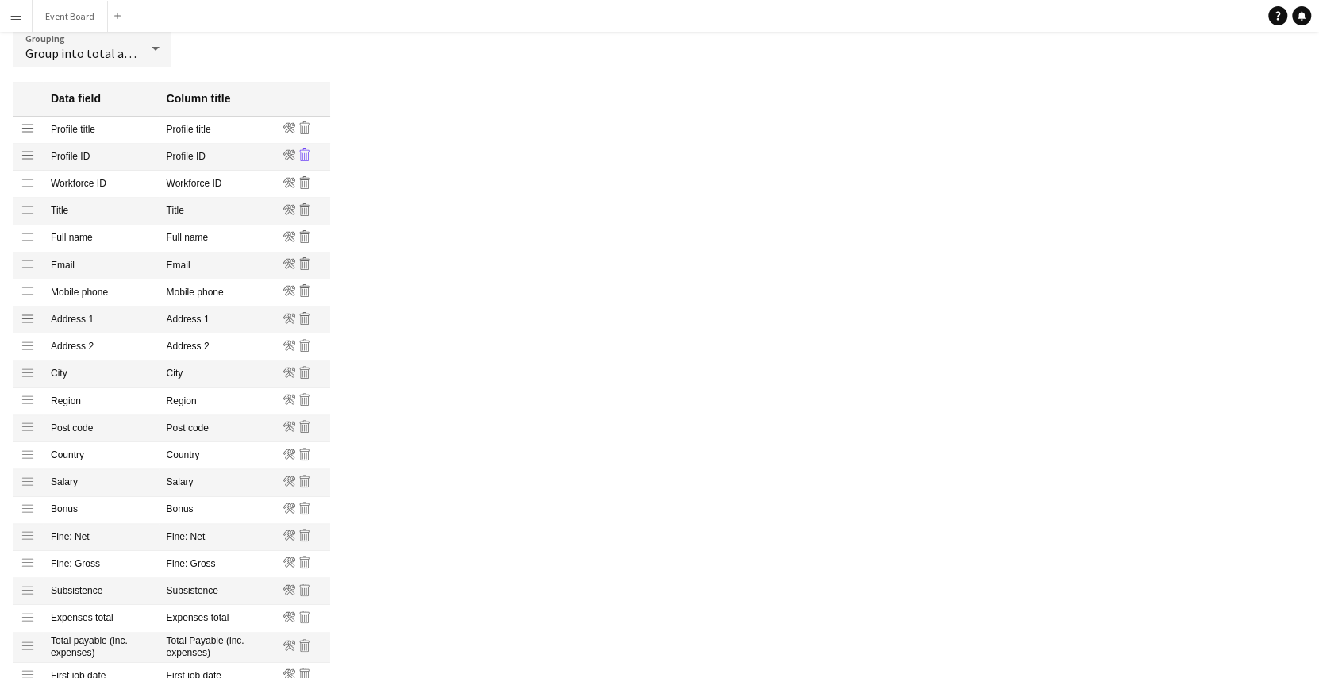
click at [309, 156] on icon "Remove" at bounding box center [304, 154] width 13 height 13
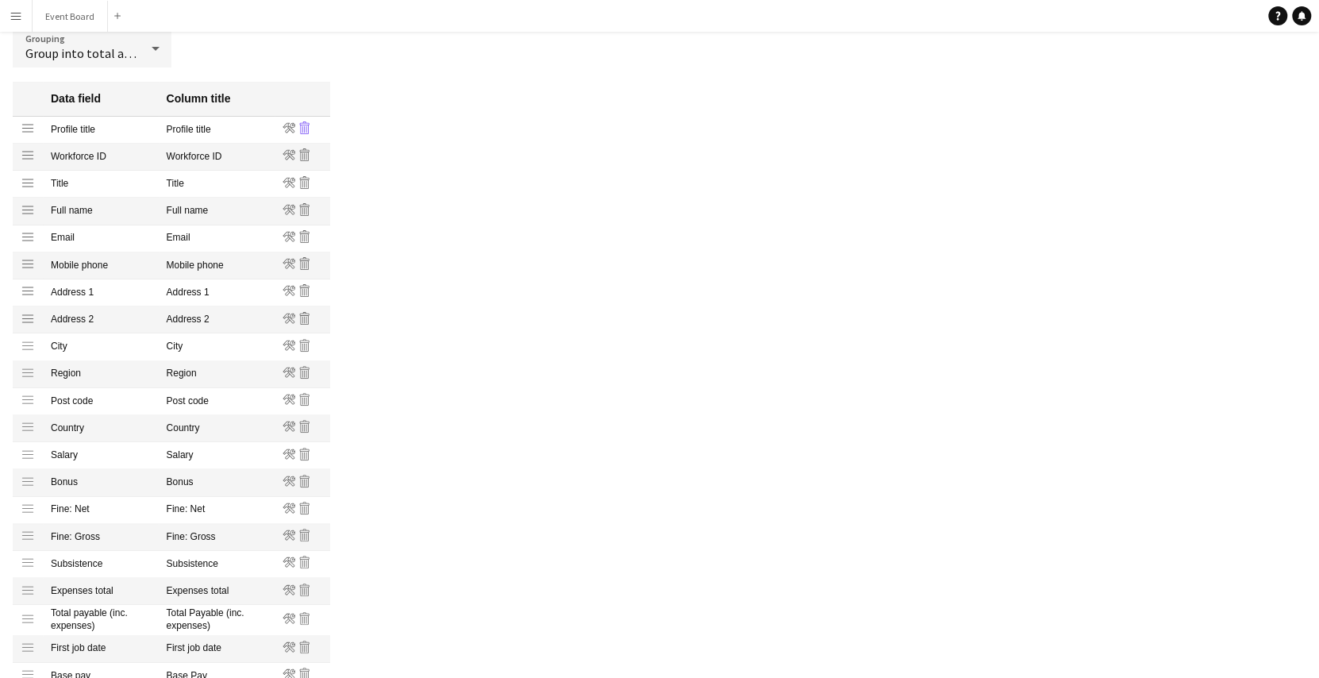
click at [306, 126] on icon "Remove" at bounding box center [304, 127] width 13 height 13
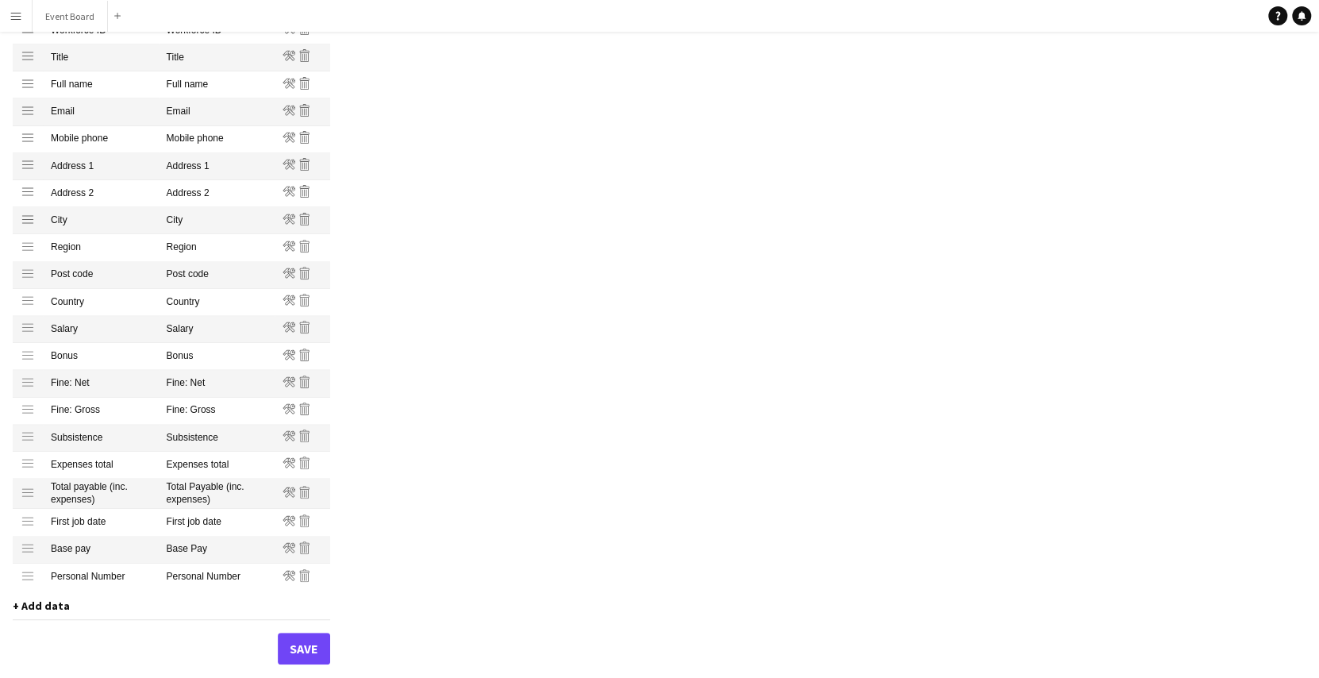
scroll to position [293, 0]
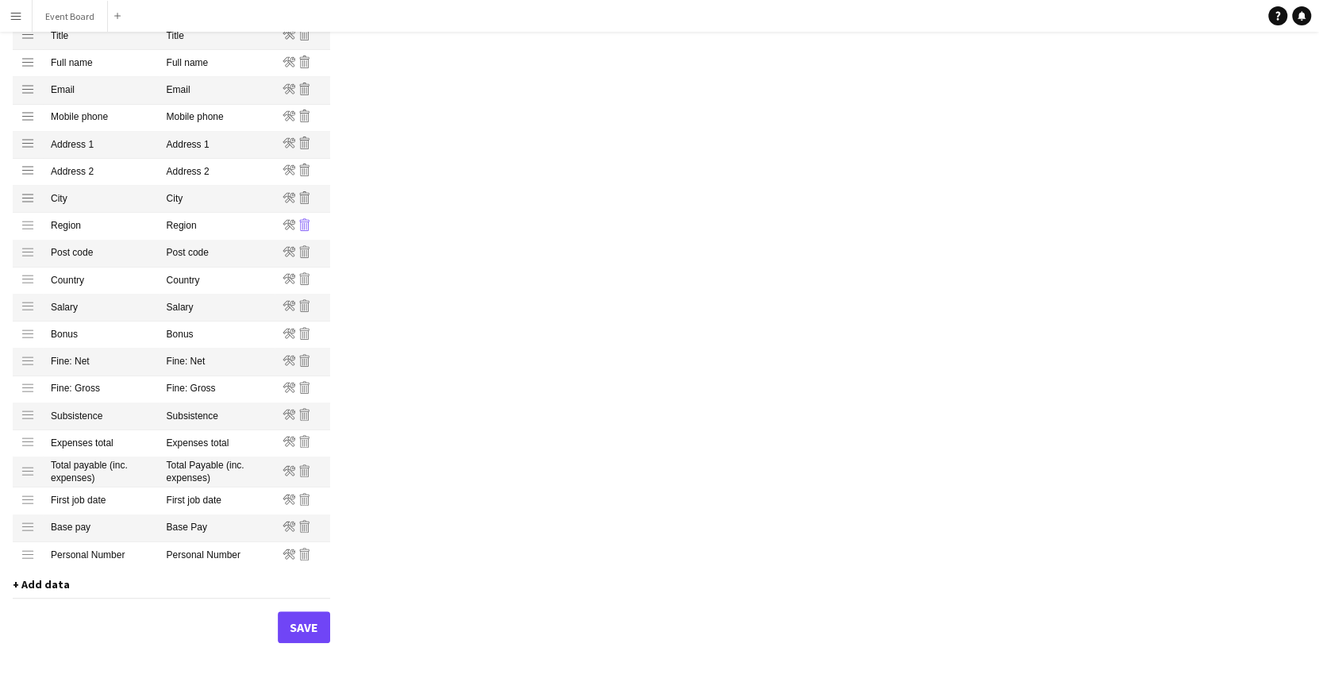
click at [306, 225] on icon at bounding box center [306, 225] width 1 height 7
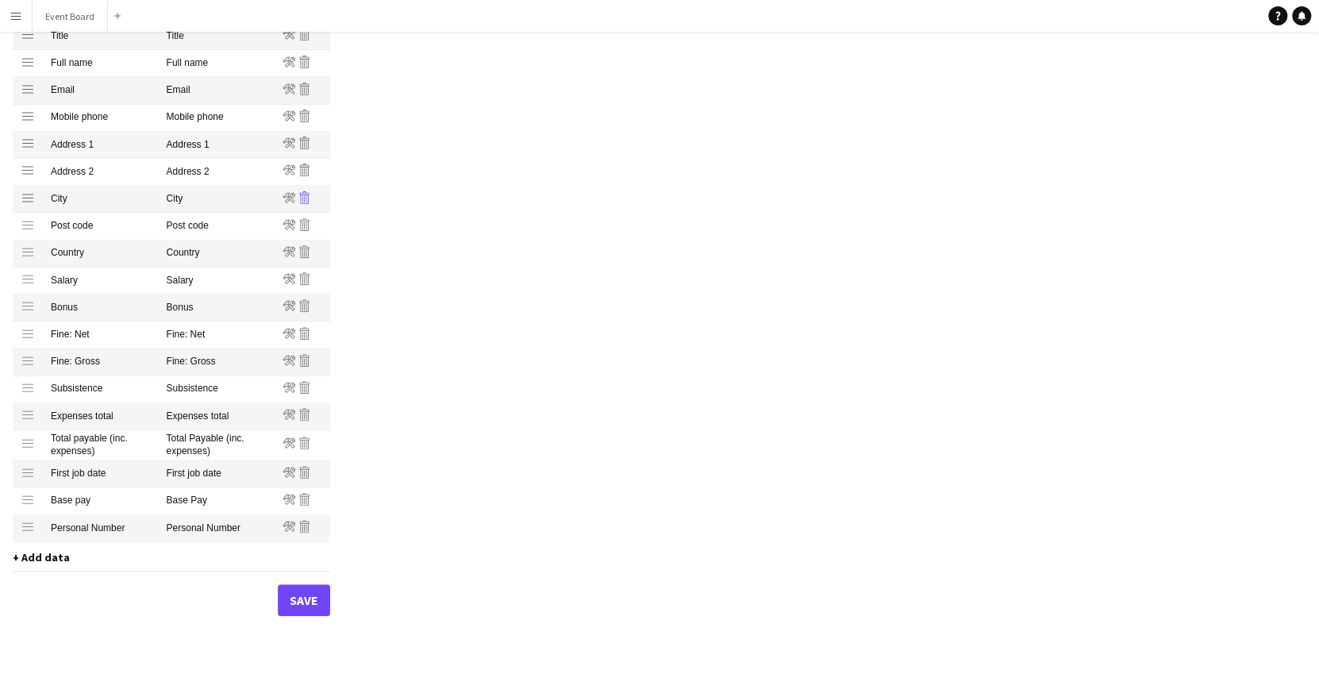
click at [305, 194] on icon "Remove" at bounding box center [304, 197] width 13 height 13
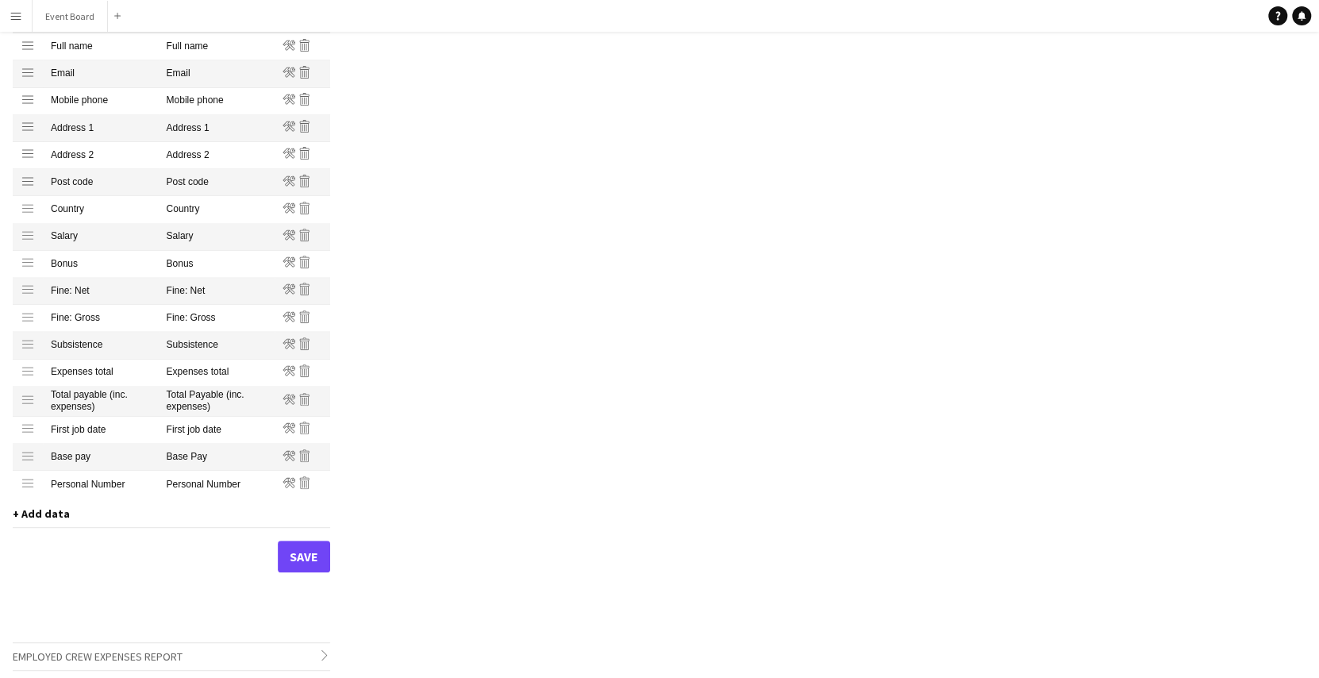
scroll to position [313, 0]
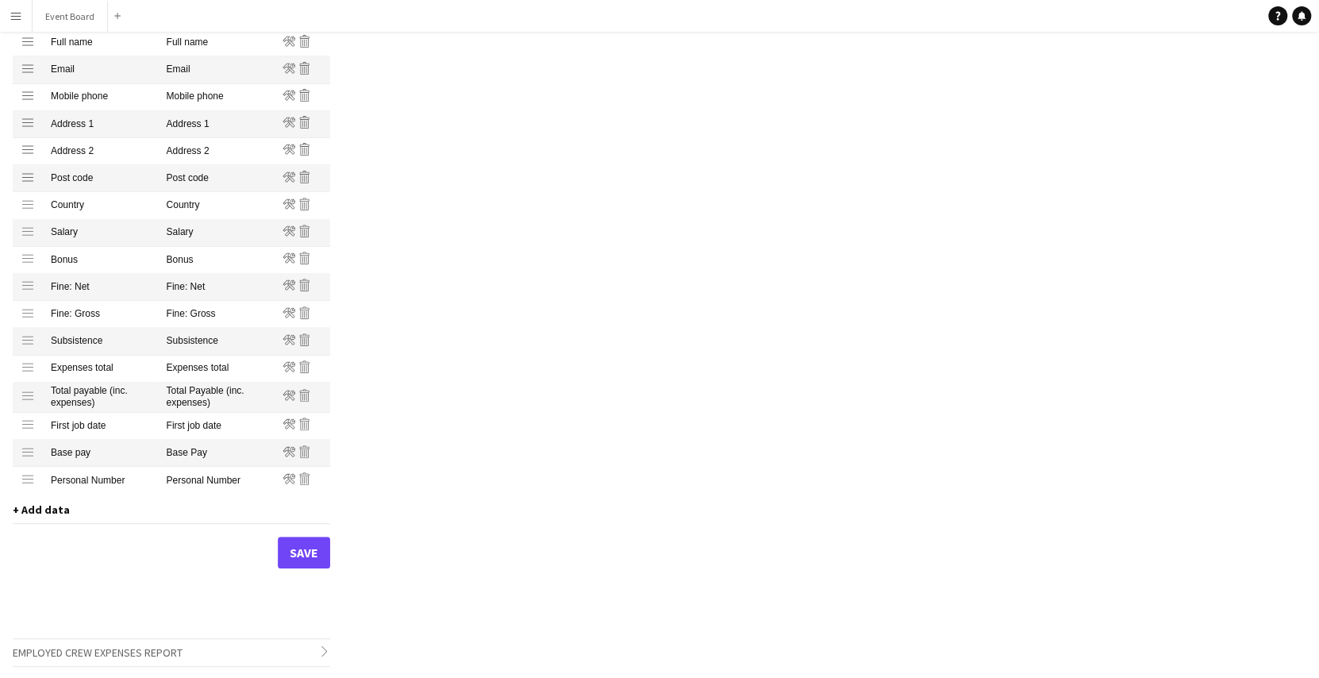
click at [314, 428] on mat-cell "Edit Remove" at bounding box center [303, 426] width 56 height 27
click at [307, 425] on icon "Remove" at bounding box center [304, 423] width 13 height 13
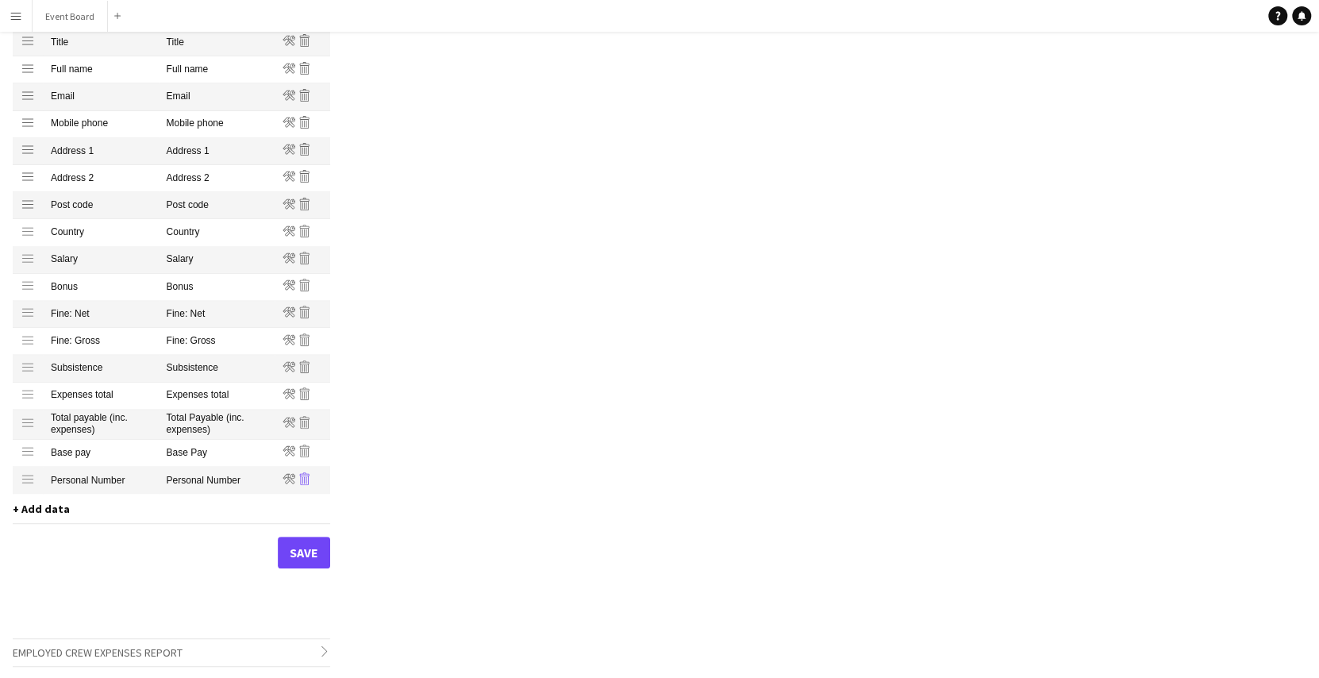
click at [304, 480] on icon "Remove" at bounding box center [304, 478] width 13 height 13
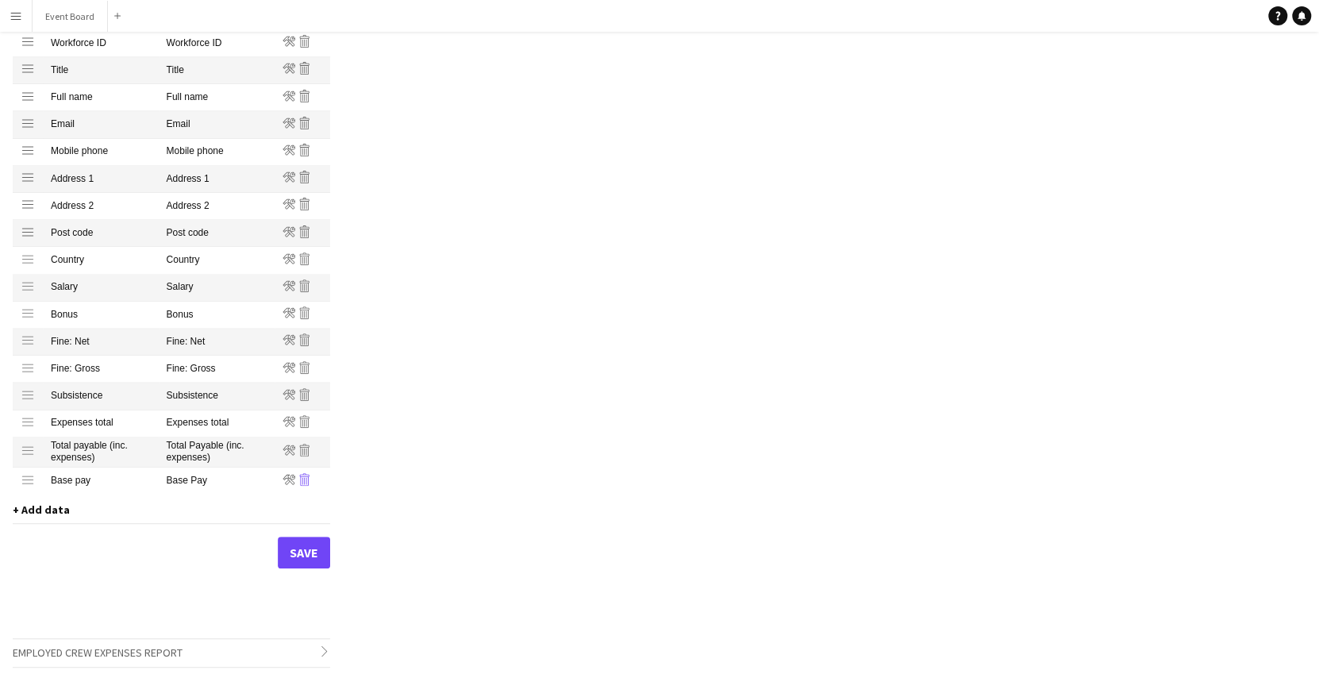
click at [304, 484] on icon "Remove" at bounding box center [304, 479] width 13 height 13
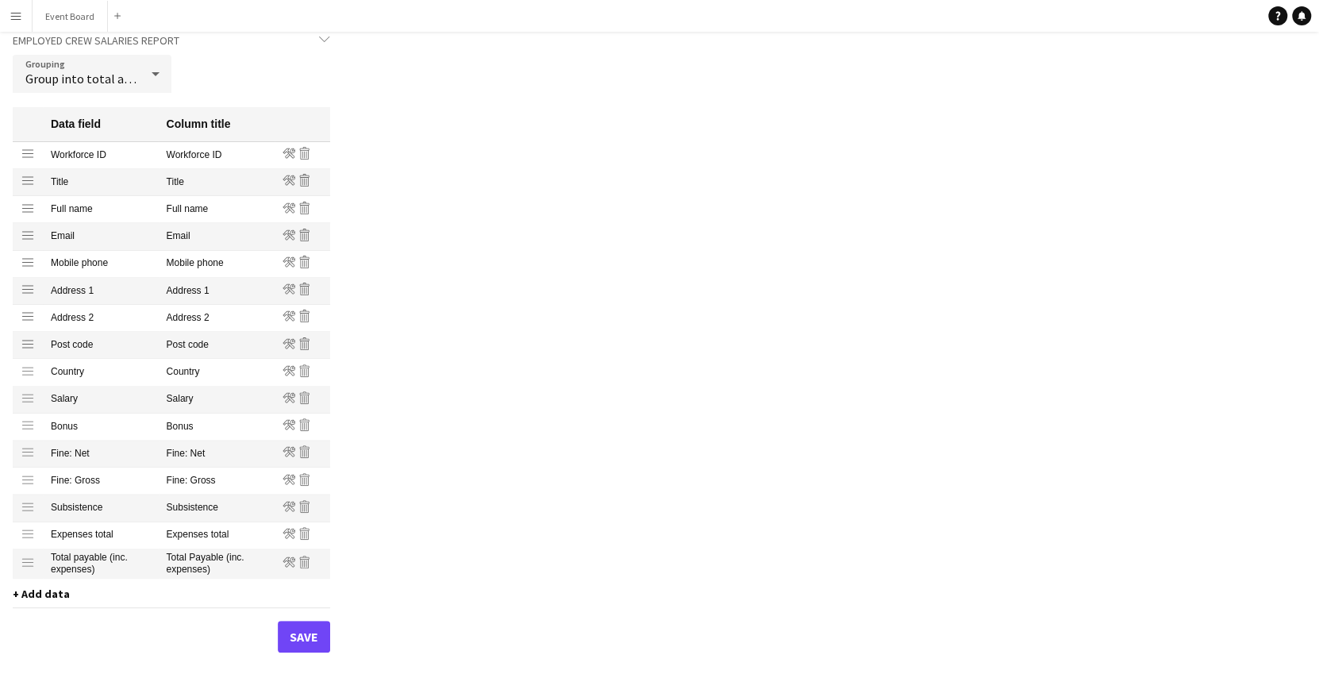
scroll to position [152, 0]
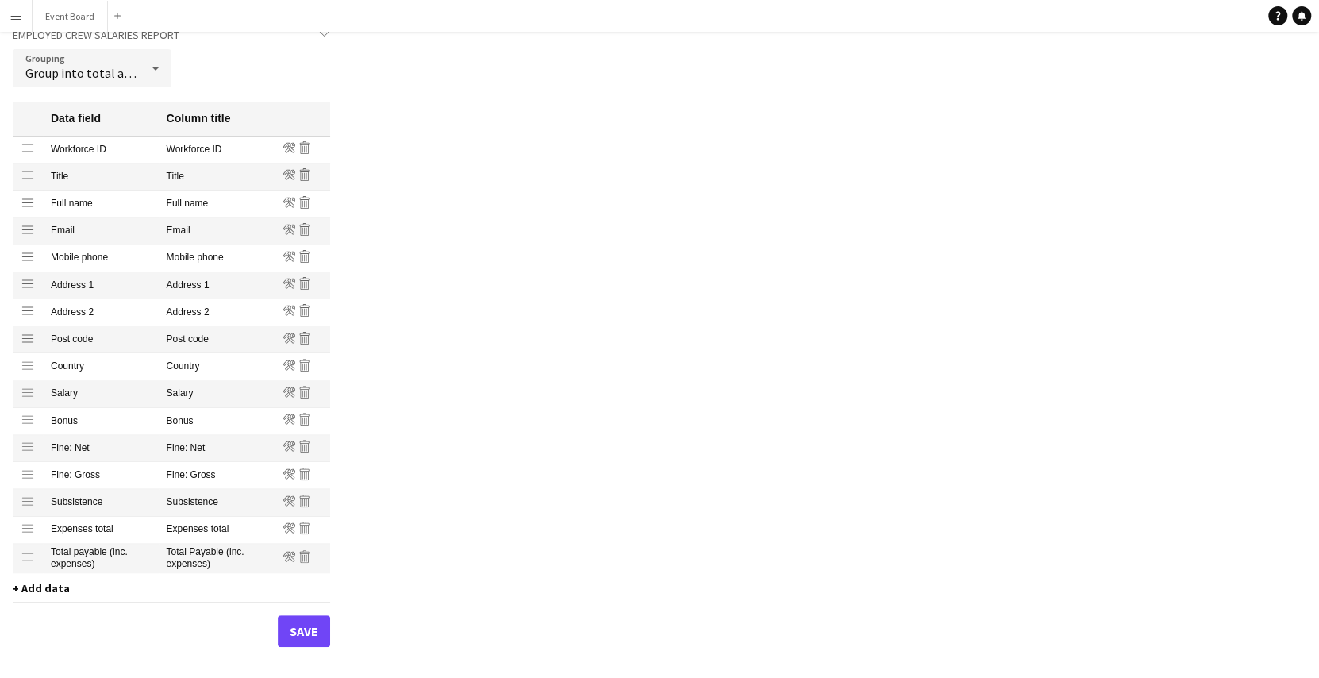
click at [894, 421] on div "Profiles / Employed Crew Customise your payment reports to contain the correct …" at bounding box center [659, 333] width 1319 height 847
click at [309, 631] on button "Save" at bounding box center [304, 631] width 52 height 32
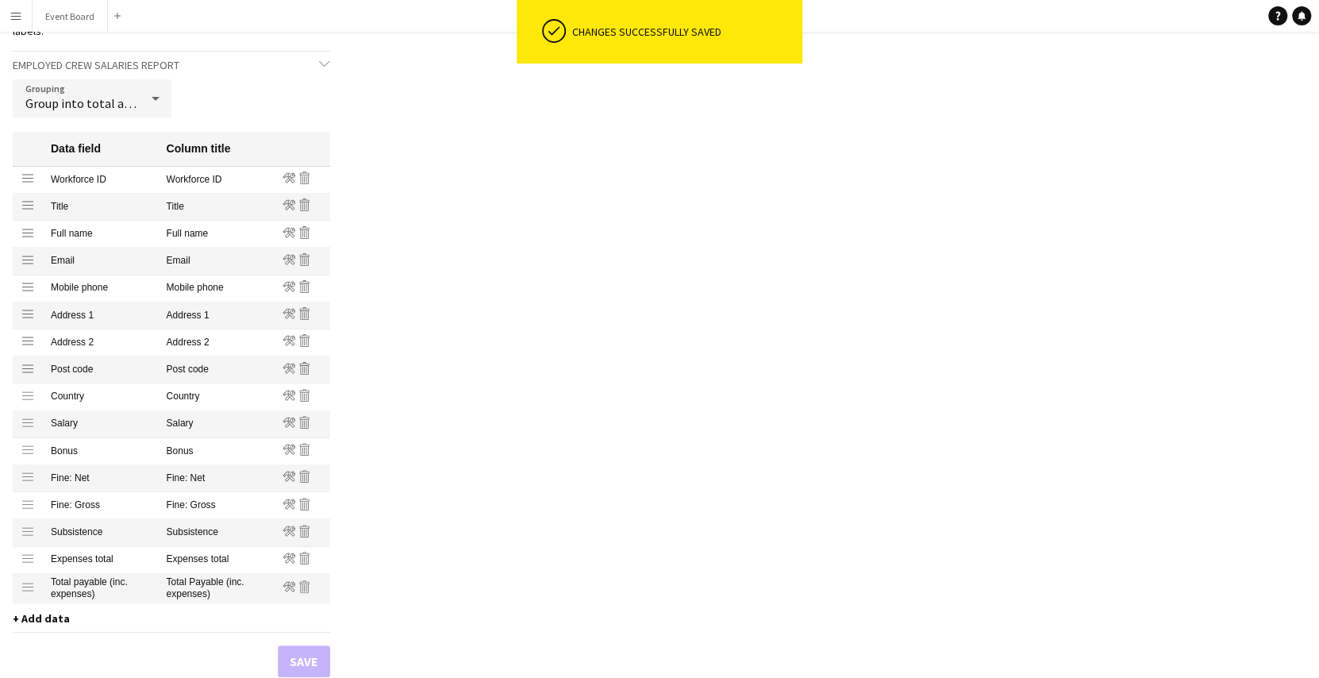
scroll to position [136, 0]
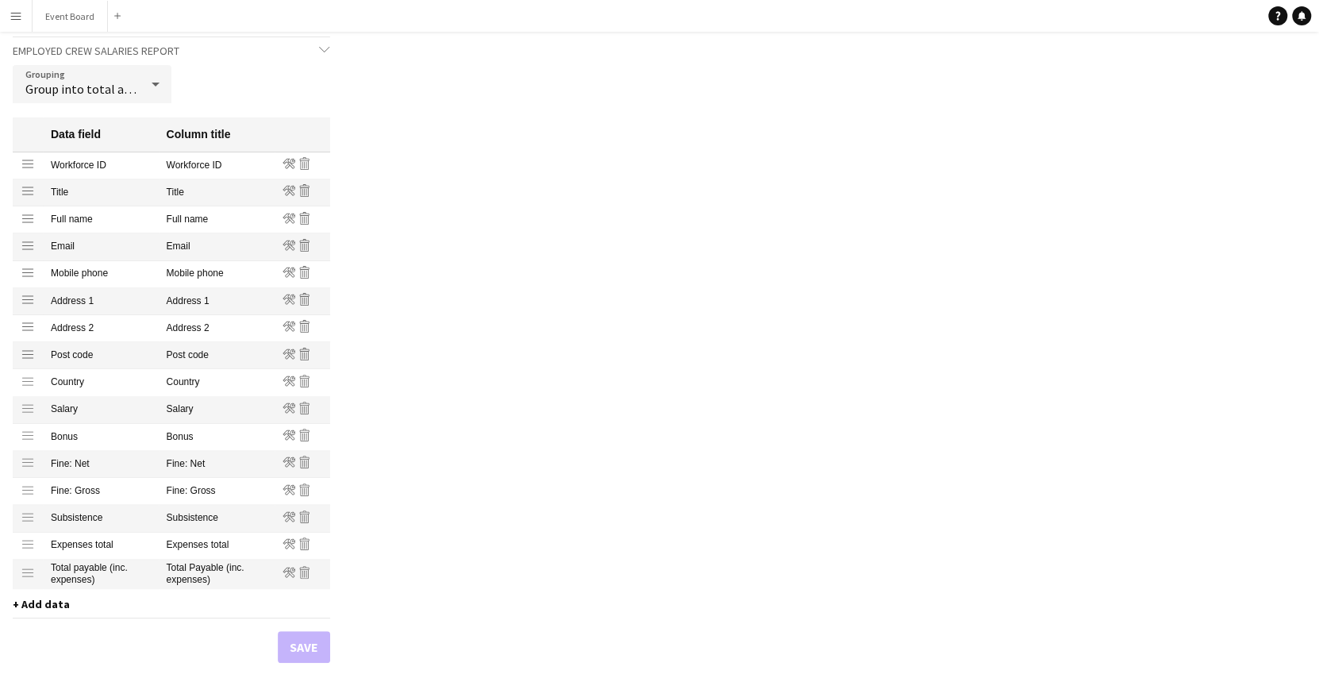
click at [148, 90] on icon at bounding box center [155, 84] width 19 height 32
click at [363, 113] on div at bounding box center [659, 339] width 1319 height 678
click at [129, 87] on span "Group into total amount per crew" at bounding box center [117, 89] width 184 height 16
click at [422, 160] on div at bounding box center [659, 339] width 1319 height 678
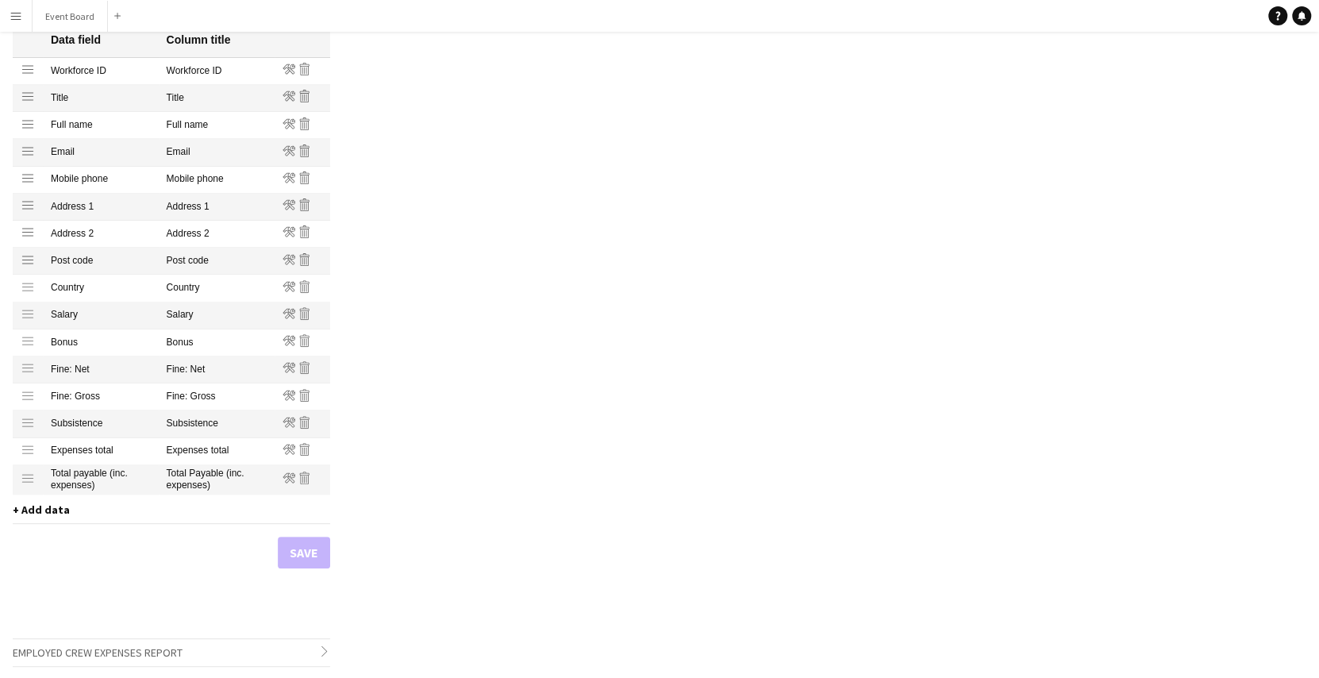
click at [321, 651] on icon "chevron-right" at bounding box center [324, 650] width 11 height 11
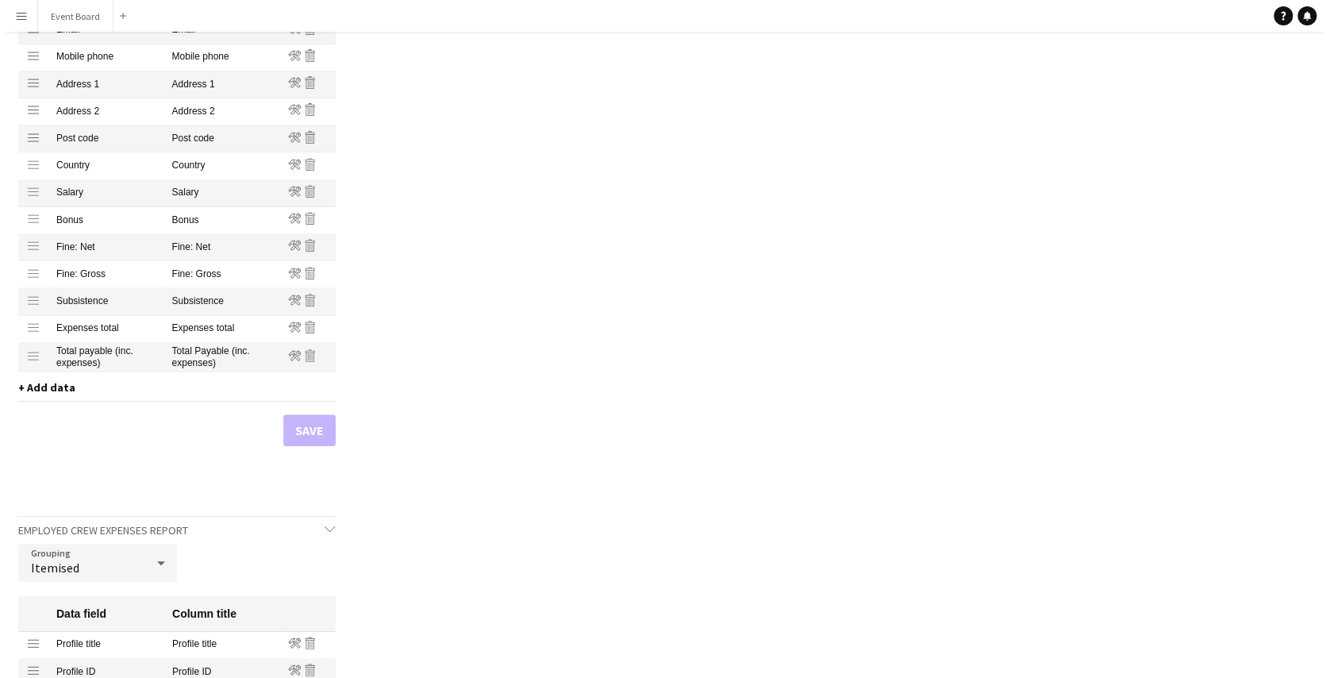
scroll to position [0, 0]
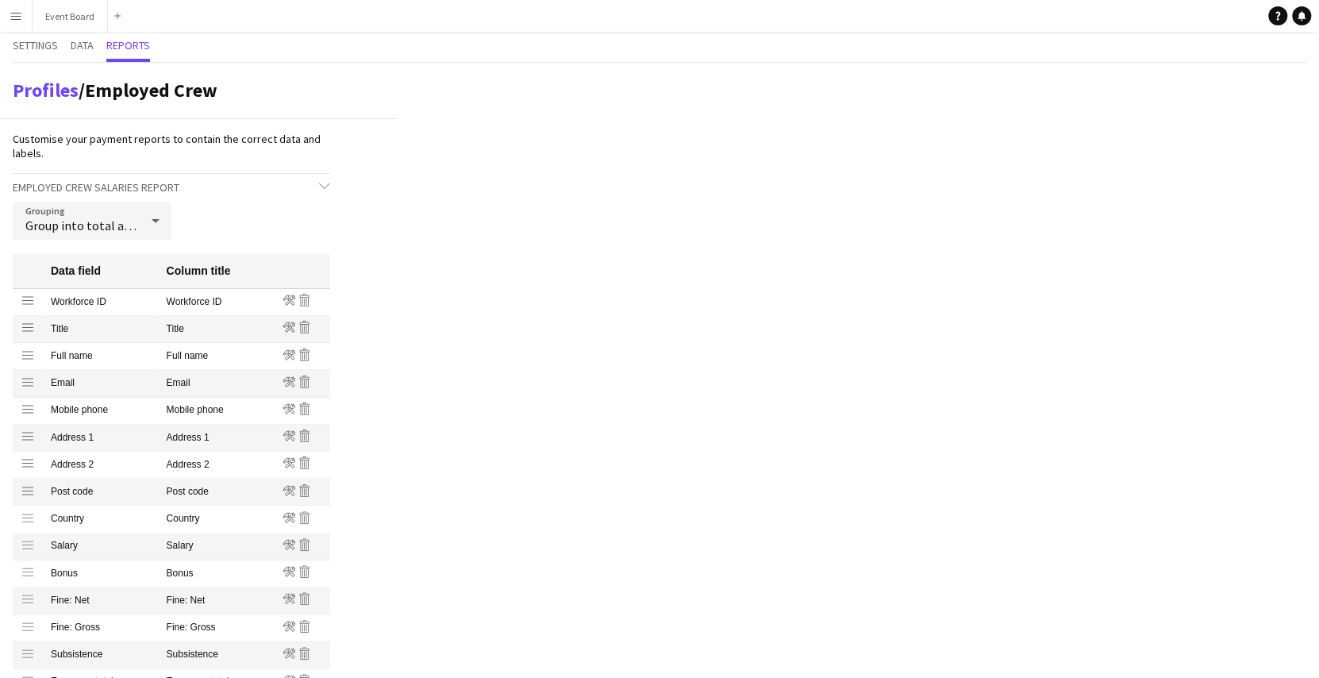
click at [19, 13] on app-icon "Menu" at bounding box center [16, 16] width 13 height 13
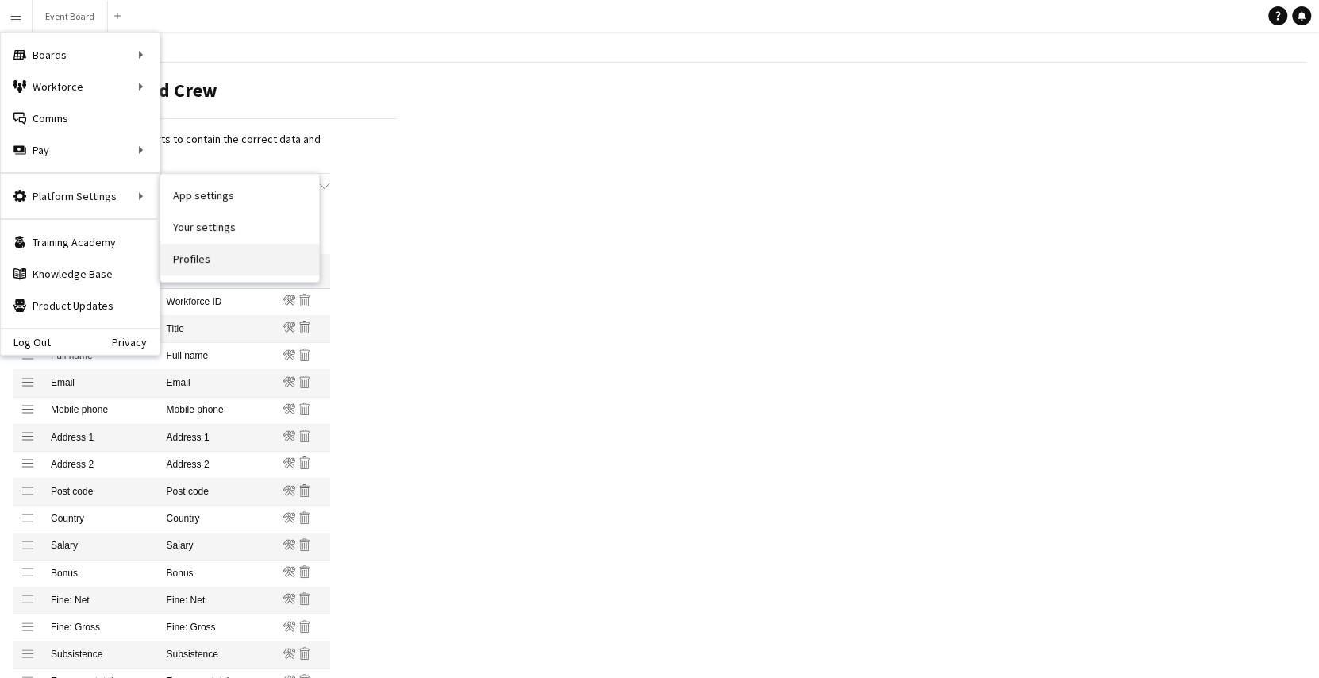
click at [202, 252] on link "Profiles" at bounding box center [239, 260] width 159 height 32
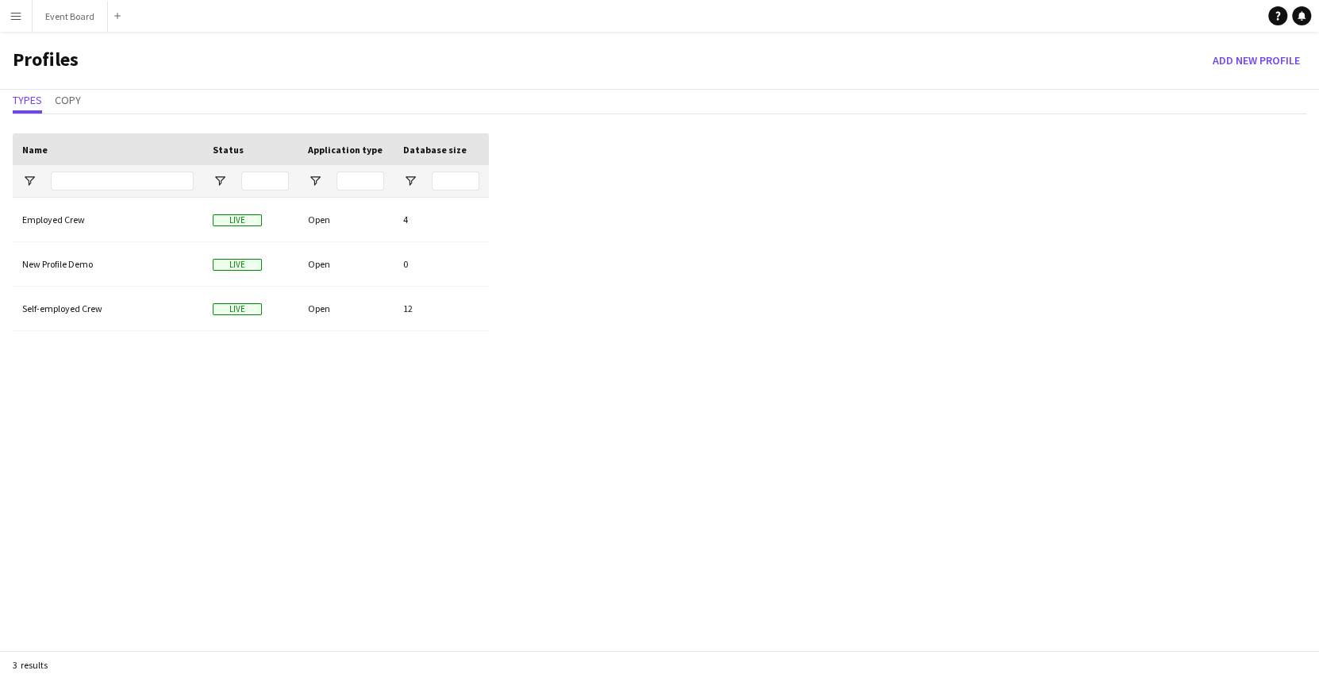
click at [16, 15] on app-icon "Menu" at bounding box center [16, 16] width 13 height 13
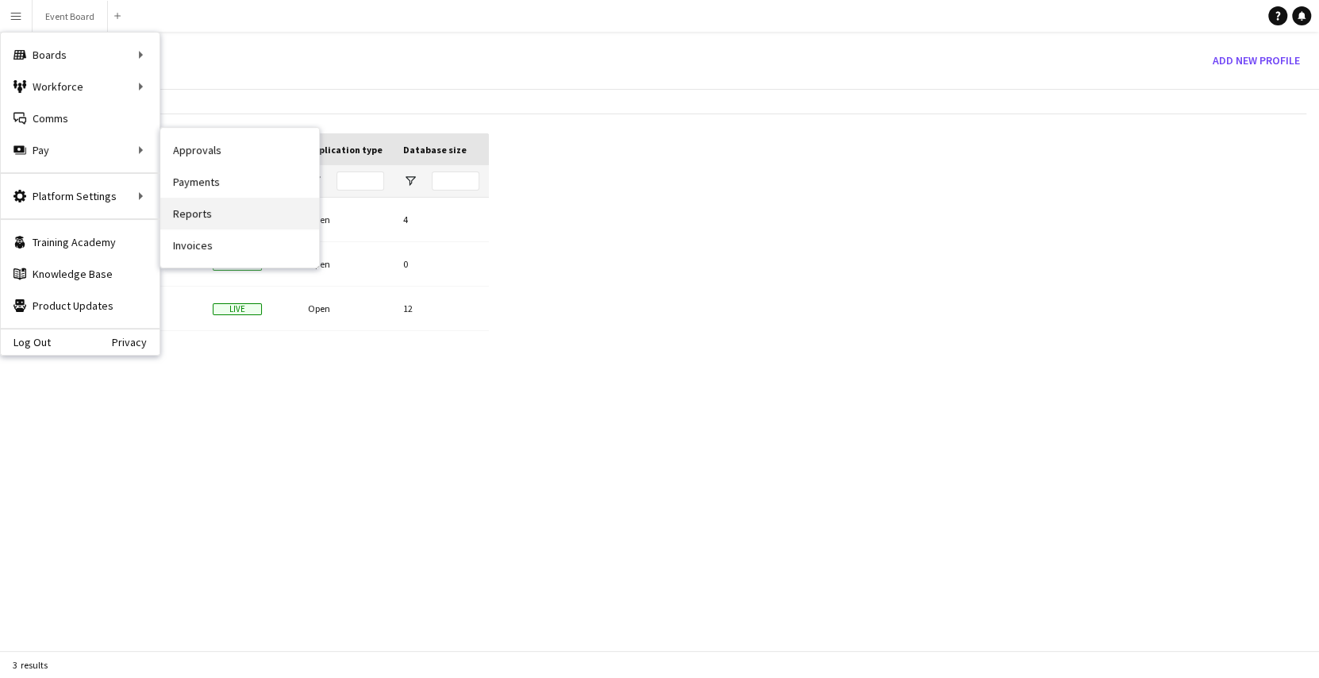
click at [195, 210] on link "Reports" at bounding box center [239, 214] width 159 height 32
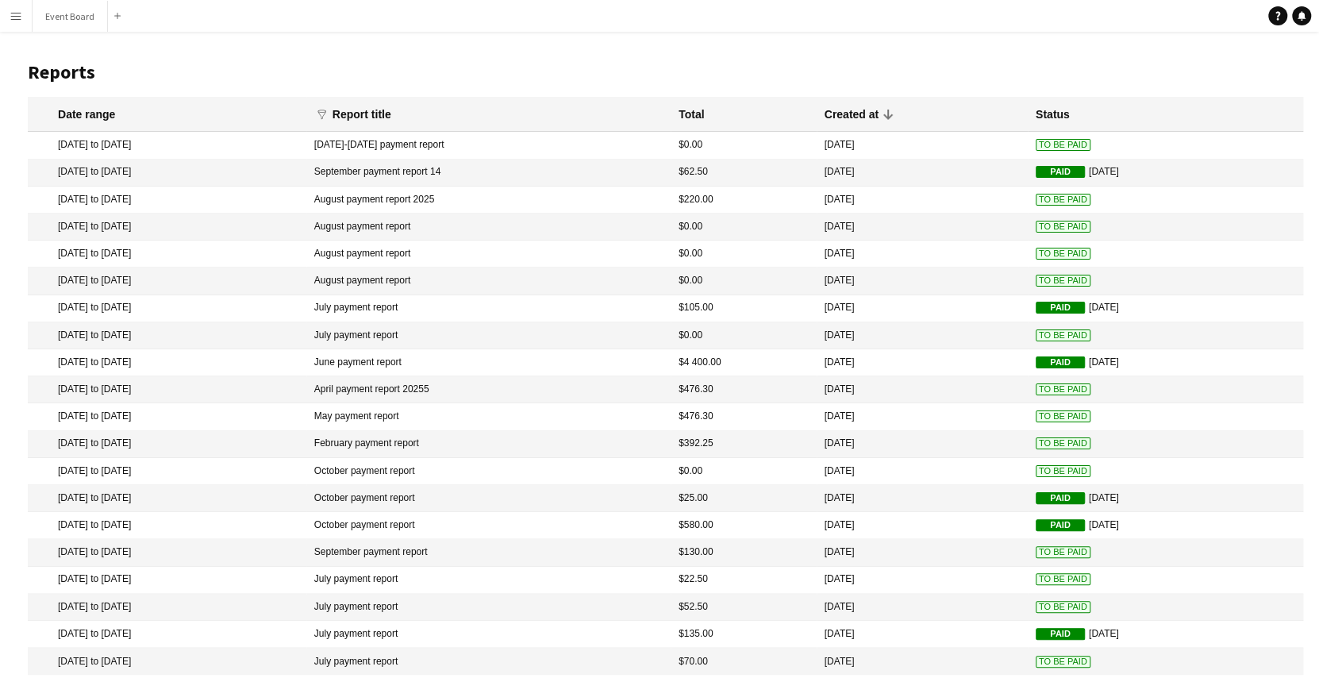
click at [1037, 151] on span "To Be Paid" at bounding box center [1062, 145] width 55 height 12
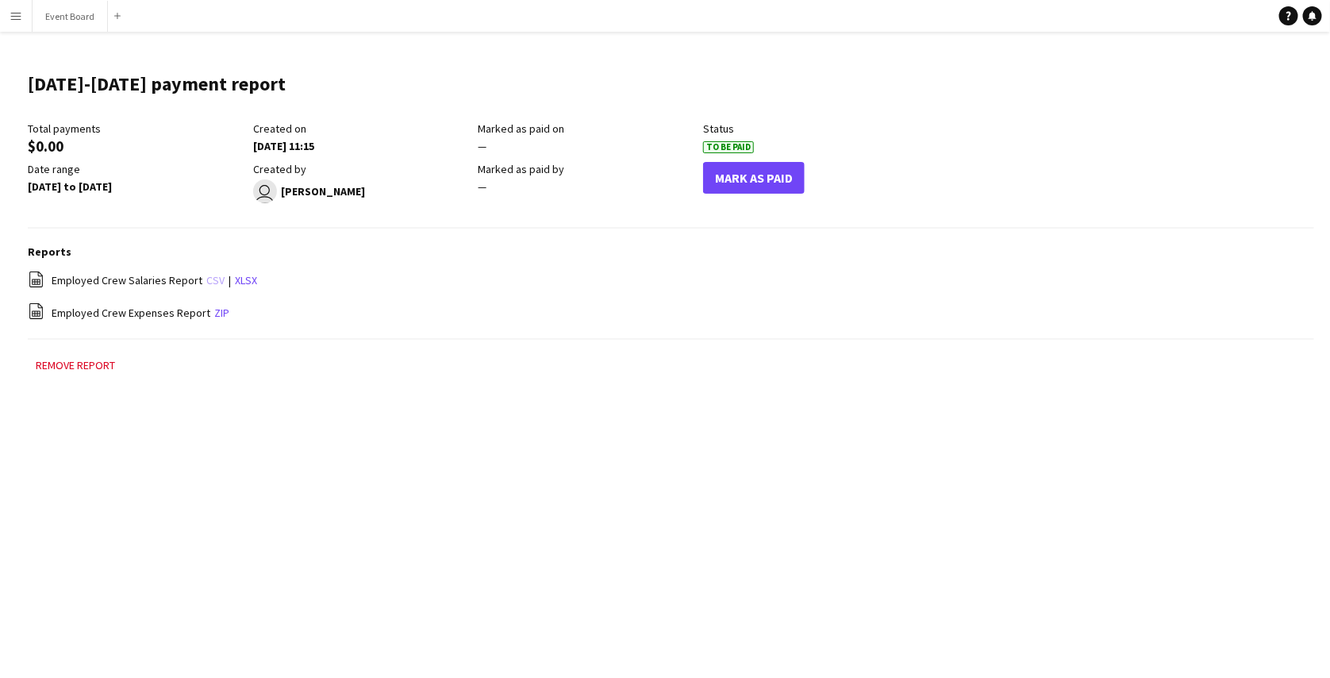
click at [209, 275] on link "csv" at bounding box center [215, 280] width 18 height 14
click at [1288, 18] on icon at bounding box center [1288, 16] width 5 height 9
click at [18, 23] on button "Menu" at bounding box center [16, 16] width 32 height 32
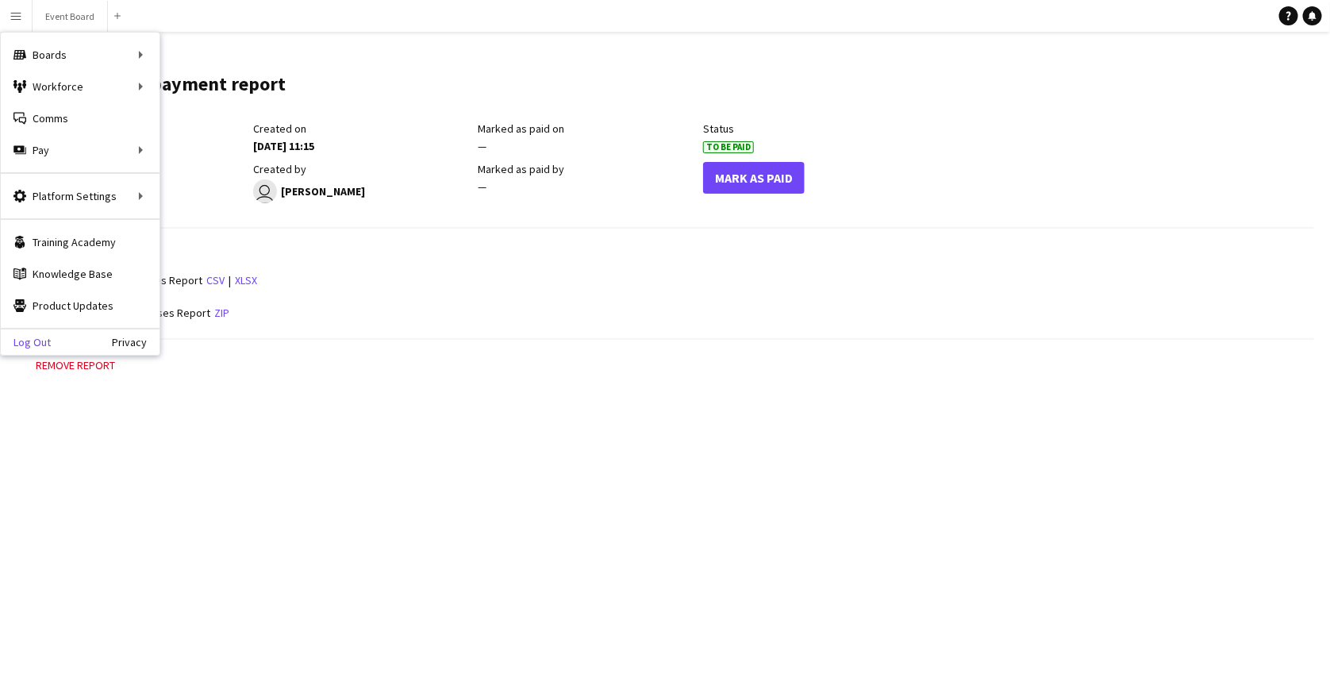
click at [36, 338] on link "Log Out" at bounding box center [26, 342] width 50 height 13
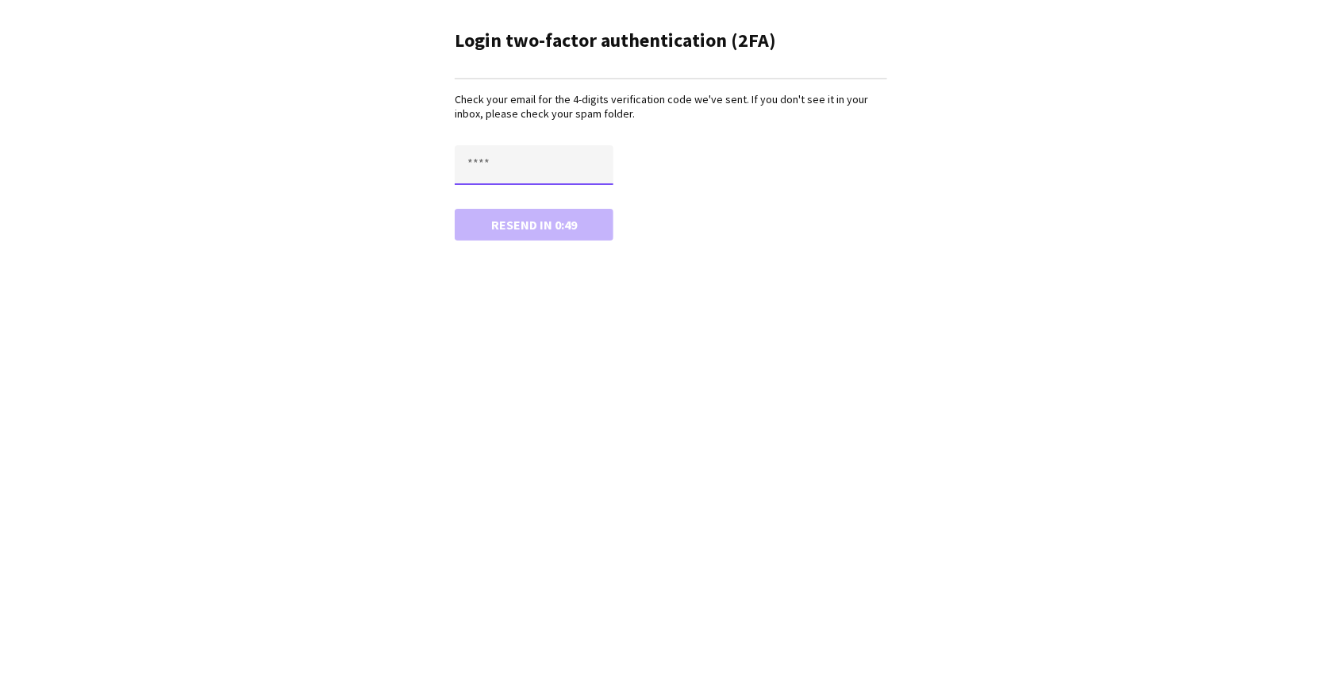
click at [524, 155] on input "text" at bounding box center [534, 165] width 159 height 40
paste input "****"
type input "****"
click at [455, 209] on button "Confirm" at bounding box center [534, 225] width 159 height 32
